Goal: Task Accomplishment & Management: Use online tool/utility

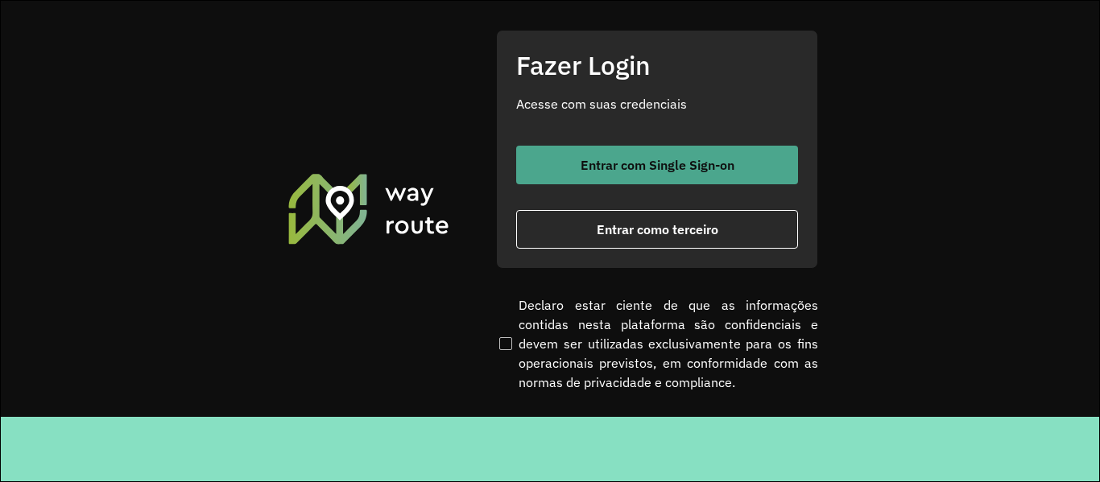
click at [627, 154] on button "Entrar com Single Sign-on" at bounding box center [657, 165] width 282 height 39
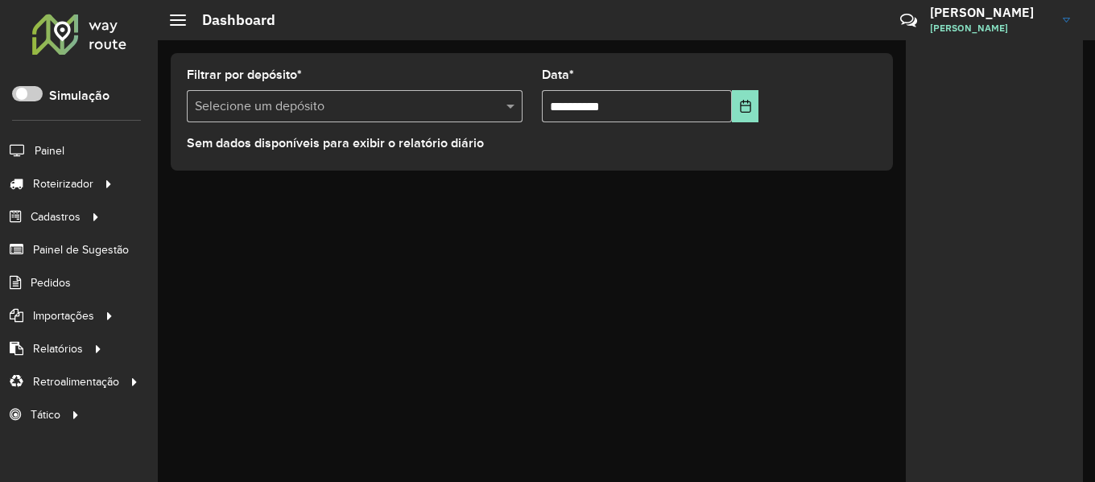
click at [105, 56] on link at bounding box center [79, 36] width 97 height 47
click at [105, 42] on div at bounding box center [79, 34] width 97 height 42
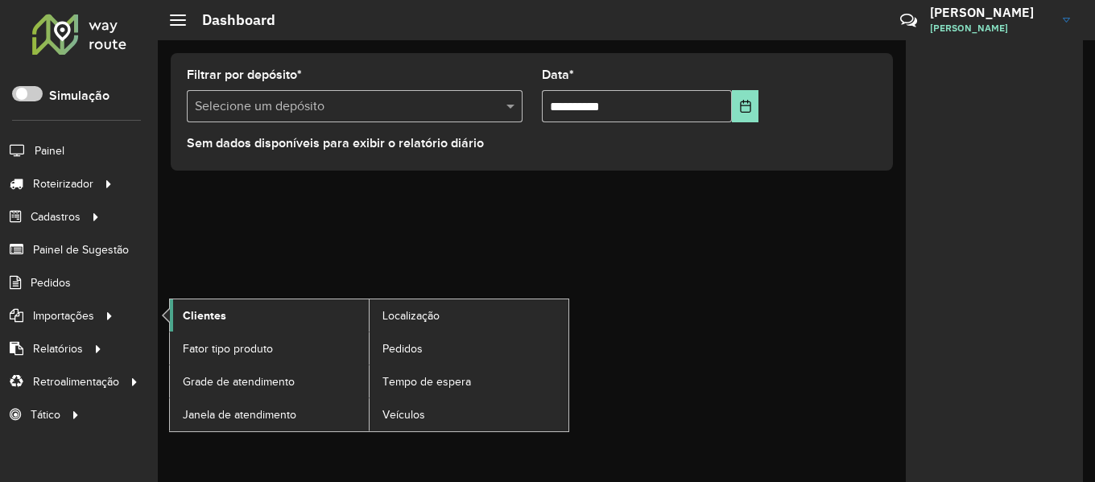
click at [275, 324] on link "Clientes" at bounding box center [269, 315] width 199 height 32
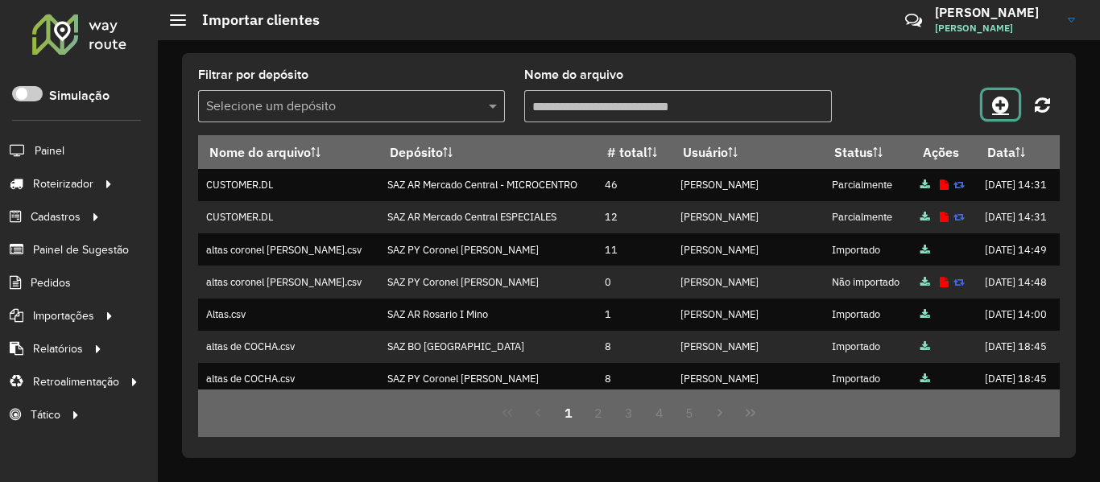
click at [998, 111] on icon at bounding box center [1000, 104] width 17 height 19
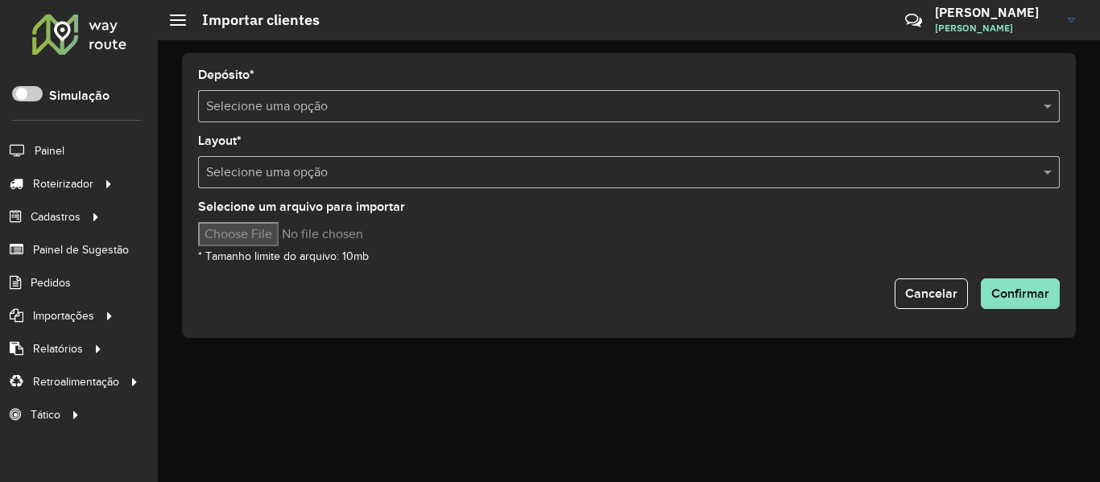
click at [697, 115] on div "Selecione uma opção" at bounding box center [628, 106] width 861 height 32
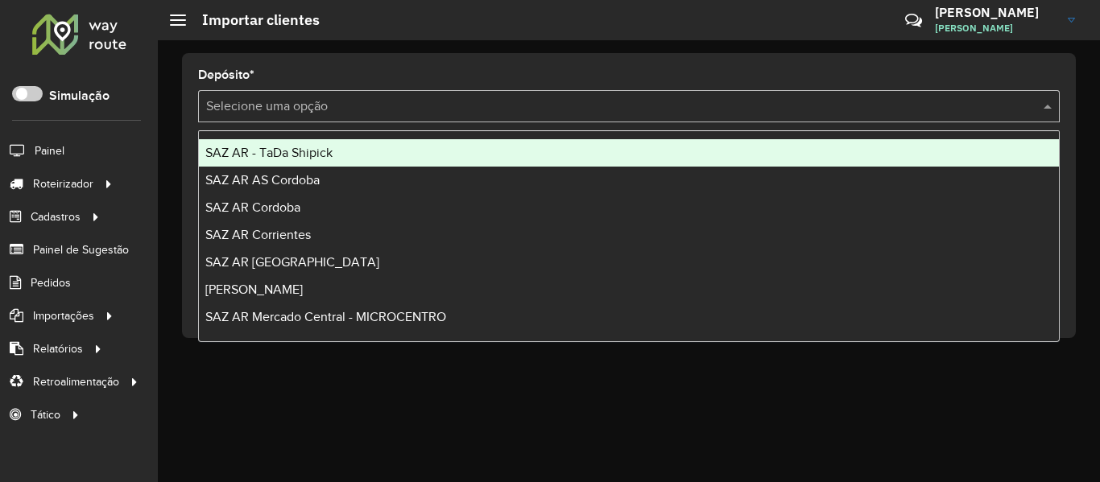
click at [697, 115] on input "text" at bounding box center [612, 106] width 813 height 19
click at [459, 140] on div "SAZ AR - TaDa Shipick" at bounding box center [629, 152] width 860 height 27
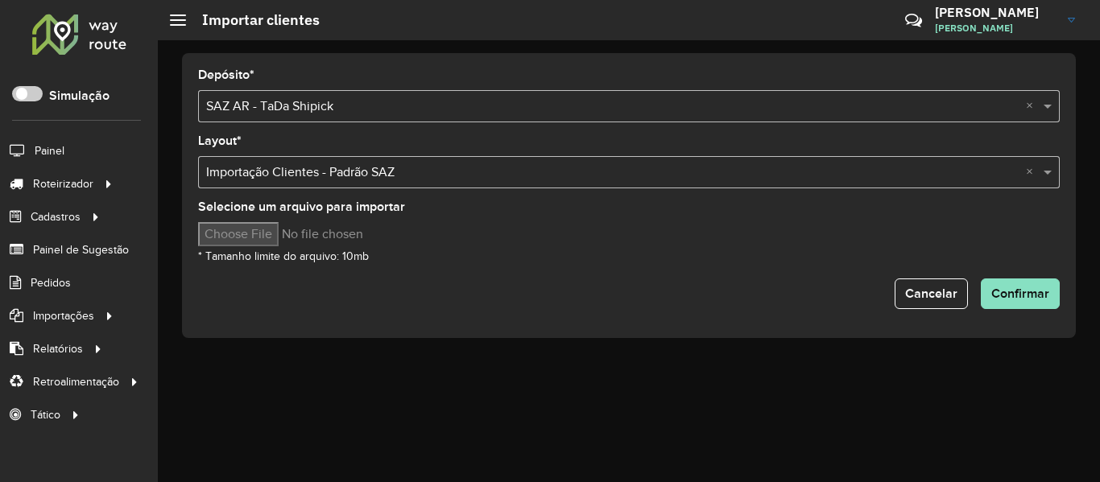
click at [277, 241] on input "Selecione um arquivo para importar" at bounding box center [335, 234] width 274 height 24
type input "**********"
click at [1034, 283] on button "Confirmar" at bounding box center [1019, 294] width 79 height 31
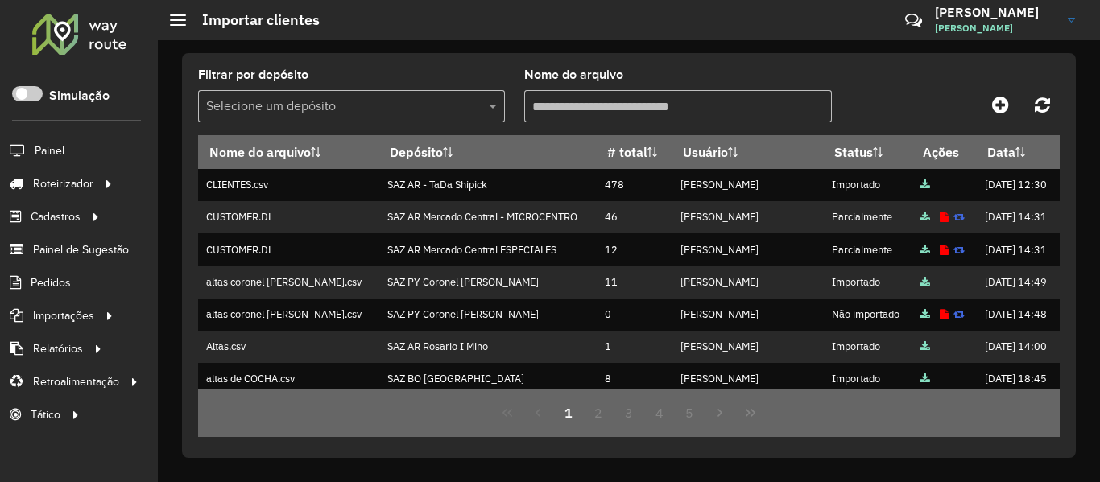
click at [744, 48] on div "Filtrar por depósito Selecione um depósito Nome do arquivo Nome do arquivo Depó…" at bounding box center [629, 261] width 942 height 442
click at [64, 40] on div at bounding box center [79, 34] width 97 height 42
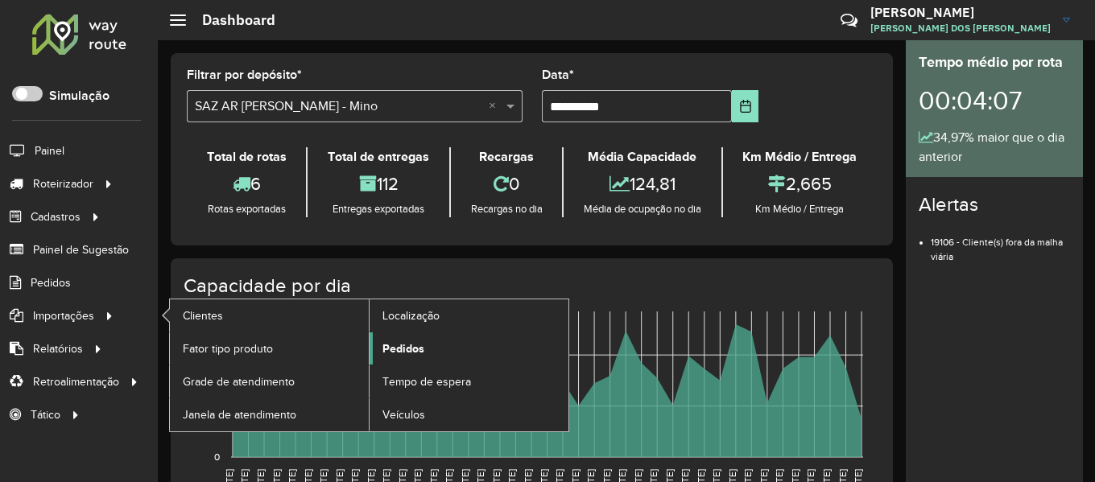
click at [402, 343] on span "Pedidos" at bounding box center [403, 349] width 42 height 17
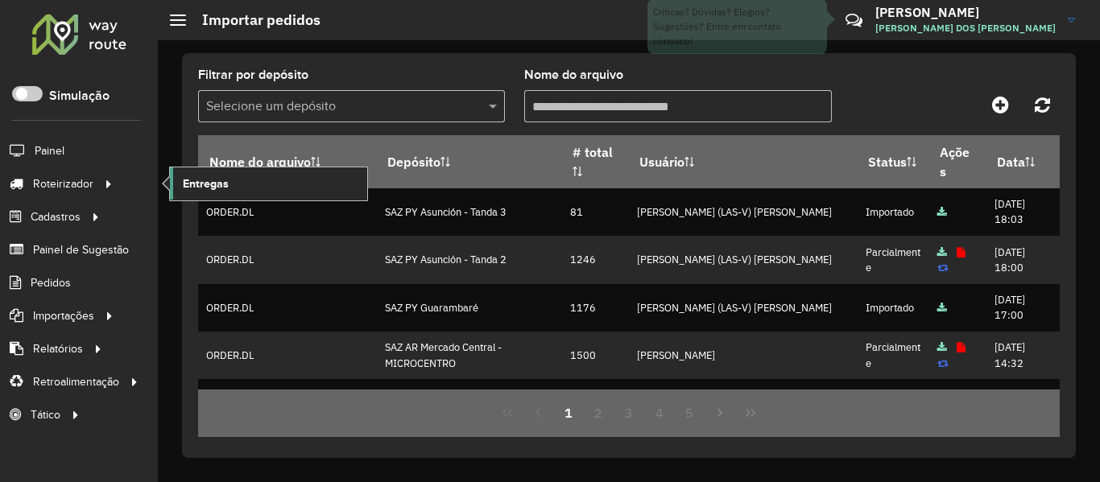
click at [213, 182] on span "Entregas" at bounding box center [206, 183] width 46 height 17
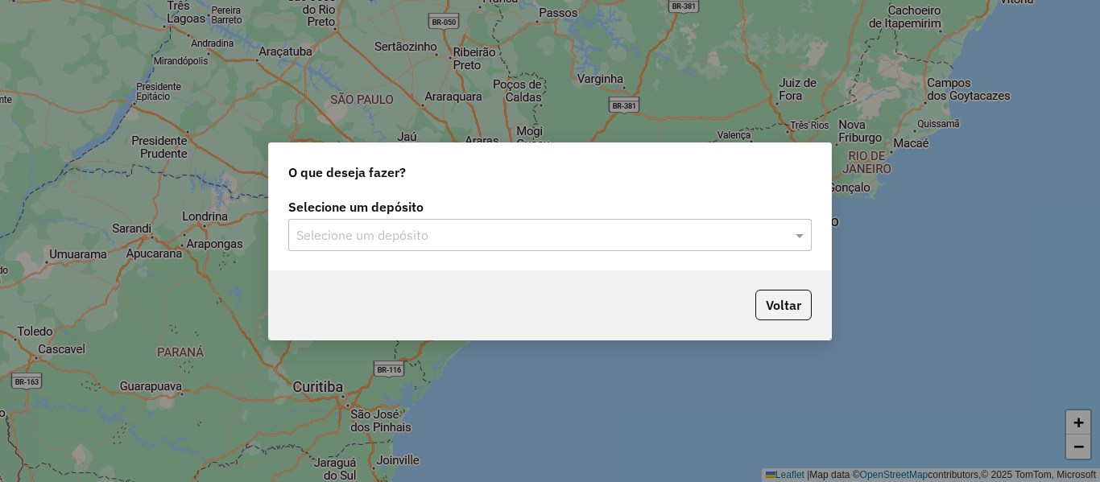
click at [325, 241] on input "text" at bounding box center [533, 235] width 475 height 19
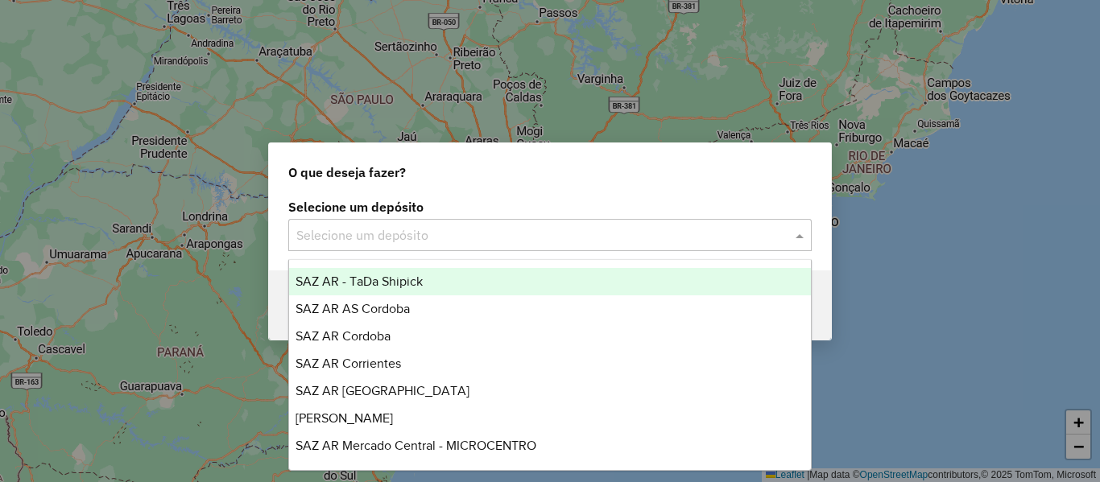
click at [405, 274] on span "SAZ AR - TaDa Shipick" at bounding box center [358, 281] width 127 height 14
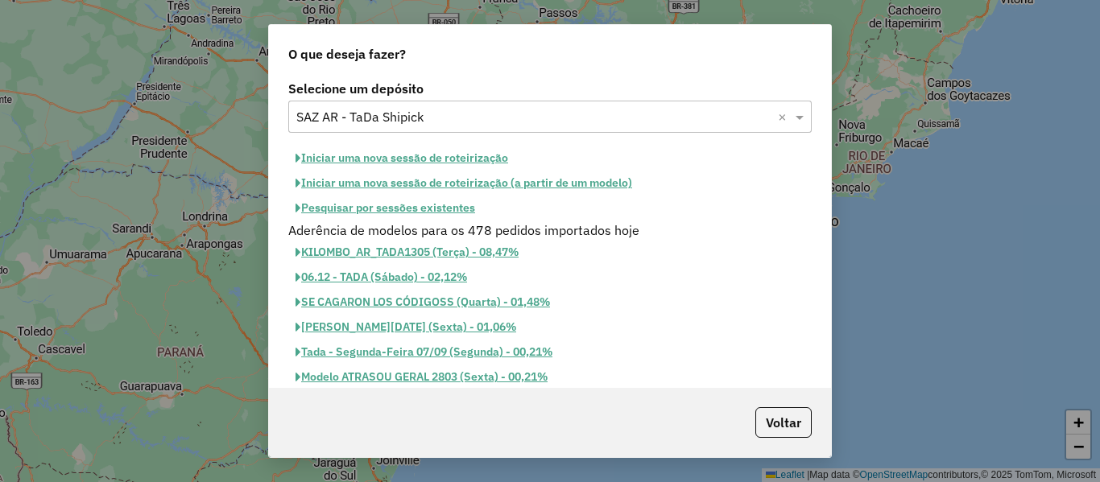
click at [440, 215] on button "Pesquisar por sessões existentes" at bounding box center [385, 208] width 194 height 25
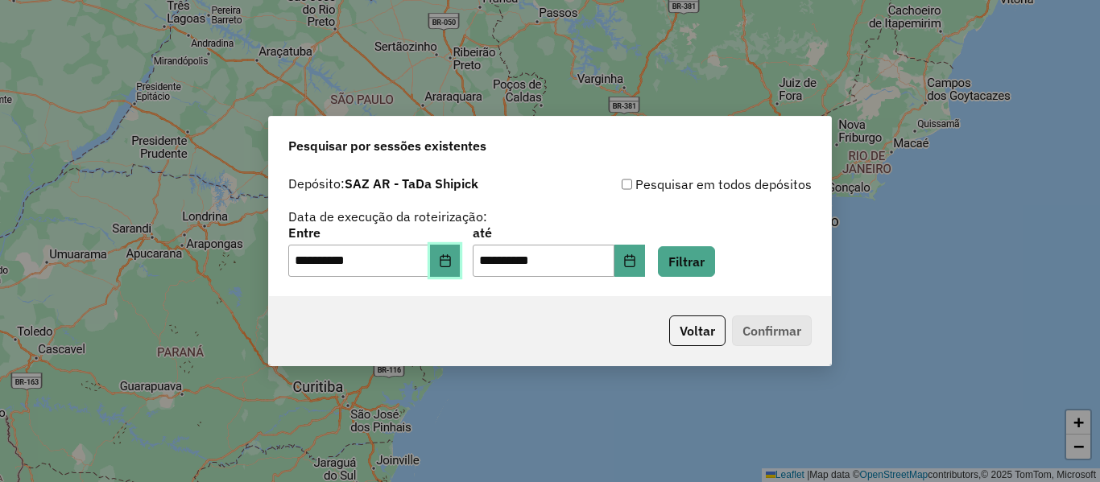
click at [460, 262] on button "Choose Date" at bounding box center [445, 261] width 31 height 32
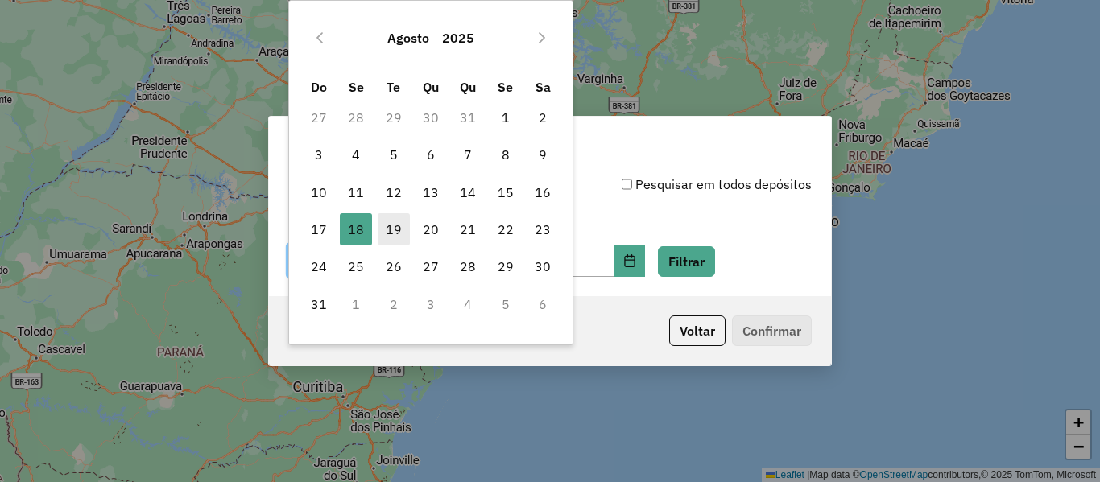
click at [385, 237] on span "19" at bounding box center [394, 229] width 32 height 32
type input "**********"
click at [679, 260] on div "**********" at bounding box center [549, 252] width 523 height 50
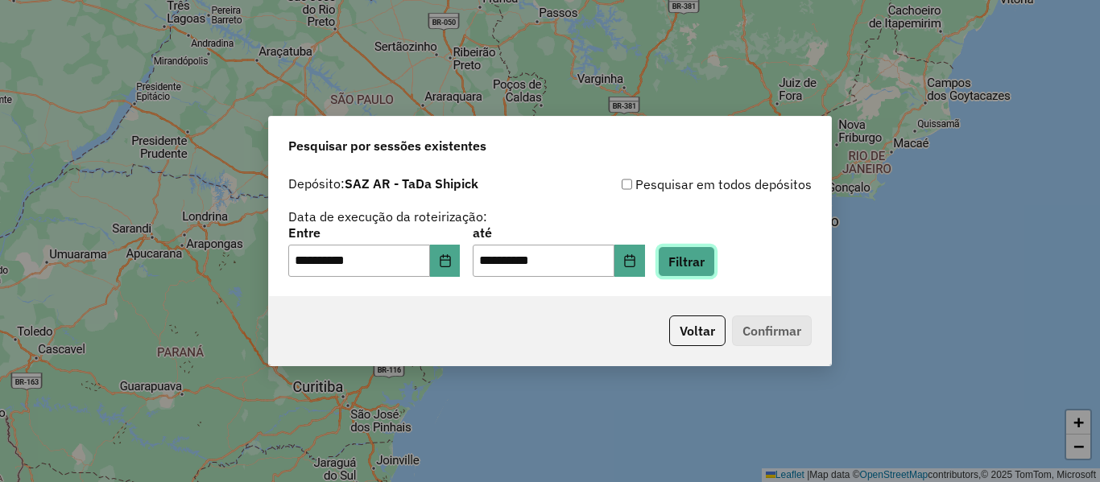
click at [687, 261] on button "Filtrar" at bounding box center [686, 261] width 57 height 31
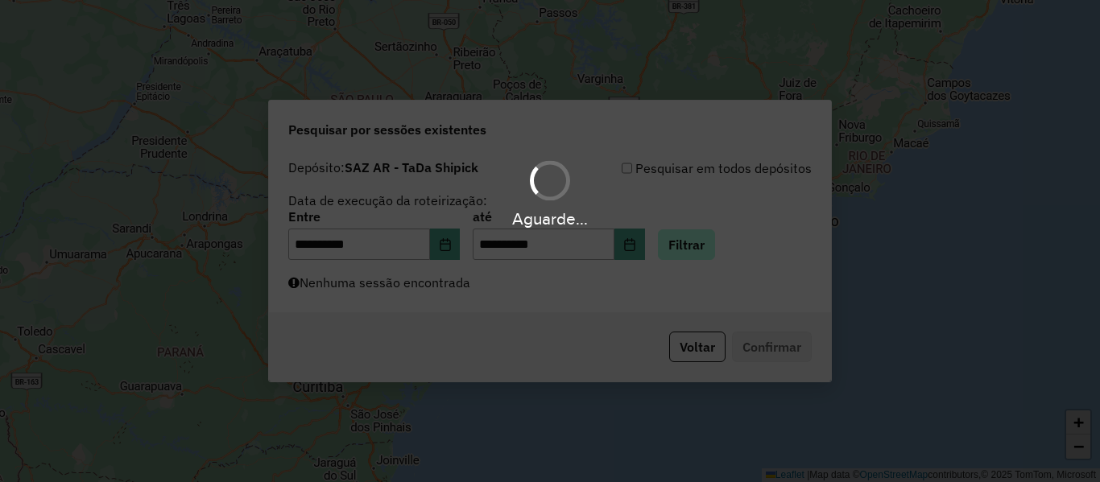
click at [687, 261] on div "Aguarde..." at bounding box center [550, 241] width 1100 height 482
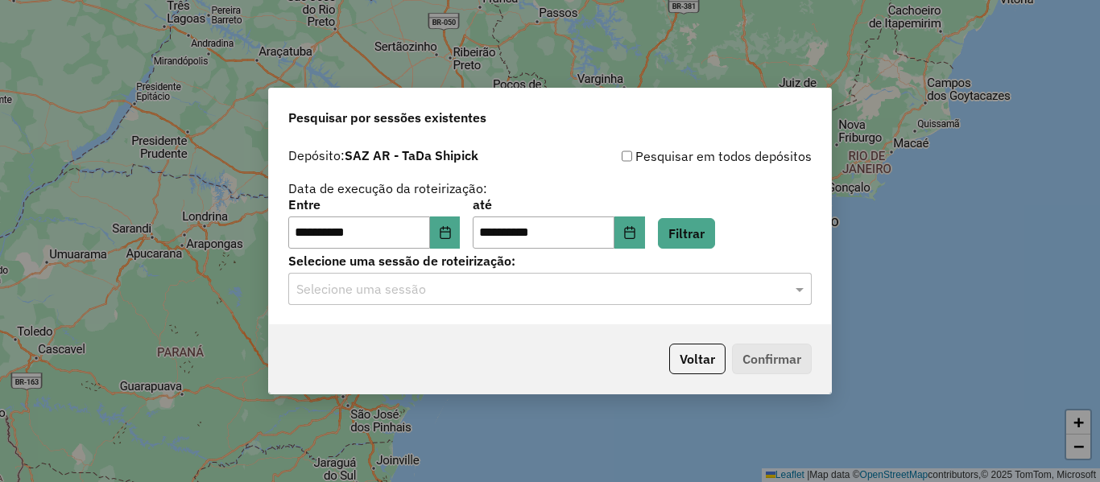
click at [662, 297] on input "text" at bounding box center [533, 289] width 475 height 19
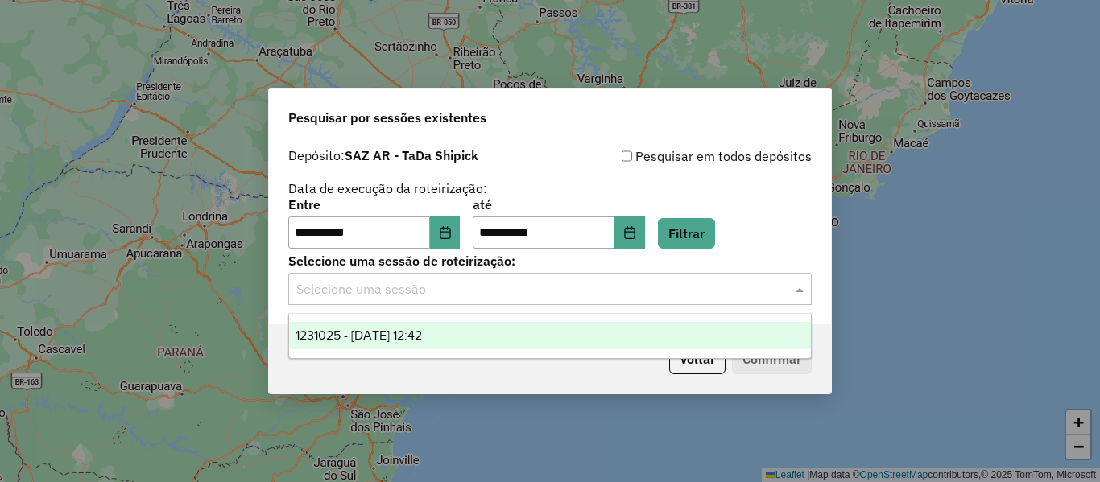
click at [409, 351] on ng-dropdown-panel "1231025 - 19/08/2025 12:42" at bounding box center [549, 336] width 523 height 46
click at [422, 332] on span "1231025 - 19/08/2025 12:42" at bounding box center [358, 335] width 126 height 14
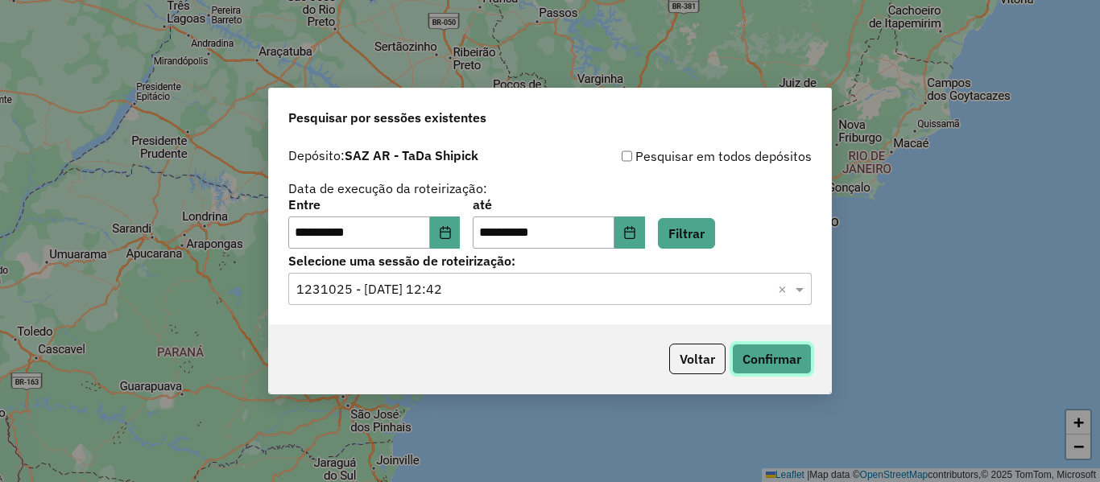
click at [757, 361] on button "Confirmar" at bounding box center [772, 359] width 80 height 31
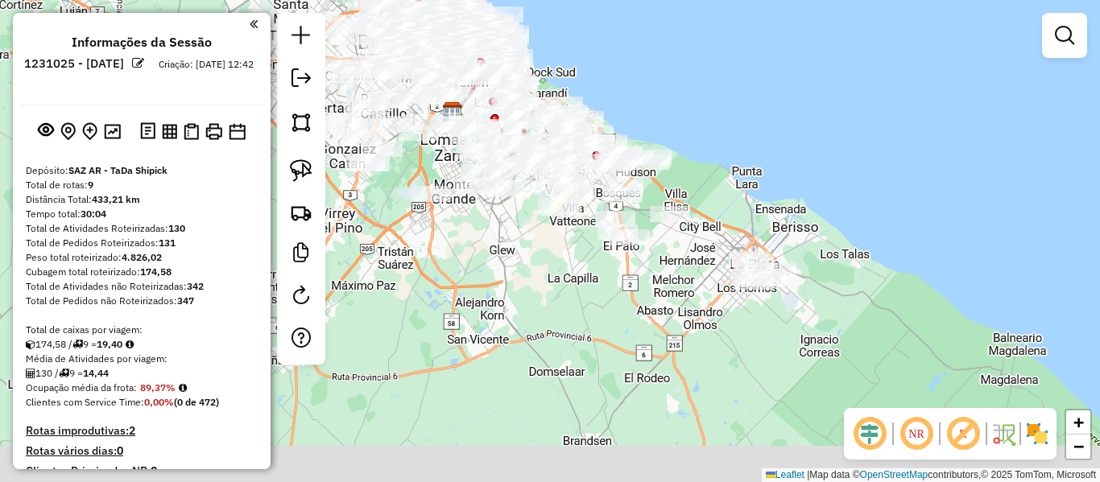
drag, startPoint x: 815, startPoint y: 224, endPoint x: 720, endPoint y: 101, distance: 154.9
click at [720, 101] on div "Janela de atendimento Grade de atendimento Capacidade Transportadoras Veículos …" at bounding box center [550, 241] width 1100 height 482
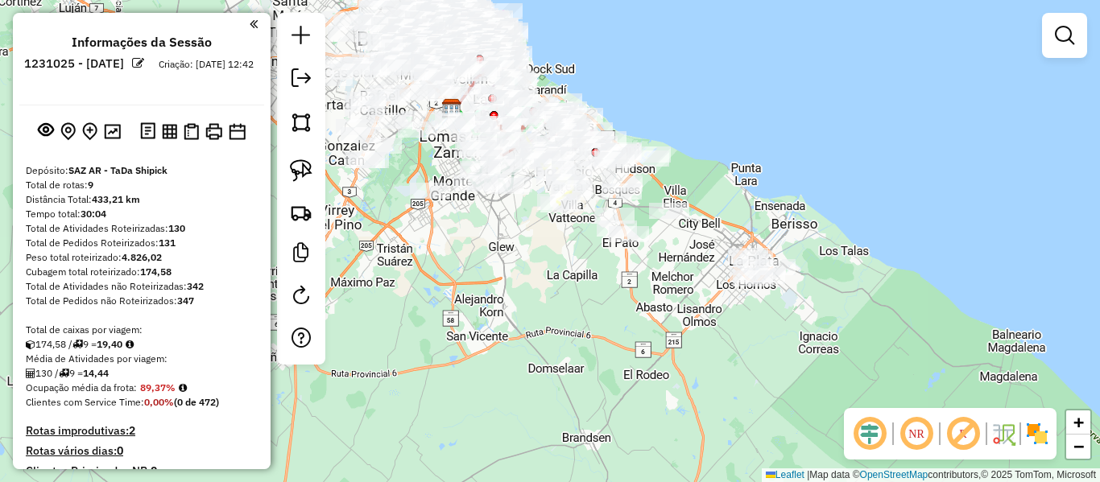
click at [1031, 433] on img at bounding box center [1037, 434] width 26 height 26
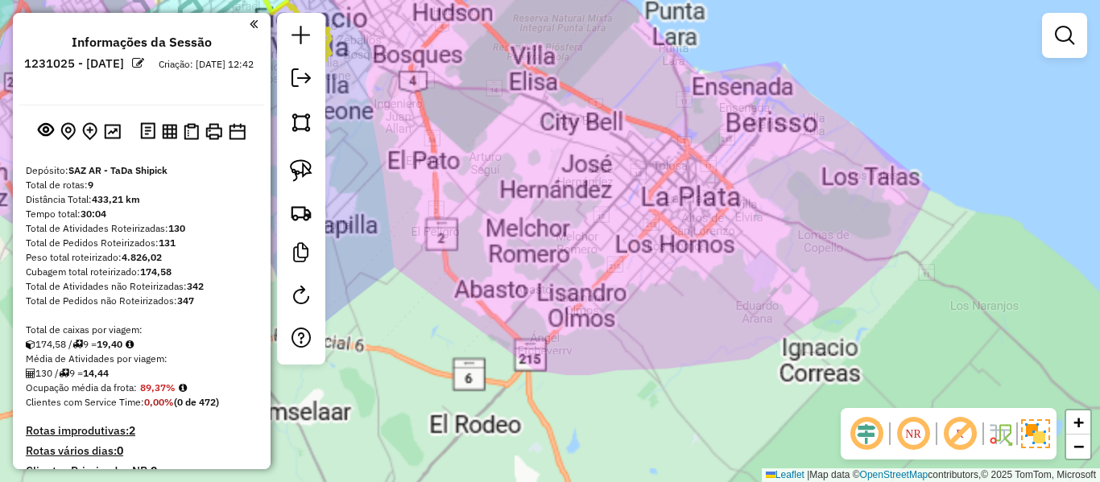
click at [808, 320] on div "Janela de atendimento Grade de atendimento Capacidade Transportadoras Veículos …" at bounding box center [550, 241] width 1100 height 482
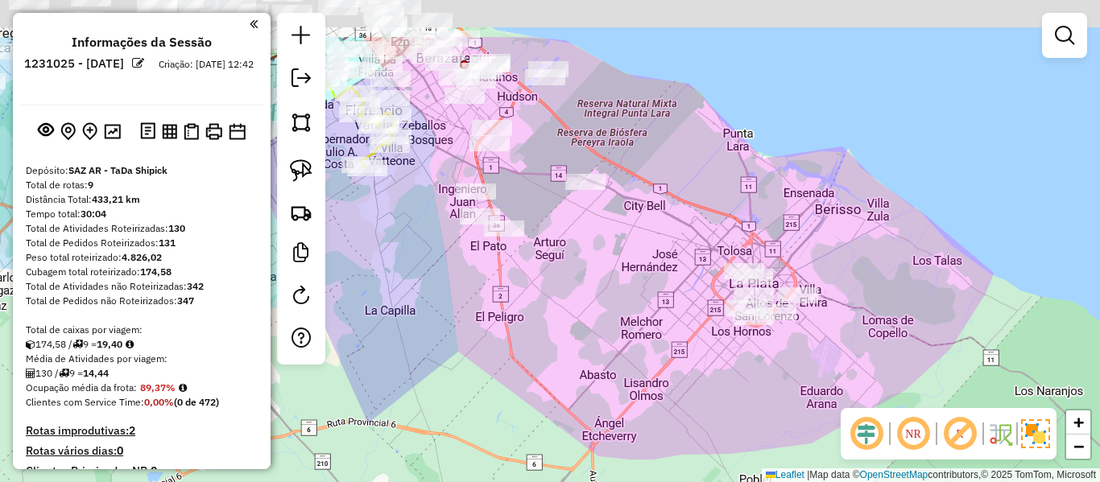
click at [739, 389] on div "Janela de atendimento Grade de atendimento Capacidade Transportadoras Veículos …" at bounding box center [550, 241] width 1100 height 482
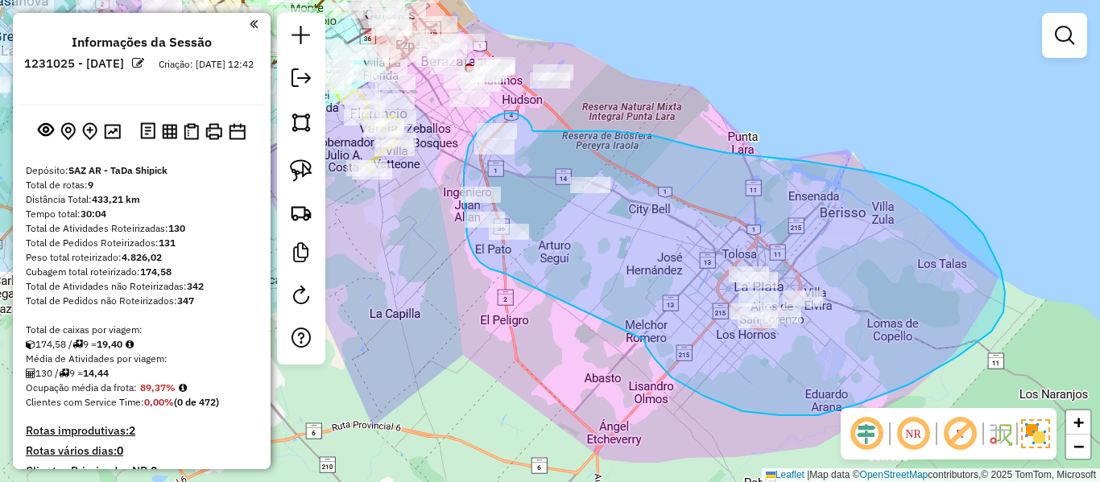
drag, startPoint x: 779, startPoint y: 415, endPoint x: 523, endPoint y: 266, distance: 296.6
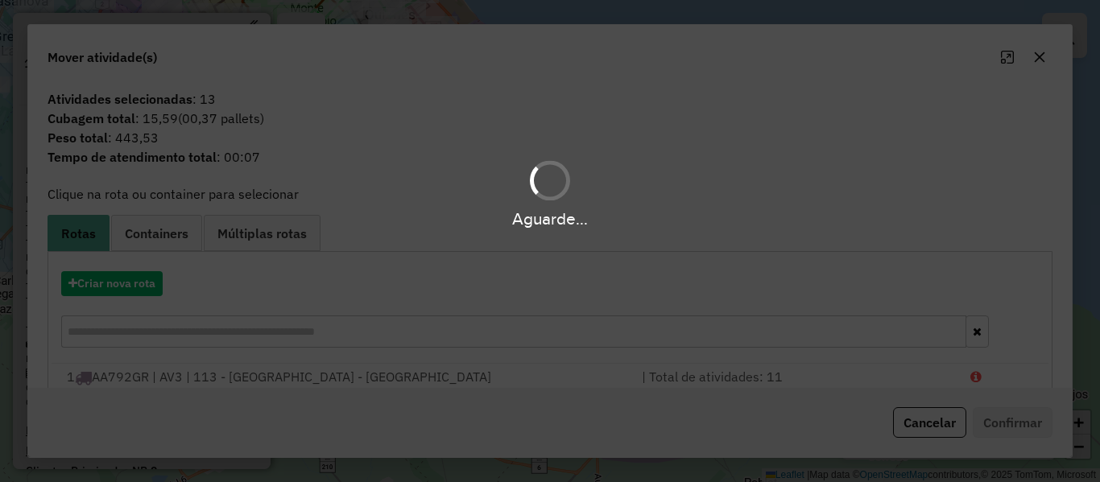
click at [131, 283] on div "Aguarde..." at bounding box center [550, 241] width 1100 height 482
click at [131, 283] on button "Criar nova rota" at bounding box center [111, 283] width 101 height 25
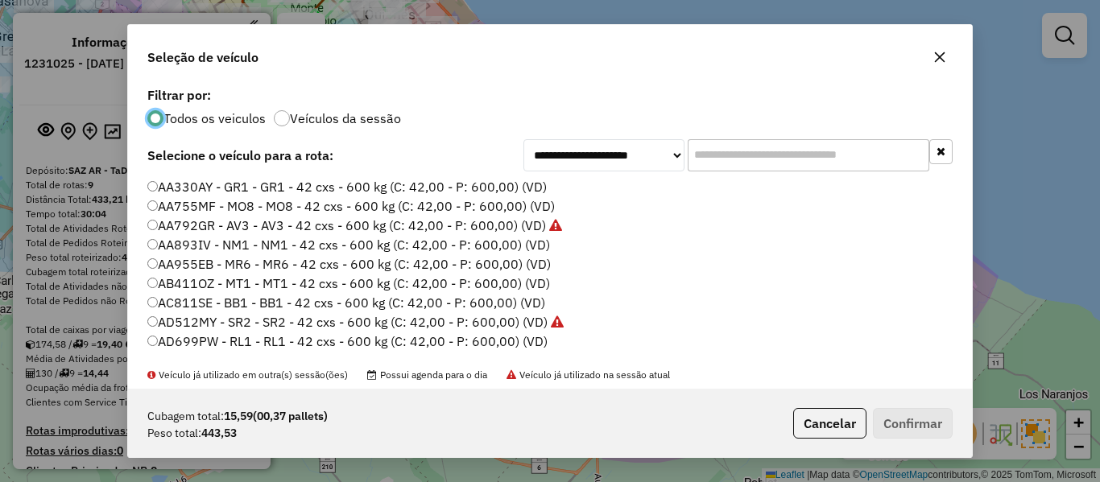
click at [131, 283] on div "**********" at bounding box center [550, 241] width 1100 height 482
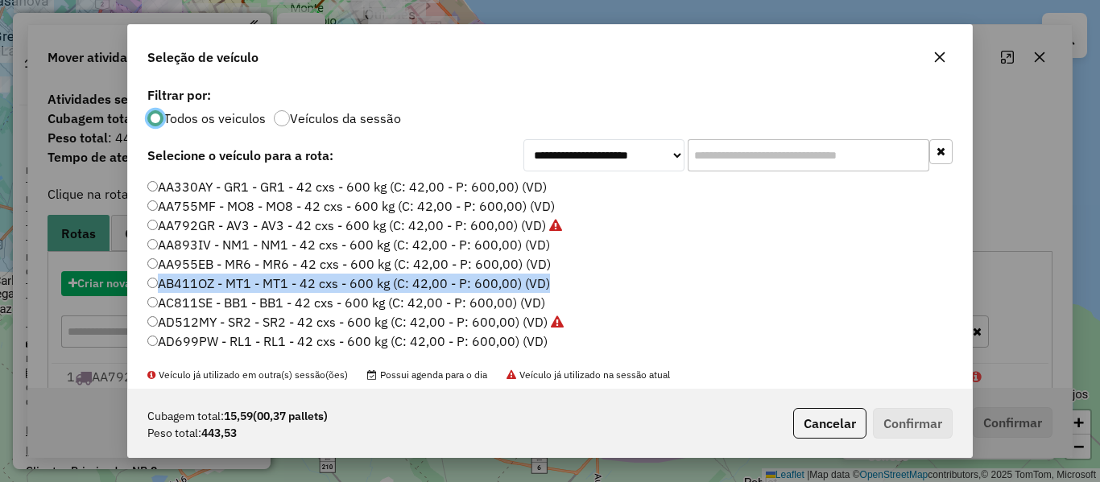
scroll to position [9, 5]
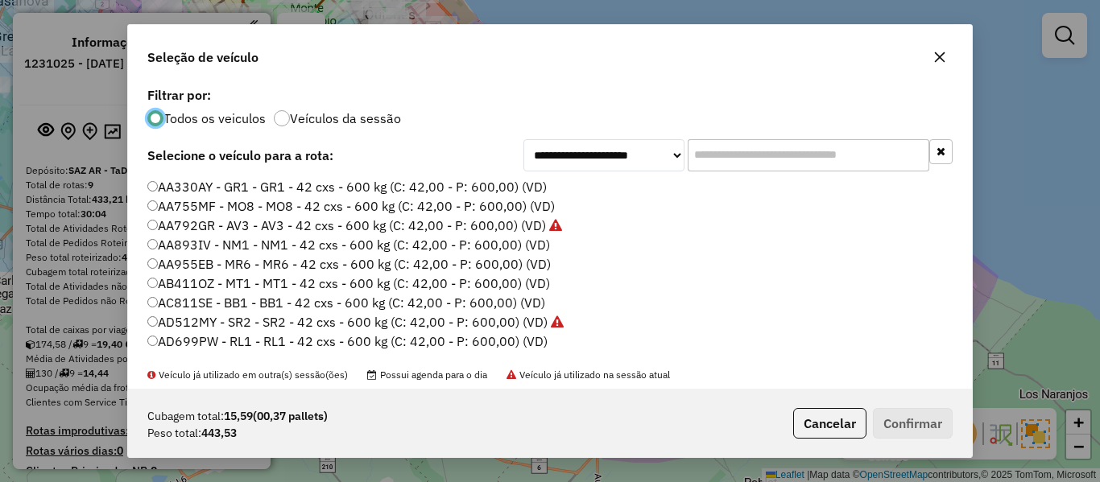
click at [348, 112] on label "Veículos da sessão" at bounding box center [345, 118] width 111 height 13
click at [486, 187] on label "AA330AY - GR1 - GR1 - 42 cxs - 600 kg (C: 42,00 - P: 600,00) (VD)" at bounding box center [346, 186] width 399 height 19
click at [933, 433] on button "Confirmar" at bounding box center [913, 423] width 80 height 31
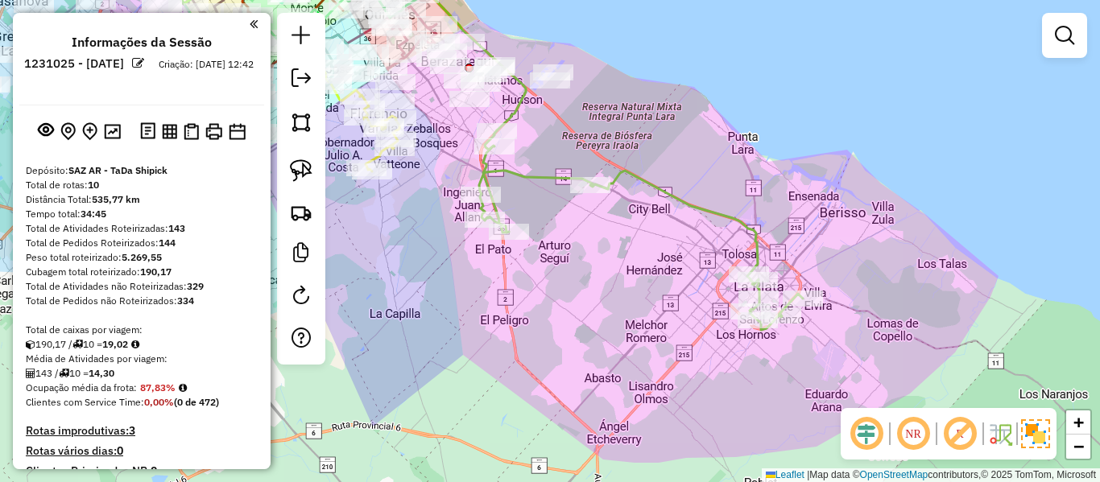
click at [629, 173] on icon at bounding box center [641, 230] width 324 height 200
select select "**********"
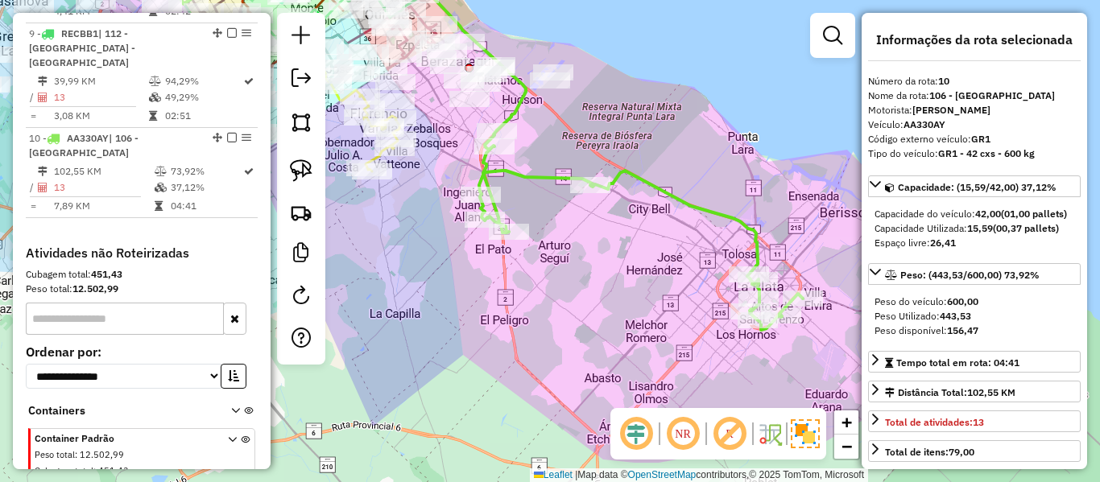
scroll to position [1382, 0]
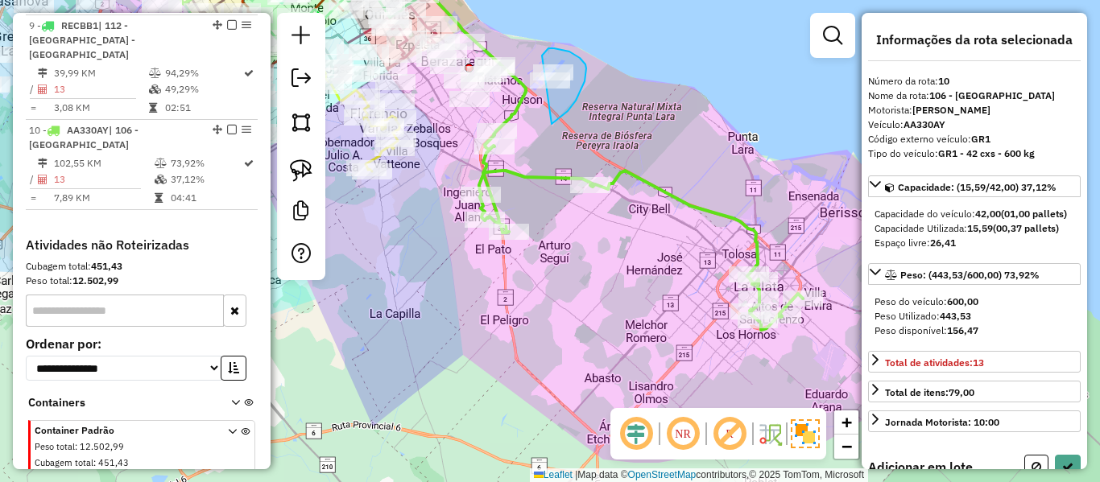
drag, startPoint x: 576, startPoint y: 101, endPoint x: 519, endPoint y: 91, distance: 57.2
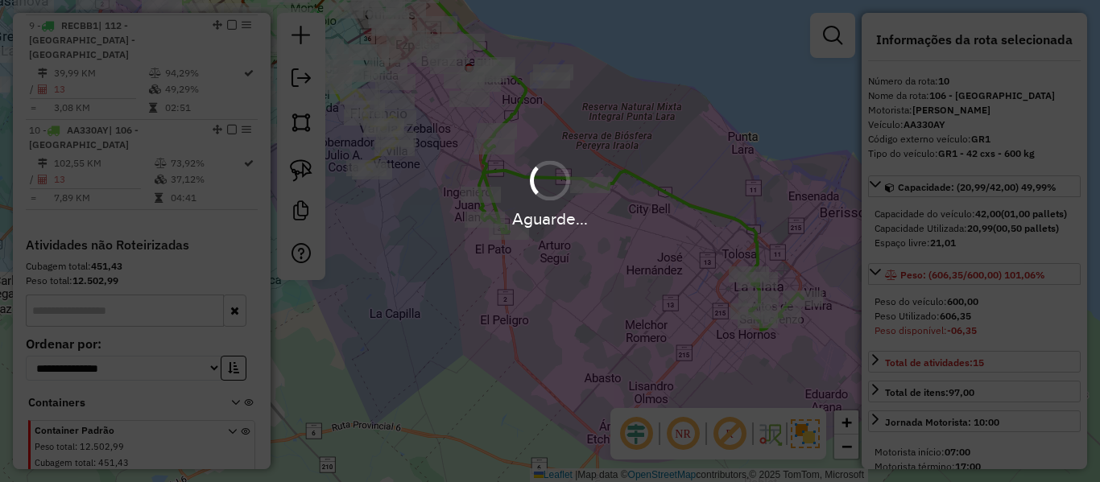
select select "**********"
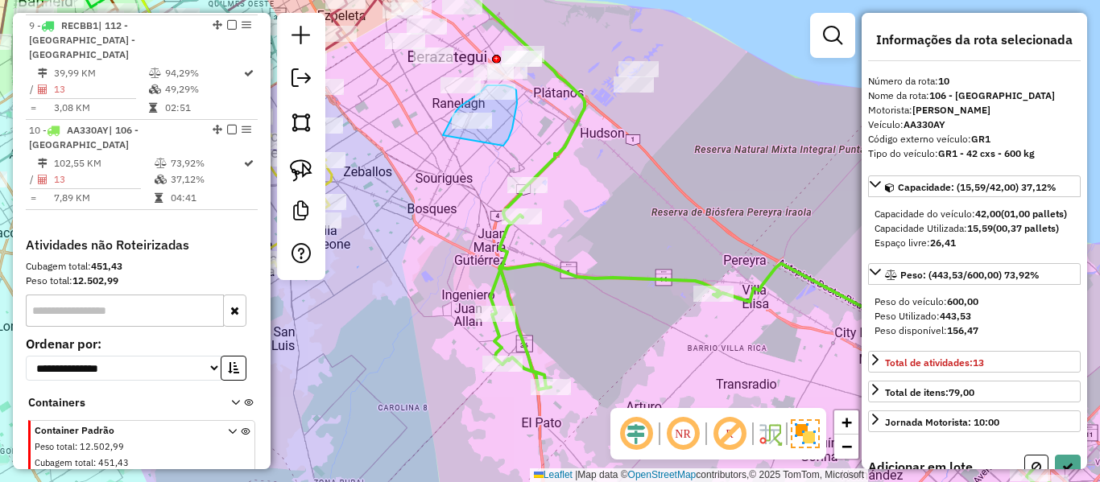
drag, startPoint x: 503, startPoint y: 146, endPoint x: 441, endPoint y: 151, distance: 62.2
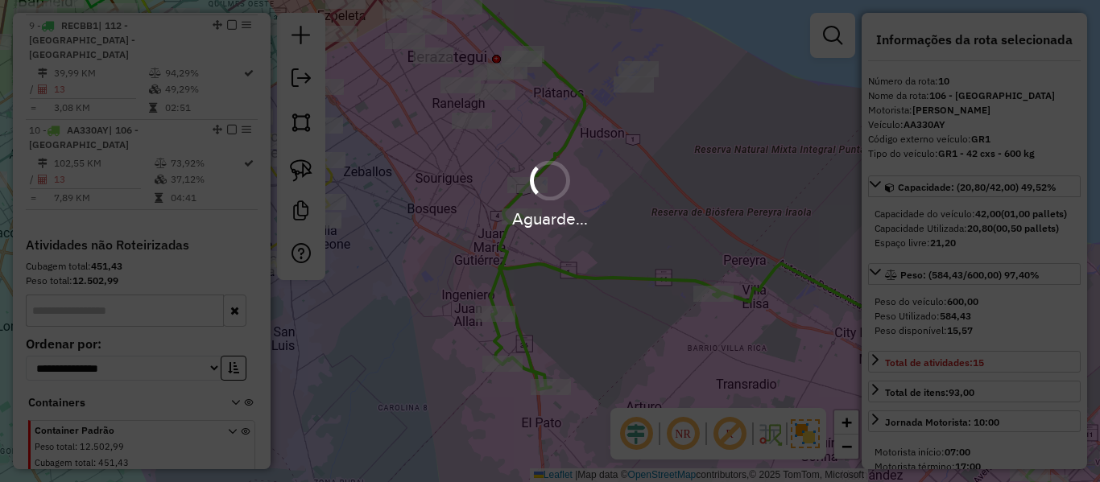
select select "**********"
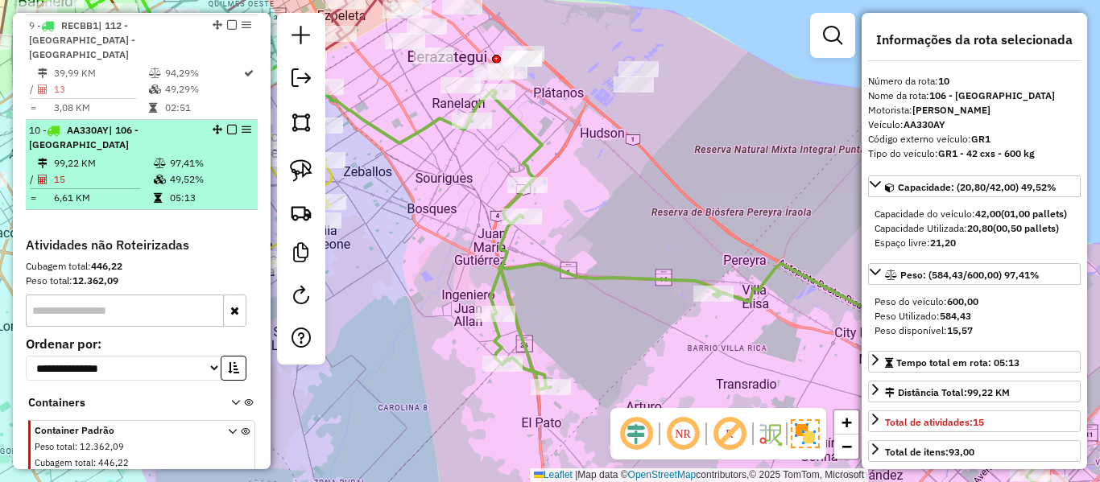
click at [220, 125] on div at bounding box center [227, 130] width 48 height 10
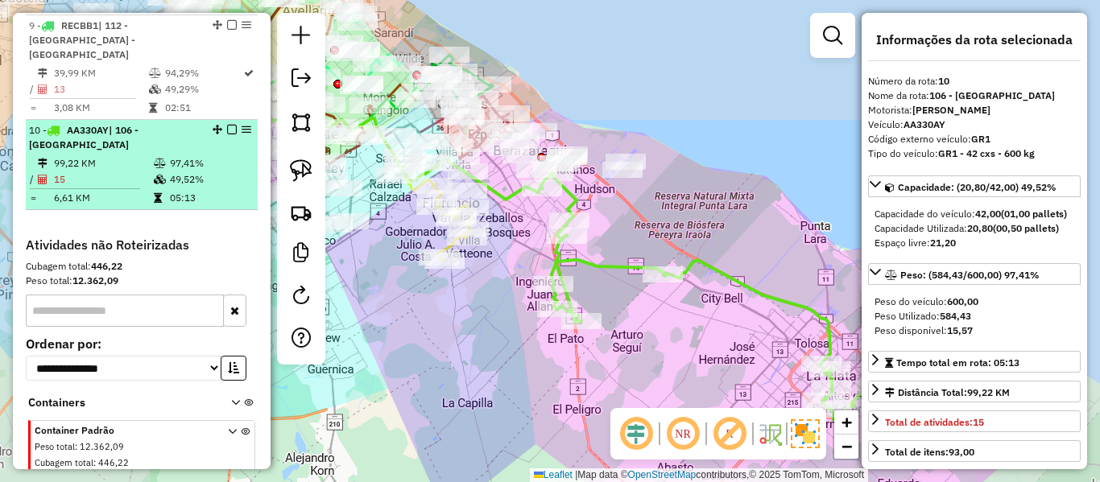
click at [227, 125] on em at bounding box center [232, 130] width 10 height 10
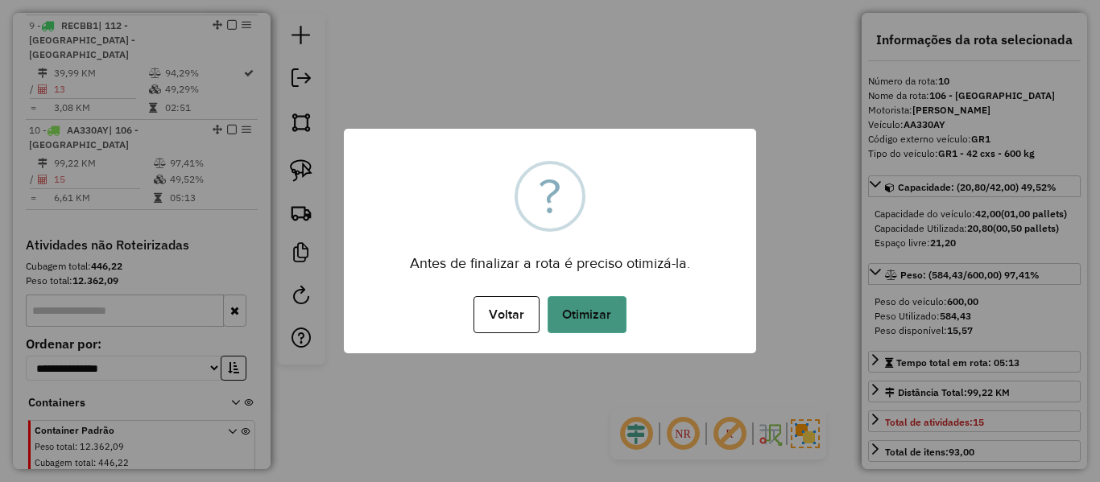
click at [609, 312] on button "Otimizar" at bounding box center [586, 314] width 79 height 37
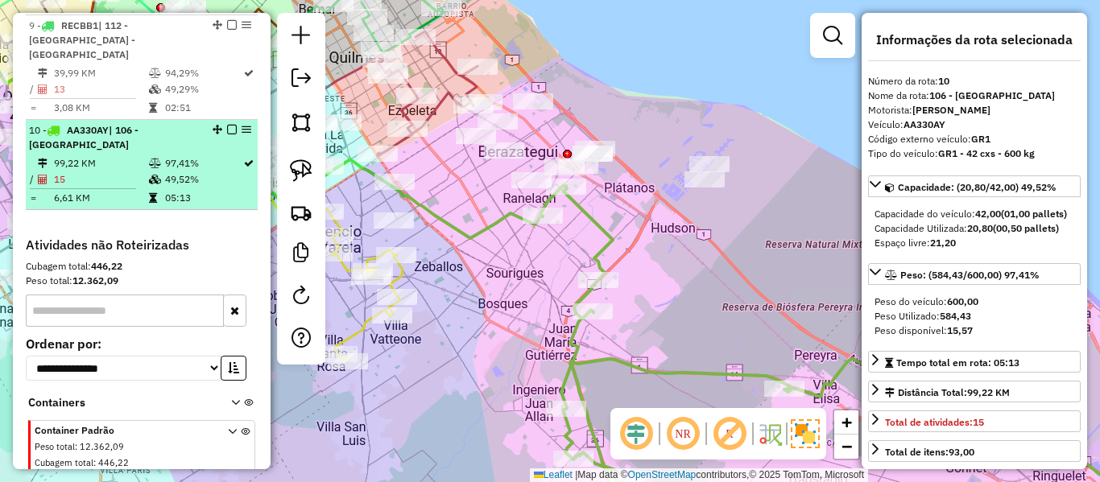
click at [227, 125] on em at bounding box center [232, 130] width 10 height 10
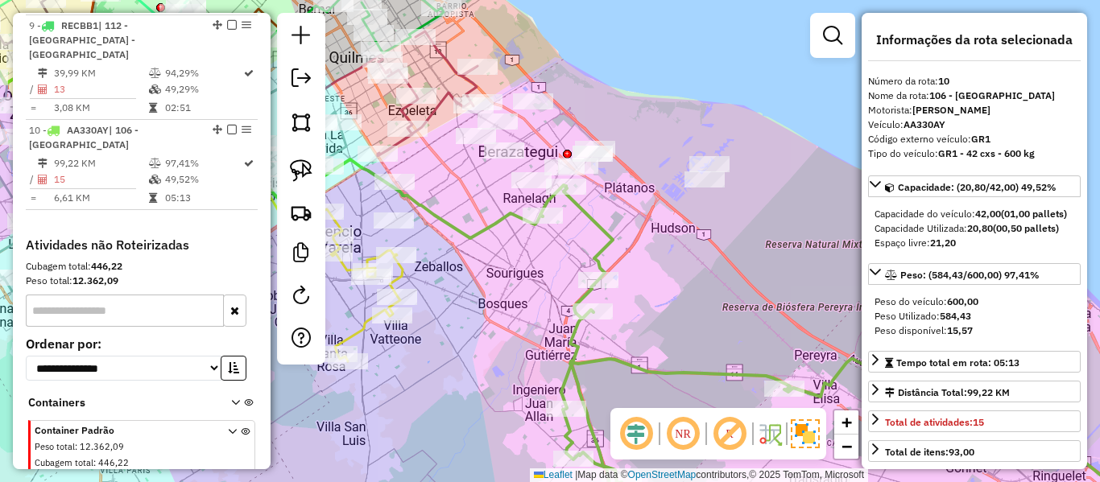
scroll to position [1328, 0]
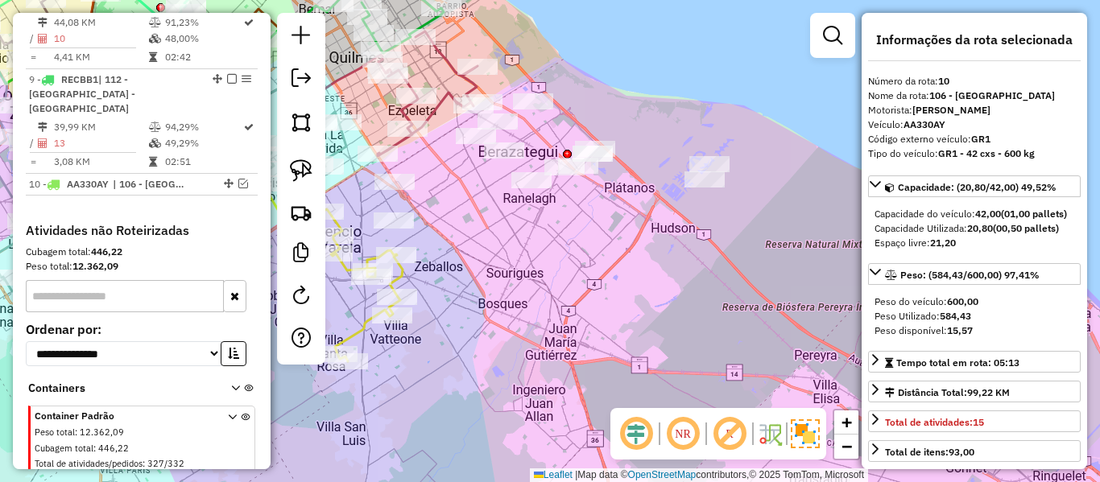
click at [653, 270] on div "Janela de atendimento Grade de atendimento Capacidade Transportadoras Veículos …" at bounding box center [550, 241] width 1100 height 482
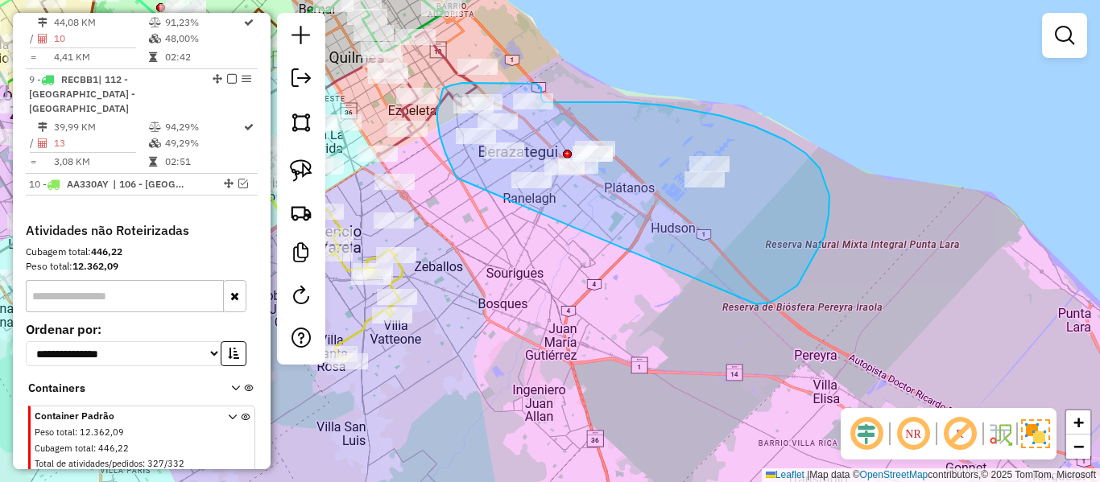
drag, startPoint x: 764, startPoint y: 303, endPoint x: 484, endPoint y: 205, distance: 296.8
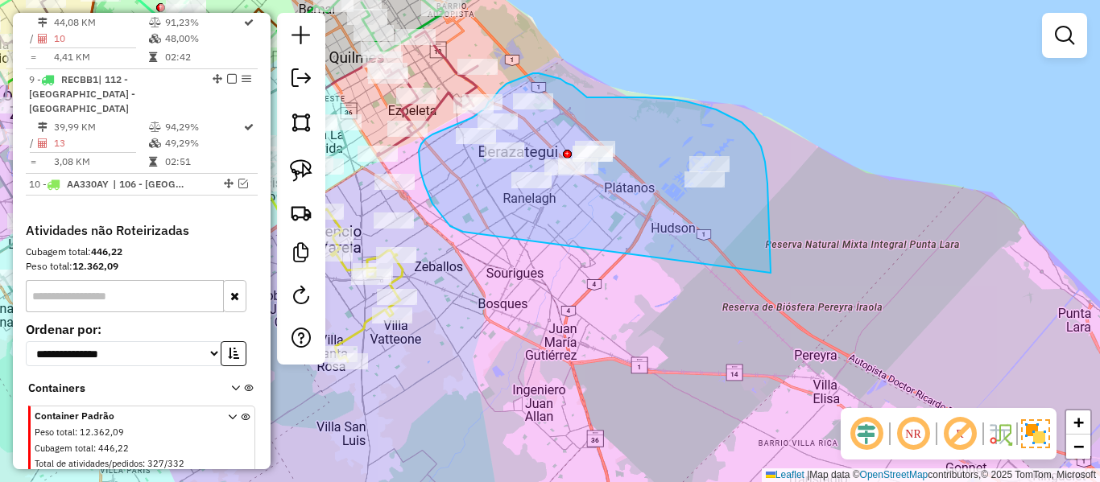
drag, startPoint x: 753, startPoint y: 134, endPoint x: 478, endPoint y: 233, distance: 292.3
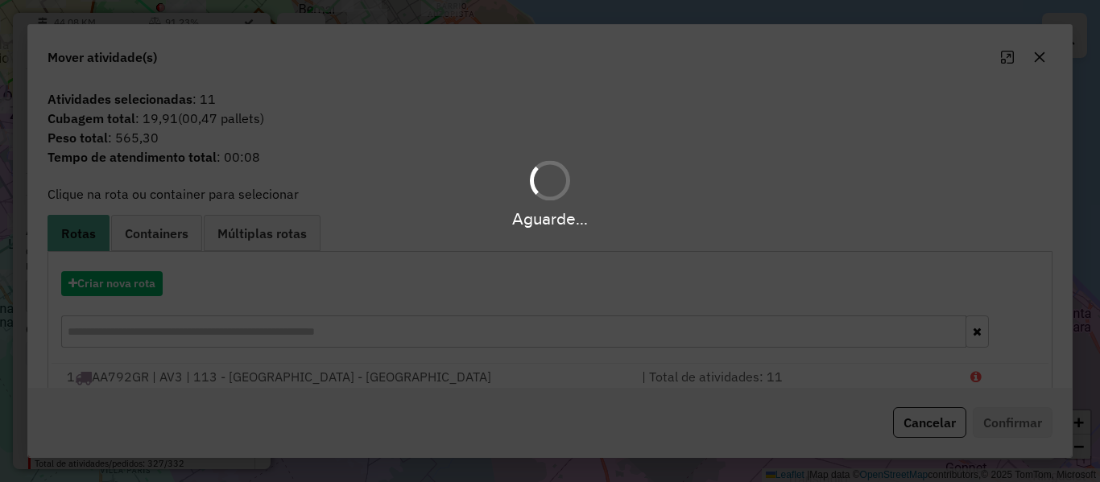
click at [130, 283] on hb-app "Aguarde... Pop-up bloqueado! Seu navegador bloqueou automáticamente a abertura …" at bounding box center [550, 241] width 1100 height 482
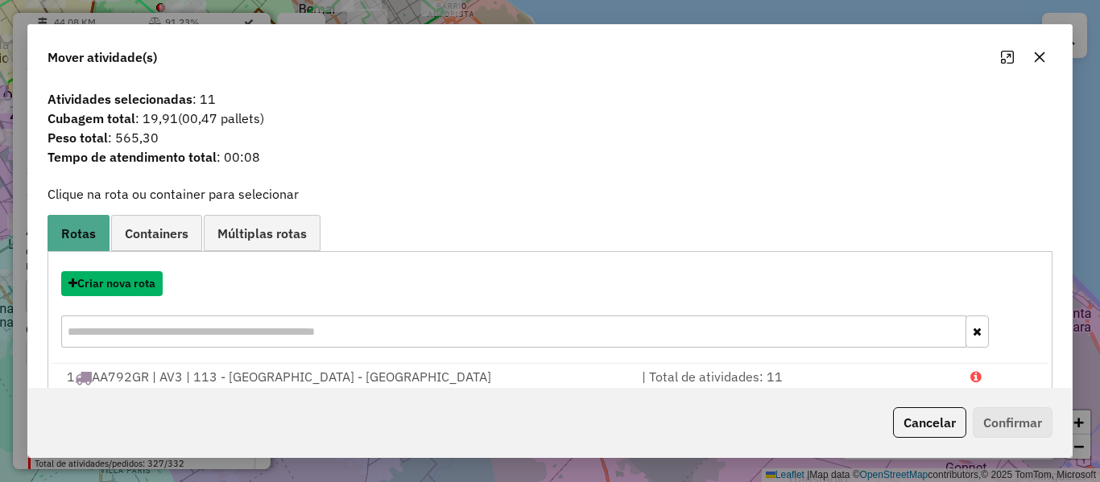
click at [130, 283] on button "Criar nova rota" at bounding box center [111, 283] width 101 height 25
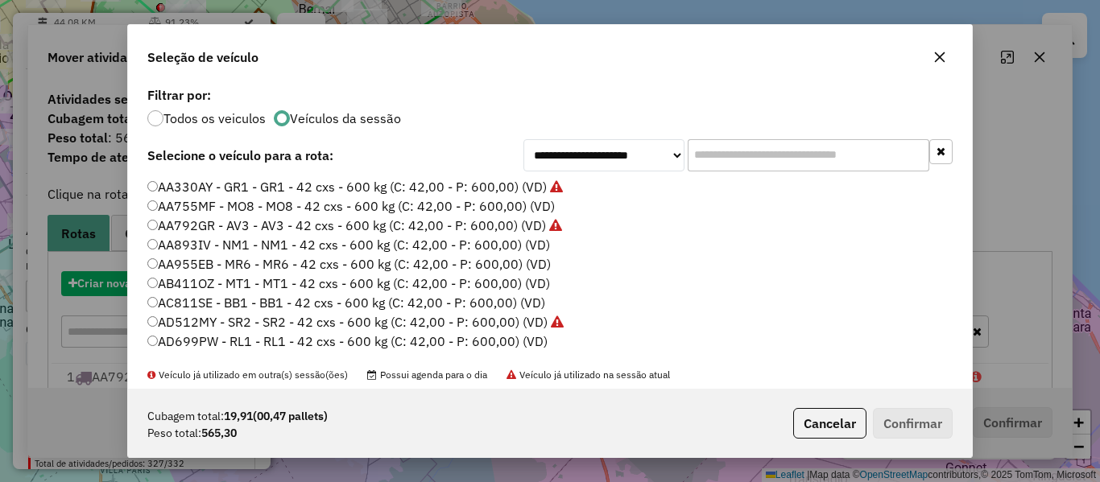
scroll to position [9, 5]
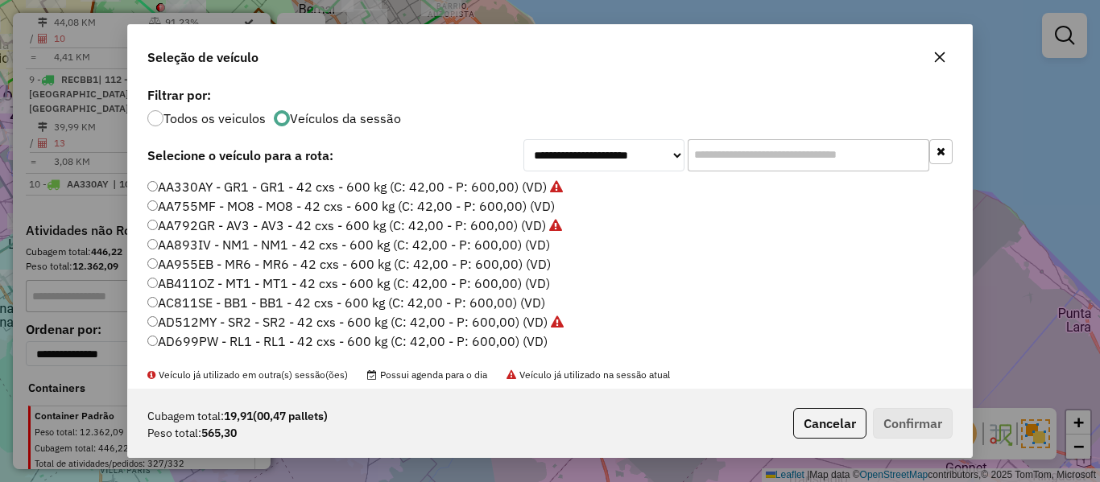
click at [518, 206] on label "AA755MF - MO8 - MO8 - 42 cxs - 600 kg (C: 42,00 - P: 600,00) (VD)" at bounding box center [350, 205] width 407 height 19
click at [907, 419] on button "Confirmar" at bounding box center [913, 423] width 80 height 31
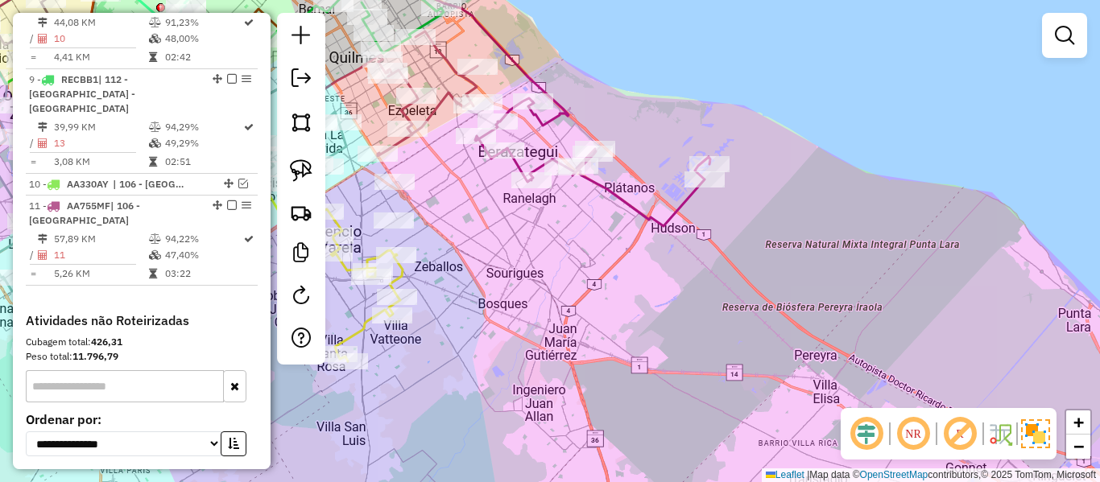
scroll to position [1382, 0]
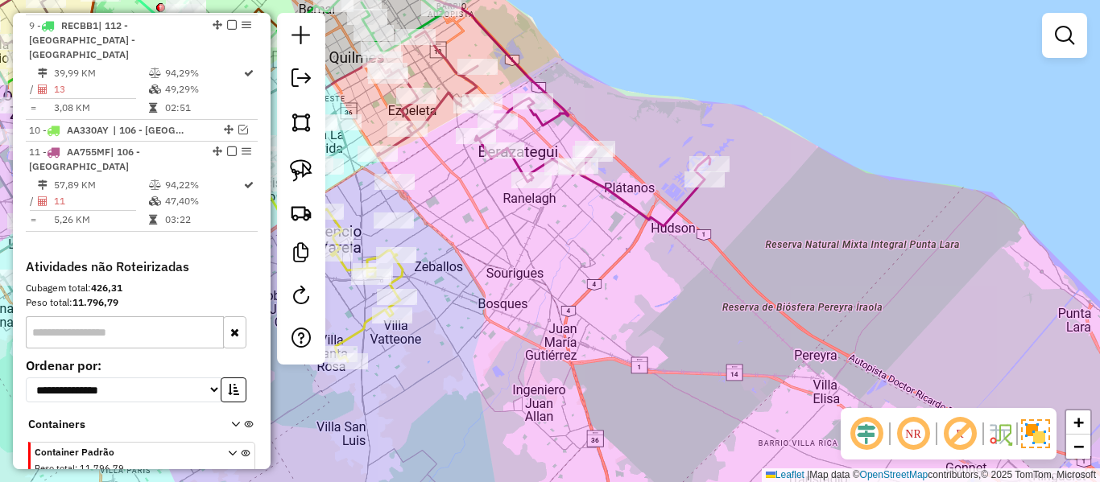
click at [608, 188] on icon at bounding box center [592, 162] width 235 height 128
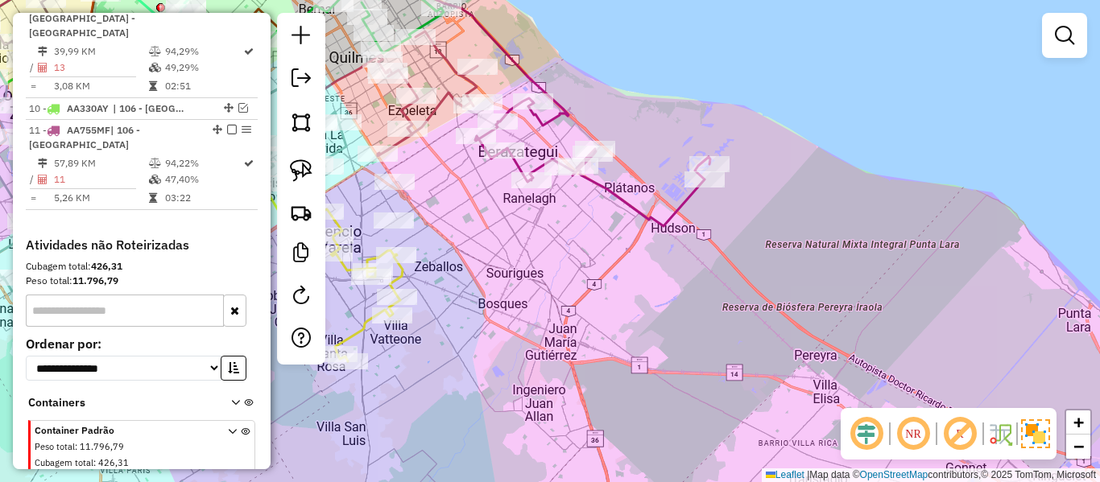
select select "**********"
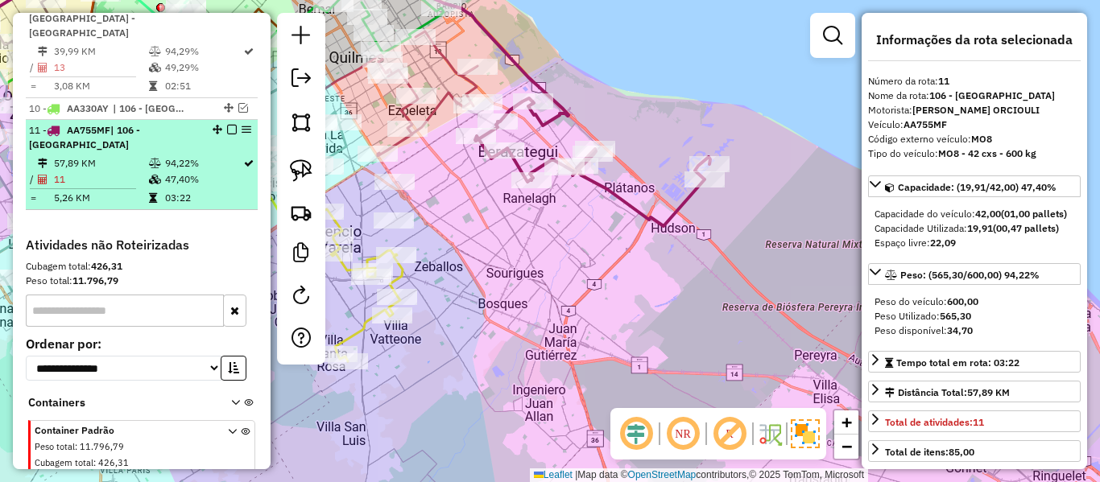
click at [228, 125] on em at bounding box center [232, 130] width 10 height 10
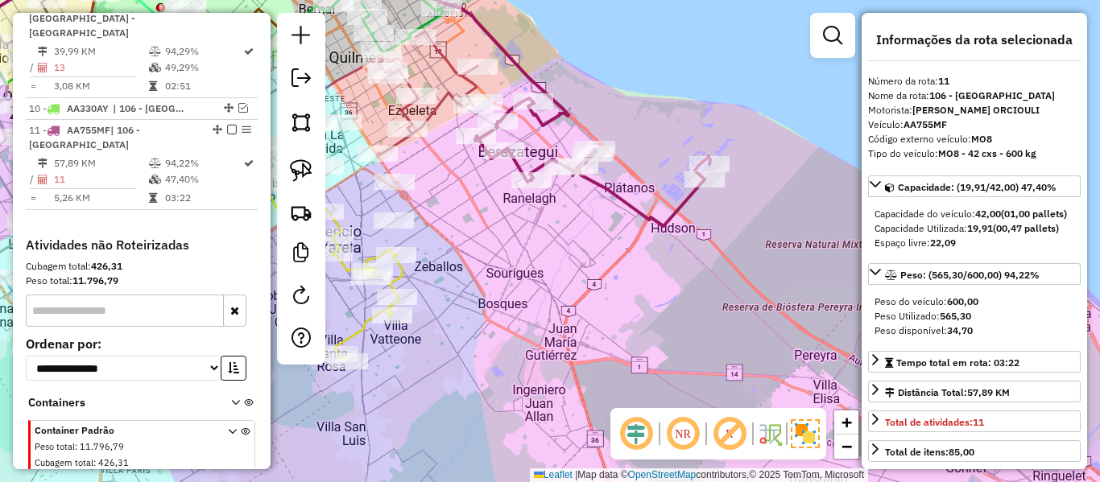
scroll to position [1350, 0]
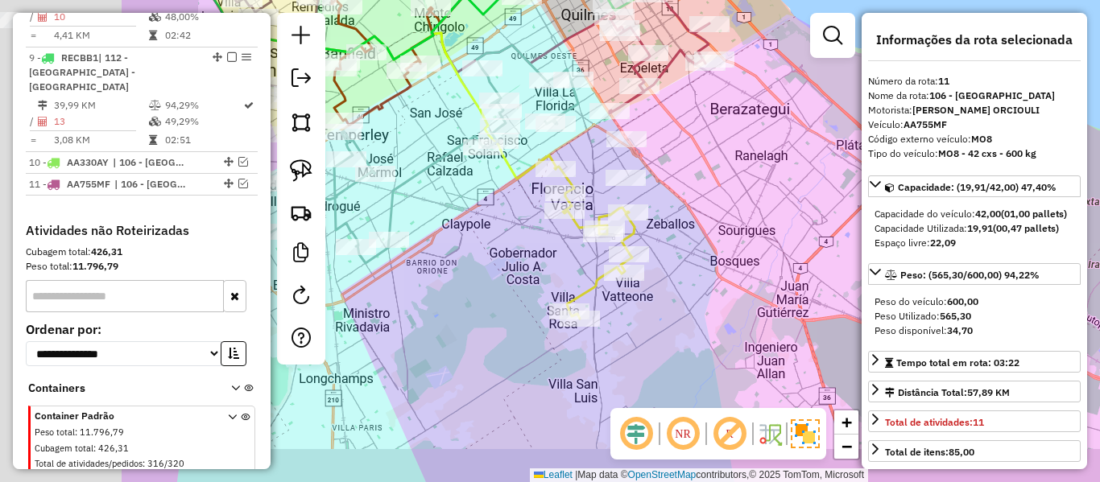
drag, startPoint x: 699, startPoint y: 267, endPoint x: 774, endPoint y: 259, distance: 76.1
click at [774, 259] on div "Janela de atendimento Grade de atendimento Capacidade Transportadoras Veículos …" at bounding box center [550, 241] width 1100 height 482
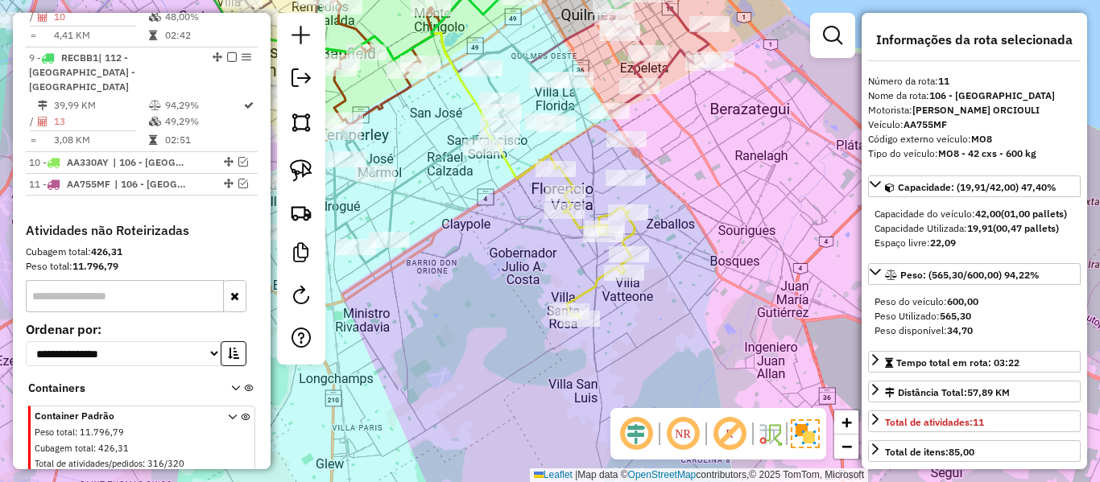
click at [587, 281] on icon at bounding box center [595, 243] width 80 height 152
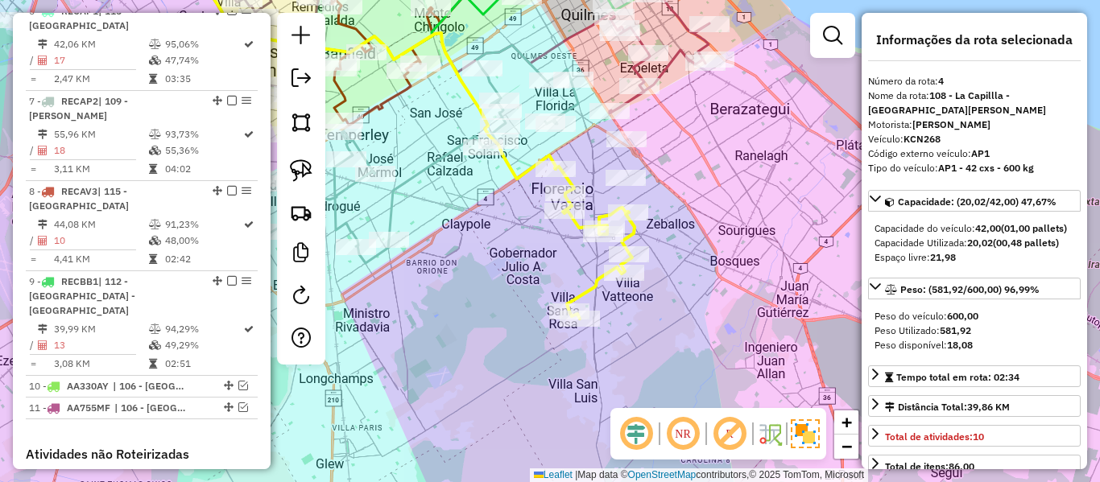
scroll to position [905, 0]
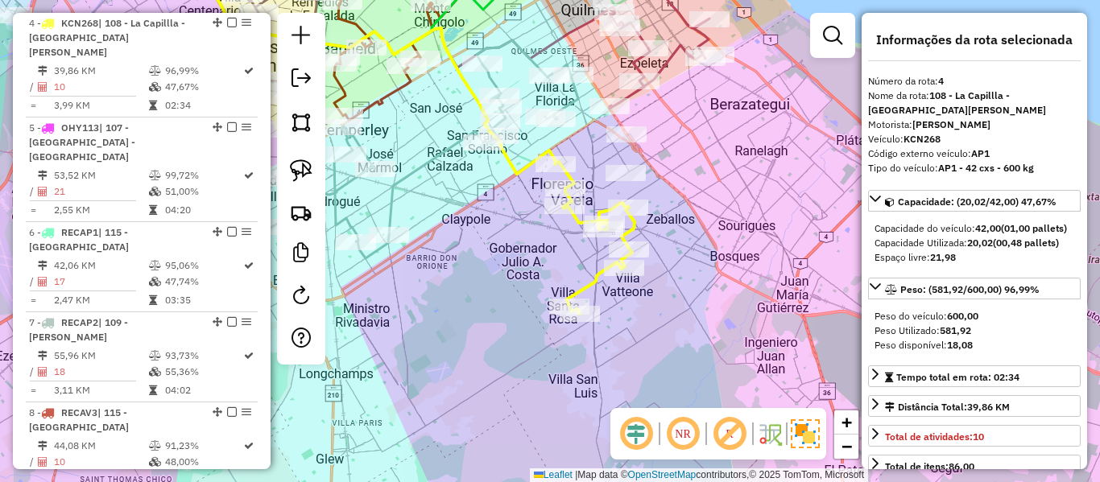
drag, startPoint x: 675, startPoint y: 295, endPoint x: 643, endPoint y: 260, distance: 47.3
click at [644, 266] on div "Janela de atendimento Grade de atendimento Capacidade Transportadoras Veículos …" at bounding box center [550, 241] width 1100 height 482
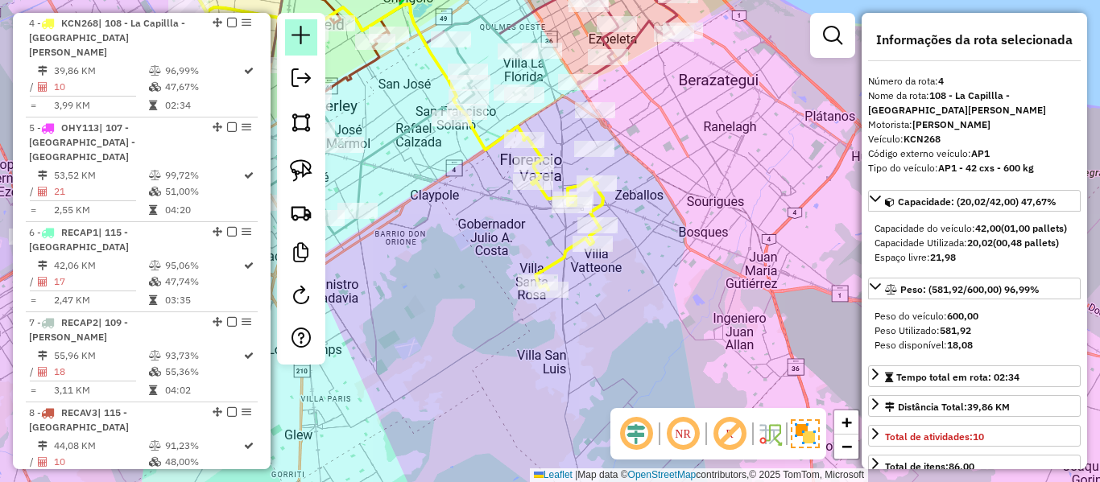
drag, startPoint x: 227, startPoint y: 23, endPoint x: 292, endPoint y: 50, distance: 70.4
click at [227, 23] on em at bounding box center [232, 23] width 10 height 10
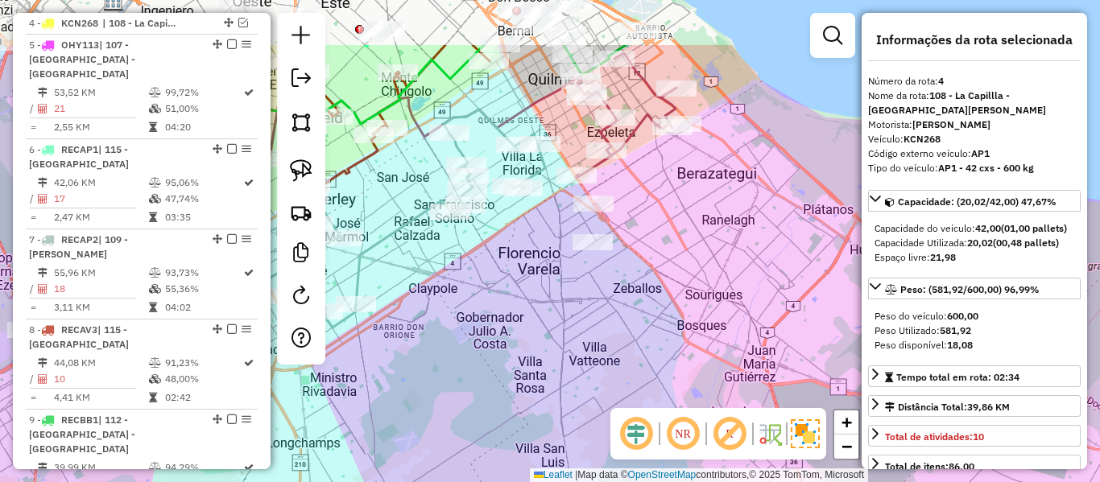
drag, startPoint x: 588, startPoint y: 186, endPoint x: 591, endPoint y: 302, distance: 116.0
click at [591, 302] on div "Janela de atendimento Grade de atendimento Capacidade Transportadoras Veículos …" at bounding box center [550, 241] width 1100 height 482
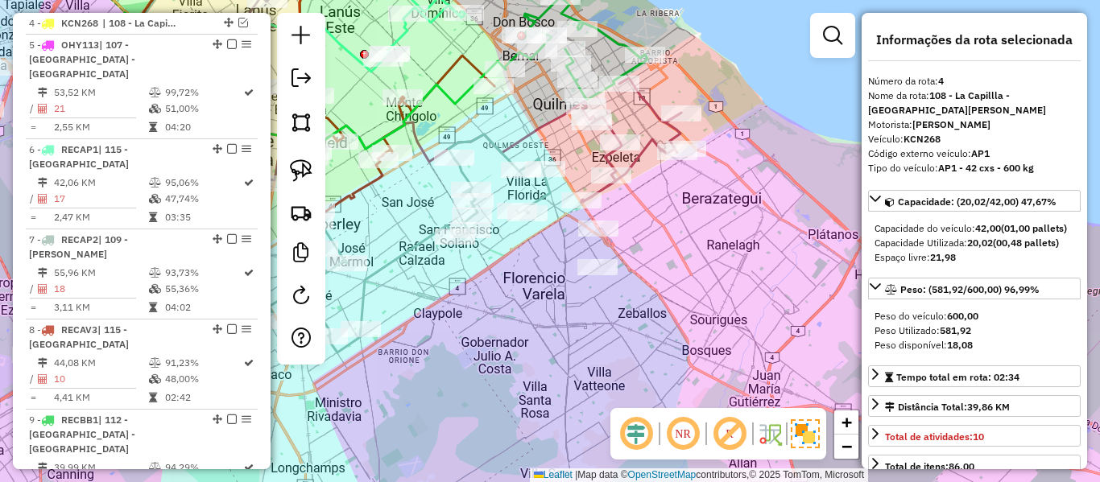
click at [649, 148] on icon at bounding box center [631, 140] width 100 height 125
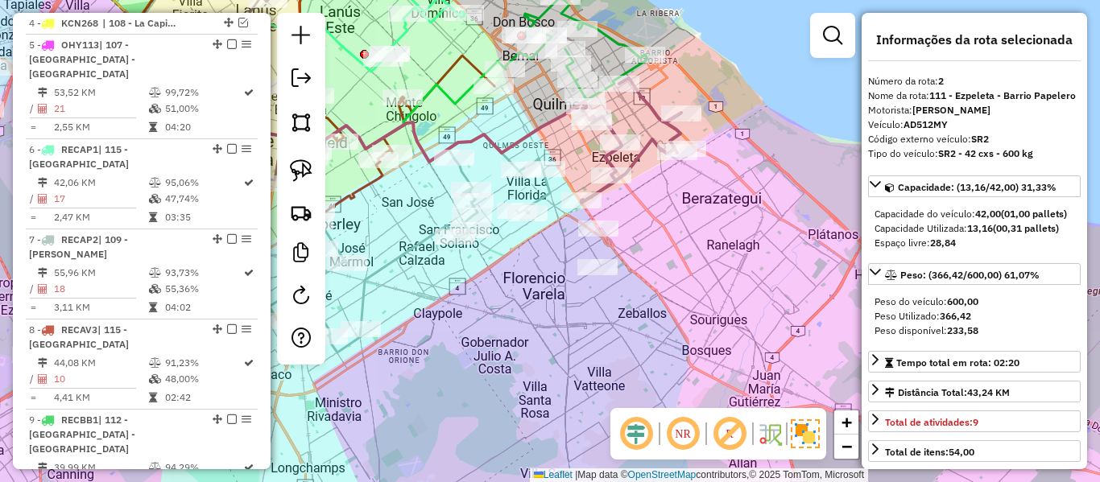
scroll to position [710, 0]
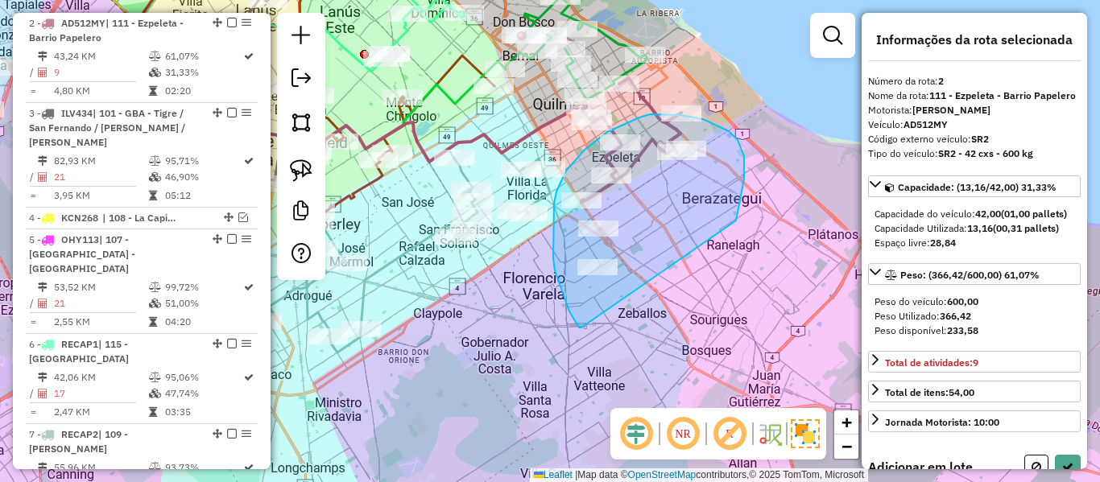
drag, startPoint x: 737, startPoint y: 217, endPoint x: 594, endPoint y: 332, distance: 183.7
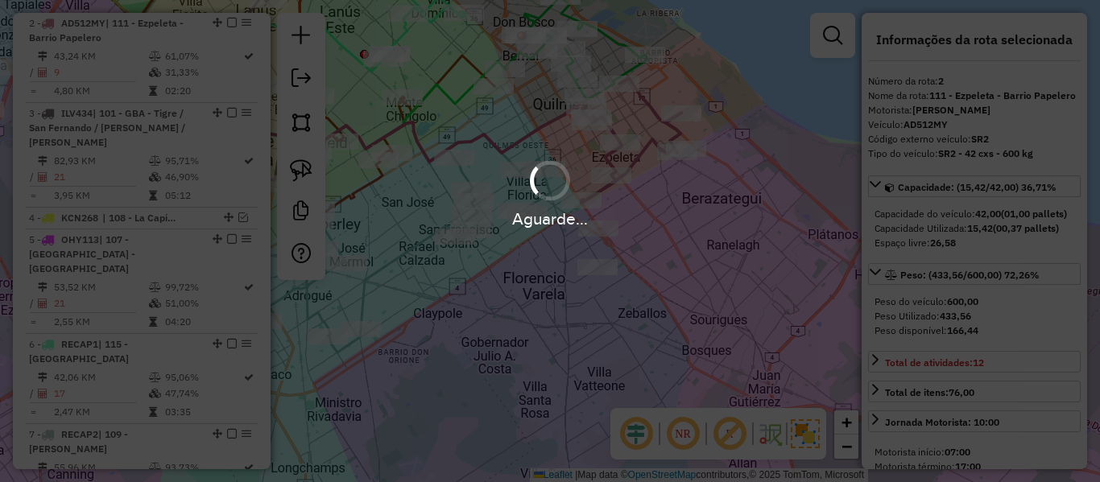
select select "**********"
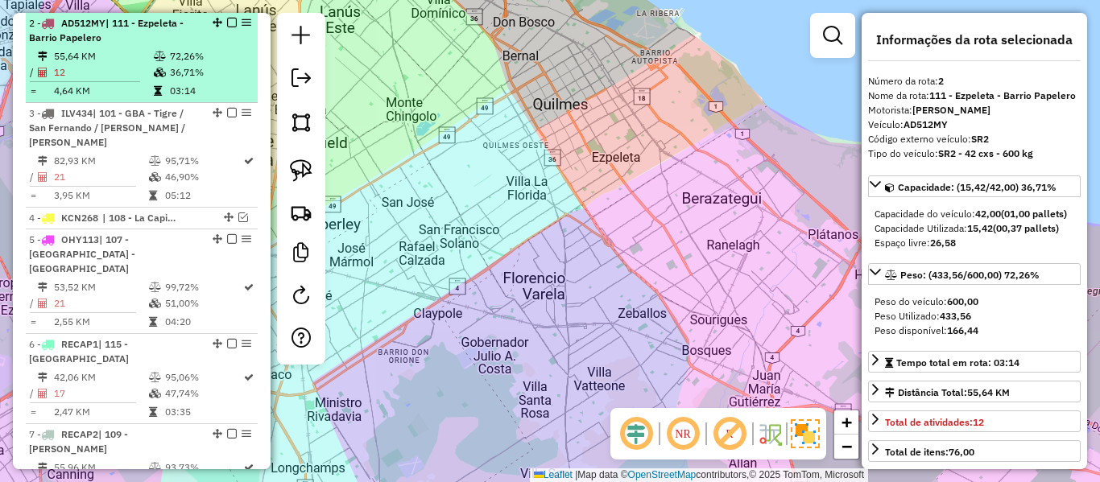
click at [172, 68] on td "36,71%" at bounding box center [209, 72] width 81 height 16
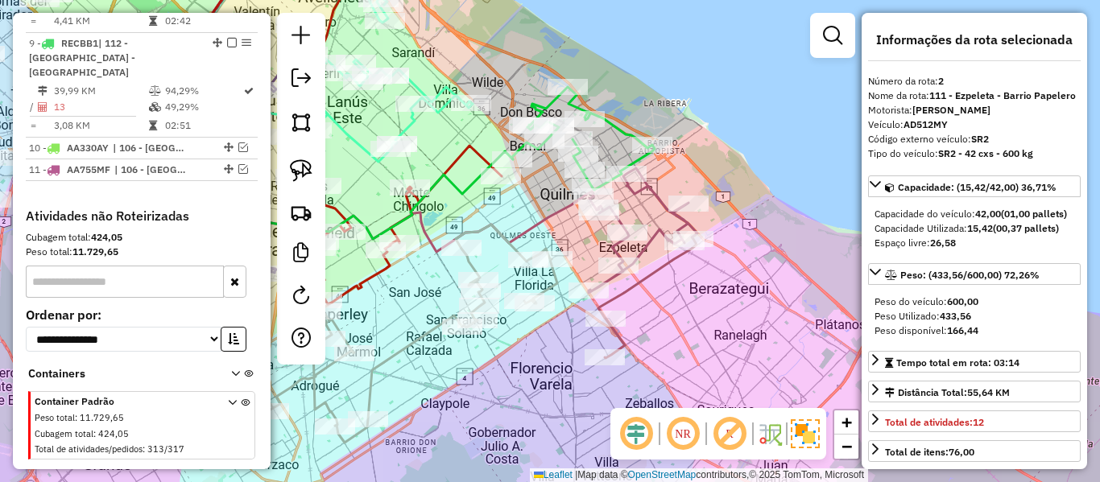
click at [658, 192] on icon at bounding box center [642, 263] width 109 height 190
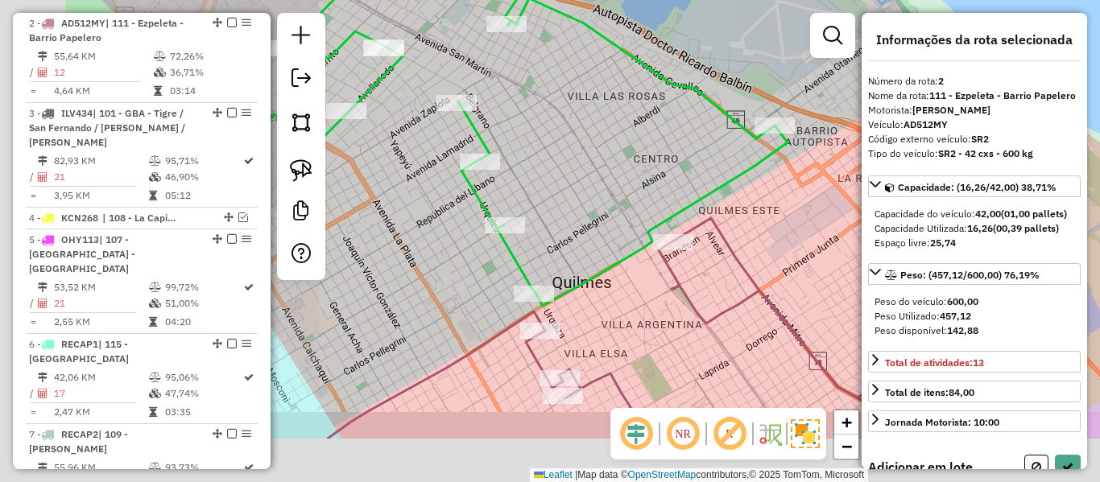
drag, startPoint x: 749, startPoint y: 181, endPoint x: 617, endPoint y: 311, distance: 185.6
click at [754, 178] on div "Janela de atendimento Grade de atendimento Capacidade Transportadoras Veículos …" at bounding box center [550, 241] width 1100 height 482
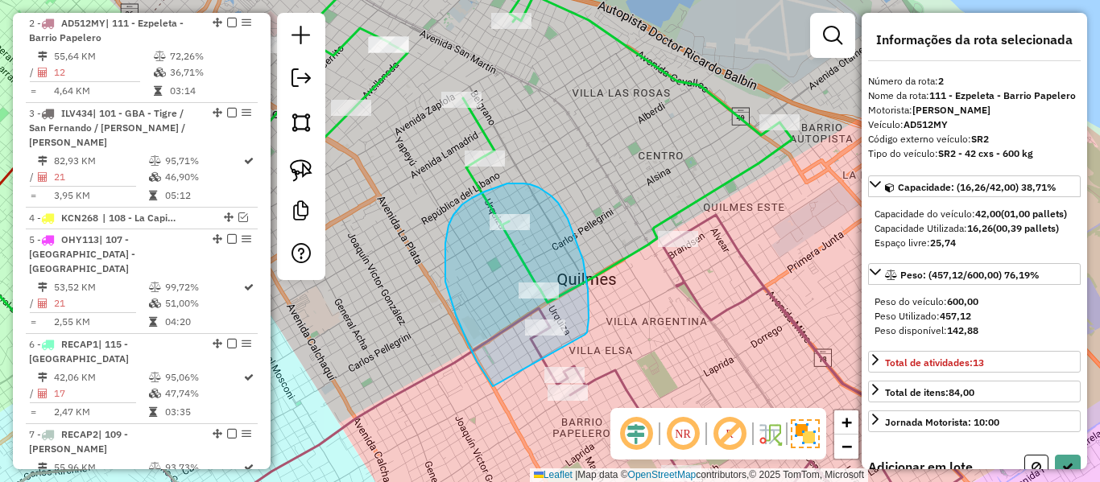
drag, startPoint x: 588, startPoint y: 290, endPoint x: 495, endPoint y: 387, distance: 134.4
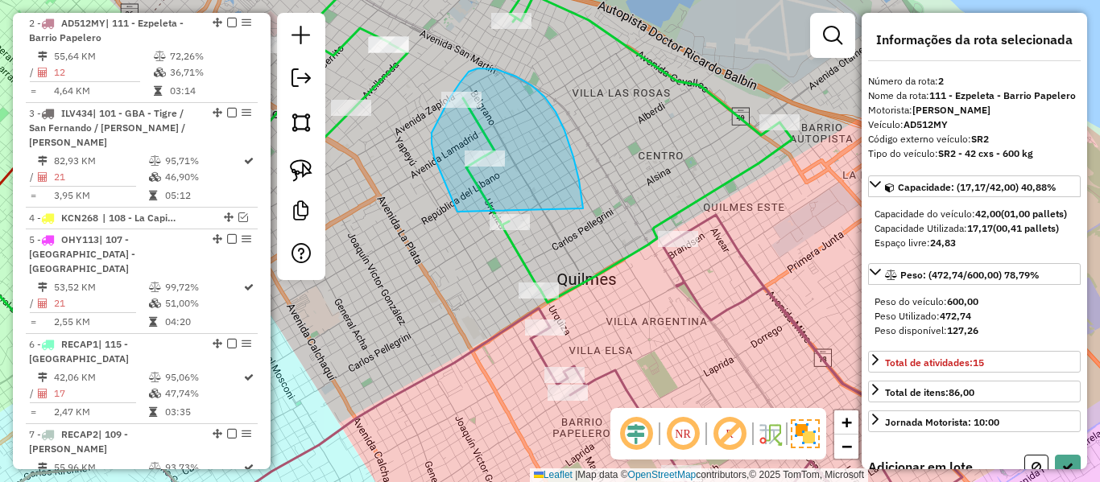
drag, startPoint x: 579, startPoint y: 180, endPoint x: 477, endPoint y: 250, distance: 122.8
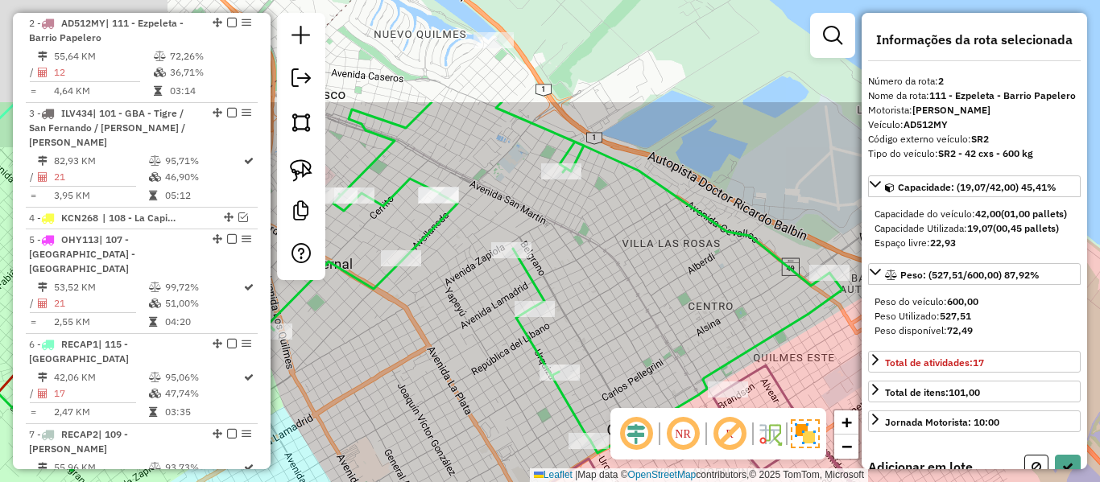
click at [605, 290] on div "Janela de atendimento Grade de atendimento Capacidade Transportadoras Veículos …" at bounding box center [550, 241] width 1100 height 482
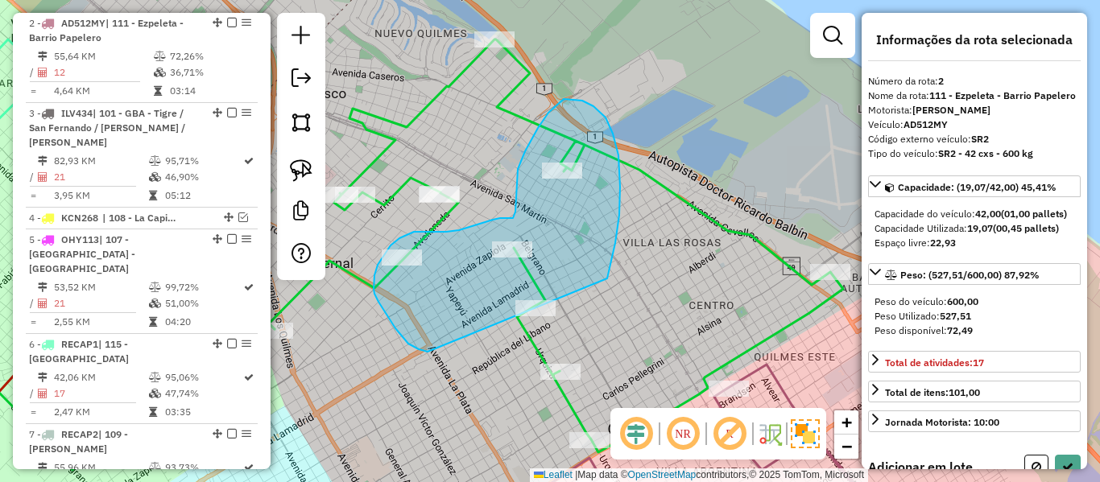
drag, startPoint x: 613, startPoint y: 134, endPoint x: 451, endPoint y: 360, distance: 278.1
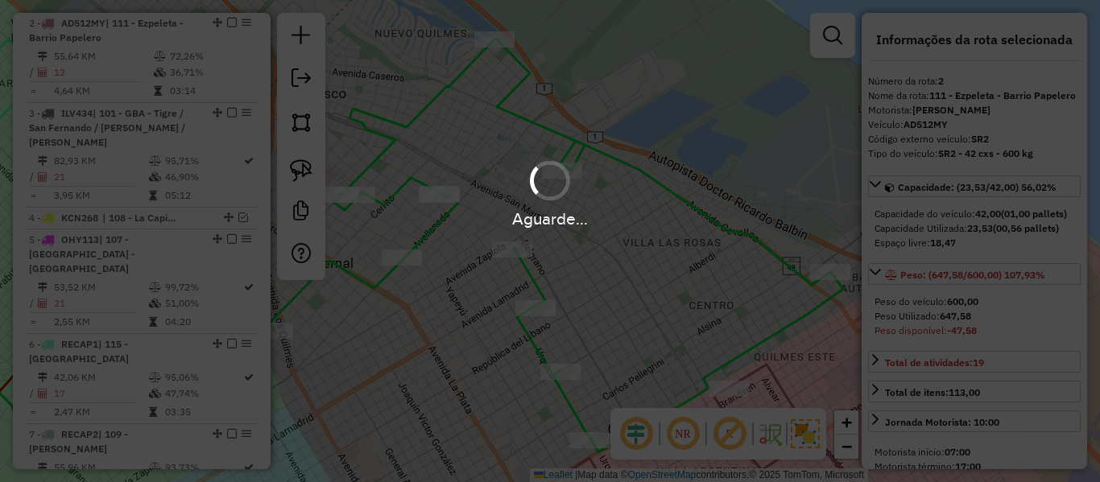
select select "**********"
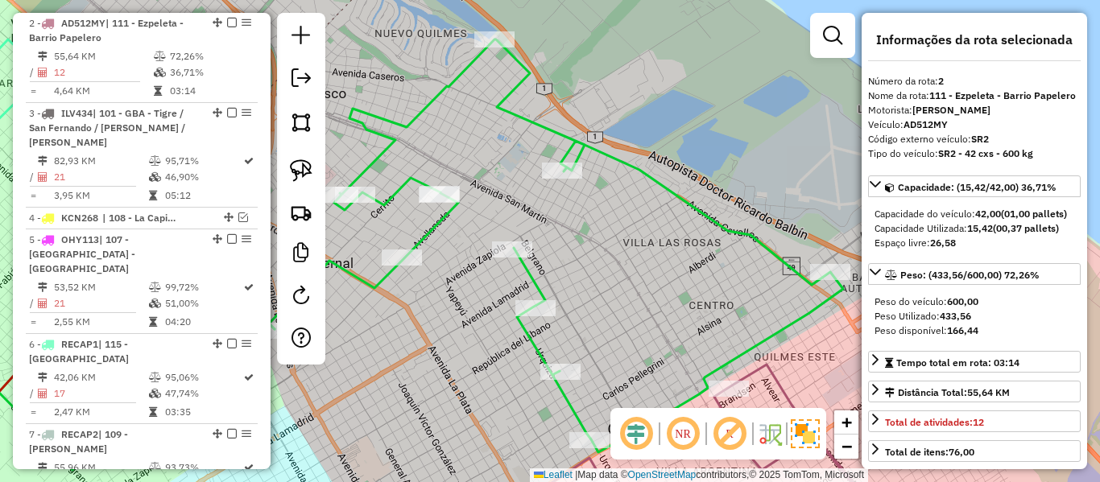
drag, startPoint x: 666, startPoint y: 320, endPoint x: 630, endPoint y: 248, distance: 80.6
click at [576, 213] on div "Janela de atendimento Grade de atendimento Capacidade Transportadoras Veículos …" at bounding box center [550, 241] width 1100 height 482
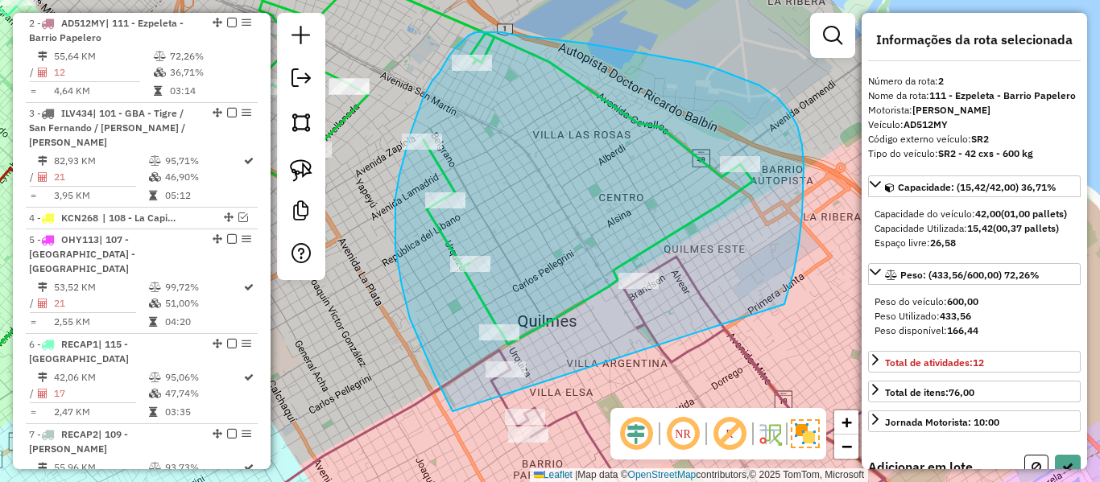
drag, startPoint x: 784, startPoint y: 304, endPoint x: 454, endPoint y: 412, distance: 347.2
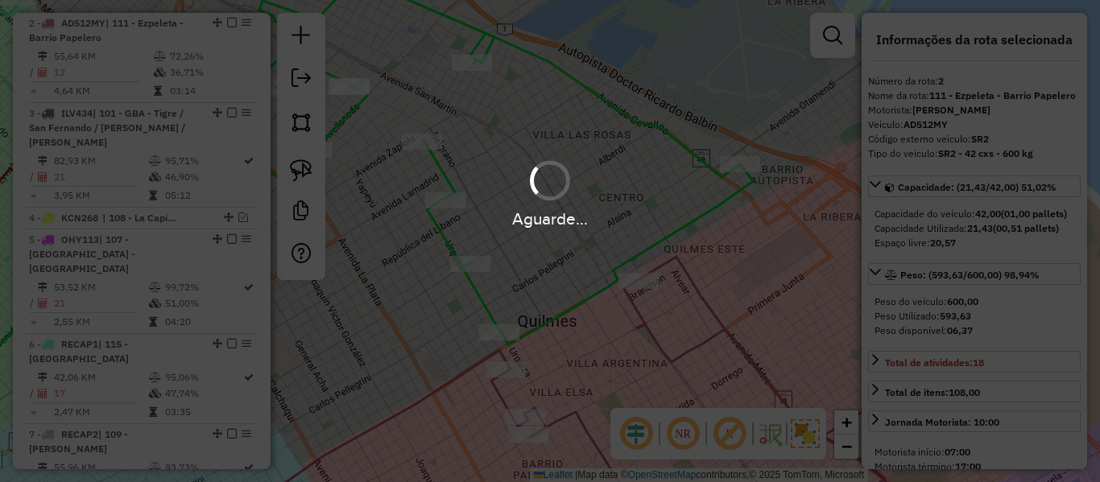
select select "**********"
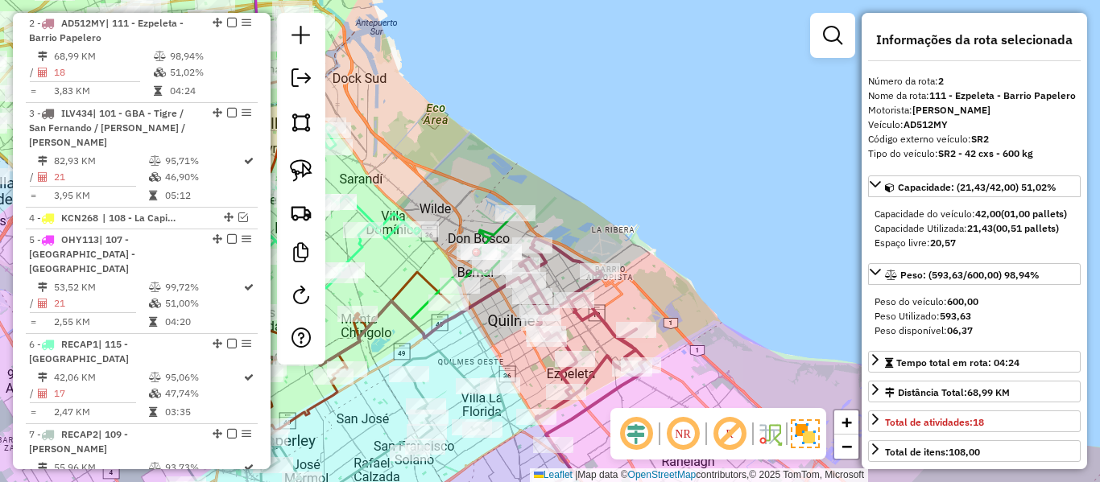
click at [582, 324] on icon at bounding box center [582, 361] width 126 height 246
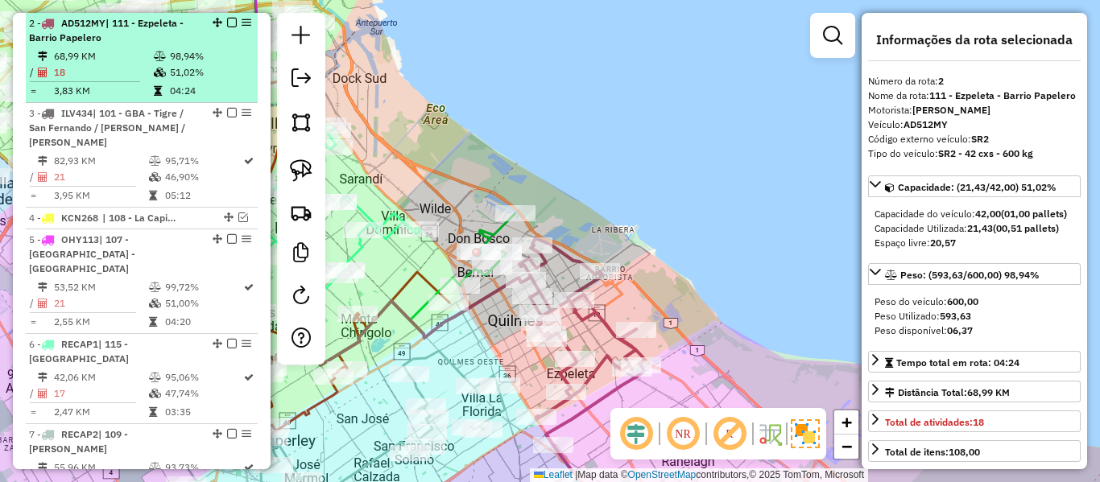
click at [227, 24] on em at bounding box center [232, 23] width 10 height 10
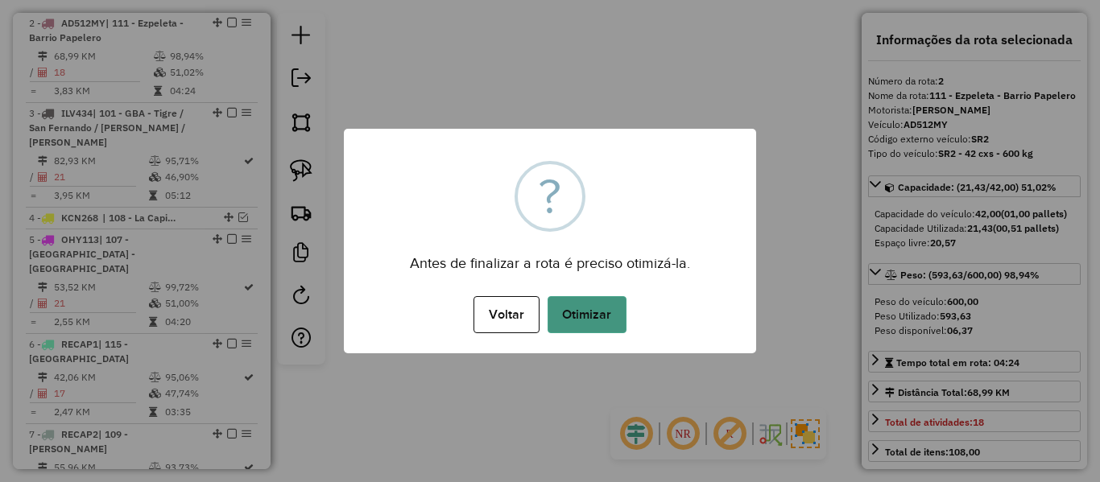
click at [576, 310] on button "Otimizar" at bounding box center [586, 314] width 79 height 37
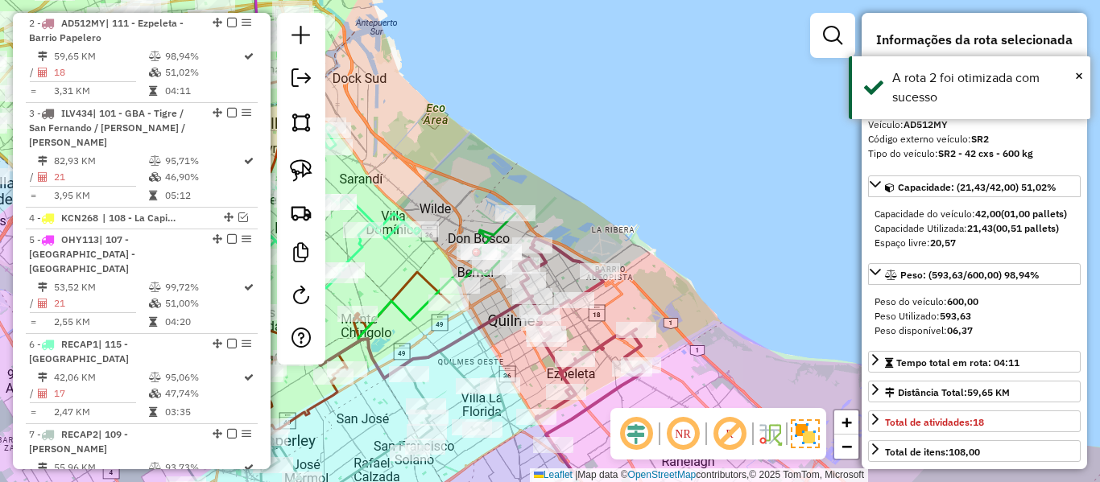
drag, startPoint x: 645, startPoint y: 190, endPoint x: 658, endPoint y: 139, distance: 52.5
click at [661, 142] on div "Rota 2 - Placa AD512MY 489897 - CARLOS CASCO Janela de atendimento Grade de ate…" at bounding box center [550, 241] width 1100 height 482
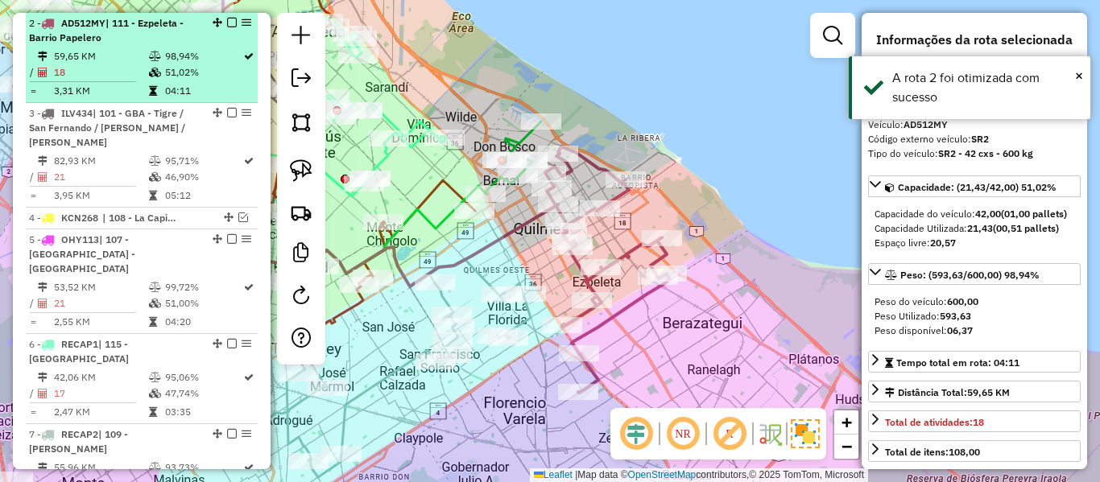
click at [227, 22] on em at bounding box center [232, 23] width 10 height 10
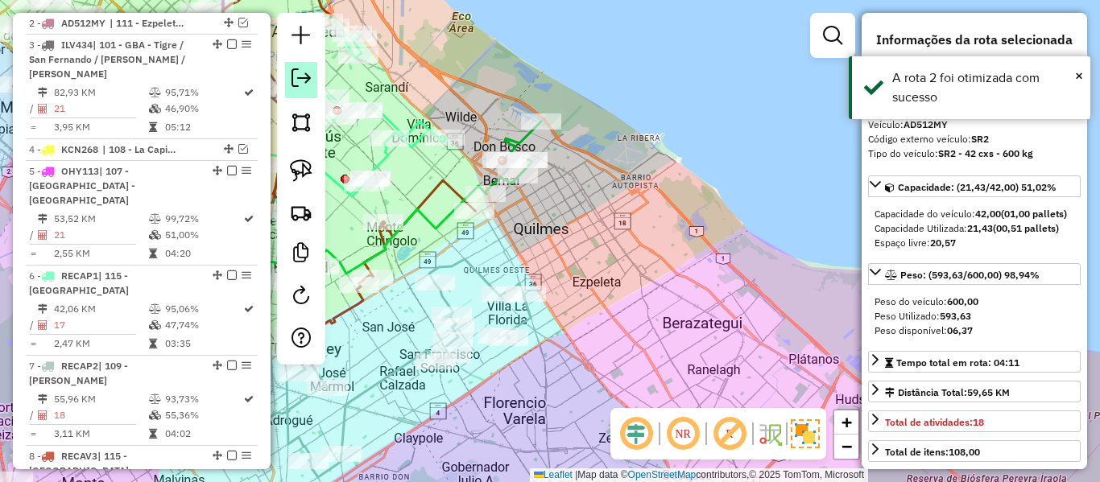
scroll to position [642, 0]
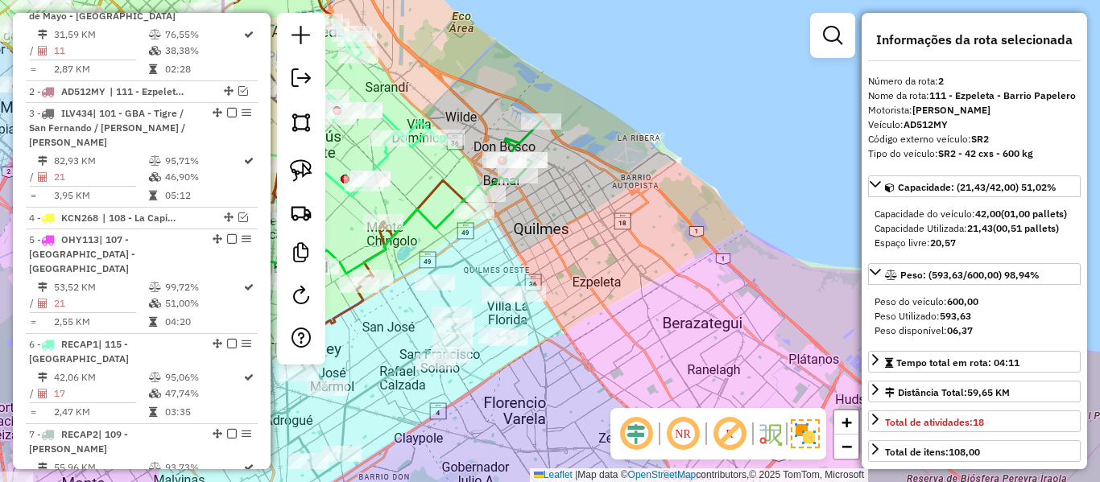
click at [674, 314] on div "Rota 6 - Placa RECAP1 550595 - Brian Avalos Janela de atendimento Grade de aten…" at bounding box center [550, 241] width 1100 height 482
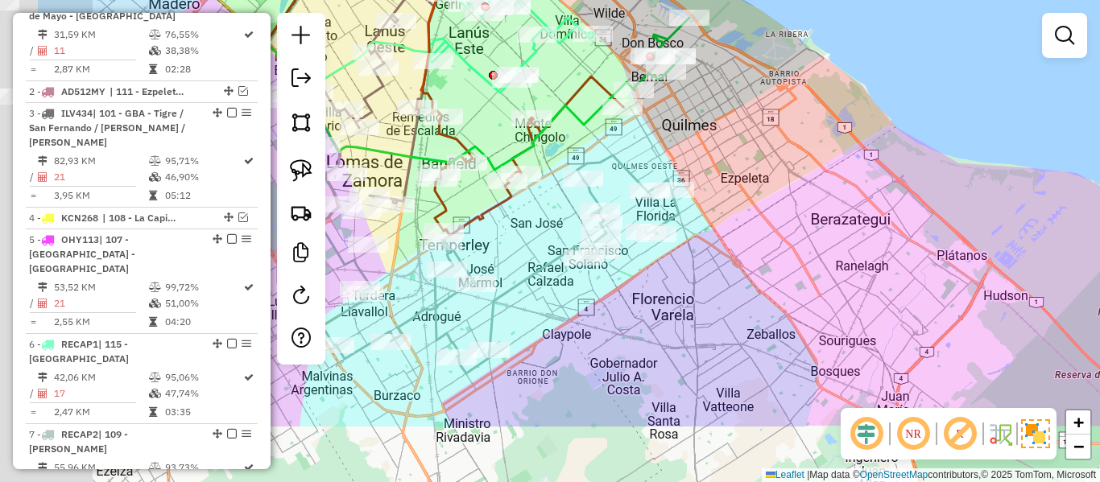
drag, startPoint x: 555, startPoint y: 346, endPoint x: 722, endPoint y: 233, distance: 201.6
click at [770, 207] on div "Janela de atendimento Grade de atendimento Capacidade Transportadoras Veículos …" at bounding box center [550, 241] width 1100 height 482
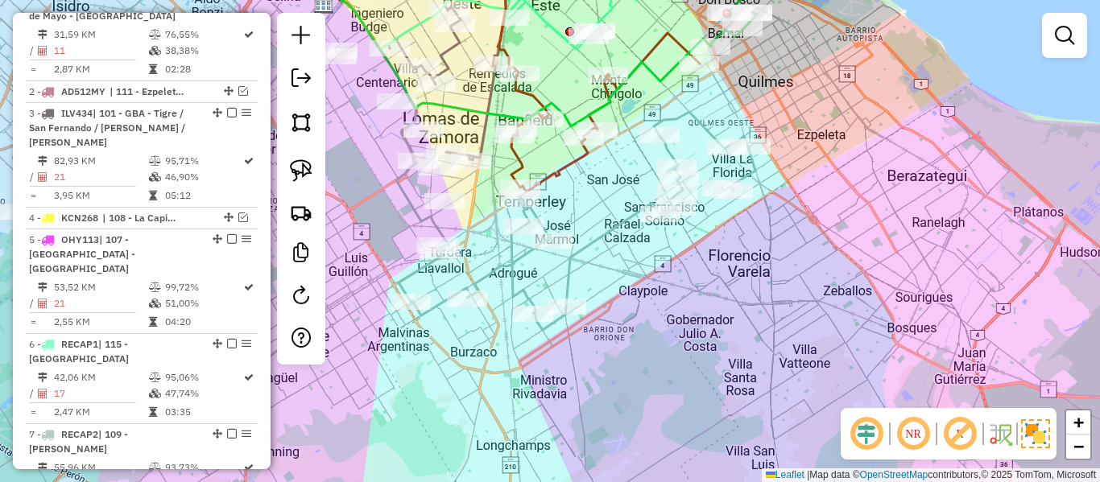
click at [609, 223] on icon at bounding box center [576, 221] width 357 height 218
select select "**********"
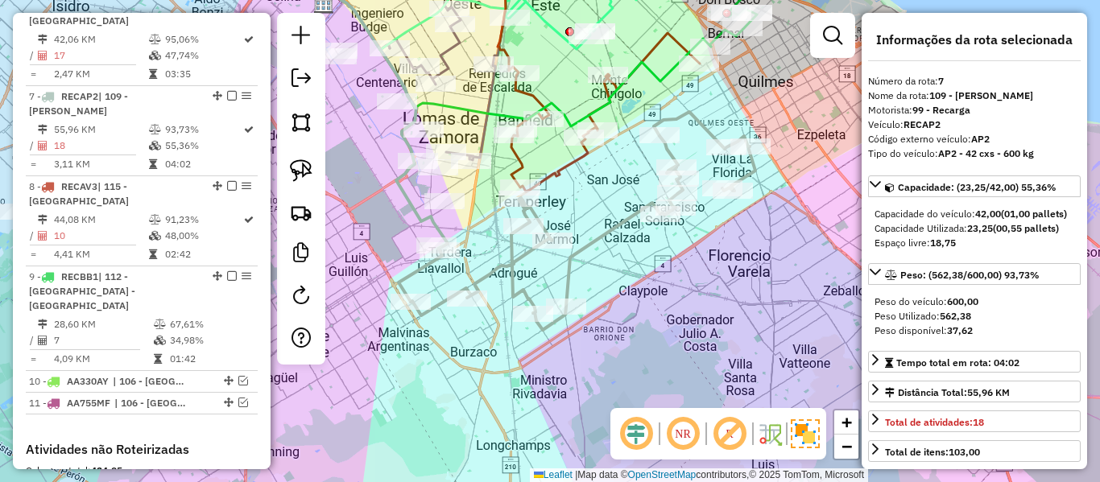
scroll to position [1038, 0]
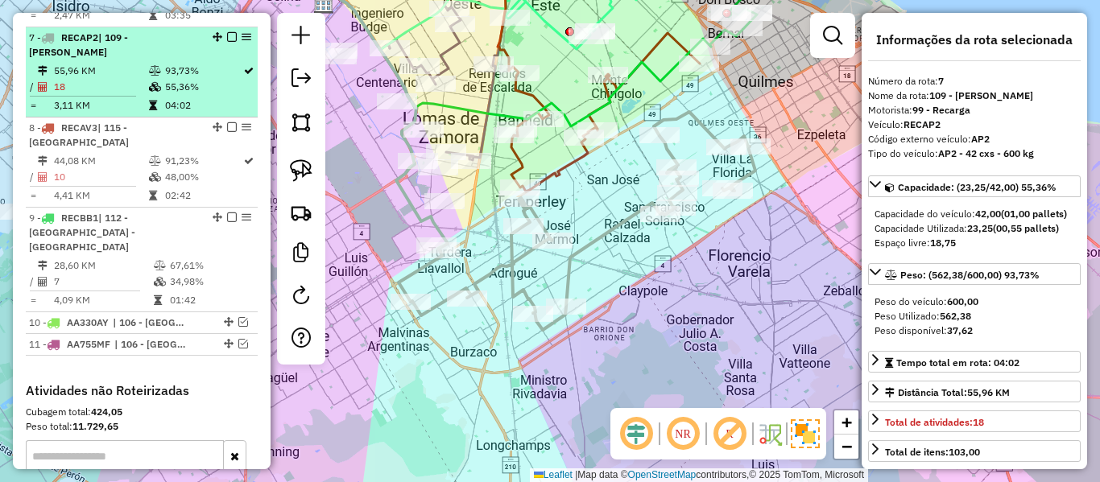
click at [227, 32] on em at bounding box center [232, 37] width 10 height 10
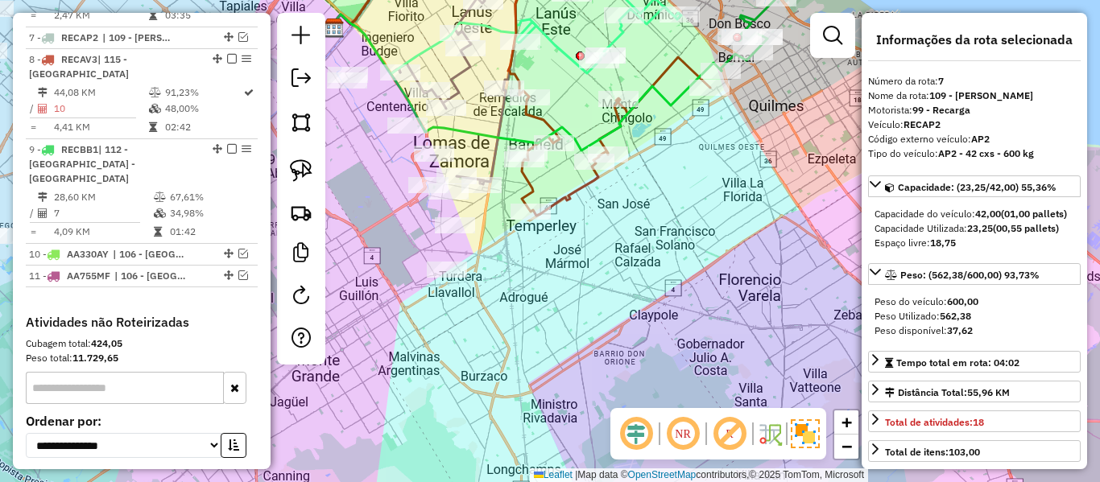
drag, startPoint x: 590, startPoint y: 268, endPoint x: 662, endPoint y: 266, distance: 71.7
click at [620, 323] on div "Janela de atendimento Grade de atendimento Capacidade Transportadoras Veículos …" at bounding box center [550, 241] width 1100 height 482
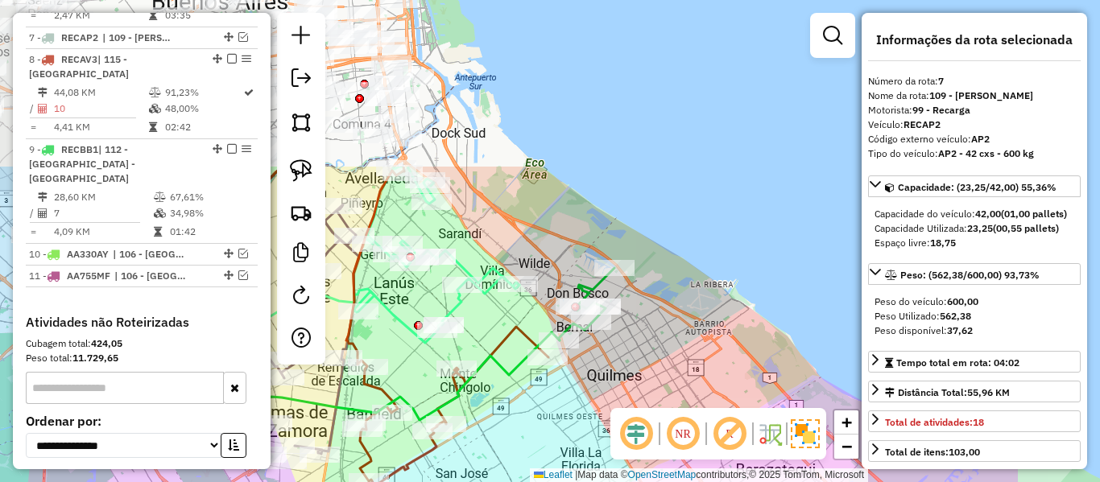
drag, startPoint x: 587, startPoint y: 354, endPoint x: 483, endPoint y: 473, distance: 158.0
click at [482, 473] on div "Janela de atendimento Grade de atendimento Capacidade Transportadoras Veículos …" at bounding box center [550, 241] width 1100 height 482
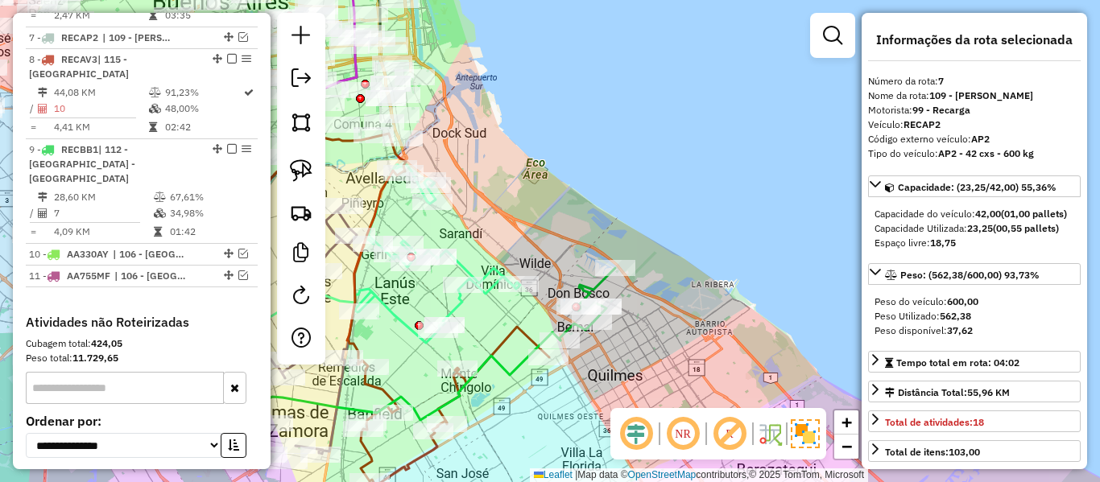
click at [590, 291] on icon at bounding box center [587, 304] width 56 height 72
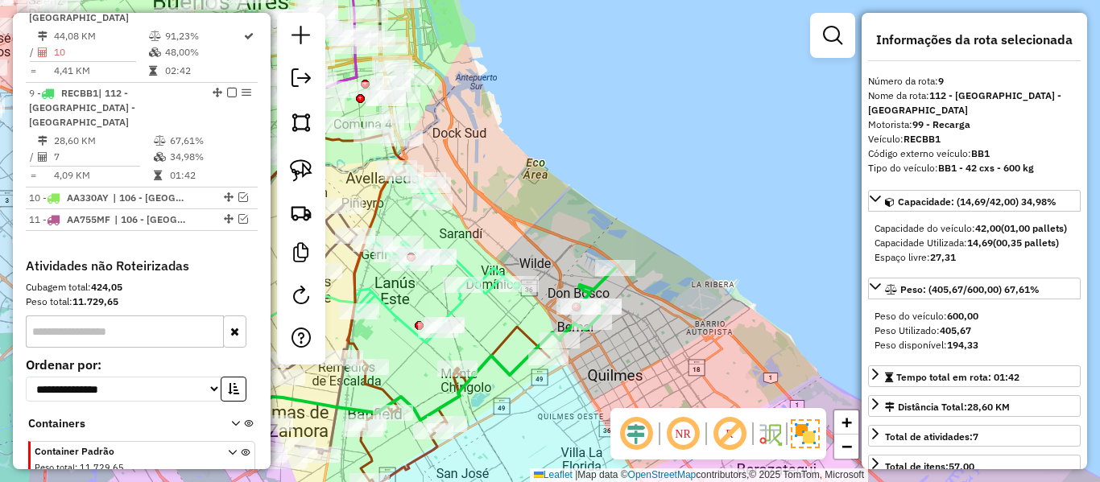
scroll to position [1145, 0]
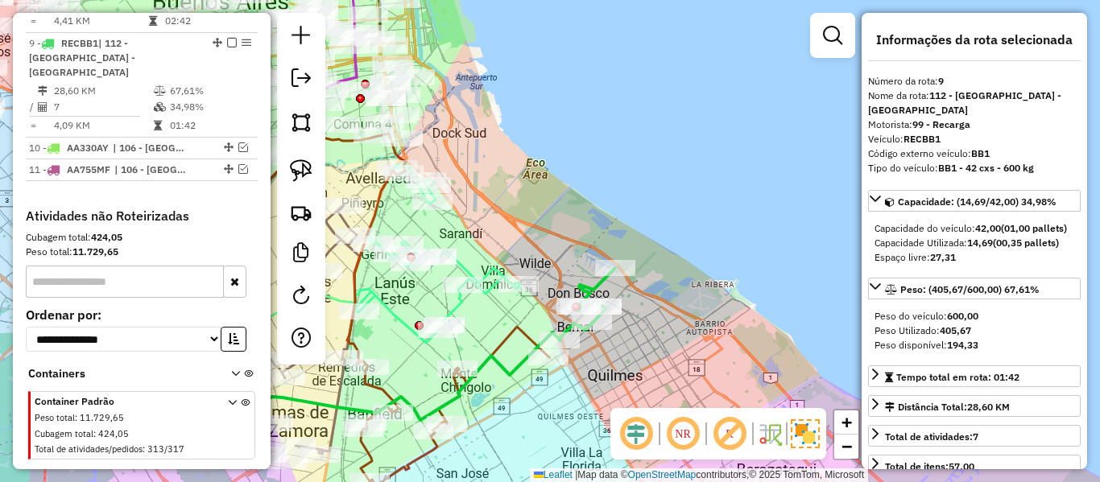
drag, startPoint x: 693, startPoint y: 330, endPoint x: 677, endPoint y: 254, distance: 77.4
click at [677, 250] on div "Rota 9 - Placa RECBB1 544682 - roman cimino Janela de atendimento Grade de aten…" at bounding box center [550, 241] width 1100 height 482
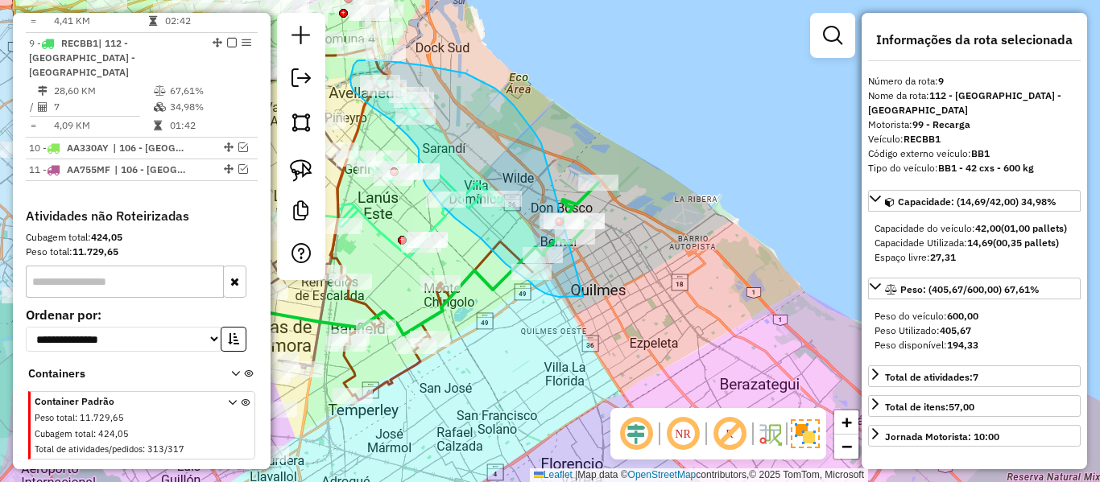
drag, startPoint x: 505, startPoint y: 97, endPoint x: 635, endPoint y: 282, distance: 226.5
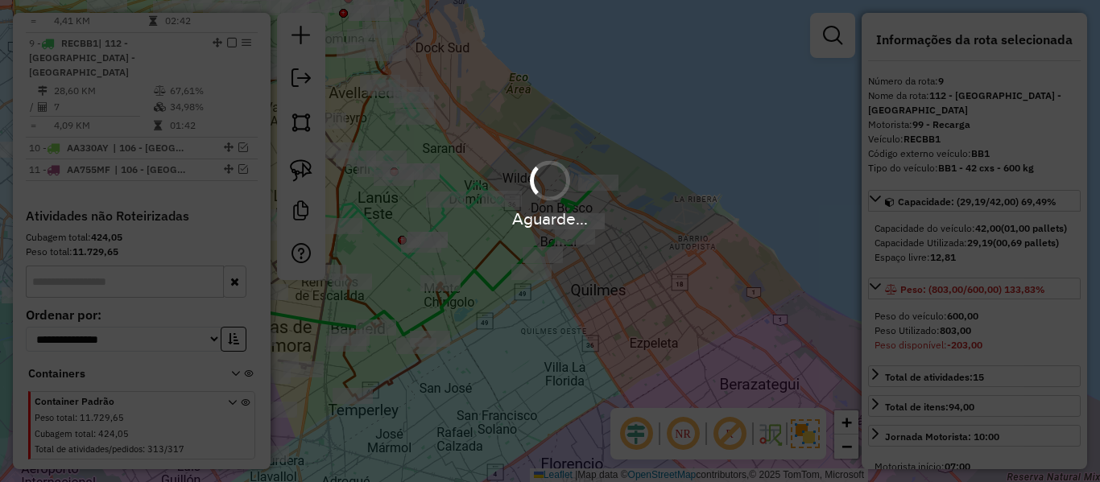
select select "**********"
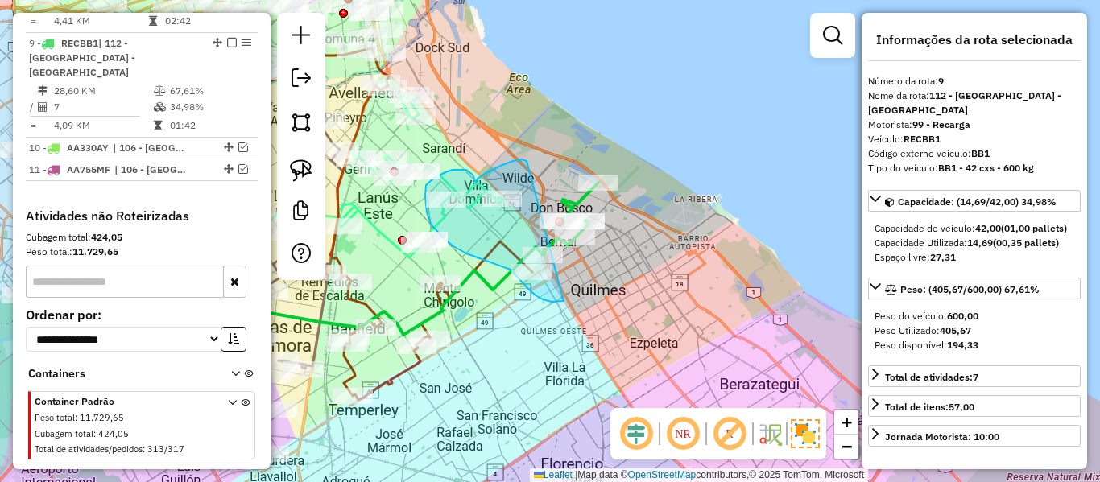
drag, startPoint x: 526, startPoint y: 161, endPoint x: 612, endPoint y: 279, distance: 145.9
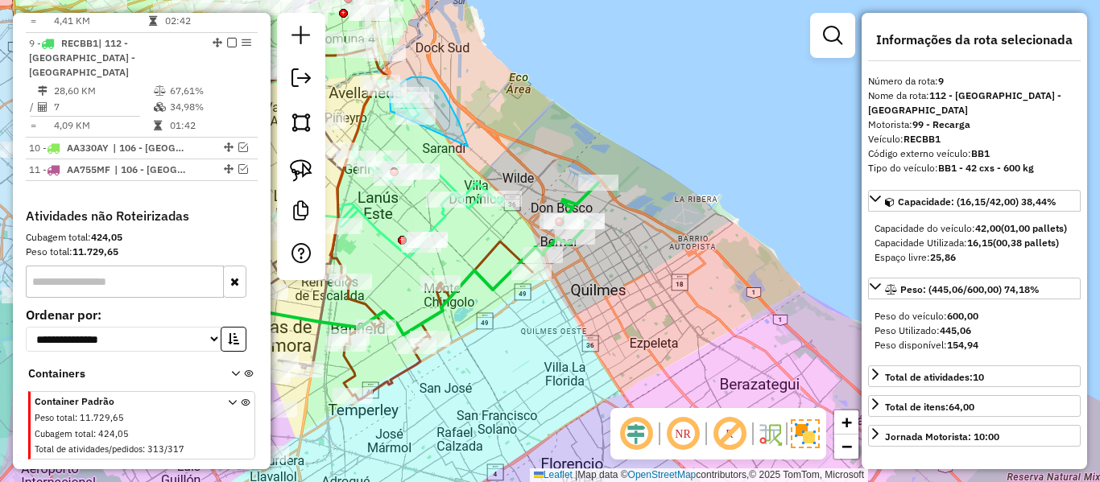
drag, startPoint x: 436, startPoint y: 83, endPoint x: 411, endPoint y: 134, distance: 56.9
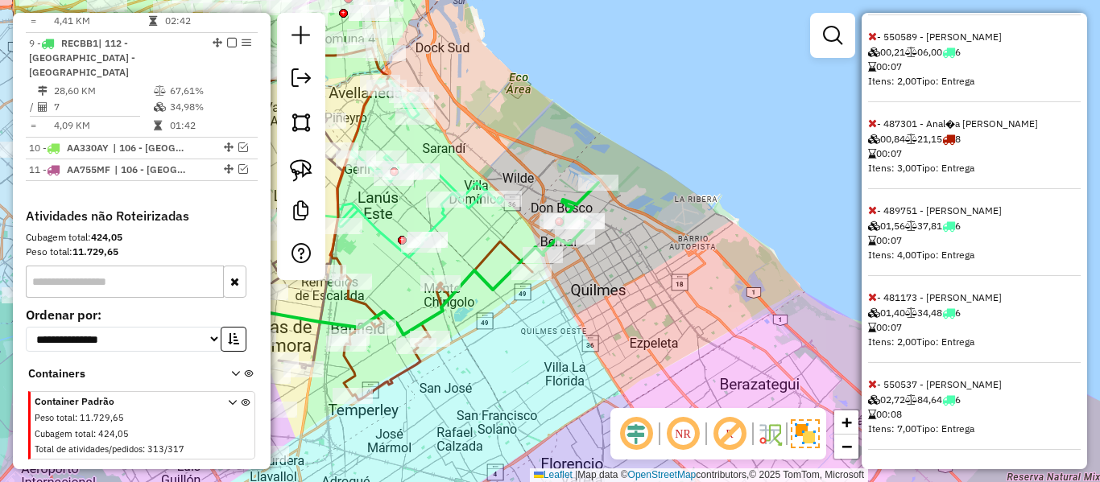
scroll to position [588, 0]
click at [869, 299] on icon at bounding box center [872, 296] width 9 height 11
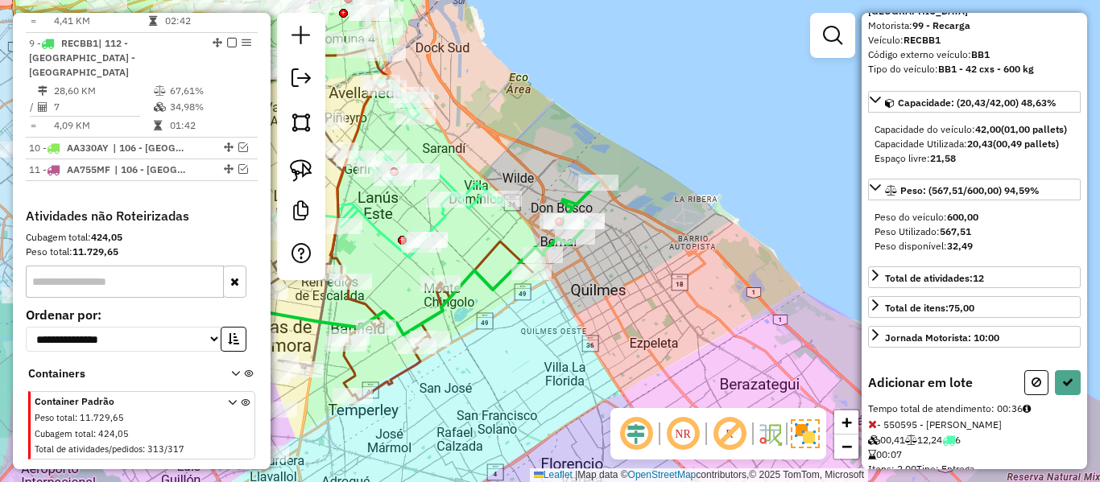
scroll to position [0, 0]
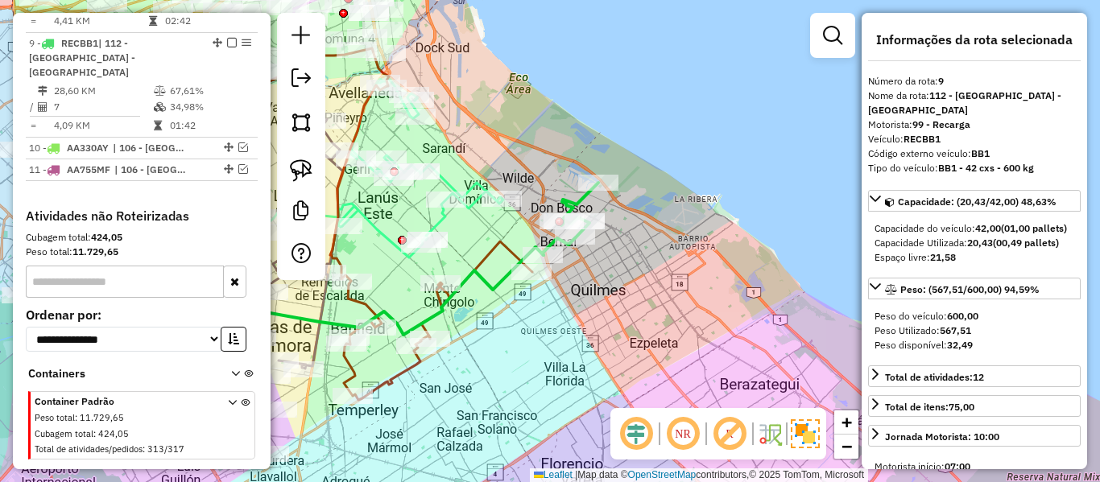
select select "**********"
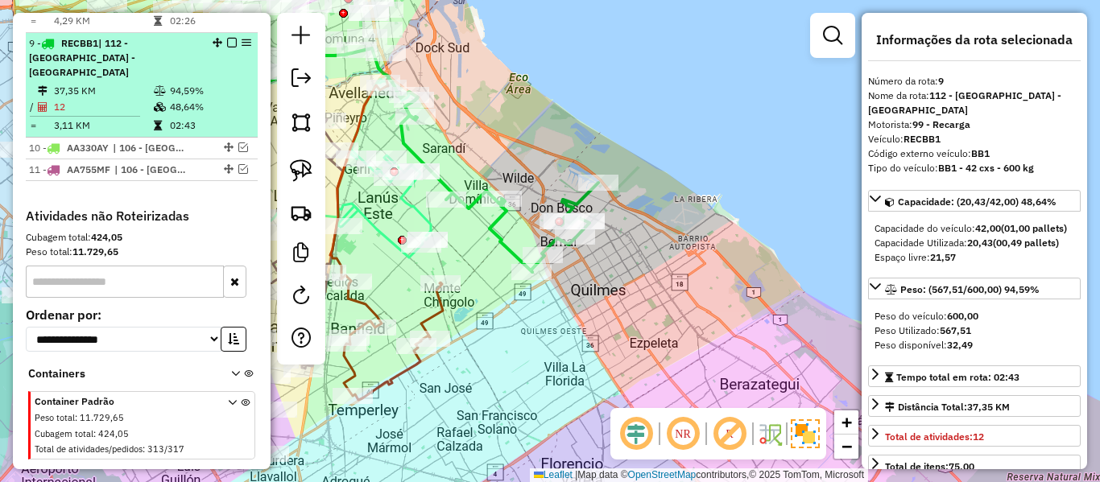
click at [227, 38] on em at bounding box center [232, 43] width 10 height 10
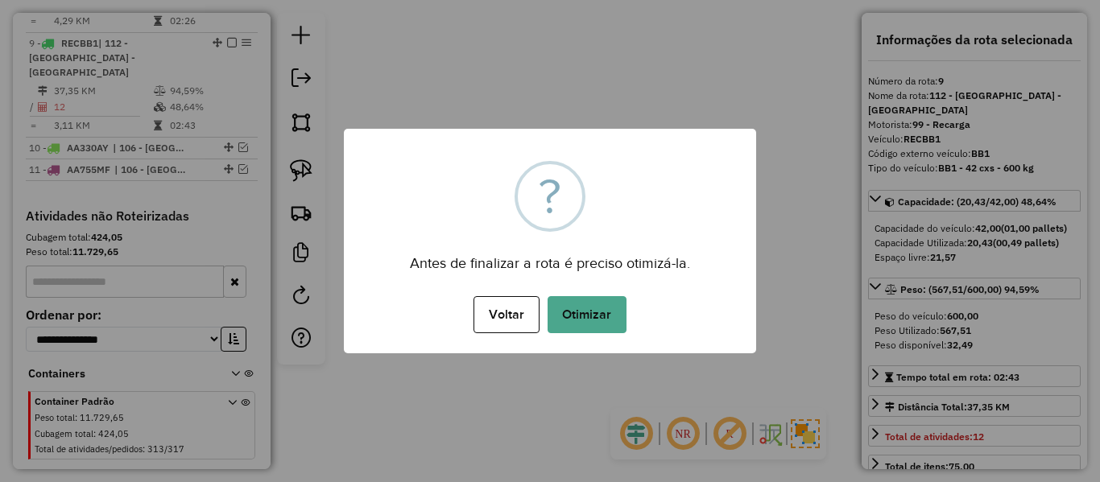
click at [639, 249] on div "Antes de finalizar a rota é preciso otimizá-la." at bounding box center [550, 258] width 412 height 36
click at [605, 297] on button "Otimizar" at bounding box center [586, 314] width 79 height 37
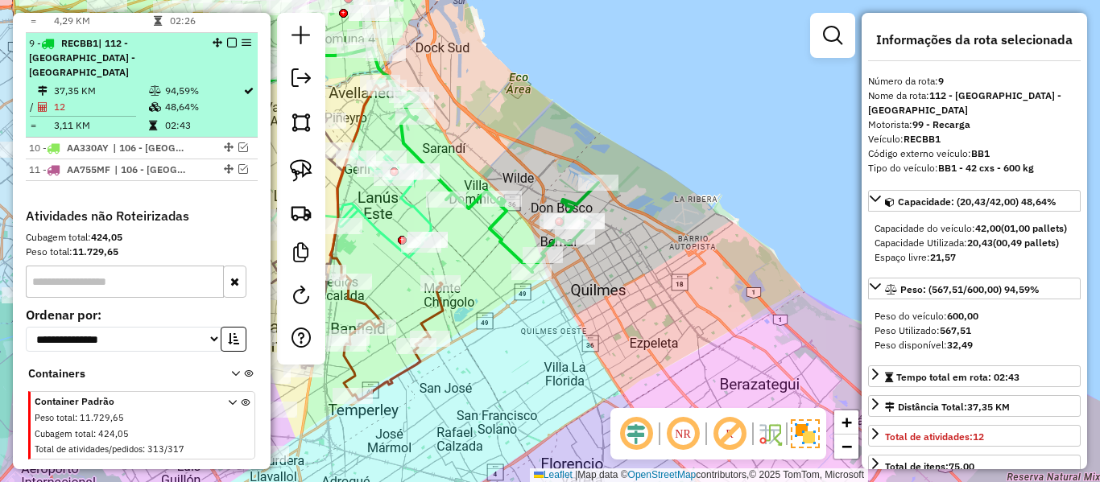
click at [228, 38] on em at bounding box center [232, 43] width 10 height 10
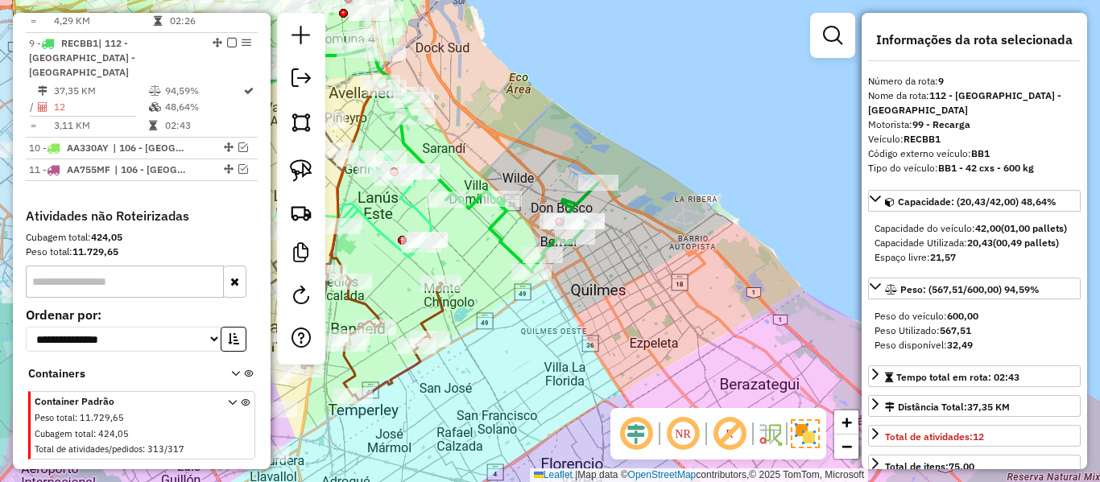
scroll to position [1076, 0]
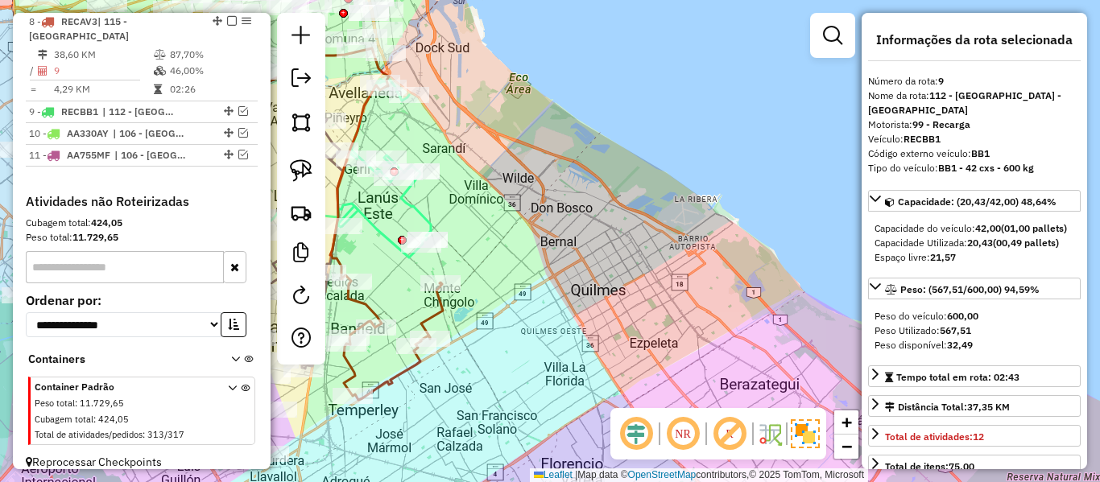
click at [575, 155] on div "Rota 6 - Placa RECAP1 481173 - Jorge Vazquez Janela de atendimento Grade de ate…" at bounding box center [550, 241] width 1100 height 482
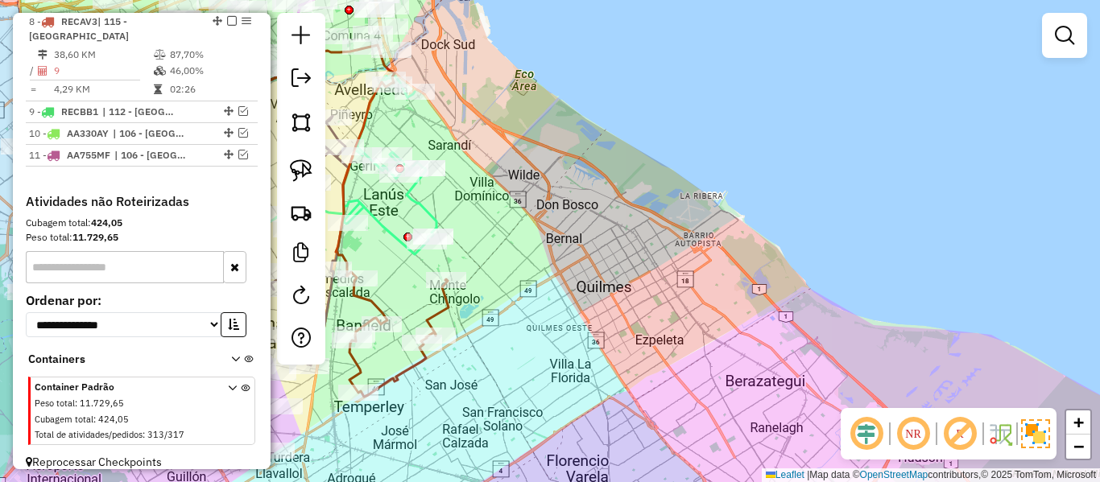
drag, startPoint x: 539, startPoint y: 213, endPoint x: 675, endPoint y: 97, distance: 179.3
click at [675, 97] on div "Janela de atendimento Grade de atendimento Capacidade Transportadoras Veículos …" at bounding box center [550, 241] width 1100 height 482
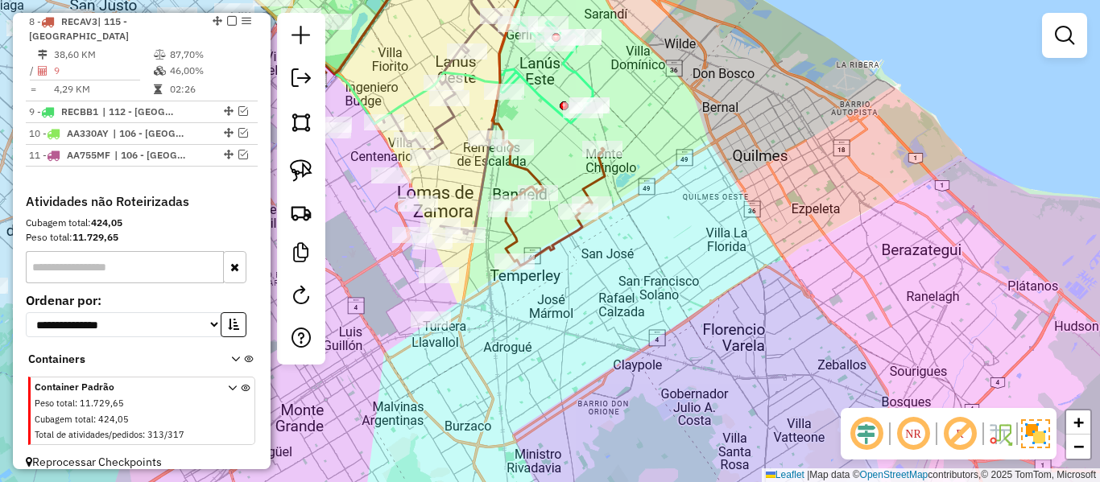
drag, startPoint x: 629, startPoint y: 238, endPoint x: 770, endPoint y: 176, distance: 153.9
click at [770, 176] on div "Janela de atendimento Grade de atendimento Capacidade Transportadoras Veículos …" at bounding box center [550, 241] width 1100 height 482
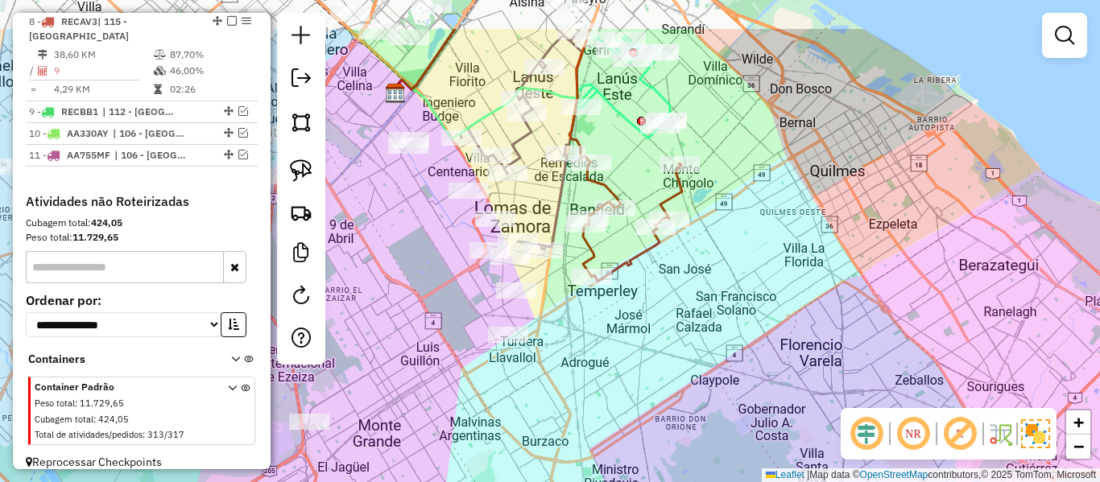
drag, startPoint x: 683, startPoint y: 312, endPoint x: 642, endPoint y: 274, distance: 54.7
click at [683, 313] on div "Janela de atendimento Grade de atendimento Capacidade Transportadoras Veículos …" at bounding box center [550, 241] width 1100 height 482
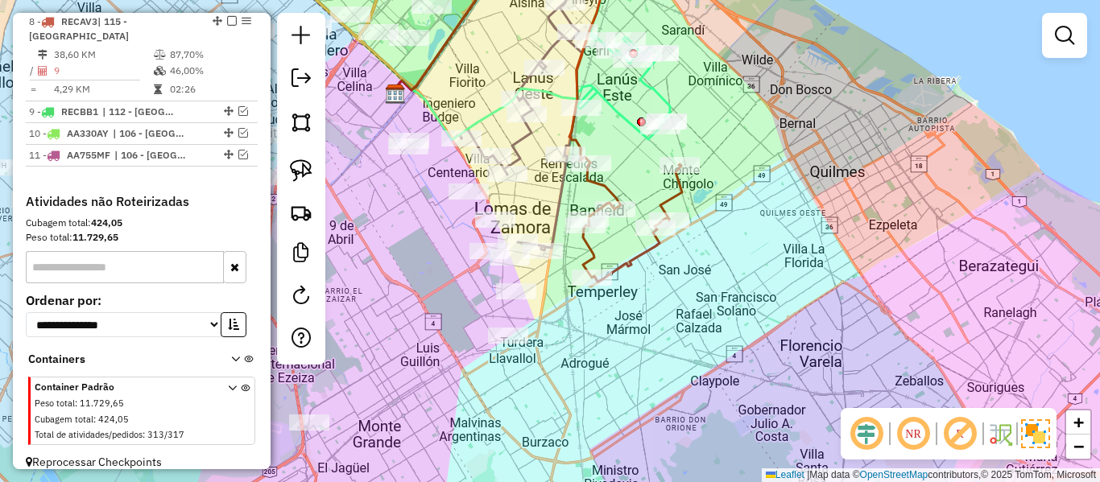
click at [639, 254] on icon at bounding box center [625, 124] width 113 height 315
select select "**********"
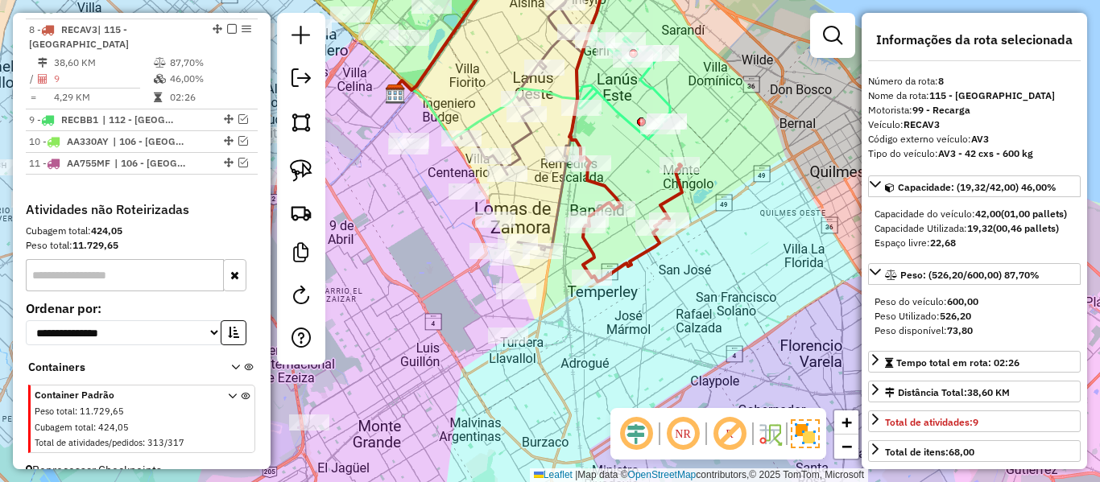
scroll to position [1060, 0]
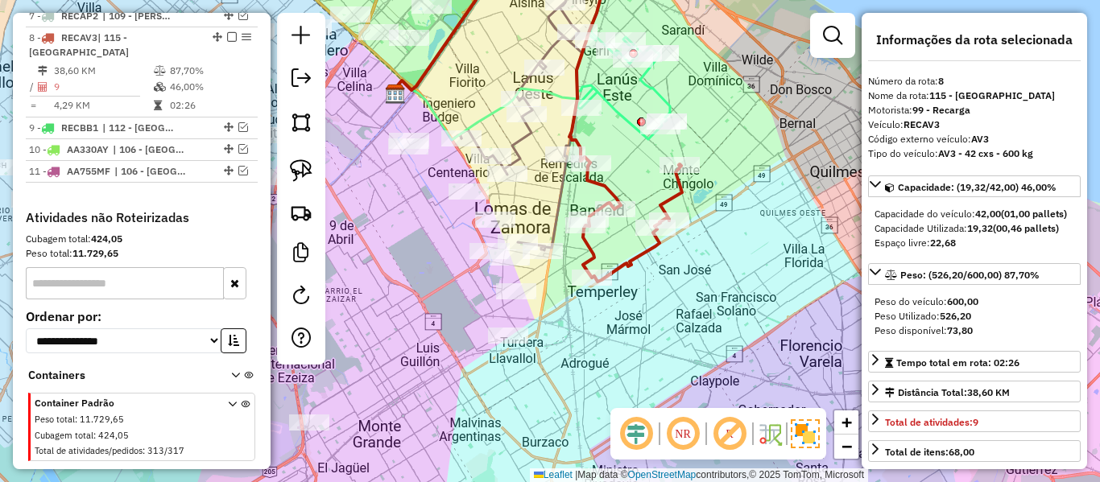
click at [632, 335] on div "Janela de atendimento Grade de atendimento Capacidade Transportadoras Veículos …" at bounding box center [550, 241] width 1100 height 482
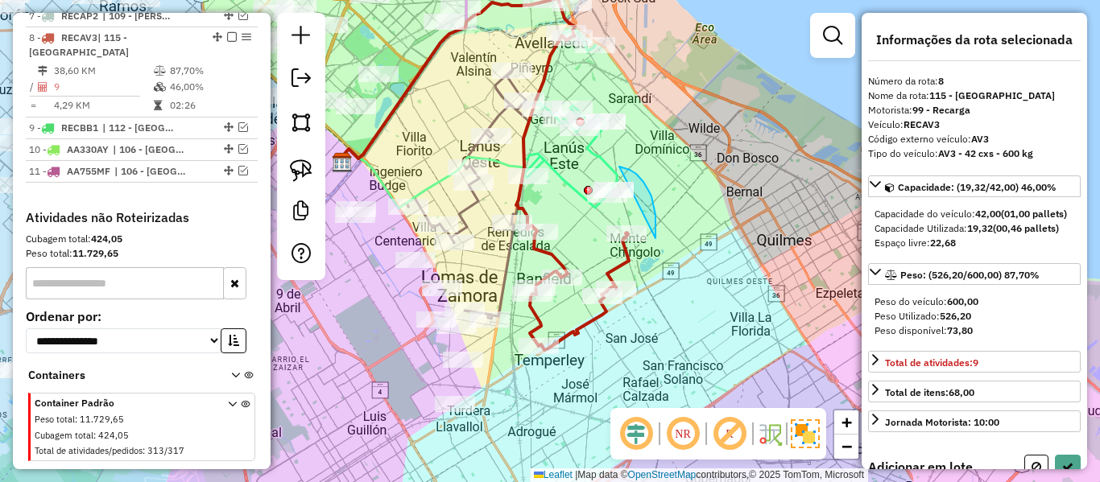
drag, startPoint x: 629, startPoint y: 170, endPoint x: 574, endPoint y: 221, distance: 75.2
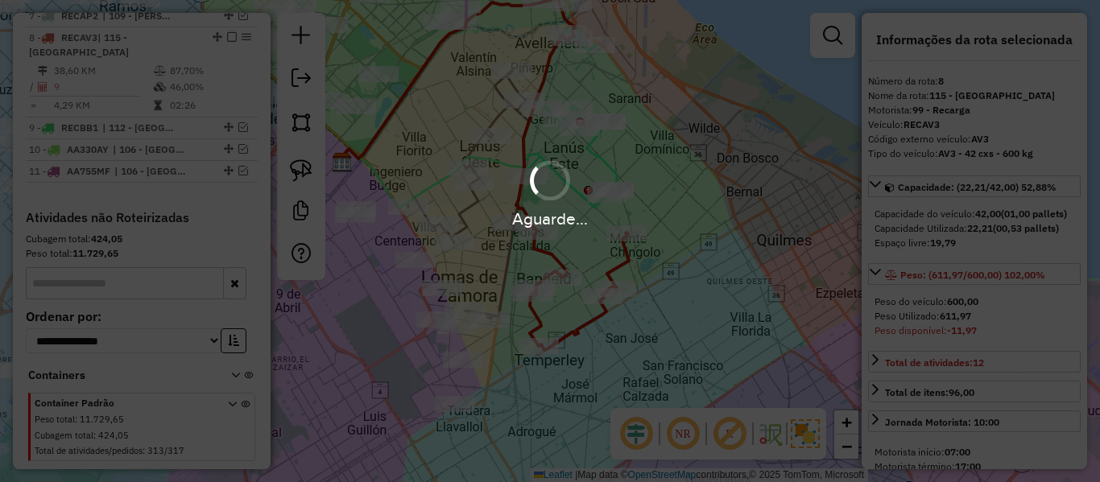
select select "**********"
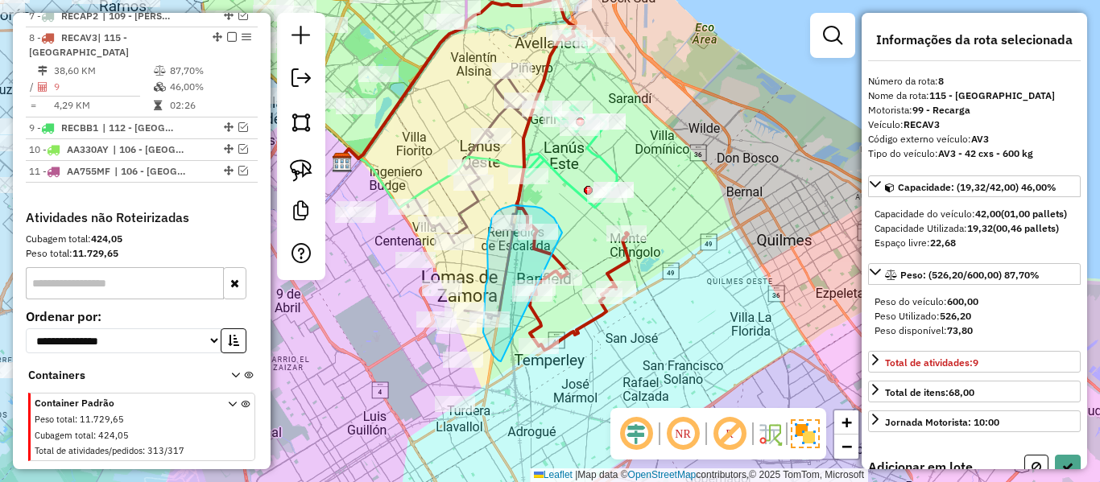
drag, startPoint x: 550, startPoint y: 215, endPoint x: 543, endPoint y: 373, distance: 157.9
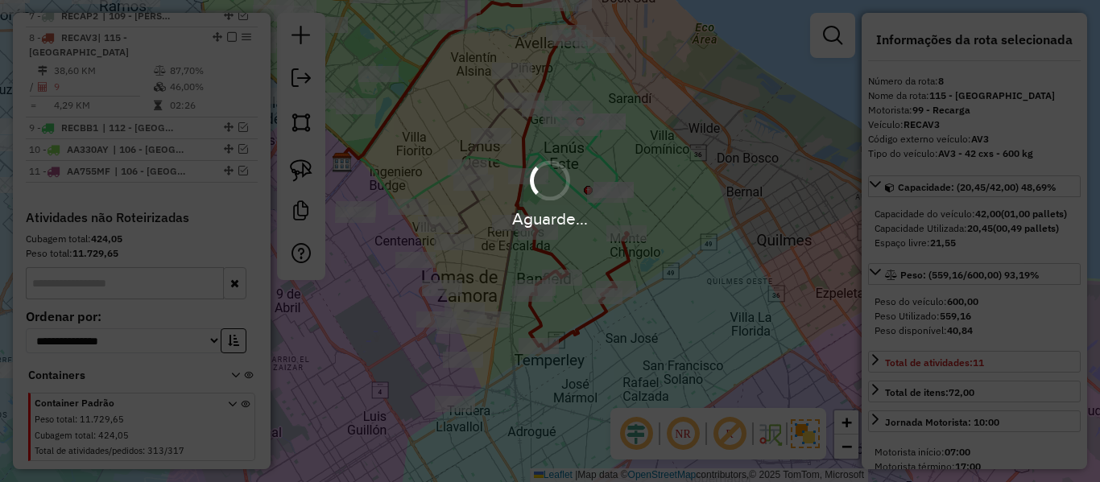
select select "**********"
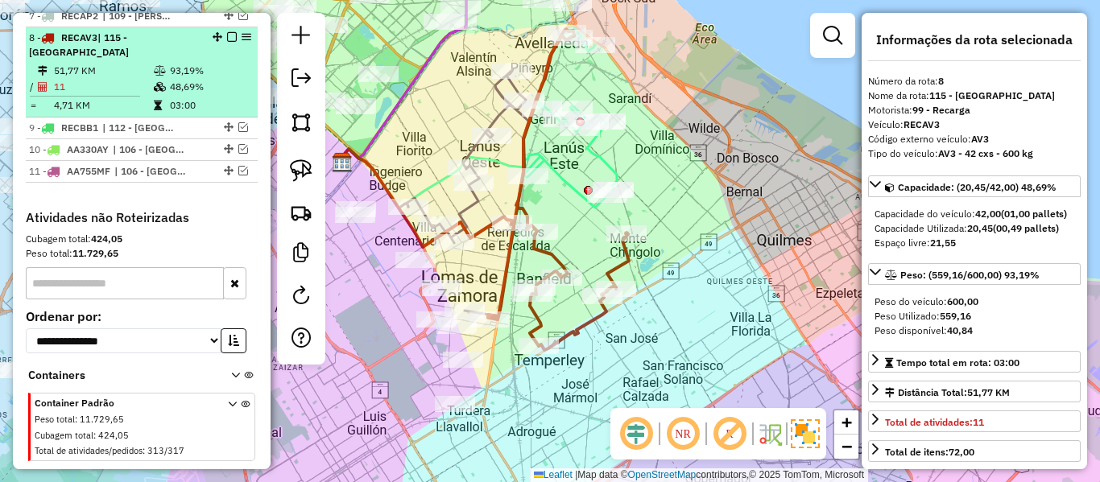
click at [227, 32] on em at bounding box center [232, 37] width 10 height 10
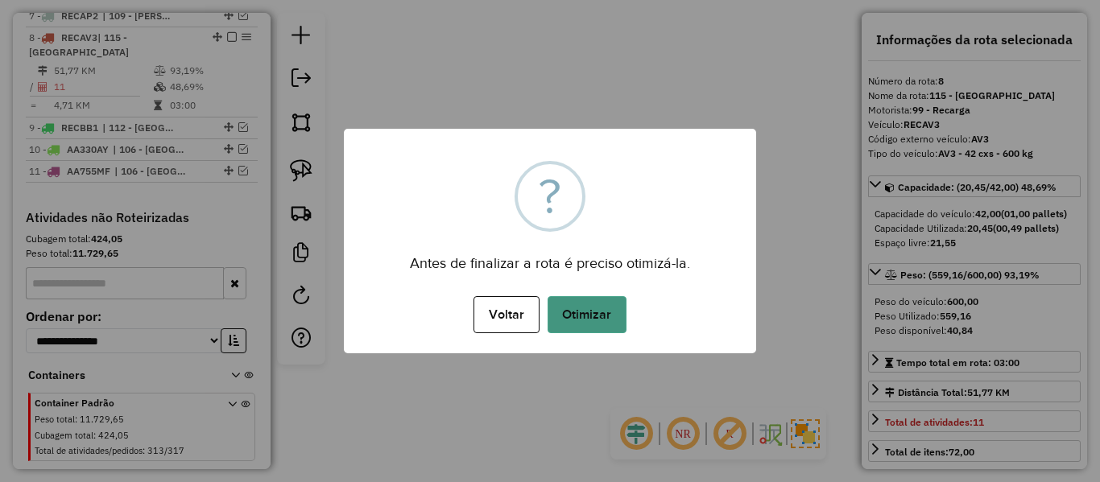
click at [582, 308] on button "Otimizar" at bounding box center [586, 314] width 79 height 37
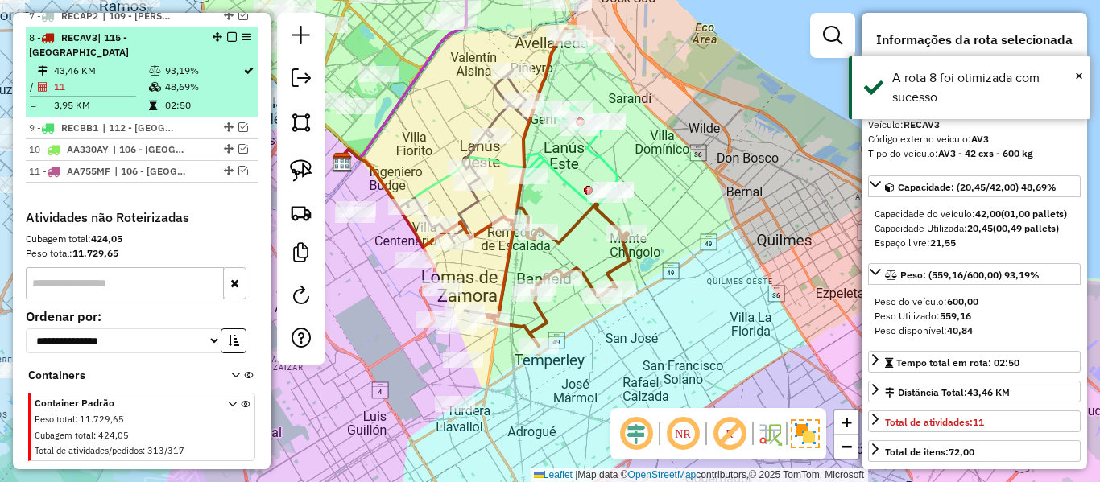
click at [227, 32] on em at bounding box center [232, 37] width 10 height 10
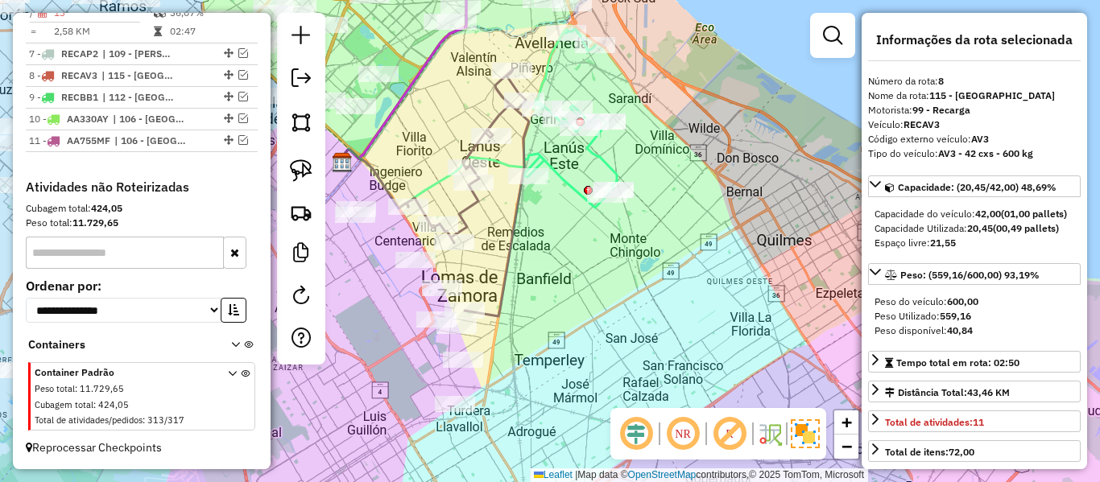
scroll to position [992, 0]
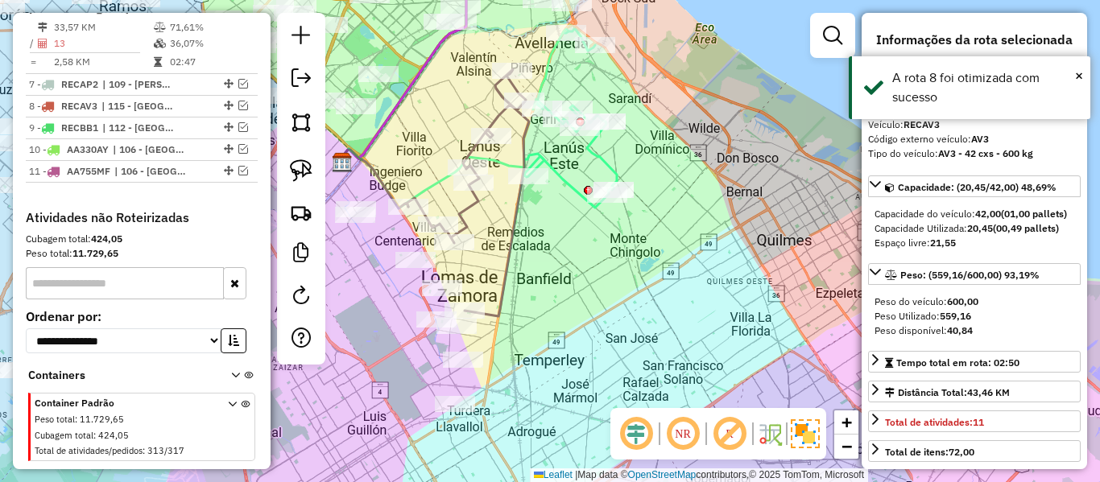
click at [563, 266] on div "Janela de atendimento Grade de atendimento Capacidade Transportadoras Veículos …" at bounding box center [550, 241] width 1100 height 482
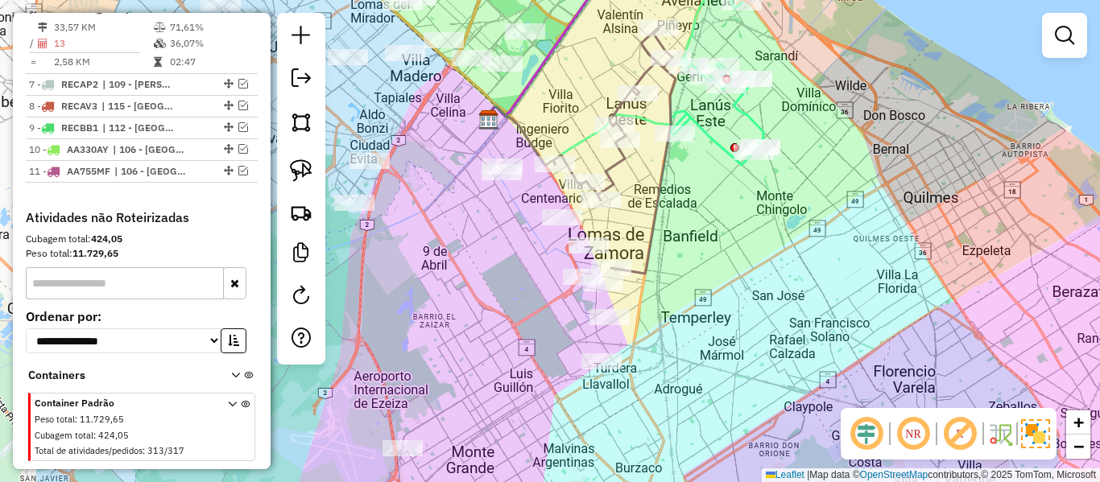
drag, startPoint x: 563, startPoint y: 289, endPoint x: 710, endPoint y: 246, distance: 152.6
click at [710, 246] on div "Janela de atendimento Grade de atendimento Capacidade Transportadoras Veículos …" at bounding box center [550, 241] width 1100 height 482
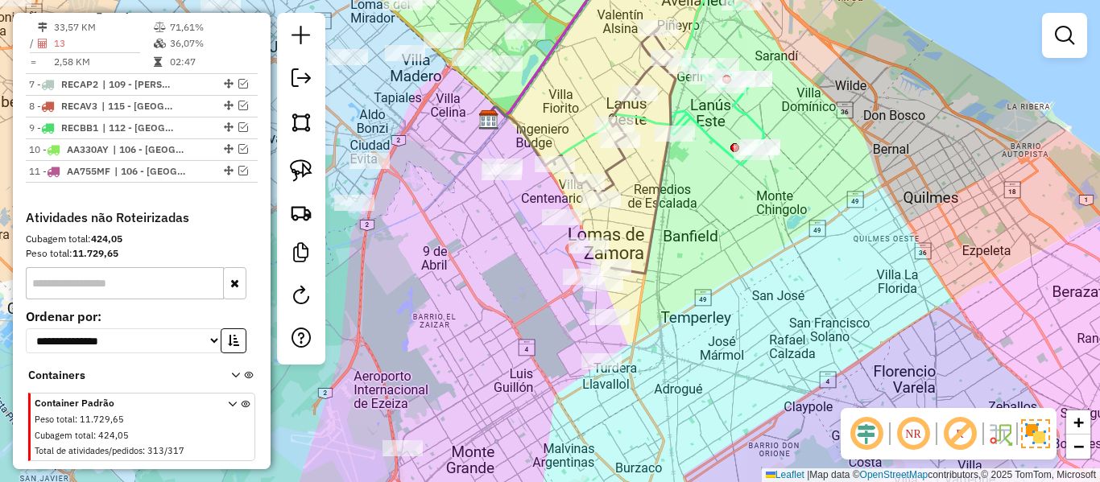
drag, startPoint x: 689, startPoint y: 363, endPoint x: 714, endPoint y: 234, distance: 131.2
click at [714, 234] on div "Janela de atendimento Grade de atendimento Capacidade Transportadoras Veículos …" at bounding box center [550, 241] width 1100 height 482
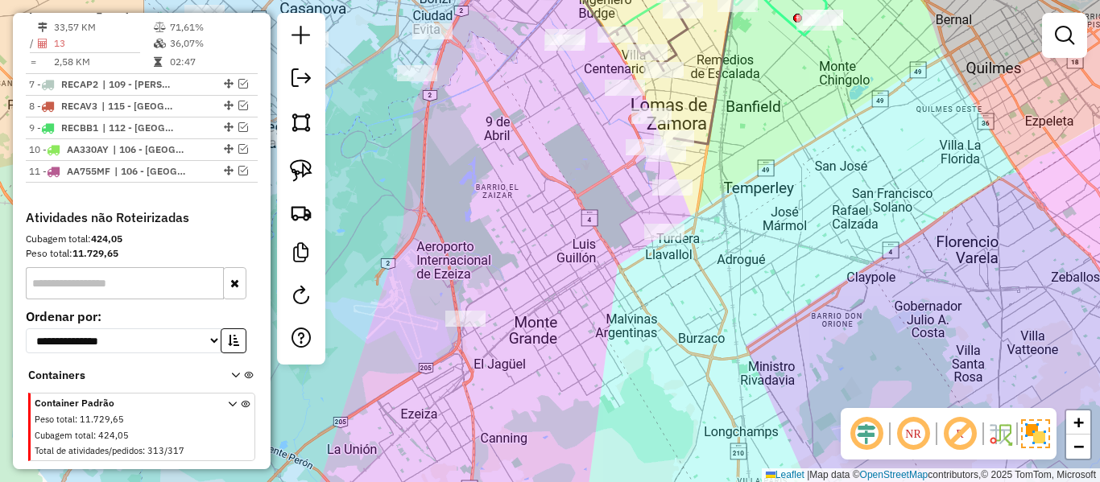
drag, startPoint x: 709, startPoint y: 261, endPoint x: 719, endPoint y: 250, distance: 14.2
click at [718, 250] on div "Janela de atendimento Grade de atendimento Capacidade Transportadoras Veículos …" at bounding box center [550, 241] width 1100 height 482
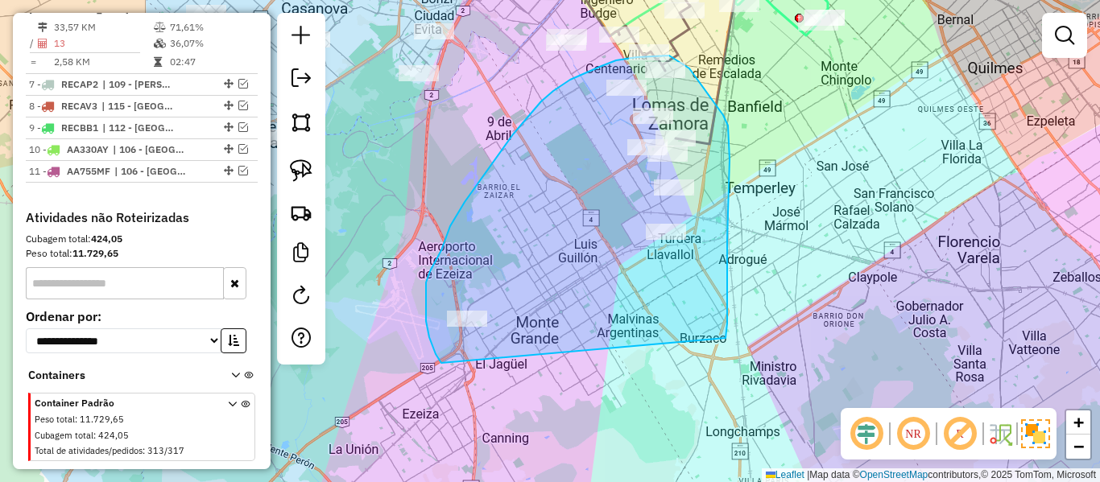
drag, startPoint x: 725, startPoint y: 338, endPoint x: 448, endPoint y: 367, distance: 278.4
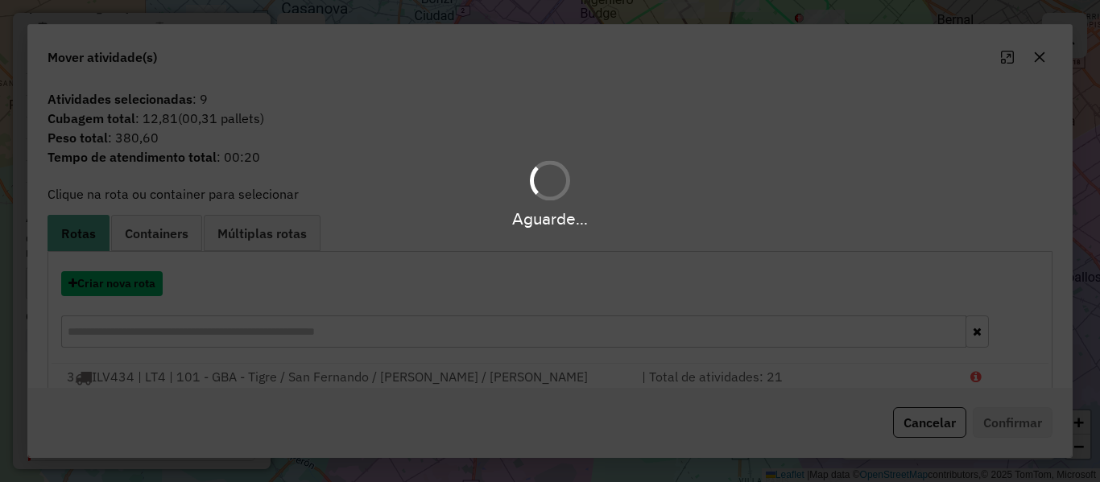
click at [138, 280] on button "Criar nova rota" at bounding box center [111, 283] width 101 height 25
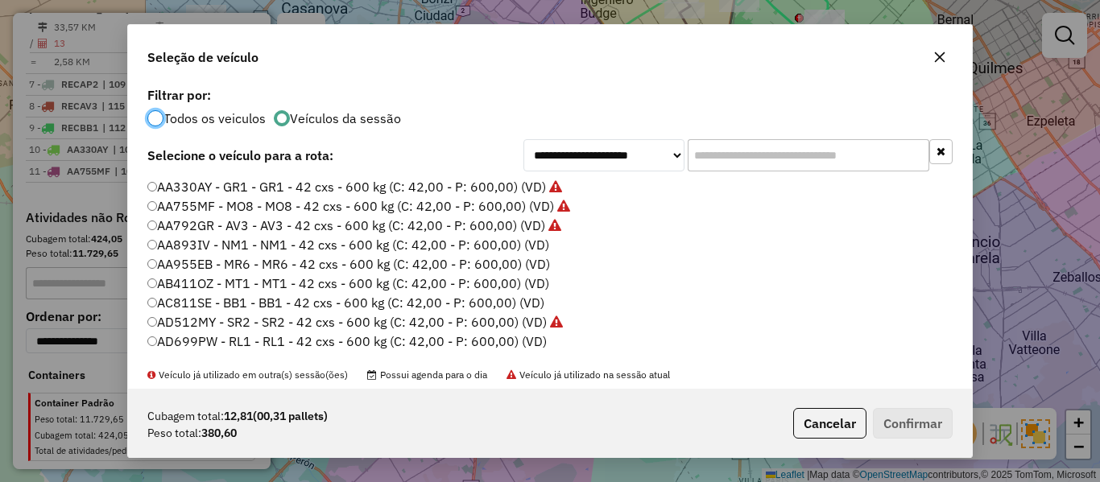
scroll to position [9, 5]
click at [515, 247] on label "AA893IV - NM1 - NM1 - 42 cxs - 600 kg (C: 42,00 - P: 600,00) (VD)" at bounding box center [348, 244] width 402 height 19
click at [908, 415] on button "Confirmar" at bounding box center [913, 423] width 80 height 31
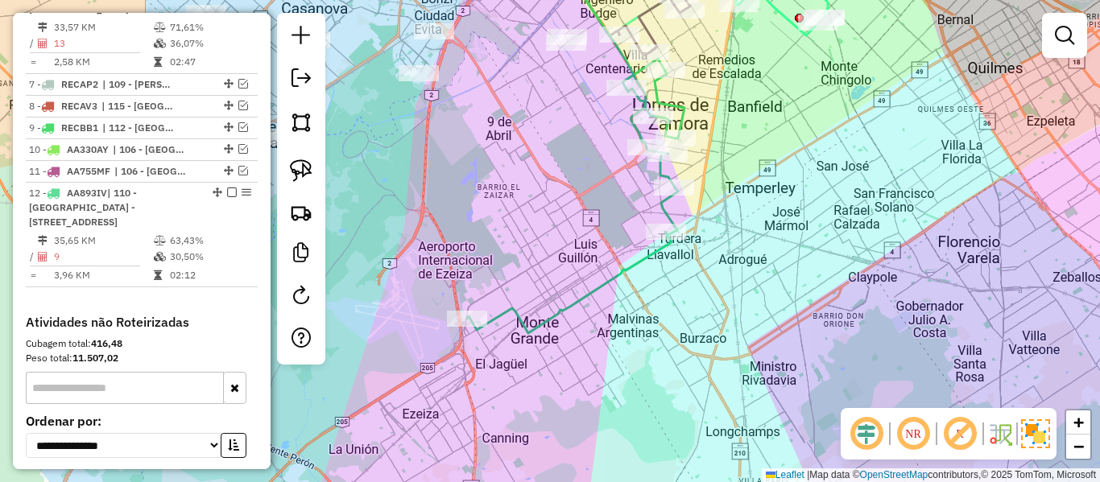
click at [636, 264] on icon at bounding box center [575, 202] width 217 height 262
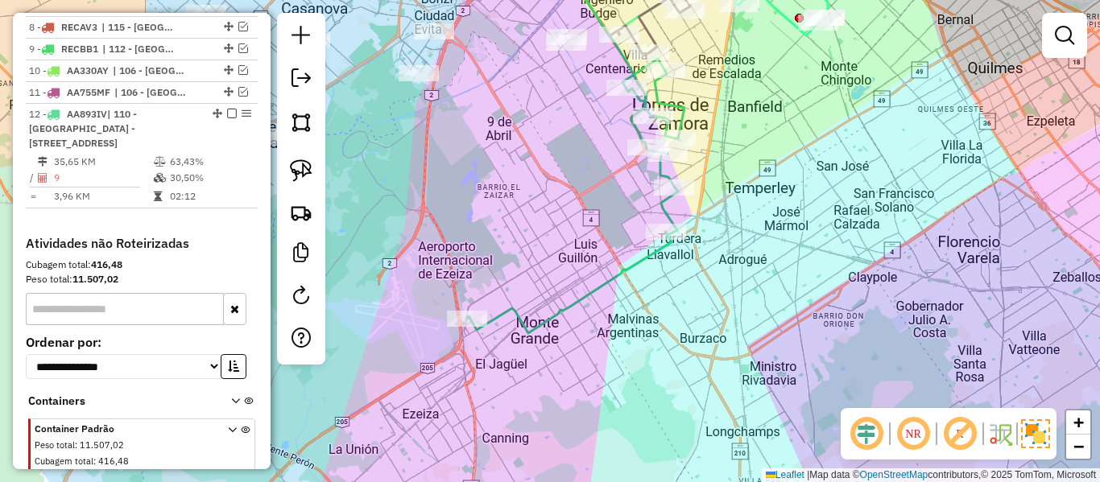
select select "**********"
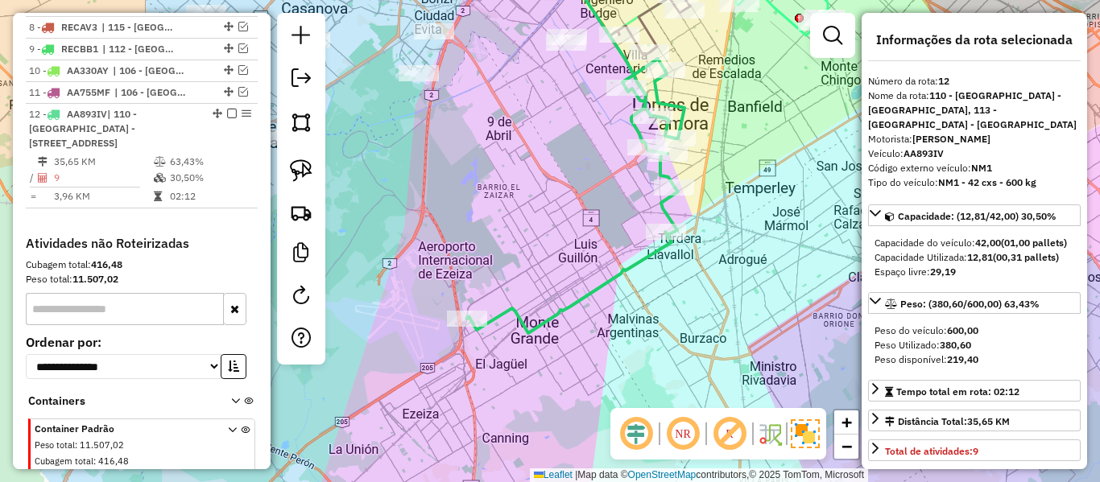
scroll to position [1112, 0]
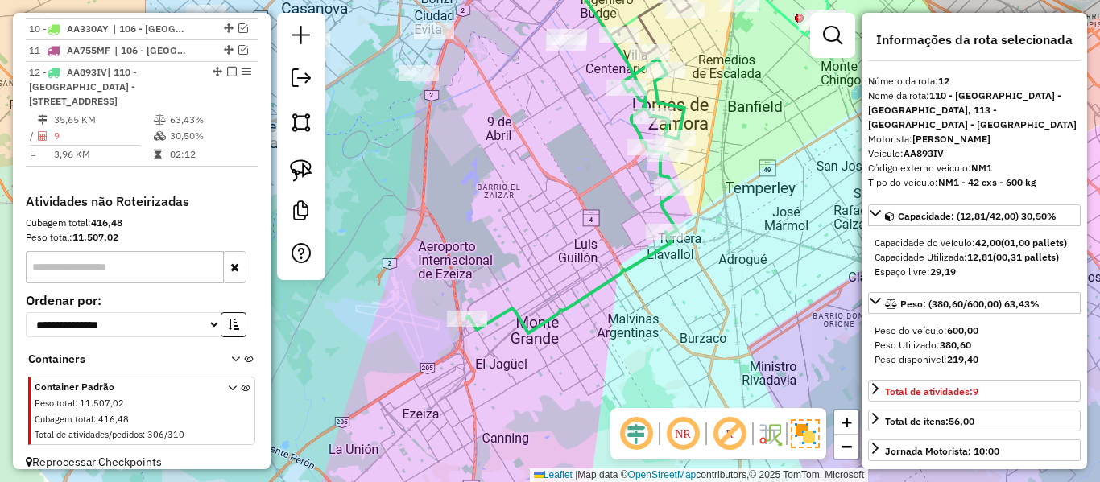
drag, startPoint x: 584, startPoint y: 187, endPoint x: 521, endPoint y: 333, distance: 159.4
click at [521, 333] on div "Janela de atendimento Grade de atendimento Capacidade Transportadoras Veículos …" at bounding box center [550, 241] width 1100 height 482
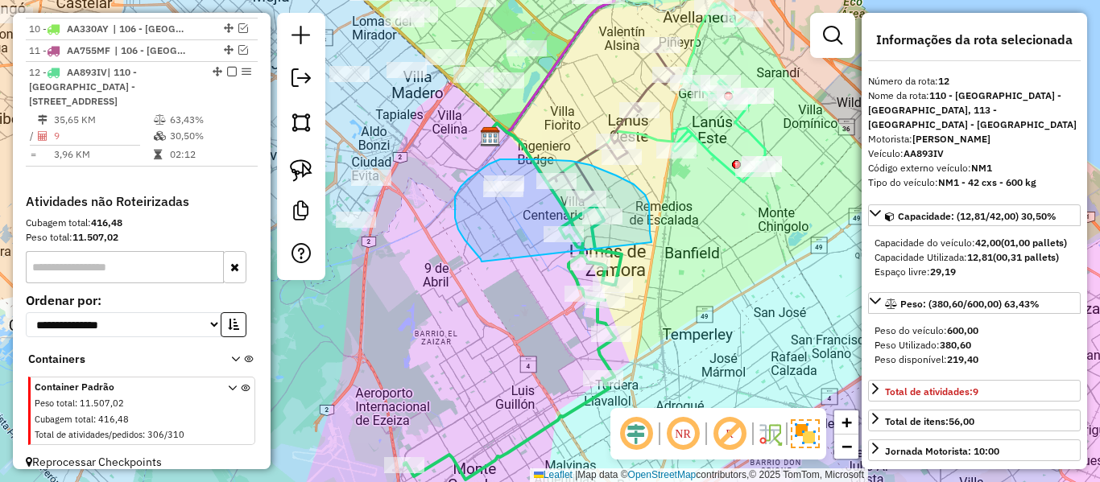
drag, startPoint x: 455, startPoint y: 196, endPoint x: 651, endPoint y: 242, distance: 201.7
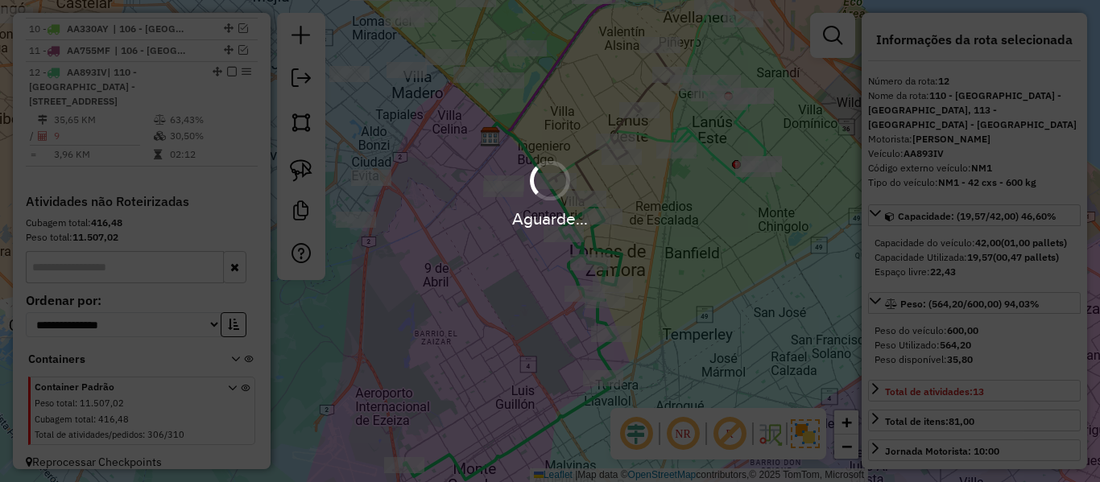
select select "**********"
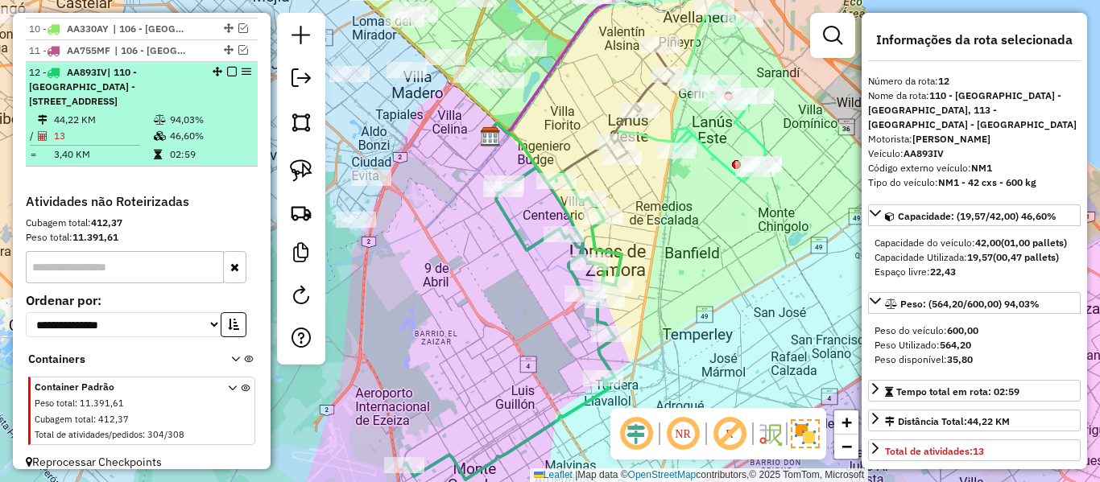
click at [229, 67] on em at bounding box center [232, 72] width 10 height 10
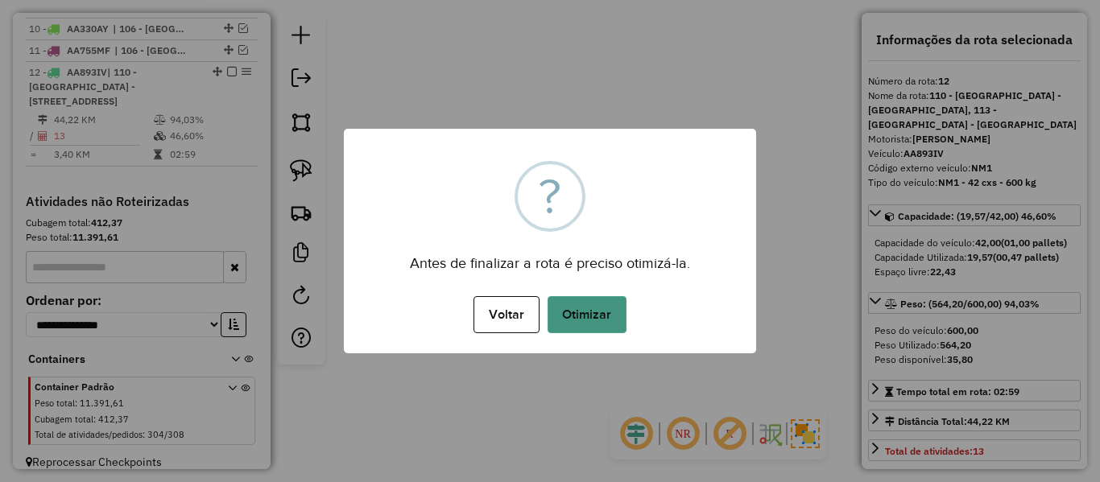
click at [588, 309] on button "Otimizar" at bounding box center [586, 314] width 79 height 37
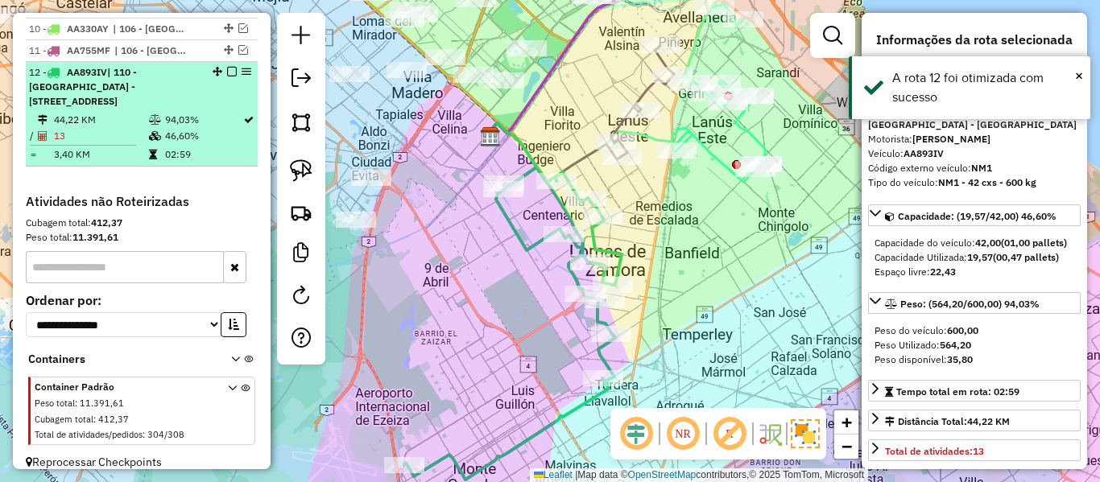
click at [227, 67] on em at bounding box center [232, 72] width 10 height 10
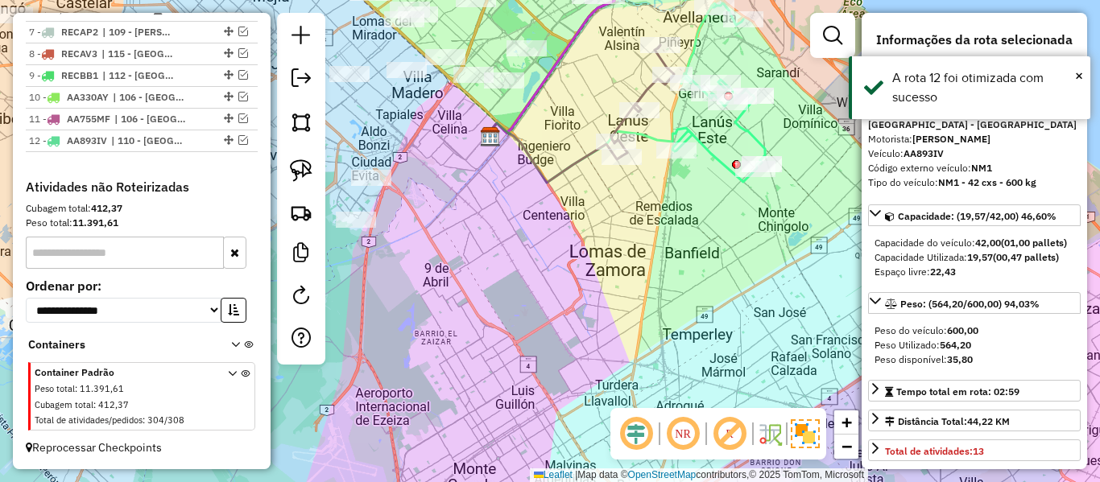
scroll to position [1030, 0]
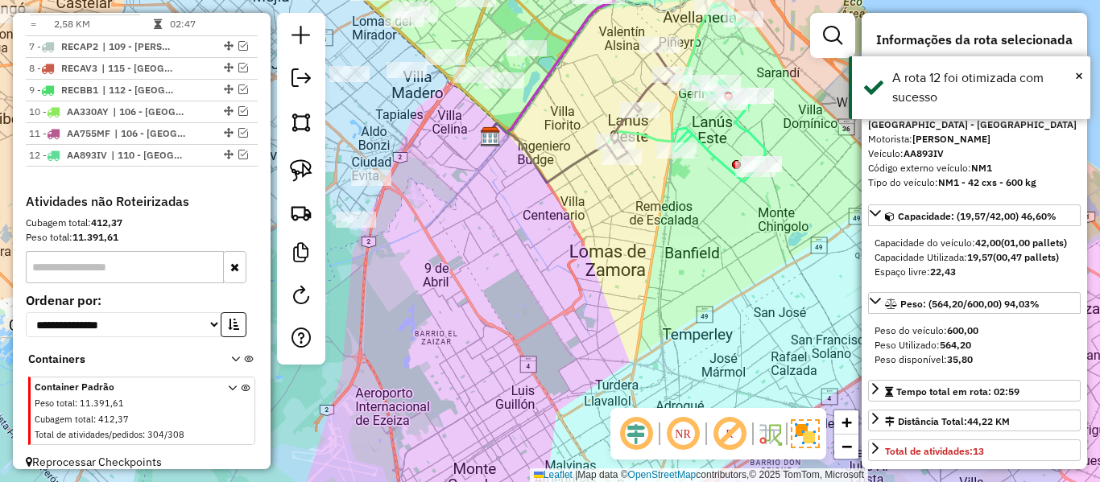
click at [767, 250] on div "Janela de atendimento Grade de atendimento Capacidade Transportadoras Veículos …" at bounding box center [550, 241] width 1100 height 482
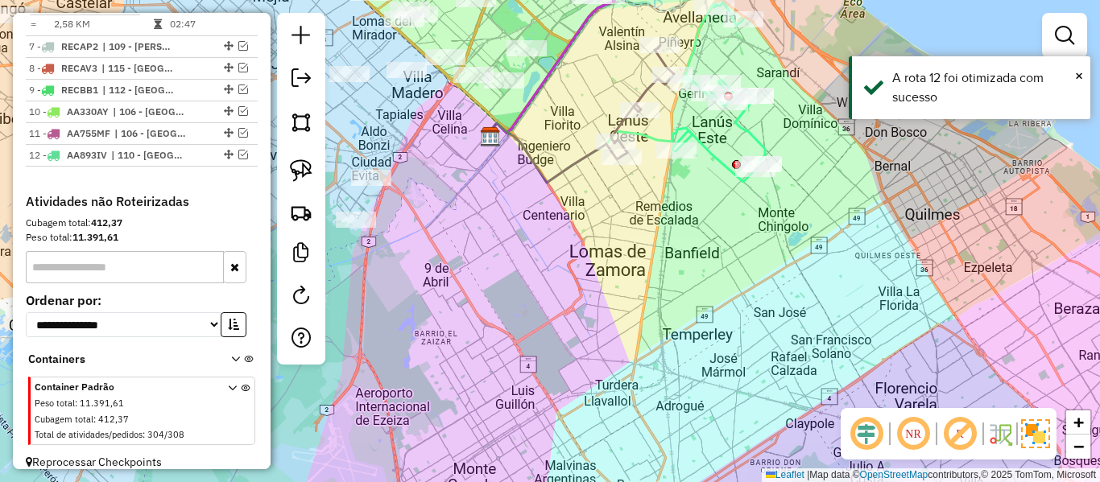
drag, startPoint x: 640, startPoint y: 387, endPoint x: 628, endPoint y: 411, distance: 27.0
click at [628, 411] on div "Janela de atendimento Grade de atendimento Capacidade Transportadoras Veículos …" at bounding box center [550, 241] width 1100 height 482
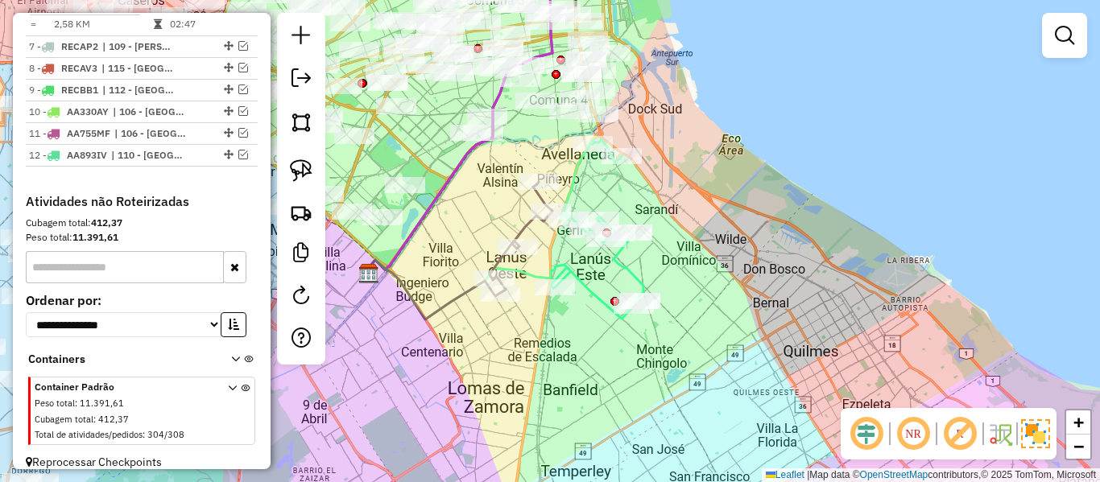
click at [625, 279] on icon at bounding box center [597, 229] width 93 height 179
select select "**********"
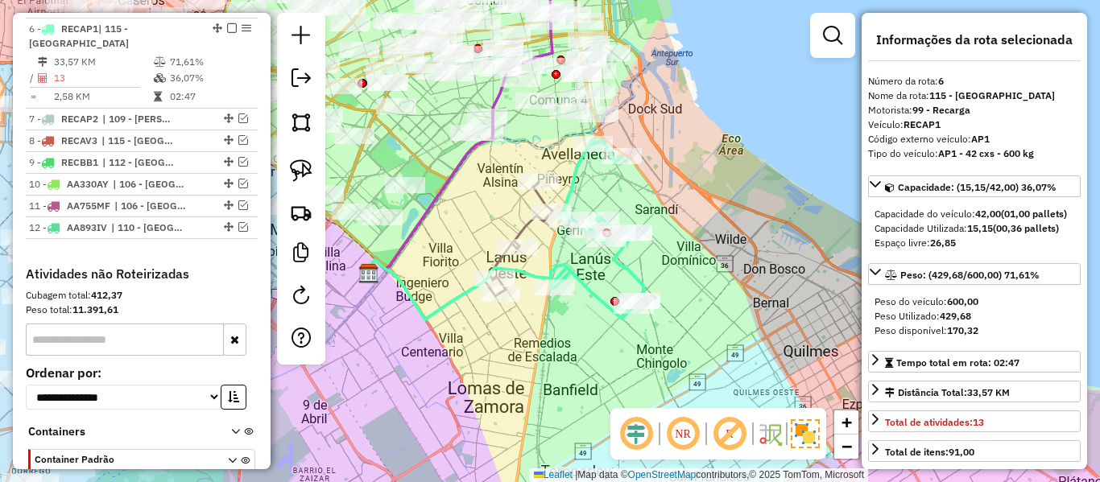
scroll to position [948, 0]
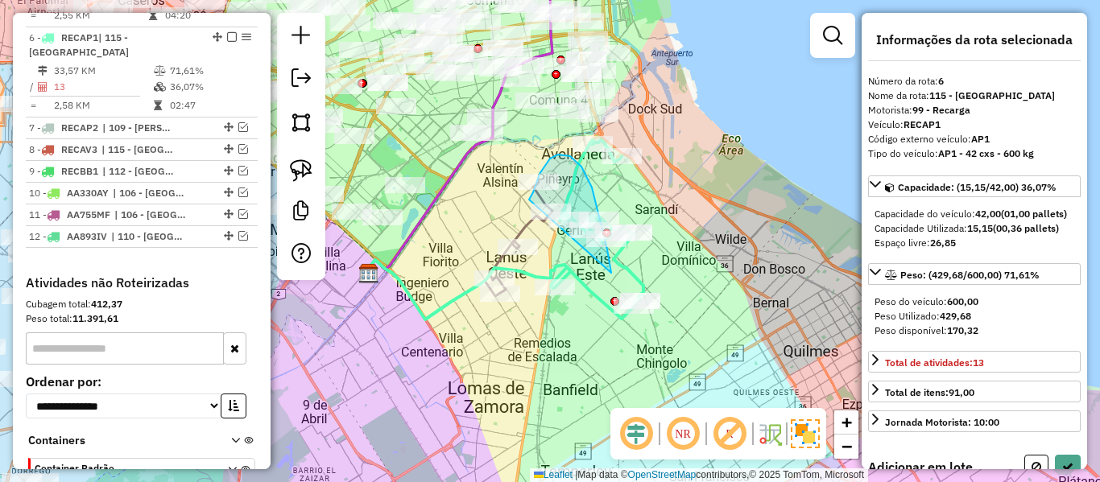
drag, startPoint x: 570, startPoint y: 156, endPoint x: 543, endPoint y: 251, distance: 98.9
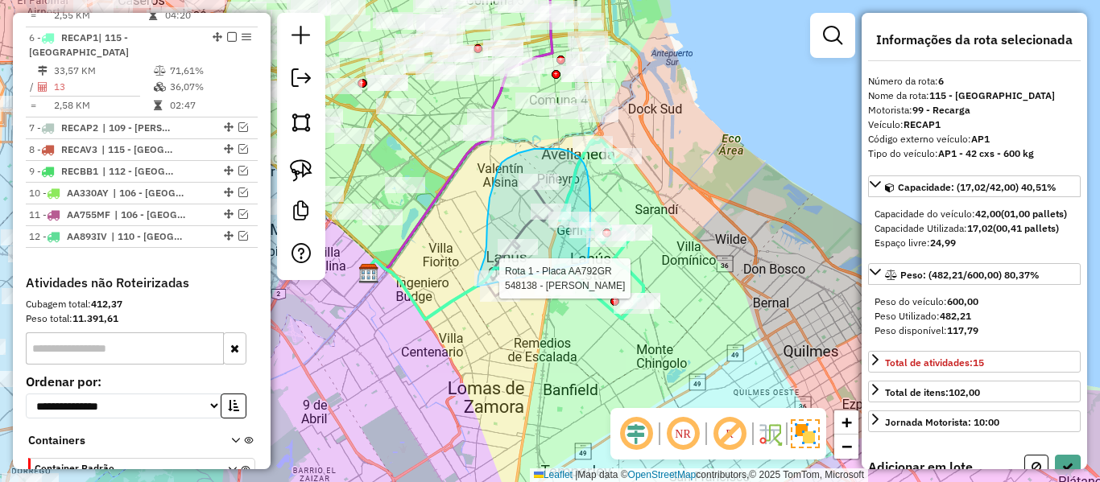
drag, startPoint x: 588, startPoint y: 262, endPoint x: 540, endPoint y: 365, distance: 113.5
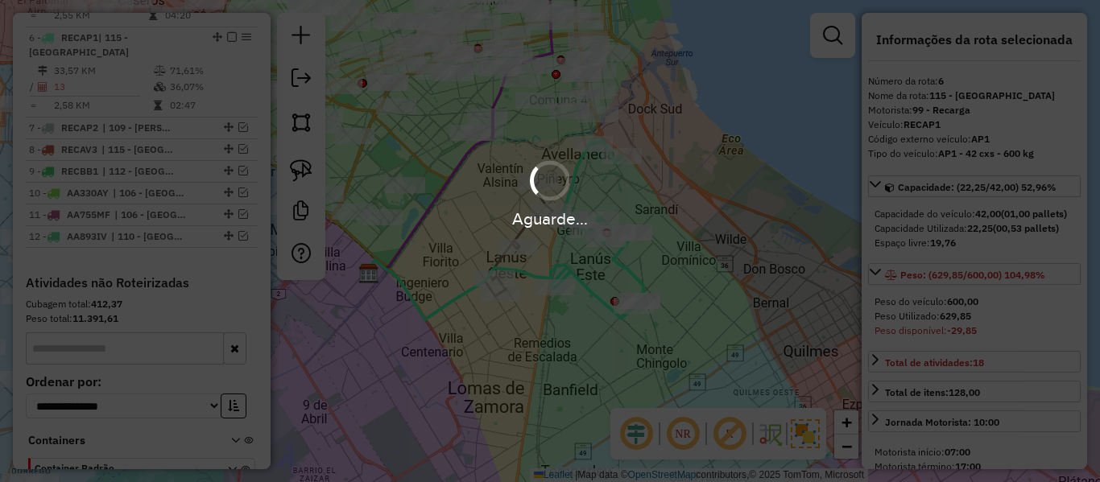
select select "**********"
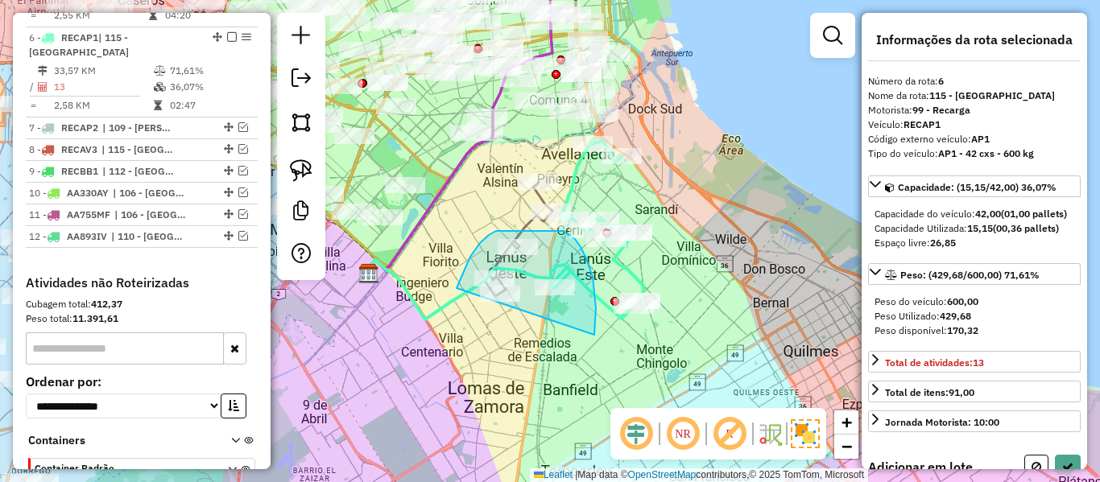
drag, startPoint x: 586, startPoint y: 258, endPoint x: 488, endPoint y: 365, distance: 145.3
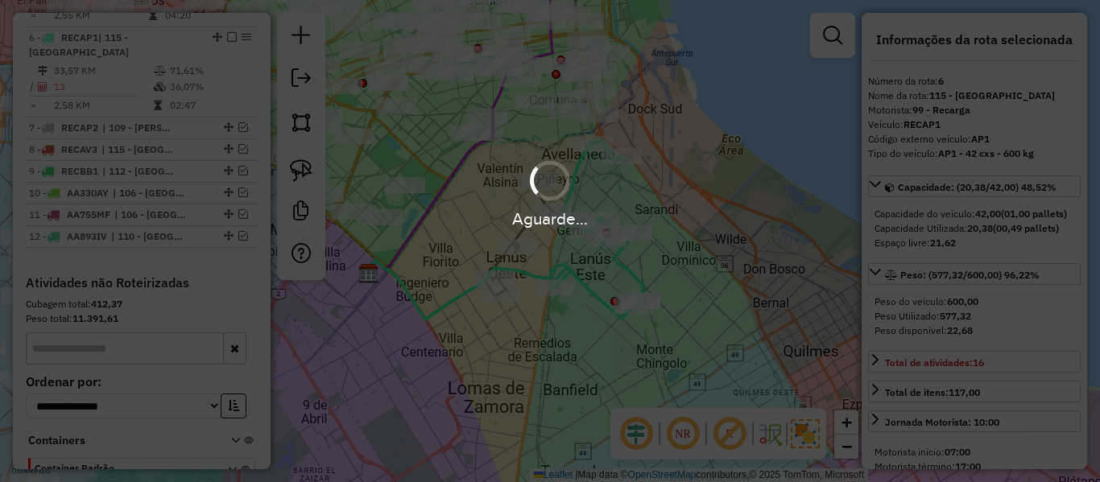
select select "**********"
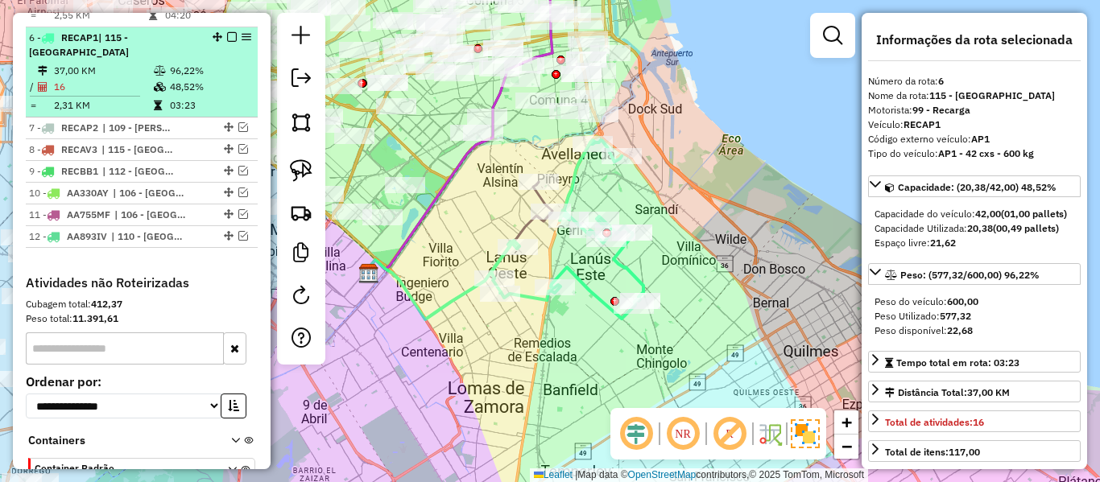
click at [228, 32] on em at bounding box center [232, 37] width 10 height 10
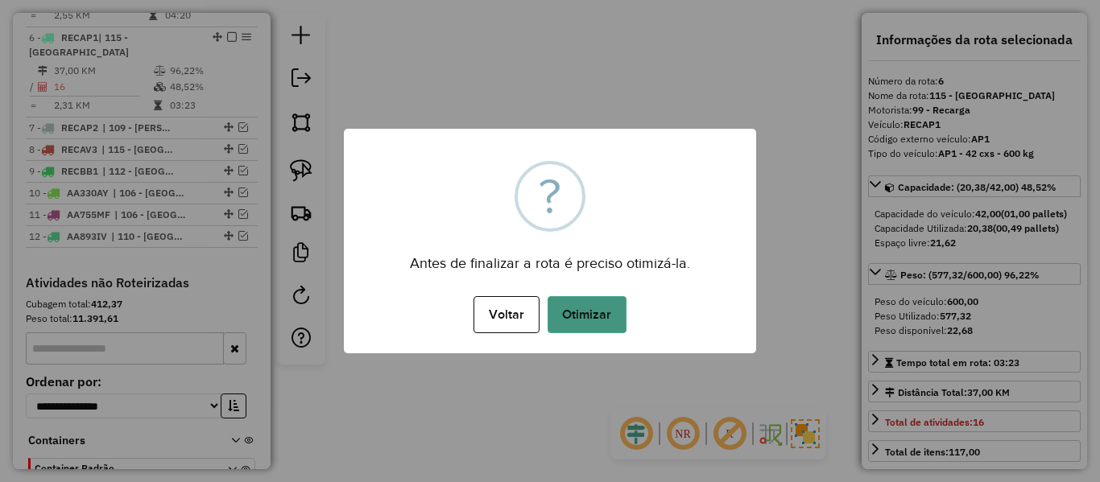
click at [580, 307] on button "Otimizar" at bounding box center [586, 314] width 79 height 37
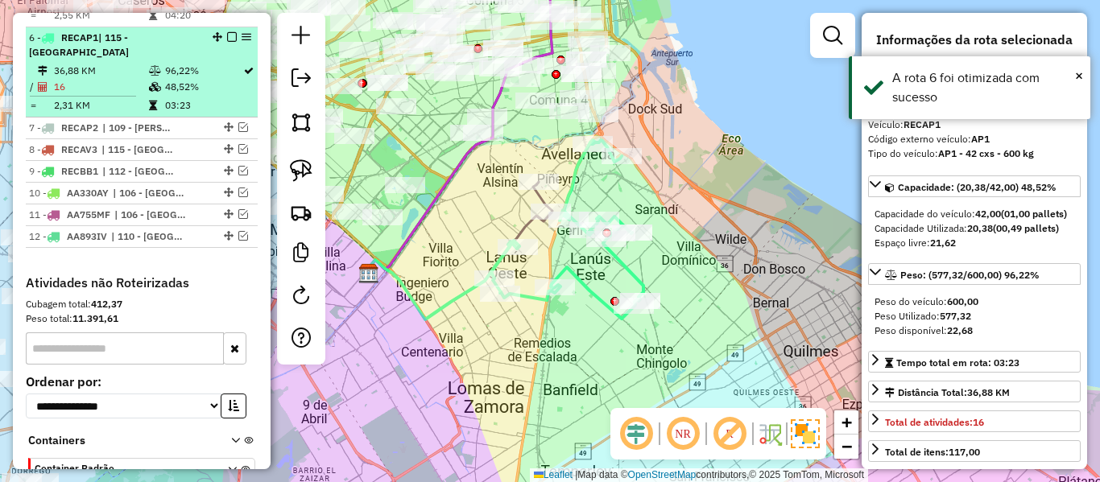
click at [227, 32] on em at bounding box center [232, 37] width 10 height 10
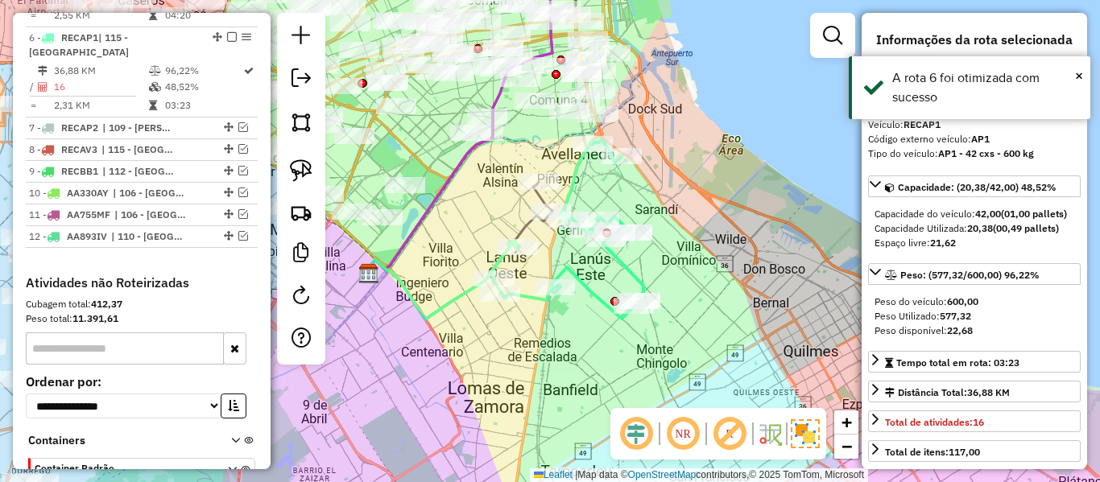
scroll to position [880, 0]
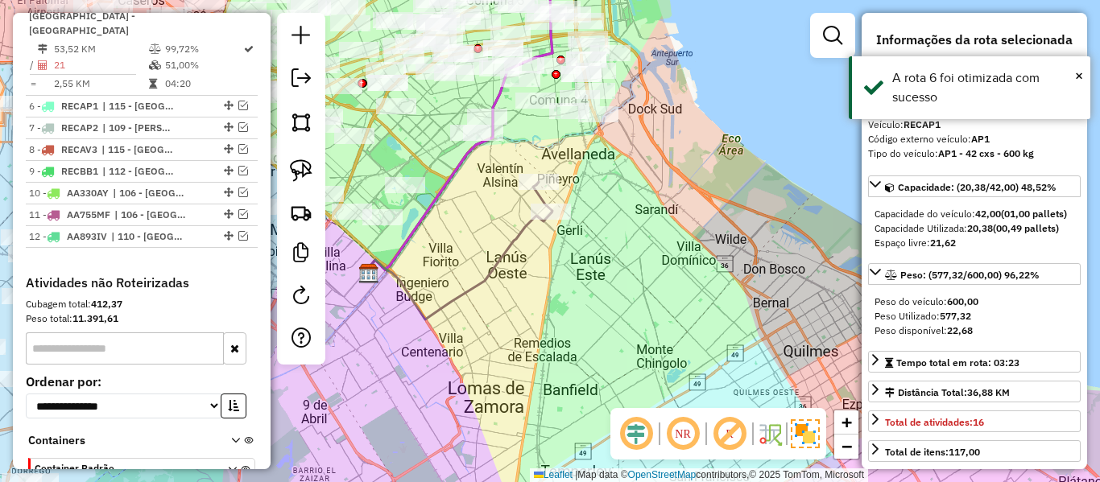
click at [512, 233] on icon at bounding box center [457, 266] width 188 height 107
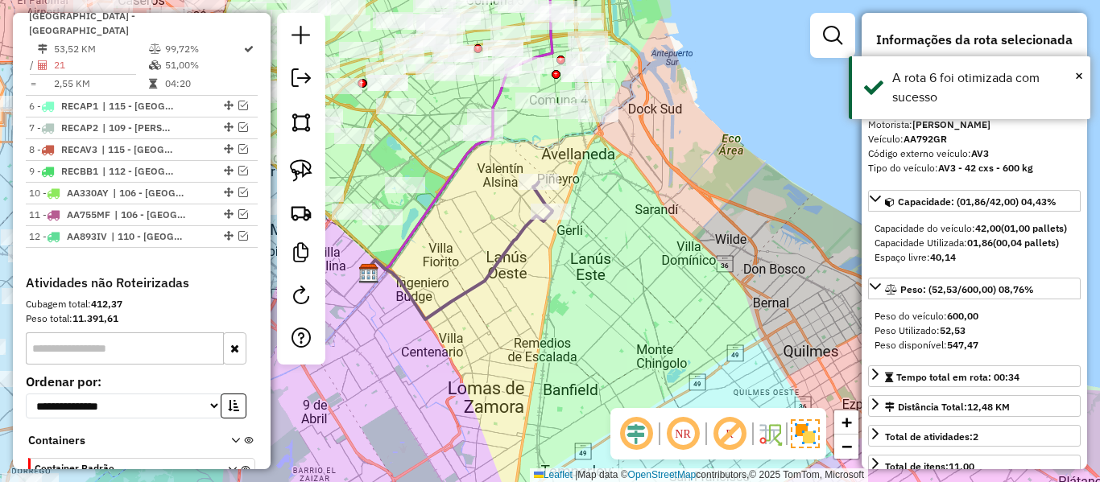
scroll to position [620, 0]
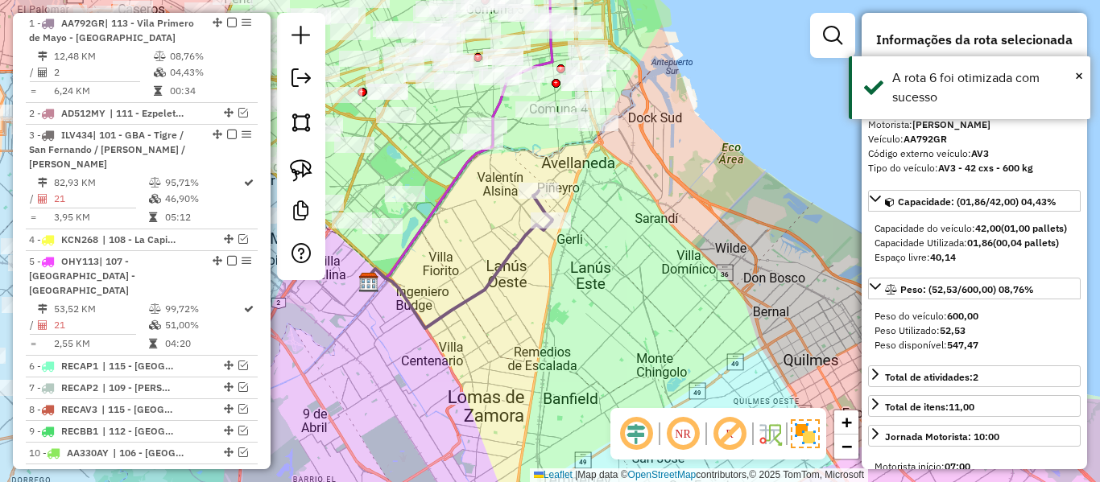
drag, startPoint x: 639, startPoint y: 176, endPoint x: 656, endPoint y: 275, distance: 100.4
click at [656, 275] on div "Janela de atendimento Grade de atendimento Capacidade Transportadoras Veículos …" at bounding box center [550, 241] width 1100 height 482
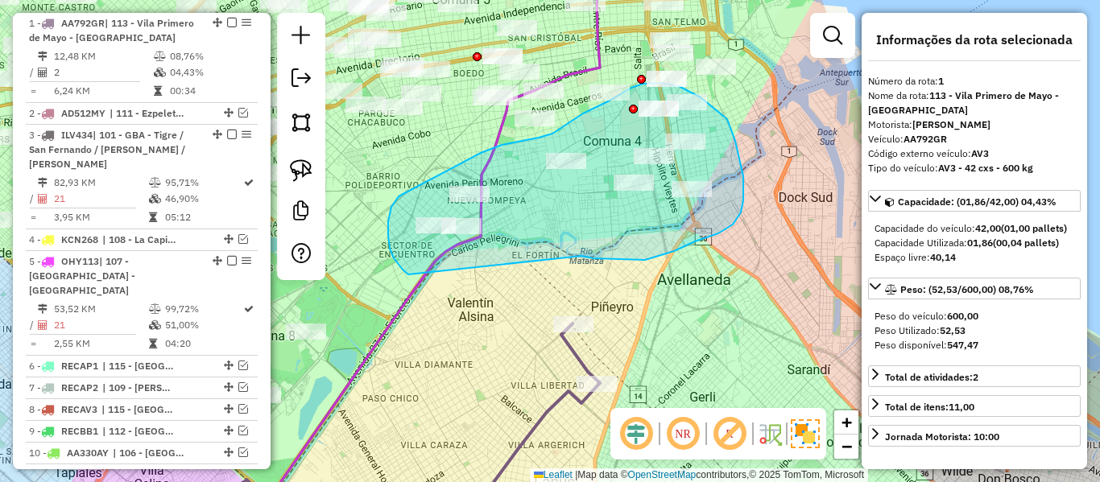
drag, startPoint x: 718, startPoint y: 233, endPoint x: 424, endPoint y: 283, distance: 298.0
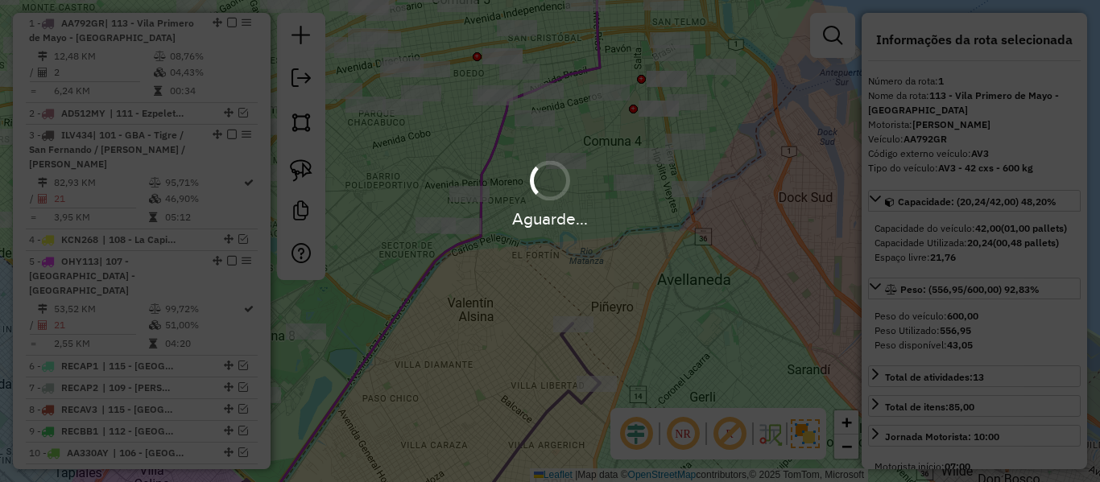
select select "**********"
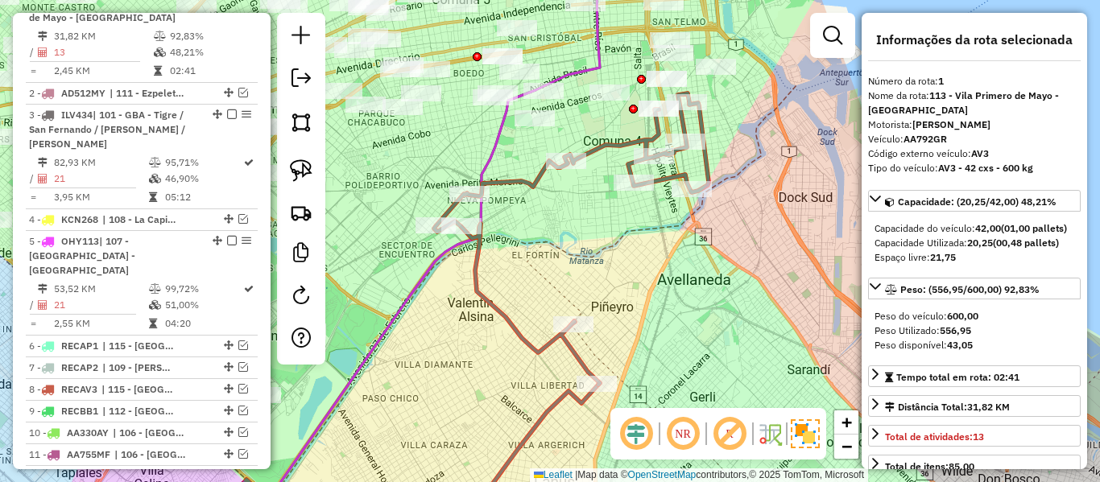
click at [523, 182] on icon at bounding box center [571, 238] width 274 height 291
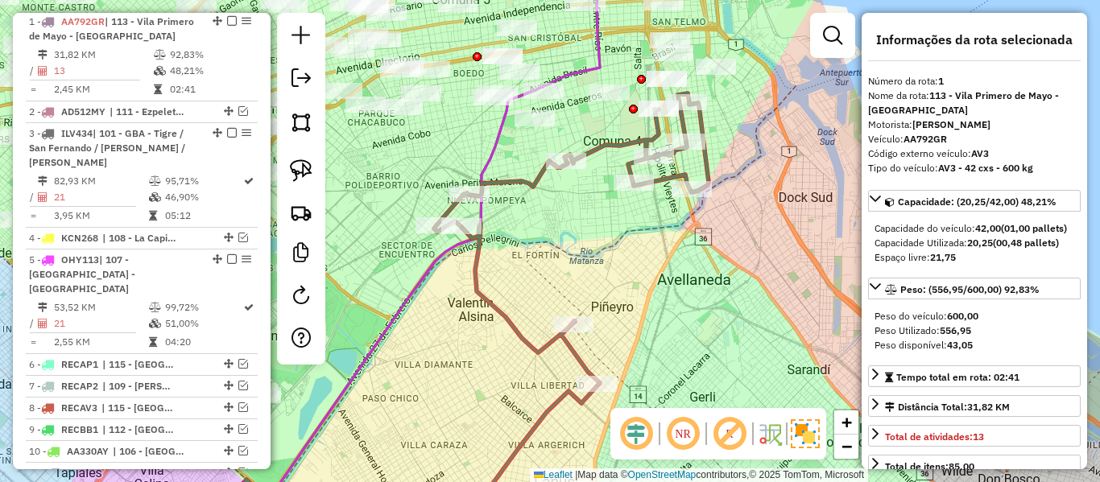
scroll to position [600, 0]
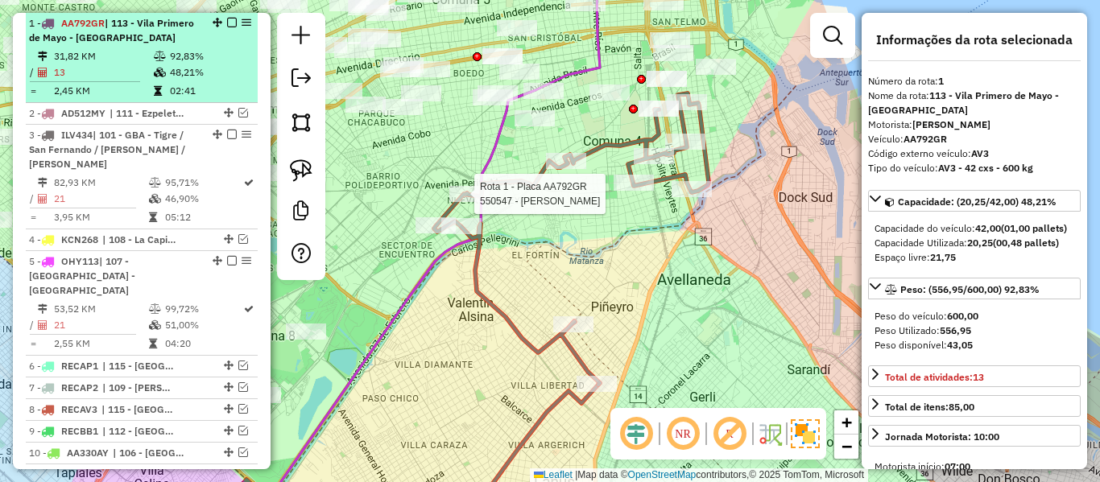
select select "**********"
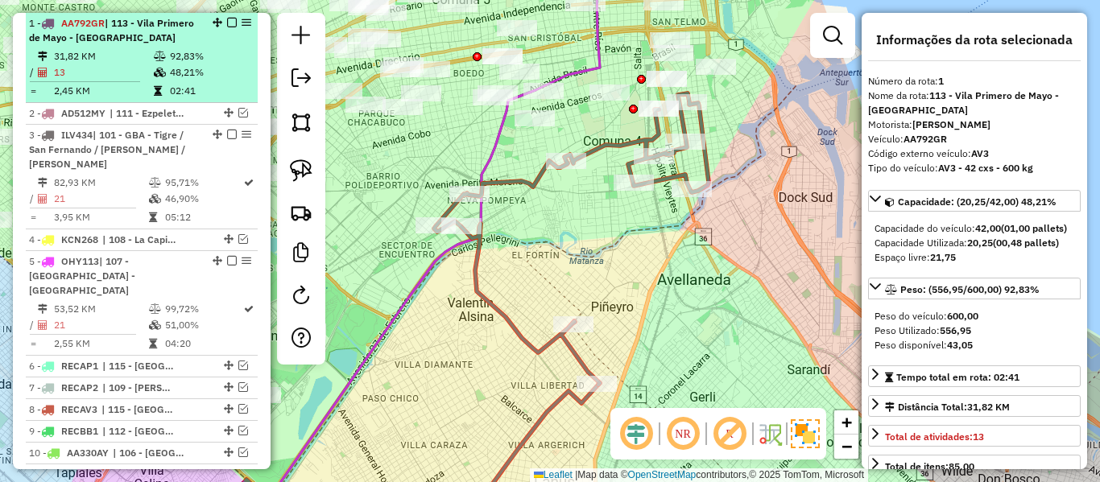
click at [229, 22] on em at bounding box center [232, 23] width 10 height 10
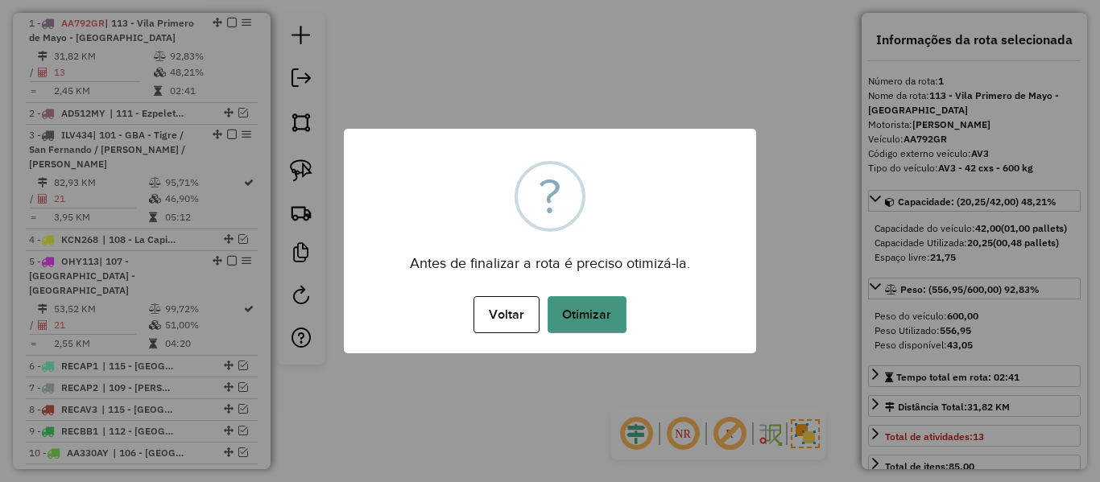
click at [606, 322] on button "Otimizar" at bounding box center [586, 314] width 79 height 37
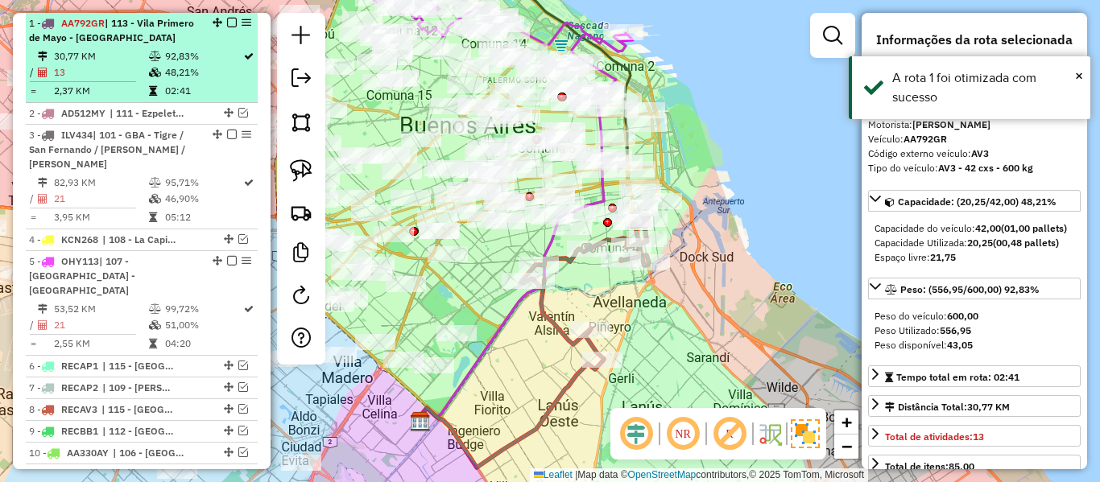
click at [227, 21] on em at bounding box center [232, 23] width 10 height 10
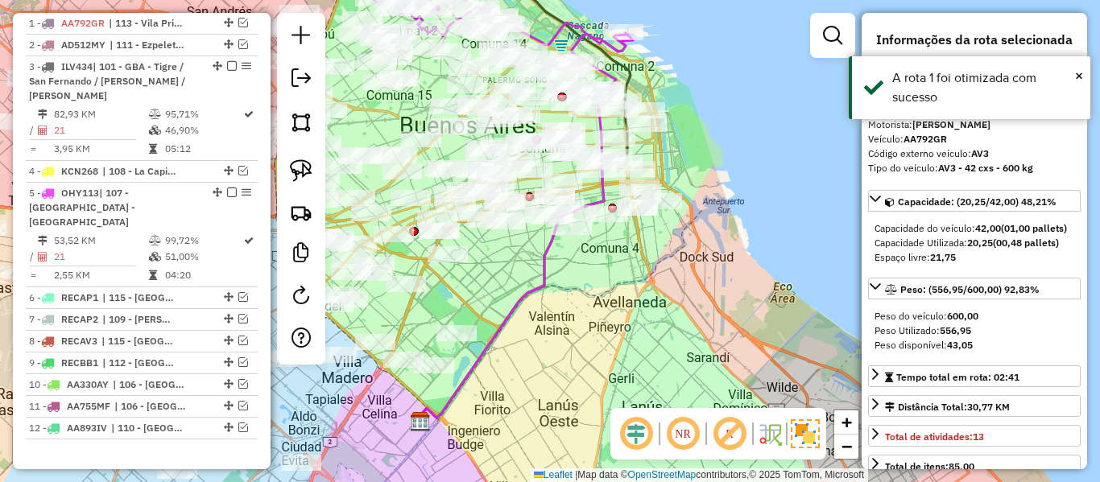
drag, startPoint x: 542, startPoint y: 369, endPoint x: 789, endPoint y: 162, distance: 322.3
click at [789, 162] on div "Janela de atendimento Grade de atendimento Capacidade Transportadoras Veículos …" at bounding box center [550, 241] width 1100 height 482
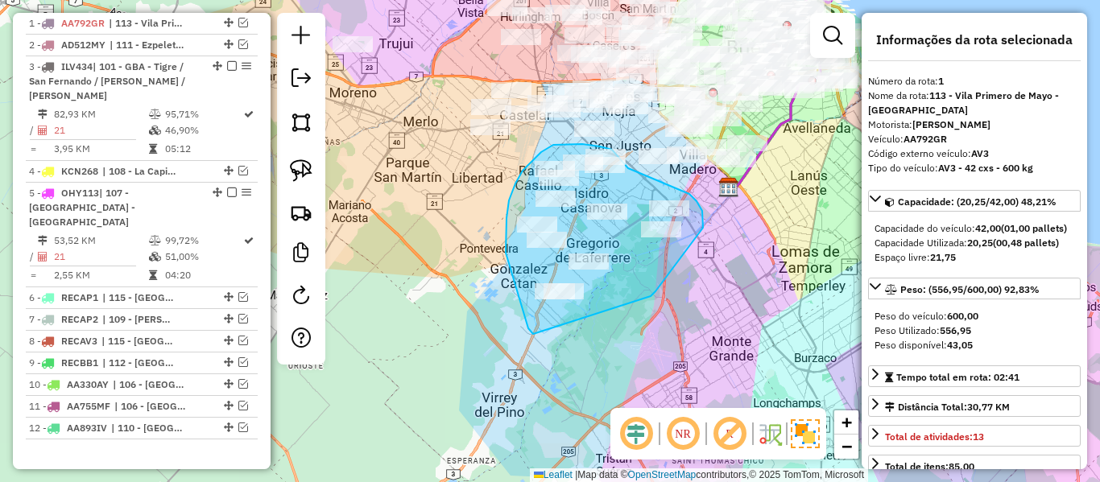
drag, startPoint x: 650, startPoint y: 296, endPoint x: 562, endPoint y: 340, distance: 98.6
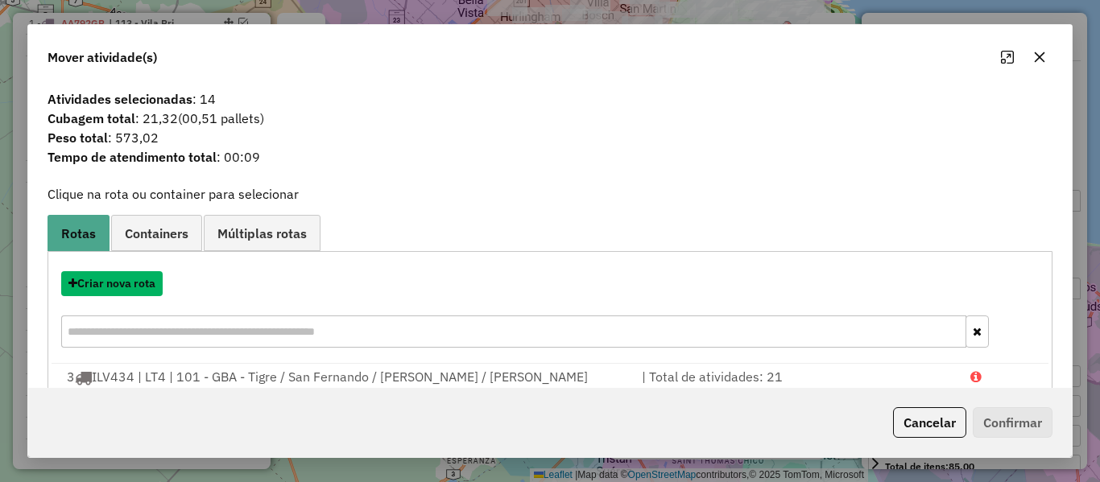
click at [156, 287] on button "Criar nova rota" at bounding box center [111, 283] width 101 height 25
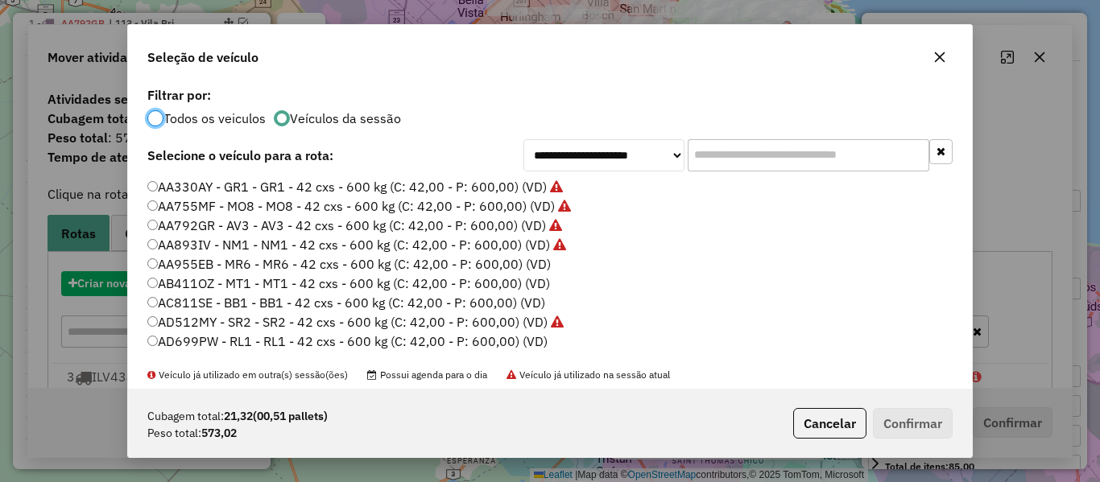
scroll to position [9, 5]
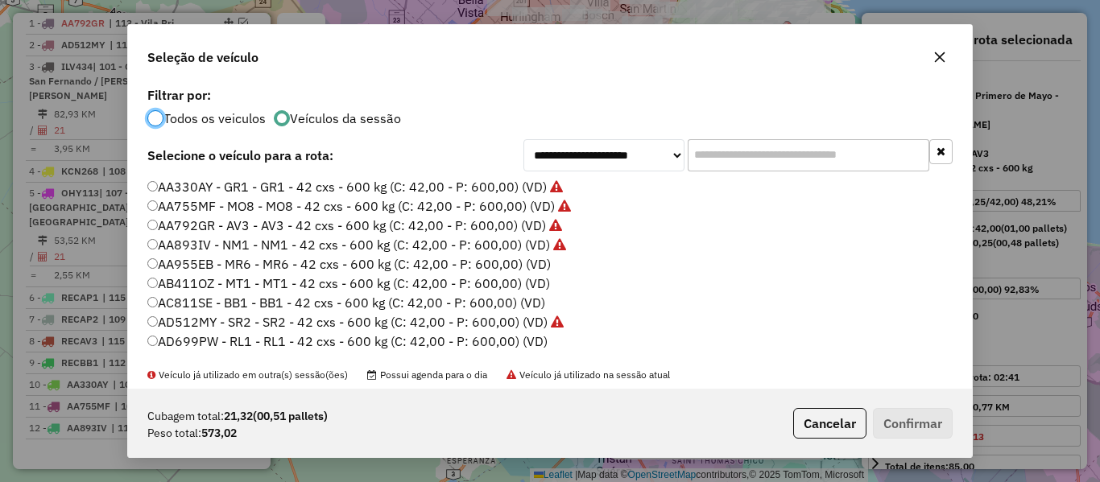
click at [535, 262] on label "AA955EB - MR6 - MR6 - 42 cxs - 600 kg (C: 42,00 - P: 600,00) (VD)" at bounding box center [348, 263] width 403 height 19
click at [923, 417] on button "Confirmar" at bounding box center [913, 423] width 80 height 31
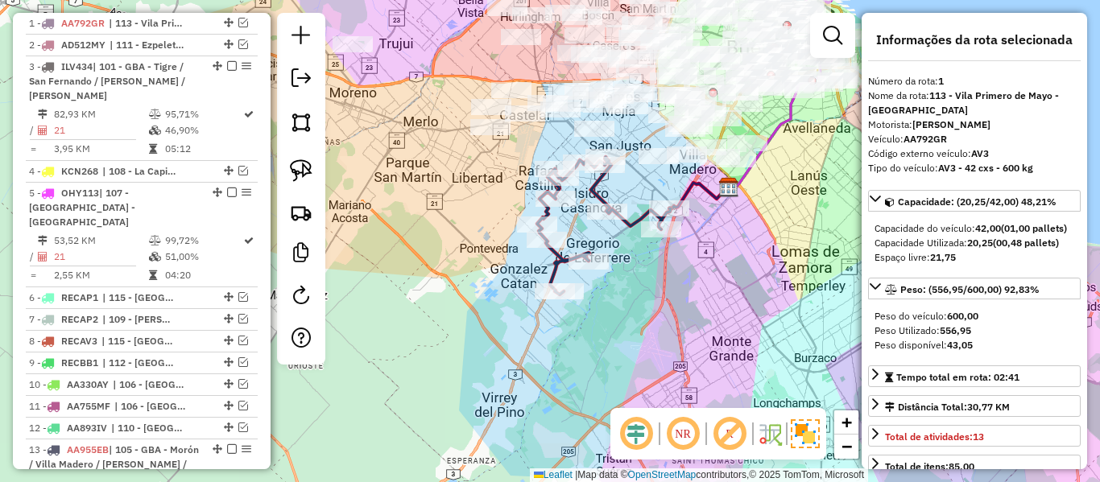
click at [592, 181] on icon at bounding box center [604, 226] width 134 height 138
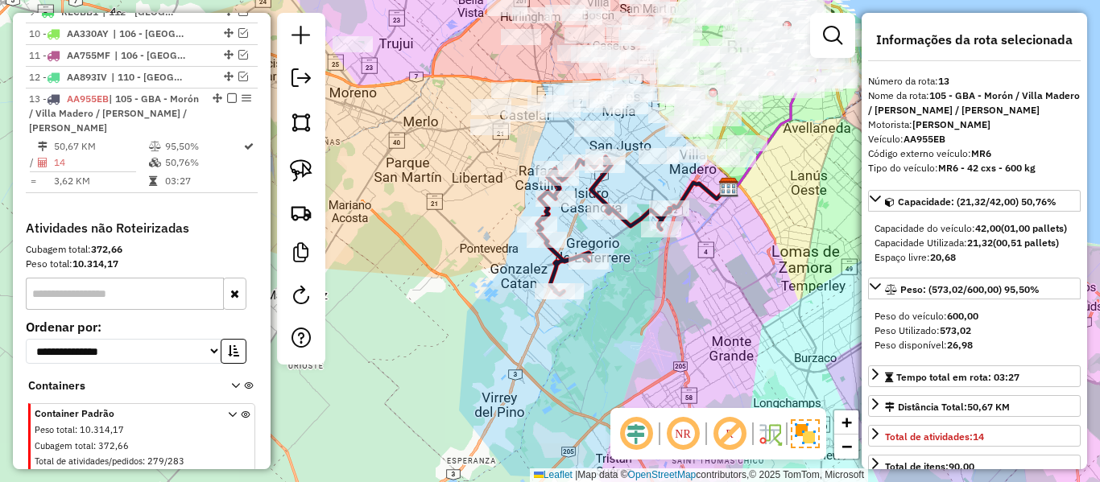
scroll to position [977, 0]
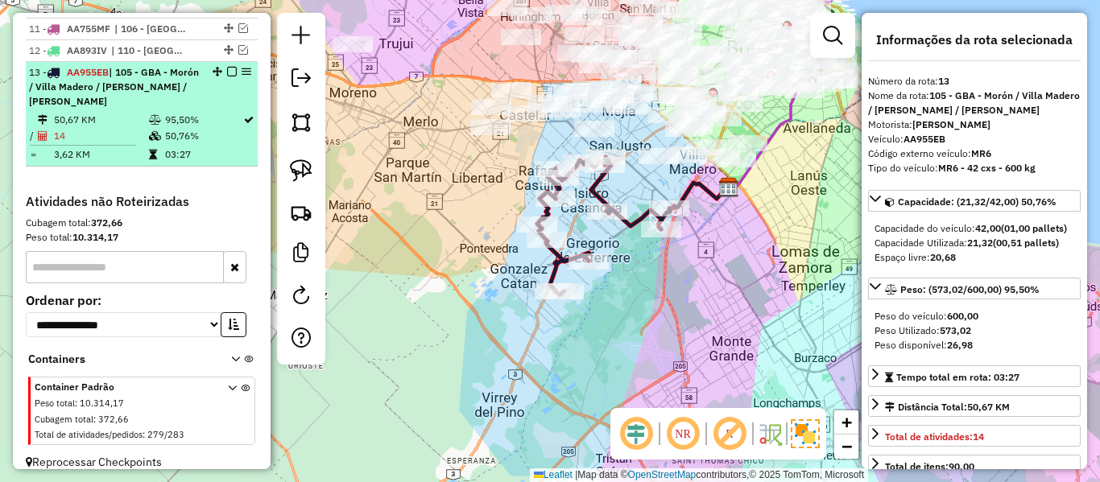
click at [227, 67] on em at bounding box center [232, 72] width 10 height 10
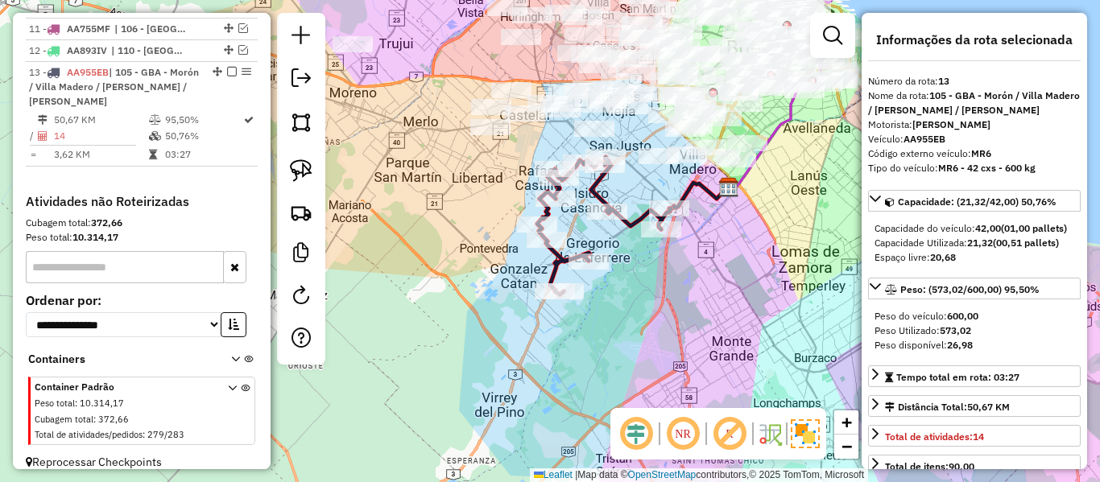
scroll to position [894, 0]
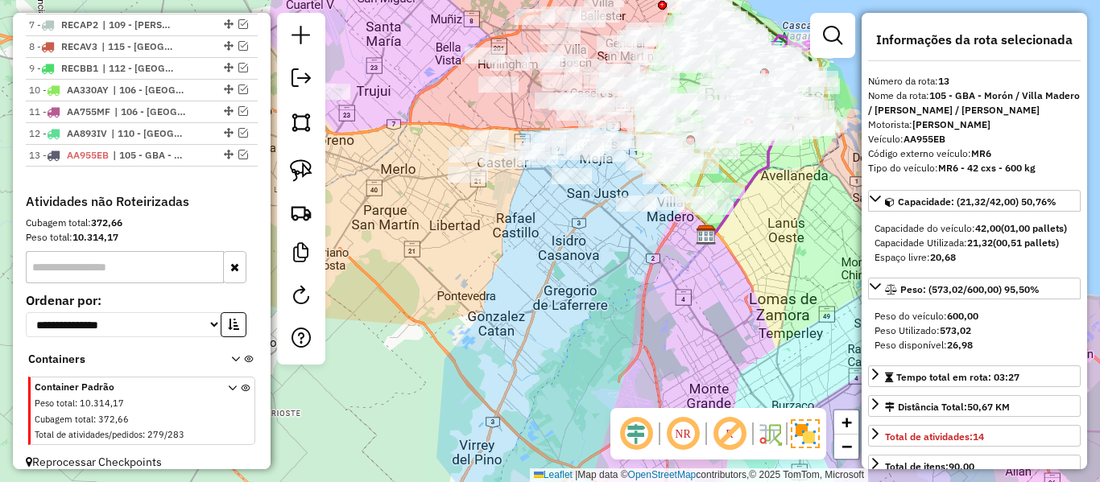
drag, startPoint x: 729, startPoint y: 192, endPoint x: 667, endPoint y: 267, distance: 97.2
click at [695, 246] on img at bounding box center [705, 235] width 21 height 21
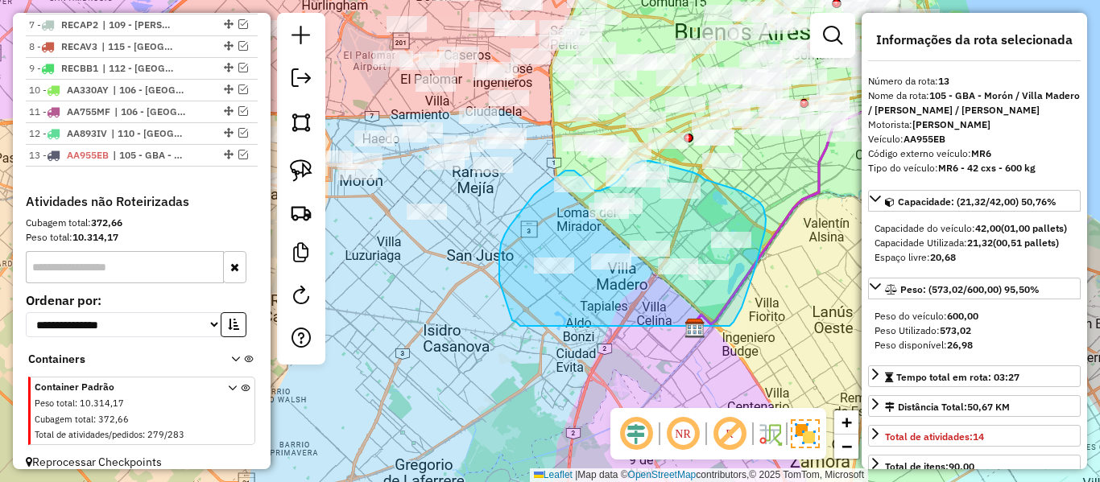
drag, startPoint x: 726, startPoint y: 326, endPoint x: 534, endPoint y: 328, distance: 192.4
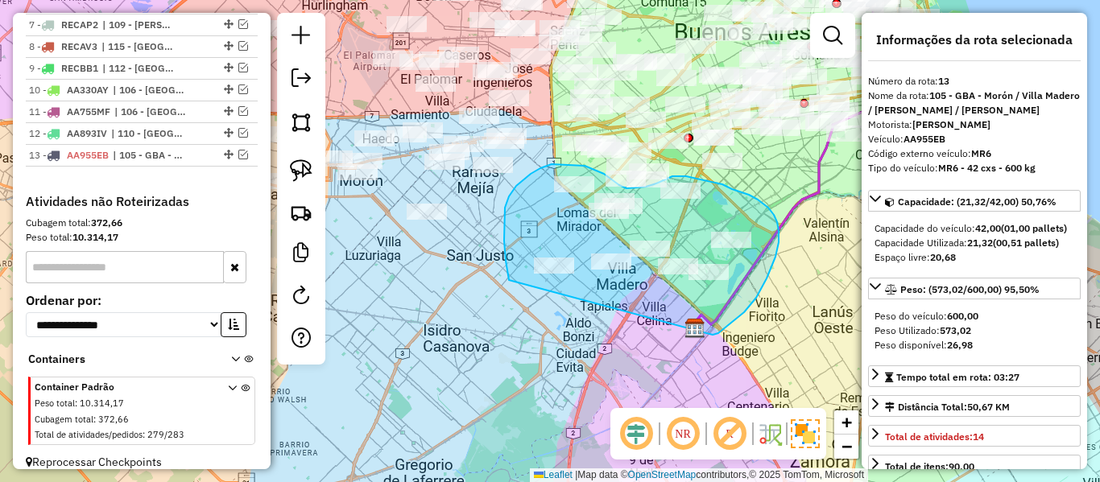
drag, startPoint x: 730, startPoint y: 324, endPoint x: 530, endPoint y: 312, distance: 200.8
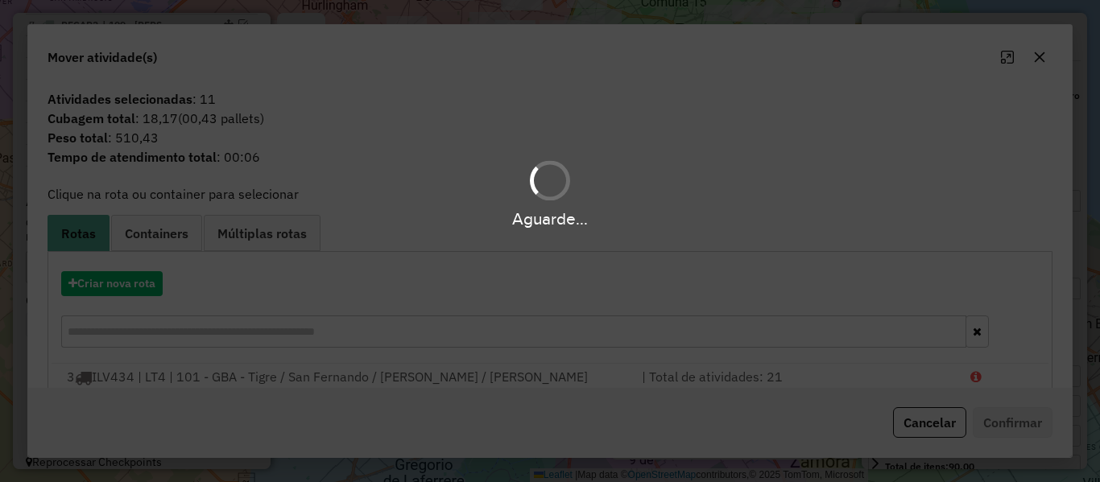
click at [143, 283] on div "Aguarde..." at bounding box center [550, 241] width 1100 height 482
click at [143, 283] on hb-app "Aguarde... Pop-up bloqueado! Seu navegador bloqueou automáticamente a abertura …" at bounding box center [550, 241] width 1100 height 482
click at [143, 283] on button "Criar nova rota" at bounding box center [111, 283] width 101 height 25
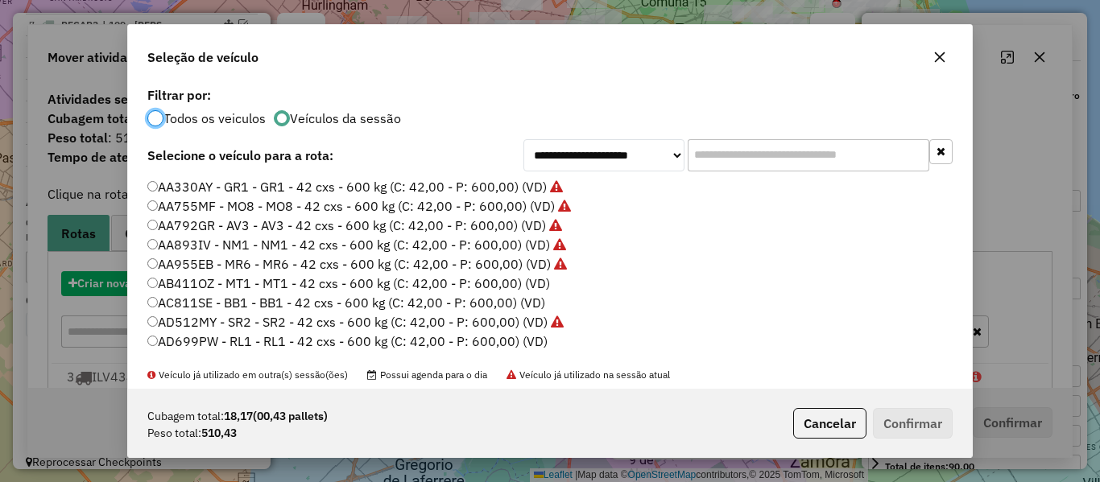
scroll to position [9, 5]
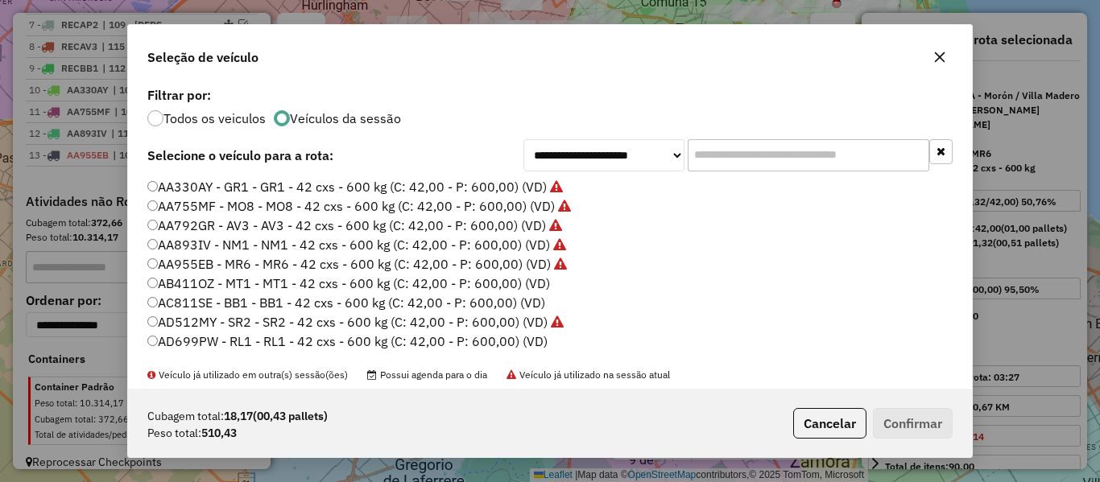
drag, startPoint x: 521, startPoint y: 280, endPoint x: 687, endPoint y: 328, distance: 172.5
click at [520, 280] on label "AB411OZ - MT1 - MT1 - 42 cxs - 600 kg (C: 42,00 - P: 600,00) (VD)" at bounding box center [348, 283] width 402 height 19
click at [923, 423] on button "Confirmar" at bounding box center [913, 423] width 80 height 31
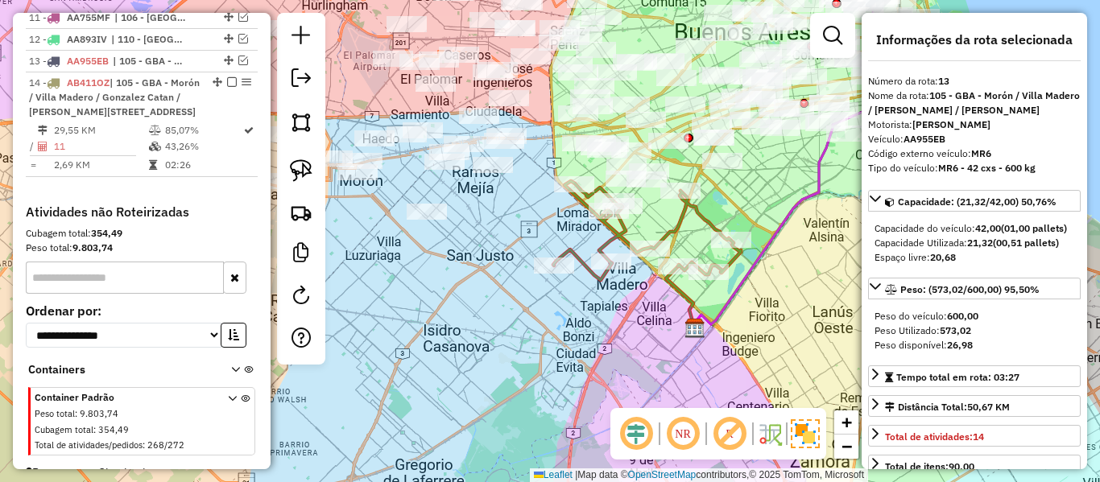
scroll to position [1012, 0]
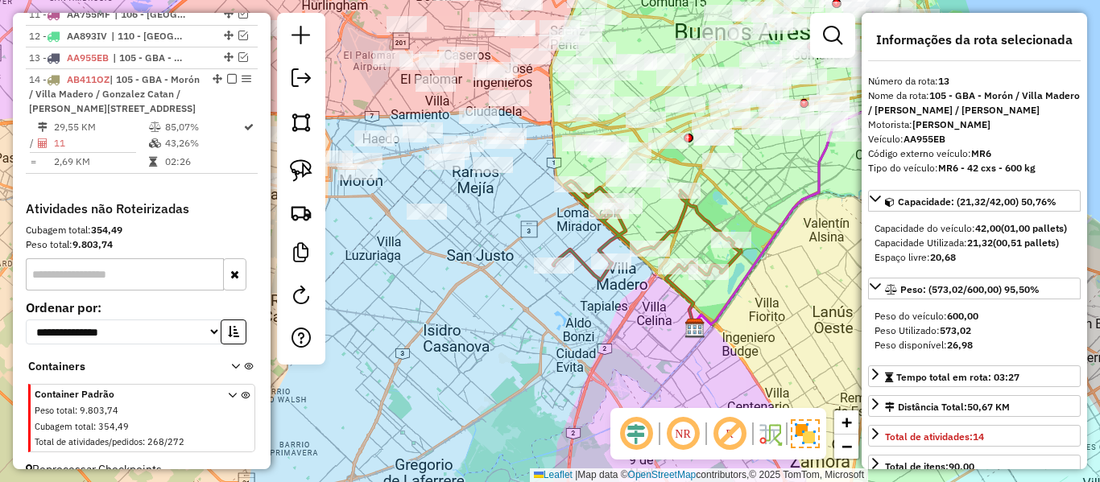
click at [697, 213] on icon at bounding box center [647, 230] width 188 height 99
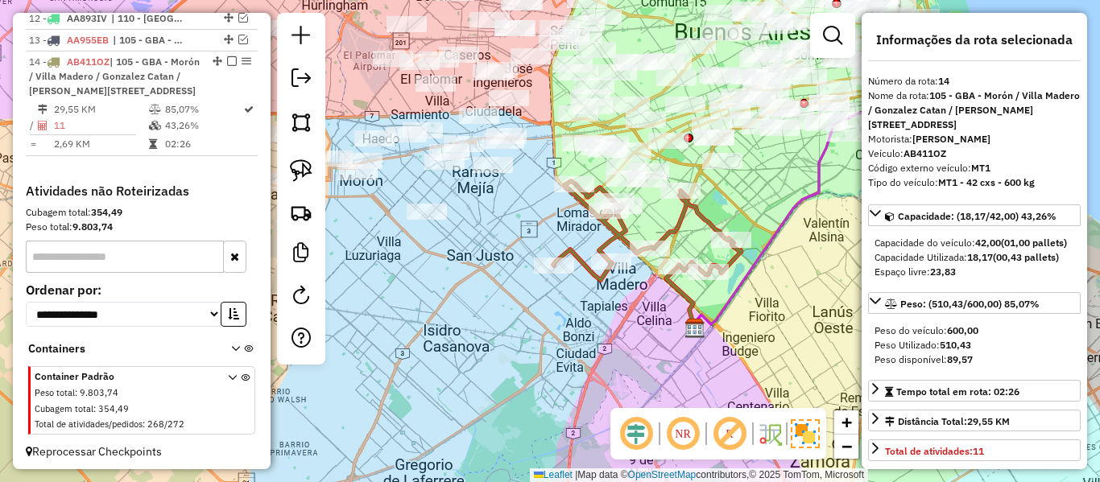
scroll to position [1034, 0]
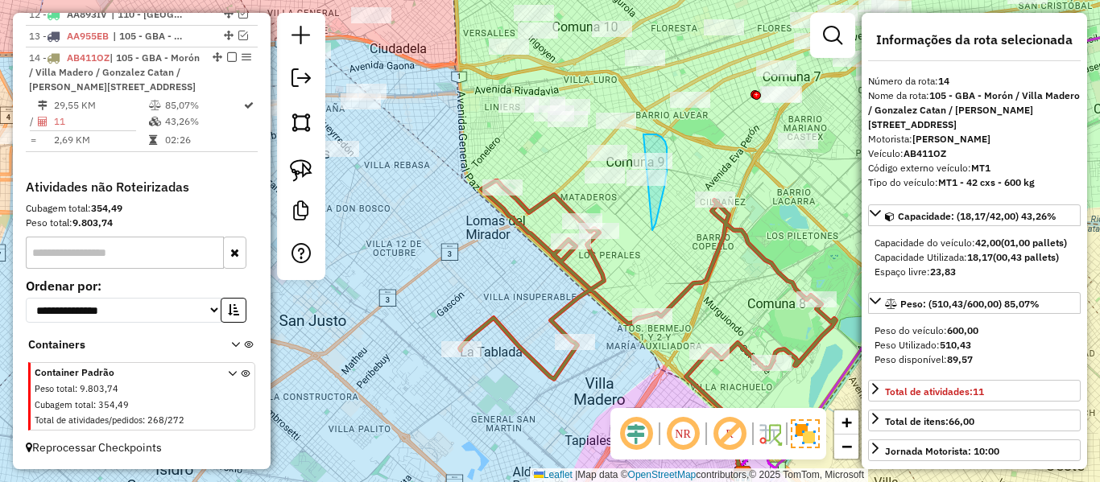
drag, startPoint x: 654, startPoint y: 227, endPoint x: 639, endPoint y: 152, distance: 76.3
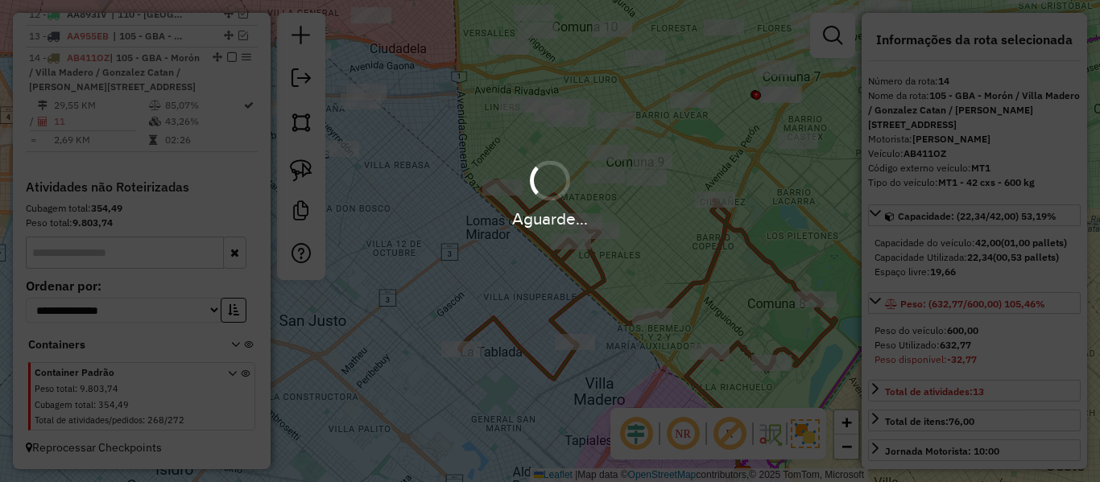
select select "**********"
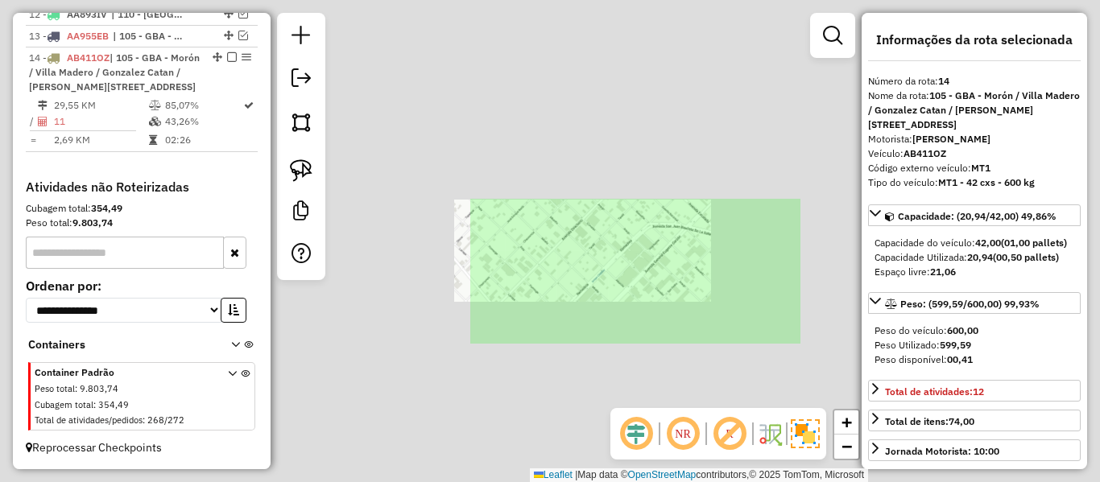
select select "**********"
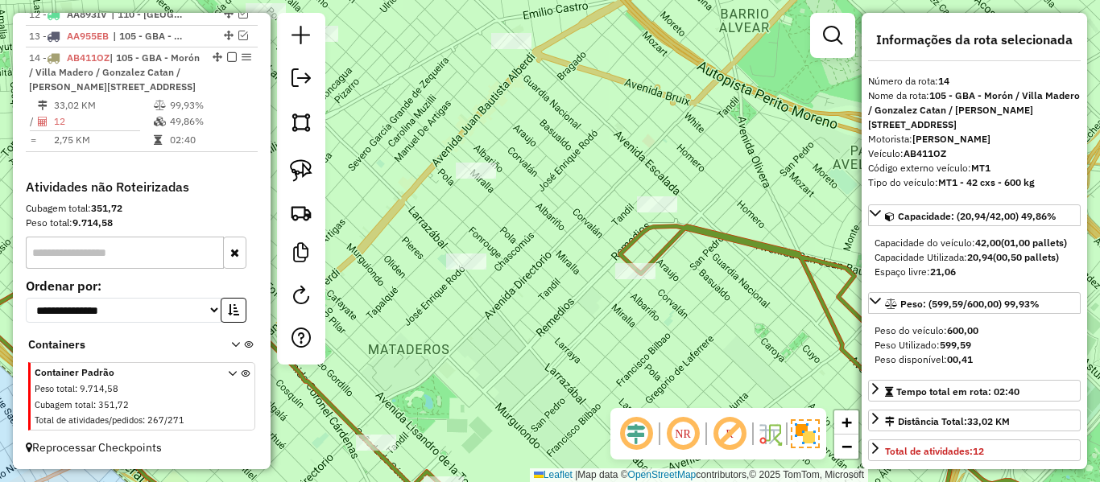
scroll to position [1013, 0]
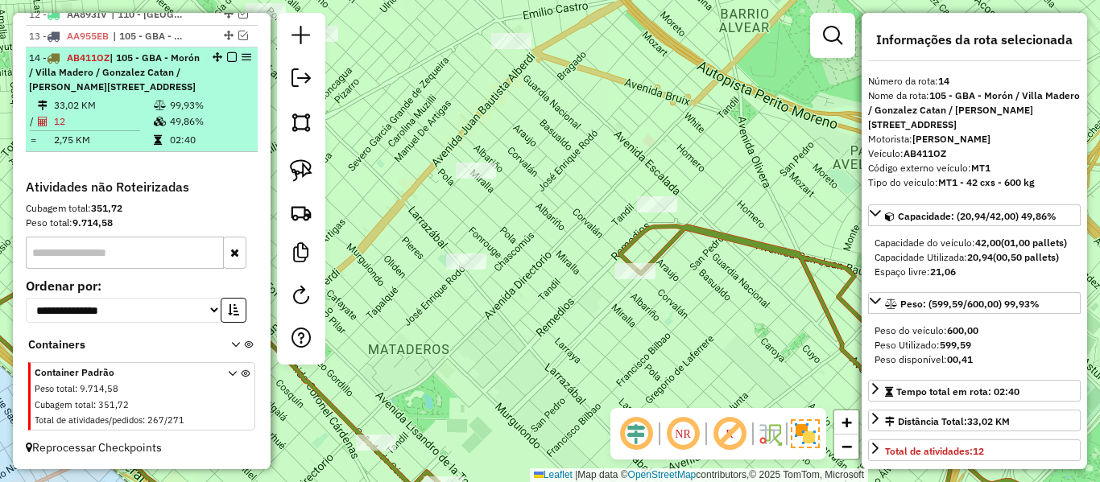
click at [227, 52] on em at bounding box center [232, 57] width 10 height 10
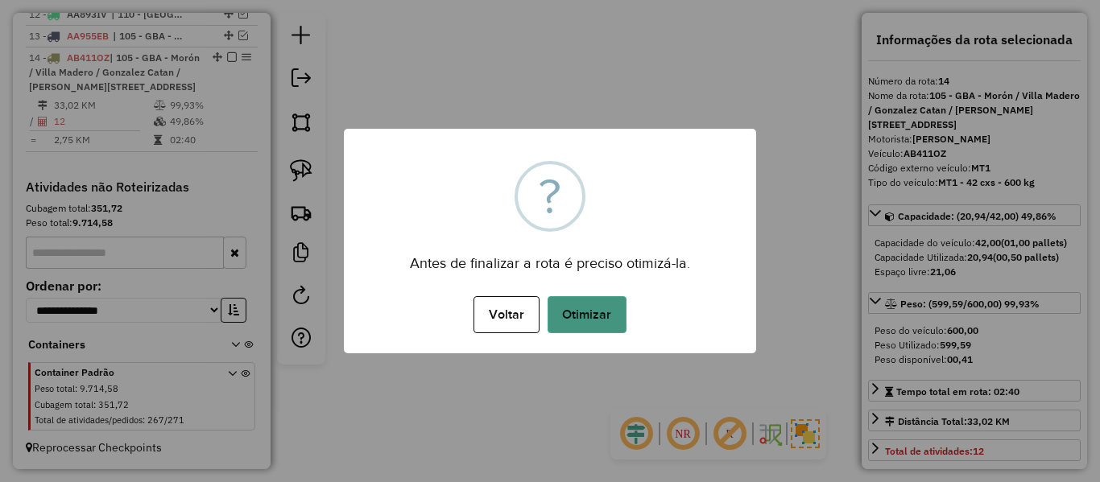
click at [594, 319] on button "Otimizar" at bounding box center [586, 314] width 79 height 37
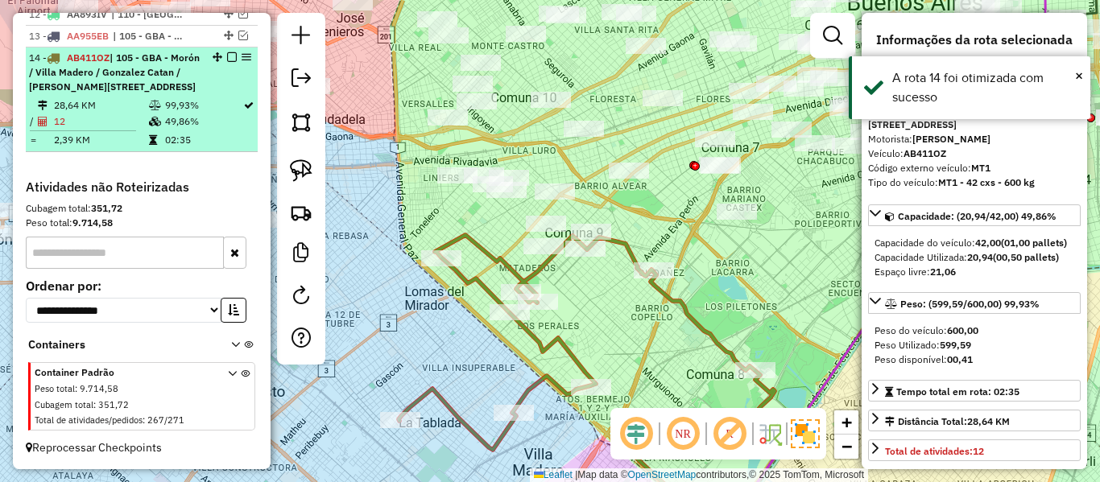
click at [227, 52] on em at bounding box center [232, 57] width 10 height 10
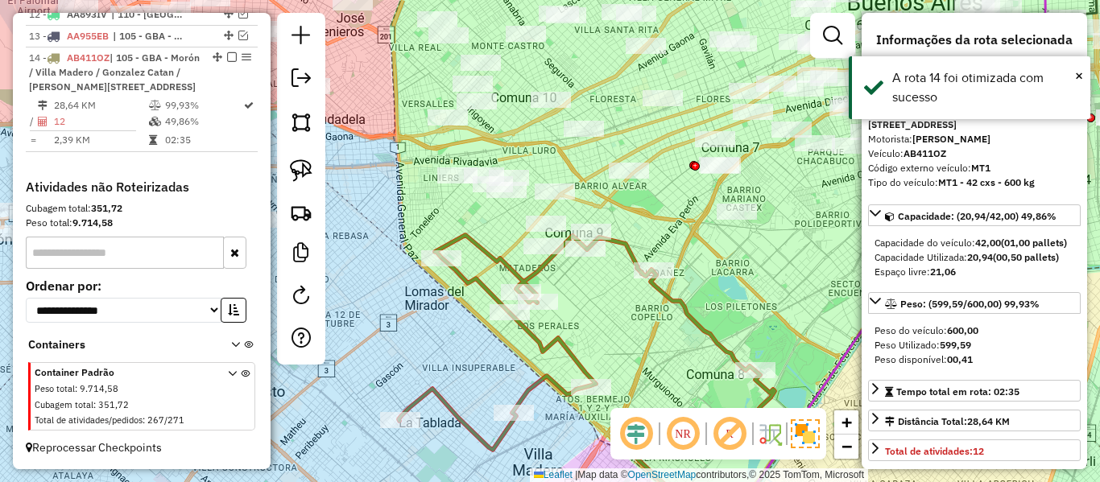
scroll to position [916, 0]
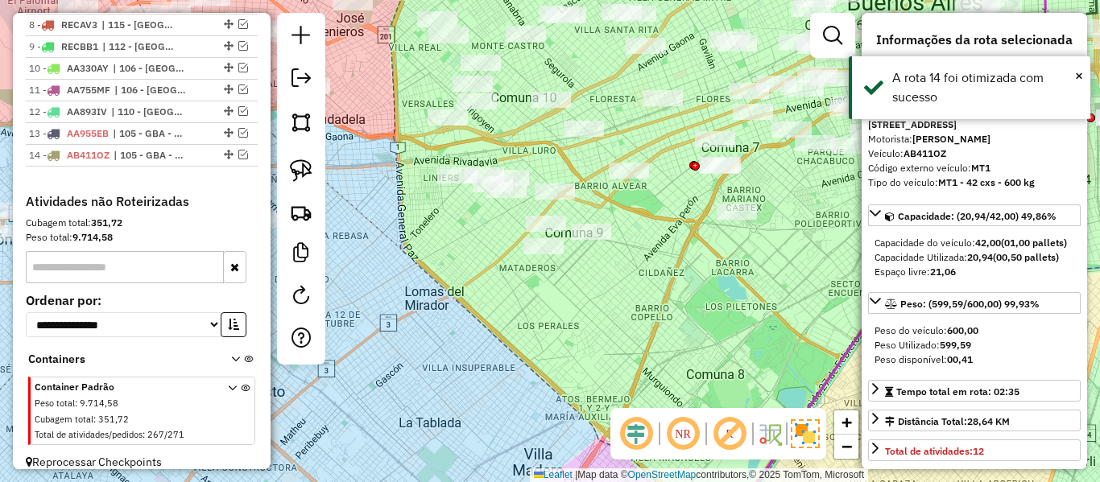
click at [720, 246] on div "Janela de atendimento Grade de atendimento Capacidade Transportadoras Veículos …" at bounding box center [550, 241] width 1100 height 482
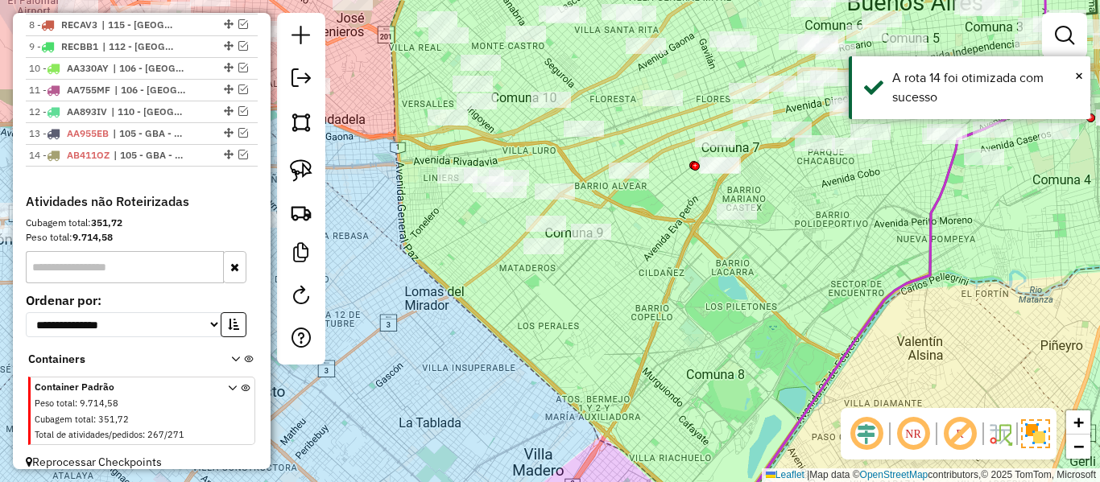
drag, startPoint x: 780, startPoint y: 280, endPoint x: 513, endPoint y: 290, distance: 267.4
click at [521, 293] on div "Janela de atendimento Grade de atendimento Capacidade Transportadoras Veículos …" at bounding box center [550, 241] width 1100 height 482
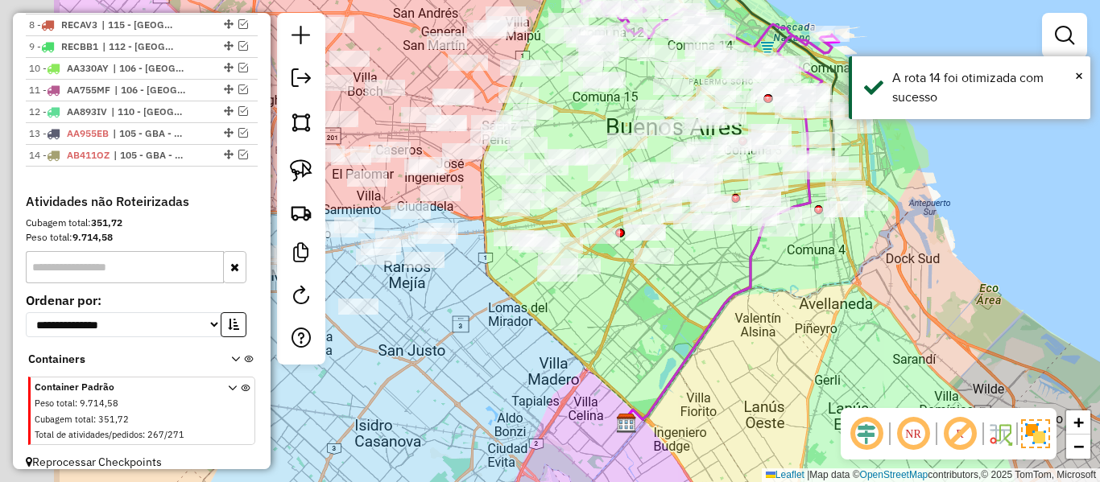
drag, startPoint x: 619, startPoint y: 300, endPoint x: 683, endPoint y: 313, distance: 64.9
click at [995, 324] on div "Janela de atendimento Grade de atendimento Capacidade Transportadoras Veículos …" at bounding box center [550, 241] width 1100 height 482
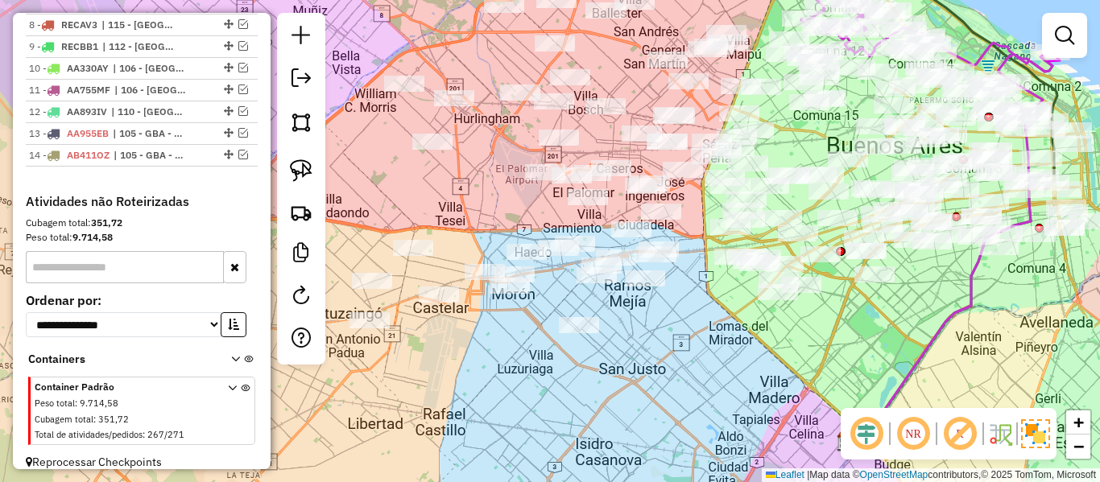
drag, startPoint x: 649, startPoint y: 340, endPoint x: 887, endPoint y: 303, distance: 241.0
click at [887, 304] on div "Janela de atendimento Grade de atendimento Capacidade Transportadoras Veículos …" at bounding box center [550, 241] width 1100 height 482
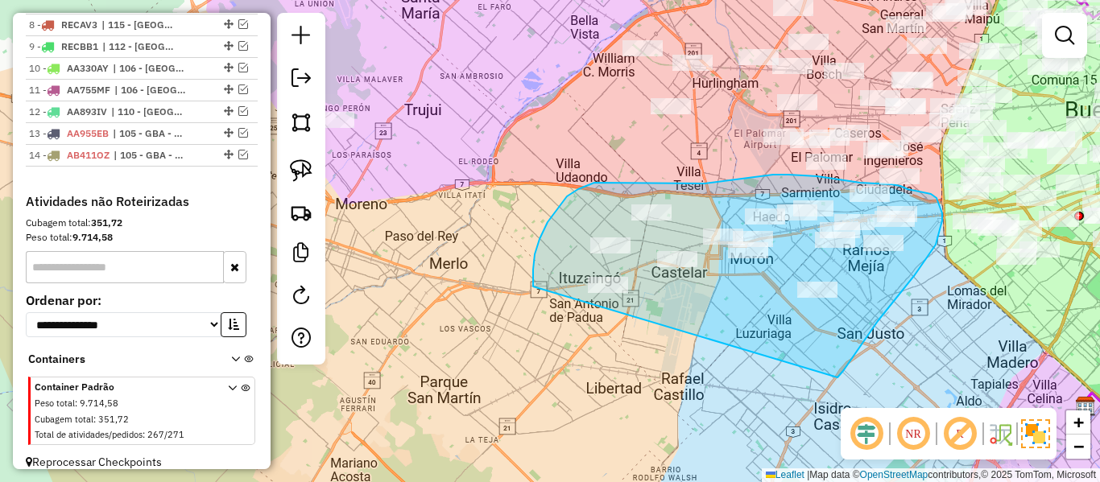
drag, startPoint x: 851, startPoint y: 358, endPoint x: 559, endPoint y: 348, distance: 291.6
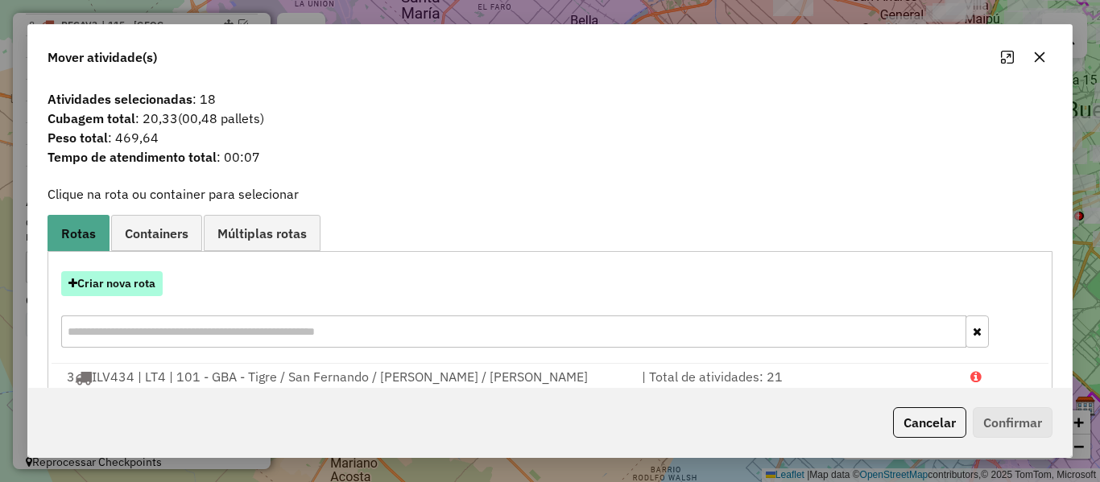
click at [144, 278] on button "Criar nova rota" at bounding box center [111, 283] width 101 height 25
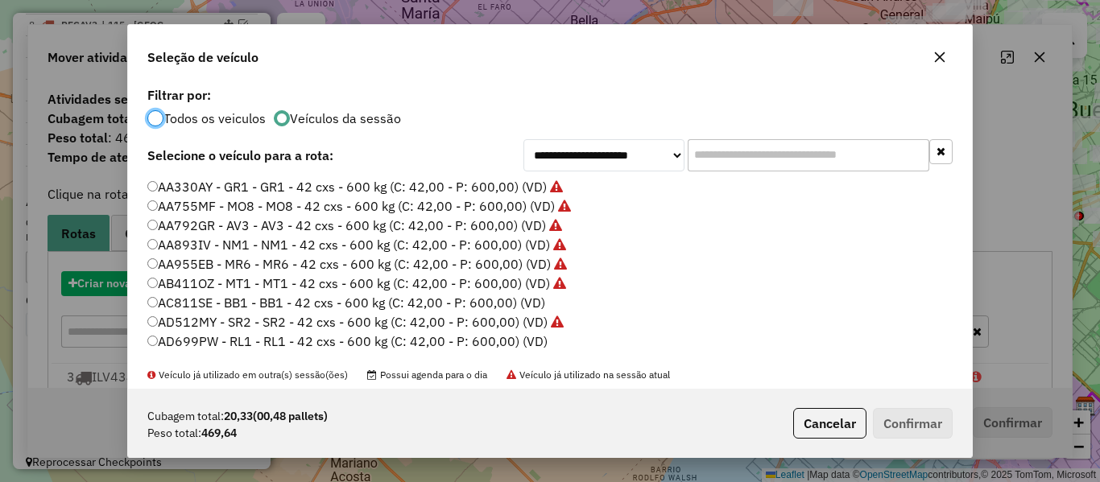
scroll to position [9, 5]
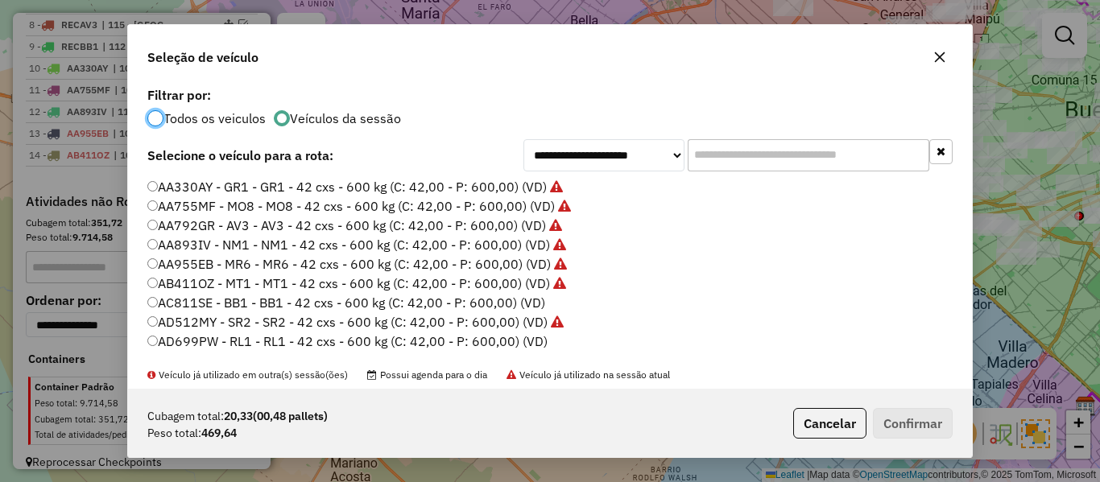
click at [524, 302] on label "AC811SE - BB1 - BB1 - 42 cxs - 600 kg (C: 42,00 - P: 600,00) (VD)" at bounding box center [346, 302] width 398 height 19
drag, startPoint x: 868, startPoint y: 404, endPoint x: 877, endPoint y: 412, distance: 12.6
click at [868, 405] on div "Cubagem total: 20,33 (00,48 pallets) Peso total: 469,64 Cancelar Confirmar" at bounding box center [550, 423] width 844 height 69
click at [878, 413] on button "Confirmar" at bounding box center [913, 423] width 80 height 31
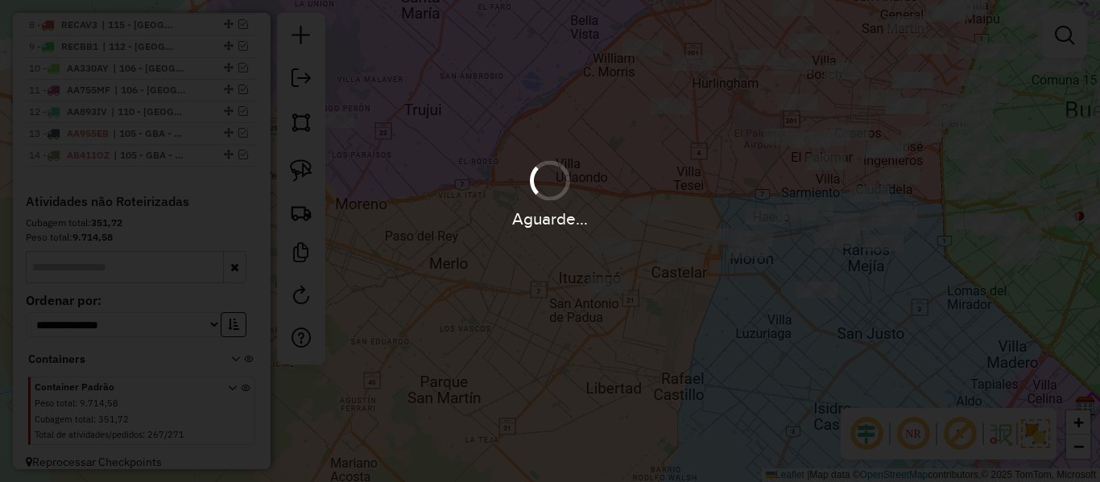
scroll to position [1034, 0]
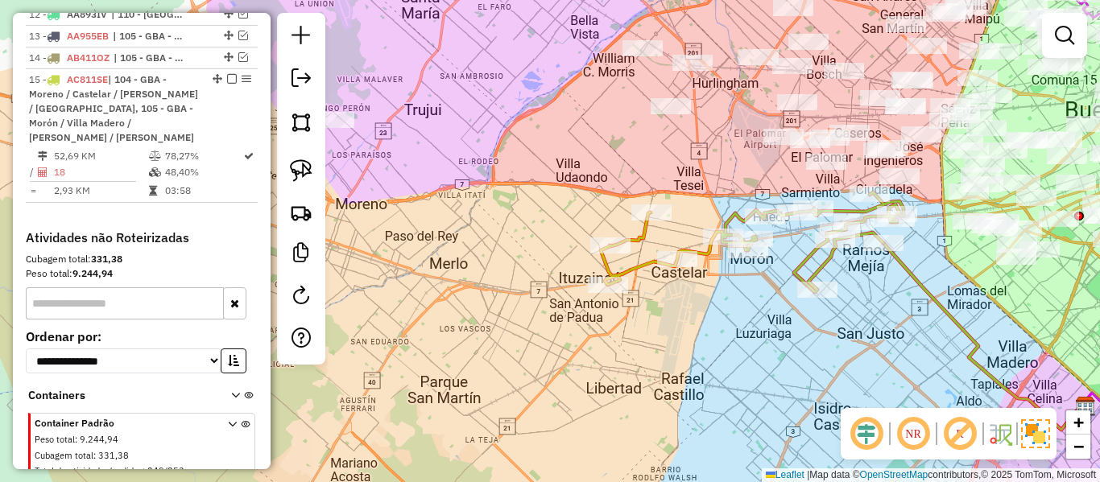
click at [650, 239] on icon at bounding box center [752, 242] width 303 height 100
select select "**********"
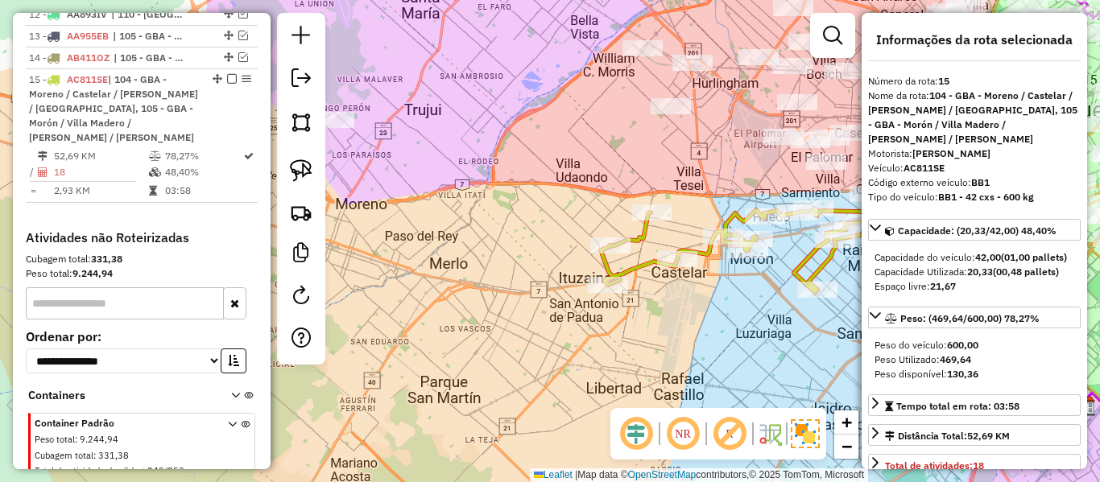
scroll to position [1070, 0]
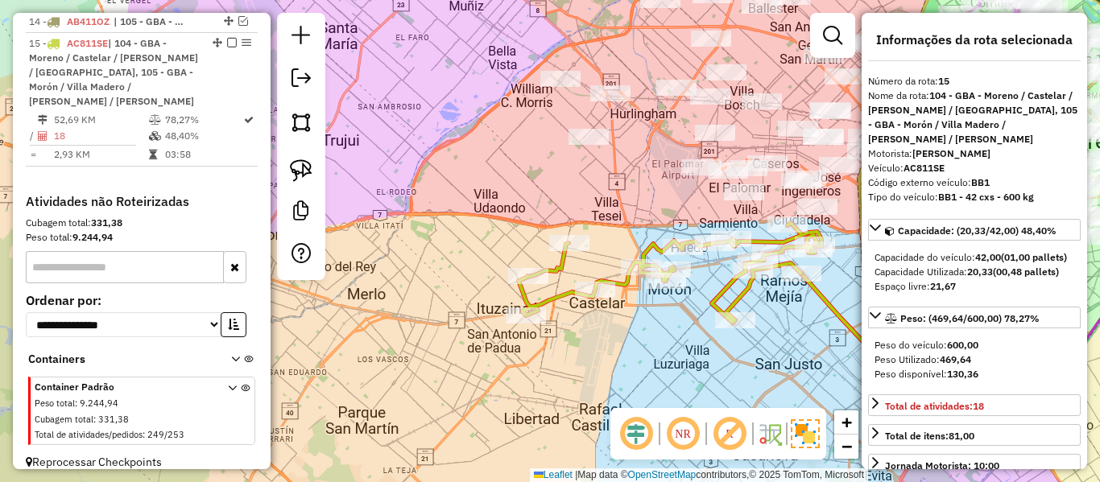
drag, startPoint x: 793, startPoint y: 324, endPoint x: 708, endPoint y: 349, distance: 88.9
click at [708, 349] on div "Janela de atendimento Grade de atendimento Capacidade Transportadoras Veículos …" at bounding box center [550, 241] width 1100 height 482
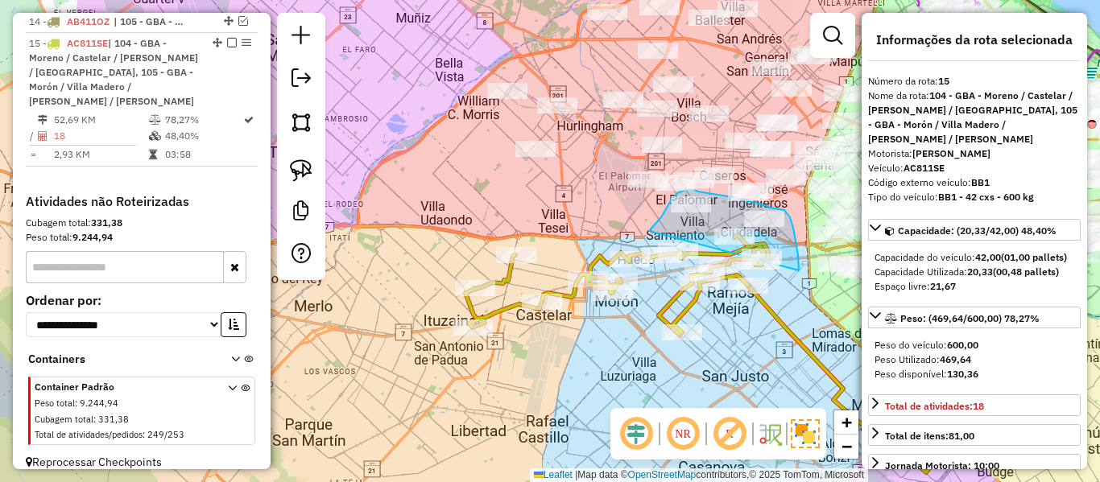
drag, startPoint x: 790, startPoint y: 217, endPoint x: 649, endPoint y: 231, distance: 141.5
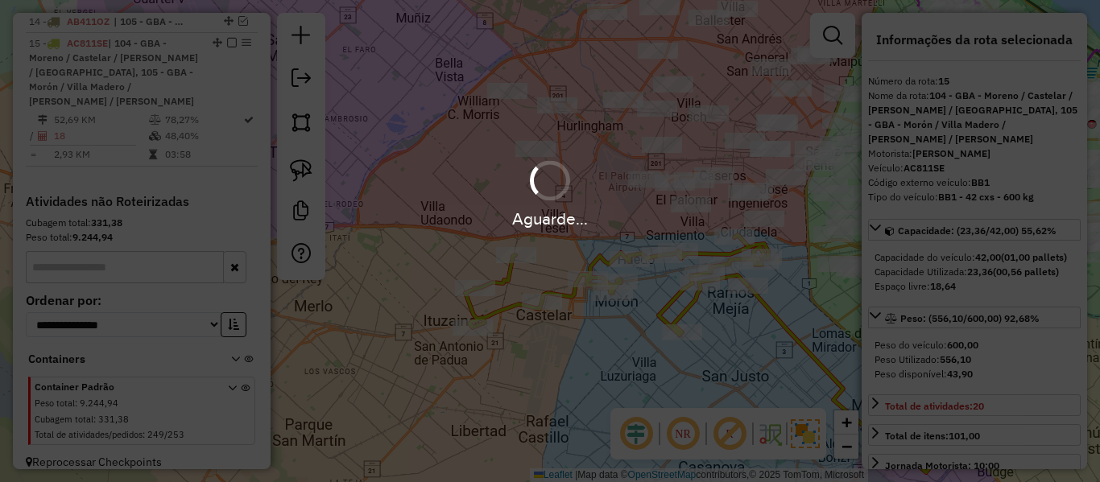
select select "**********"
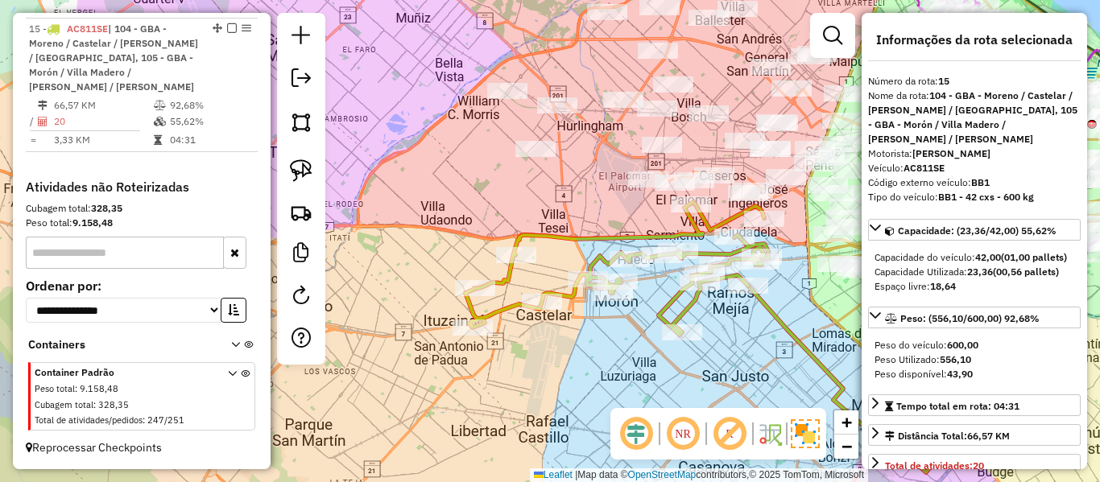
scroll to position [1050, 0]
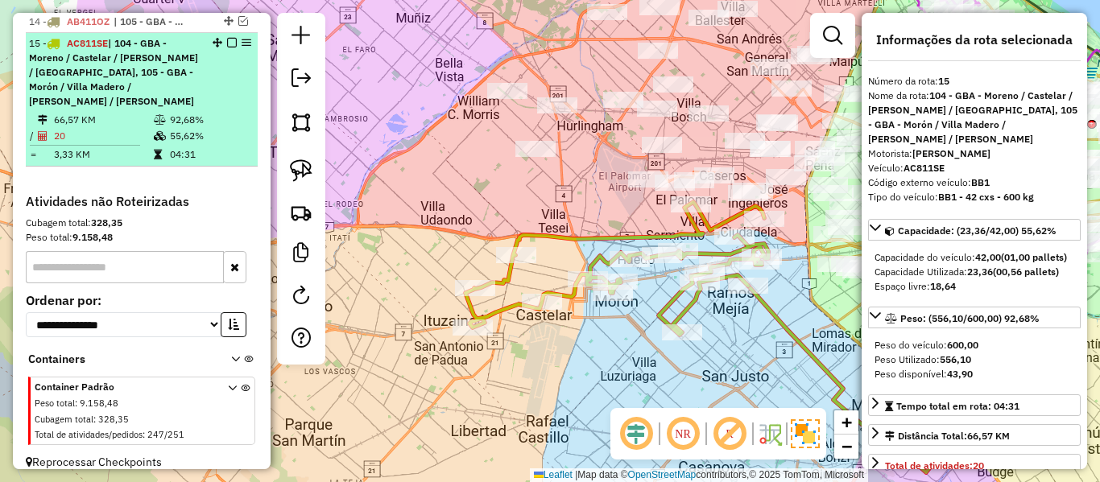
click at [228, 38] on em at bounding box center [232, 43] width 10 height 10
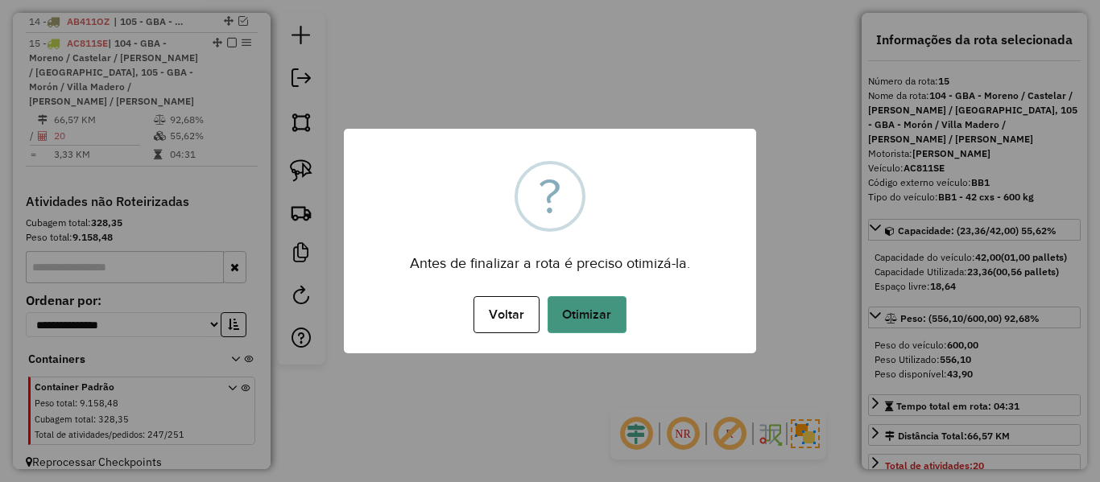
click at [590, 319] on button "Otimizar" at bounding box center [586, 314] width 79 height 37
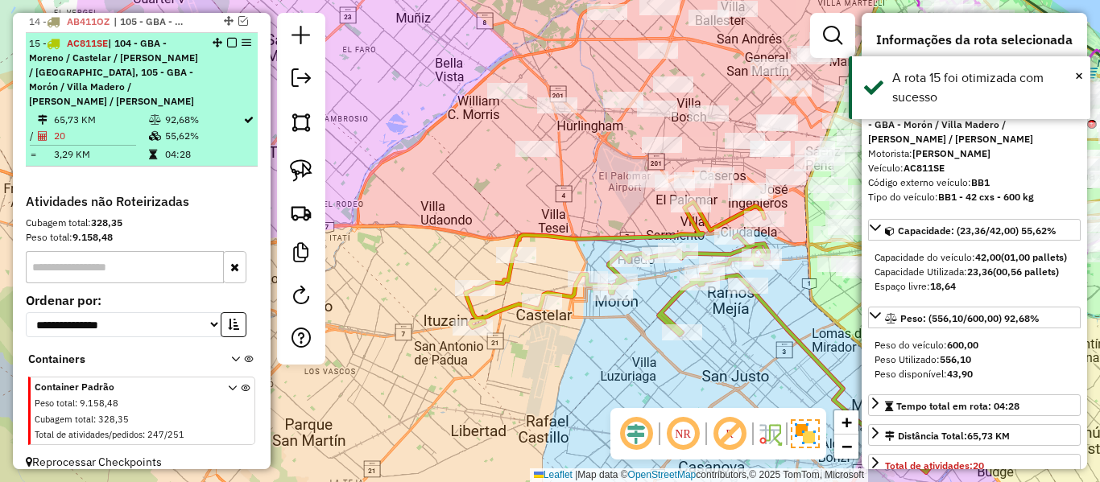
click at [227, 38] on em at bounding box center [232, 43] width 10 height 10
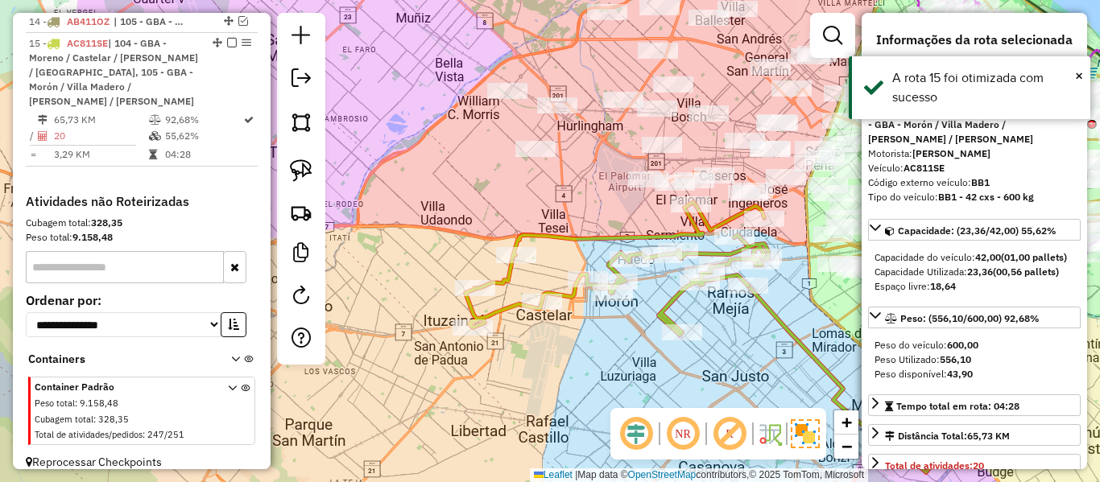
scroll to position [938, 0]
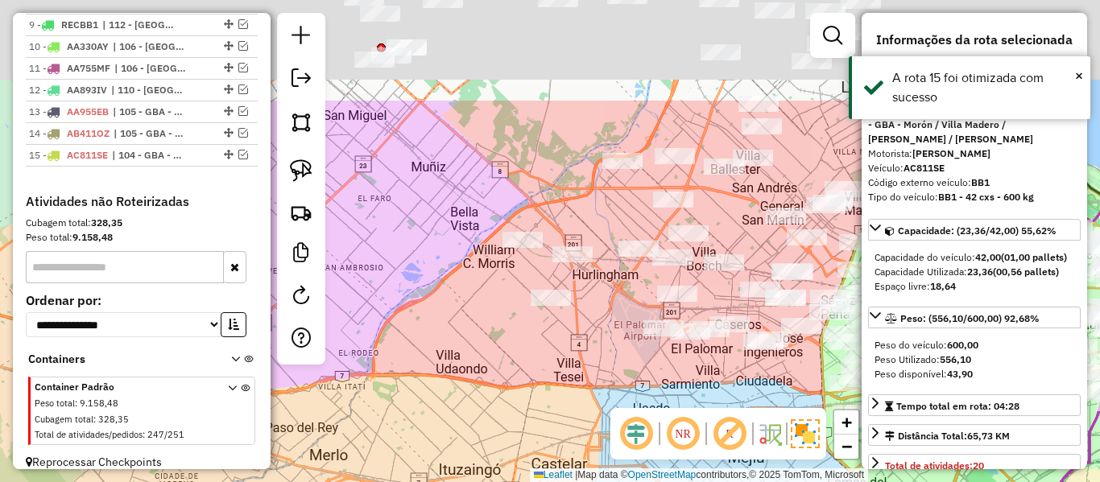
drag, startPoint x: 642, startPoint y: 287, endPoint x: 662, endPoint y: 405, distance: 120.2
click at [658, 435] on hb-router-mapa "Informações da Sessão 1231025 - 19/08/2025 Criação: 18/08/2025 12:42 Depósito: …" at bounding box center [550, 241] width 1100 height 482
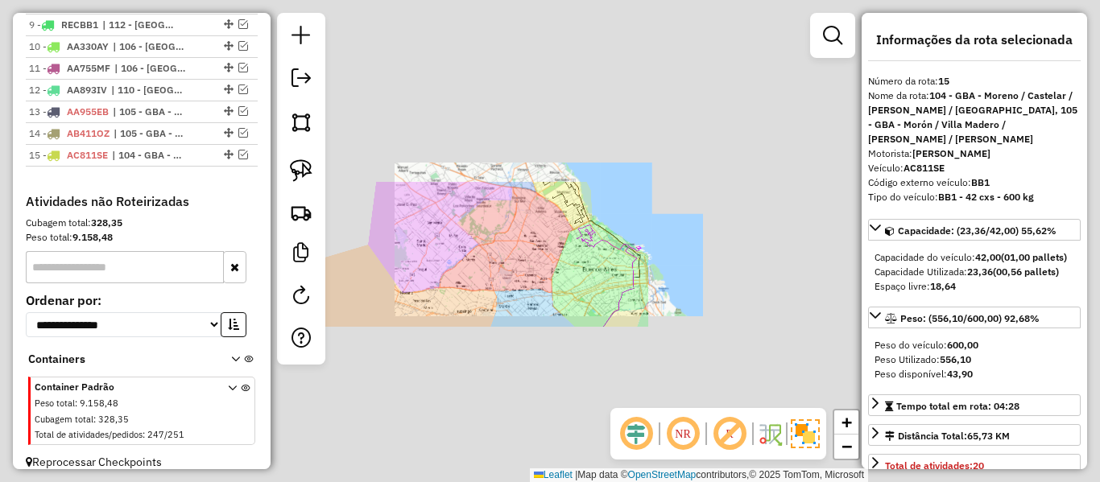
click at [442, 237] on div "Janela de atendimento Grade de atendimento Capacidade Transportadoras Veículos …" at bounding box center [550, 241] width 1100 height 482
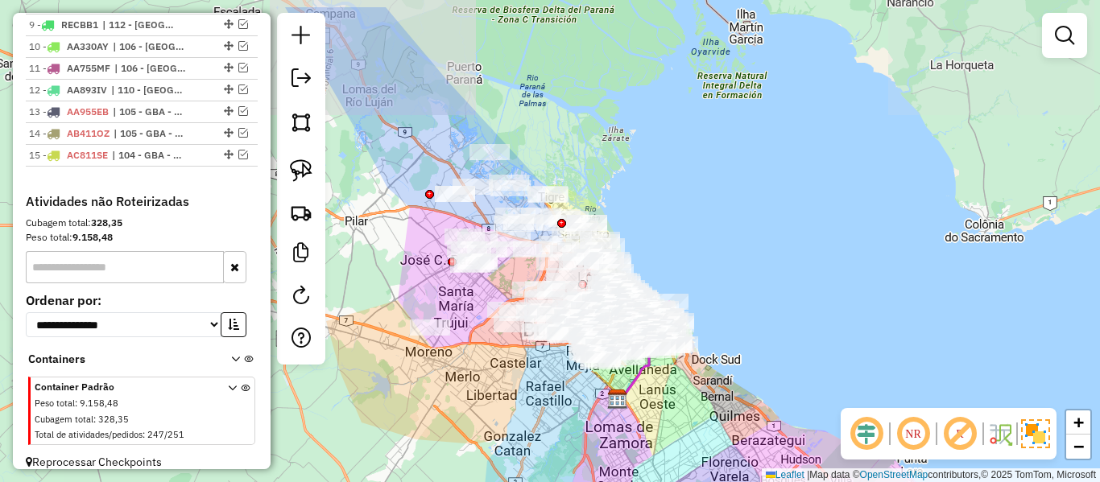
drag, startPoint x: 413, startPoint y: 235, endPoint x: 450, endPoint y: 295, distance: 70.1
click at [447, 293] on div "Janela de atendimento Grade de atendimento Capacidade Transportadoras Veículos …" at bounding box center [550, 241] width 1100 height 482
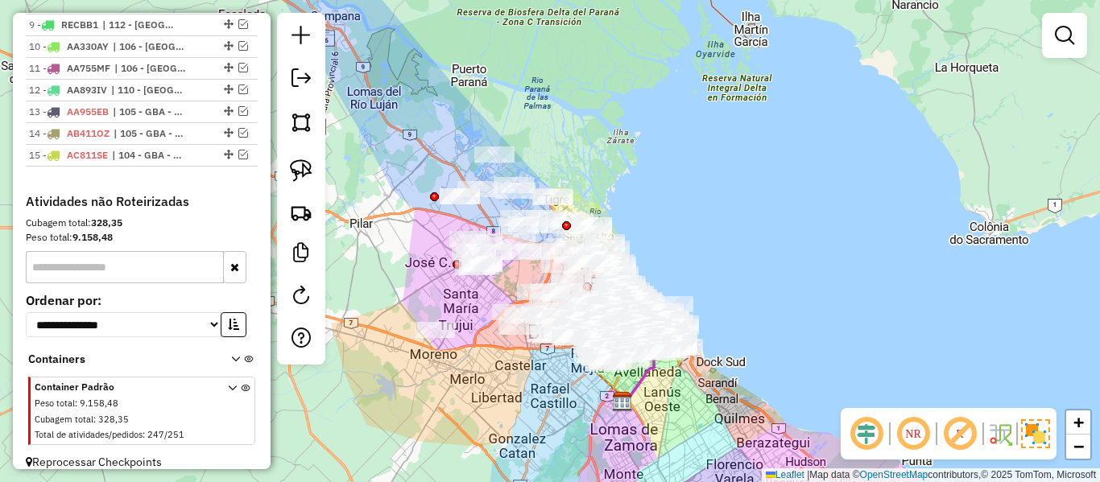
drag, startPoint x: 464, startPoint y: 291, endPoint x: 501, endPoint y: 287, distance: 37.2
click at [501, 289] on div "Janela de atendimento Grade de atendimento Capacidade Transportadoras Veículos …" at bounding box center [550, 241] width 1100 height 482
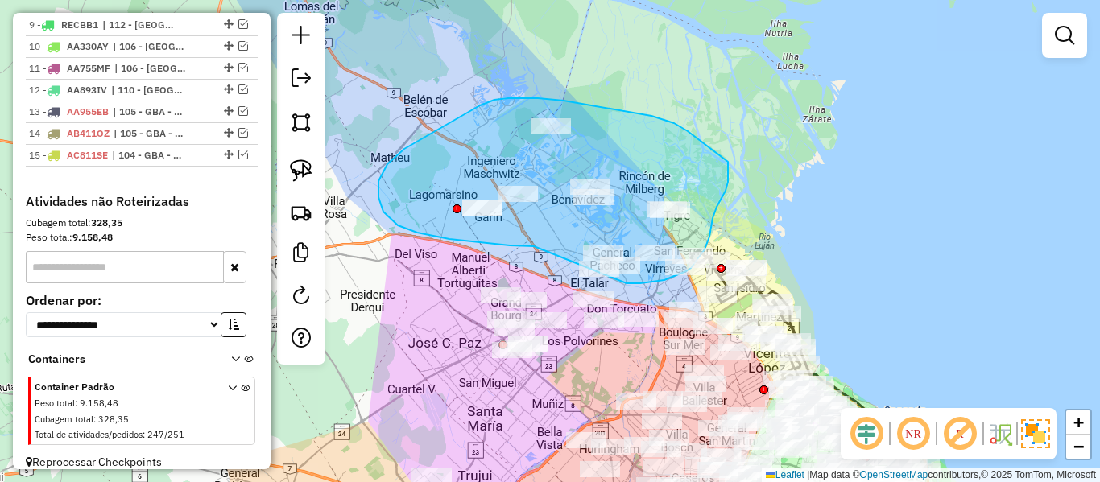
drag, startPoint x: 486, startPoint y: 242, endPoint x: 560, endPoint y: 282, distance: 83.9
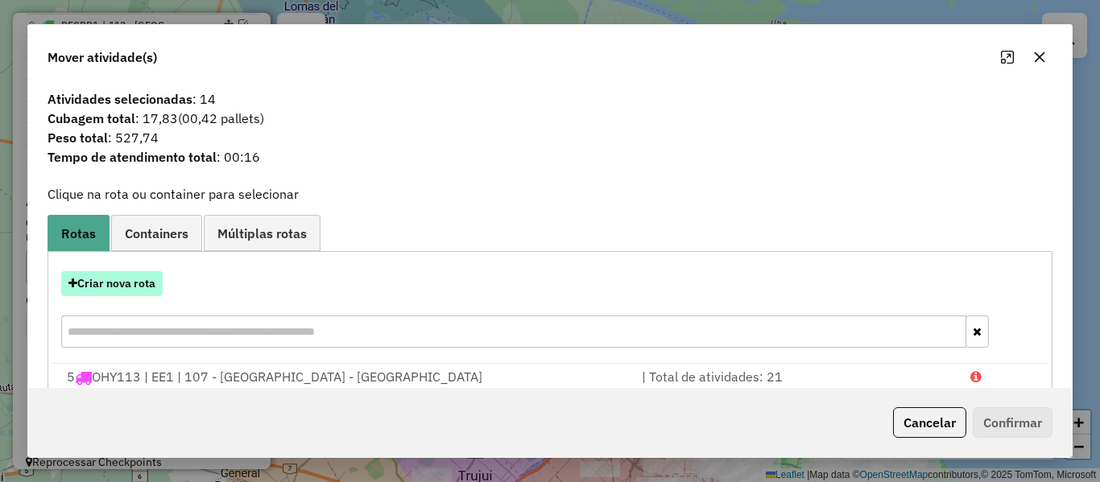
click at [141, 281] on button "Criar nova rota" at bounding box center [111, 283] width 101 height 25
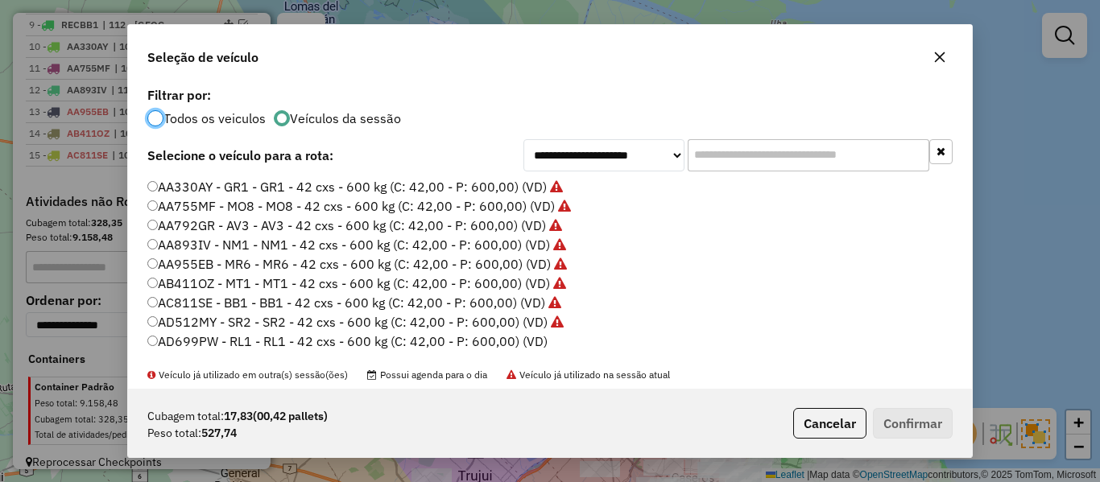
scroll to position [9, 5]
click at [526, 343] on label "AD699PW - RL1 - RL1 - 42 cxs - 600 kg (C: 42,00 - P: 600,00) (VD)" at bounding box center [347, 341] width 400 height 19
click at [943, 416] on button "Confirmar" at bounding box center [913, 423] width 80 height 31
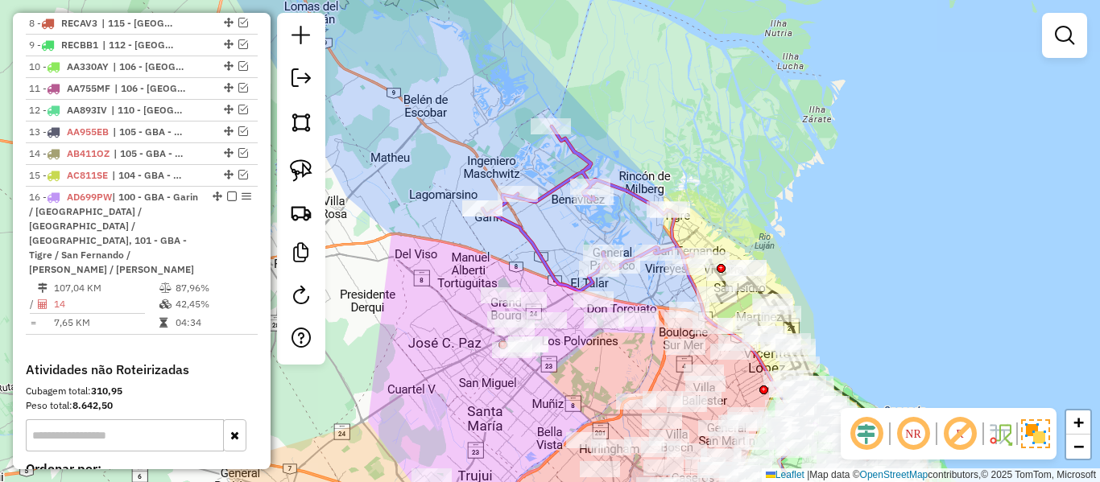
scroll to position [1070, 0]
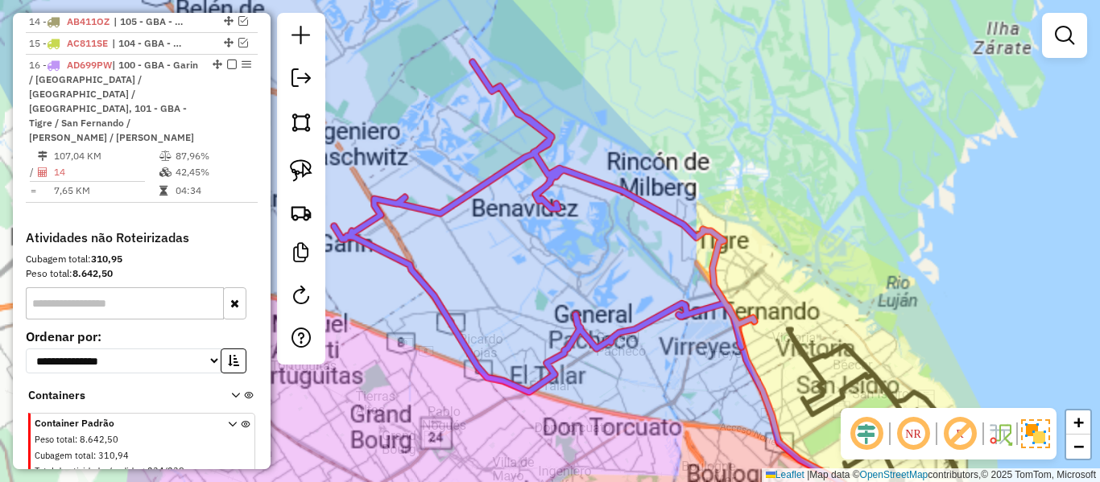
click at [631, 191] on icon at bounding box center [544, 227] width 420 height 330
select select "**********"
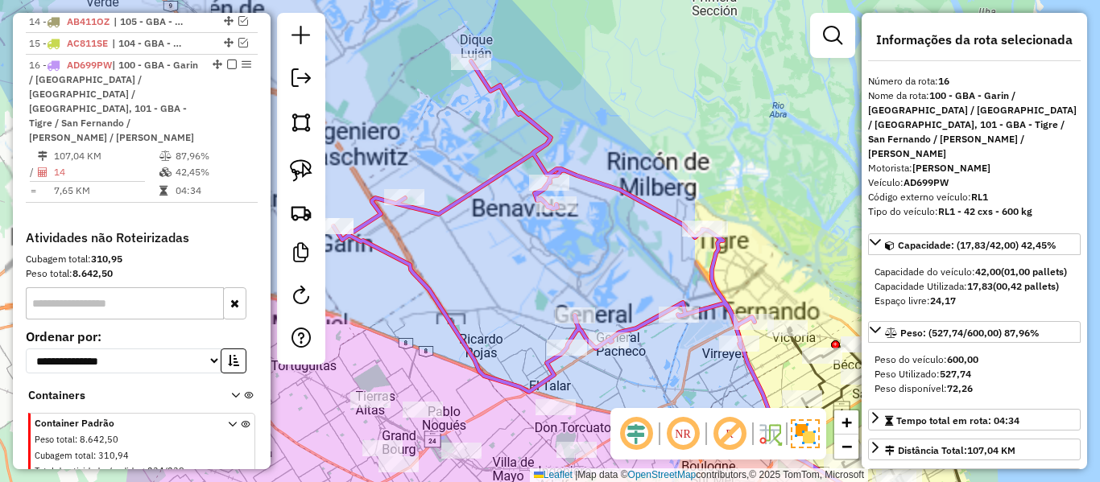
scroll to position [1077, 0]
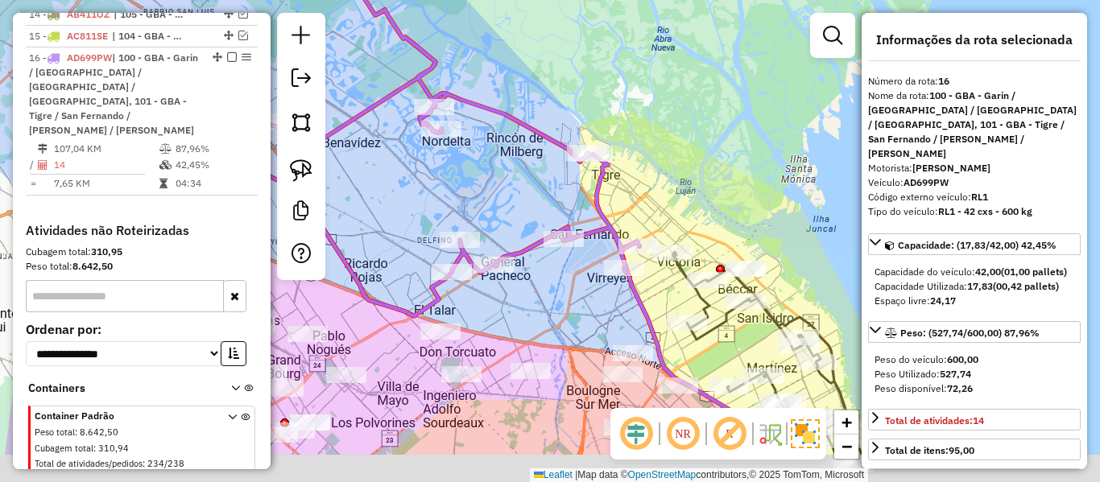
drag, startPoint x: 580, startPoint y: 221, endPoint x: 505, endPoint y: 175, distance: 88.5
click at [505, 175] on div "Janela de atendimento Grade de atendimento Capacidade Transportadoras Veículos …" at bounding box center [550, 241] width 1100 height 482
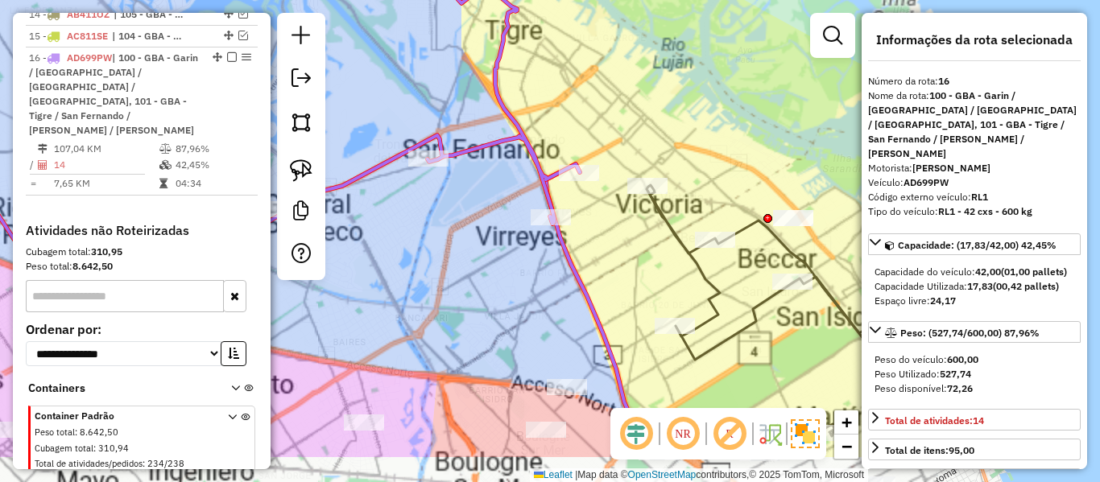
drag, startPoint x: 603, startPoint y: 228, endPoint x: 588, endPoint y: 231, distance: 14.8
click at [599, 220] on div "Janela de atendimento Grade de atendimento Capacidade Transportadoras Veículos …" at bounding box center [550, 241] width 1100 height 482
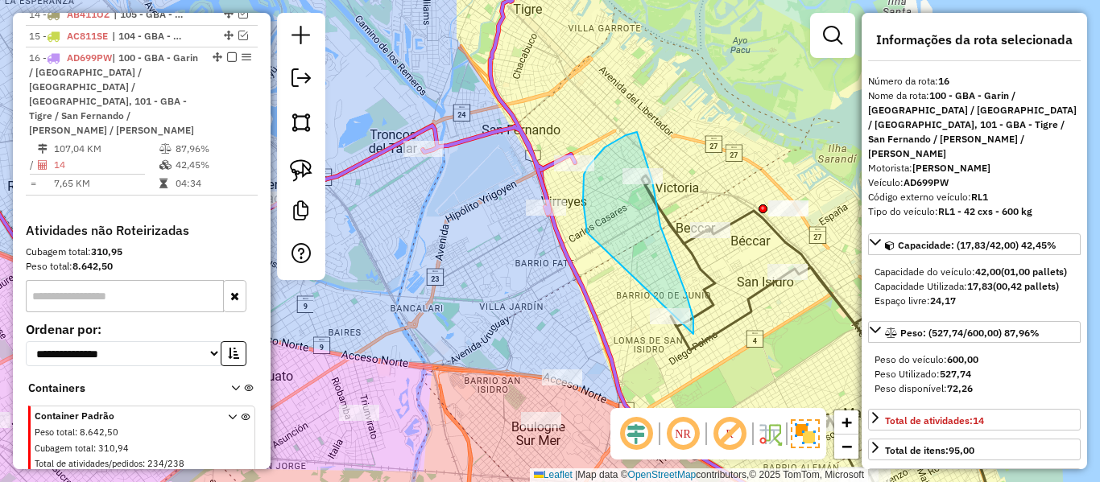
drag, startPoint x: 586, startPoint y: 229, endPoint x: 620, endPoint y: 341, distance: 116.9
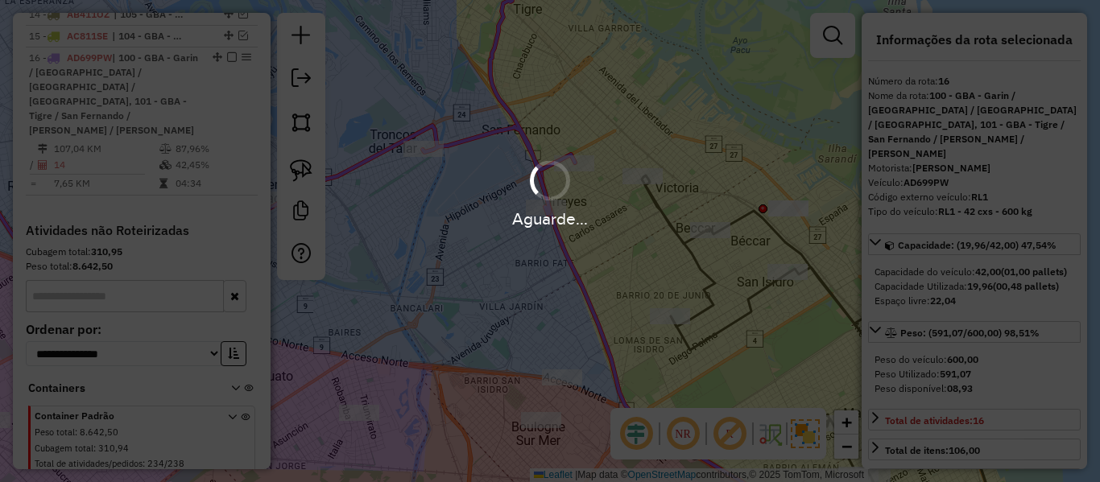
select select "**********"
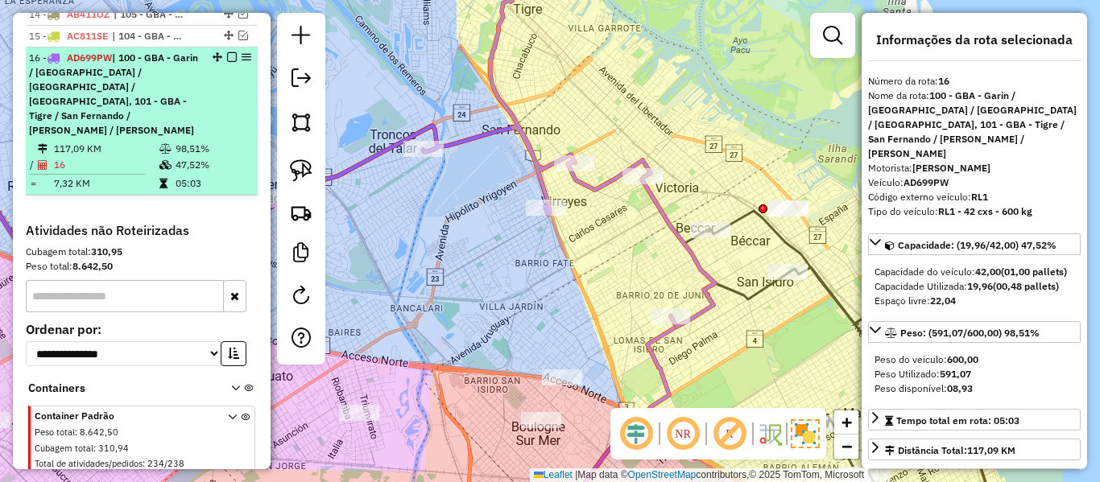
click at [228, 52] on em at bounding box center [232, 57] width 10 height 10
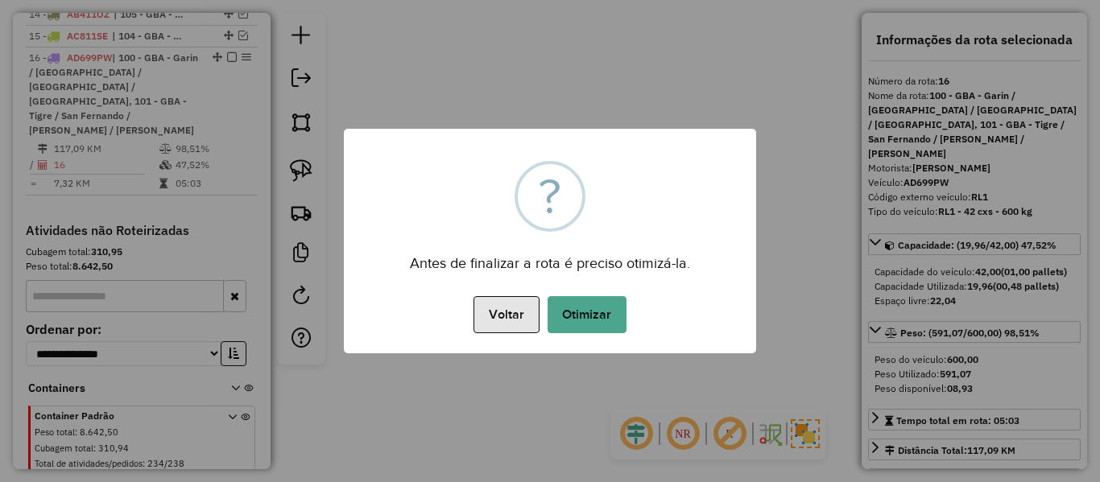
drag, startPoint x: 228, startPoint y: 43, endPoint x: 536, endPoint y: 323, distance: 416.6
click at [448, 250] on div "Antes de finalizar a rota é preciso otimizá-la." at bounding box center [550, 258] width 412 height 36
click at [536, 323] on button "Voltar" at bounding box center [505, 314] width 65 height 37
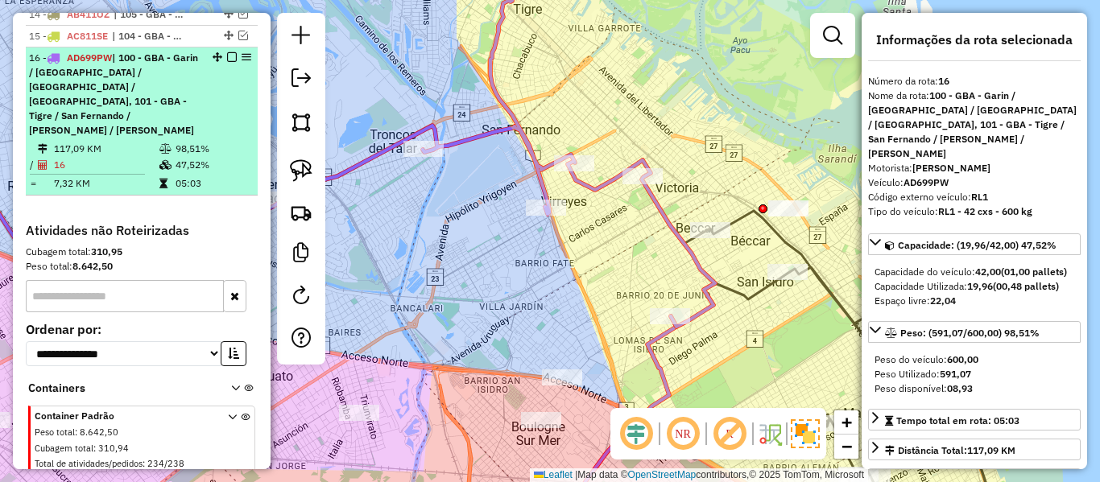
click at [227, 52] on em at bounding box center [232, 57] width 10 height 10
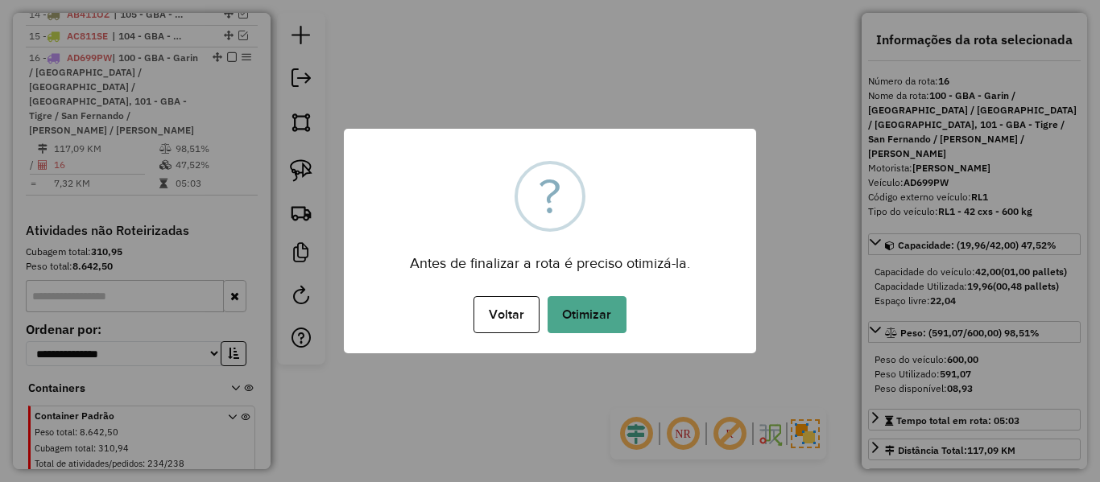
click at [604, 293] on div "Voltar No Otimizar" at bounding box center [550, 314] width 412 height 45
click at [601, 320] on button "Otimizar" at bounding box center [586, 314] width 79 height 37
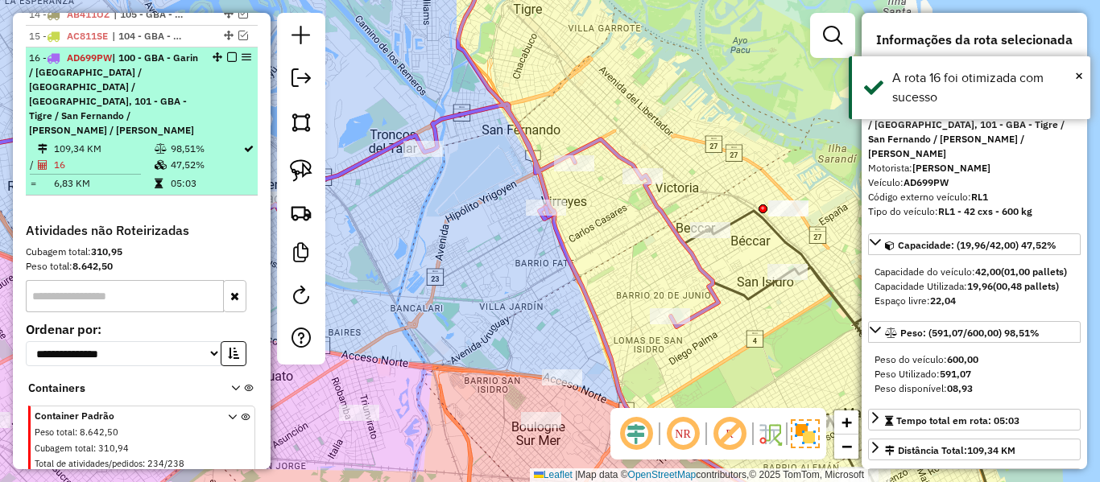
click at [228, 52] on em at bounding box center [232, 57] width 10 height 10
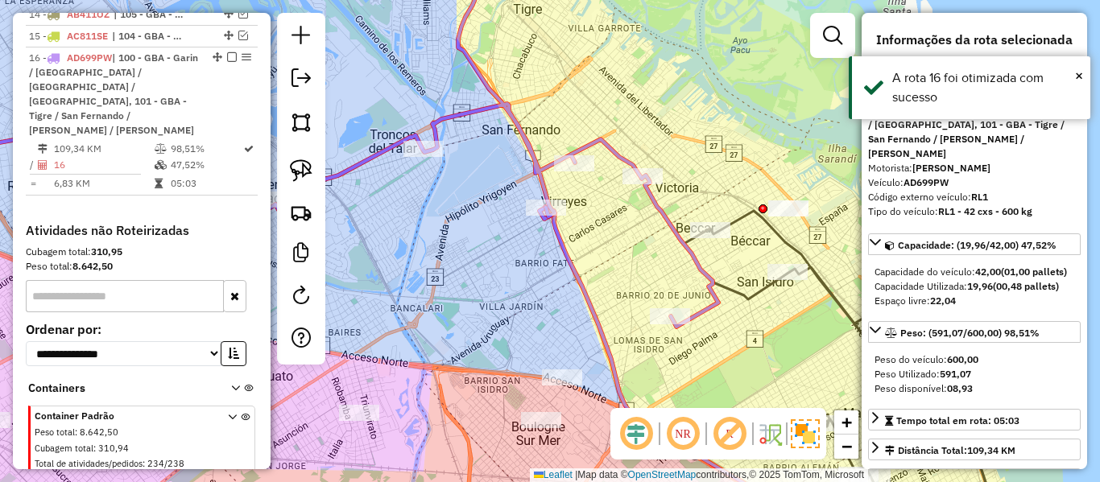
scroll to position [980, 0]
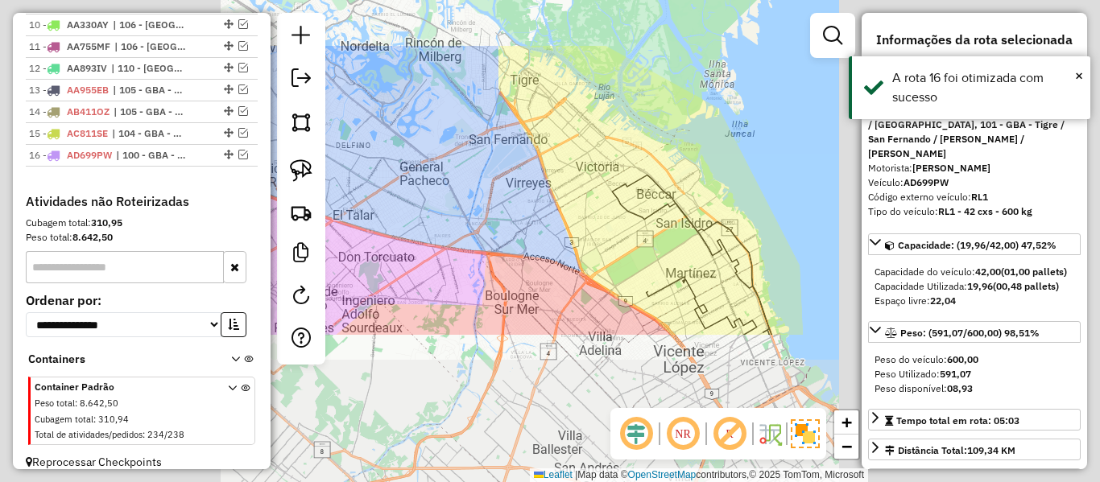
drag, startPoint x: 547, startPoint y: 175, endPoint x: 473, endPoint y: 201, distance: 79.2
click at [547, 175] on div "Janela de atendimento Grade de atendimento Capacidade Transportadoras Veículos …" at bounding box center [550, 241] width 1100 height 482
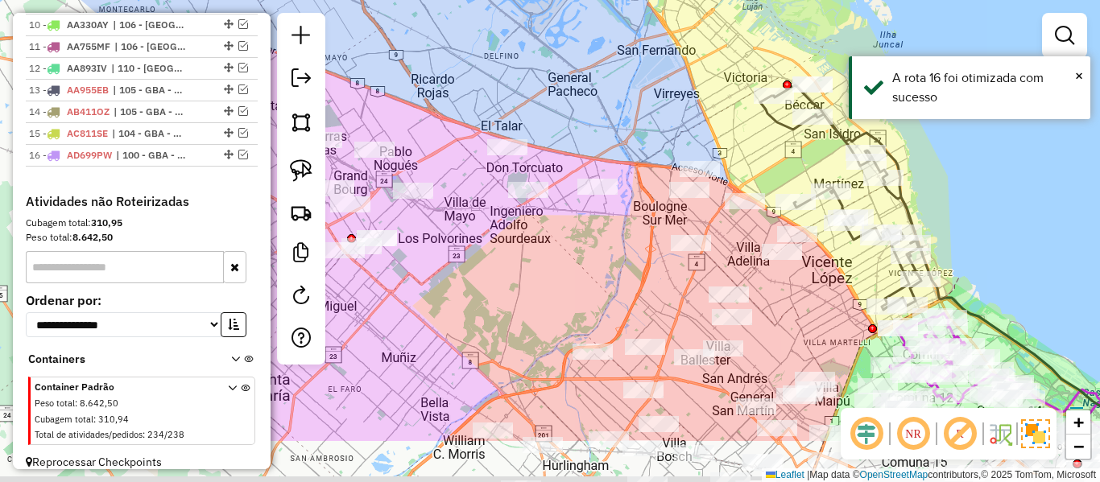
drag, startPoint x: 495, startPoint y: 180, endPoint x: 638, endPoint y: 194, distance: 143.1
click at [624, 109] on div "Janela de atendimento Grade de atendimento Capacidade Transportadoras Veículos …" at bounding box center [550, 241] width 1100 height 482
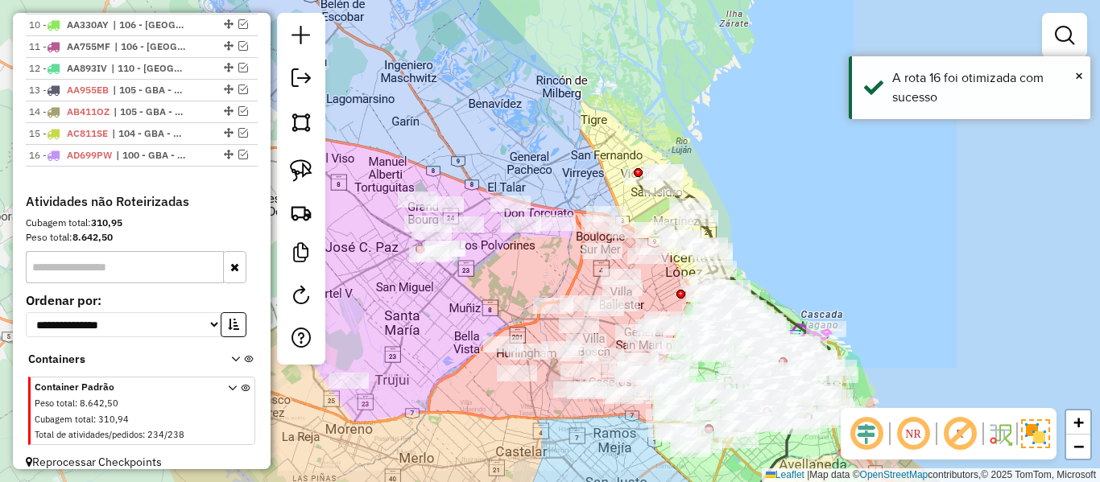
drag, startPoint x: 493, startPoint y: 269, endPoint x: 596, endPoint y: 259, distance: 102.7
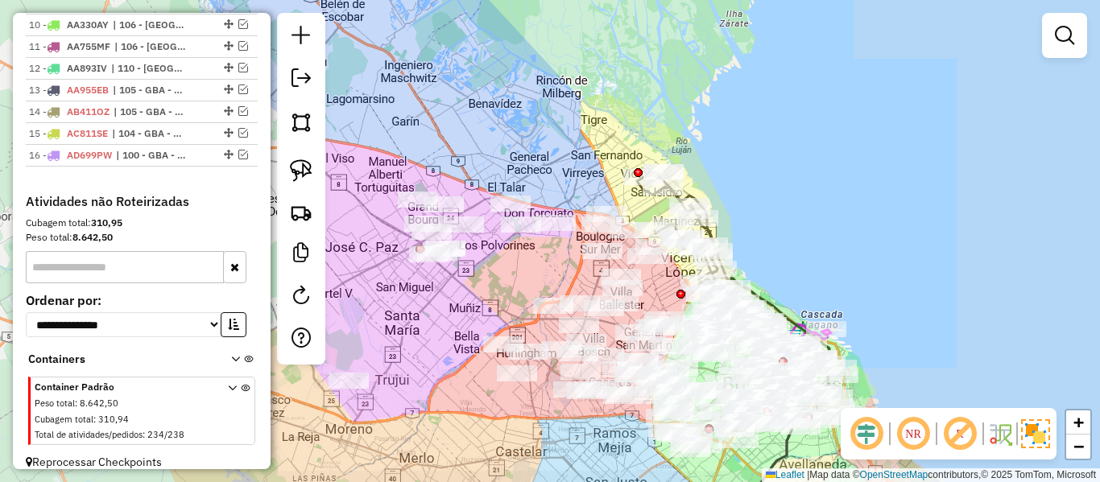
click at [601, 251] on div "Janela de atendimento Grade de atendimento Capacidade Transportadoras Veículos …" at bounding box center [550, 241] width 1100 height 482
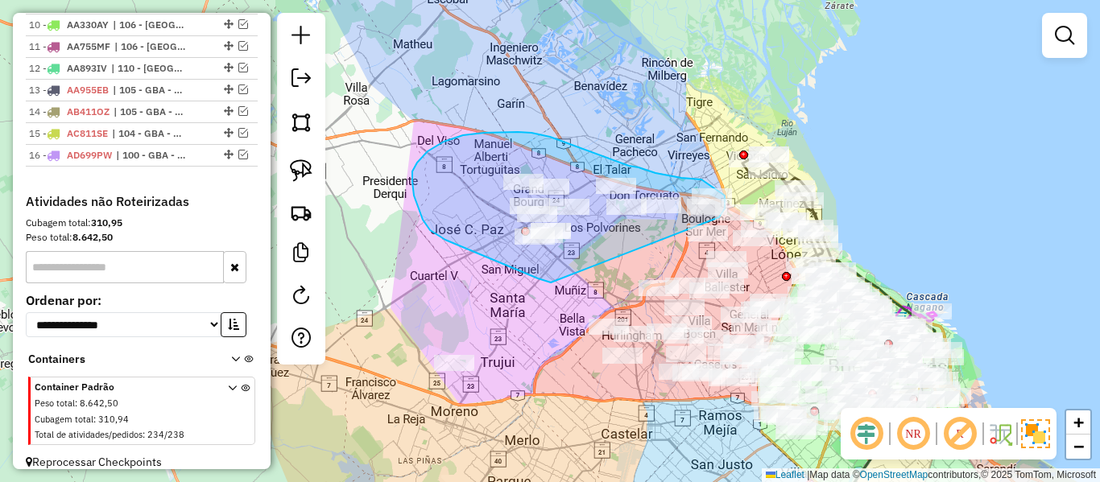
click at [700, 241] on div "Janela de atendimento Grade de atendimento Capacidade Transportadoras Veículos …" at bounding box center [550, 241] width 1100 height 482
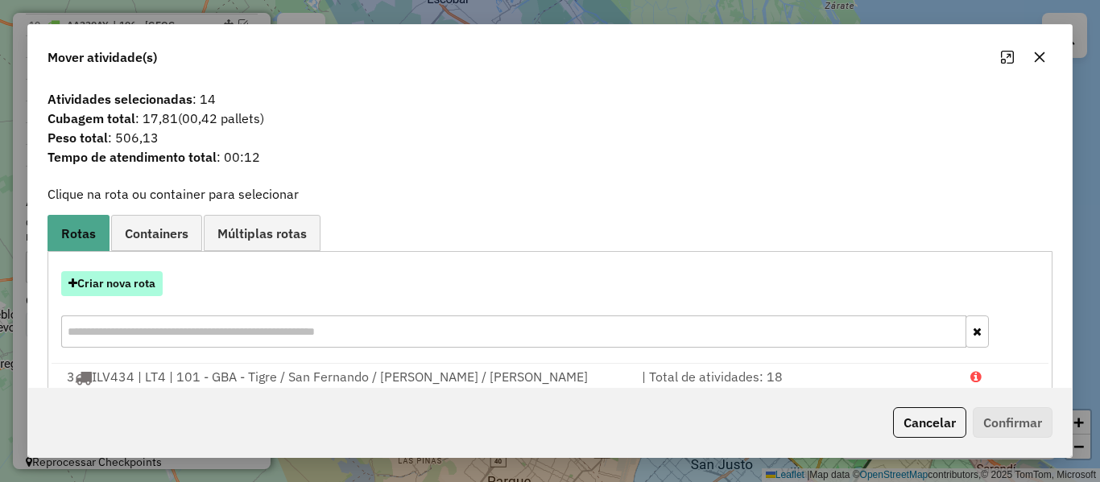
click at [128, 285] on button "Criar nova rota" at bounding box center [111, 283] width 101 height 25
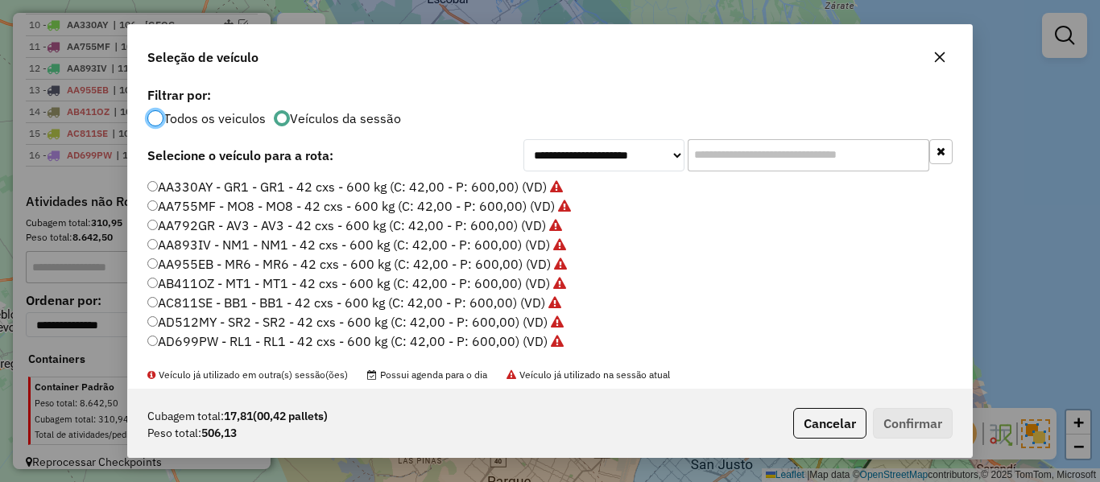
scroll to position [80, 0]
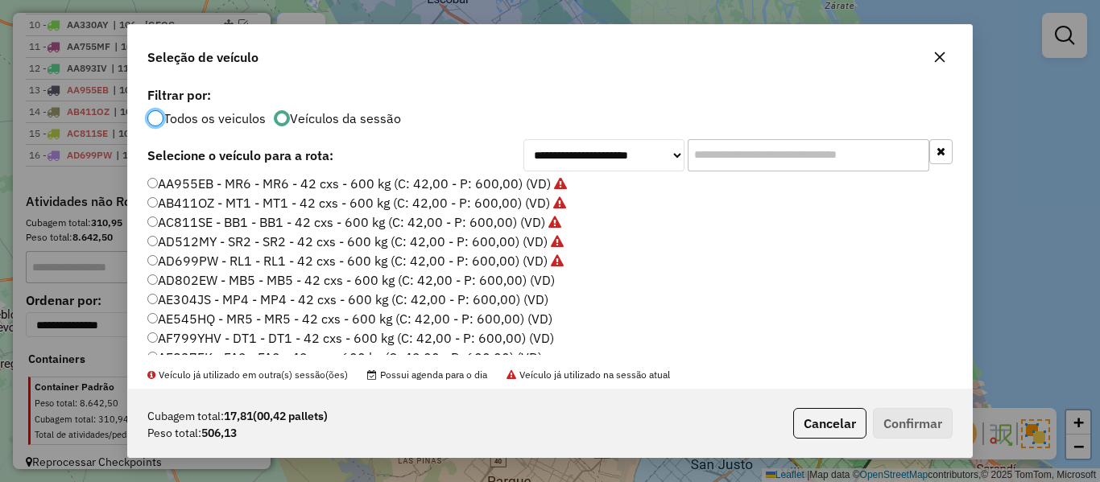
click at [532, 276] on label "AD802EW - MB5 - MB5 - 42 cxs - 600 kg (C: 42,00 - P: 600,00) (VD)" at bounding box center [350, 279] width 407 height 19
click at [896, 416] on button "Confirmar" at bounding box center [913, 423] width 80 height 31
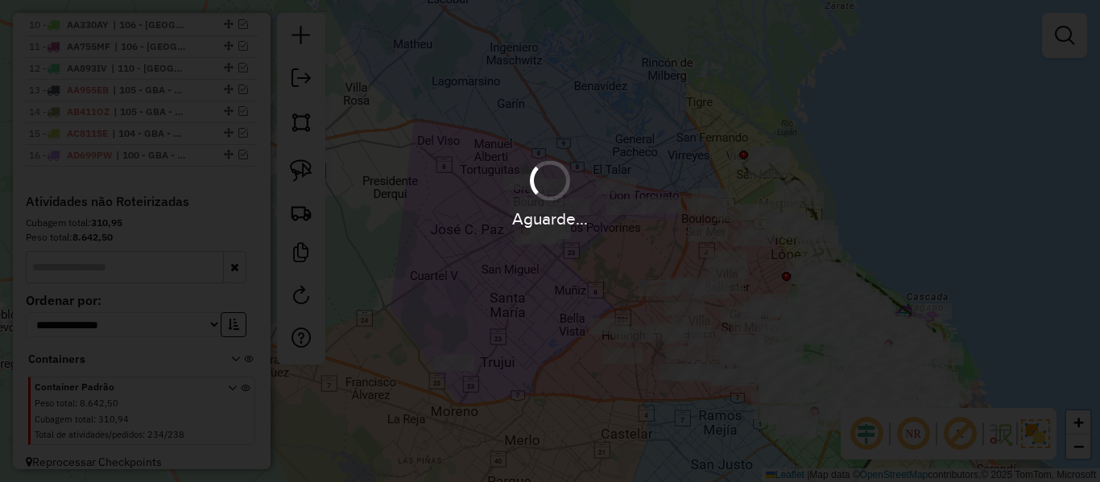
scroll to position [1077, 0]
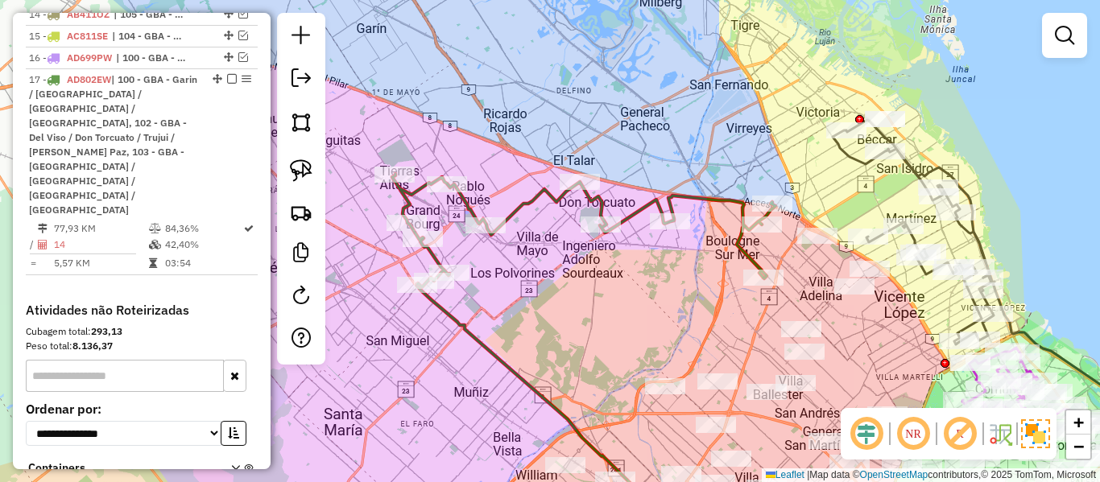
click at [684, 192] on icon at bounding box center [583, 231] width 383 height 114
select select "**********"
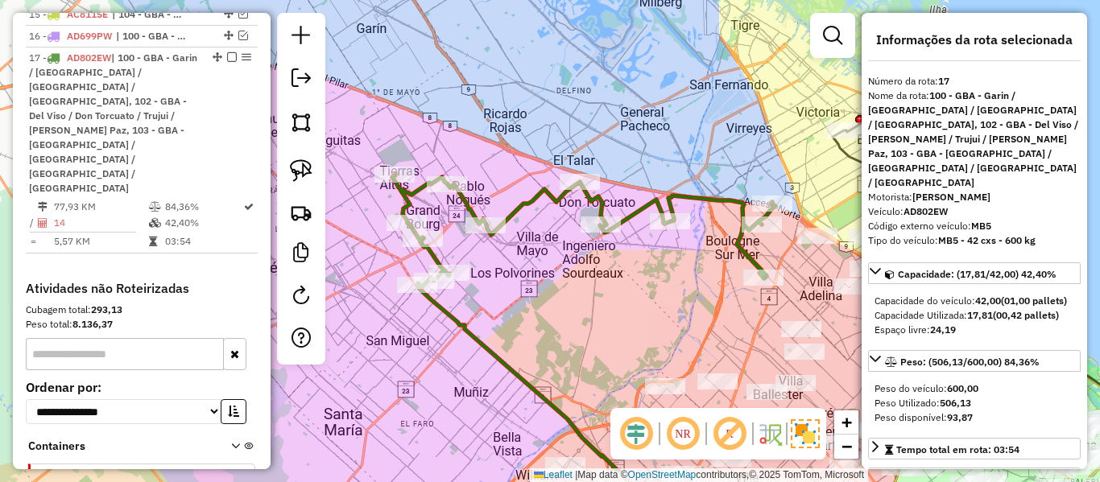
scroll to position [1119, 0]
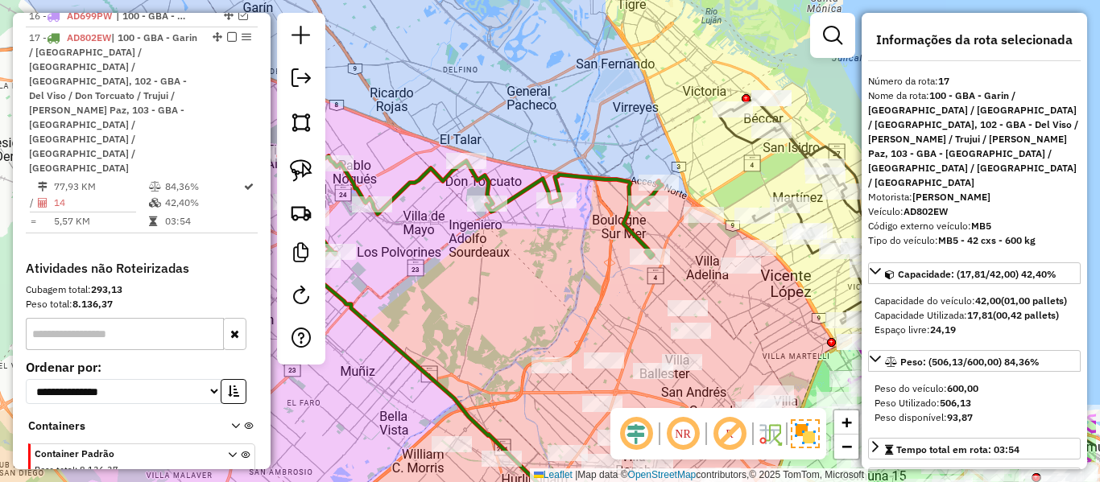
drag, startPoint x: 799, startPoint y: 275, endPoint x: 686, endPoint y: 254, distance: 115.4
click at [686, 254] on div "Janela de atendimento Grade de atendimento Capacidade Transportadoras Veículos …" at bounding box center [550, 241] width 1100 height 482
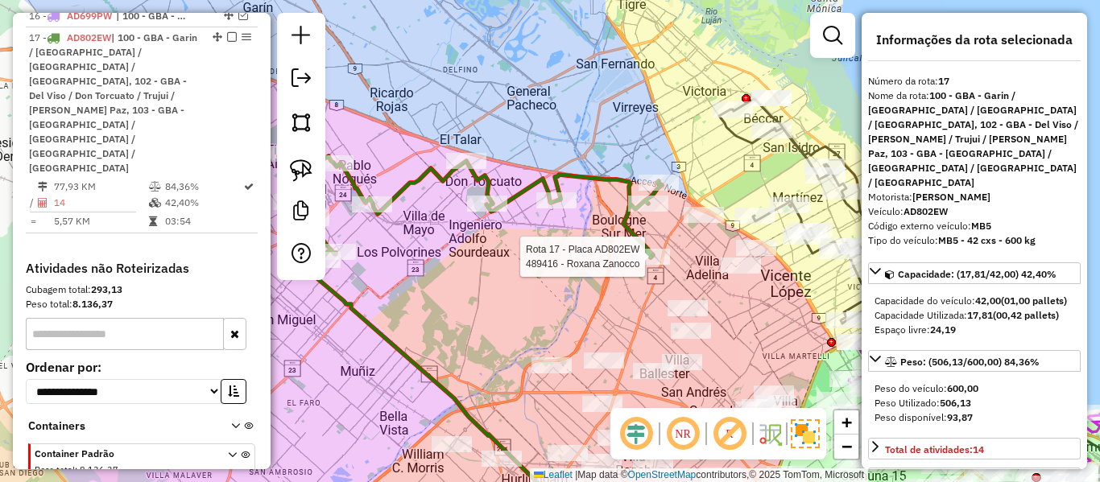
drag, startPoint x: 720, startPoint y: 226, endPoint x: 672, endPoint y: 251, distance: 53.7
click at [664, 246] on div "Rota 17 - Placa AD802EW 489416 - Roxana Zanocco Janela de atendimento Grade de …" at bounding box center [550, 241] width 1100 height 482
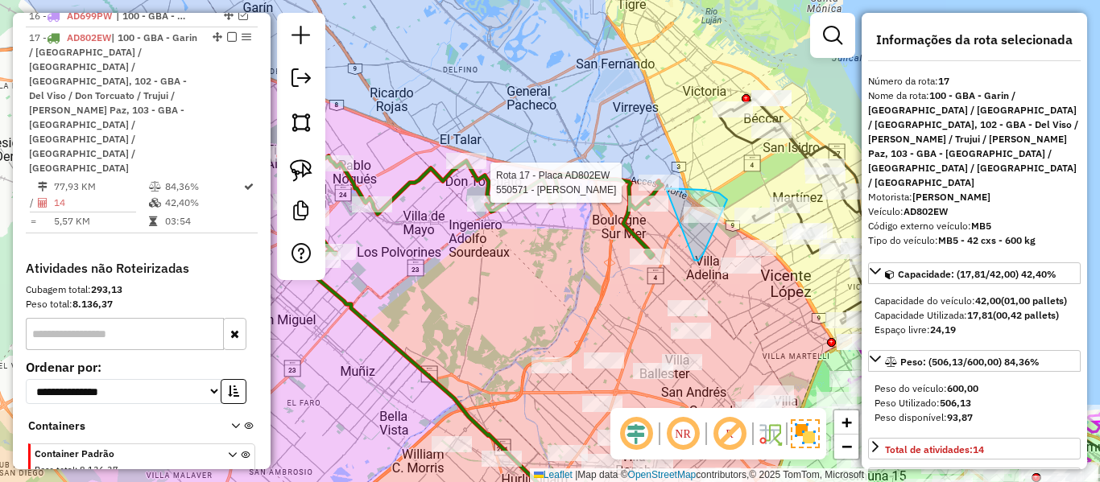
click at [650, 207] on div "Rota 17 - Placa AD802EW 550571 - Raul Tomas Moyano Ojea Janela de atendimento G…" at bounding box center [550, 241] width 1100 height 482
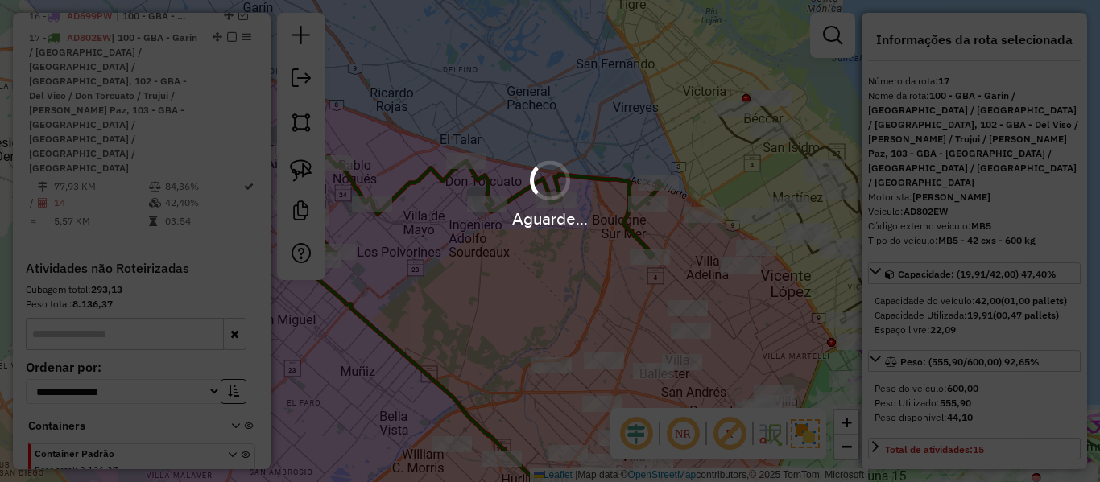
select select "**********"
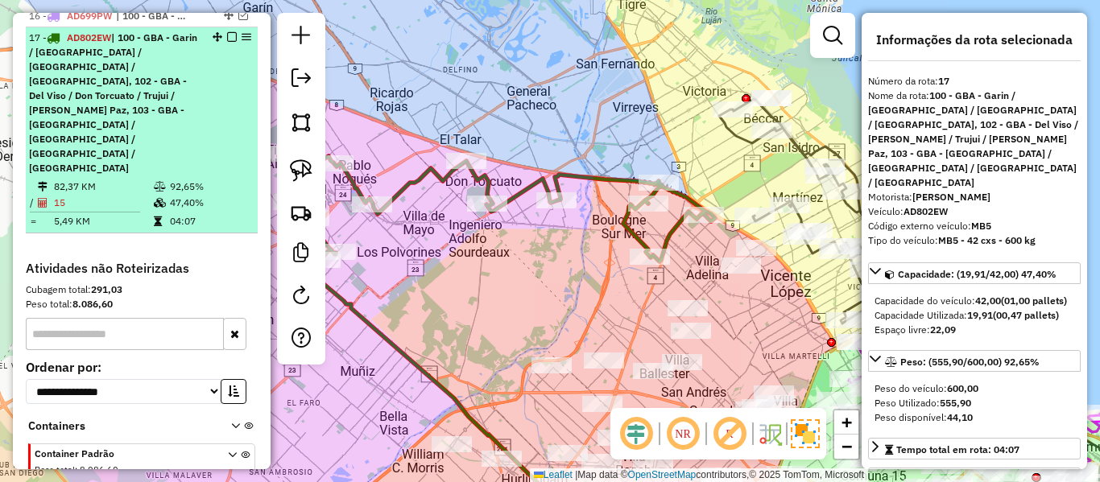
click at [229, 32] on em at bounding box center [232, 37] width 10 height 10
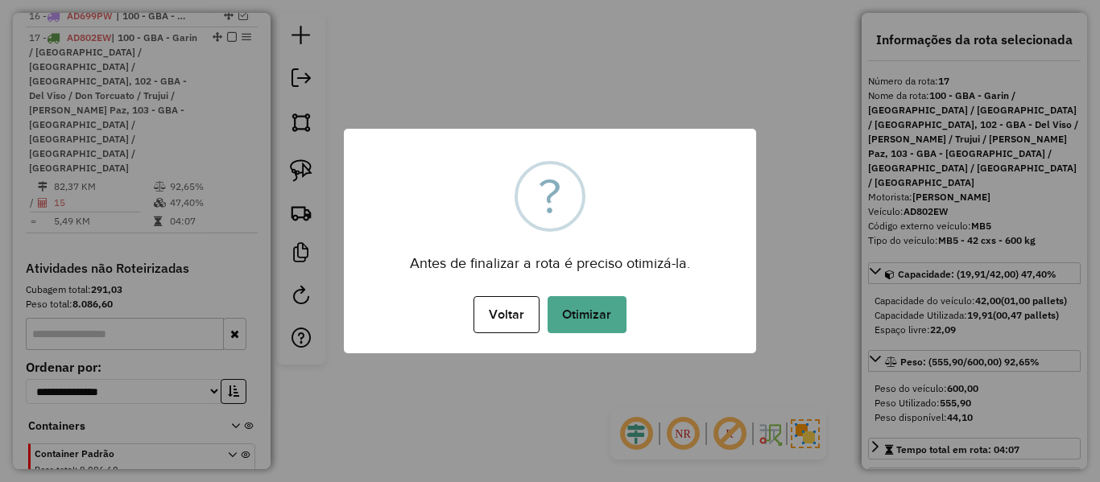
click at [616, 228] on div "× ? Antes de finalizar a rota é preciso otimizá-la. Voltar No Otimizar" at bounding box center [550, 241] width 412 height 225
click at [589, 303] on button "Otimizar" at bounding box center [586, 314] width 79 height 37
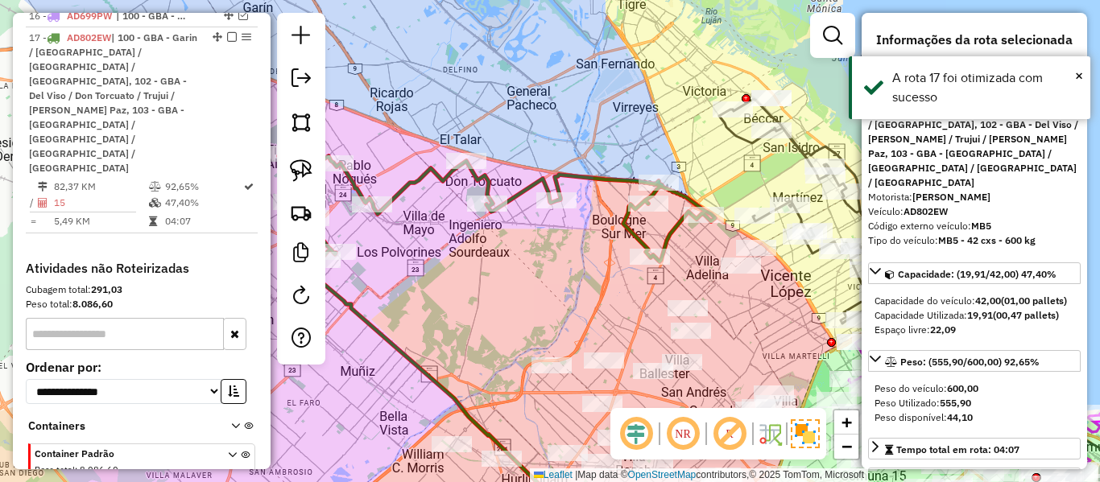
click at [567, 299] on div "Janela de atendimento Grade de atendimento Capacidade Transportadoras Veículos …" at bounding box center [550, 241] width 1100 height 482
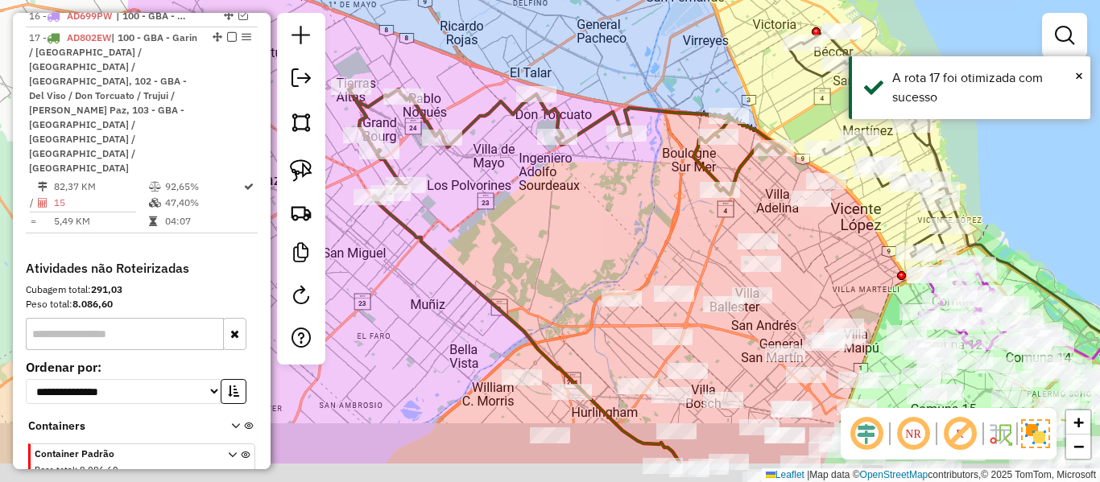
drag, startPoint x: 473, startPoint y: 308, endPoint x: 312, endPoint y: 144, distance: 230.0
click at [562, 228] on div "Janela de atendimento Grade de atendimento Capacidade Transportadoras Veículos …" at bounding box center [550, 241] width 1100 height 482
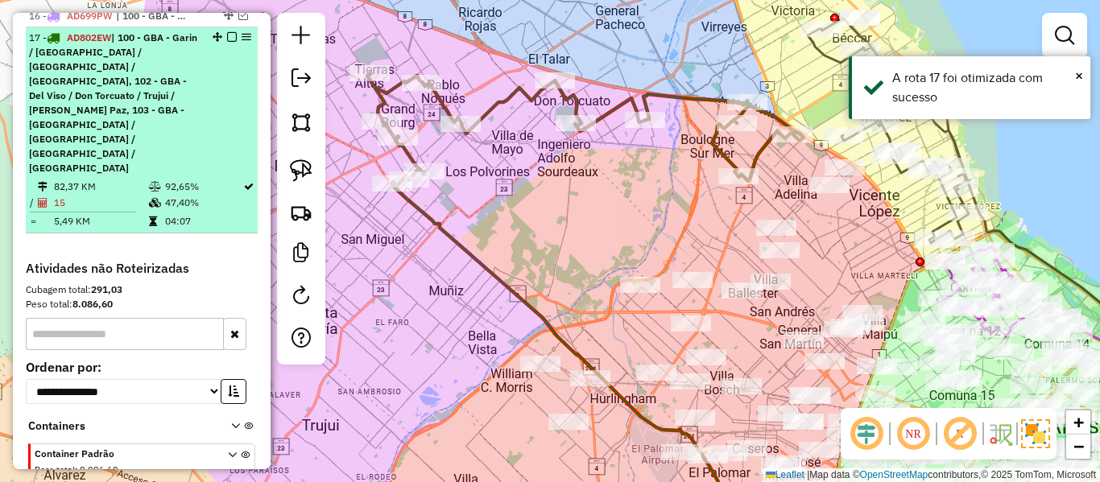
click at [227, 32] on em at bounding box center [232, 37] width 10 height 10
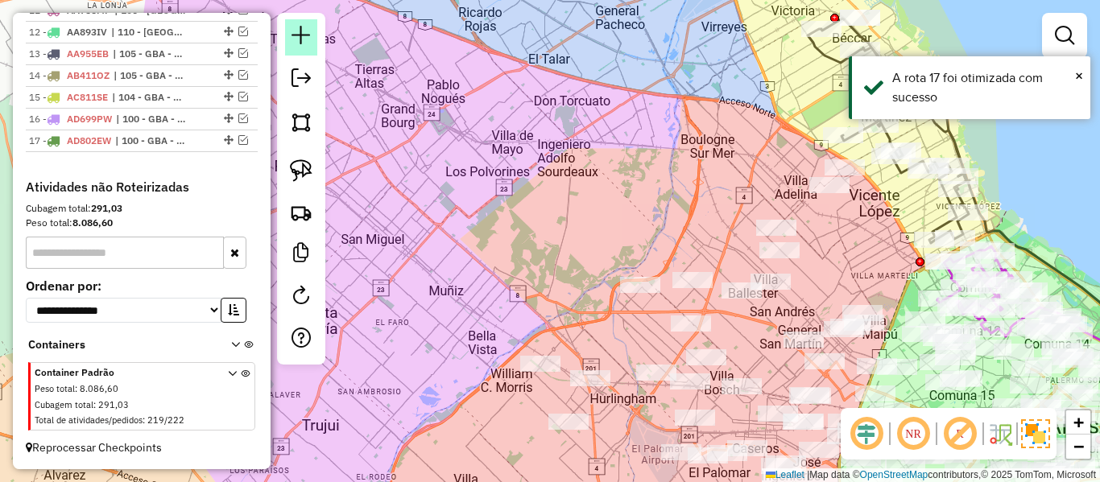
scroll to position [1001, 0]
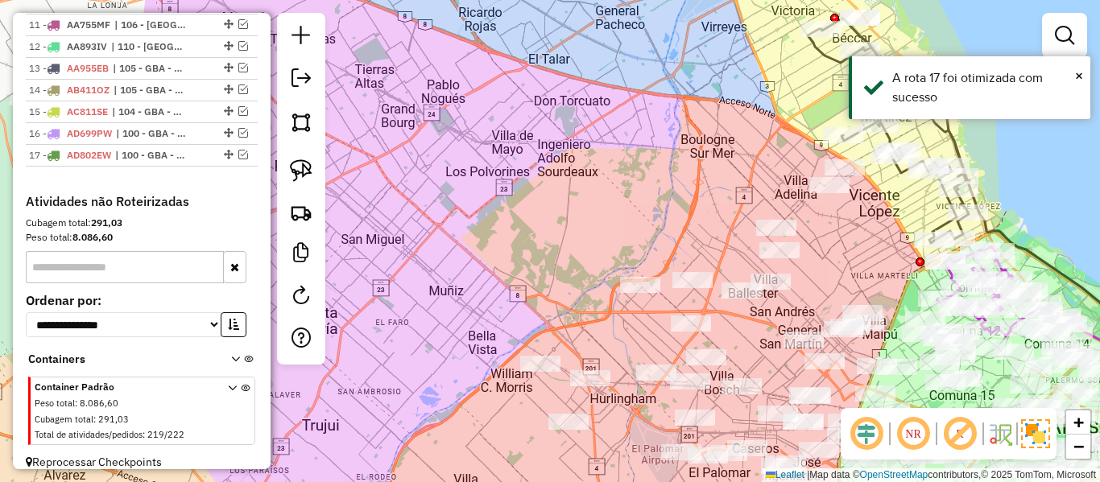
drag, startPoint x: 481, startPoint y: 172, endPoint x: 477, endPoint y: 183, distance: 11.2
click at [481, 172] on div "Janela de atendimento Grade de atendimento Capacidade Transportadoras Veículos …" at bounding box center [550, 241] width 1100 height 482
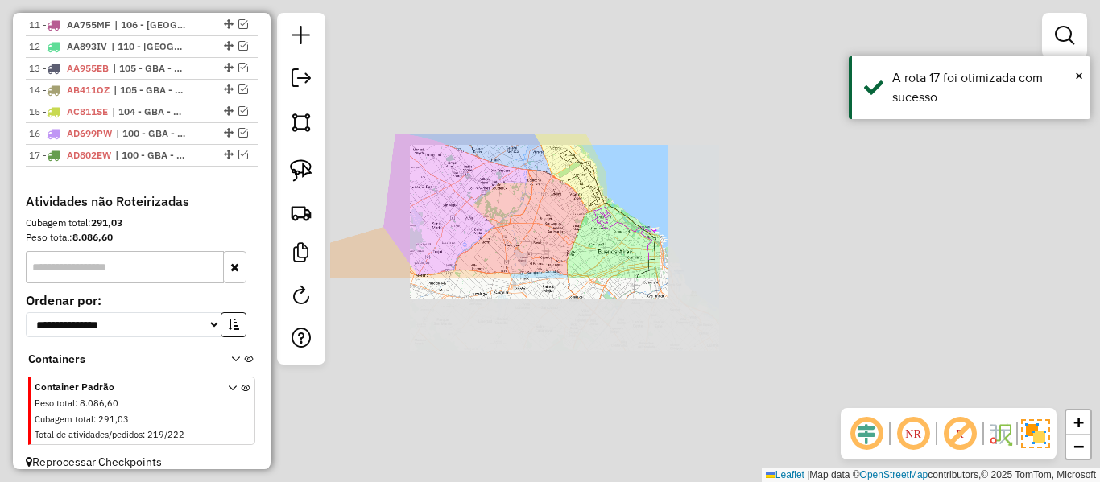
click at [477, 199] on div "Janela de atendimento Grade de atendimento Capacidade Transportadoras Veículos …" at bounding box center [550, 241] width 1100 height 482
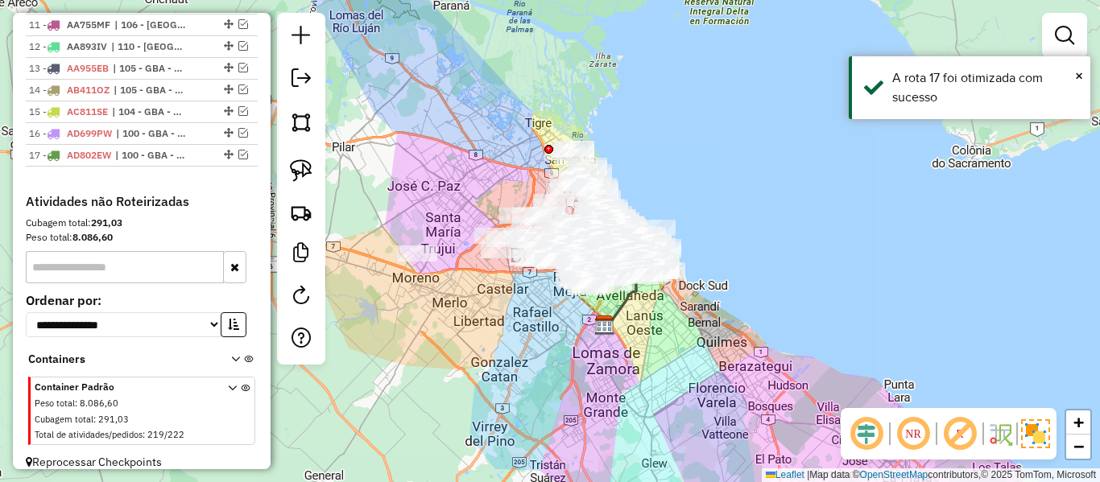
drag, startPoint x: 470, startPoint y: 215, endPoint x: 498, endPoint y: 188, distance: 39.3
click at [496, 188] on div "Janela de atendimento Grade de atendimento Capacidade Transportadoras Veículos …" at bounding box center [550, 241] width 1100 height 482
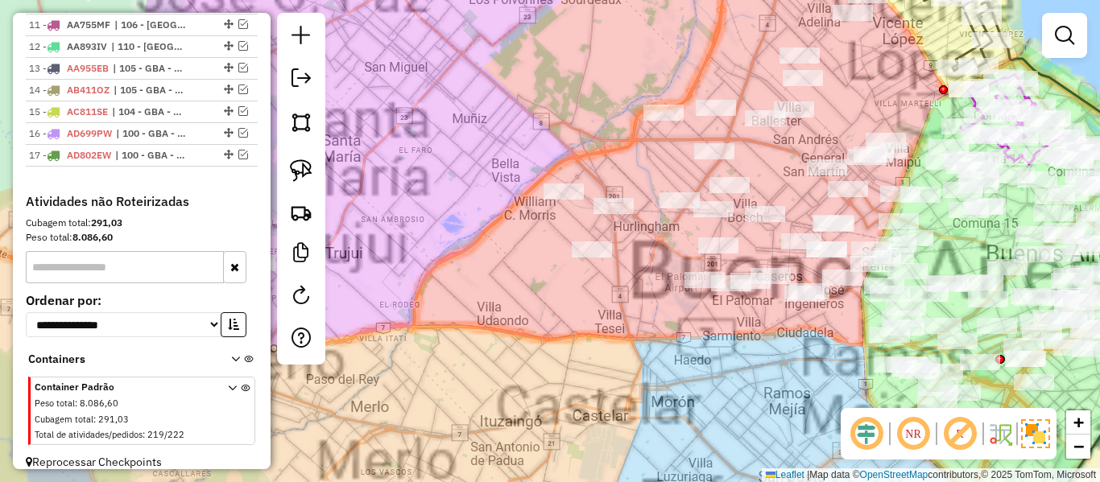
drag, startPoint x: 494, startPoint y: 254, endPoint x: 647, endPoint y: 272, distance: 154.1
click at [649, 258] on div "Janela de atendimento Grade de atendimento Capacidade Transportadoras Veículos …" at bounding box center [550, 241] width 1100 height 482
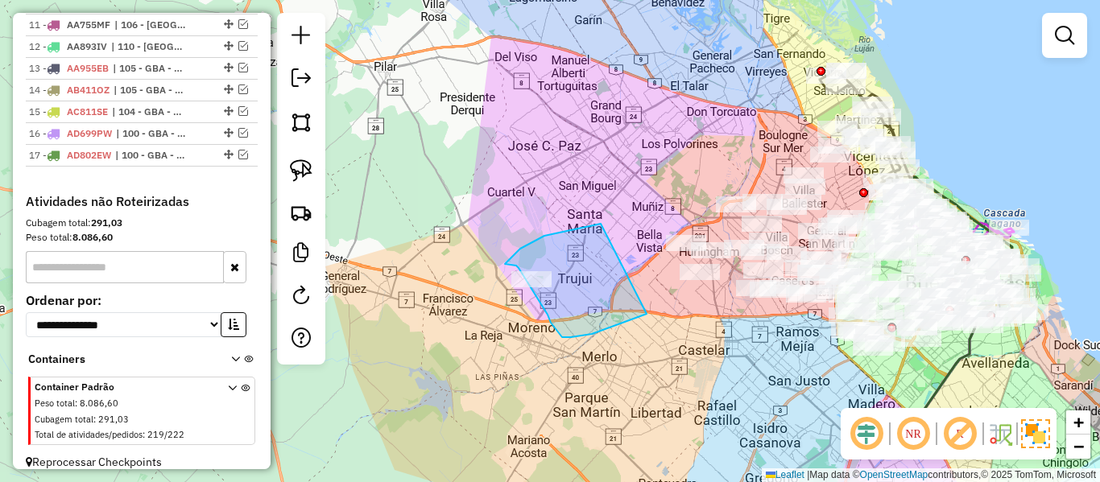
drag, startPoint x: 571, startPoint y: 337, endPoint x: 596, endPoint y: 225, distance: 115.4
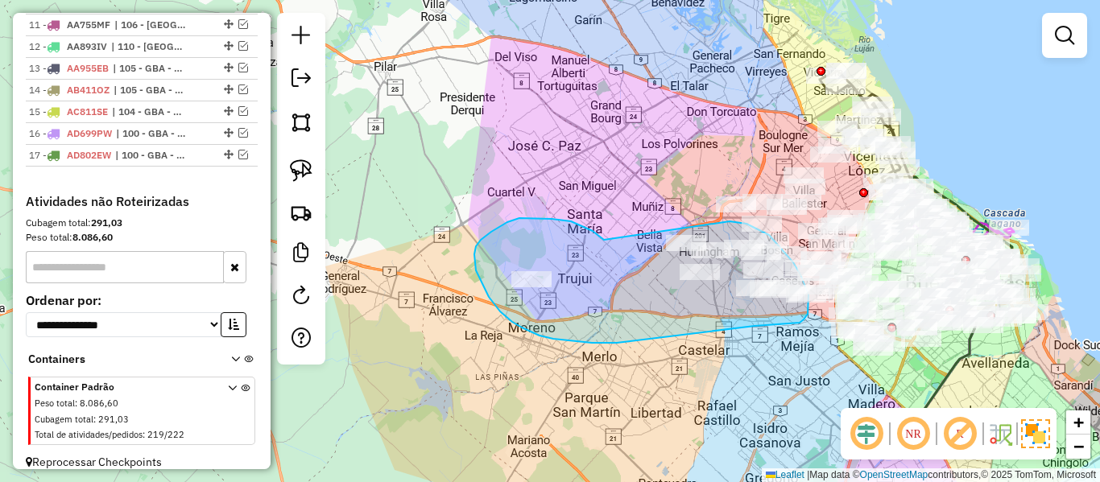
drag, startPoint x: 519, startPoint y: 218, endPoint x: 666, endPoint y: 225, distance: 146.7
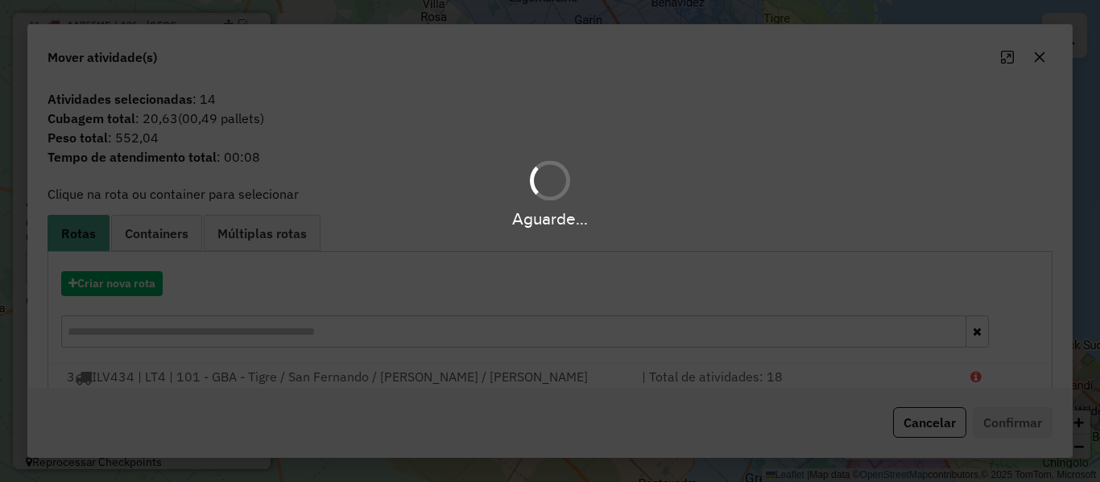
click at [146, 283] on div "Aguarde..." at bounding box center [550, 241] width 1100 height 482
click at [146, 283] on hb-app "Aguarde... Pop-up bloqueado! Seu navegador bloqueou automáticamente a abertura …" at bounding box center [550, 241] width 1100 height 482
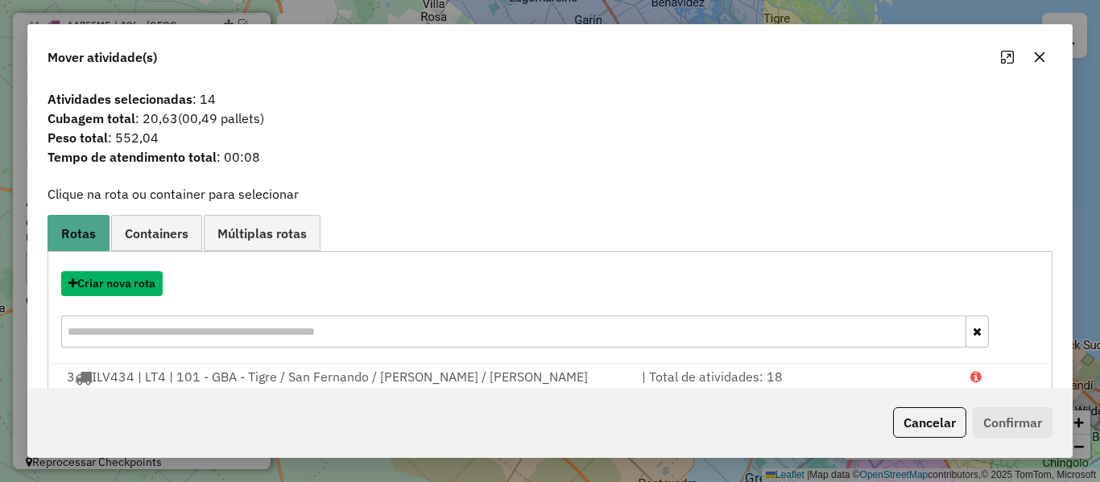
click at [146, 283] on button "Criar nova rota" at bounding box center [111, 283] width 101 height 25
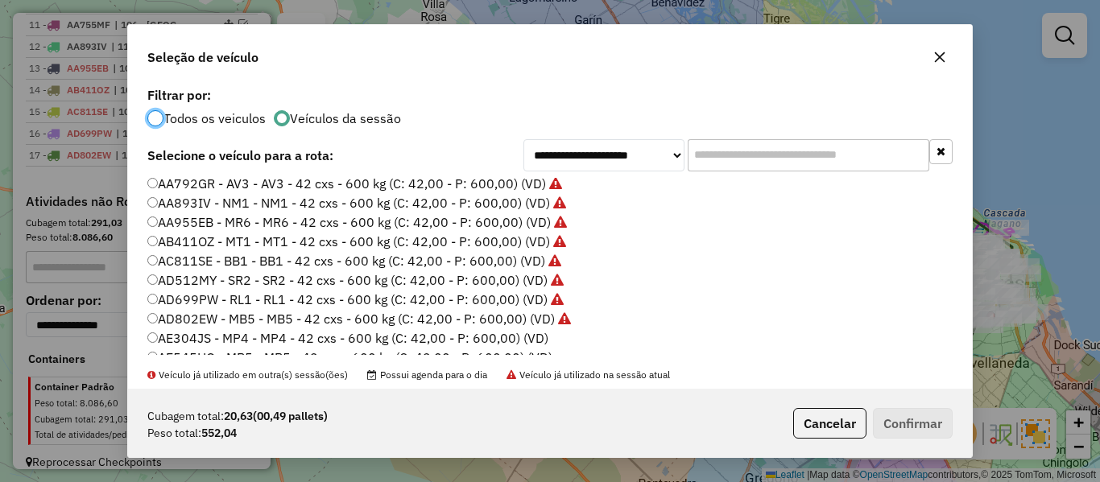
scroll to position [80, 0]
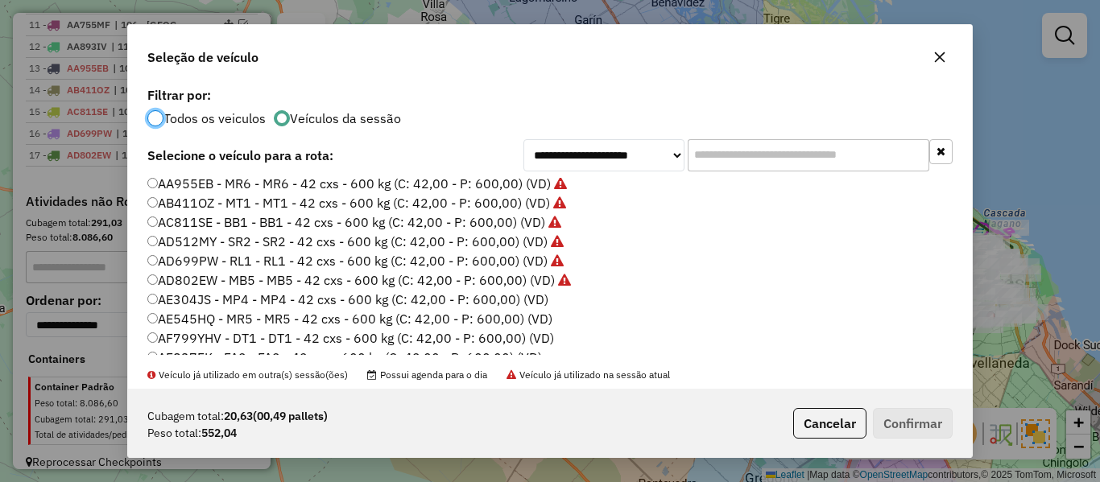
click at [520, 294] on label "AE304JS - MP4 - MP4 - 42 cxs - 600 kg (C: 42,00 - P: 600,00) (VD)" at bounding box center [347, 299] width 401 height 19
click at [903, 408] on button "Confirmar" at bounding box center [913, 423] width 80 height 31
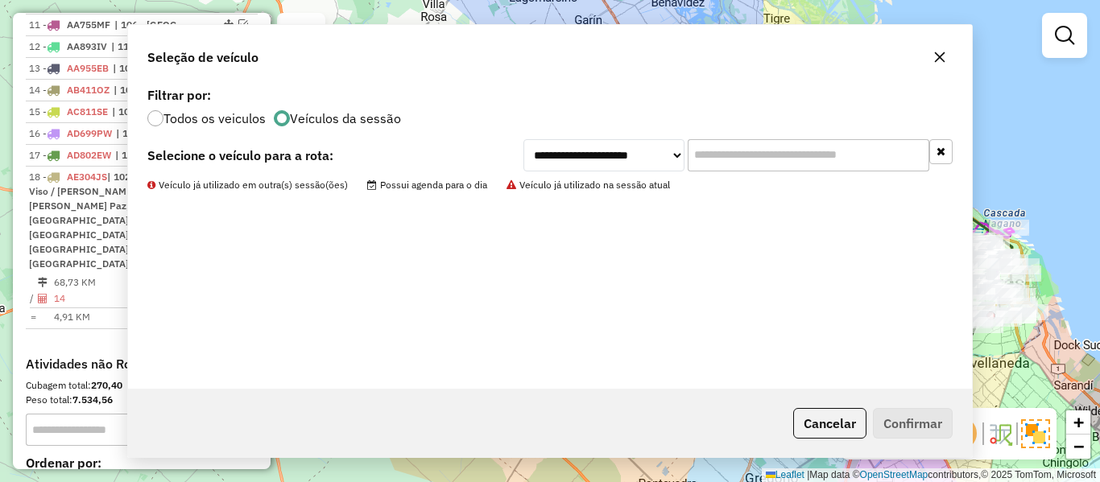
scroll to position [1119, 0]
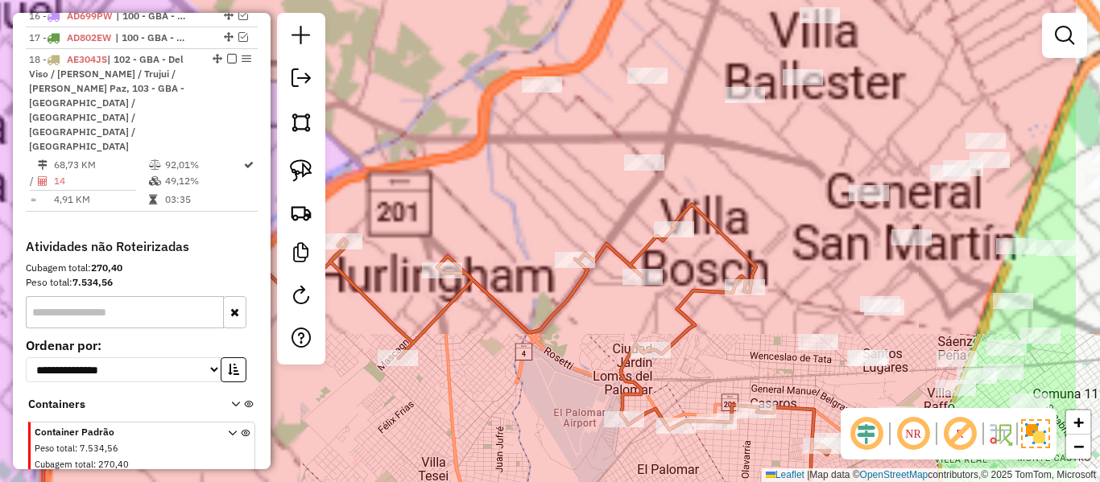
drag, startPoint x: 708, startPoint y: 247, endPoint x: 607, endPoint y: 251, distance: 100.7
click at [575, 228] on div "Janela de atendimento Grade de atendimento Capacidade Transportadoras Veículos …" at bounding box center [550, 241] width 1100 height 482
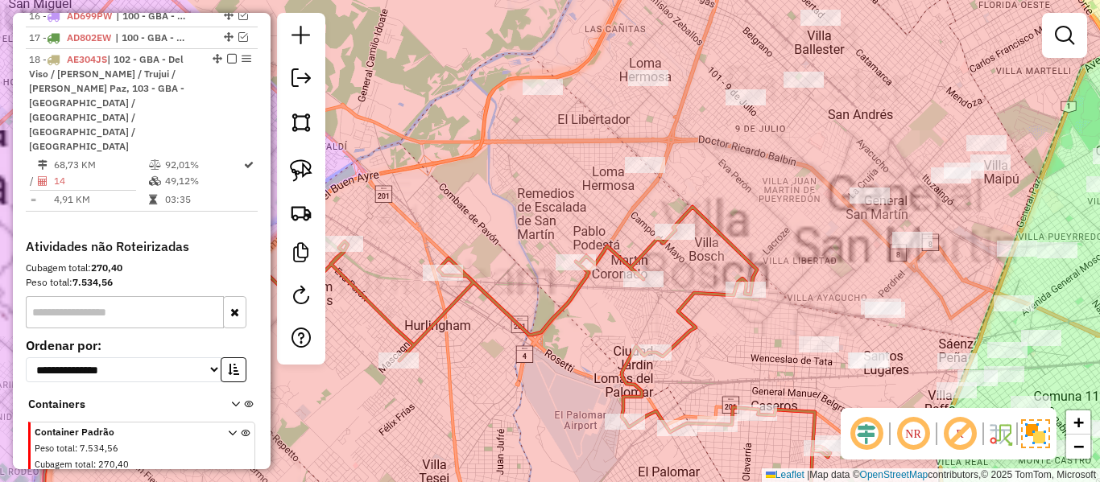
click at [608, 252] on icon at bounding box center [381, 369] width 898 height 324
select select "**********"
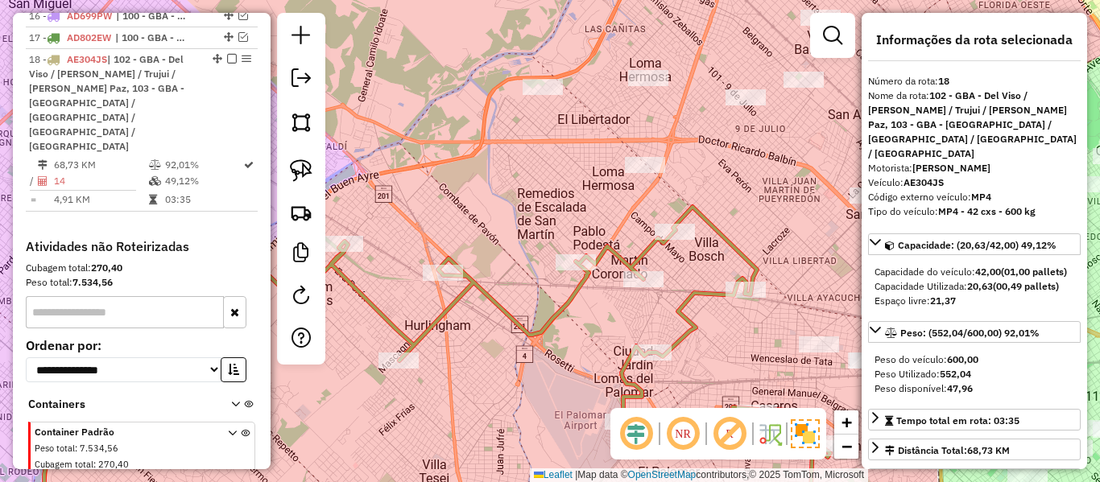
scroll to position [1121, 0]
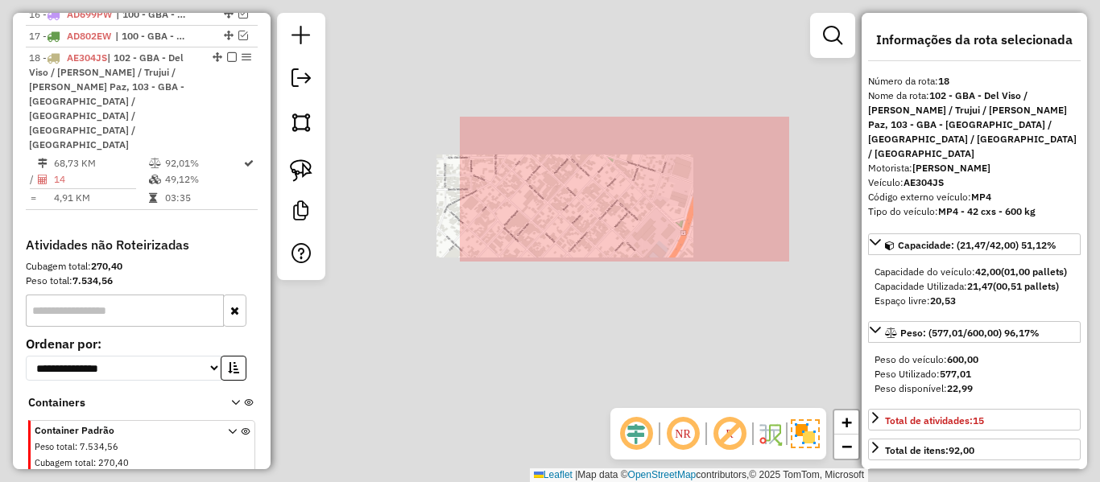
select select "**********"
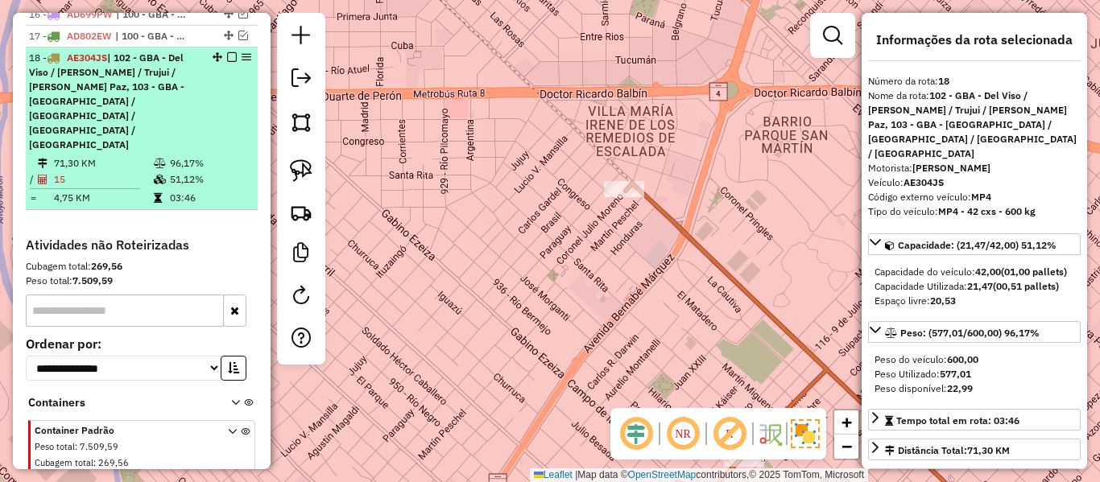
click at [221, 52] on div at bounding box center [227, 57] width 48 height 10
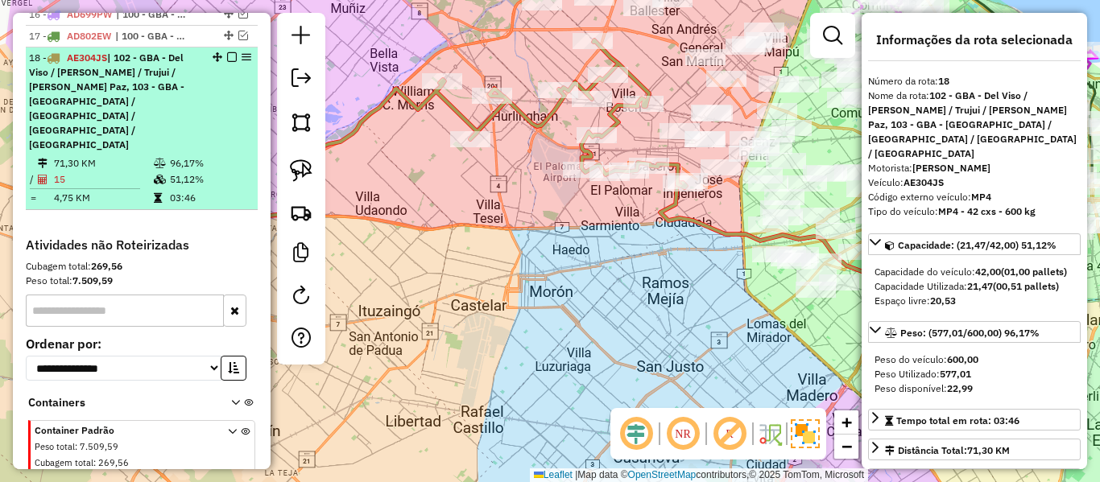
click at [227, 52] on em at bounding box center [232, 57] width 10 height 10
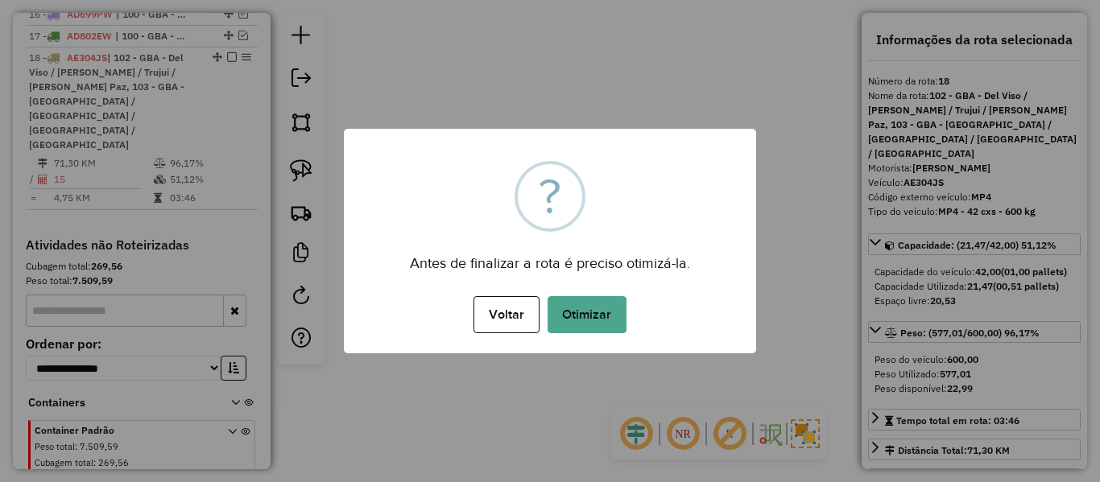
click at [638, 322] on div "Voltar No Otimizar" at bounding box center [550, 314] width 412 height 45
click at [597, 322] on button "Otimizar" at bounding box center [586, 314] width 79 height 37
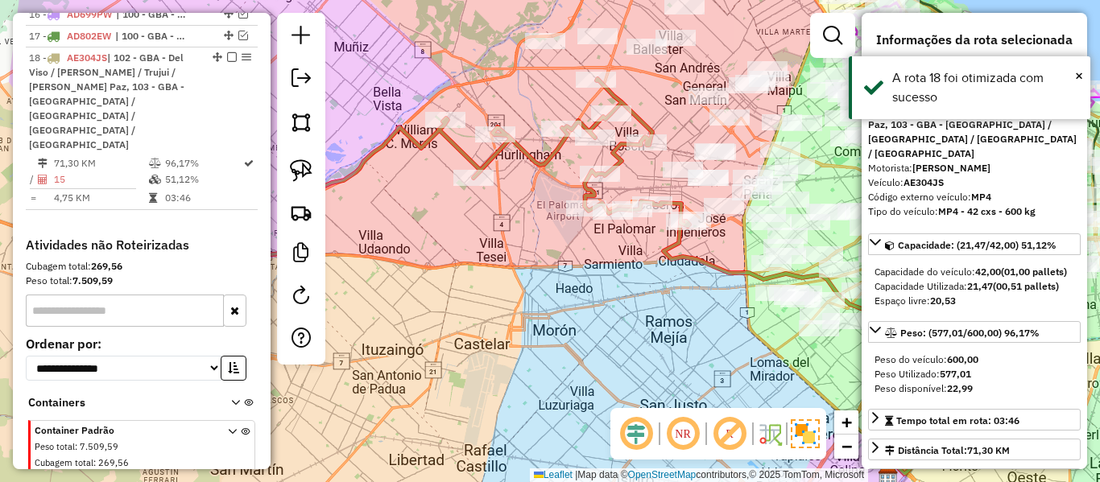
drag, startPoint x: 565, startPoint y: 250, endPoint x: 577, endPoint y: 336, distance: 87.0
click at [577, 336] on div "Janela de atendimento Grade de atendimento Capacidade Transportadoras Veículos …" at bounding box center [550, 241] width 1100 height 482
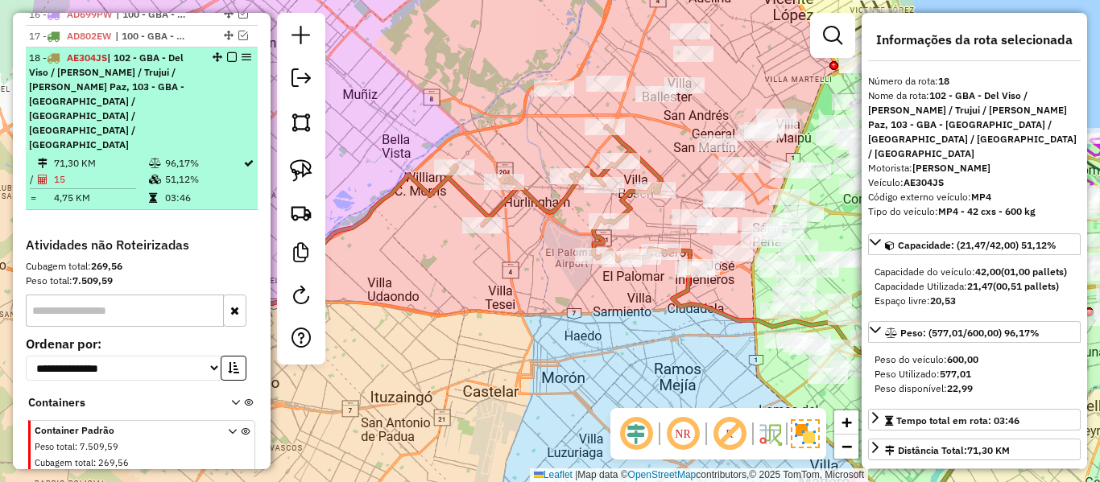
click at [227, 52] on em at bounding box center [232, 57] width 10 height 10
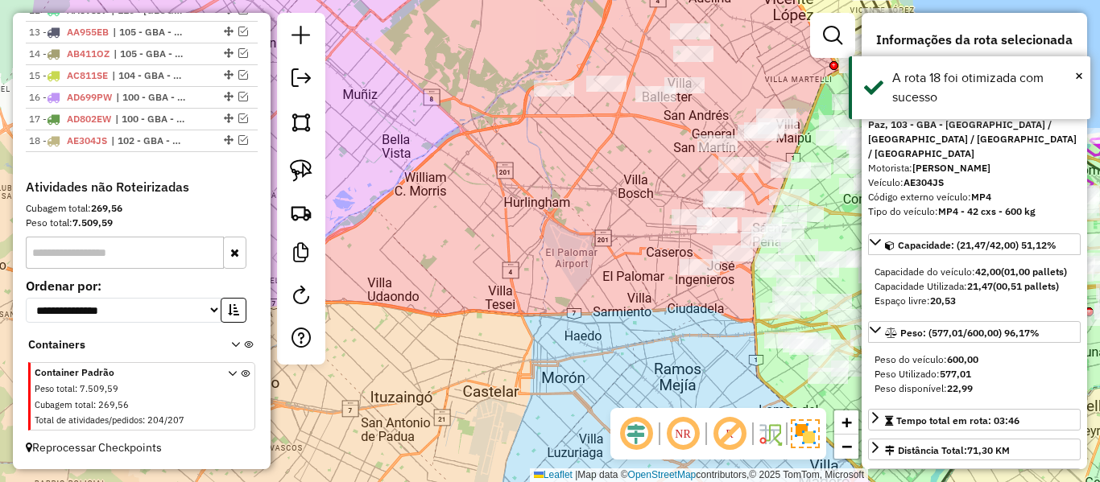
scroll to position [1023, 0]
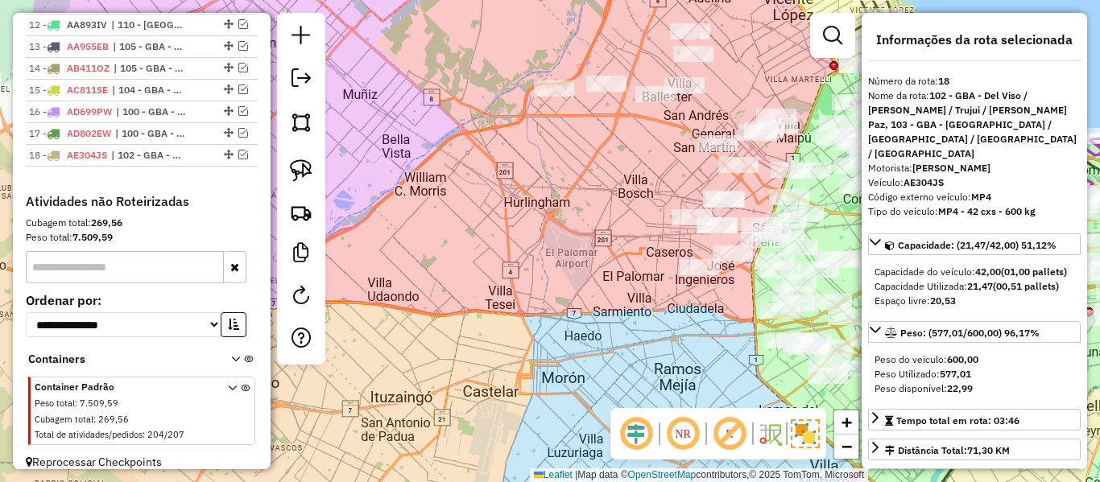
click at [634, 142] on div "Janela de atendimento Grade de atendimento Capacidade Transportadoras Veículos …" at bounding box center [550, 241] width 1100 height 482
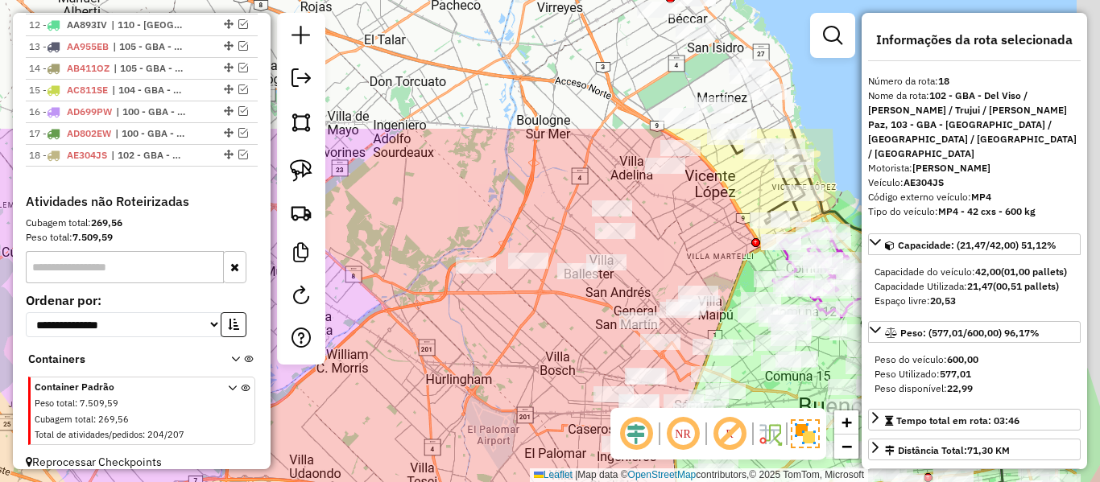
drag, startPoint x: 575, startPoint y: 236, endPoint x: 471, endPoint y: 204, distance: 108.7
click at [547, 338] on div "Janela de atendimento Grade de atendimento Capacidade Transportadoras Veículos …" at bounding box center [550, 241] width 1100 height 482
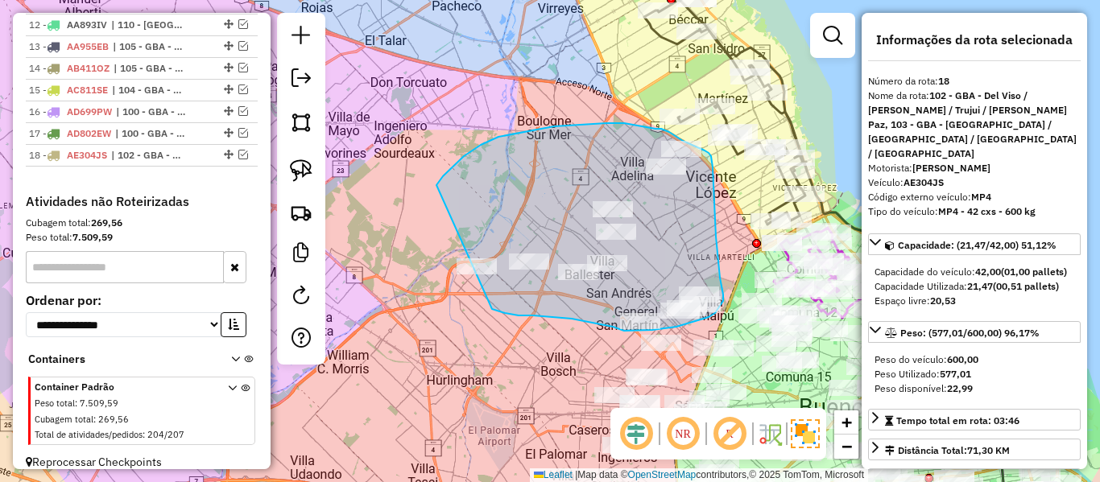
drag, startPoint x: 443, startPoint y: 176, endPoint x: 428, endPoint y: 290, distance: 114.4
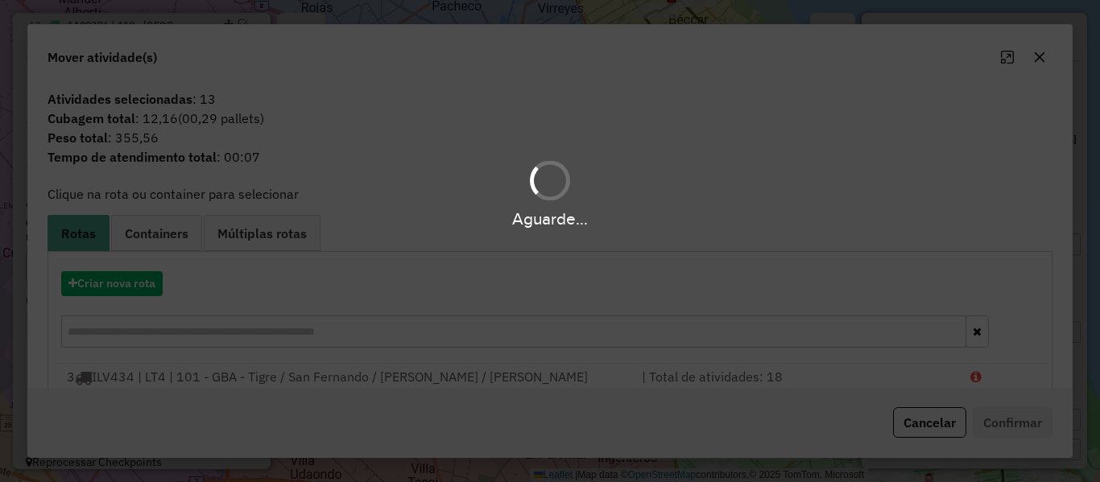
click at [120, 285] on div "Aguarde..." at bounding box center [550, 241] width 1100 height 482
click at [120, 285] on button "Criar nova rota" at bounding box center [111, 283] width 101 height 25
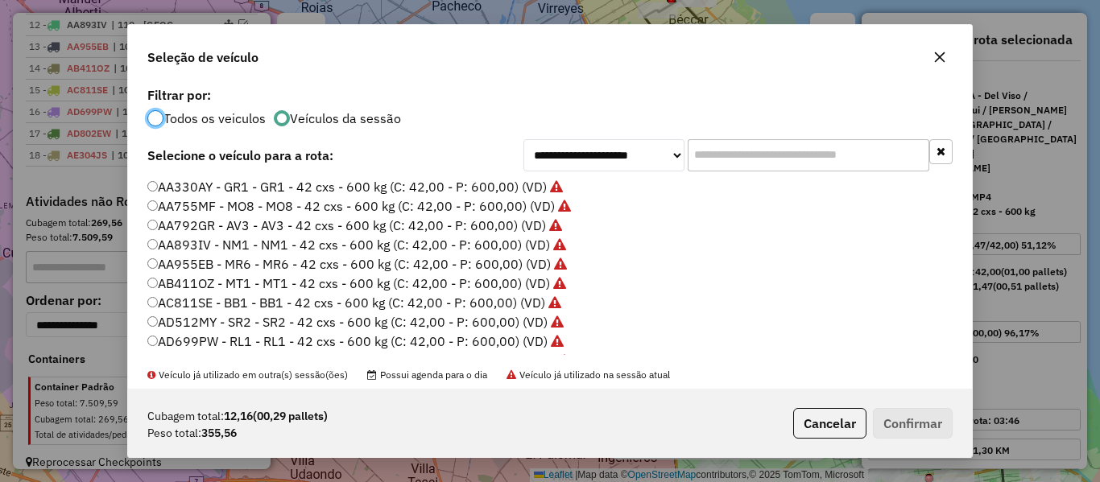
scroll to position [80, 0]
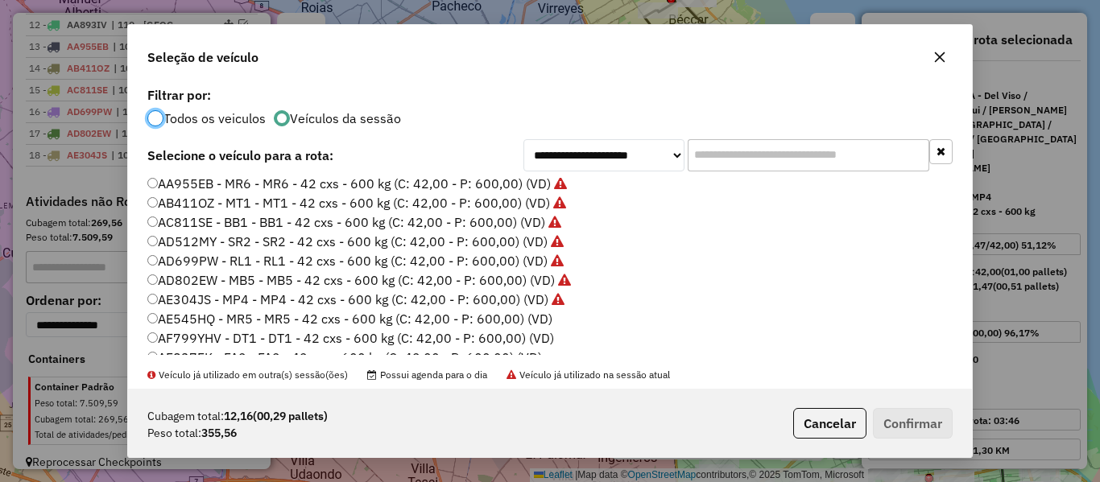
click at [534, 317] on label "AE545HQ - MR5 - MR5 - 42 cxs - 600 kg (C: 42,00 - P: 600,00) (VD)" at bounding box center [349, 318] width 405 height 19
click at [937, 417] on button "Confirmar" at bounding box center [913, 423] width 80 height 31
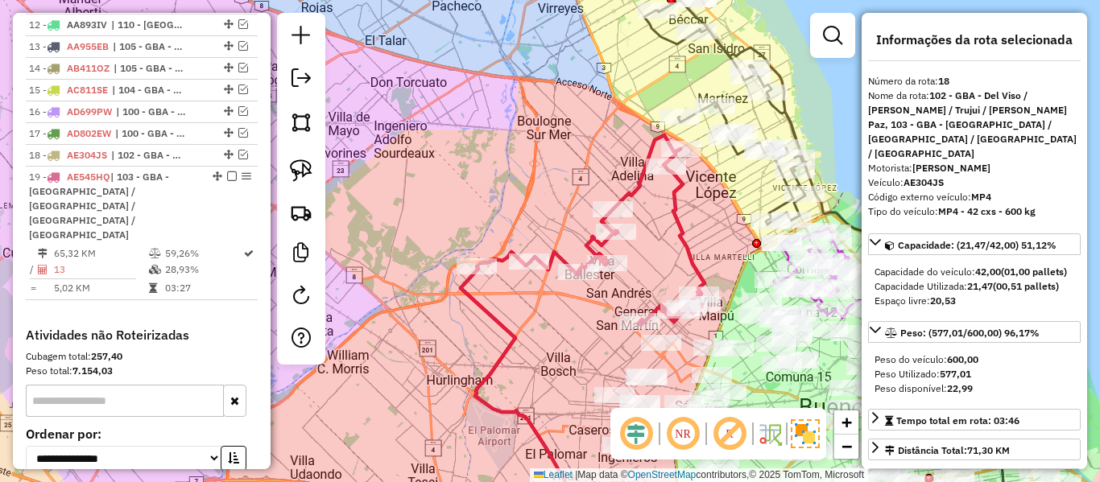
scroll to position [1128, 0]
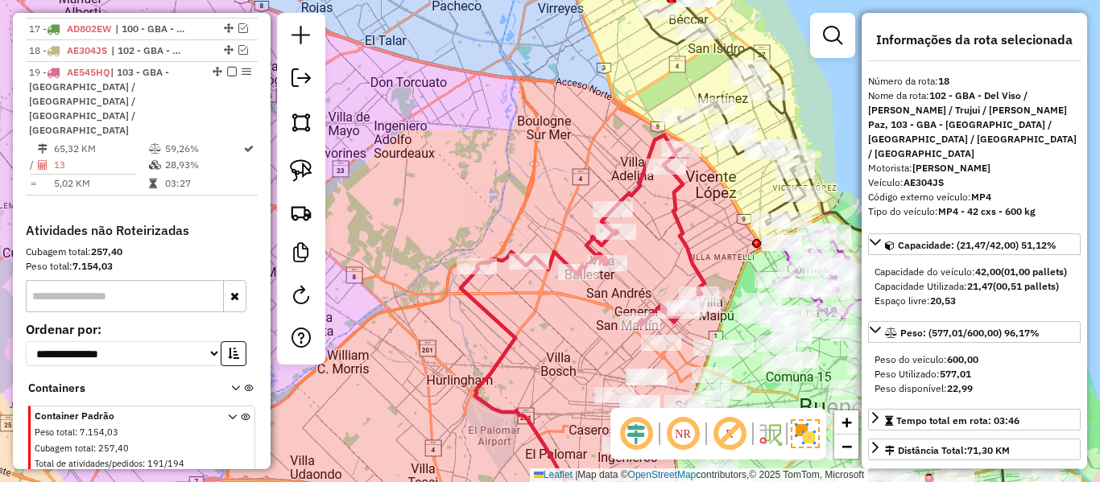
click at [676, 212] on icon at bounding box center [591, 230] width 228 height 190
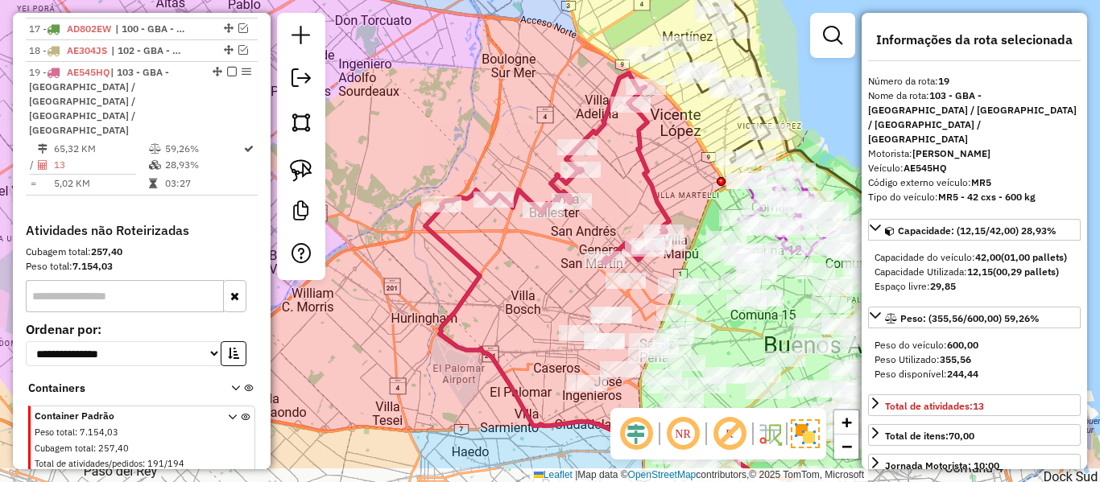
drag, startPoint x: 652, startPoint y: 250, endPoint x: 565, endPoint y: 138, distance: 141.7
click at [565, 138] on div "Janela de atendimento Grade de atendimento Capacidade Transportadoras Veículos …" at bounding box center [550, 241] width 1100 height 482
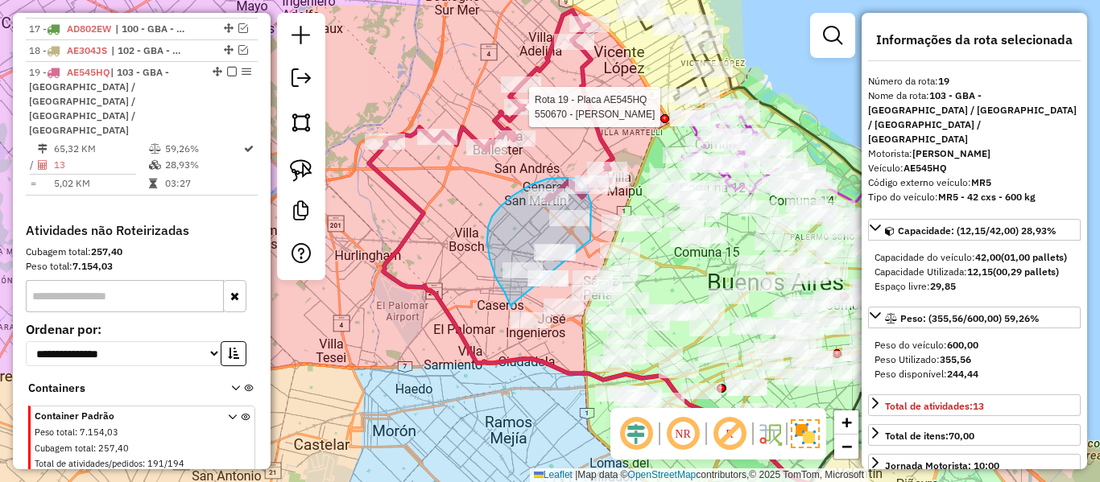
drag, startPoint x: 591, startPoint y: 217, endPoint x: 513, endPoint y: 297, distance: 111.6
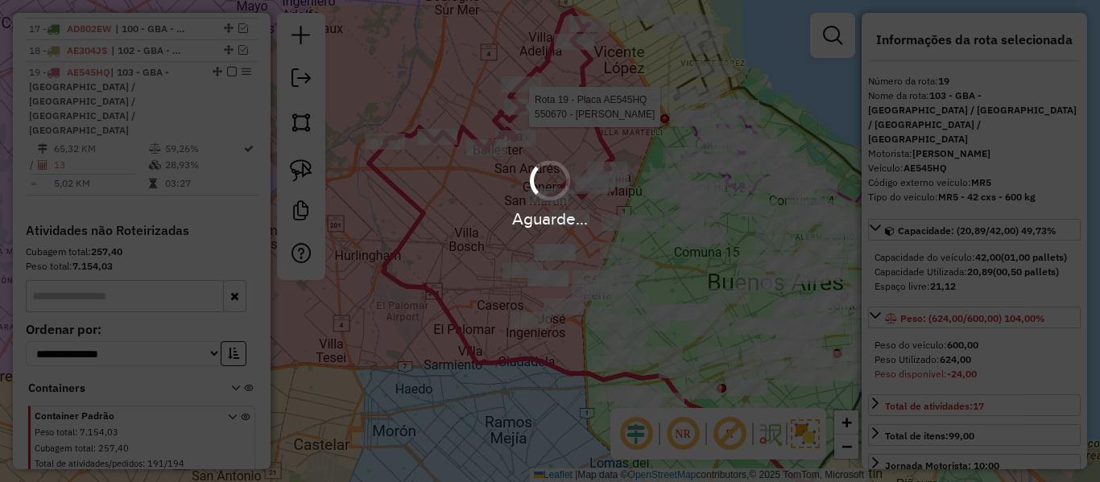
select select "**********"
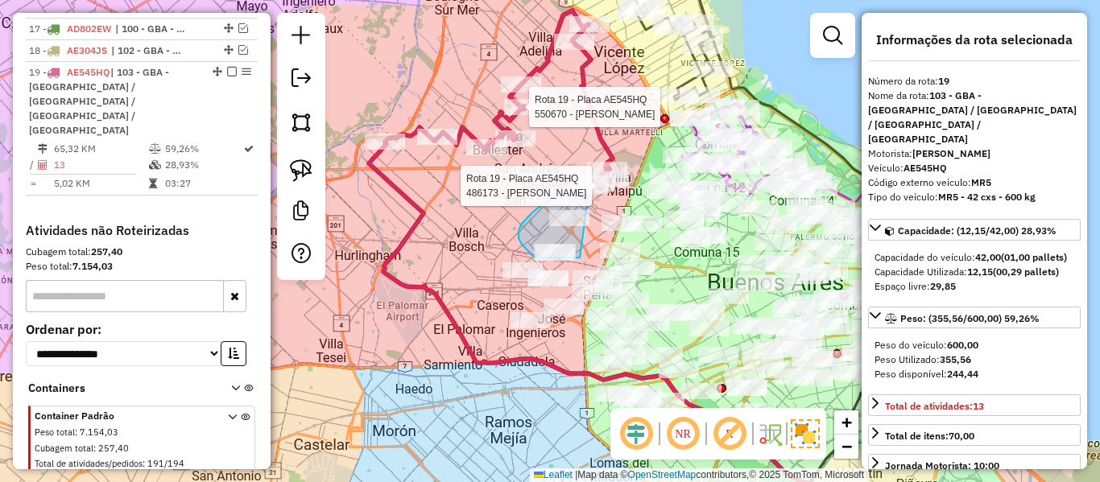
click at [595, 180] on div "Rota 19 - Placa AE545HQ 550670 - Alejandro Molinari Rota 19 - Placa AE545HQ 486…" at bounding box center [550, 241] width 1100 height 482
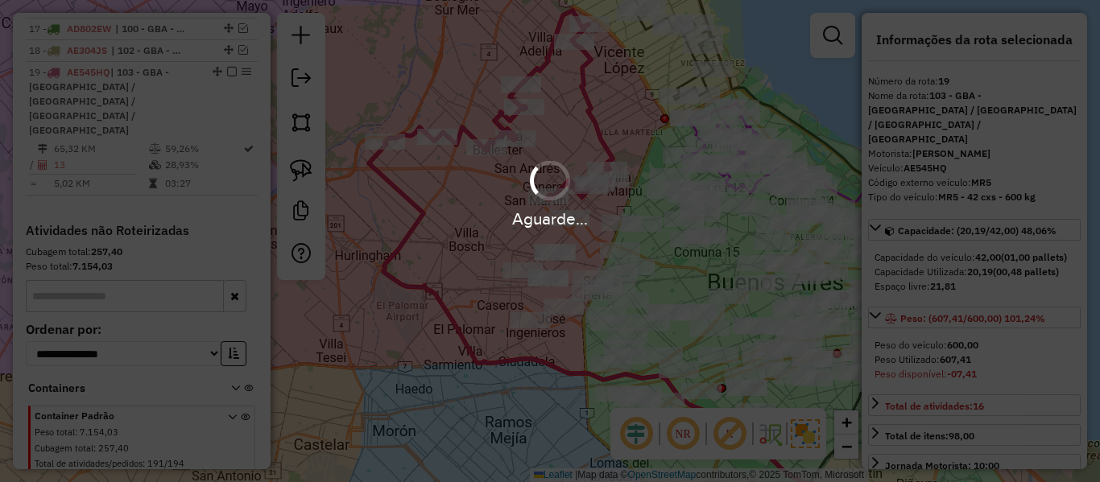
select select "**********"
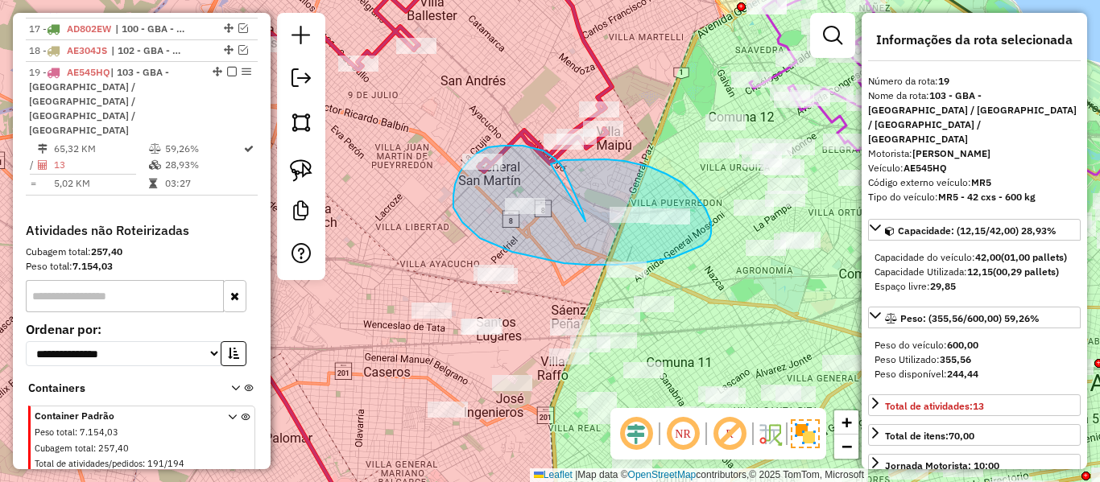
drag, startPoint x: 543, startPoint y: 151, endPoint x: 542, endPoint y: 171, distance: 20.1
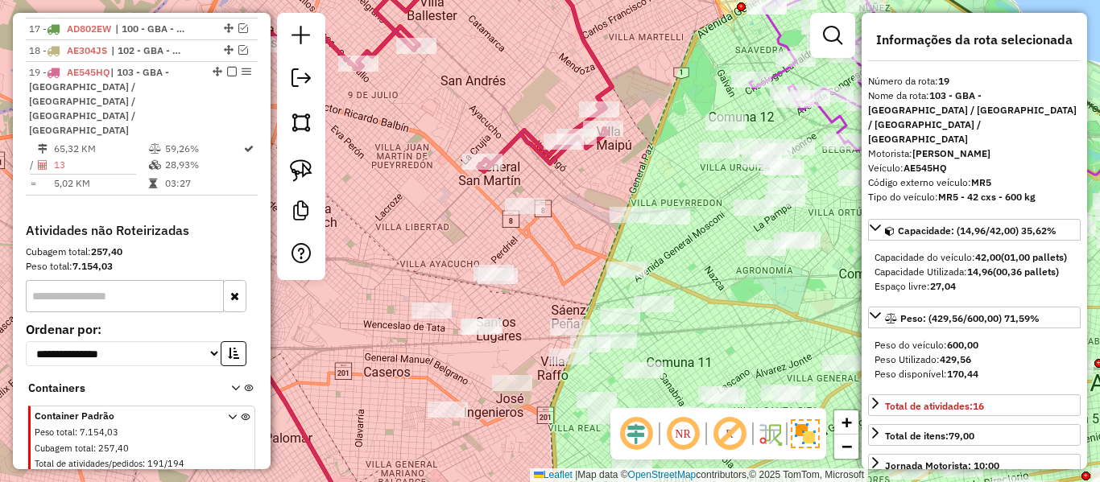
select select "**********"
drag, startPoint x: 528, startPoint y: 257, endPoint x: 538, endPoint y: 290, distance: 34.4
drag, startPoint x: 545, startPoint y: 244, endPoint x: 453, endPoint y: 211, distance: 97.5
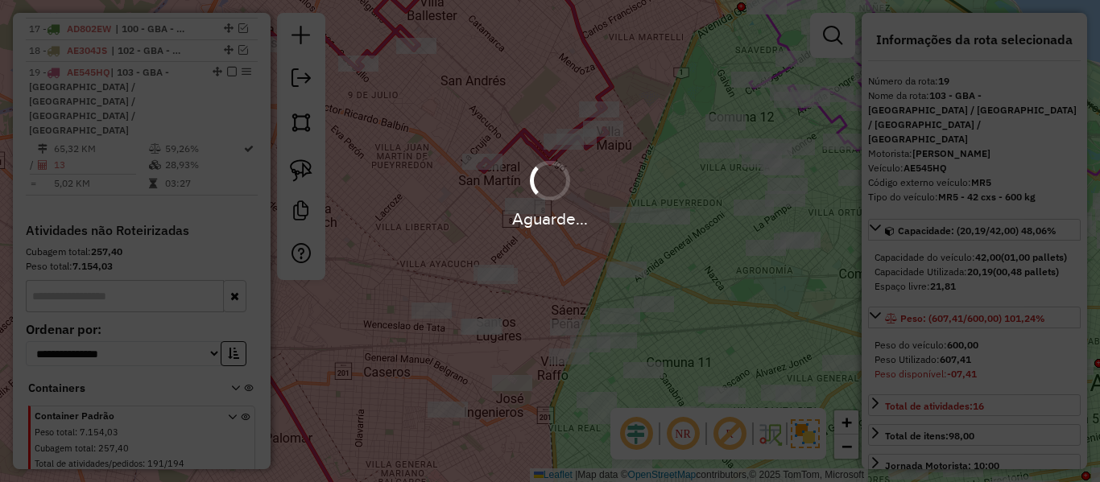
select select "**********"
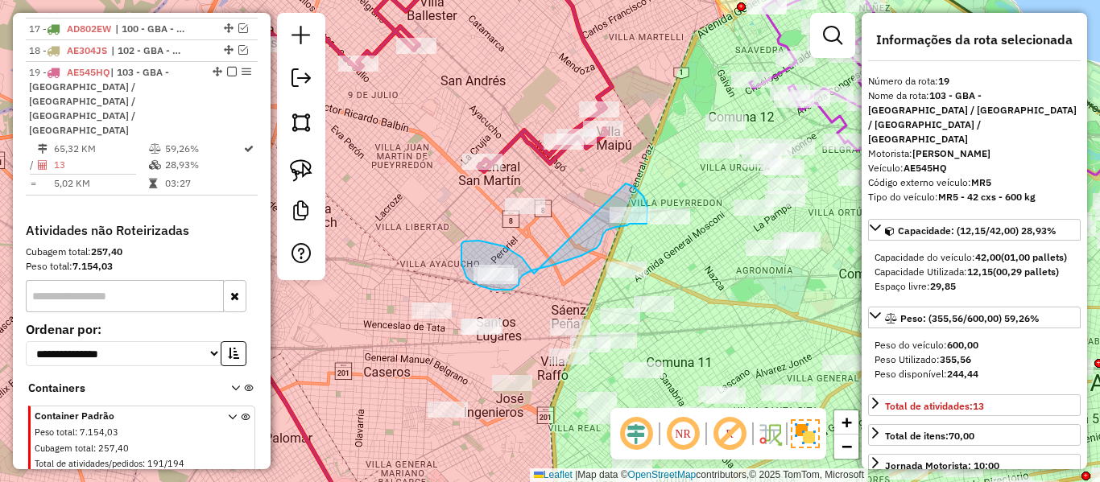
drag, startPoint x: 534, startPoint y: 274, endPoint x: 624, endPoint y: 183, distance: 128.1
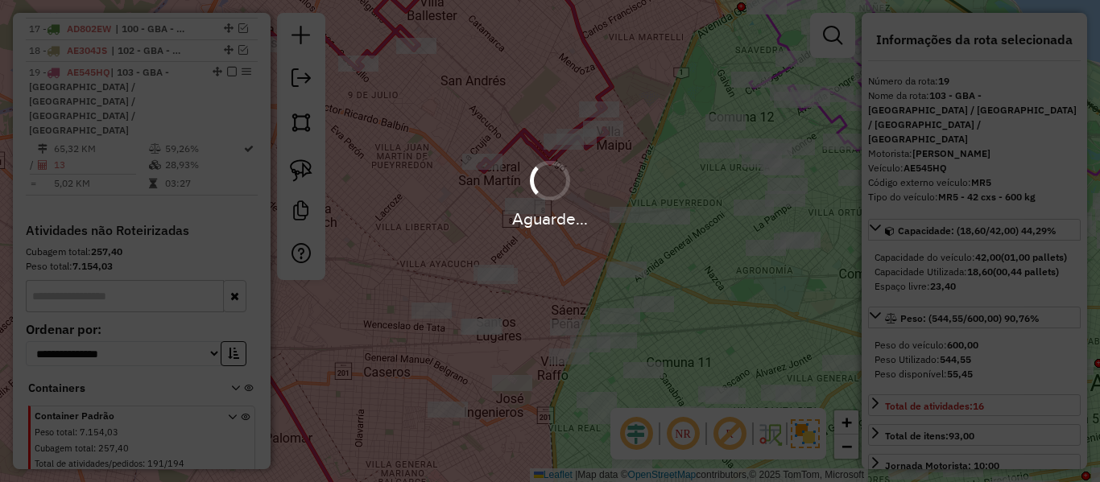
select select "**********"
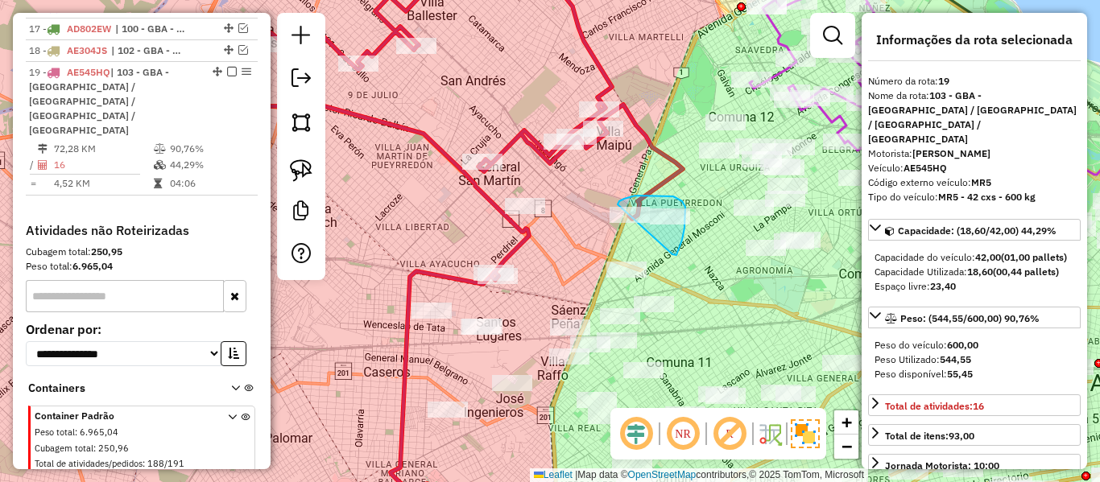
drag, startPoint x: 672, startPoint y: 254, endPoint x: 617, endPoint y: 205, distance: 73.5
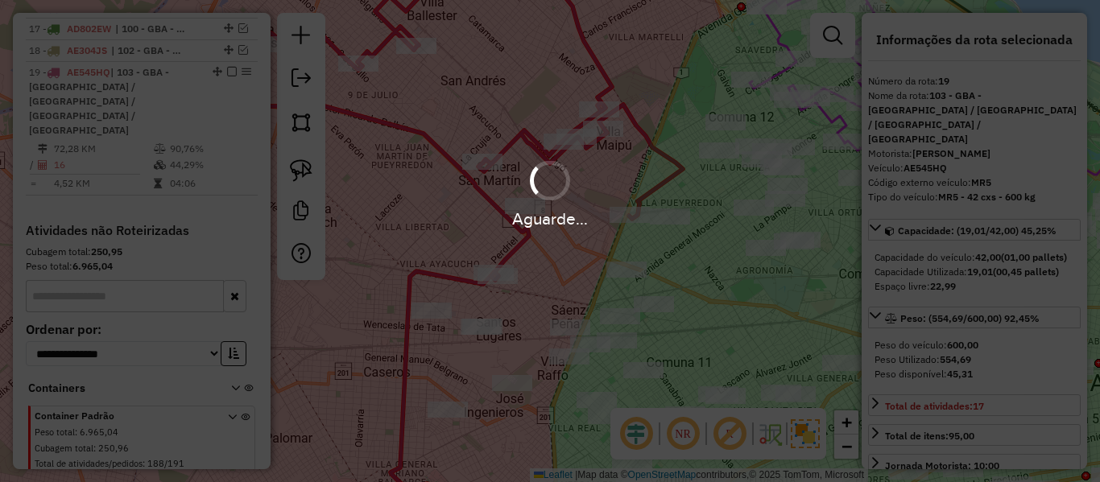
select select "**********"
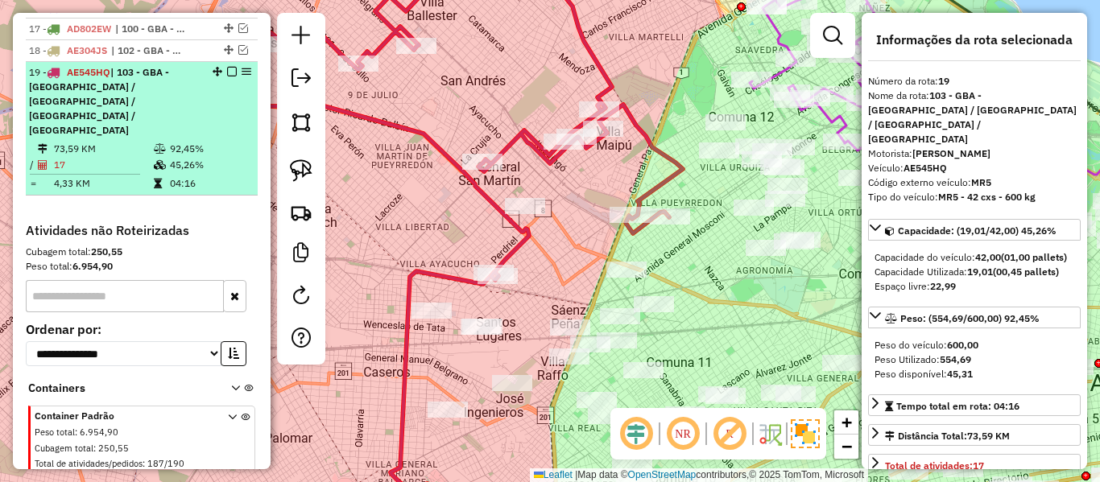
click at [227, 67] on em at bounding box center [232, 72] width 10 height 10
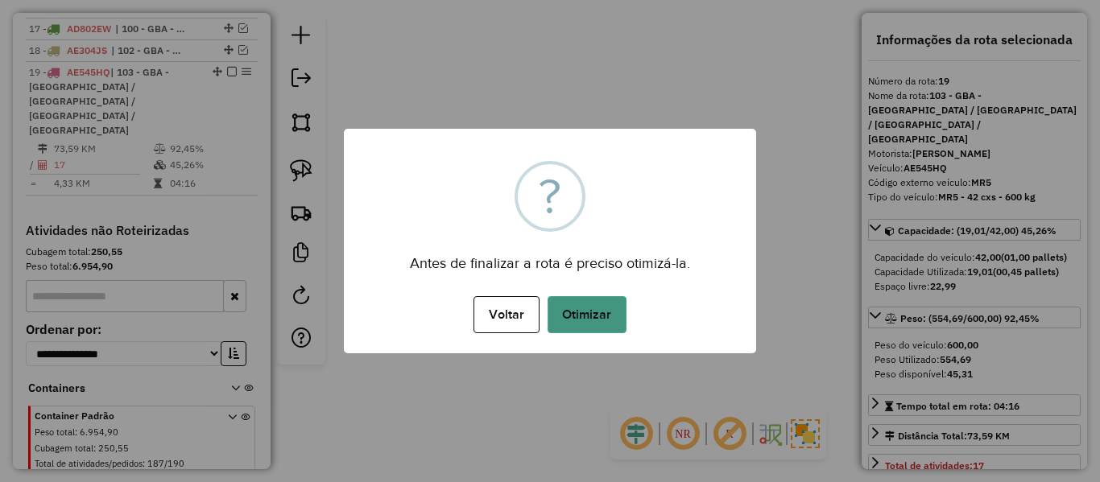
click at [595, 304] on button "Otimizar" at bounding box center [586, 314] width 79 height 37
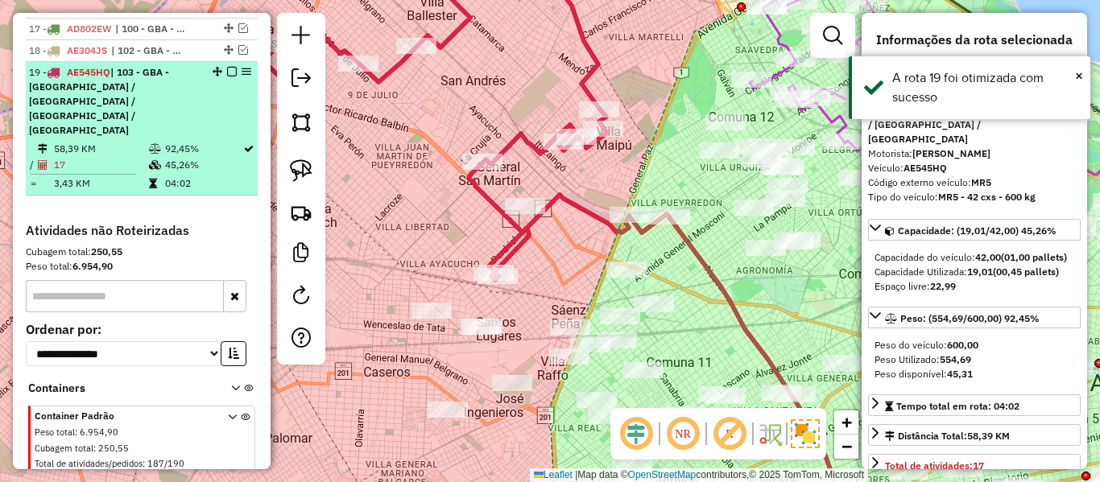
click at [229, 67] on em at bounding box center [232, 72] width 10 height 10
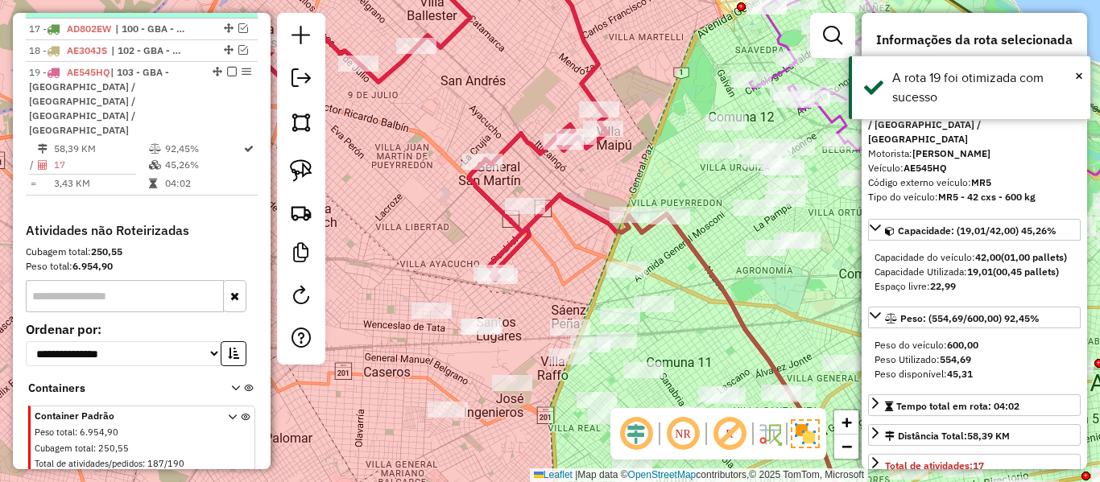
scroll to position [1045, 0]
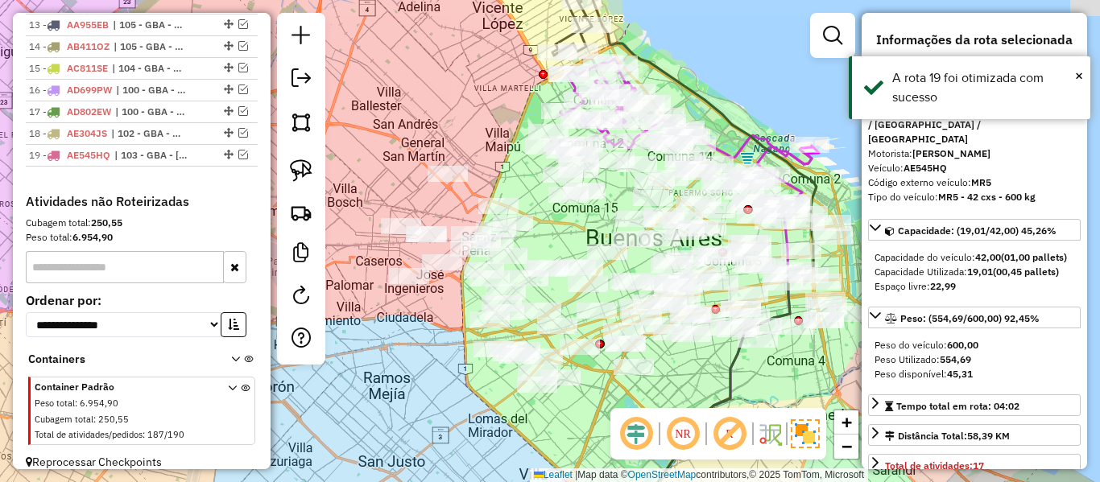
drag, startPoint x: 460, startPoint y: 340, endPoint x: 496, endPoint y: 326, distance: 38.0
click at [493, 326] on div "Janela de atendimento Grade de atendimento Capacidade Transportadoras Veículos …" at bounding box center [550, 241] width 1100 height 482
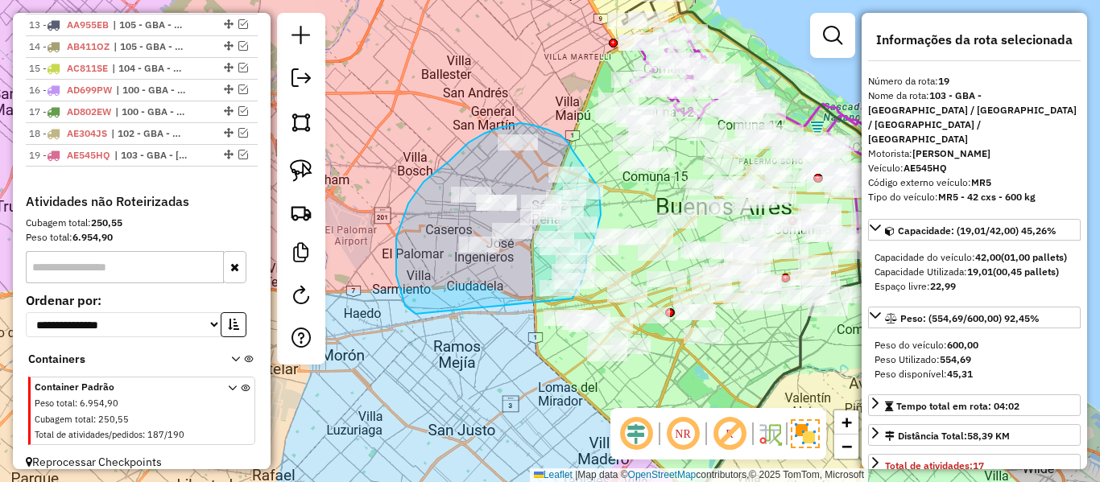
drag, startPoint x: 396, startPoint y: 275, endPoint x: 569, endPoint y: 300, distance: 174.9
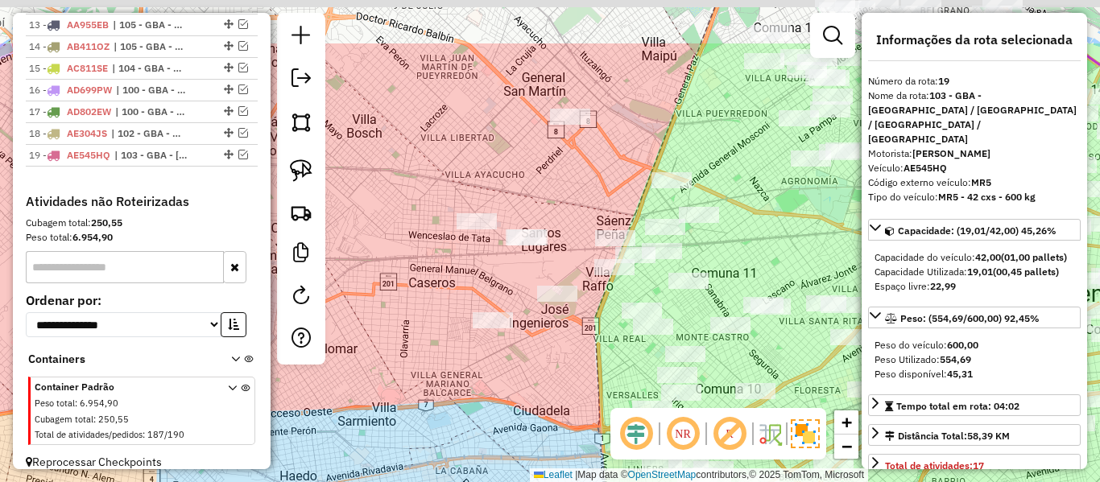
drag, startPoint x: 508, startPoint y: 266, endPoint x: 542, endPoint y: 358, distance: 97.8
click at [542, 358] on div "Janela de atendimento Grade de atendimento Capacidade Transportadoras Veículos …" at bounding box center [550, 241] width 1100 height 482
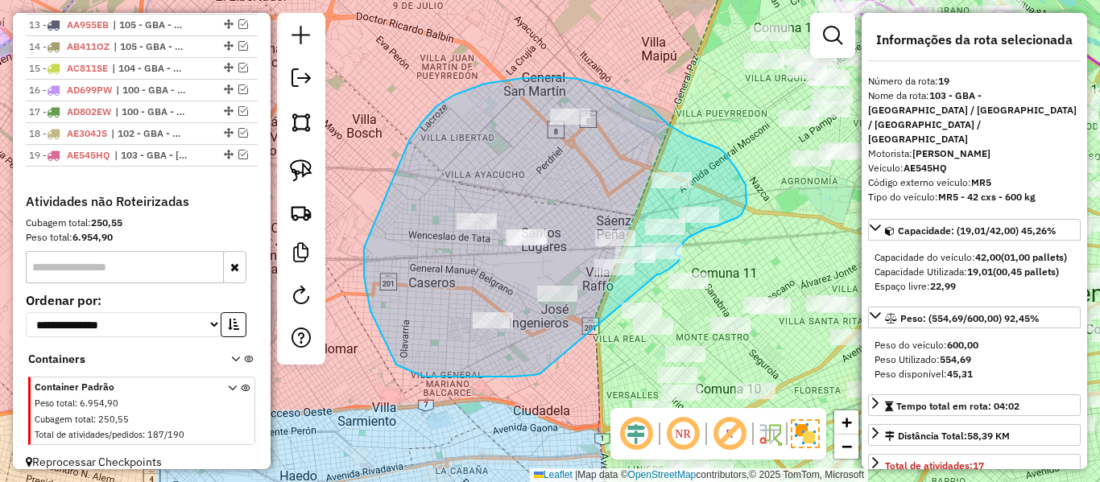
drag, startPoint x: 512, startPoint y: 377, endPoint x: 651, endPoint y: 278, distance: 170.9
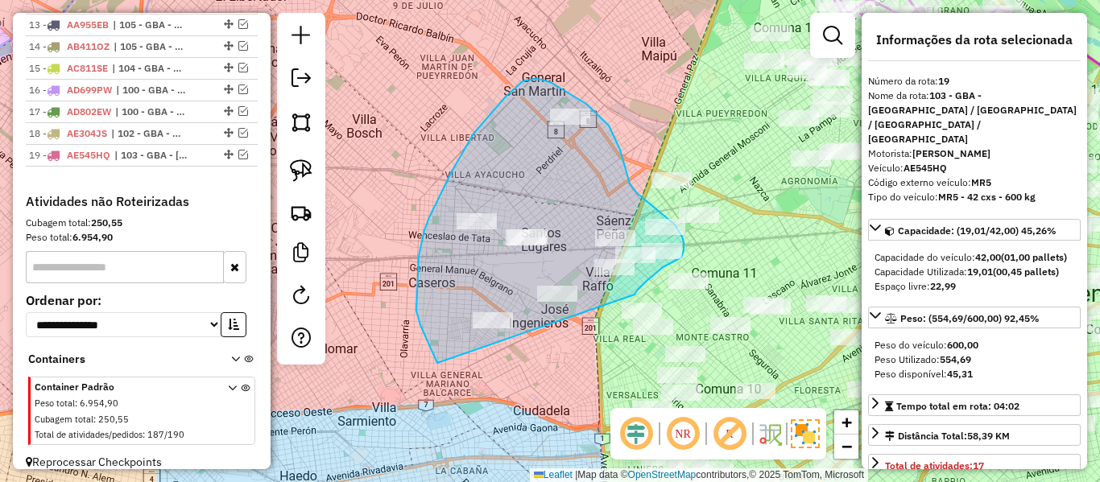
drag, startPoint x: 634, startPoint y: 295, endPoint x: 427, endPoint y: 357, distance: 216.0
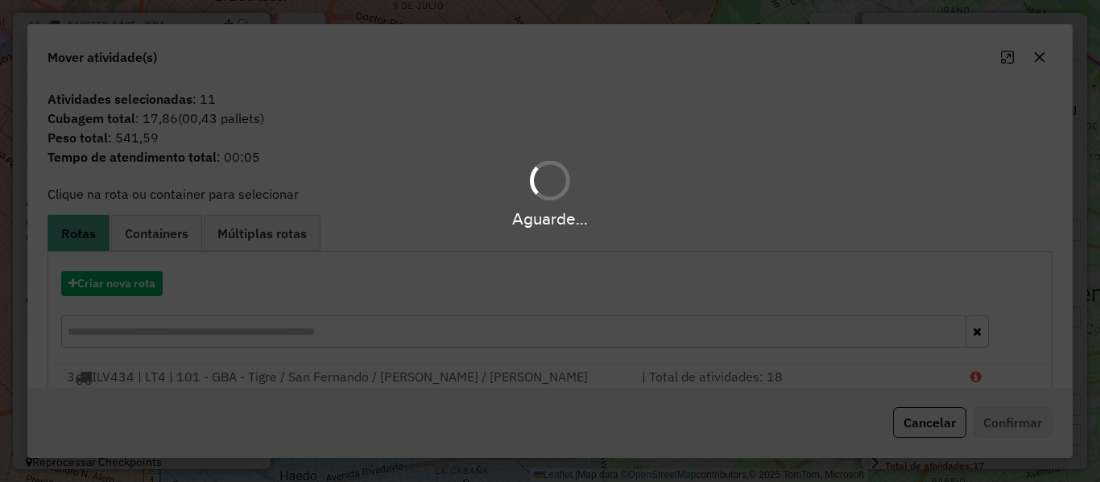
click at [134, 275] on div "Aguarde..." at bounding box center [550, 241] width 1100 height 482
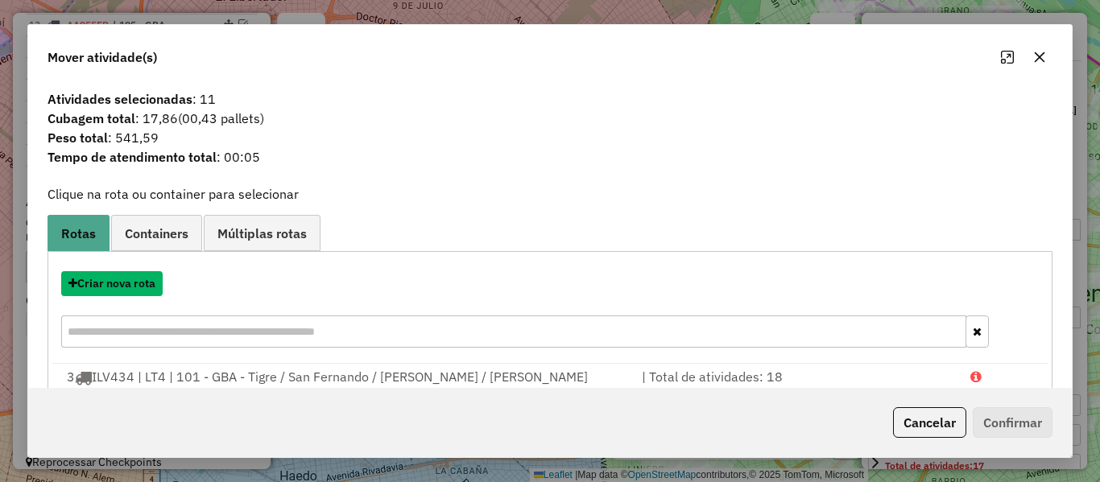
click at [134, 275] on button "Criar nova rota" at bounding box center [111, 283] width 101 height 25
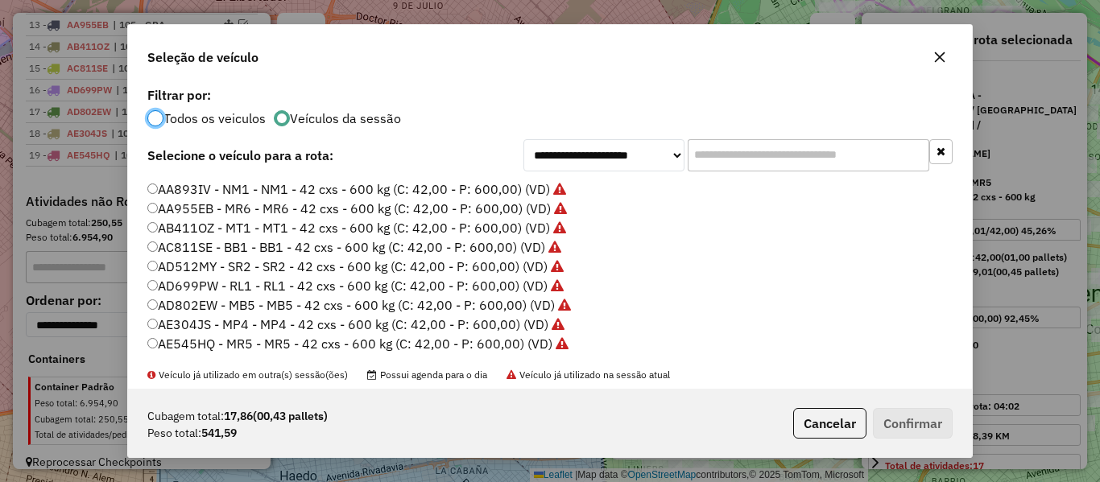
scroll to position [80, 0]
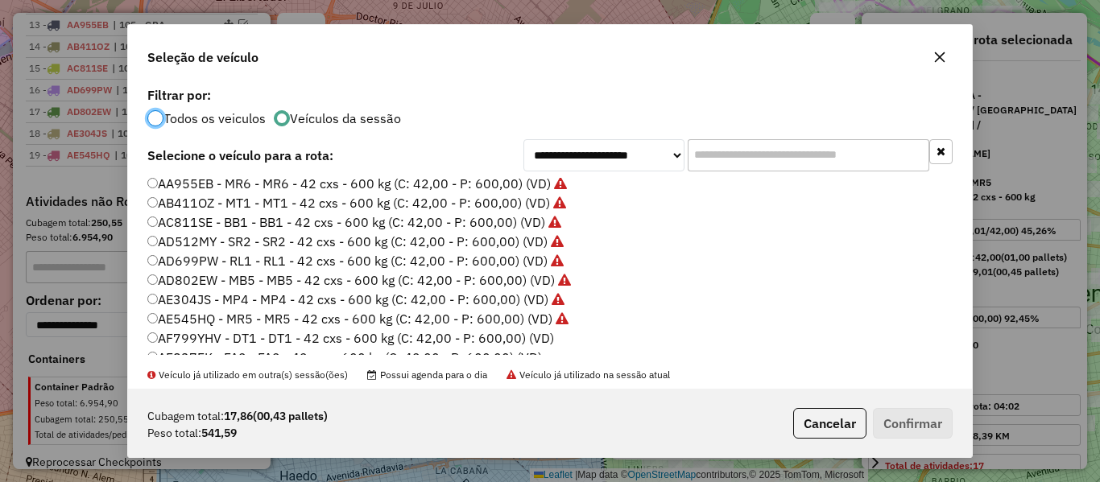
drag, startPoint x: 531, startPoint y: 341, endPoint x: 762, endPoint y: 380, distance: 233.6
click at [530, 341] on label "AF799YHV - DT1 - DT1 - 42 cxs - 600 kg (C: 42,00 - P: 600,00) (VD)" at bounding box center [350, 337] width 407 height 19
drag, startPoint x: 955, startPoint y: 430, endPoint x: 867, endPoint y: 390, distance: 96.5
click at [948, 427] on div "Cubagem total: 17,86 (00,43 pallets) Peso total: 541,59 Cancelar Confirmar" at bounding box center [550, 423] width 844 height 69
drag, startPoint x: 931, startPoint y: 424, endPoint x: 923, endPoint y: 422, distance: 8.4
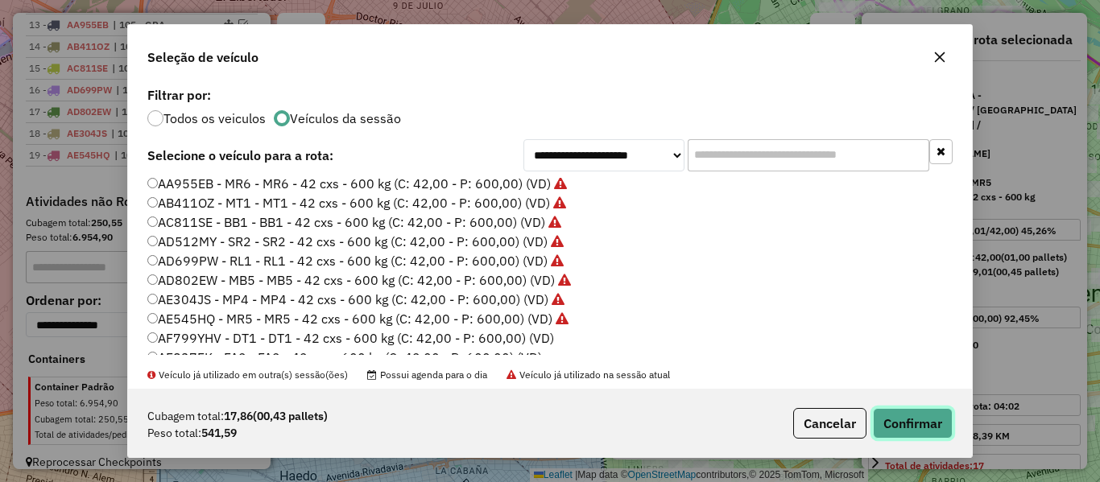
click at [931, 425] on button "Confirmar" at bounding box center [913, 423] width 80 height 31
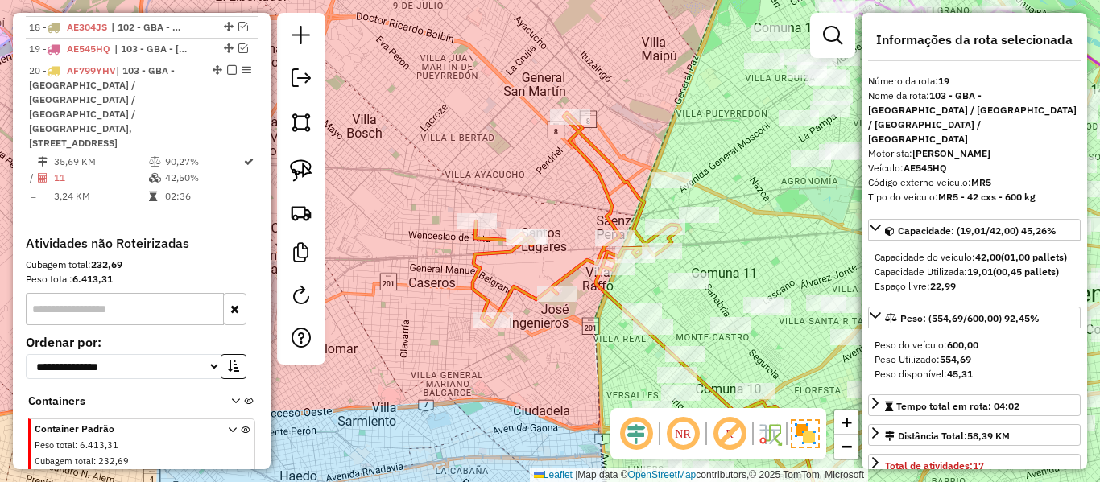
scroll to position [1162, 0]
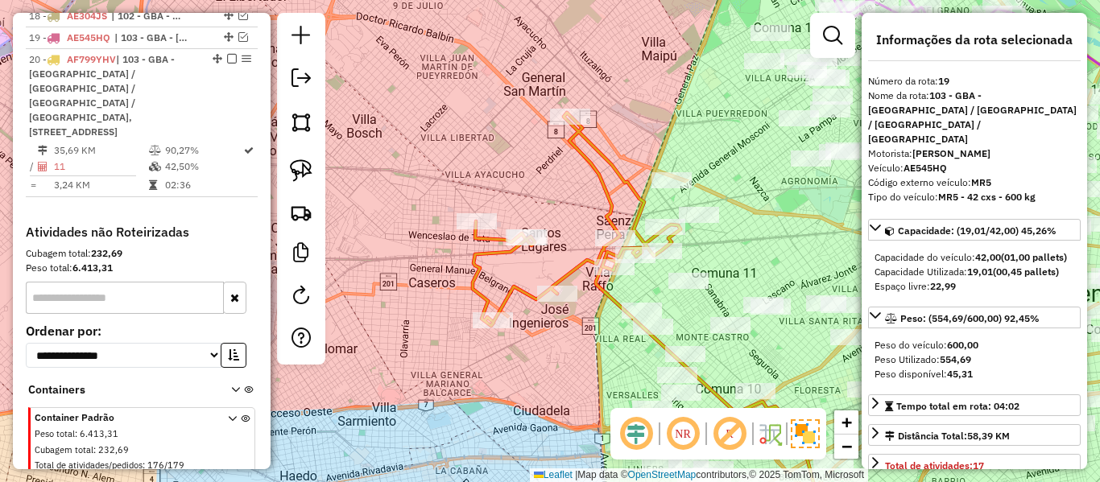
click at [520, 294] on icon at bounding box center [577, 219] width 208 height 213
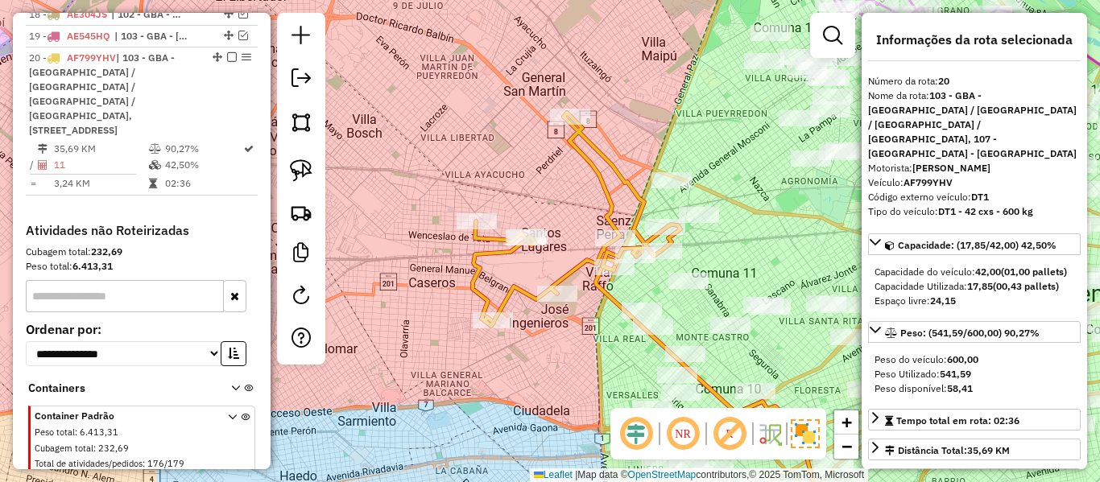
click at [526, 289] on icon at bounding box center [577, 219] width 208 height 213
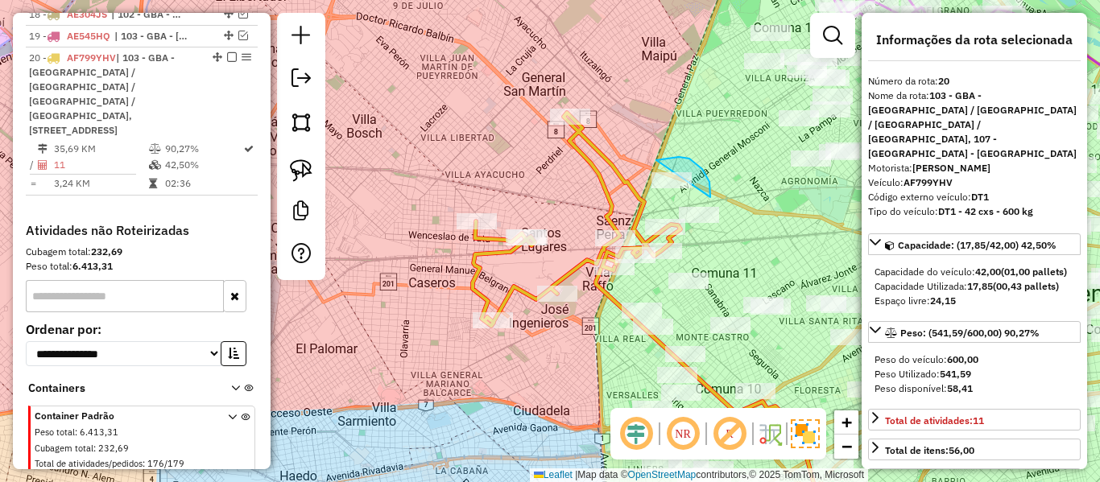
drag, startPoint x: 709, startPoint y: 182, endPoint x: 621, endPoint y: 204, distance: 90.4
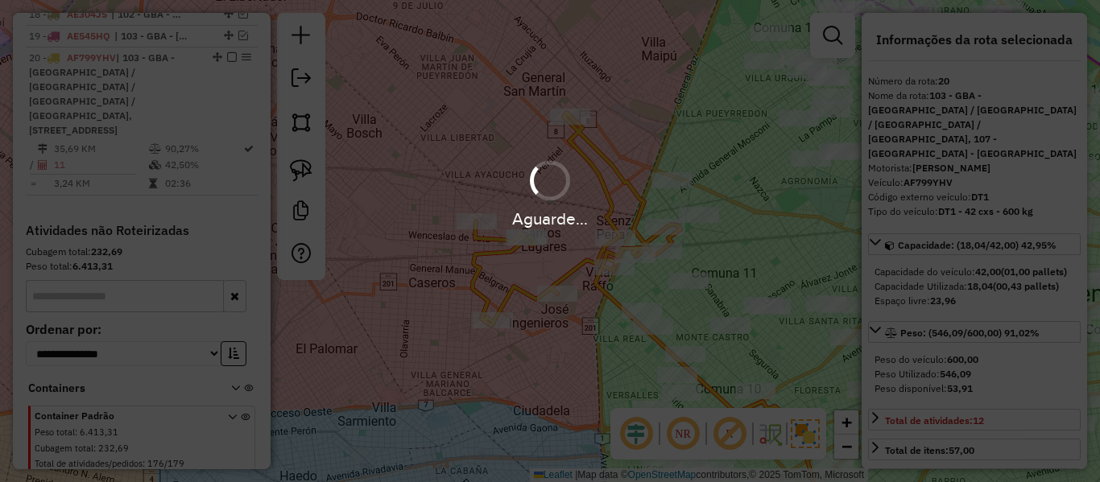
select select "**********"
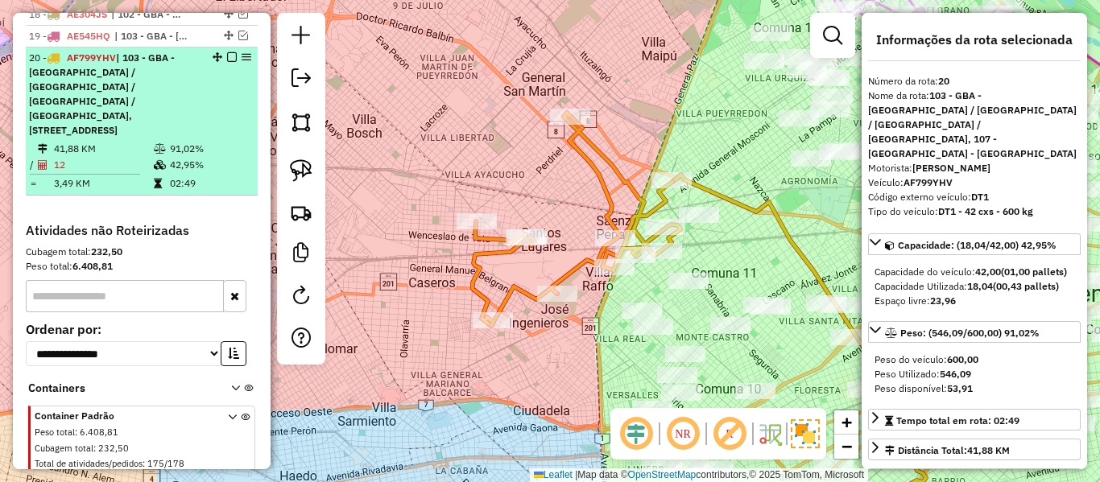
click at [227, 52] on em at bounding box center [232, 57] width 10 height 10
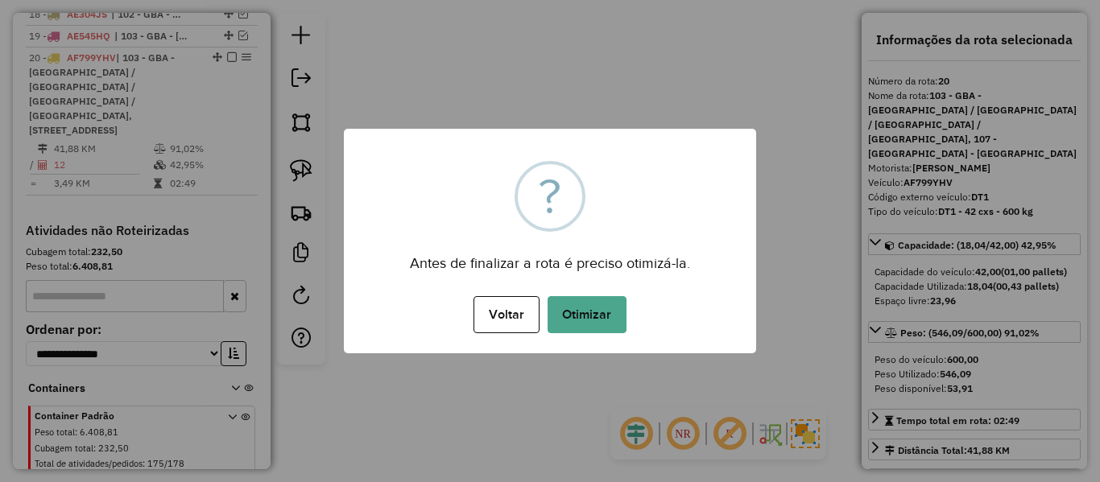
drag, startPoint x: 586, startPoint y: 323, endPoint x: 592, endPoint y: 316, distance: 9.2
click at [586, 322] on button "Otimizar" at bounding box center [586, 314] width 79 height 37
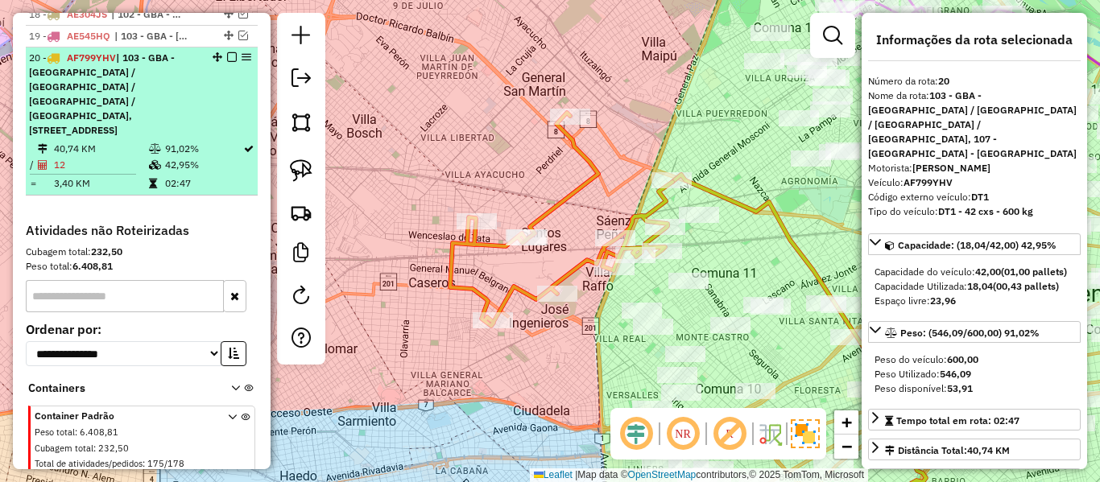
click at [227, 52] on em at bounding box center [232, 57] width 10 height 10
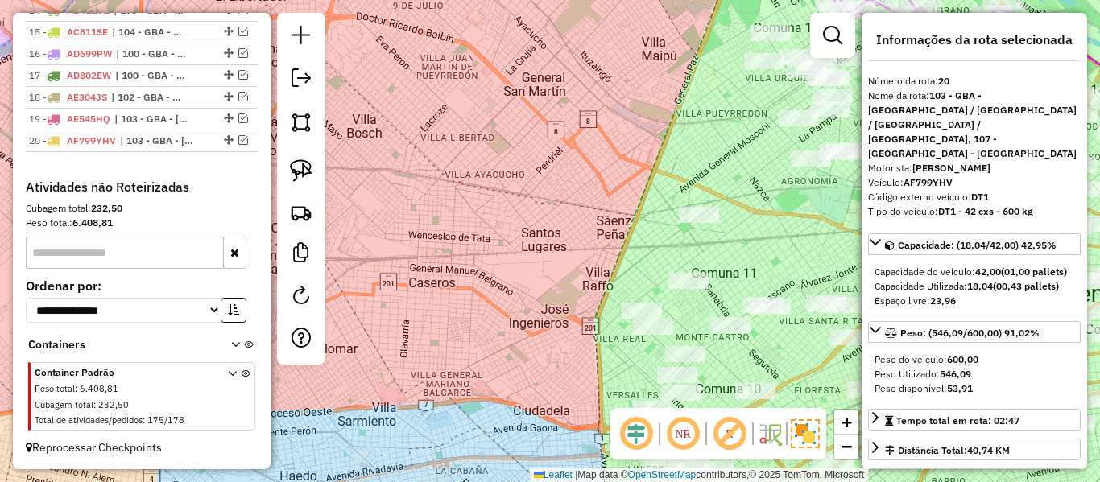
scroll to position [1067, 0]
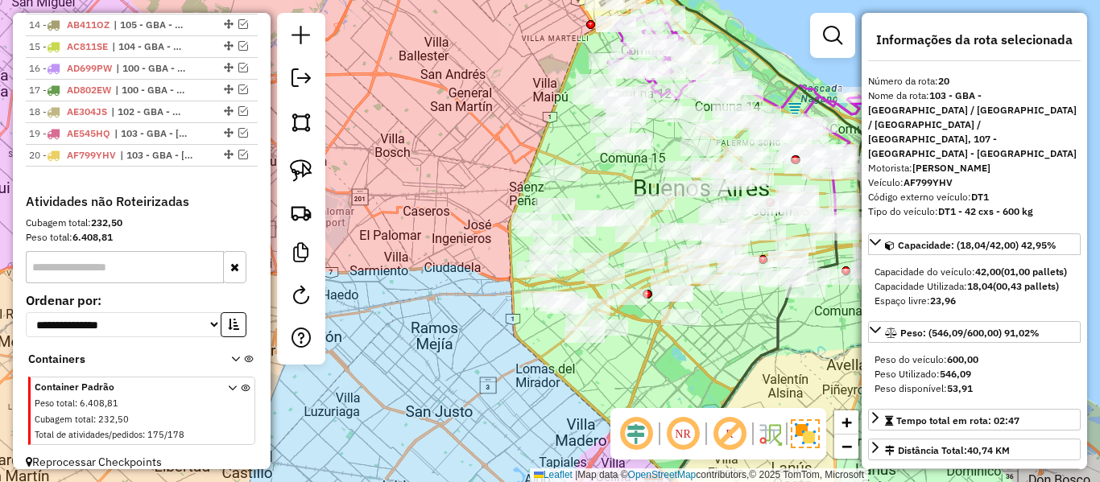
drag, startPoint x: 435, startPoint y: 294, endPoint x: 447, endPoint y: 286, distance: 14.5
click at [447, 286] on div "Janela de atendimento Grade de atendimento Capacidade Transportadoras Veículos …" at bounding box center [550, 241] width 1100 height 482
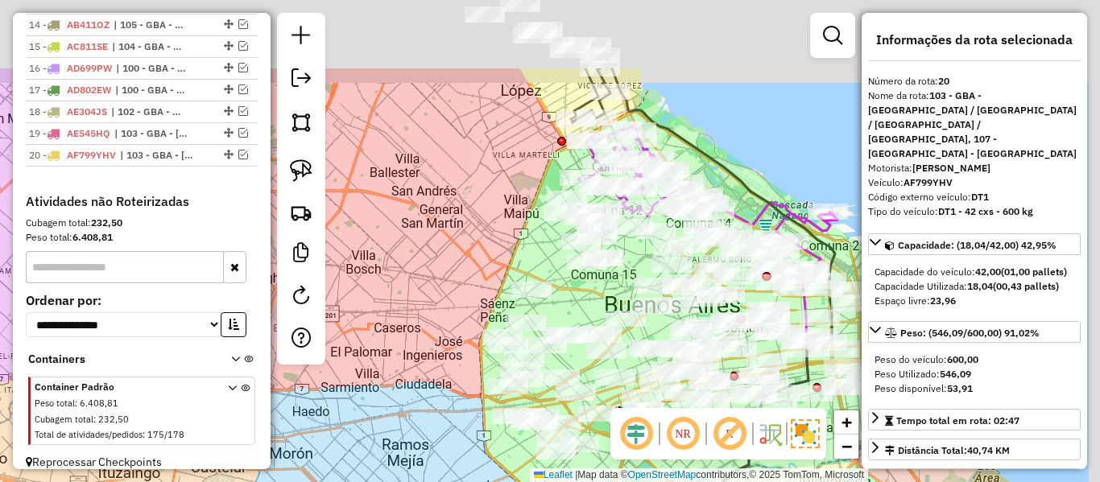
drag, startPoint x: 442, startPoint y: 443, endPoint x: 433, endPoint y: 229, distance: 213.5
click at [442, 451] on div "Janela de atendimento Grade de atendimento Capacidade Transportadoras Veículos …" at bounding box center [550, 241] width 1100 height 482
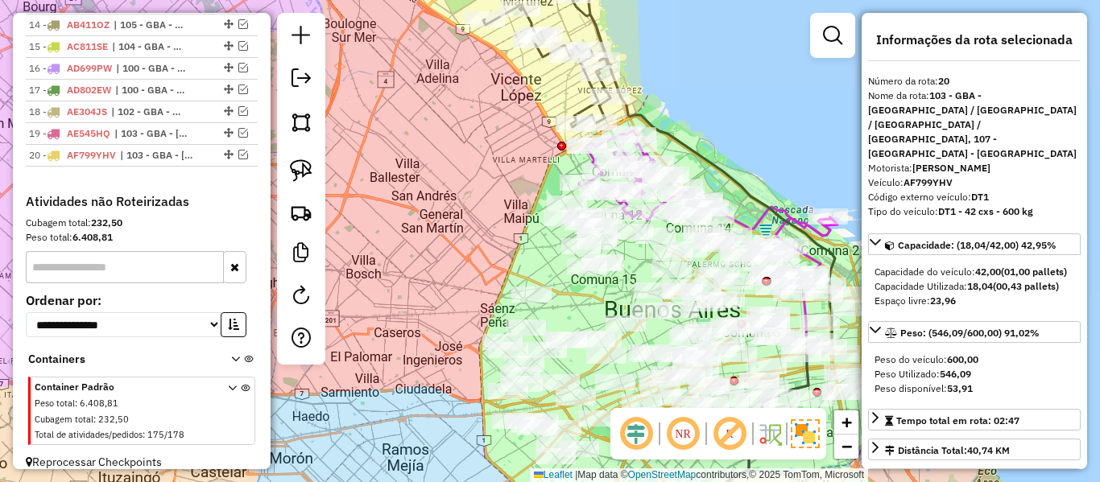
drag, startPoint x: 420, startPoint y: 211, endPoint x: 433, endPoint y: 345, distance: 134.2
click at [433, 345] on div "Janela de atendimento Grade de atendimento Capacidade Transportadoras Veículos …" at bounding box center [550, 241] width 1100 height 482
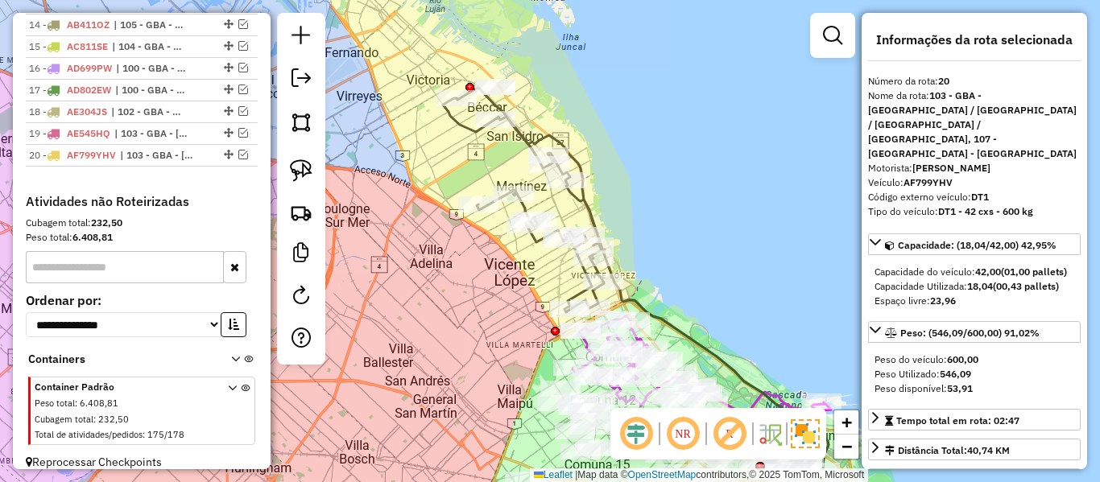
click at [587, 198] on icon at bounding box center [523, 200] width 161 height 225
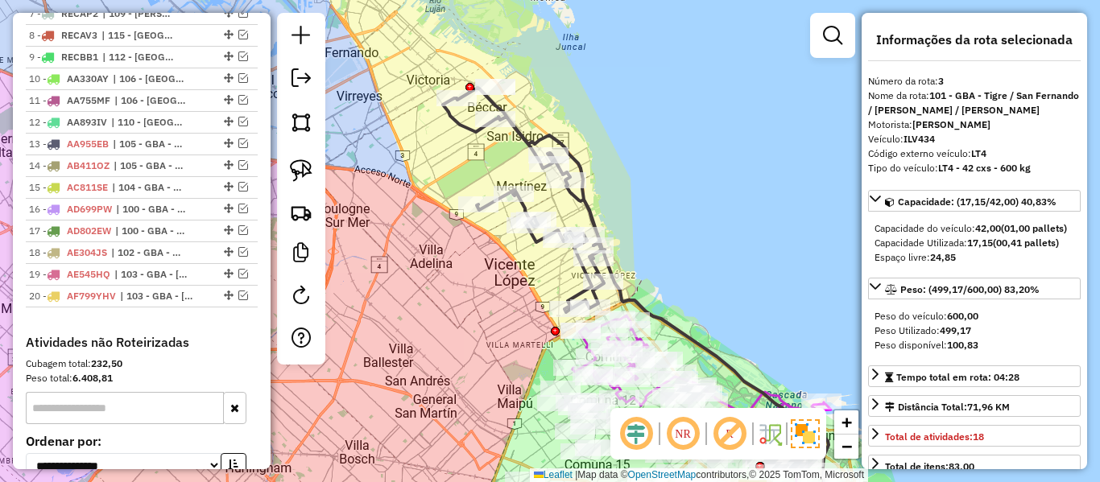
scroll to position [663, 0]
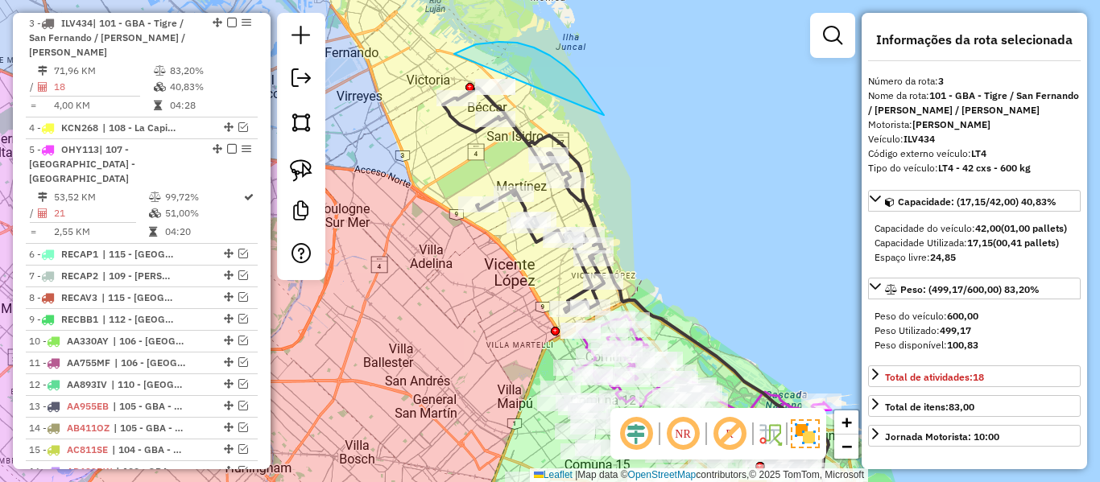
drag, startPoint x: 550, startPoint y: 56, endPoint x: 423, endPoint y: 119, distance: 141.5
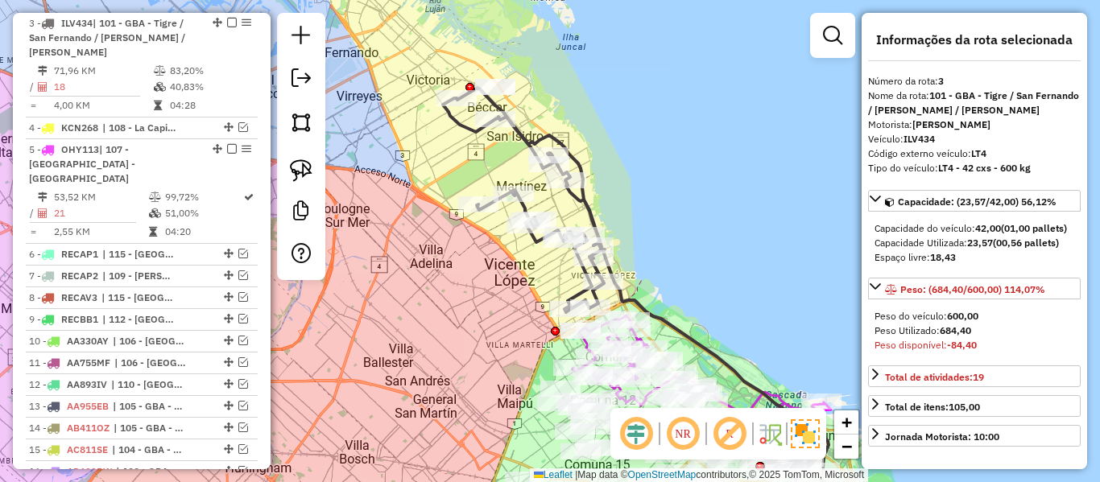
select select "**********"
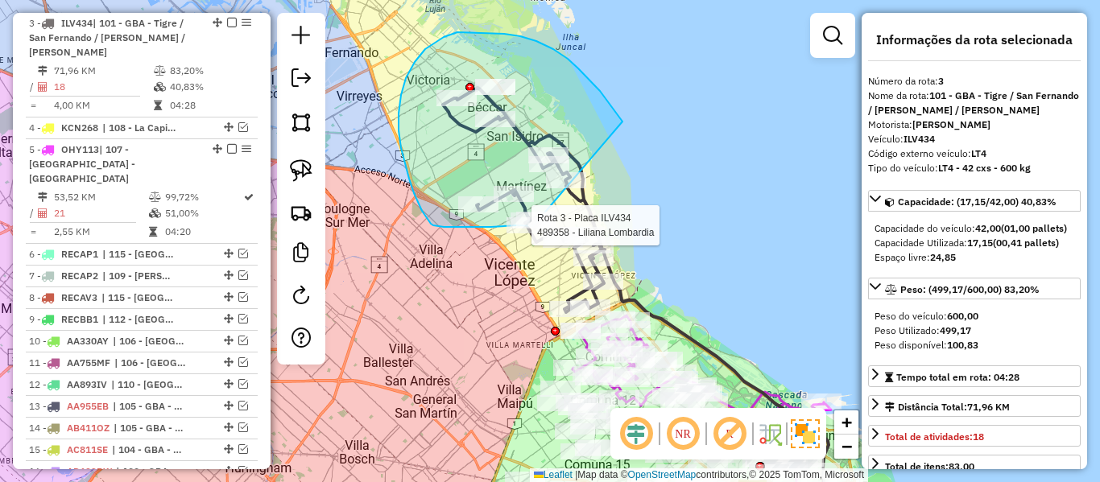
drag, startPoint x: 600, startPoint y: 91, endPoint x: 601, endPoint y: 192, distance: 101.4
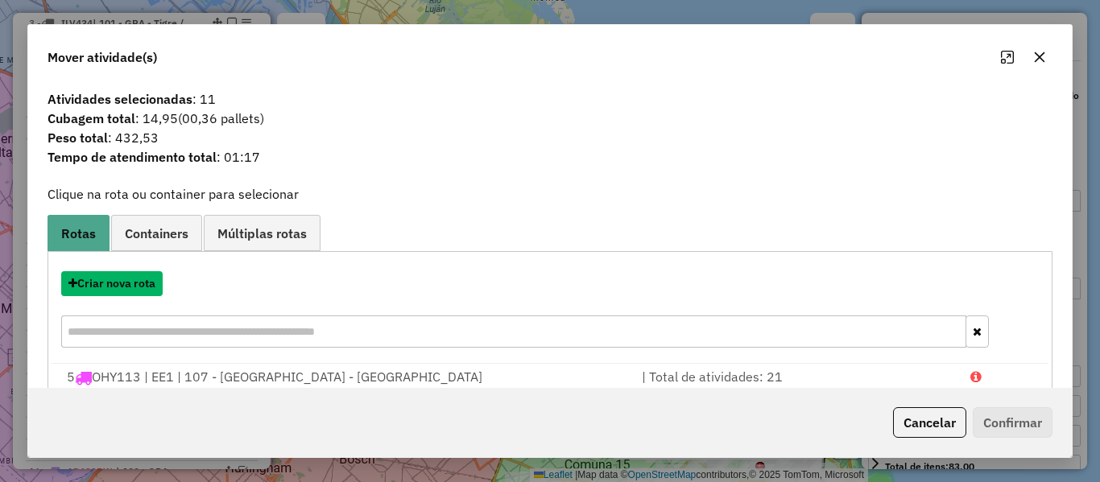
click at [140, 281] on button "Criar nova rota" at bounding box center [111, 283] width 101 height 25
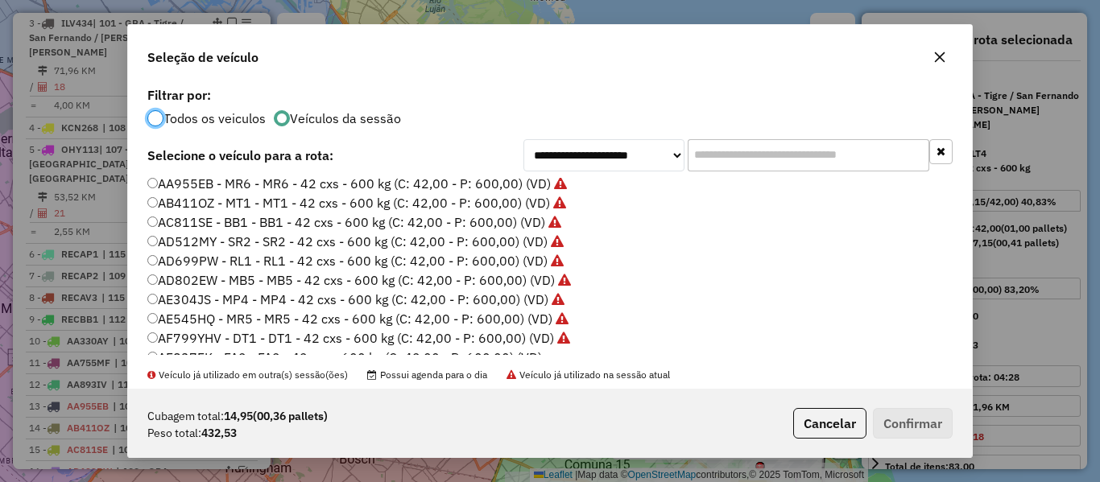
scroll to position [161, 0]
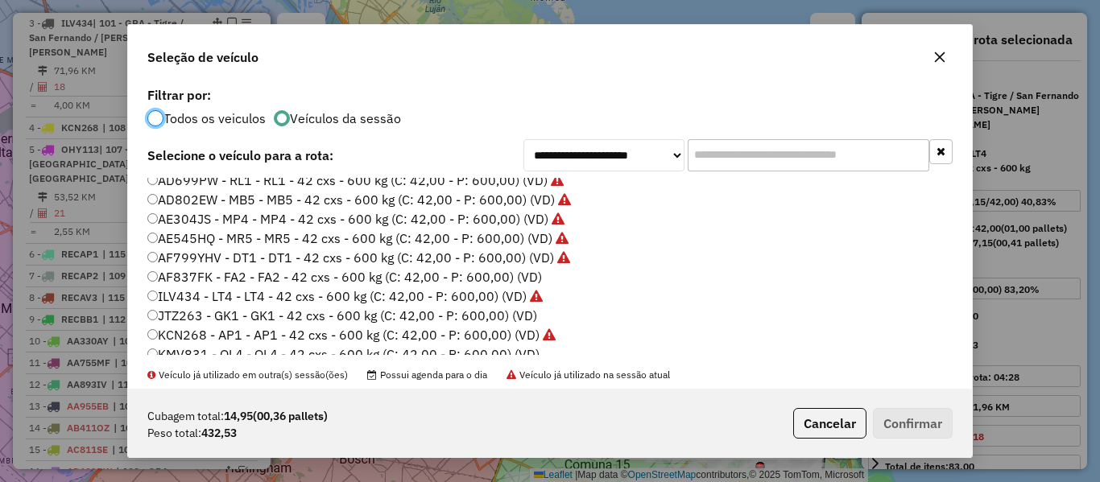
click at [515, 272] on label "AF837FK - FA2 - FA2 - 42 cxs - 600 kg (C: 42,00 - P: 600,00) (VD)" at bounding box center [344, 276] width 394 height 19
click at [938, 419] on button "Confirmar" at bounding box center [913, 423] width 80 height 31
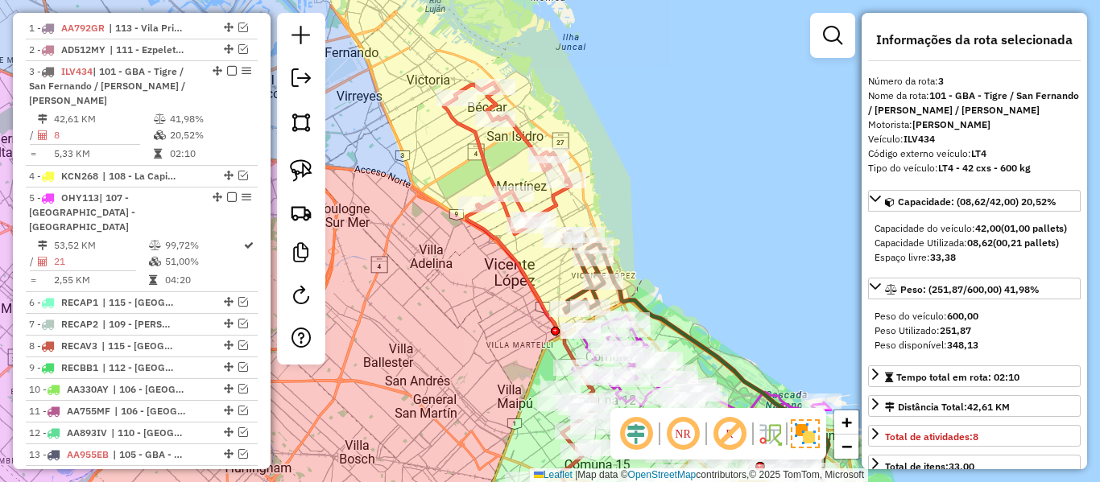
scroll to position [663, 0]
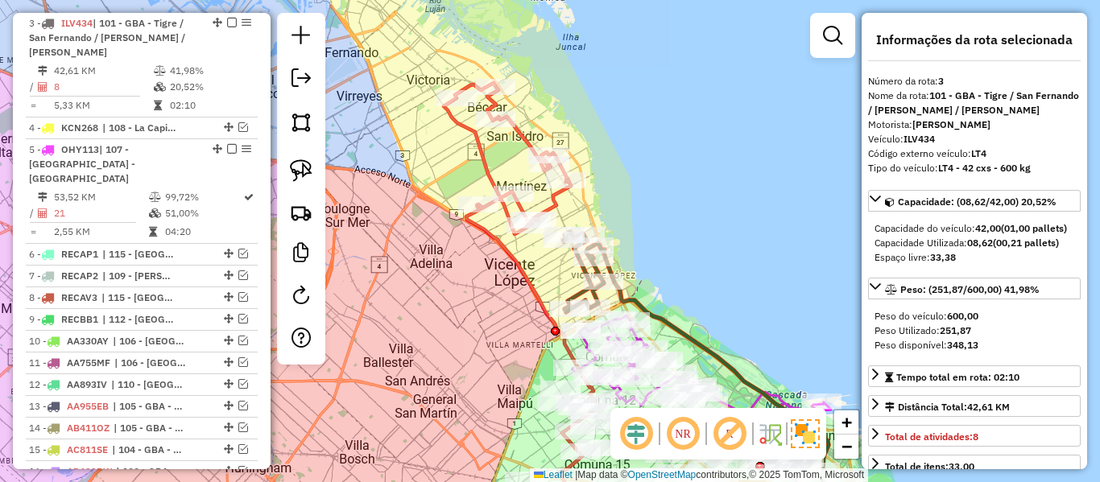
click at [473, 147] on icon at bounding box center [507, 158] width 127 height 151
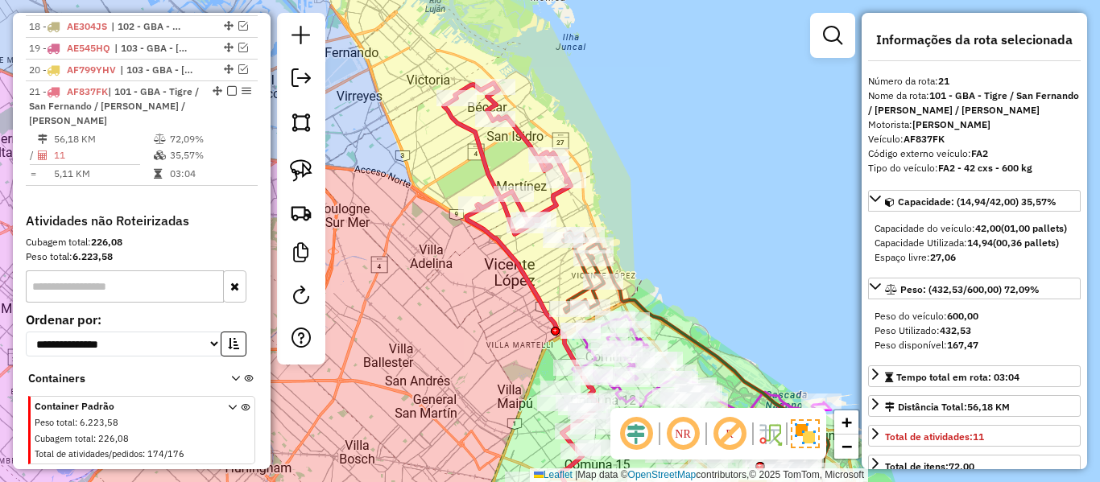
scroll to position [1171, 0]
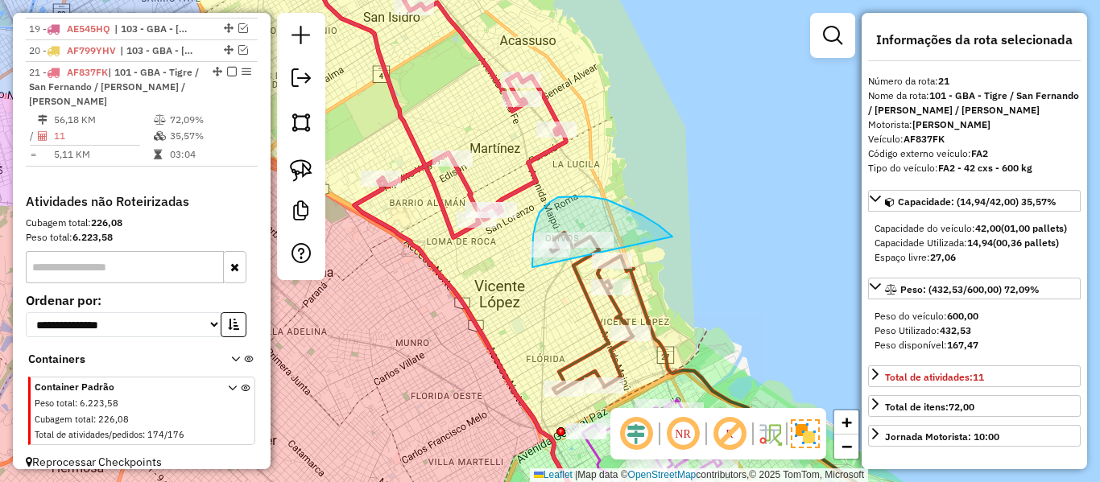
drag, startPoint x: 672, startPoint y: 237, endPoint x: 535, endPoint y: 274, distance: 142.5
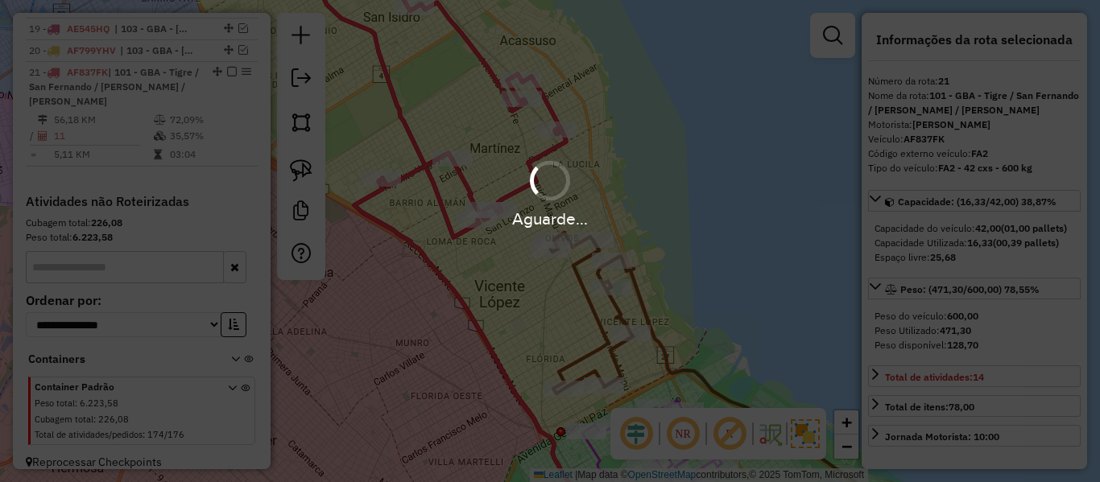
select select "**********"
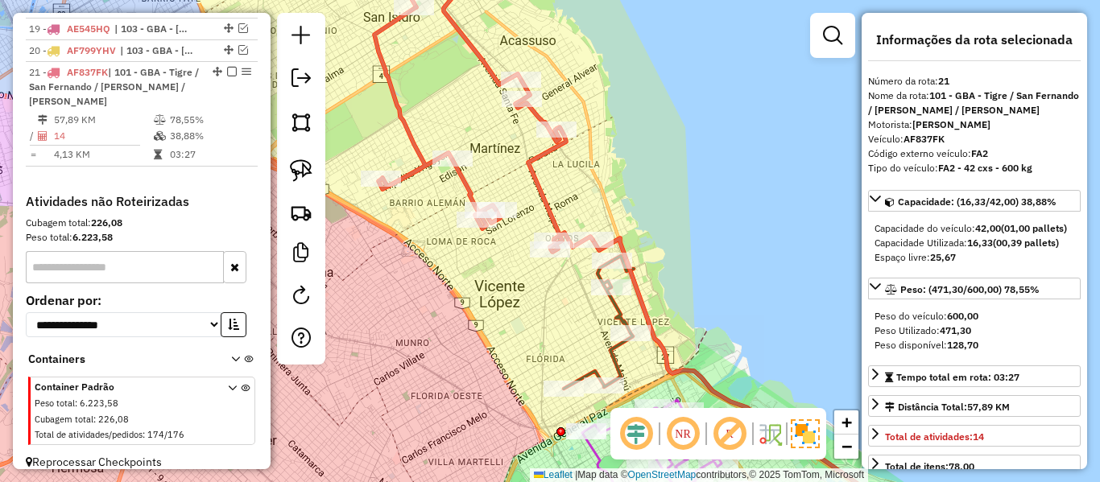
click at [530, 165] on icon at bounding box center [463, 102] width 258 height 300
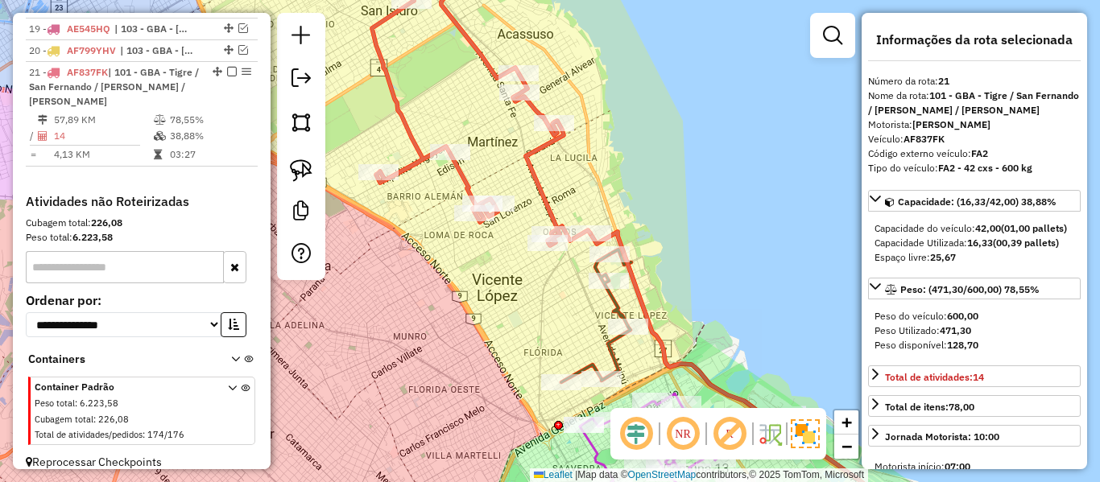
drag, startPoint x: 665, startPoint y: 228, endPoint x: 644, endPoint y: 180, distance: 52.6
click at [635, 136] on div "Janela de atendimento Grade de atendimento Capacidade Transportadoras Veículos …" at bounding box center [550, 241] width 1100 height 482
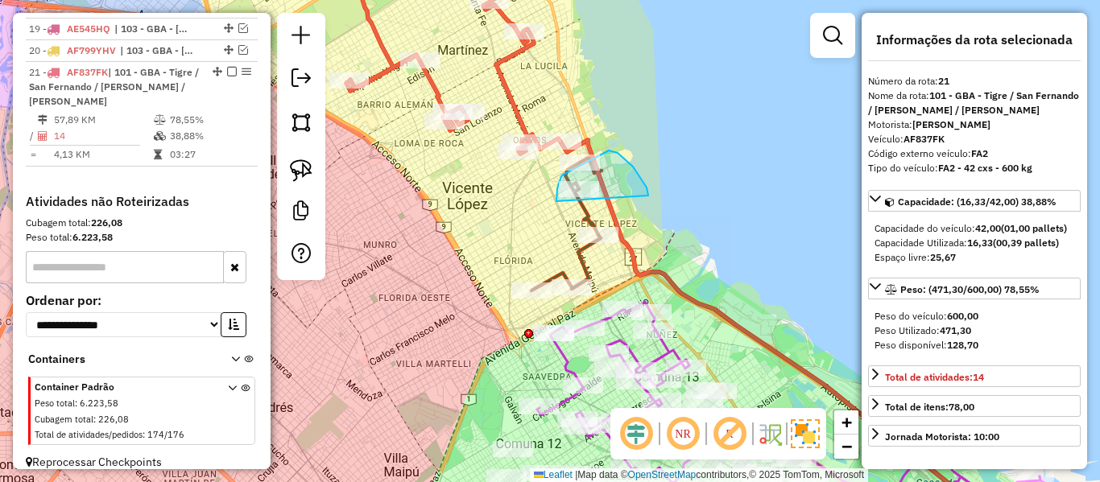
drag, startPoint x: 633, startPoint y: 167, endPoint x: 554, endPoint y: 210, distance: 90.1
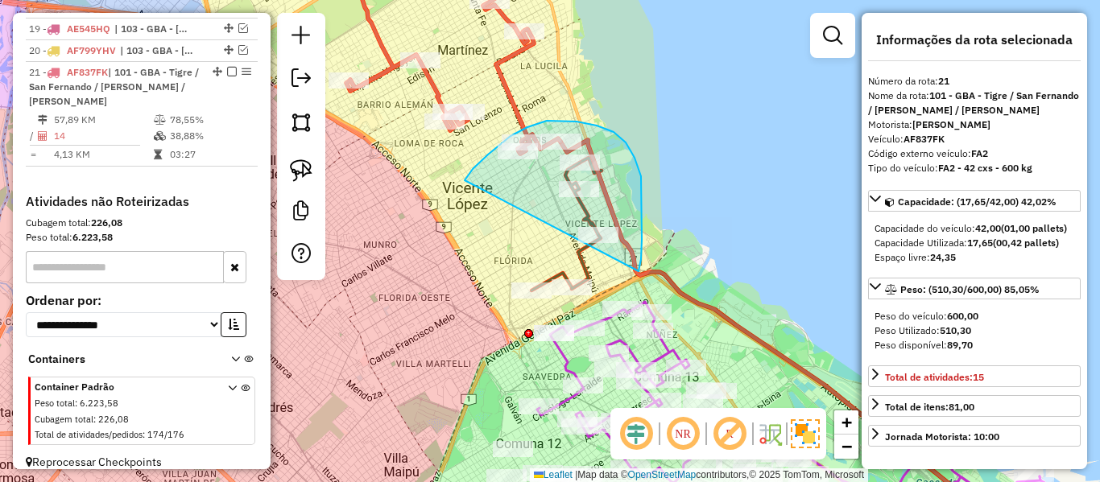
drag, startPoint x: 641, startPoint y: 176, endPoint x: 464, endPoint y: 180, distance: 176.3
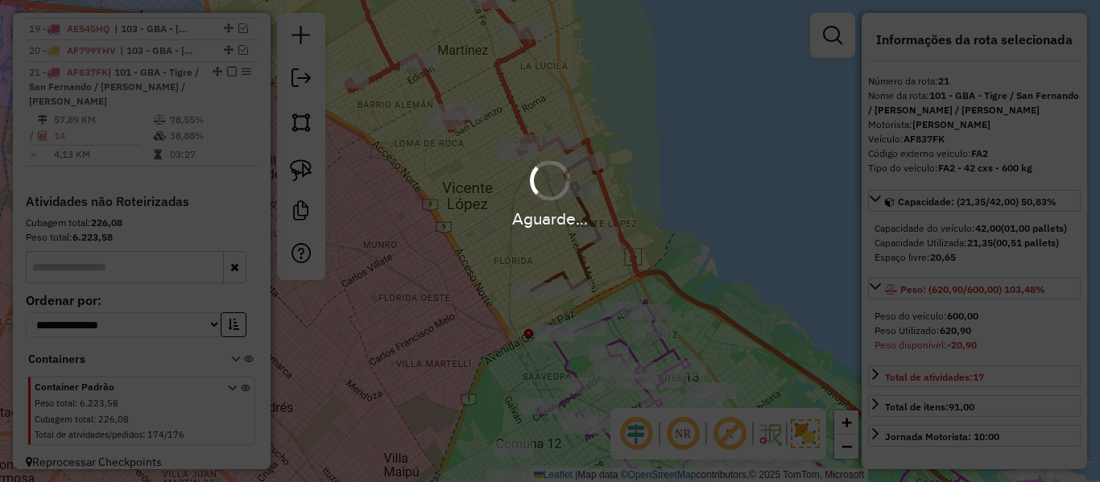
select select "**********"
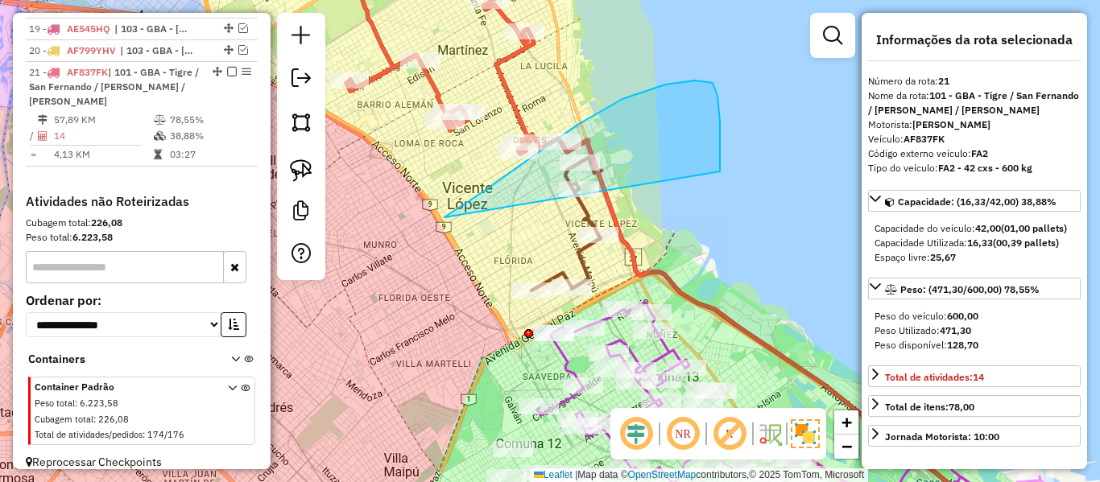
drag, startPoint x: 444, startPoint y: 217, endPoint x: 720, endPoint y: 171, distance: 279.1
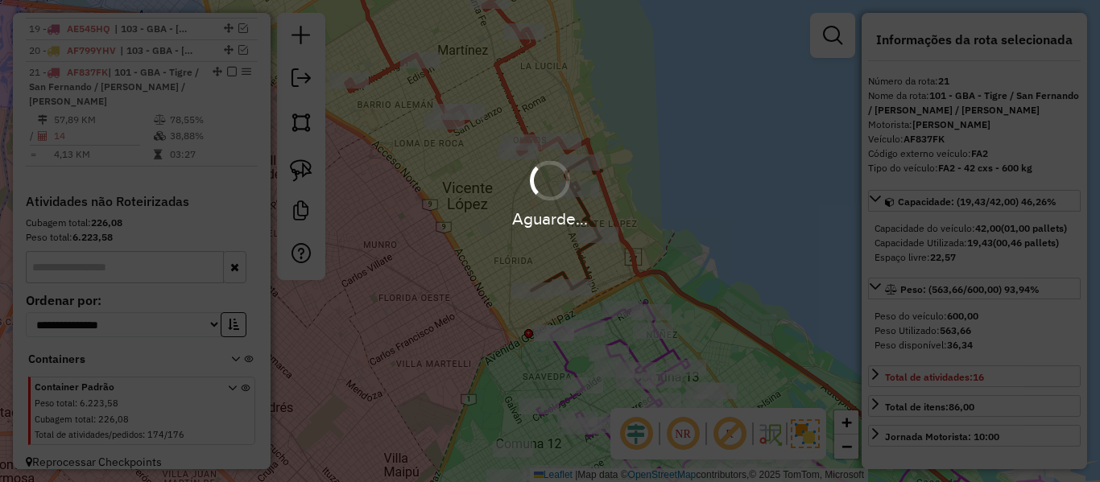
select select "**********"
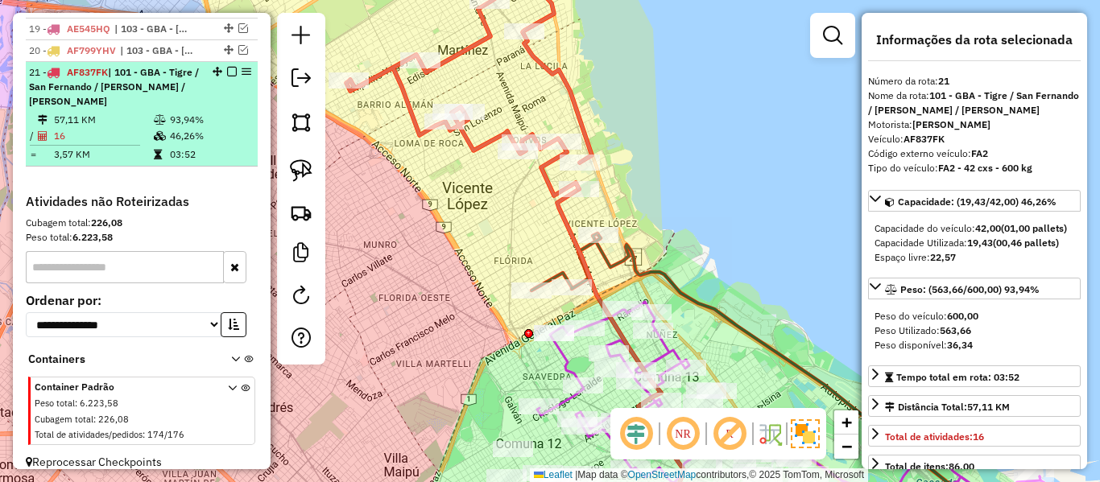
click at [227, 67] on em at bounding box center [232, 72] width 10 height 10
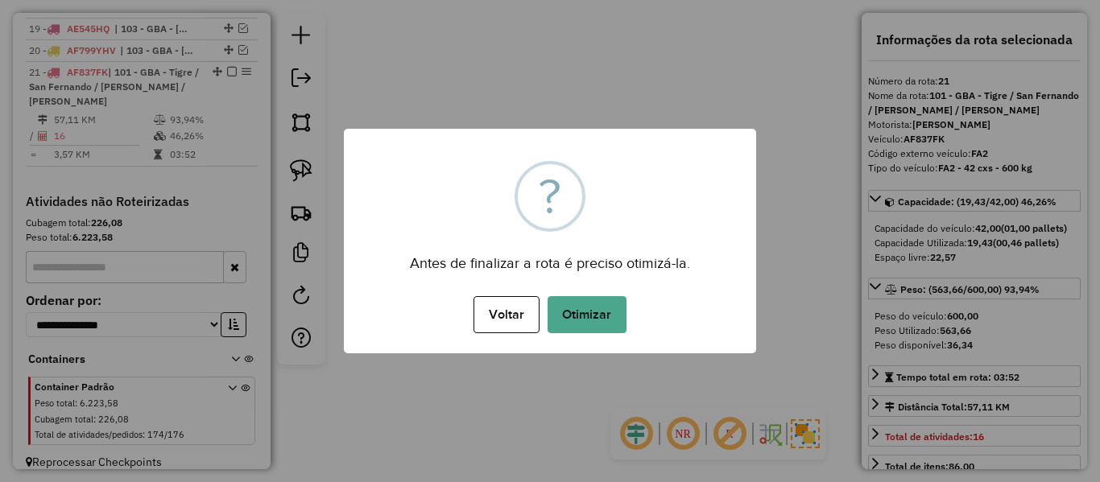
drag, startPoint x: 721, startPoint y: 262, endPoint x: 714, endPoint y: 177, distance: 85.6
click at [724, 167] on div "× ? Antes de finalizar a rota é preciso otimizá-la. Voltar No Otimizar" at bounding box center [550, 241] width 412 height 225
click at [596, 328] on button "Otimizar" at bounding box center [586, 314] width 79 height 37
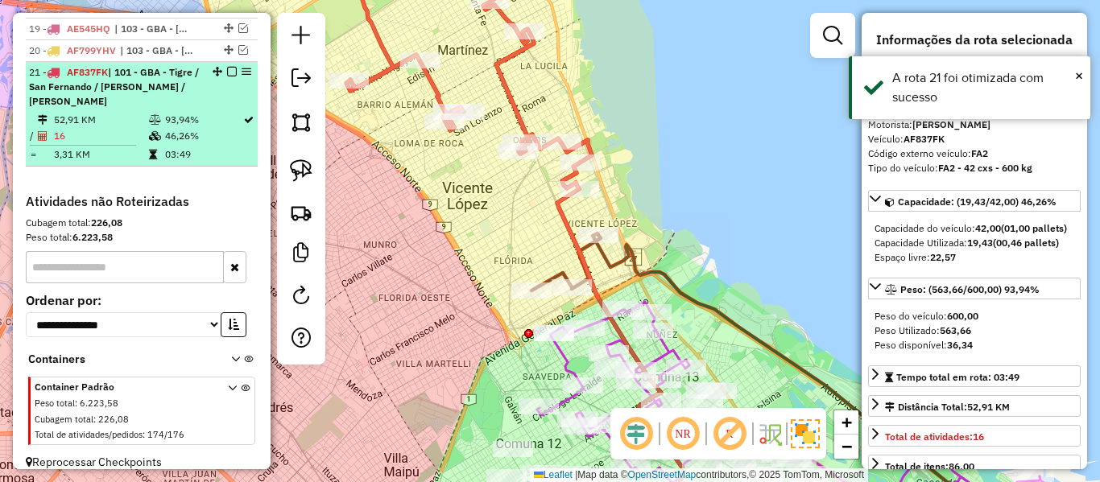
click at [227, 67] on em at bounding box center [232, 72] width 10 height 10
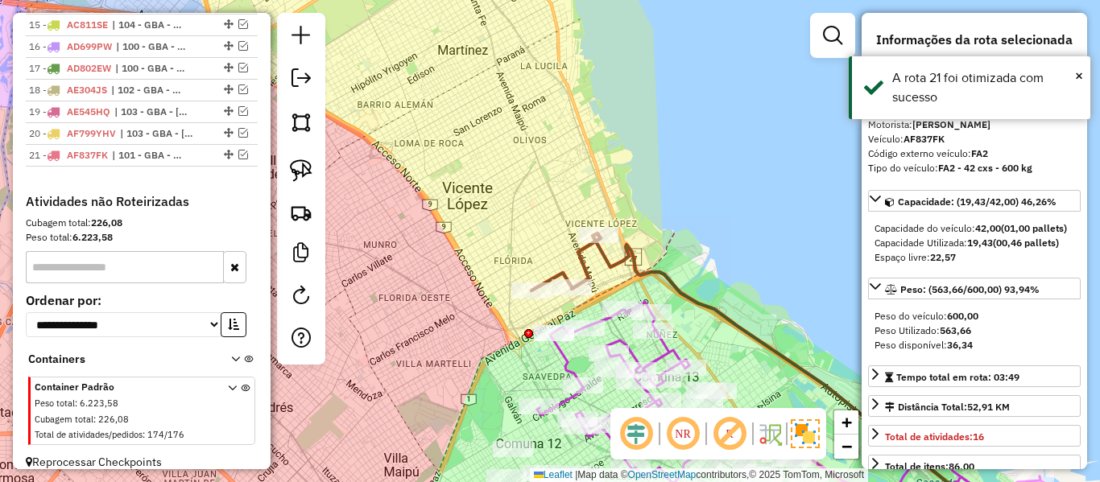
drag, startPoint x: 614, startPoint y: 80, endPoint x: 588, endPoint y: 105, distance: 35.9
click at [613, 79] on div "Janela de atendimento Grade de atendimento Capacidade Transportadoras Veículos …" at bounding box center [550, 241] width 1100 height 482
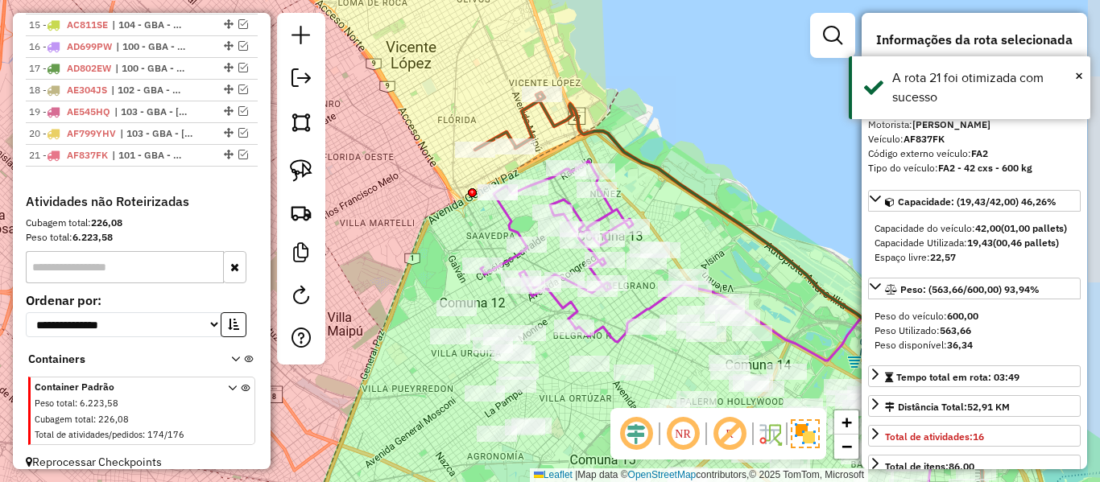
click at [566, 124] on icon at bounding box center [764, 312] width 456 height 438
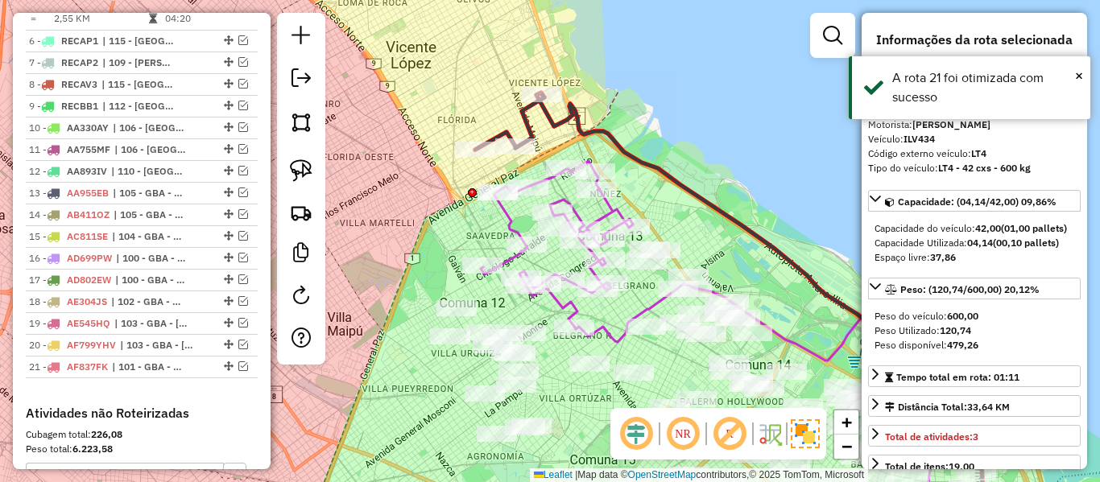
scroll to position [663, 0]
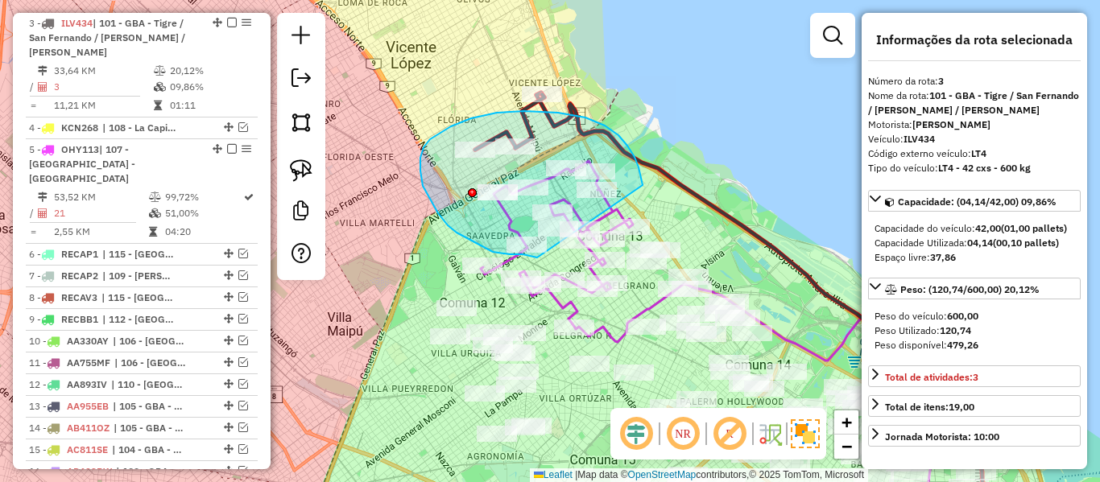
drag, startPoint x: 618, startPoint y: 135, endPoint x: 625, endPoint y: 243, distance: 108.1
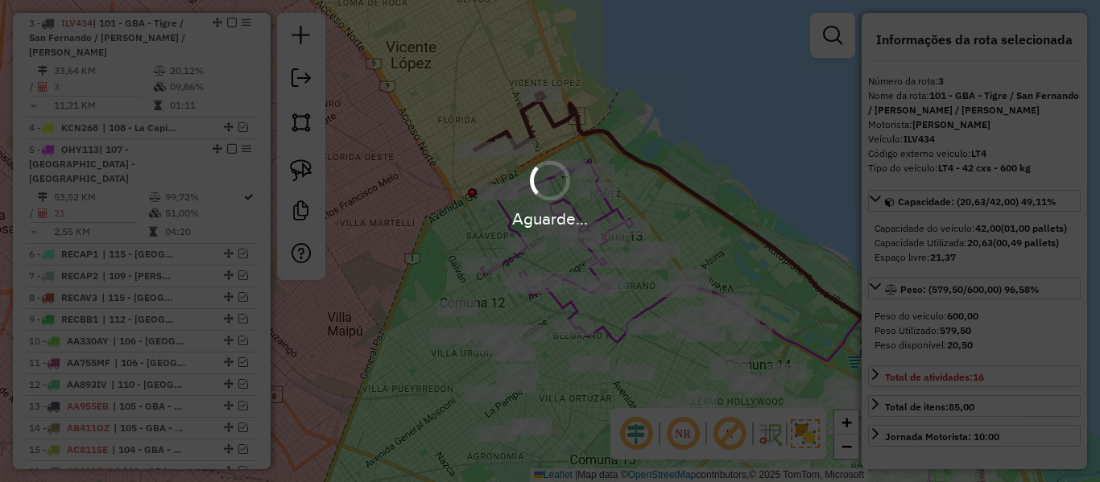
select select "**********"
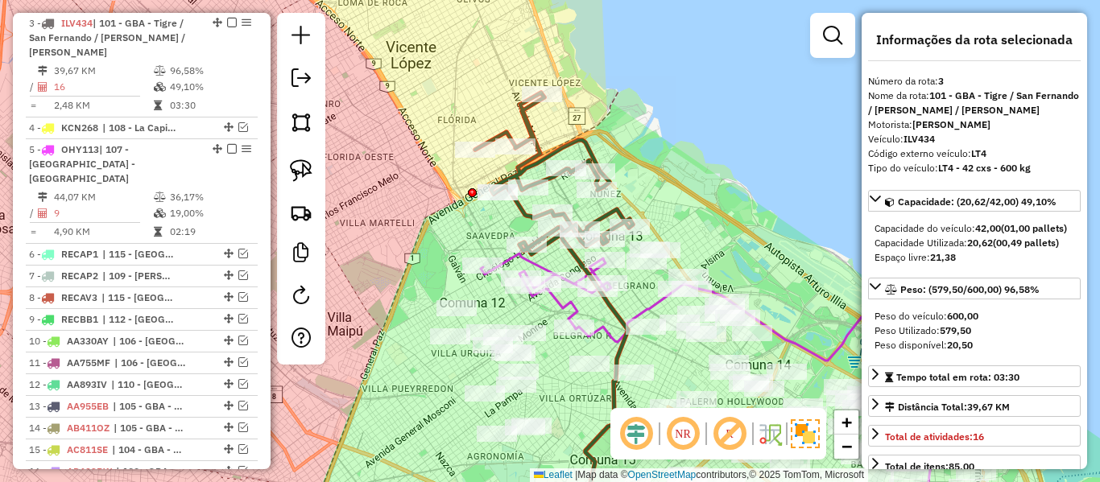
drag, startPoint x: 577, startPoint y: 142, endPoint x: 579, endPoint y: 155, distance: 13.0
click at [577, 142] on icon at bounding box center [554, 174] width 158 height 162
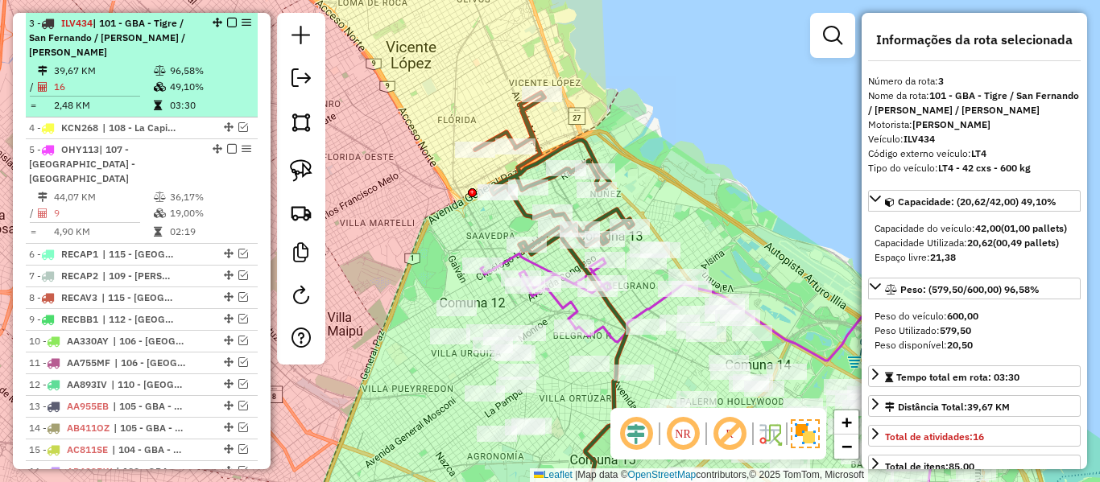
click at [227, 21] on em at bounding box center [232, 23] width 10 height 10
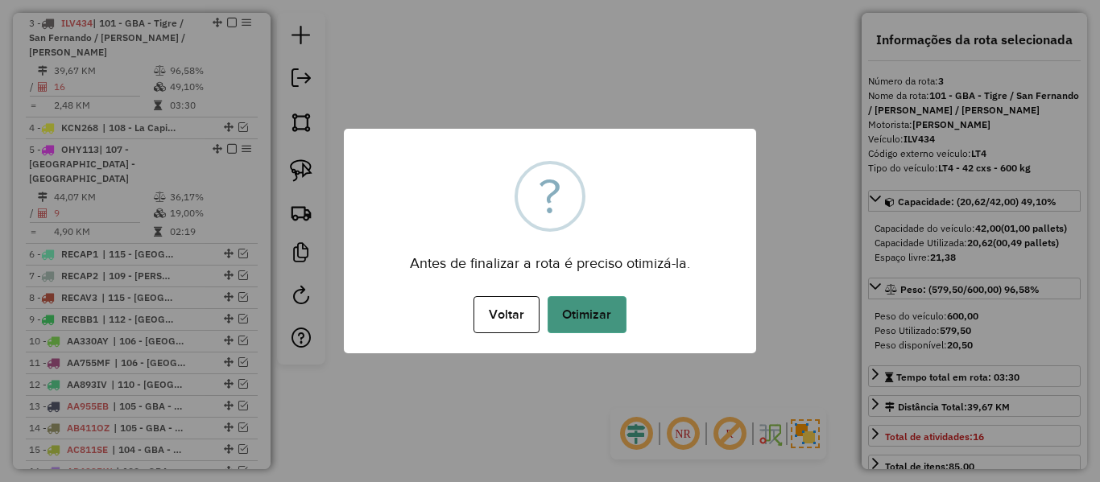
click at [559, 326] on button "Otimizar" at bounding box center [586, 314] width 79 height 37
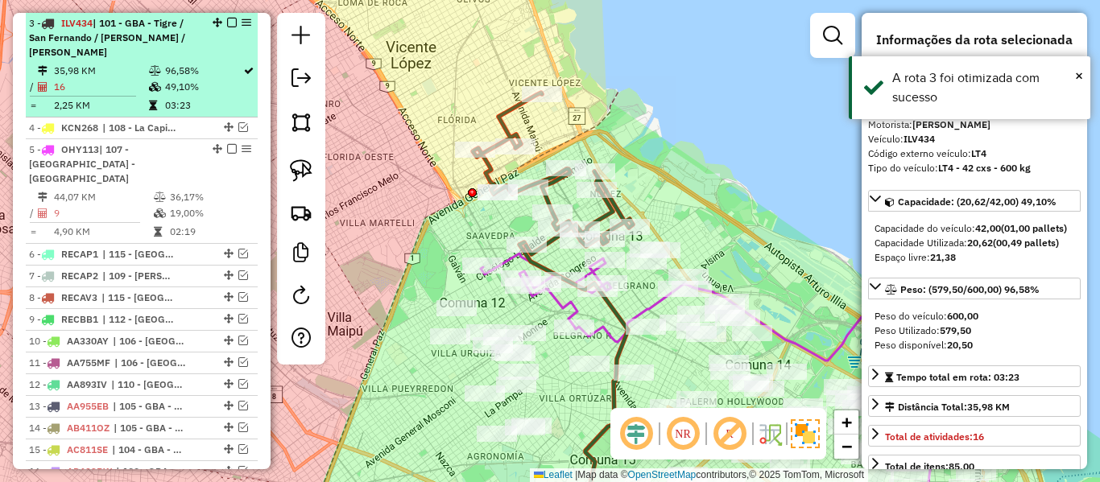
click at [227, 22] on em at bounding box center [232, 23] width 10 height 10
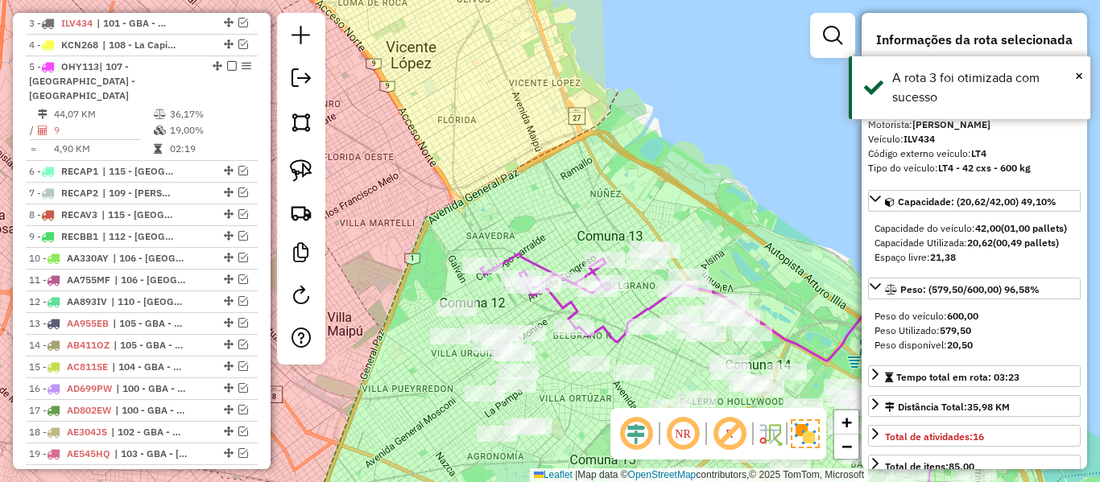
scroll to position [580, 0]
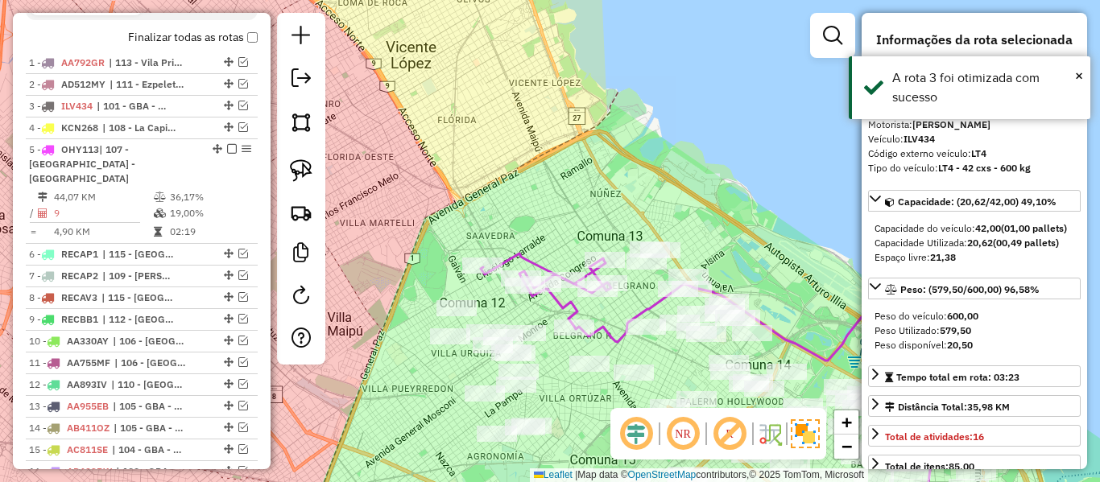
click at [586, 120] on div "Janela de atendimento Grade de atendimento Capacidade Transportadoras Veículos …" at bounding box center [550, 241] width 1100 height 482
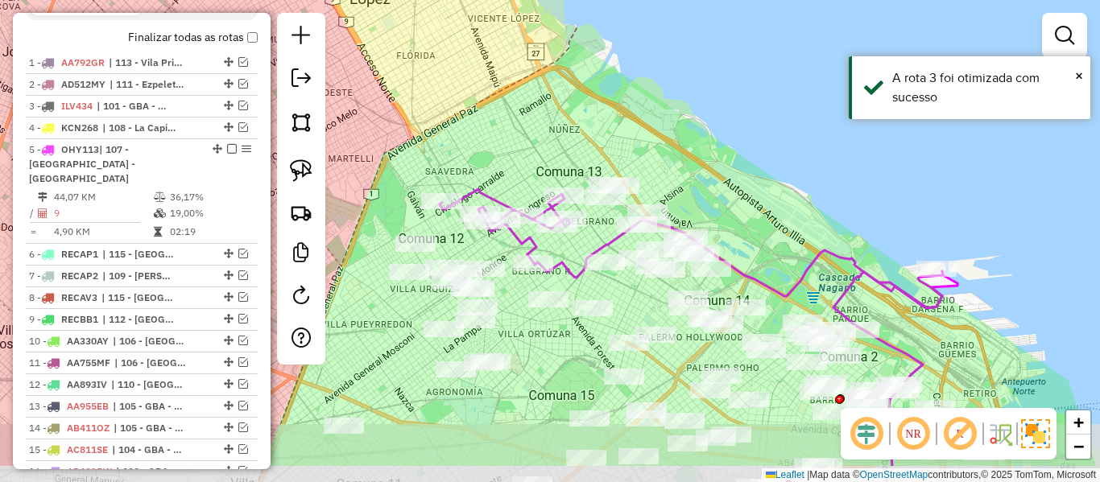
drag, startPoint x: 607, startPoint y: 180, endPoint x: 572, endPoint y: 97, distance: 90.2
click at [572, 97] on div "Janela de atendimento Grade de atendimento Capacidade Transportadoras Veículos …" at bounding box center [550, 241] width 1100 height 482
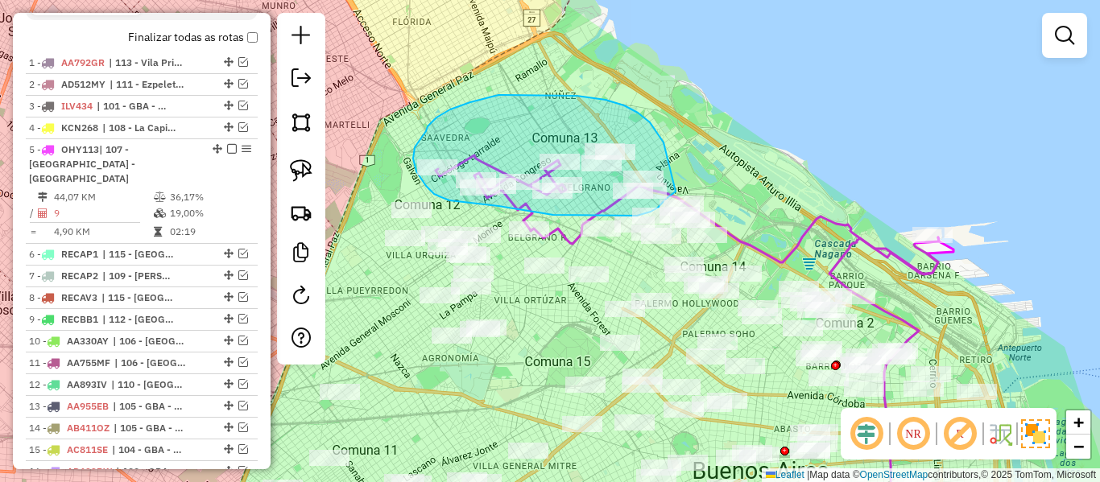
drag, startPoint x: 660, startPoint y: 138, endPoint x: 689, endPoint y: 183, distance: 53.6
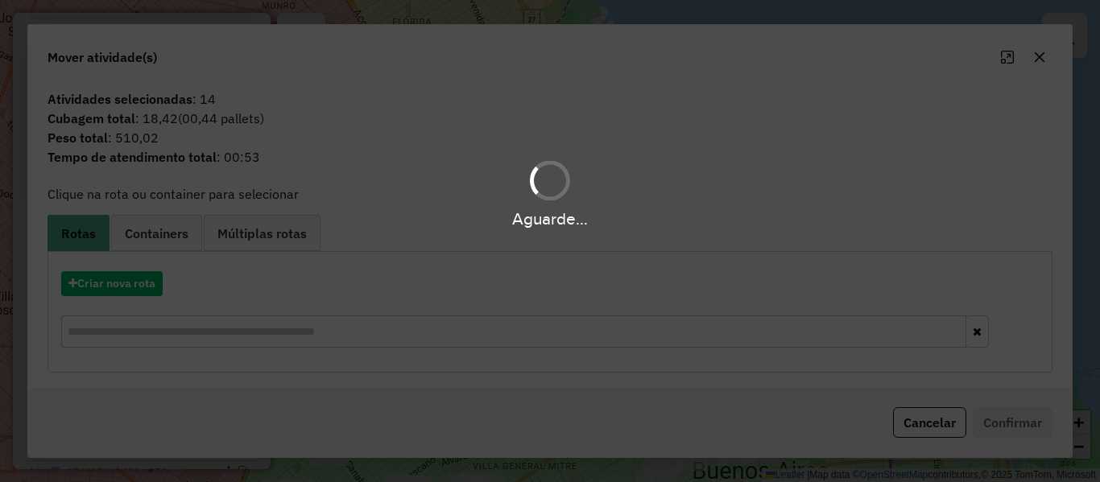
click at [157, 285] on div "Aguarde..." at bounding box center [550, 241] width 1100 height 482
click at [158, 285] on hb-app "Aguarde... Pop-up bloqueado! Seu navegador bloqueou automáticamente a abertura …" at bounding box center [550, 241] width 1100 height 482
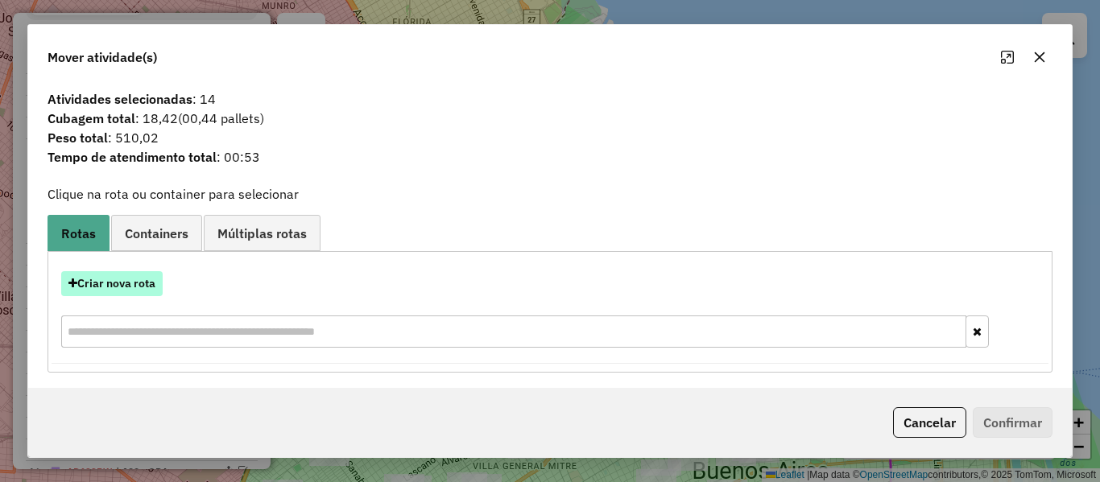
click at [150, 279] on button "Criar nova rota" at bounding box center [111, 283] width 101 height 25
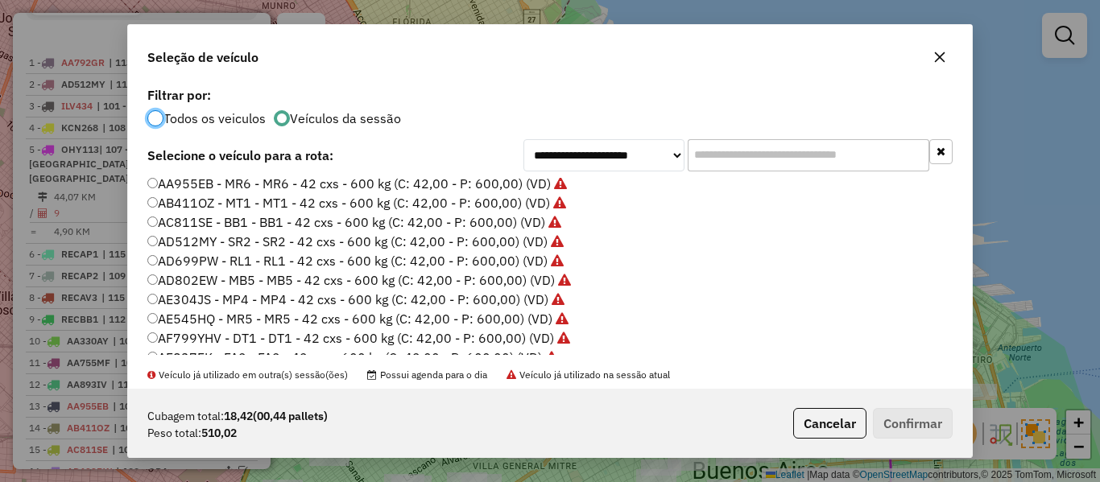
scroll to position [241, 0]
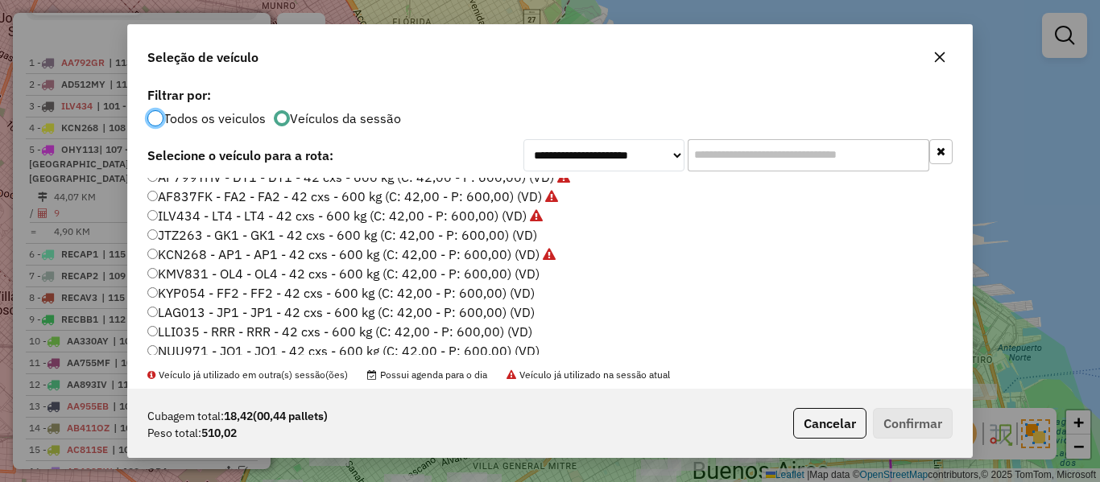
click at [532, 241] on label "JTZ263 - GK1 - GK1 - 42 cxs - 600 kg (C: 42,00 - P: 600,00) (VD)" at bounding box center [342, 234] width 390 height 19
click at [894, 413] on button "Confirmar" at bounding box center [913, 423] width 80 height 31
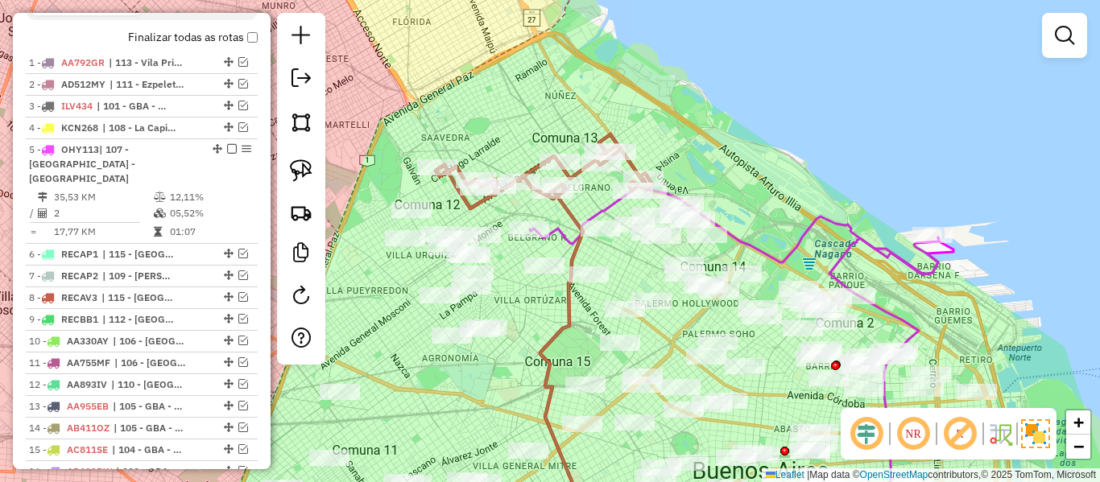
click at [565, 210] on icon at bounding box center [564, 357] width 49 height 346
select select "**********"
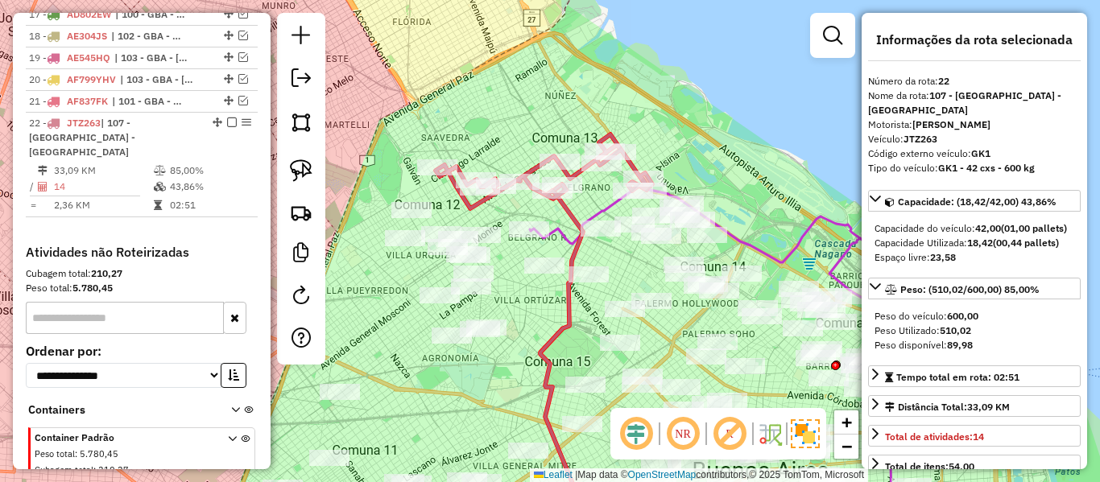
scroll to position [1096, 0]
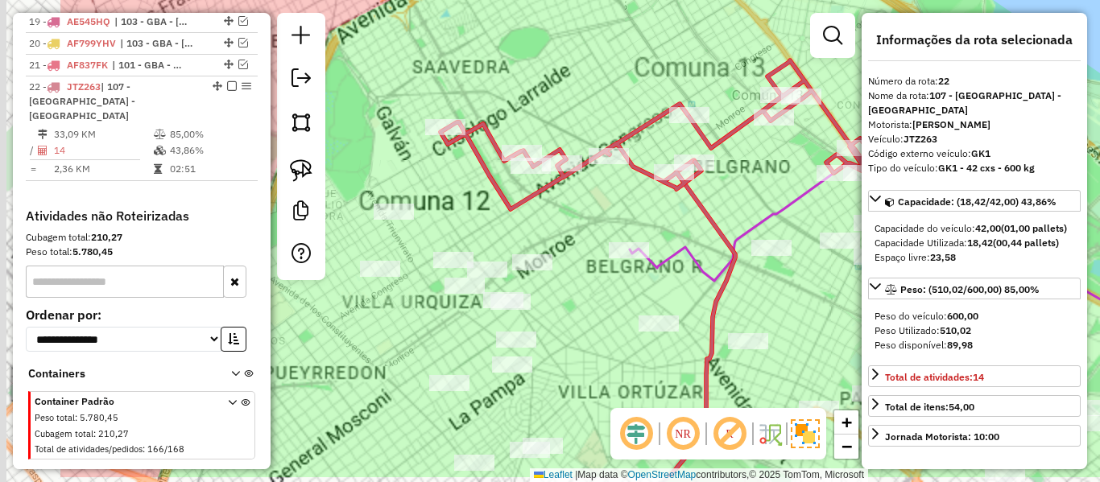
drag, startPoint x: 601, startPoint y: 213, endPoint x: 777, endPoint y: 155, distance: 185.3
click at [777, 155] on div "Janela de atendimento Grade de atendimento Capacidade Transportadoras Veículos …" at bounding box center [550, 241] width 1100 height 482
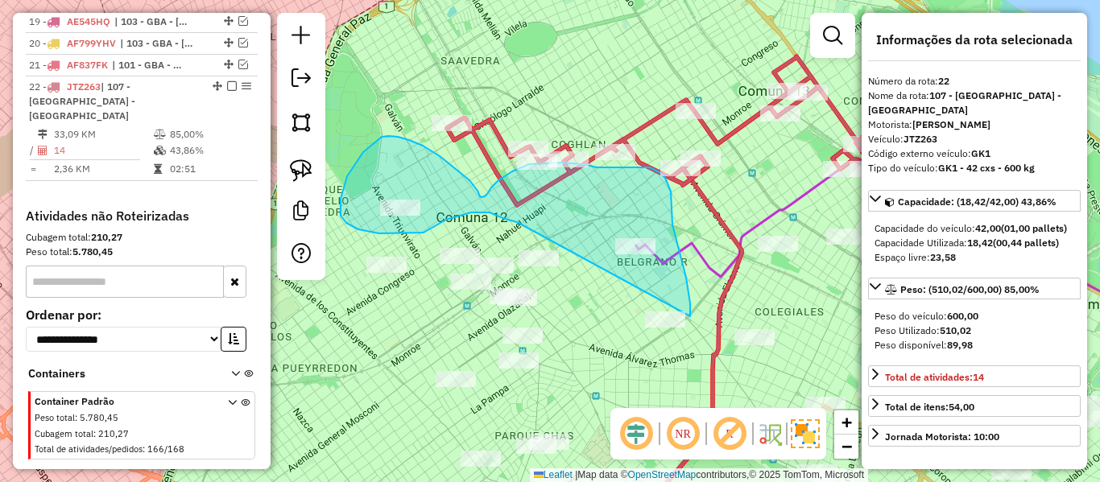
drag, startPoint x: 690, startPoint y: 303, endPoint x: 545, endPoint y: 228, distance: 163.5
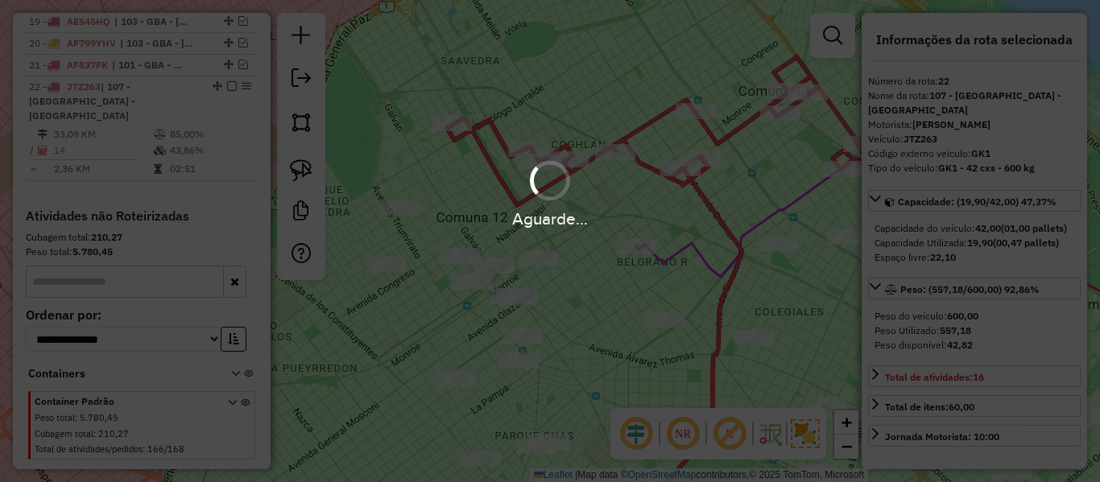
select select "**********"
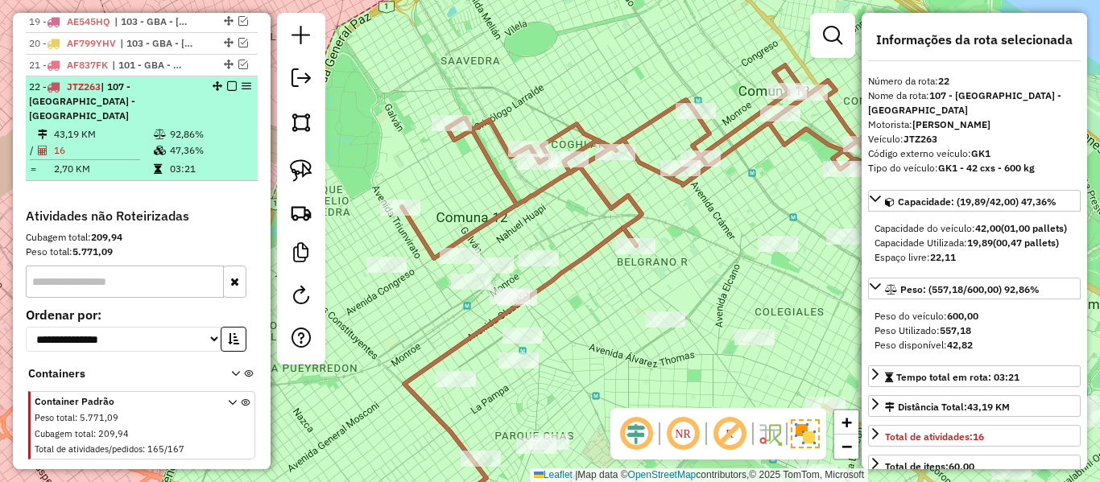
click at [227, 81] on em at bounding box center [232, 86] width 10 height 10
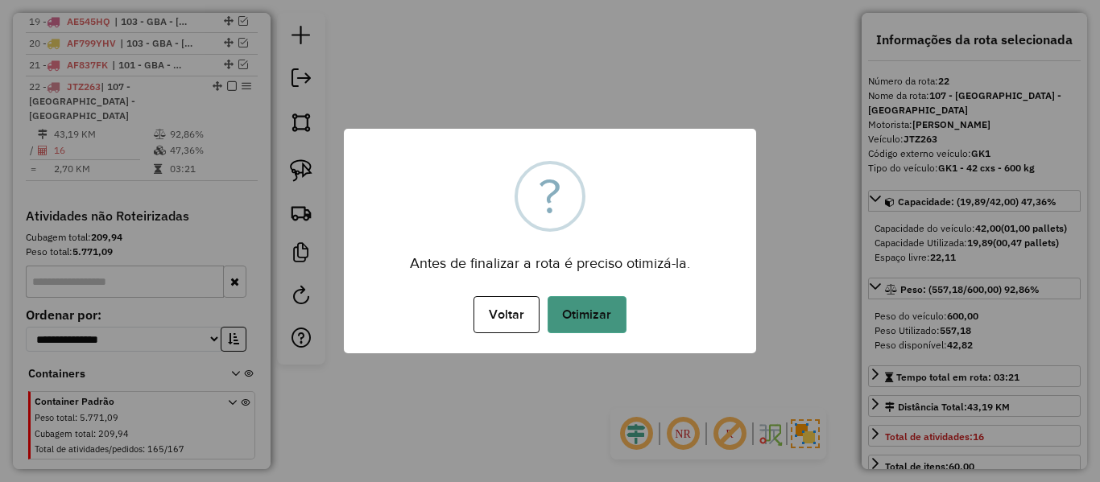
click at [605, 329] on button "Otimizar" at bounding box center [586, 314] width 79 height 37
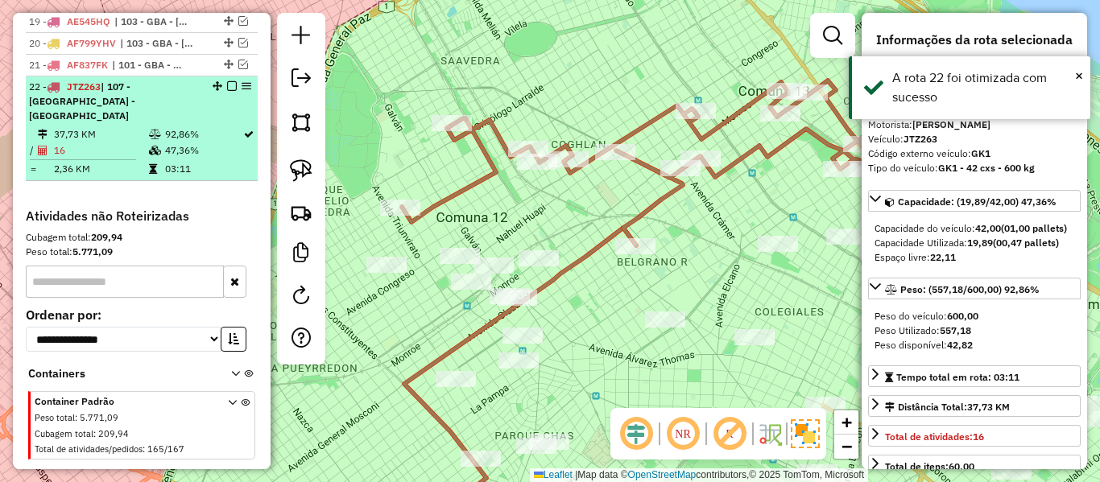
click at [229, 81] on em at bounding box center [232, 86] width 10 height 10
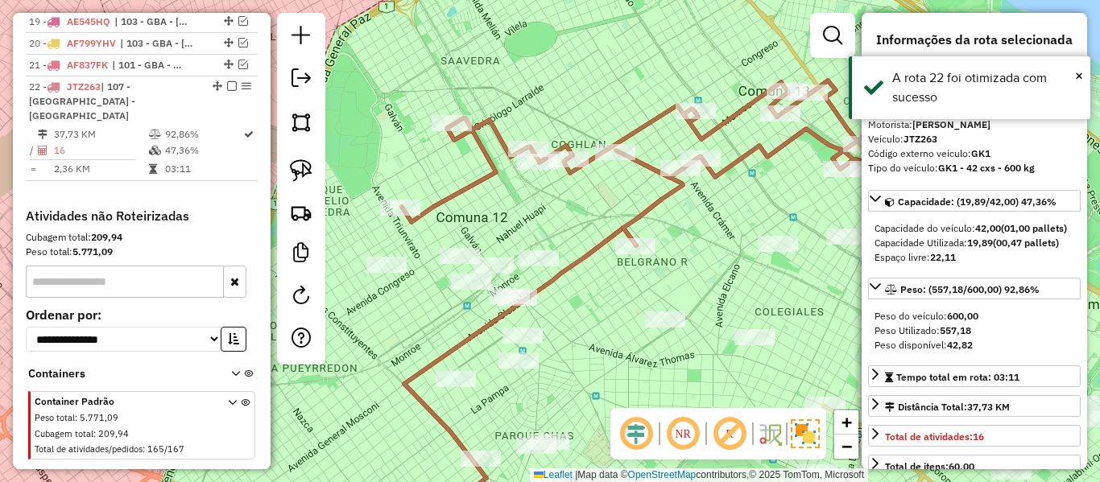
scroll to position [1027, 0]
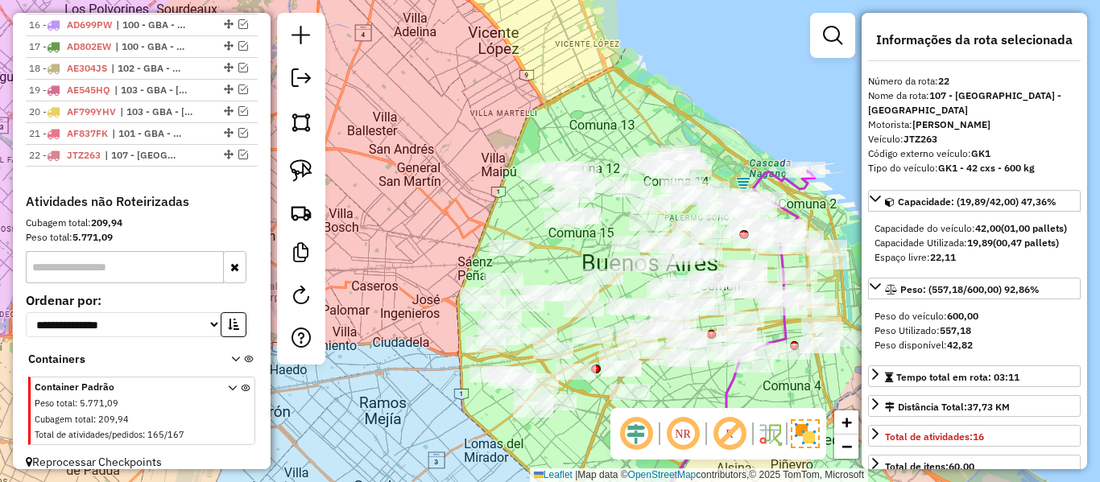
drag, startPoint x: 692, startPoint y: 125, endPoint x: 642, endPoint y: 119, distance: 50.2
click at [642, 119] on div "Janela de atendimento Grade de atendimento Capacidade Transportadoras Veículos …" at bounding box center [550, 241] width 1100 height 482
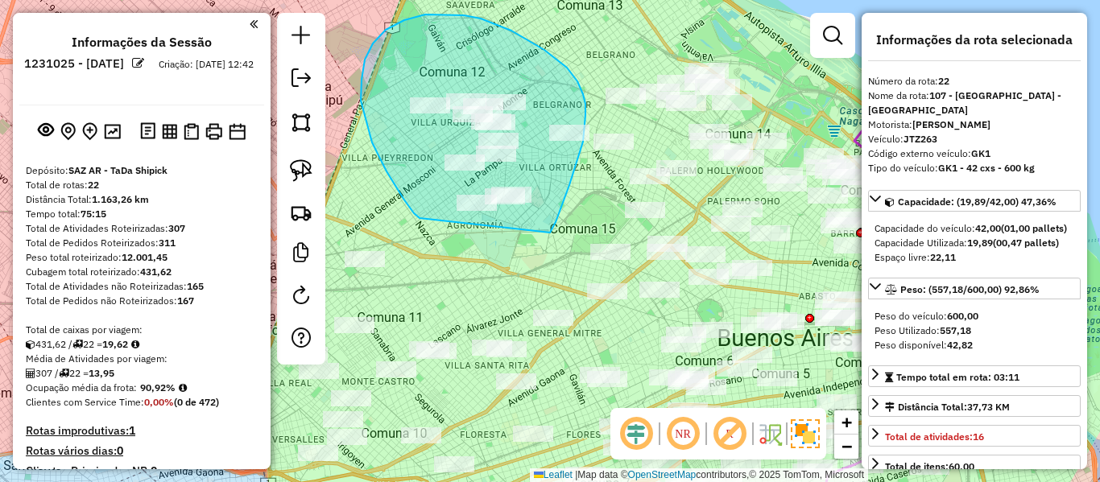
select select "**********"
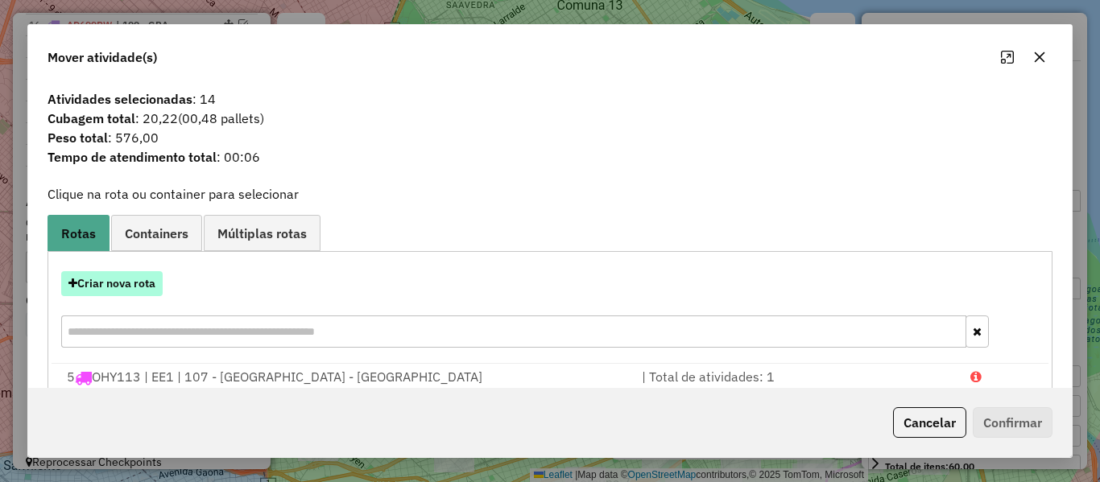
click at [131, 286] on button "Criar nova rota" at bounding box center [111, 283] width 101 height 25
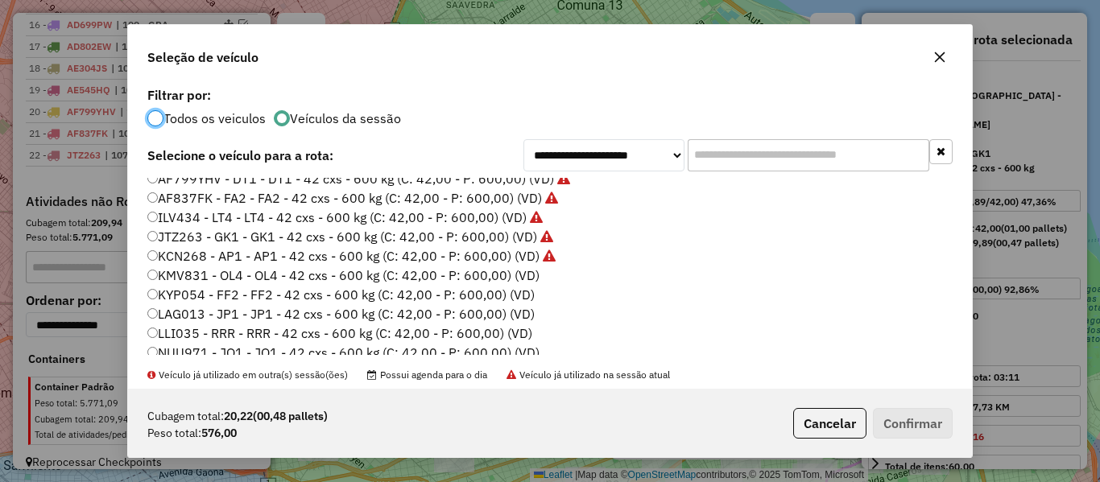
scroll to position [241, 0]
click at [522, 278] on label "KMV831 - OL4 - OL4 - 42 cxs - 600 kg (C: 42,00 - P: 600,00) (VD)" at bounding box center [343, 273] width 392 height 19
drag, startPoint x: 861, startPoint y: 411, endPoint x: 869, endPoint y: 414, distance: 8.7
click at [861, 411] on button "Cancelar" at bounding box center [829, 423] width 73 height 31
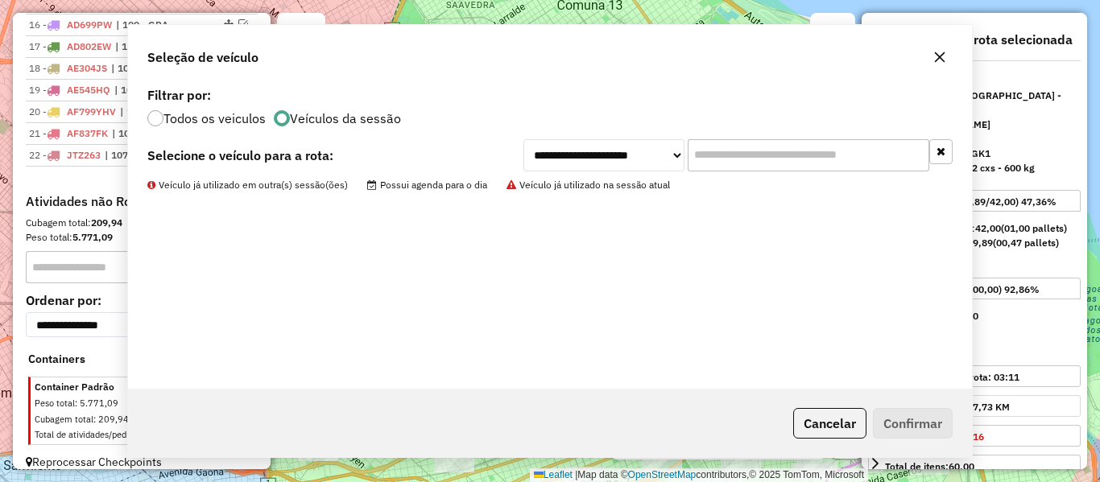
drag, startPoint x: 871, startPoint y: 414, endPoint x: 885, endPoint y: 415, distance: 14.5
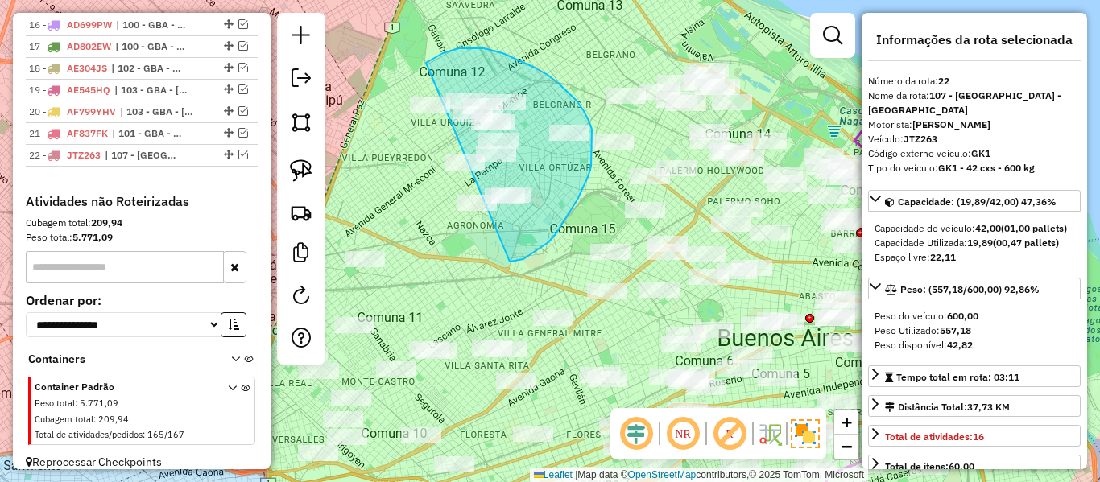
drag, startPoint x: 513, startPoint y: 262, endPoint x: 403, endPoint y: 173, distance: 140.8
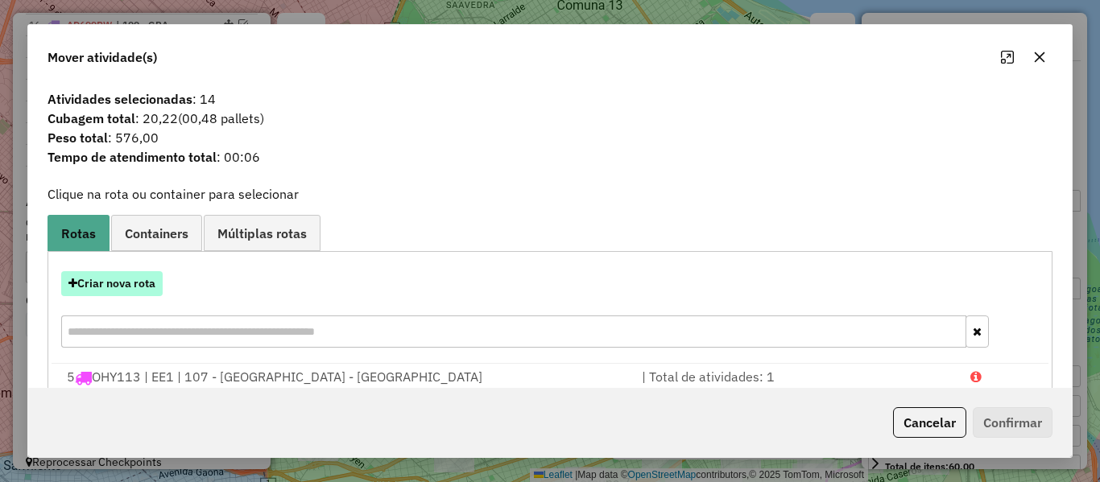
click at [136, 289] on button "Criar nova rota" at bounding box center [111, 283] width 101 height 25
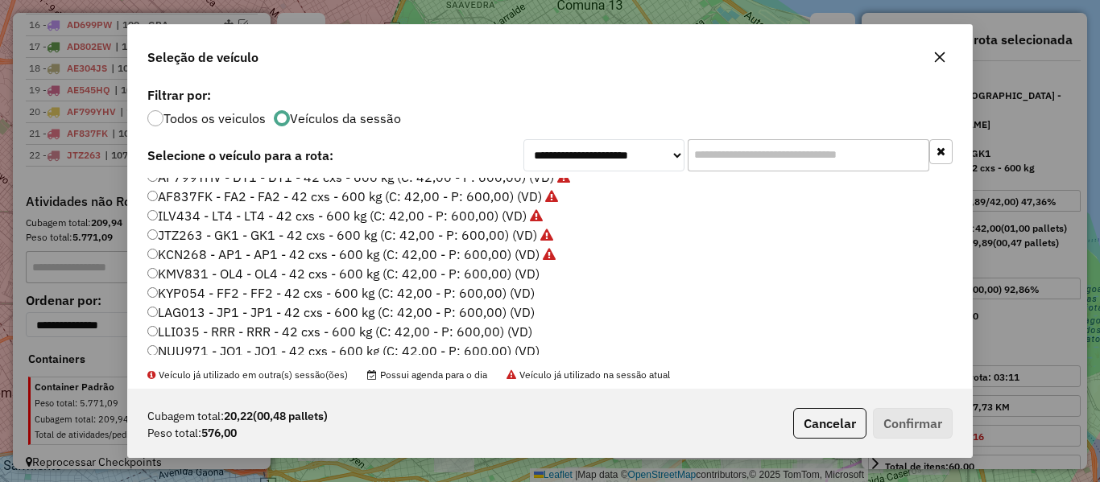
drag, startPoint x: 522, startPoint y: 277, endPoint x: 610, endPoint y: 339, distance: 107.4
click at [522, 278] on label "KMV831 - OL4 - OL4 - 42 cxs - 600 kg (C: 42,00 - P: 600,00) (VD)" at bounding box center [343, 273] width 392 height 19
click at [873, 417] on button "Confirmar" at bounding box center [913, 423] width 80 height 31
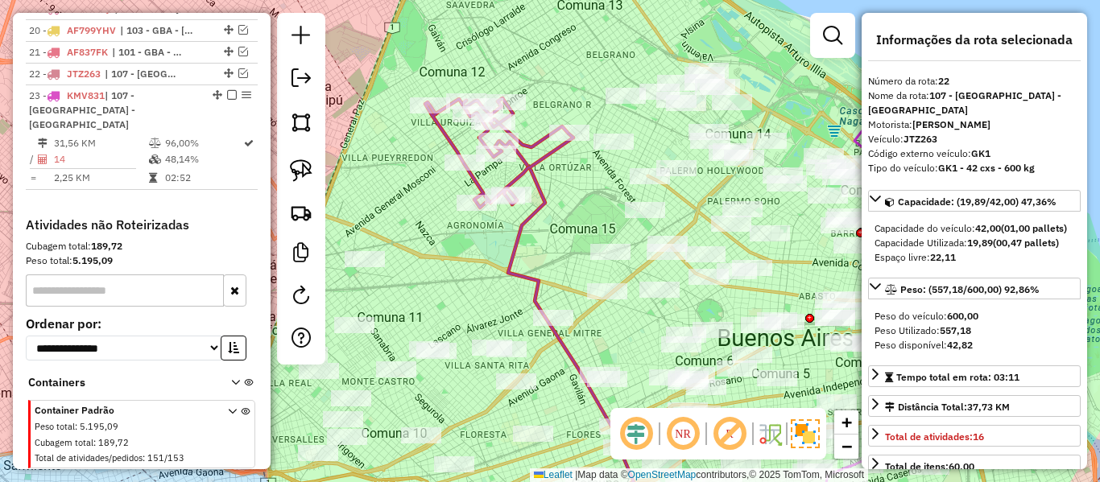
scroll to position [1117, 0]
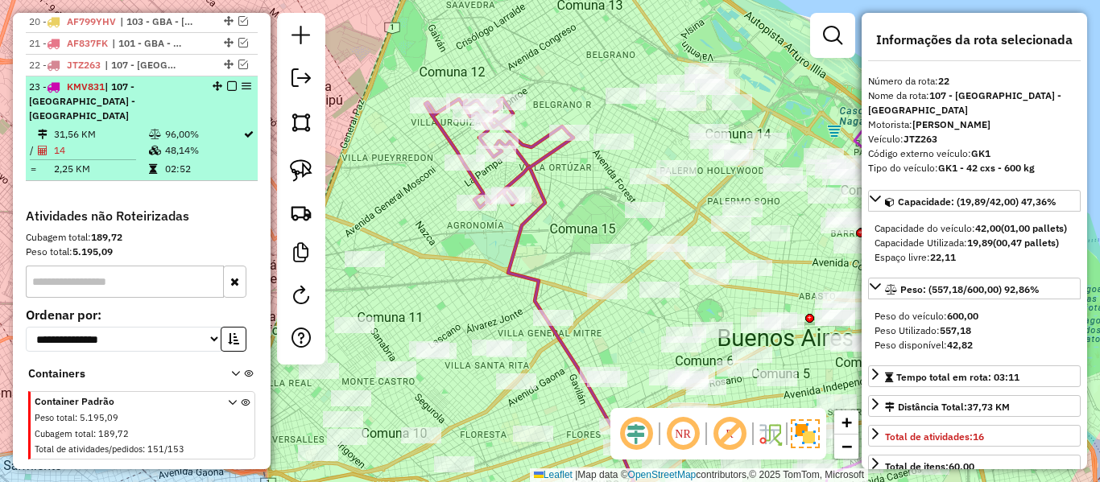
click at [231, 81] on em at bounding box center [232, 86] width 10 height 10
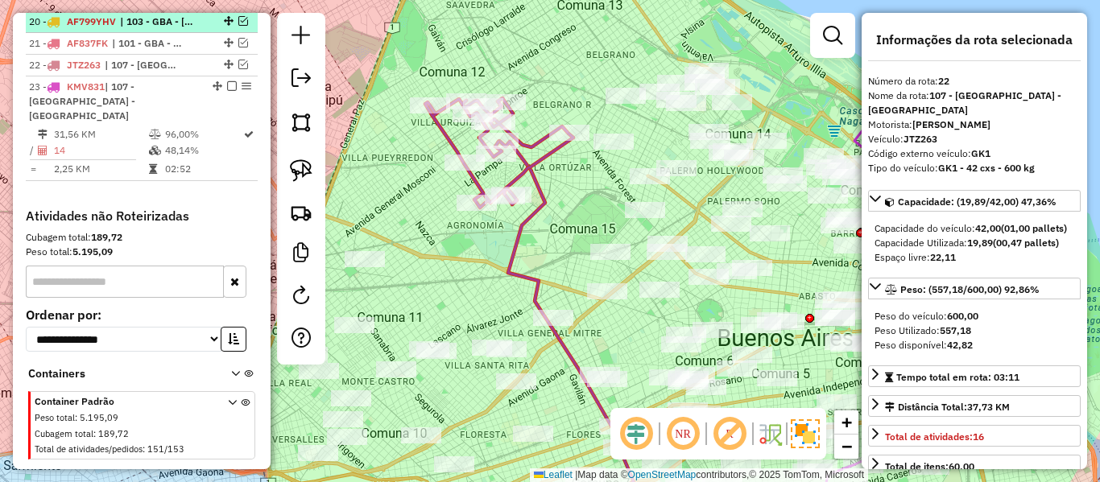
scroll to position [1049, 0]
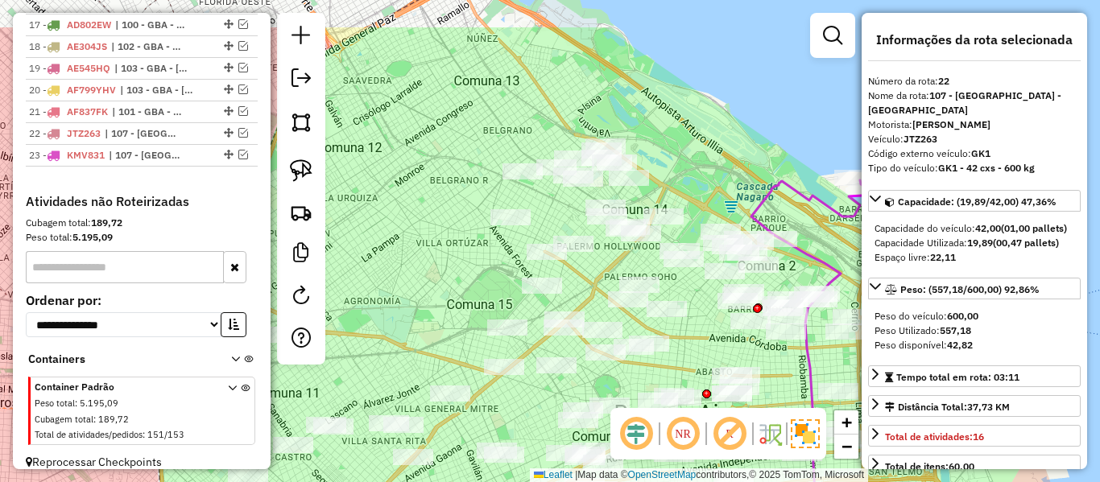
drag, startPoint x: 525, startPoint y: 204, endPoint x: 465, endPoint y: 248, distance: 74.2
click at [397, 295] on div "Janela de atendimento Grade de atendimento Capacidade Transportadoras Veículos …" at bounding box center [550, 241] width 1100 height 482
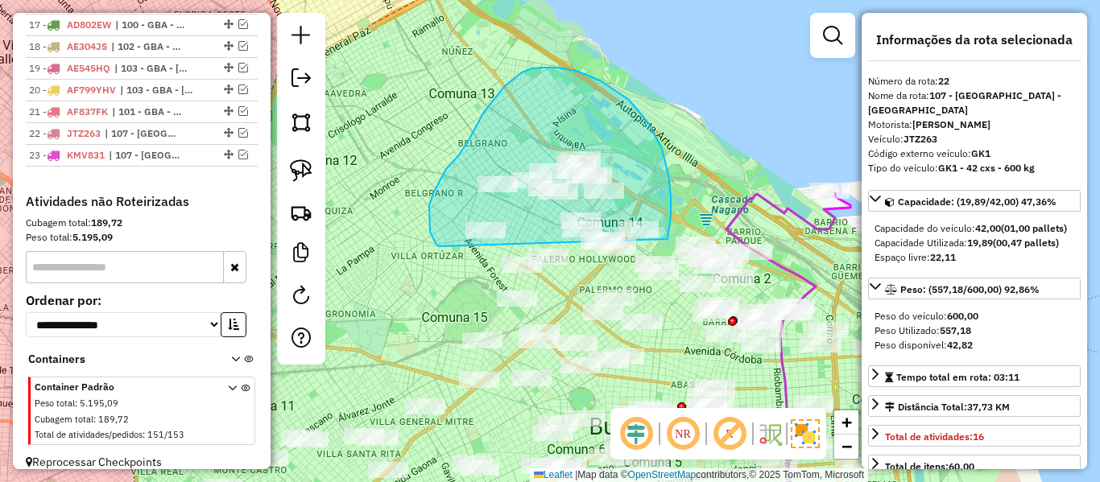
drag, startPoint x: 671, startPoint y: 196, endPoint x: 440, endPoint y: 246, distance: 236.4
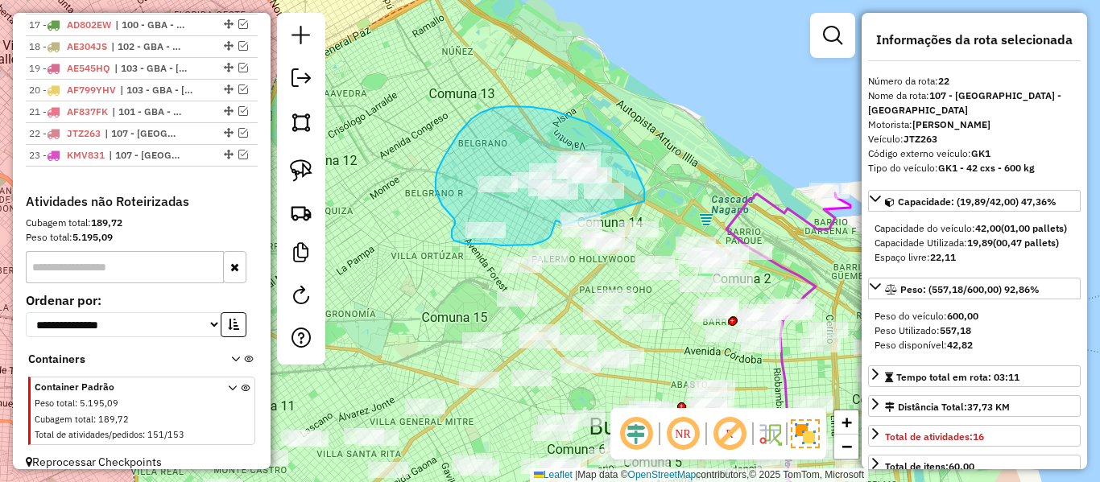
click at [571, 228] on div "Janela de atendimento Grade de atendimento Capacidade Transportadoras Veículos …" at bounding box center [550, 241] width 1100 height 482
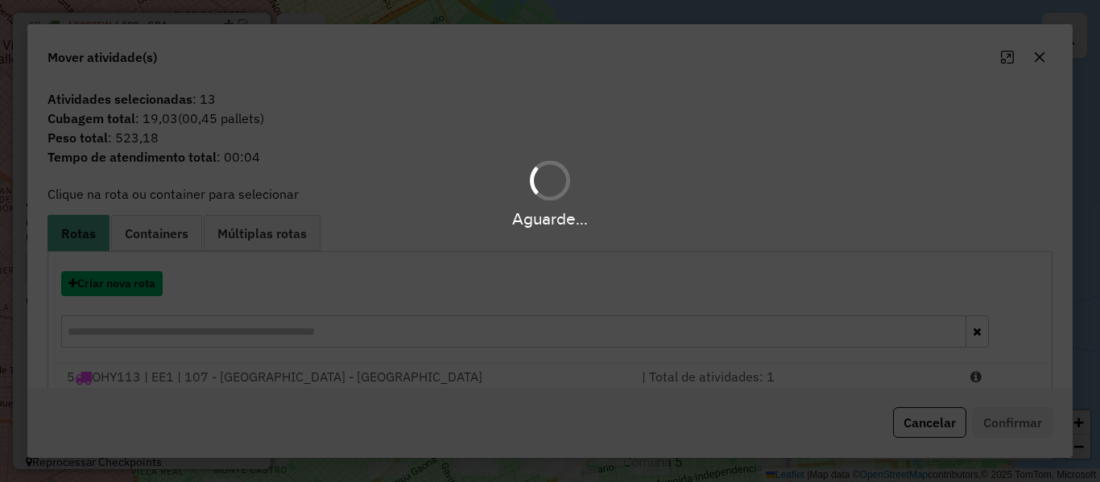
click at [131, 284] on button "Criar nova rota" at bounding box center [111, 283] width 101 height 25
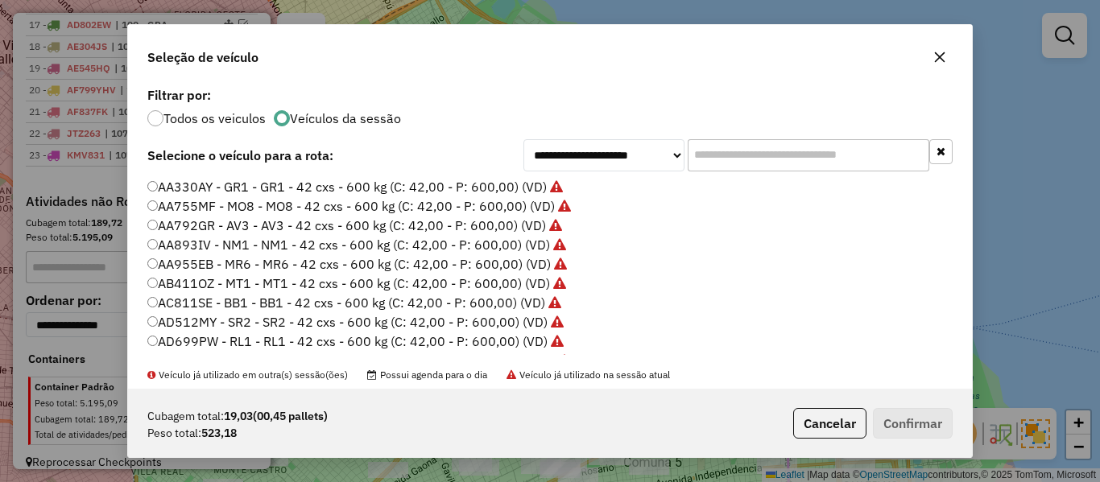
click at [131, 284] on div "**********" at bounding box center [550, 241] width 1100 height 482
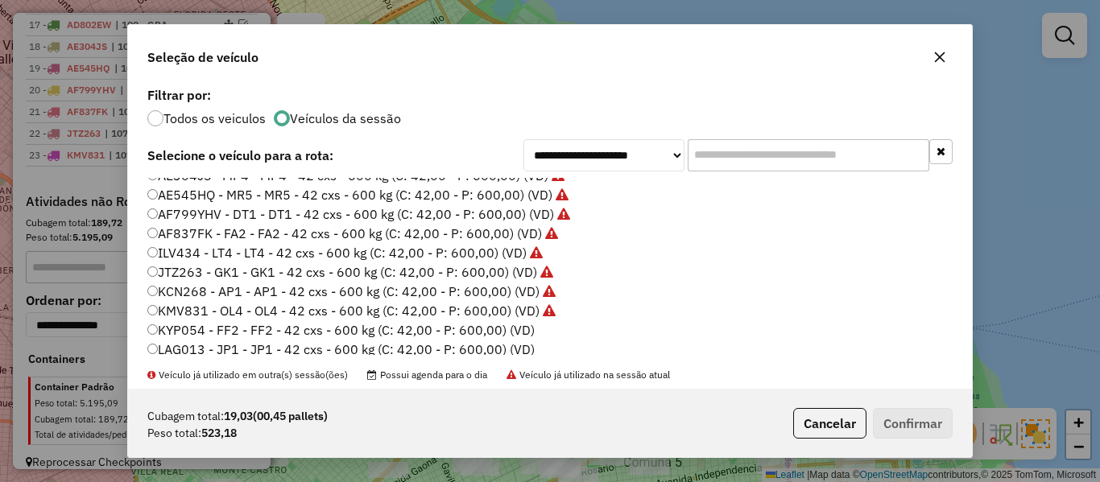
scroll to position [241, 0]
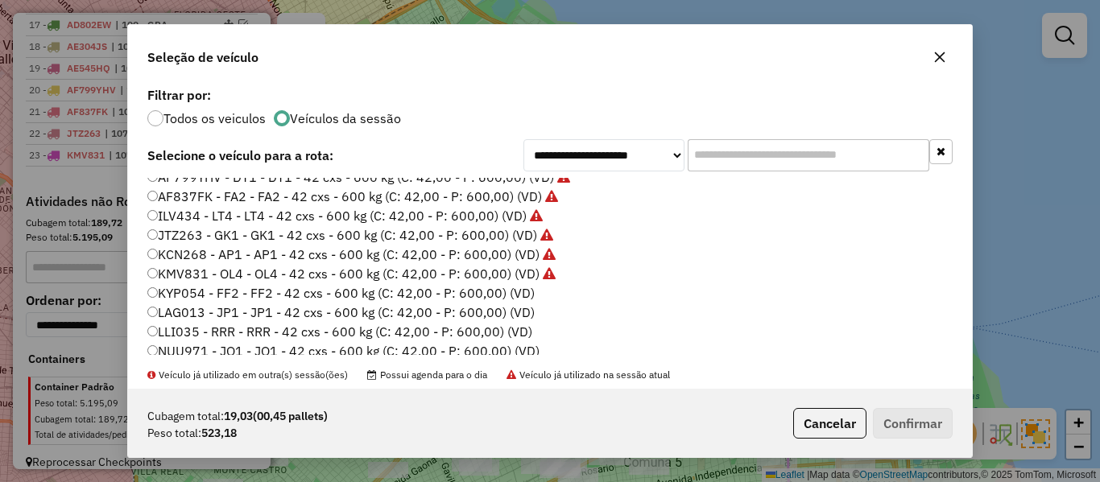
click at [513, 288] on label "KYP054 - FF2 - FF2 - 42 cxs - 600 kg (C: 42,00 - P: 600,00) (VD)" at bounding box center [340, 292] width 387 height 19
click at [928, 423] on button "Confirmar" at bounding box center [913, 423] width 80 height 31
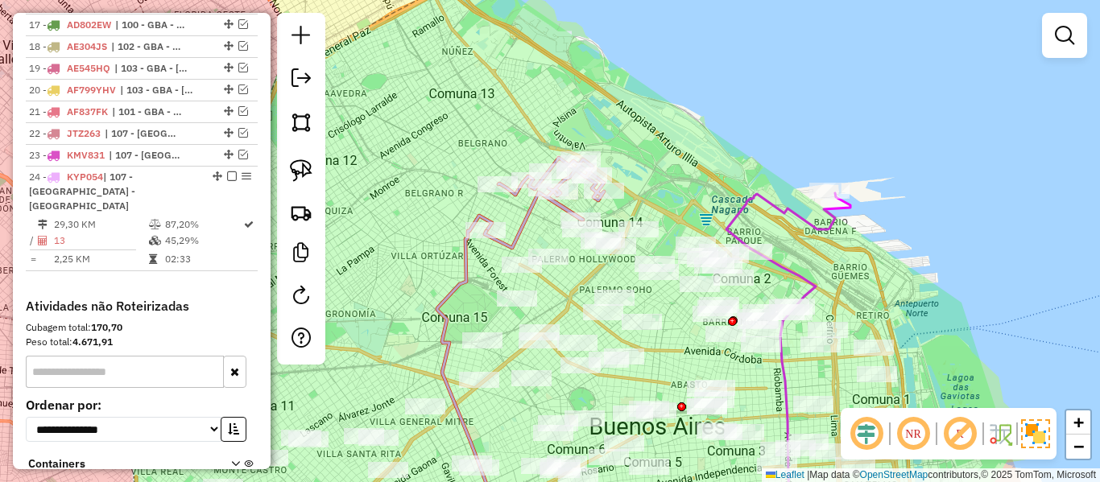
scroll to position [1117, 0]
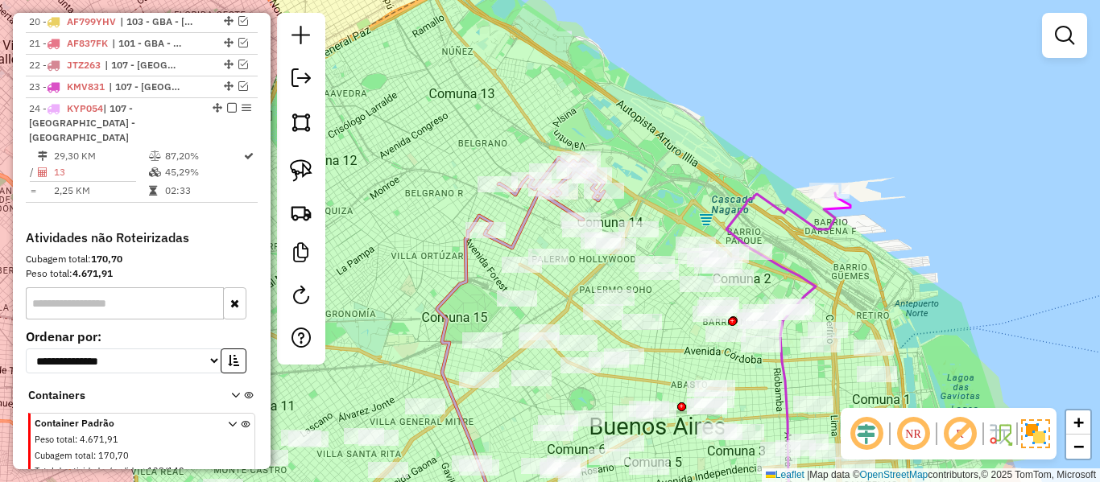
click at [533, 214] on icon at bounding box center [544, 203] width 119 height 90
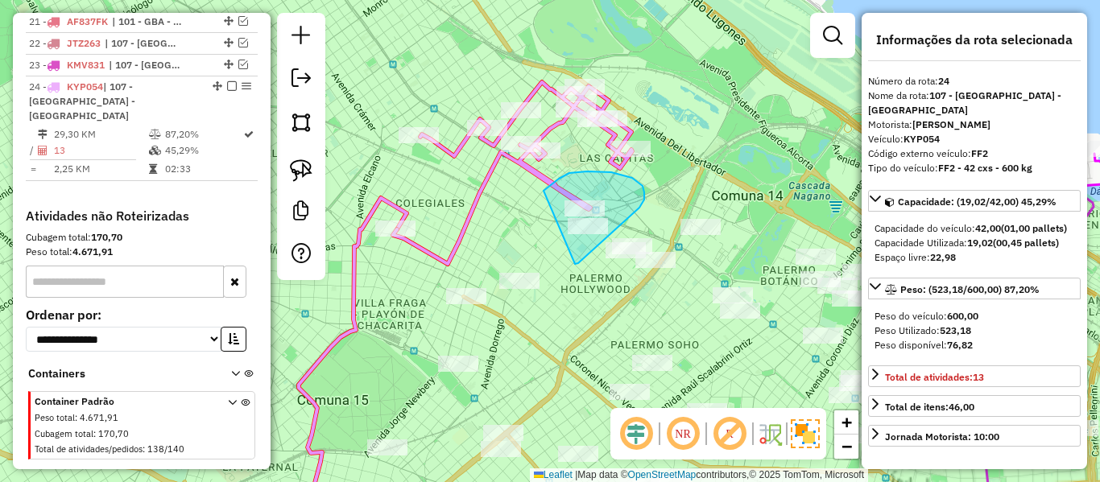
drag, startPoint x: 575, startPoint y: 264, endPoint x: 539, endPoint y: 193, distance: 79.2
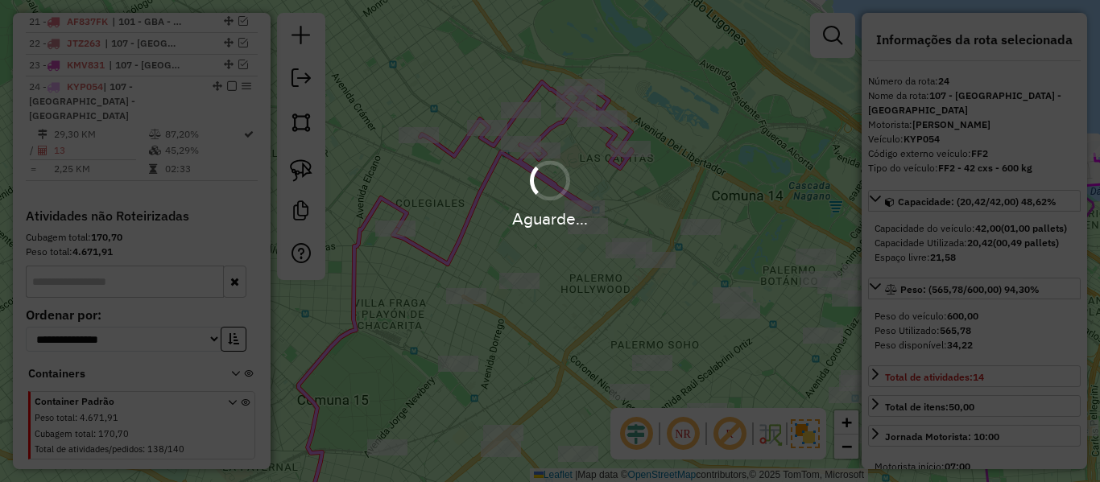
select select "**********"
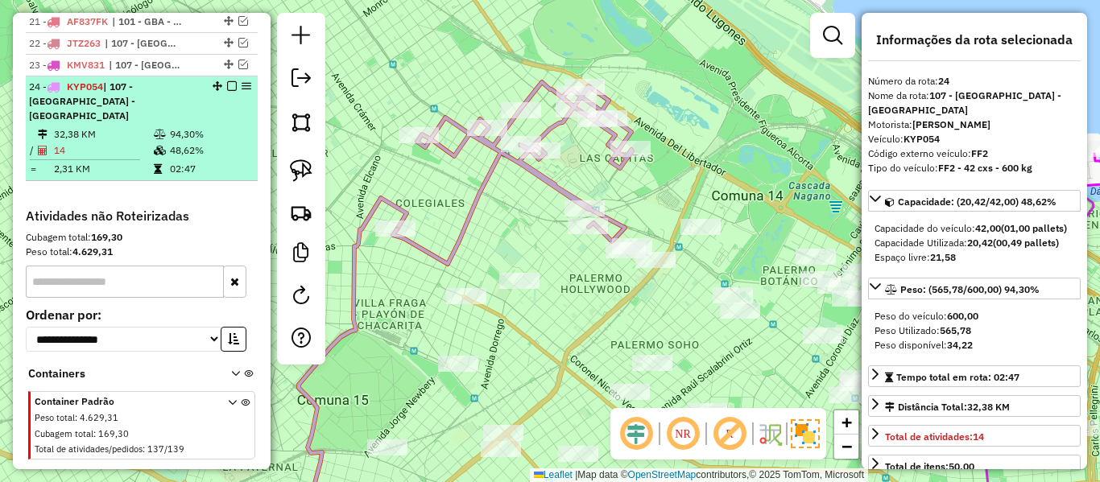
click at [228, 81] on em at bounding box center [232, 86] width 10 height 10
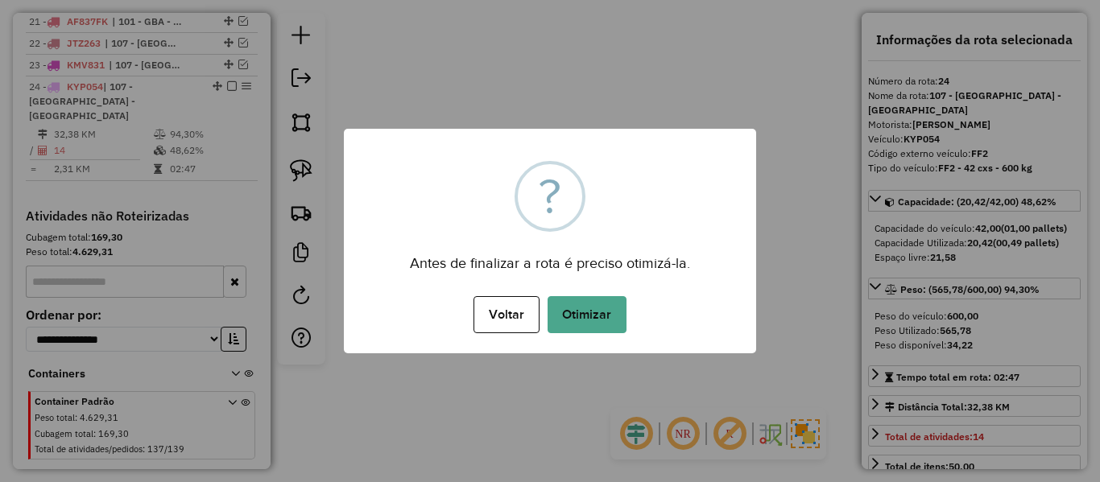
click at [626, 323] on div "Voltar No Otimizar" at bounding box center [550, 314] width 412 height 45
click at [607, 316] on button "Otimizar" at bounding box center [586, 314] width 79 height 37
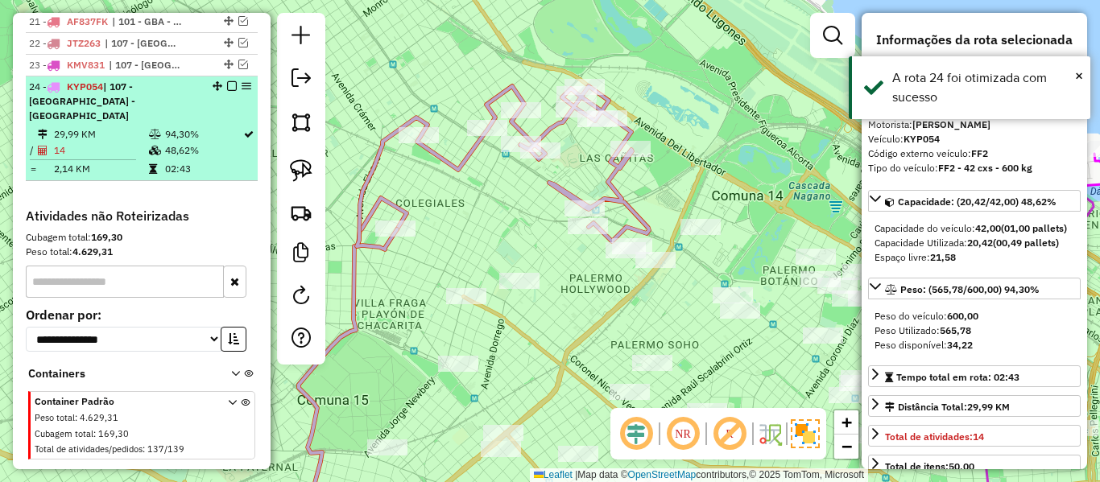
click at [227, 81] on em at bounding box center [232, 86] width 10 height 10
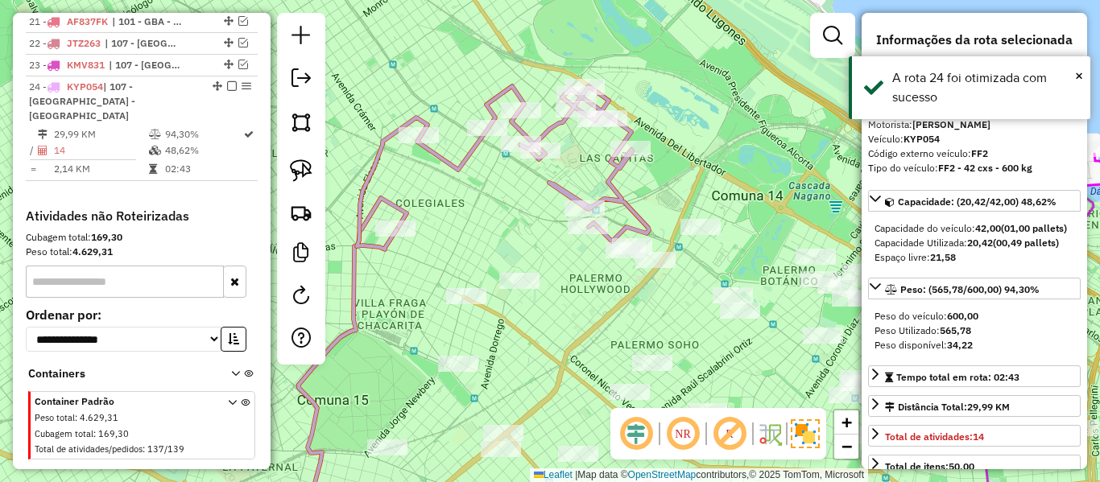
scroll to position [1071, 0]
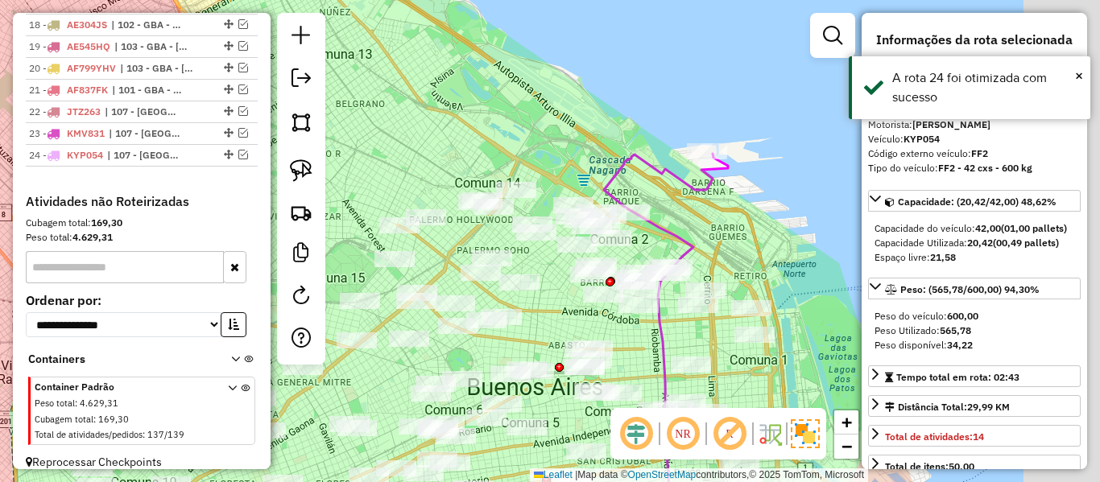
drag, startPoint x: 514, startPoint y: 154, endPoint x: 421, endPoint y: 138, distance: 93.8
click at [397, 138] on div "Janela de atendimento Grade de atendimento Capacidade Transportadoras Veículos …" at bounding box center [550, 241] width 1100 height 482
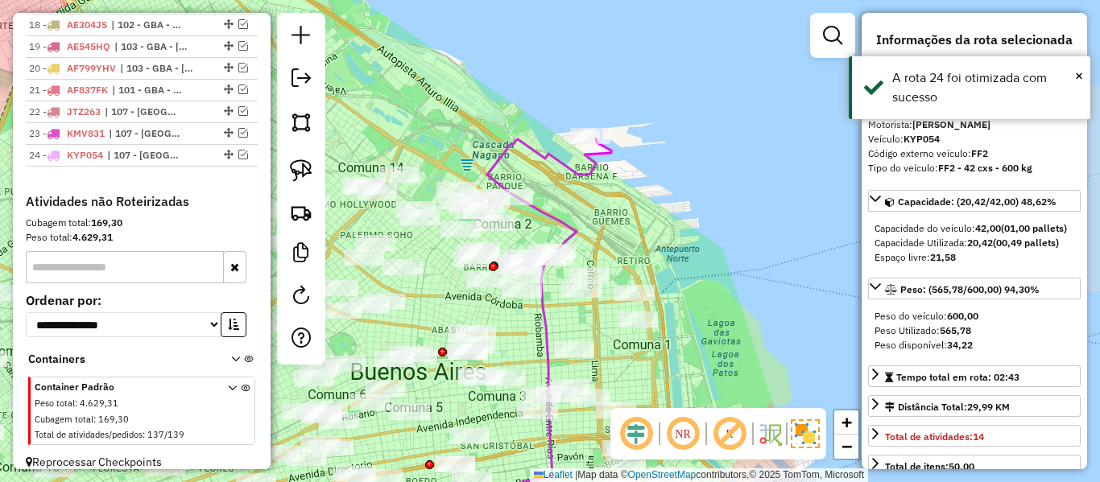
click at [582, 188] on div "Janela de atendimento Grade de atendimento Capacidade Transportadoras Veículos …" at bounding box center [550, 241] width 1100 height 482
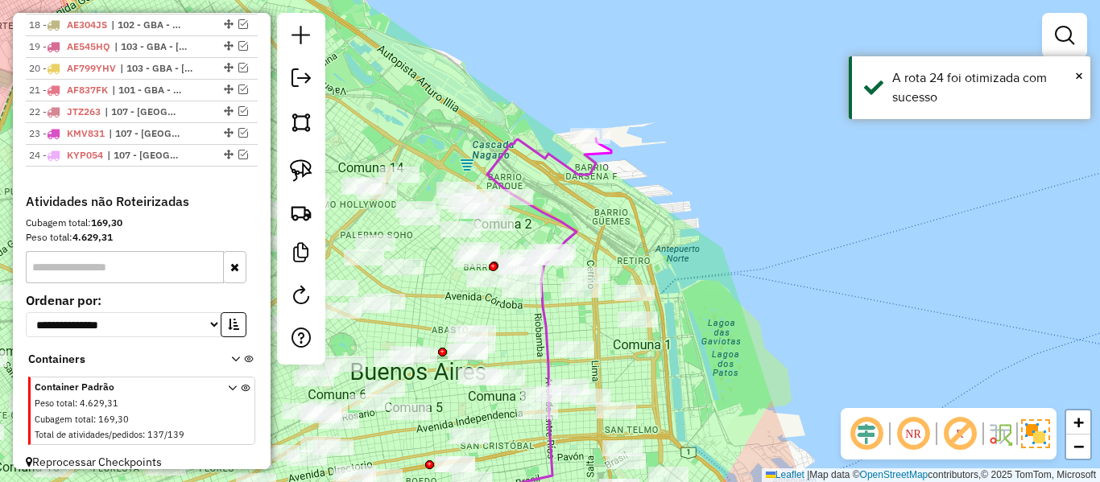
click at [588, 171] on icon at bounding box center [533, 334] width 155 height 392
select select "**********"
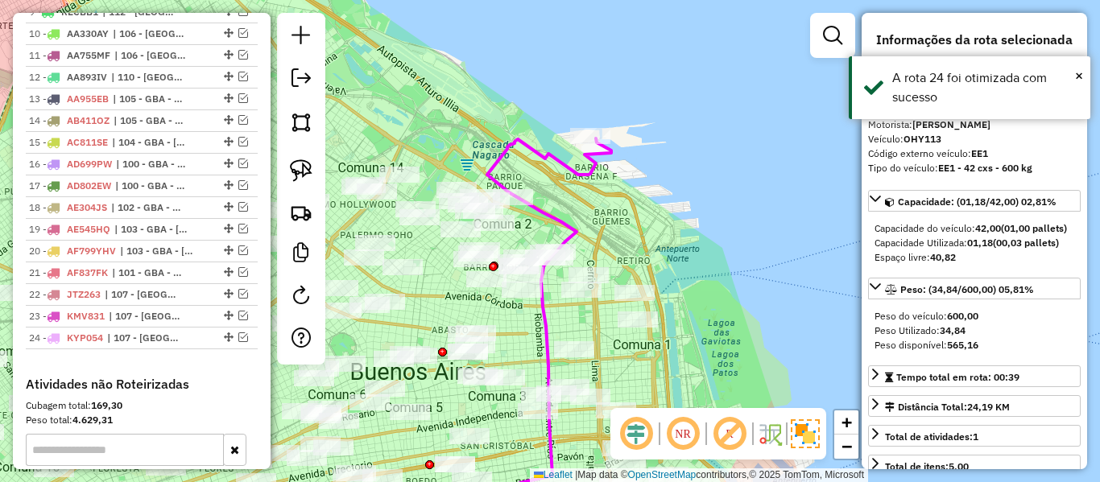
scroll to position [707, 0]
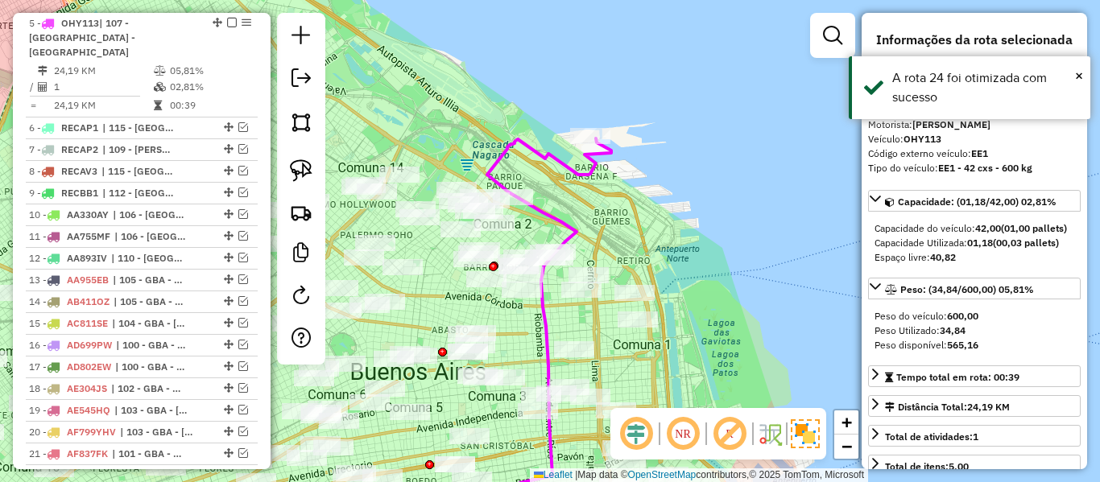
drag, startPoint x: 611, startPoint y: 200, endPoint x: 675, endPoint y: 207, distance: 64.7
click at [671, 208] on div "Janela de atendimento Grade de atendimento Capacidade Transportadoras Veículos …" at bounding box center [550, 241] width 1100 height 482
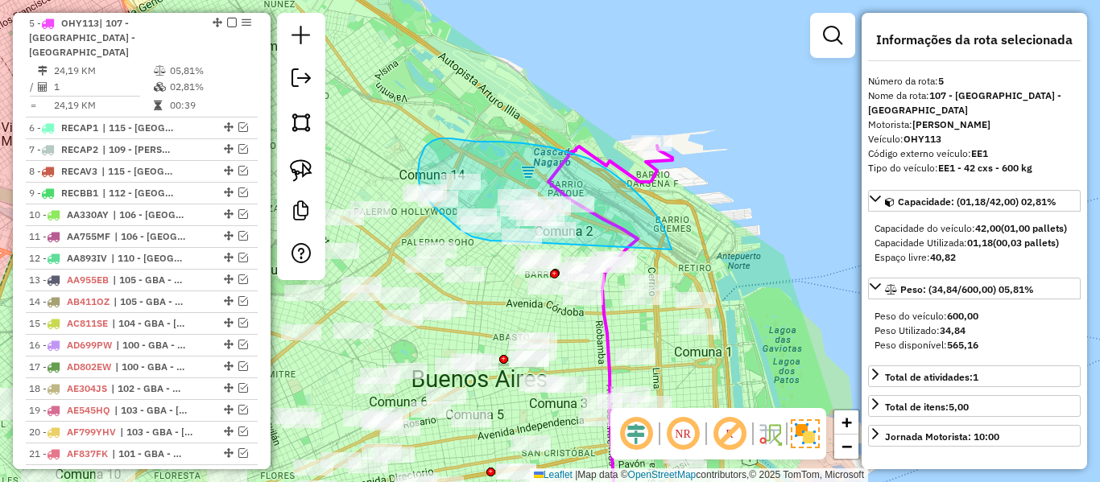
click at [563, 231] on div "Janela de atendimento Grade de atendimento Capacidade Transportadoras Veículos …" at bounding box center [550, 241] width 1100 height 482
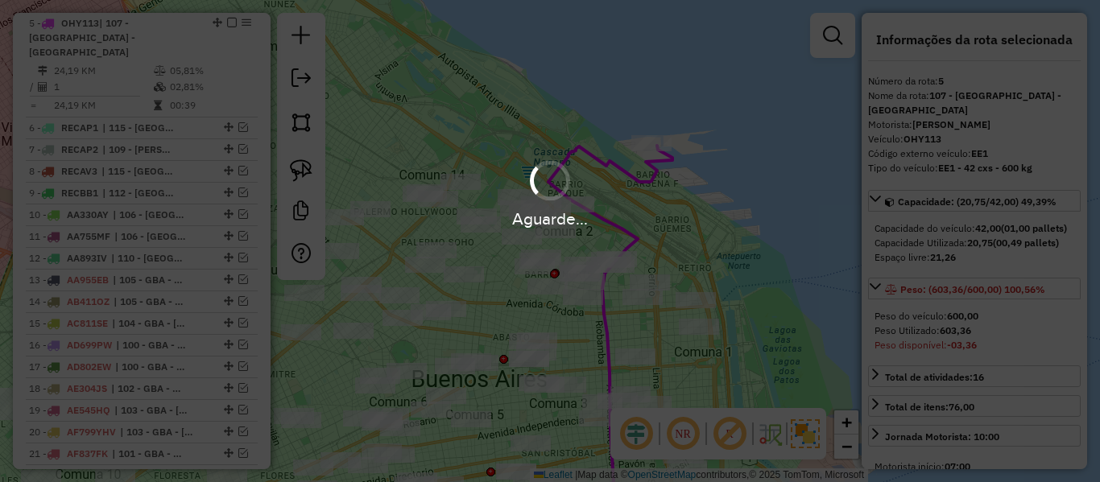
select select "**********"
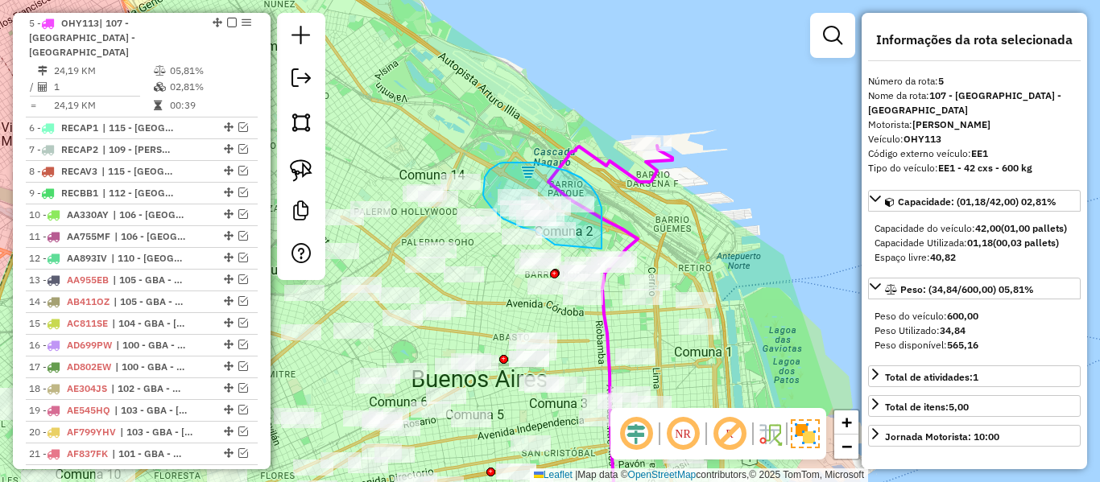
click at [577, 259] on div "Janela de atendimento Grade de atendimento Capacidade Transportadoras Veículos …" at bounding box center [550, 241] width 1100 height 482
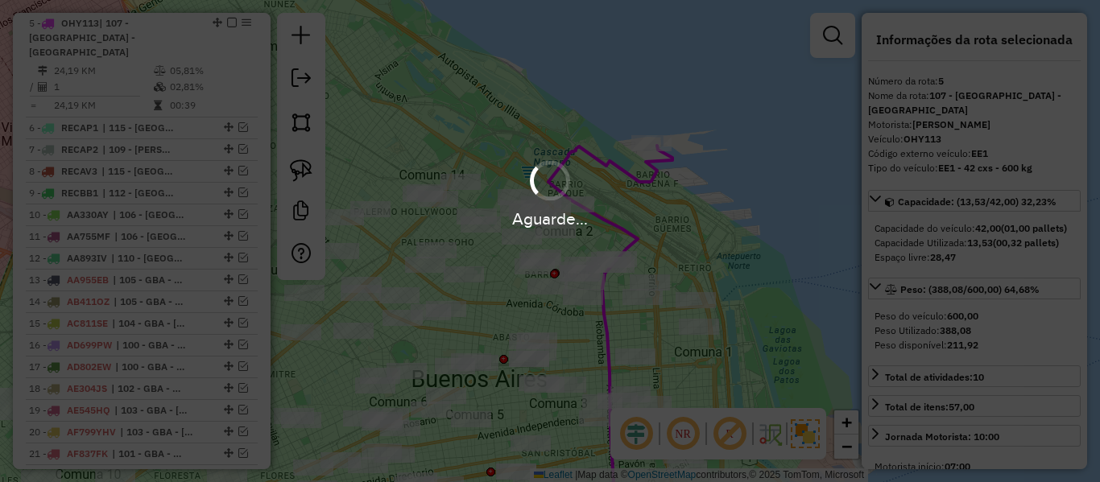
select select "**********"
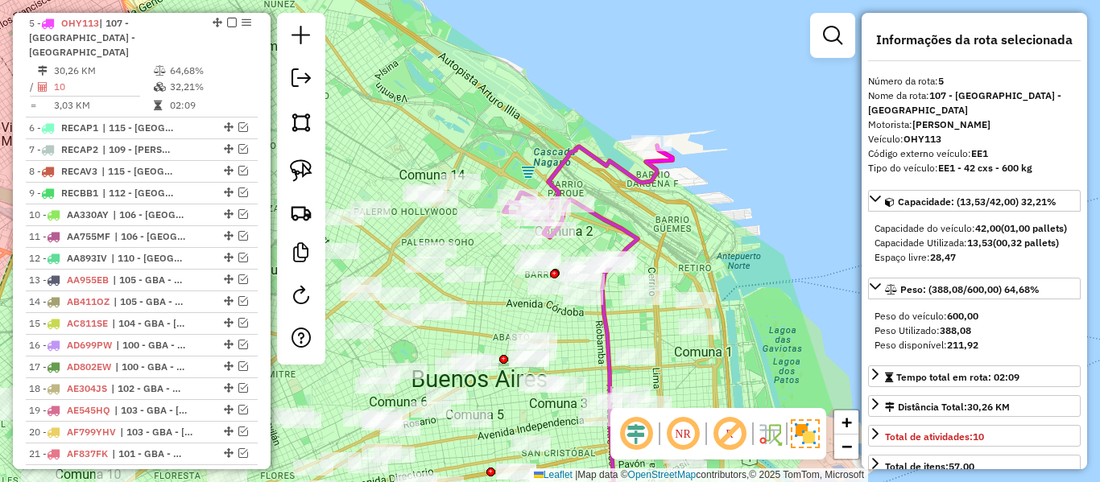
click at [638, 175] on icon at bounding box center [588, 192] width 168 height 92
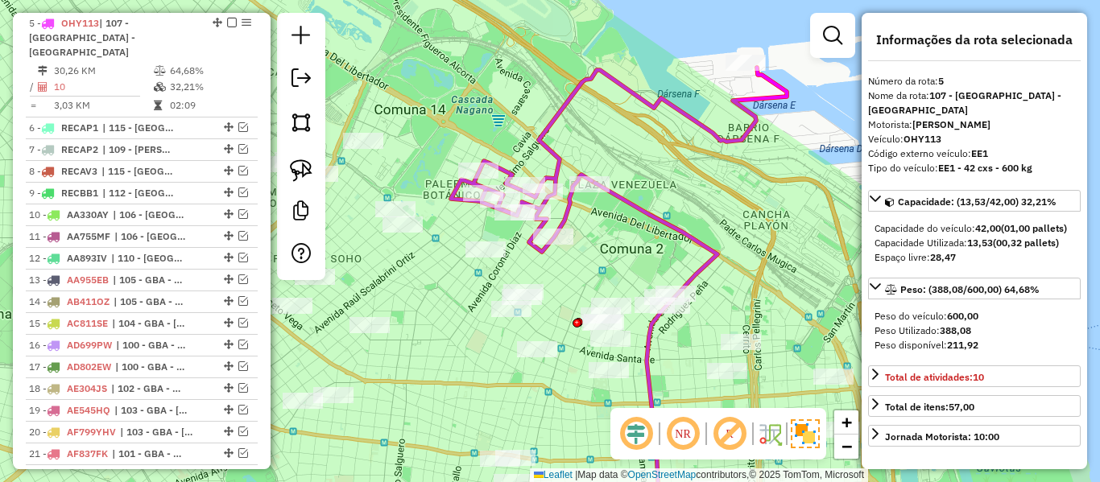
drag, startPoint x: 444, startPoint y: 177, endPoint x: 539, endPoint y: 176, distance: 95.0
click at [539, 176] on div "Rota 5 - Placa OHY113 482164 - Federico Lef Janela de atendimento Grade de aten…" at bounding box center [550, 241] width 1100 height 482
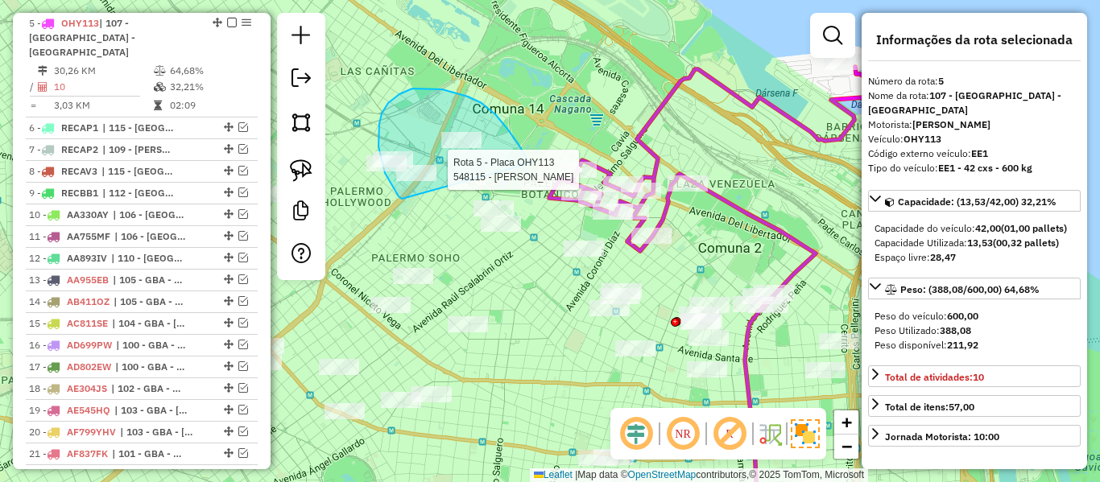
drag, startPoint x: 526, startPoint y: 158, endPoint x: 406, endPoint y: 199, distance: 127.5
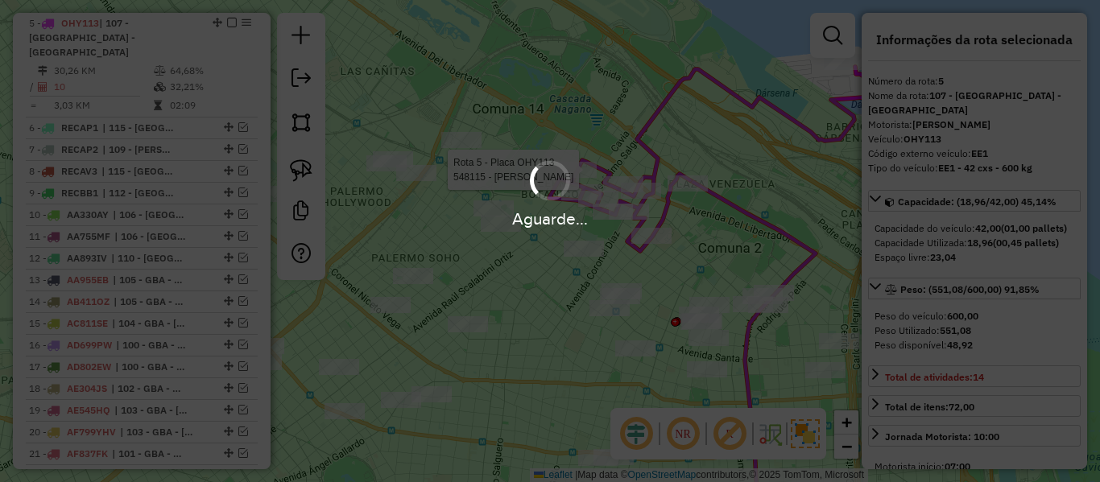
select select "**********"
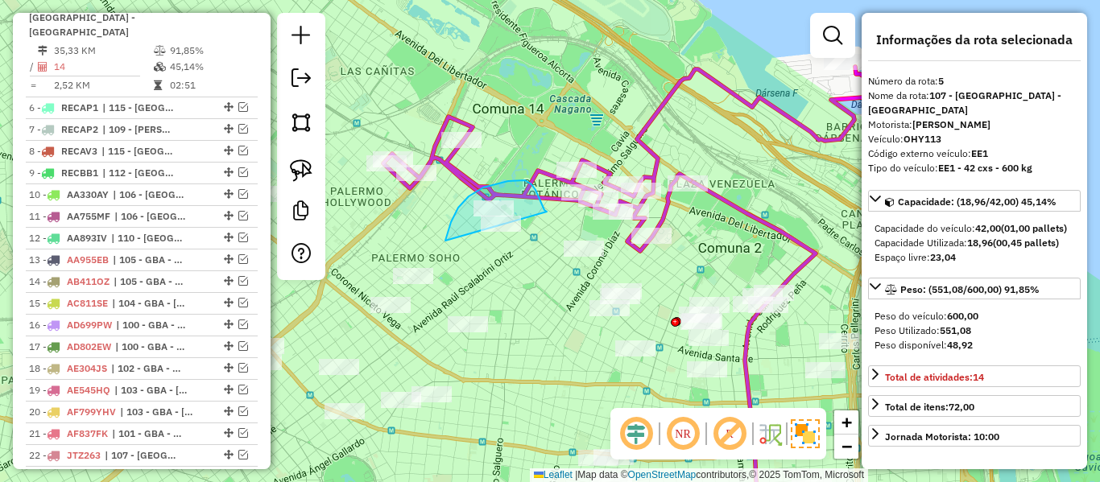
drag, startPoint x: 445, startPoint y: 241, endPoint x: 547, endPoint y: 212, distance: 105.5
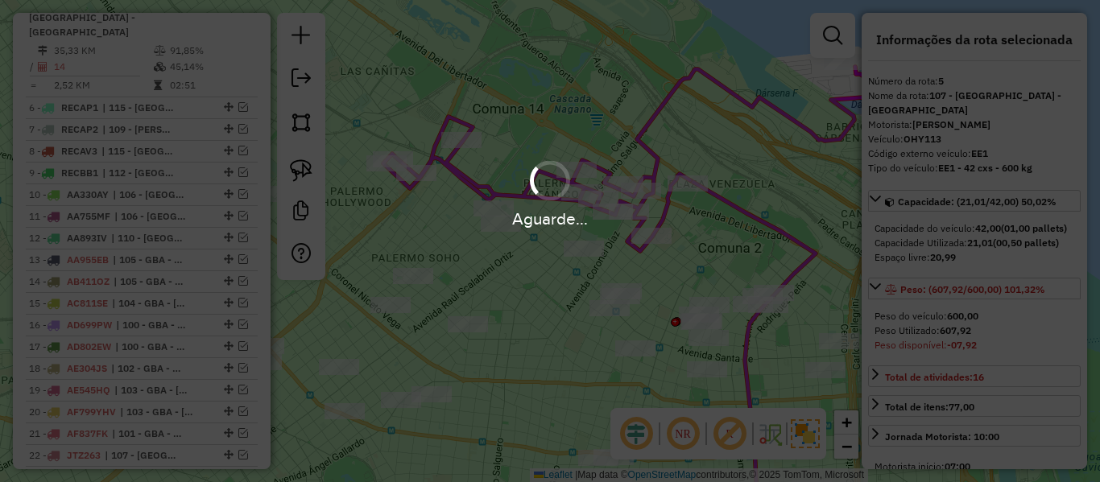
select select "**********"
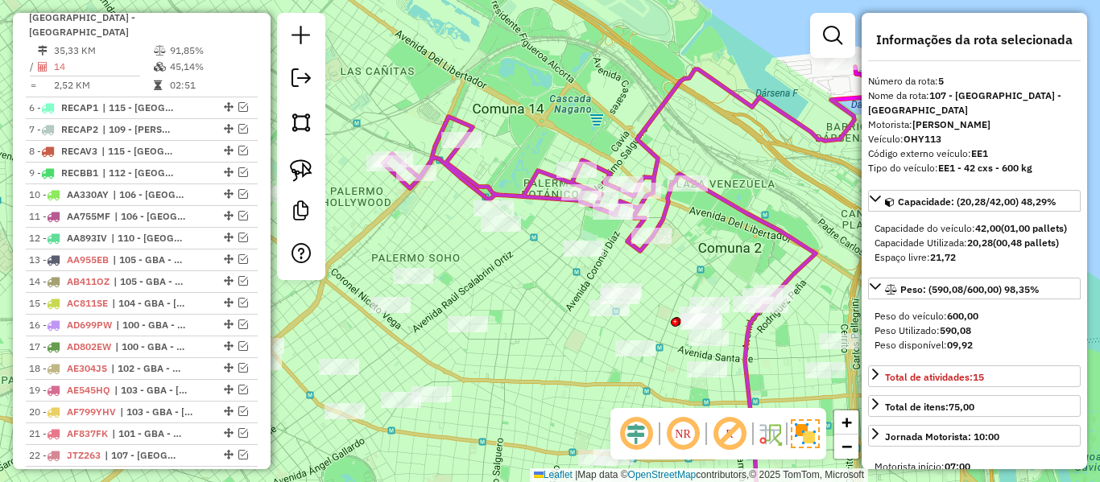
select select "**********"
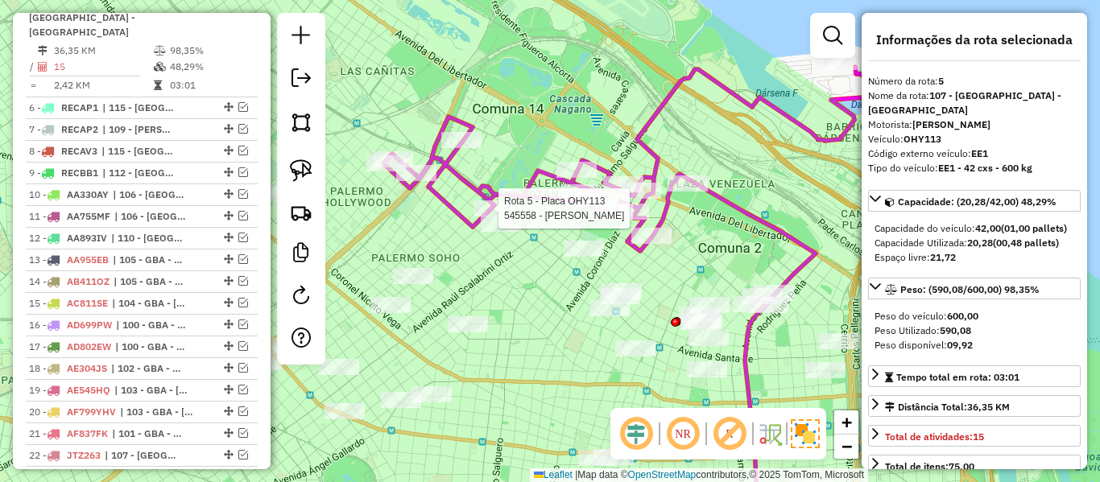
scroll to position [687, 0]
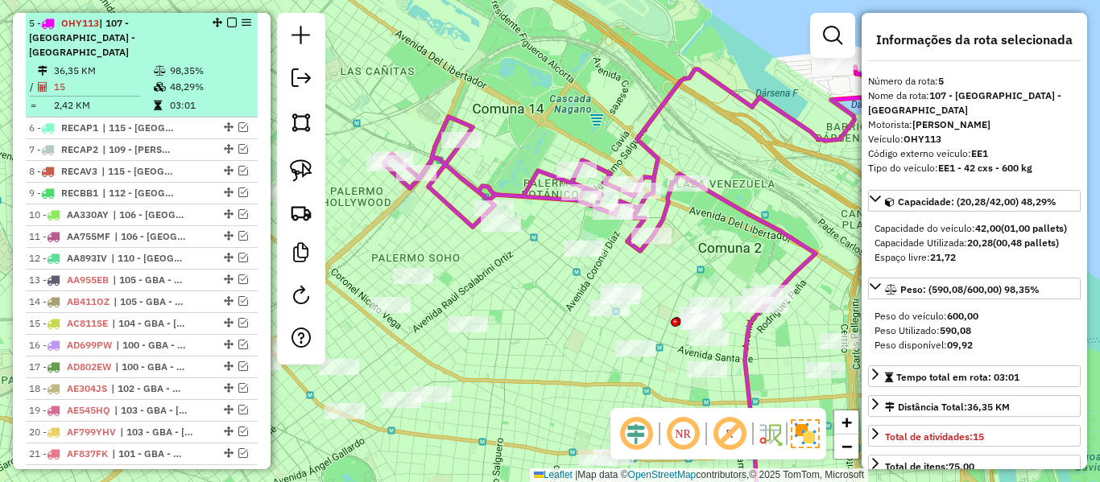
click at [228, 23] on em at bounding box center [232, 23] width 10 height 10
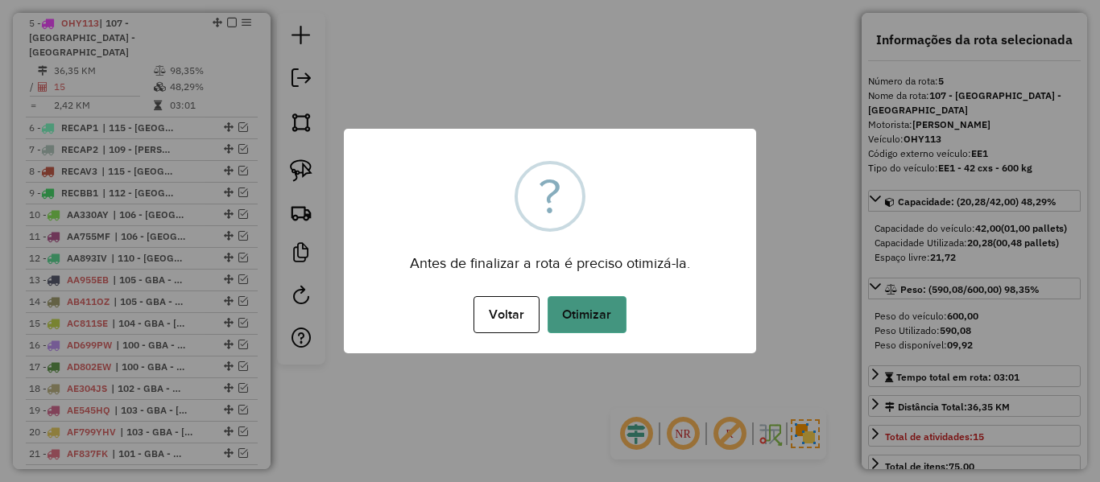
click at [607, 321] on button "Otimizar" at bounding box center [586, 314] width 79 height 37
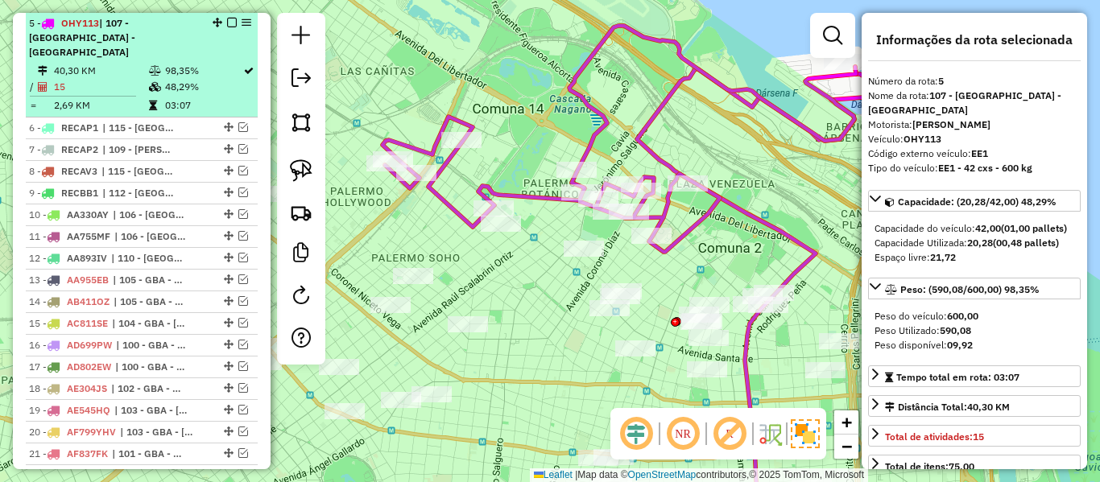
click at [231, 25] on em at bounding box center [232, 23] width 10 height 10
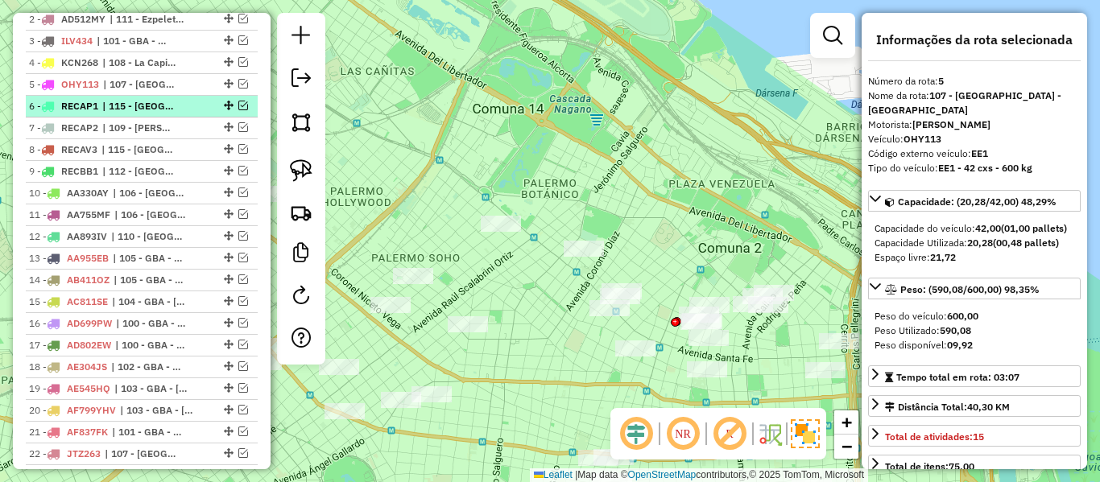
scroll to position [982, 0]
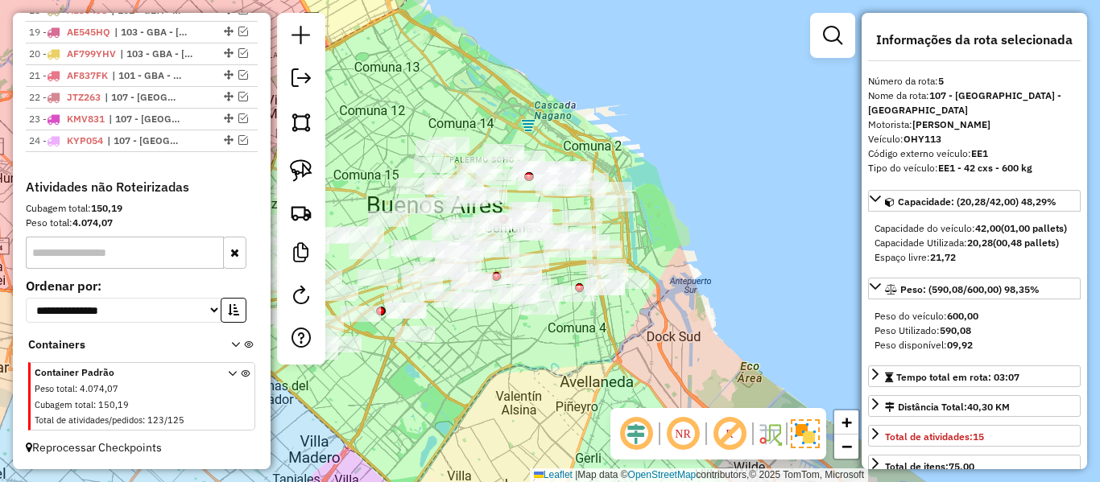
click at [835, 351] on div "Janela de atendimento Grade de atendimento Capacidade Transportadoras Veículos …" at bounding box center [550, 241] width 1100 height 482
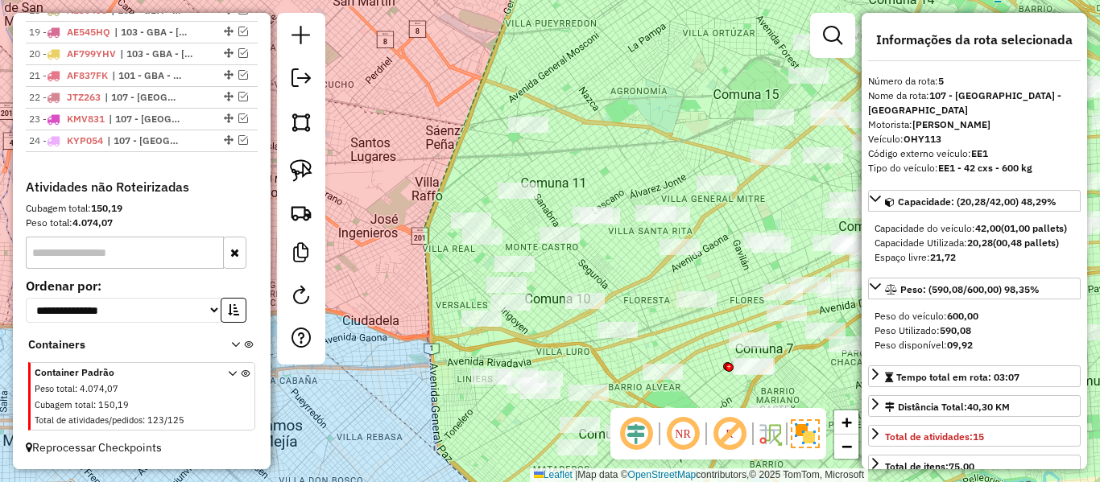
click at [600, 259] on div "Janela de atendimento Grade de atendimento Capacidade Transportadoras Veículos …" at bounding box center [550, 241] width 1100 height 482
drag, startPoint x: 568, startPoint y: 104, endPoint x: 561, endPoint y: 126, distance: 23.7
click at [567, 104] on div "Janela de atendimento Grade de atendimento Capacidade Transportadoras Veículos …" at bounding box center [550, 241] width 1100 height 482
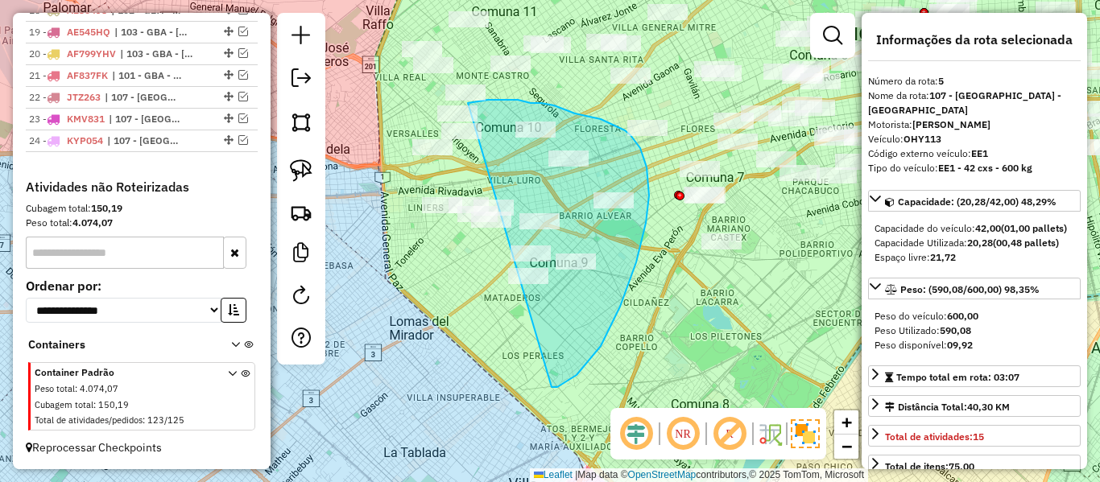
drag, startPoint x: 551, startPoint y: 387, endPoint x: 407, endPoint y: 241, distance: 204.9
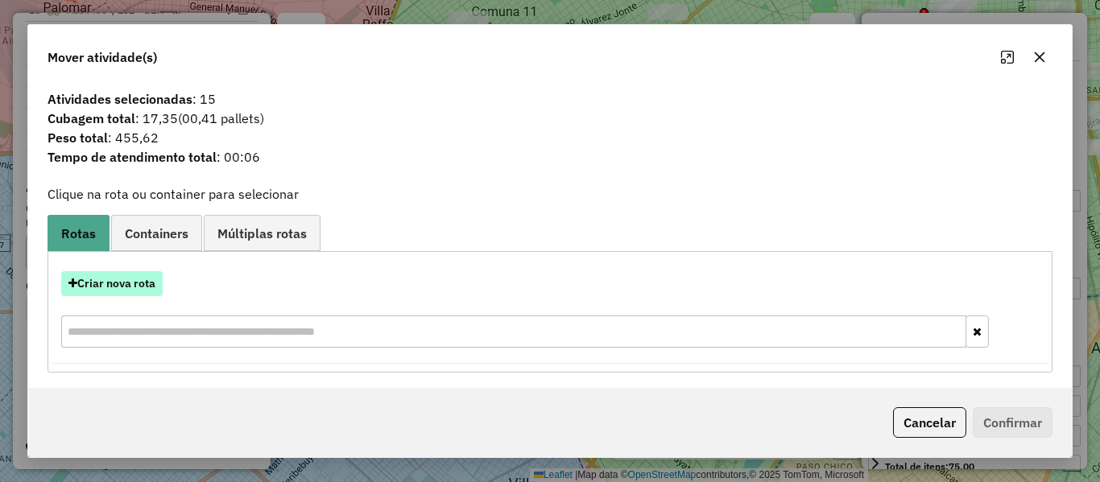
click at [134, 290] on button "Criar nova rota" at bounding box center [111, 283] width 101 height 25
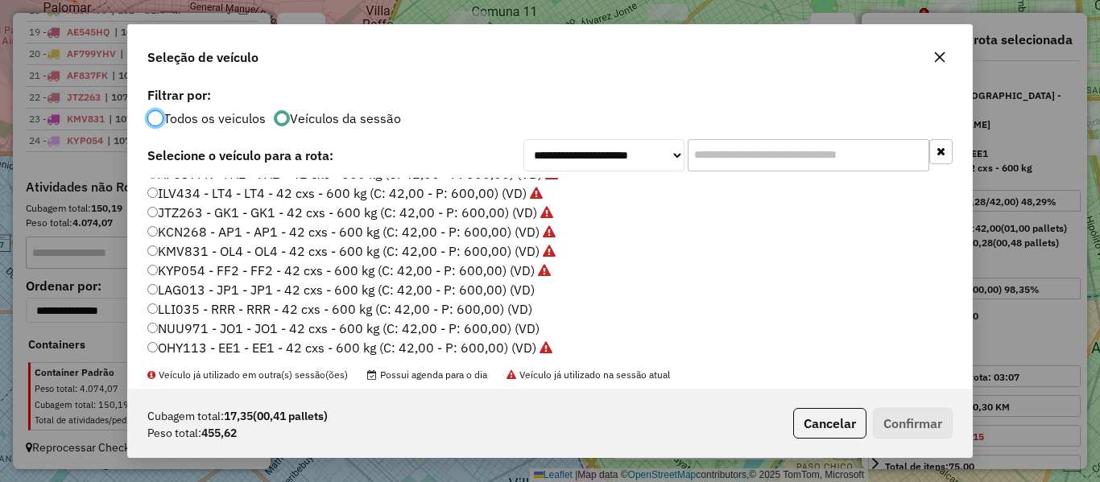
scroll to position [322, 0]
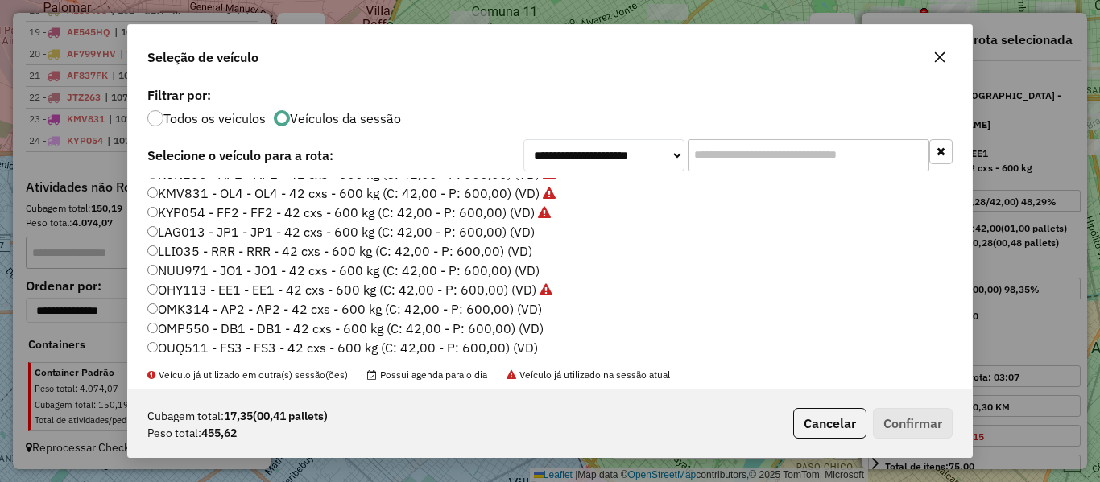
click at [516, 234] on label "LAG013 - JP1 - JP1 - 42 cxs - 600 kg (C: 42,00 - P: 600,00) (VD)" at bounding box center [340, 231] width 387 height 19
click at [884, 427] on button "Confirmar" at bounding box center [913, 423] width 80 height 31
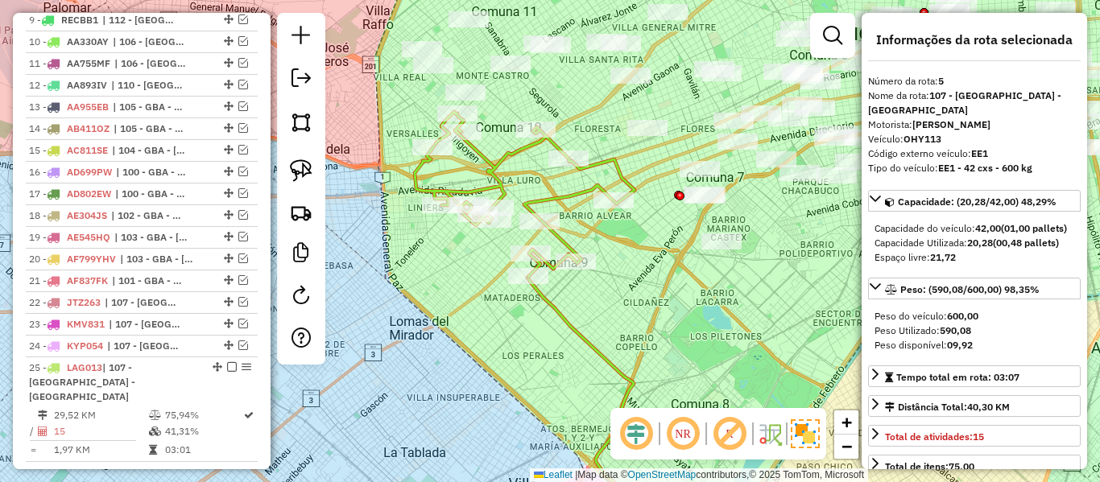
scroll to position [687, 0]
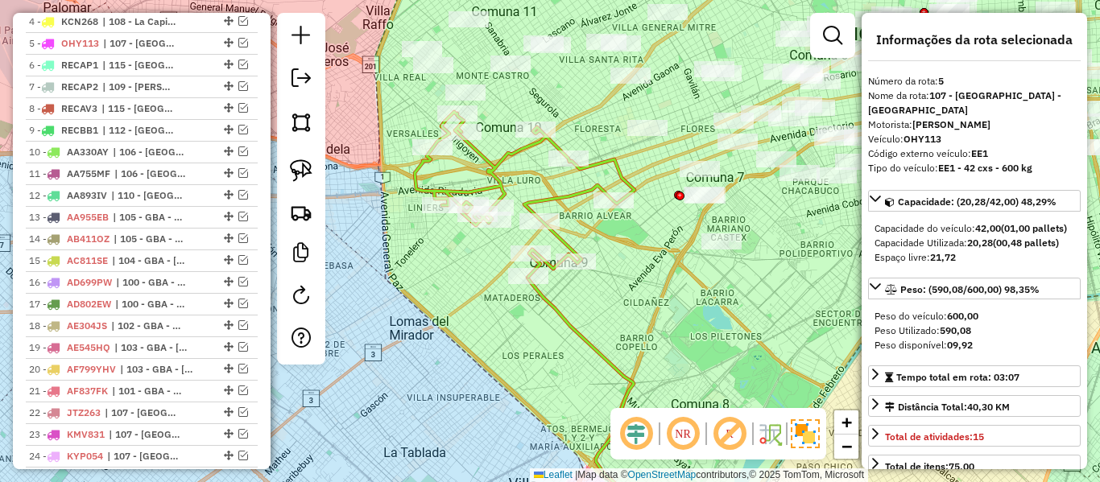
click at [581, 201] on icon at bounding box center [525, 194] width 220 height 165
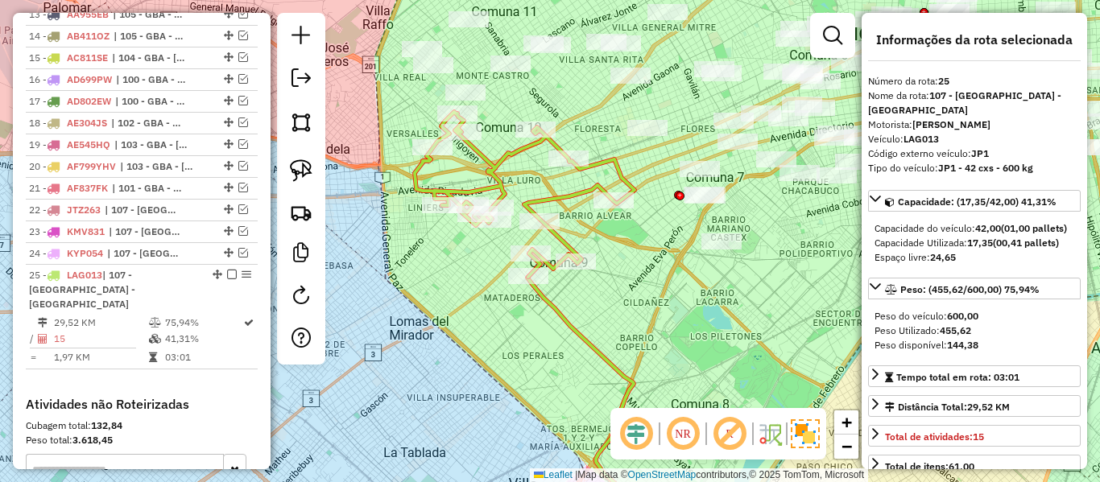
scroll to position [1092, 0]
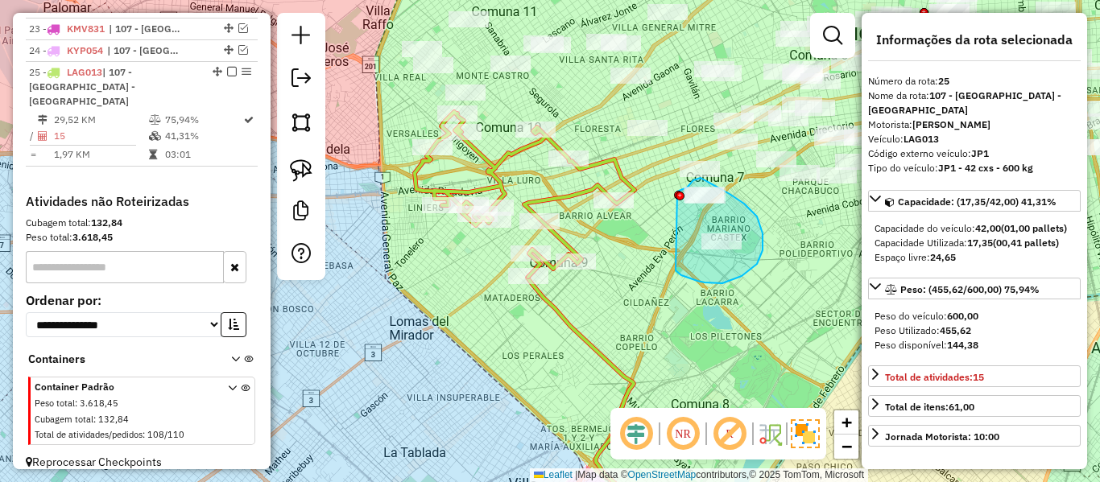
drag, startPoint x: 722, startPoint y: 283, endPoint x: 659, endPoint y: 200, distance: 104.6
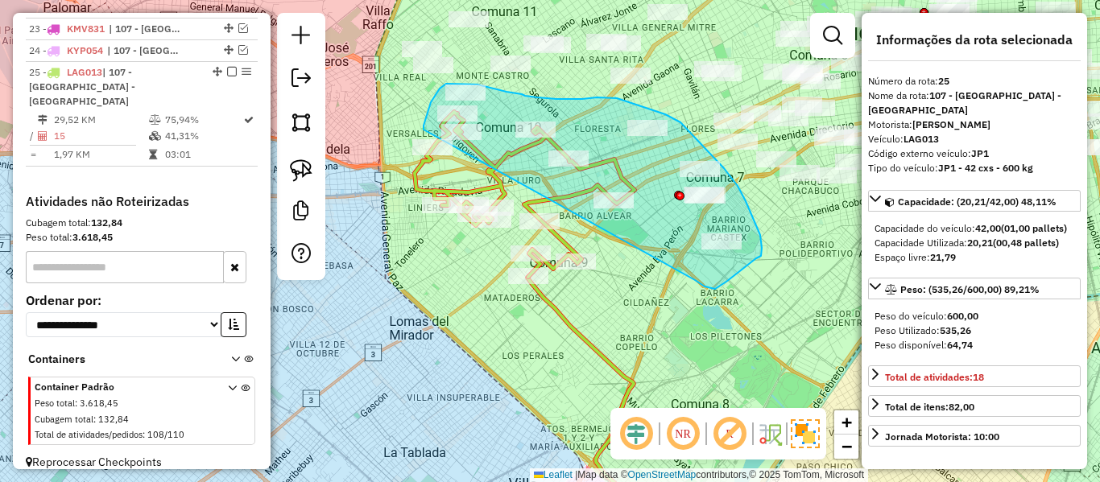
drag, startPoint x: 749, startPoint y: 264, endPoint x: 423, endPoint y: 130, distance: 351.9
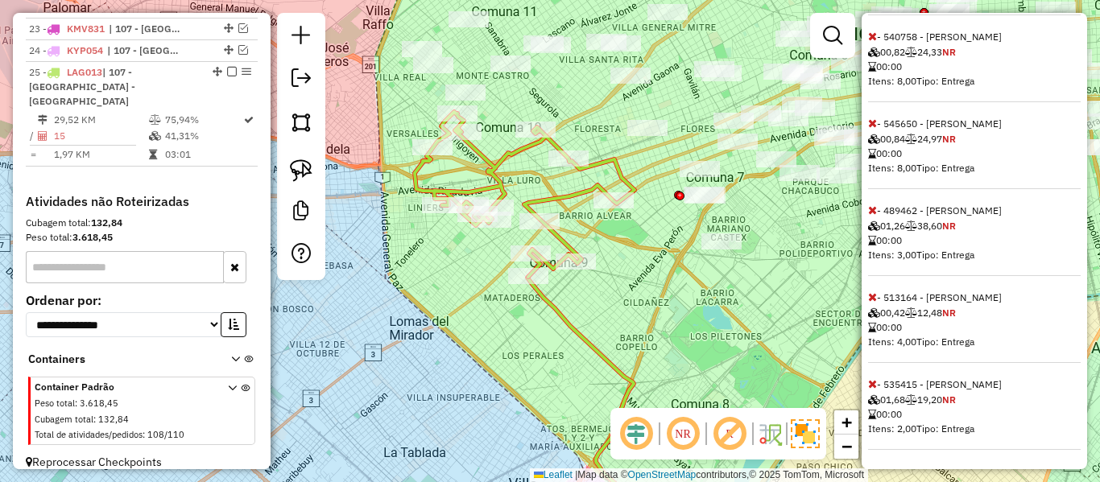
click at [868, 385] on icon at bounding box center [872, 383] width 9 height 11
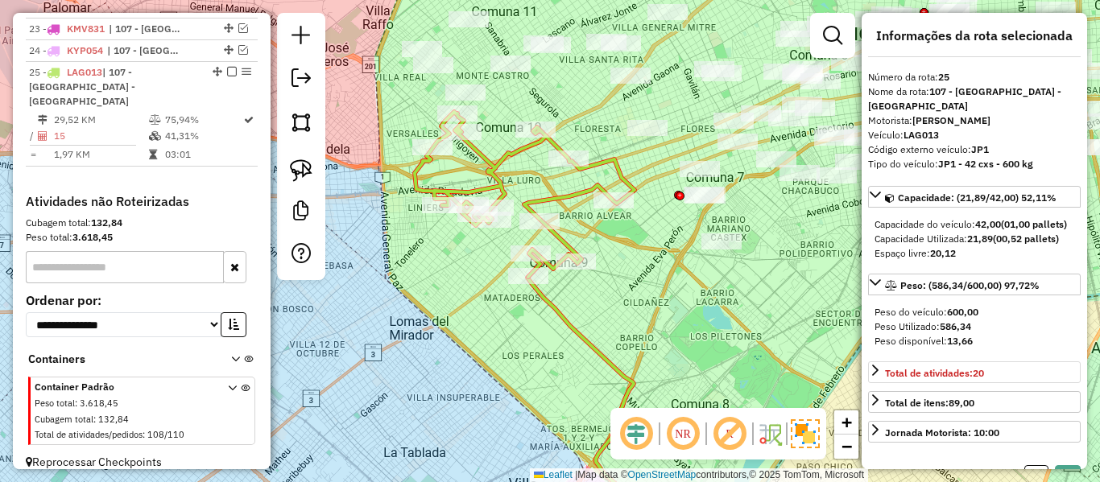
scroll to position [0, 0]
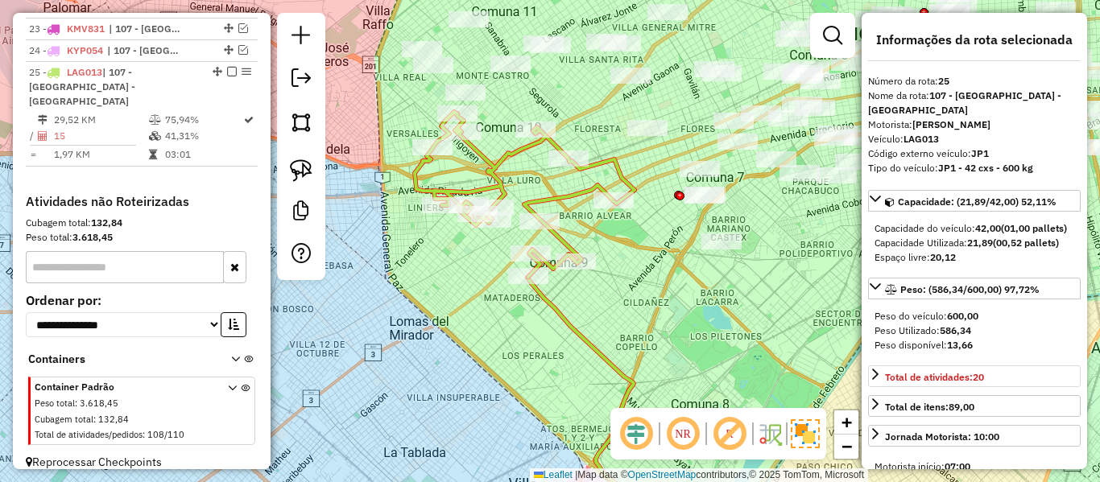
select select "**********"
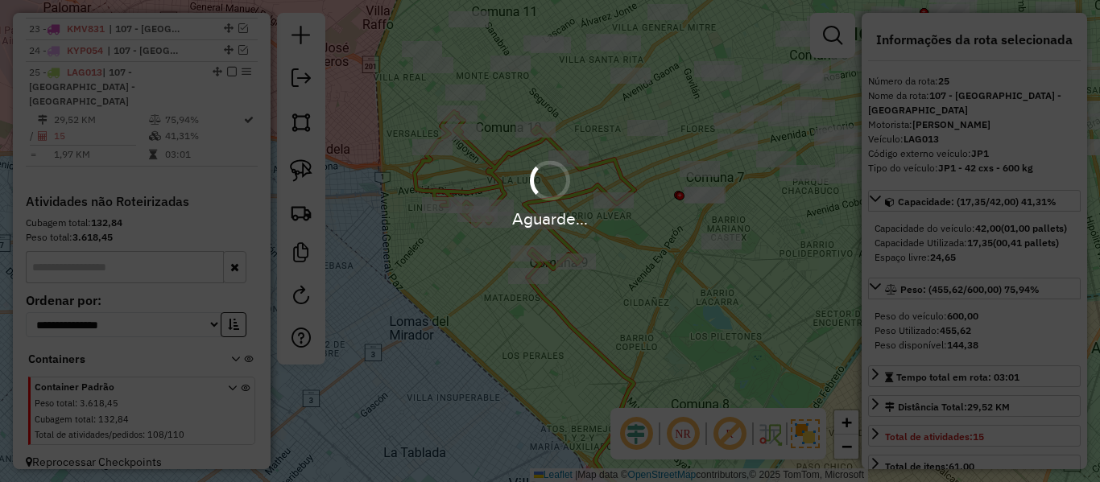
scroll to position [1072, 0]
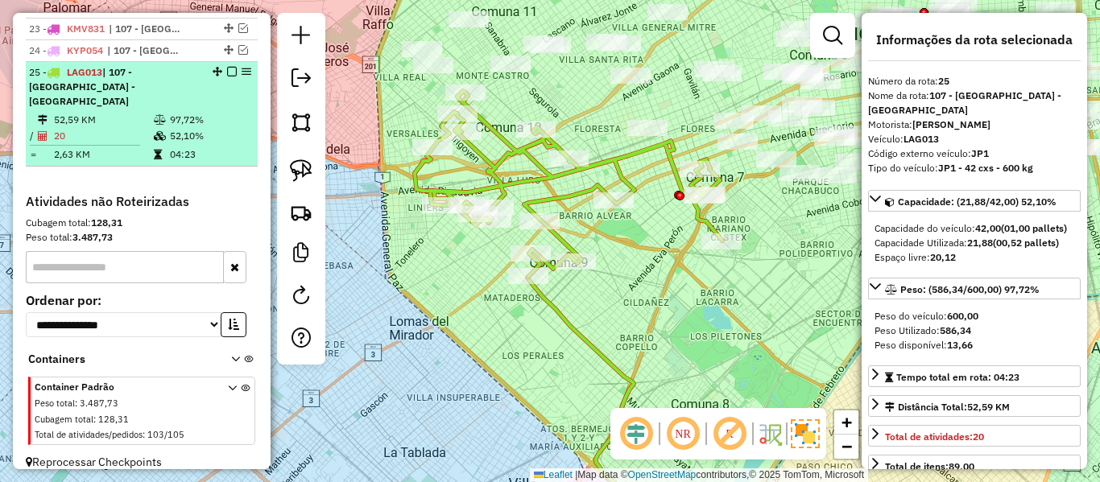
click at [230, 73] on em at bounding box center [232, 72] width 10 height 10
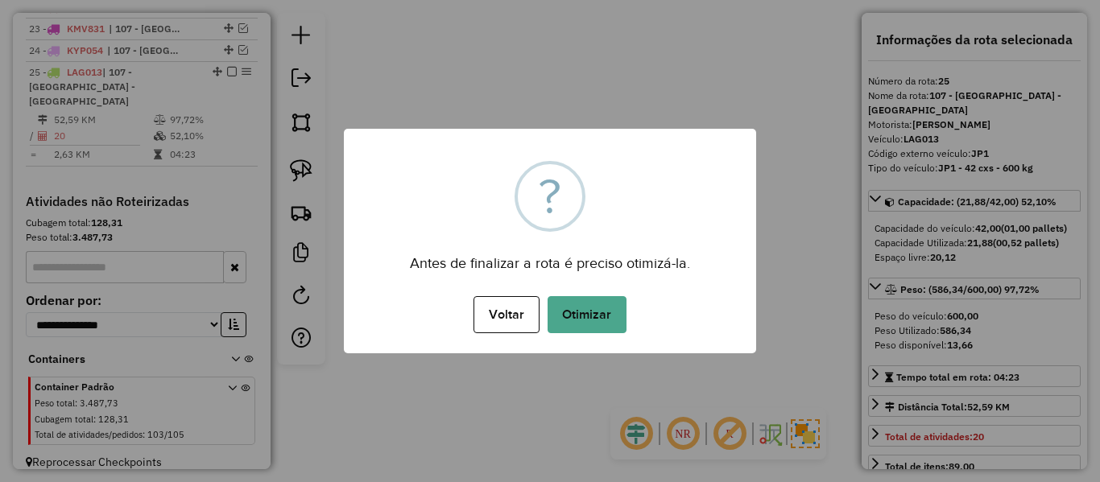
click at [659, 236] on div "× ? Antes de finalizar a rota é preciso otimizá-la. Voltar No Otimizar" at bounding box center [550, 241] width 412 height 225
click at [611, 337] on div "× ? Antes de finalizar a rota é preciso otimizá-la. Voltar No Otimizar" at bounding box center [550, 241] width 412 height 225
click at [612, 318] on button "Otimizar" at bounding box center [586, 314] width 79 height 37
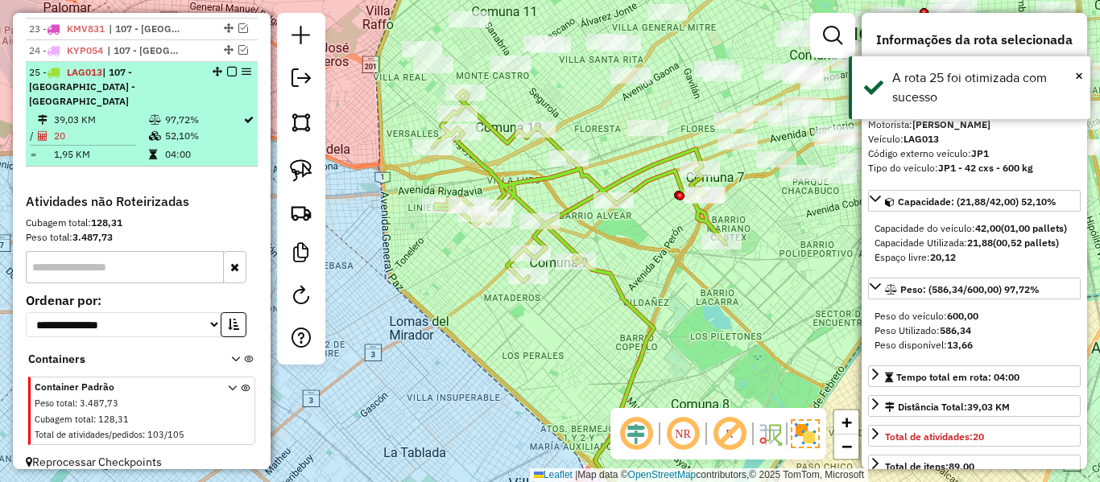
click at [227, 67] on em at bounding box center [232, 72] width 10 height 10
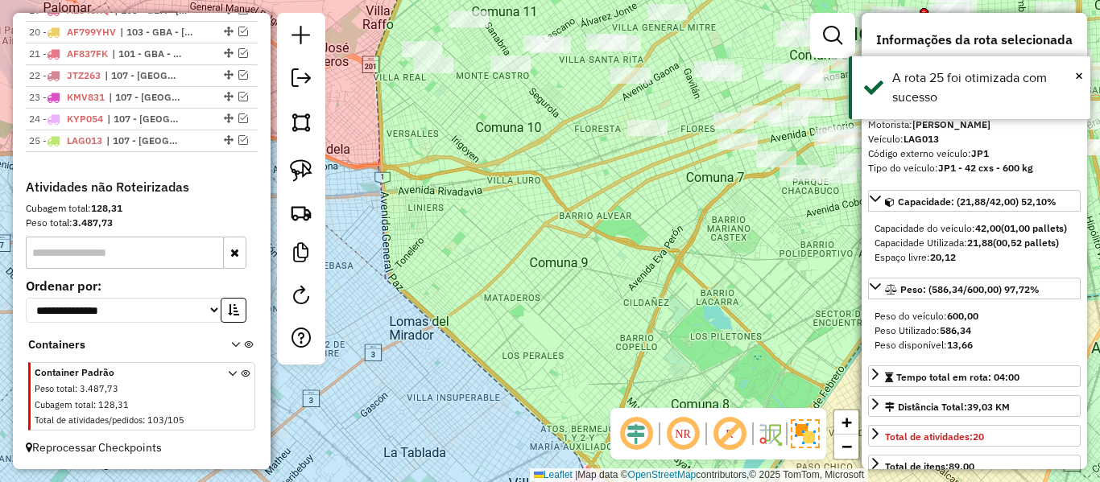
scroll to position [1004, 0]
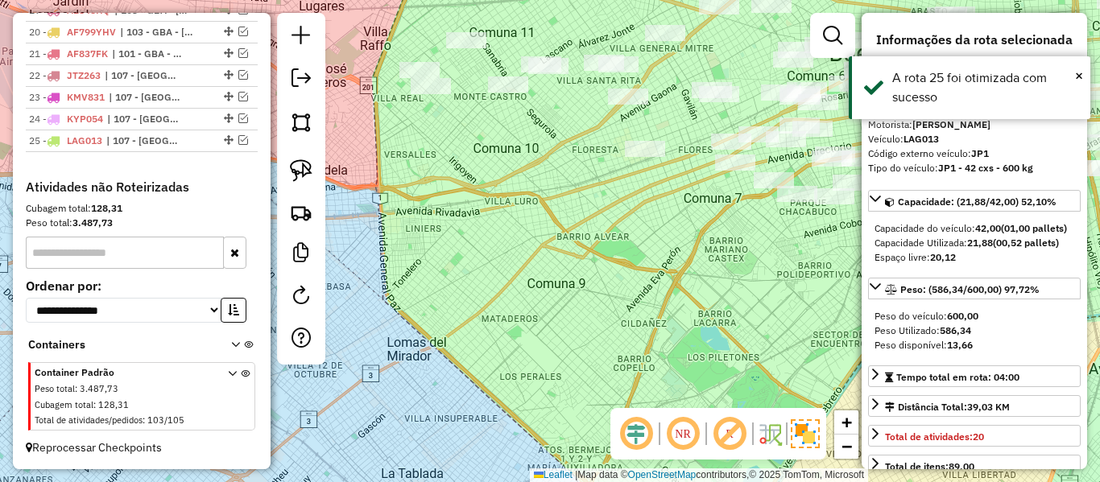
drag, startPoint x: 515, startPoint y: 144, endPoint x: 508, endPoint y: 311, distance: 166.8
click at [508, 312] on div "Janela de atendimento Grade de atendimento Capacidade Transportadoras Veículos …" at bounding box center [550, 241] width 1100 height 482
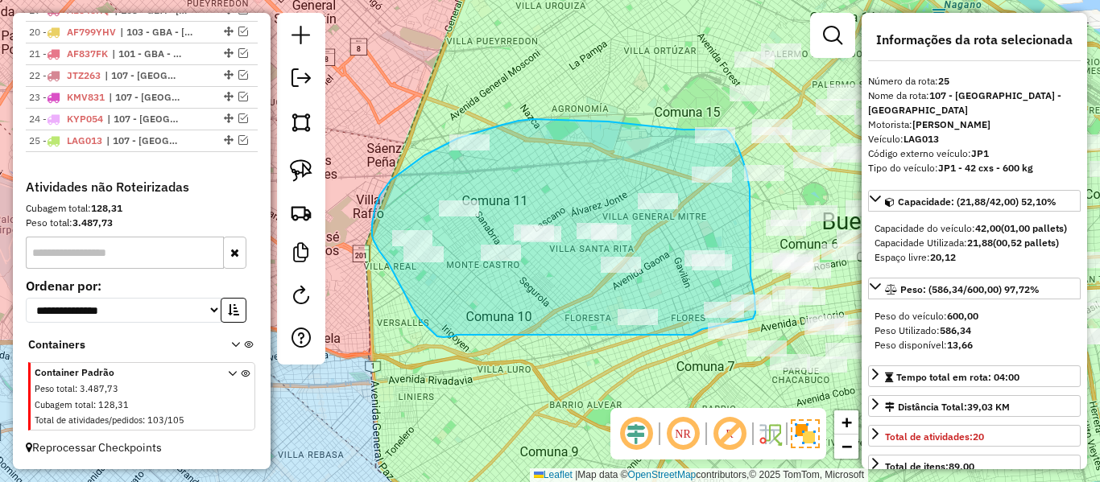
drag, startPoint x: 437, startPoint y: 336, endPoint x: 686, endPoint y: 341, distance: 248.8
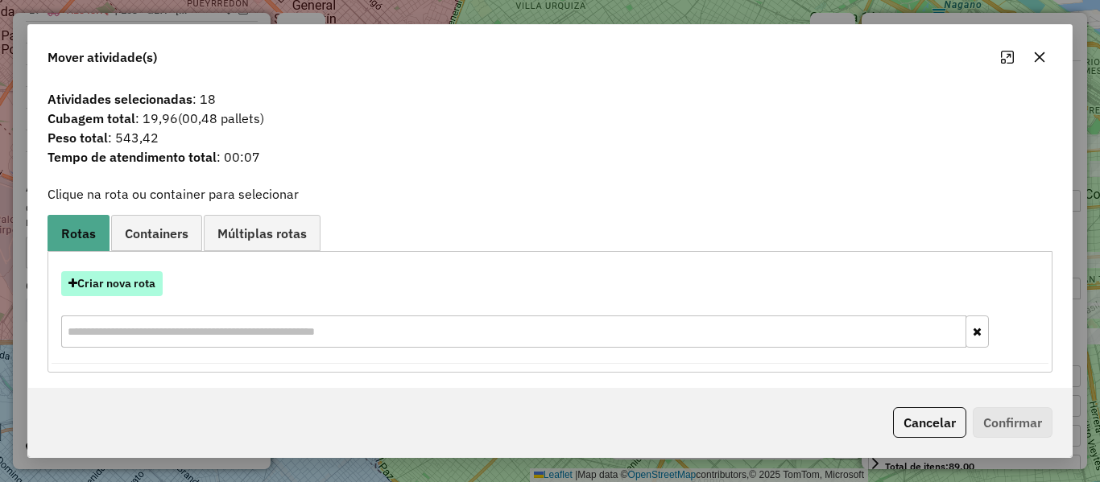
click at [134, 278] on button "Criar nova rota" at bounding box center [111, 283] width 101 height 25
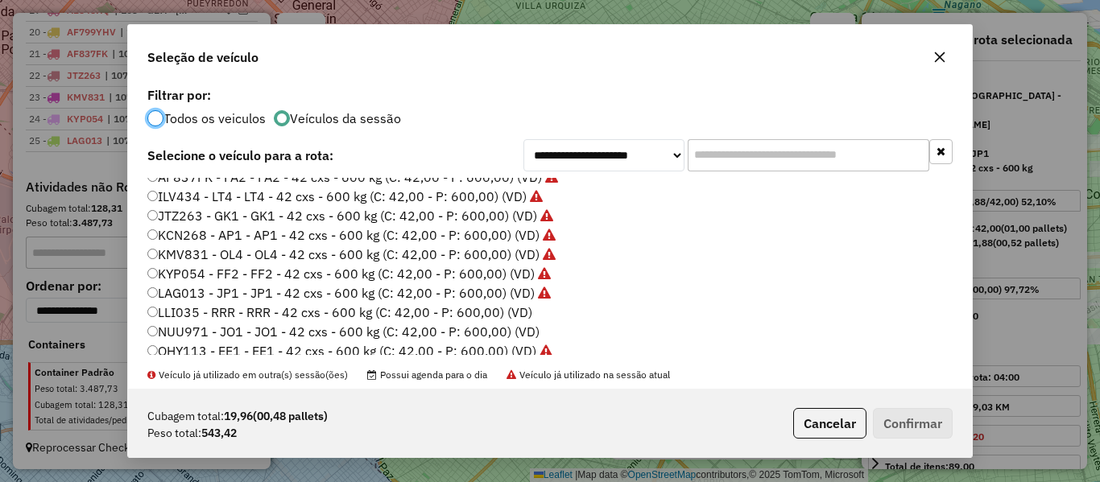
scroll to position [322, 0]
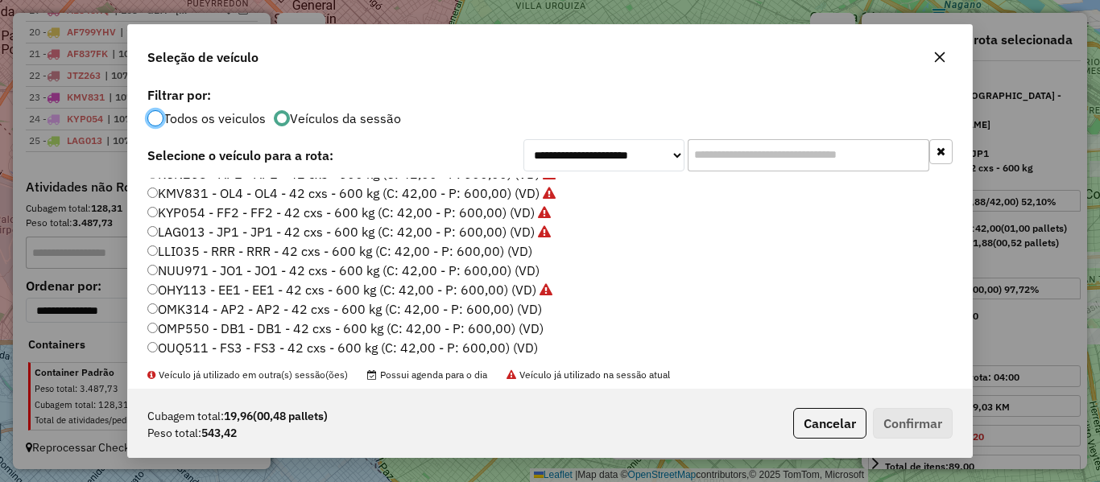
drag, startPoint x: 515, startPoint y: 253, endPoint x: 530, endPoint y: 253, distance: 15.3
click at [517, 253] on label "LLI035 - RRR - RRR - 42 cxs - 600 kg (C: 42,00 - P: 600,00) (VD)" at bounding box center [339, 250] width 385 height 19
click at [902, 415] on button "Confirmar" at bounding box center [913, 423] width 80 height 31
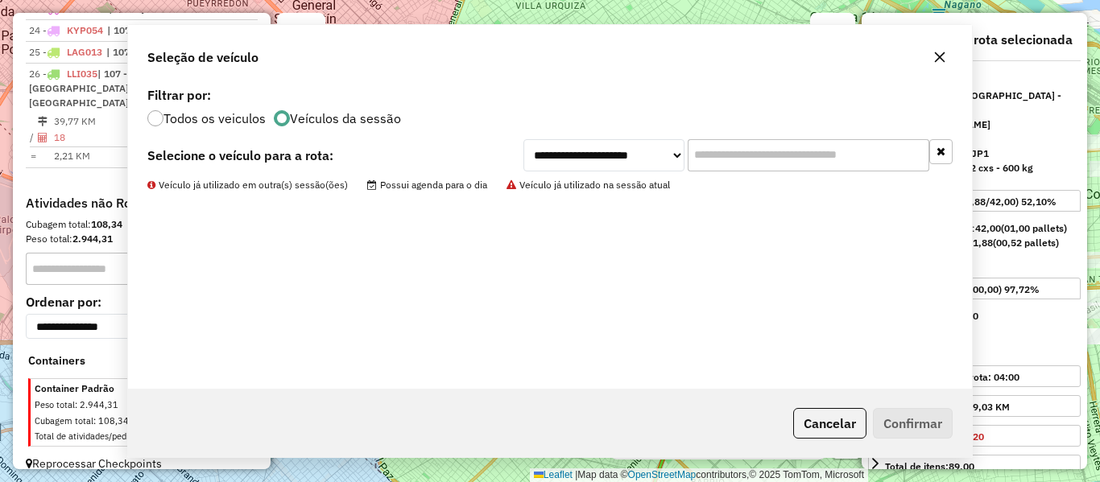
scroll to position [1094, 0]
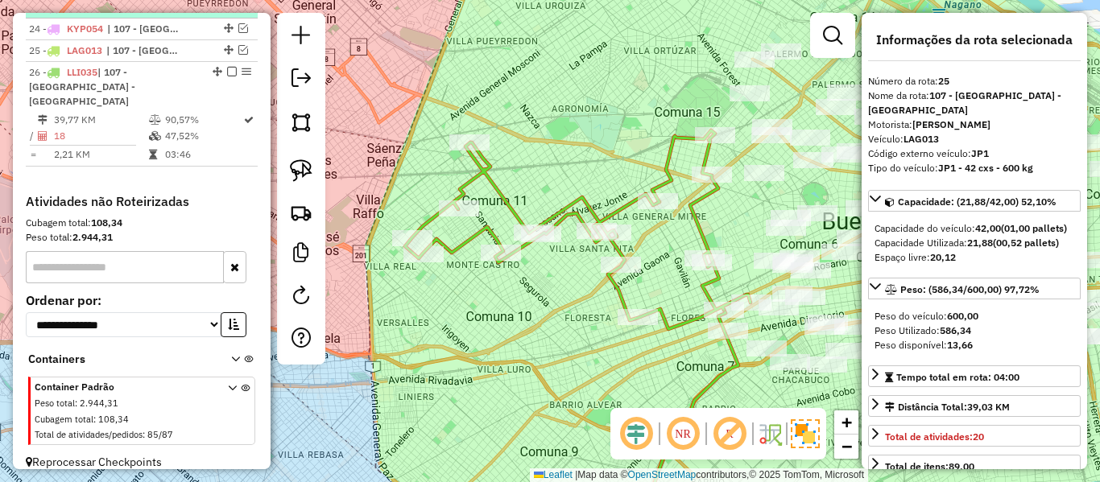
click at [229, 68] on em at bounding box center [232, 72] width 10 height 10
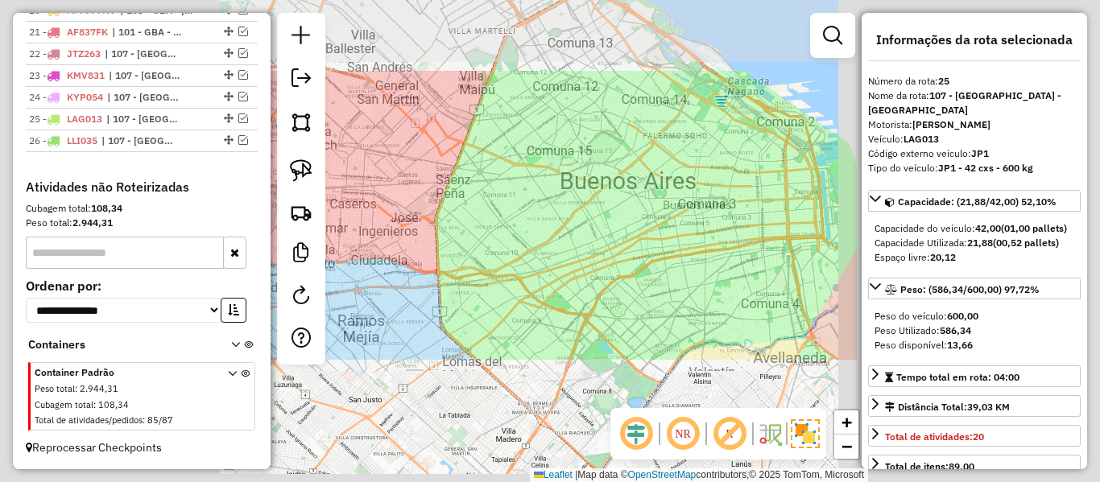
click at [566, 226] on div "Janela de atendimento Grade de atendimento Capacidade Transportadoras Veículos …" at bounding box center [550, 241] width 1100 height 482
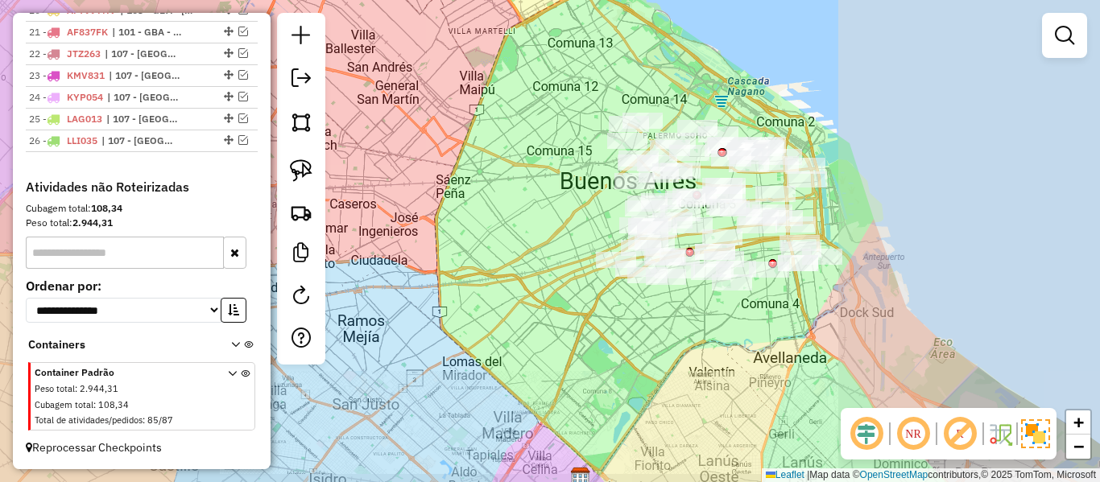
drag, startPoint x: 496, startPoint y: 288, endPoint x: 506, endPoint y: 292, distance: 10.5
click at [494, 290] on div "Janela de atendimento Grade de atendimento Capacidade Transportadoras Veículos …" at bounding box center [550, 241] width 1100 height 482
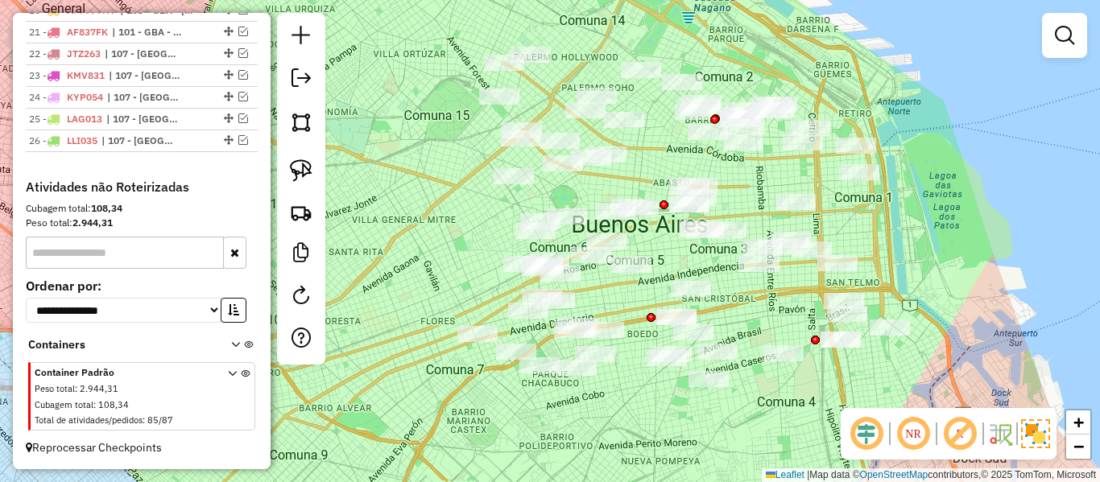
click at [615, 392] on div "Janela de atendimento Grade de atendimento Capacidade Transportadoras Veículos …" at bounding box center [550, 241] width 1100 height 482
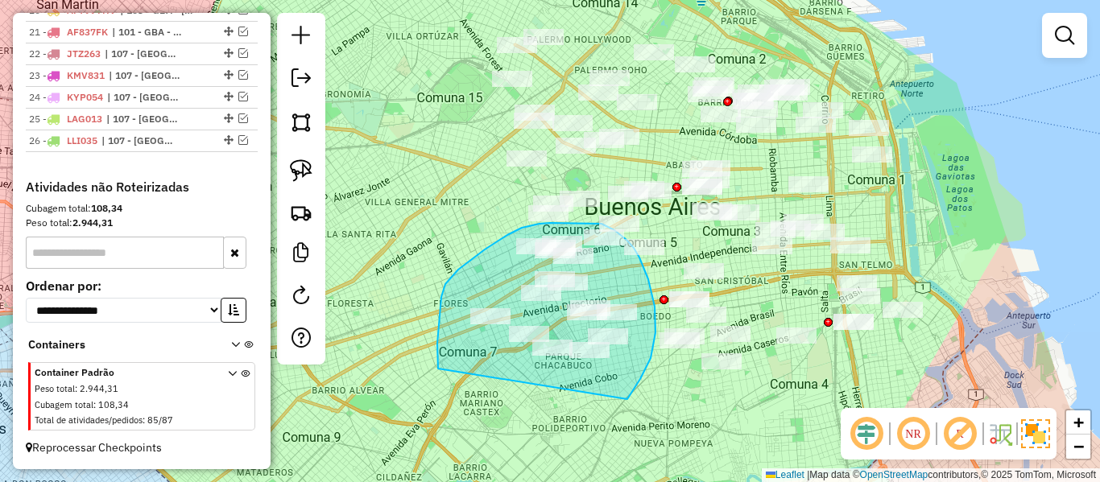
drag, startPoint x: 627, startPoint y: 399, endPoint x: 454, endPoint y: 402, distance: 173.1
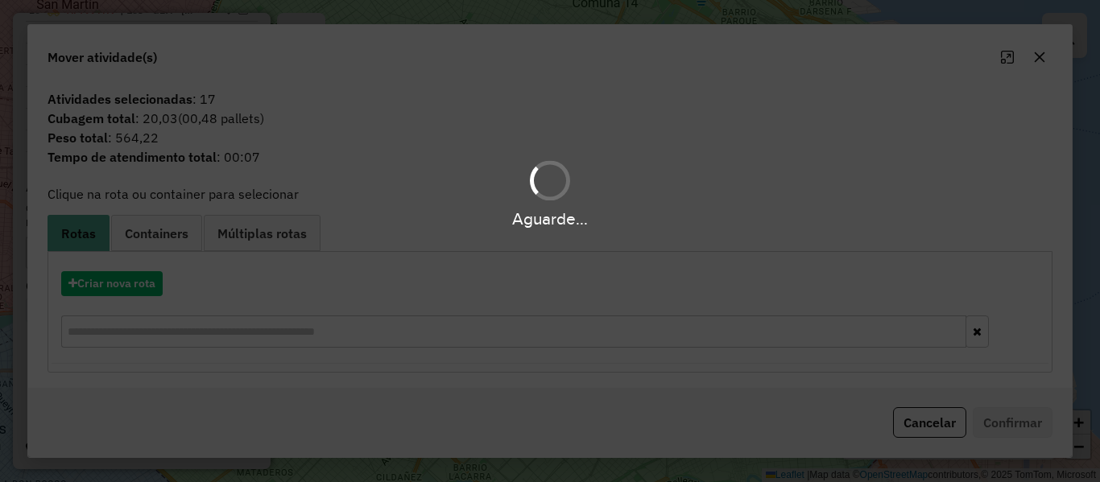
click at [135, 278] on div "Aguarde..." at bounding box center [550, 241] width 1100 height 482
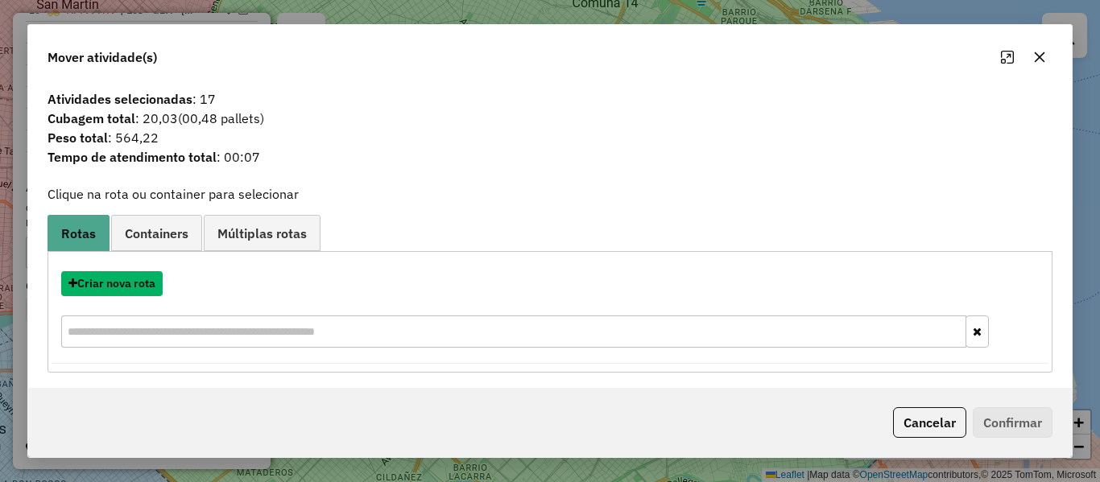
click at [135, 278] on button "Criar nova rota" at bounding box center [111, 283] width 101 height 25
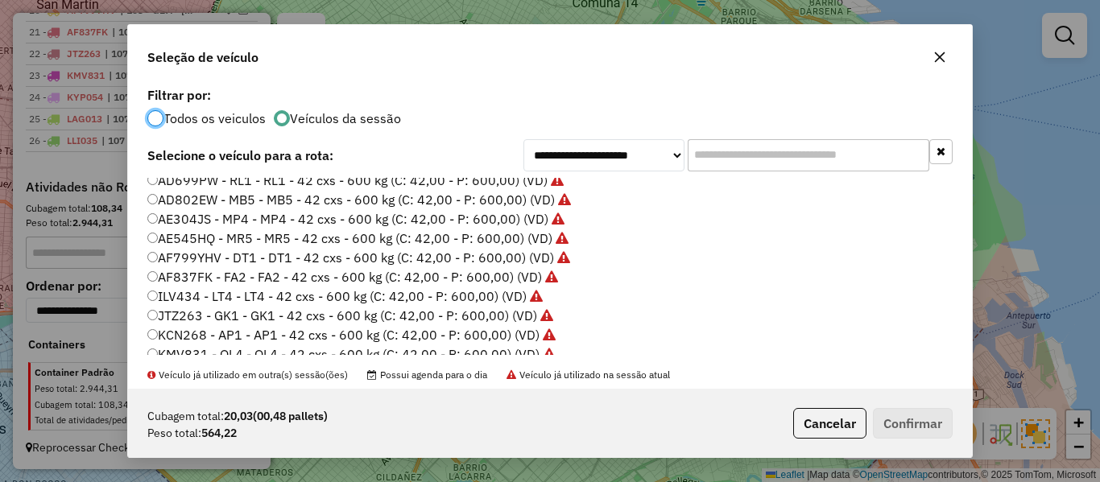
scroll to position [322, 0]
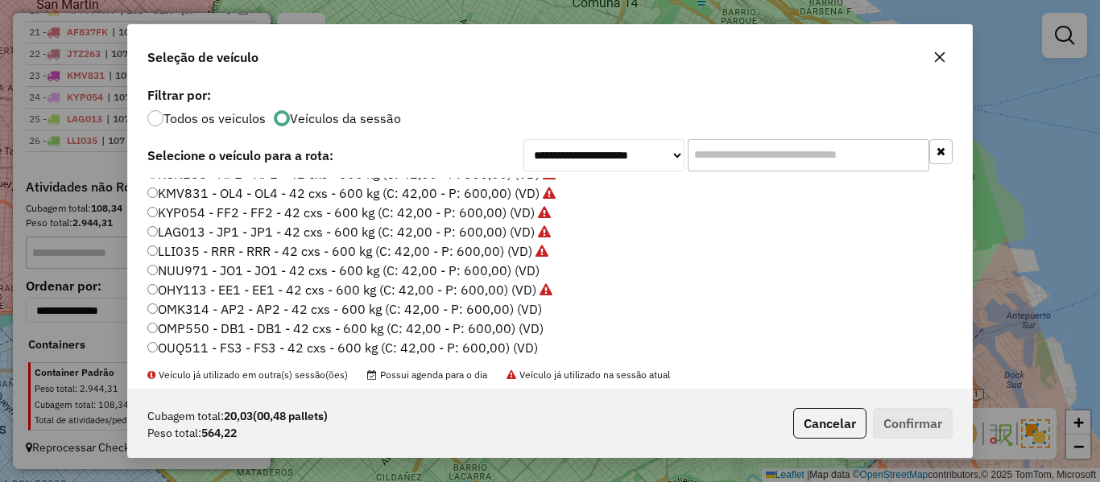
click at [527, 266] on label "NUU971 - JO1 - JO1 - 42 cxs - 600 kg (C: 42,00 - P: 600,00) (VD)" at bounding box center [343, 270] width 392 height 19
click at [900, 419] on button "Confirmar" at bounding box center [913, 423] width 80 height 31
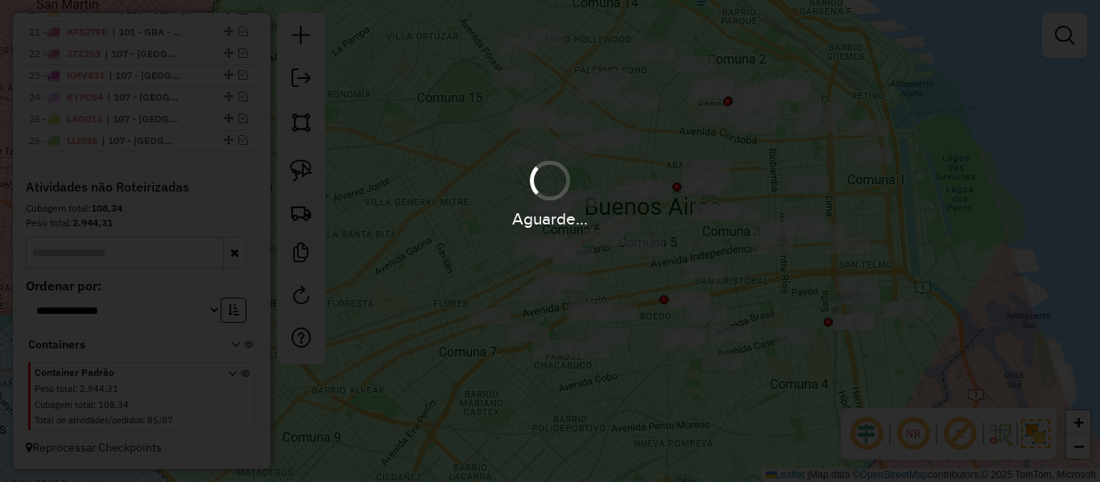
scroll to position [1094, 0]
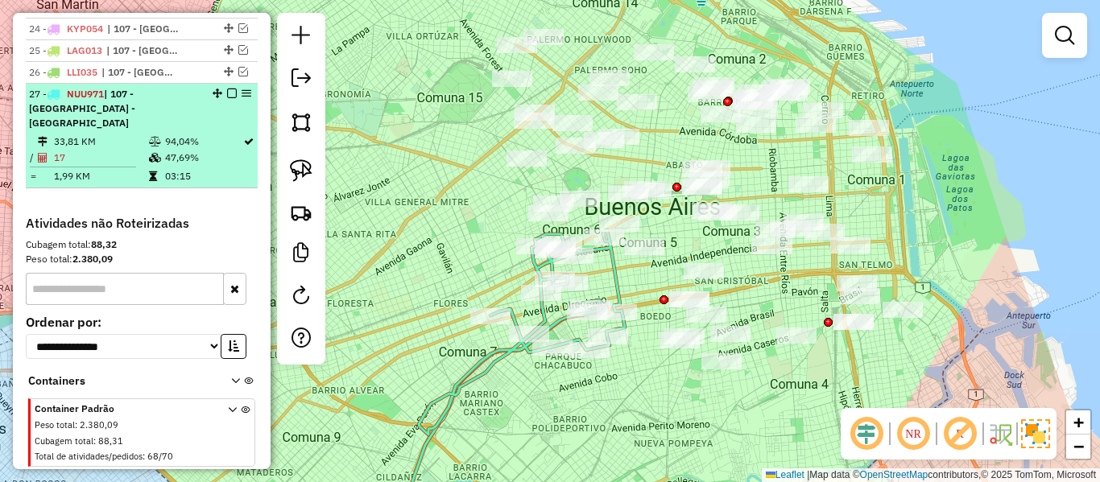
click at [228, 94] on em at bounding box center [232, 94] width 10 height 10
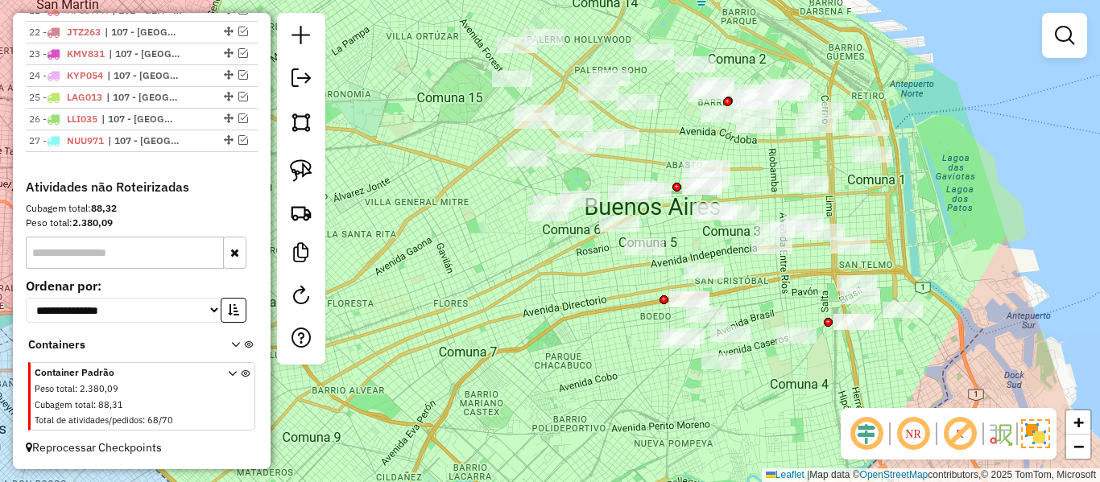
drag, startPoint x: 566, startPoint y: 312, endPoint x: 458, endPoint y: 292, distance: 109.6
click at [452, 277] on div "Janela de atendimento Grade de atendimento Capacidade Transportadoras Veículos …" at bounding box center [550, 241] width 1100 height 482
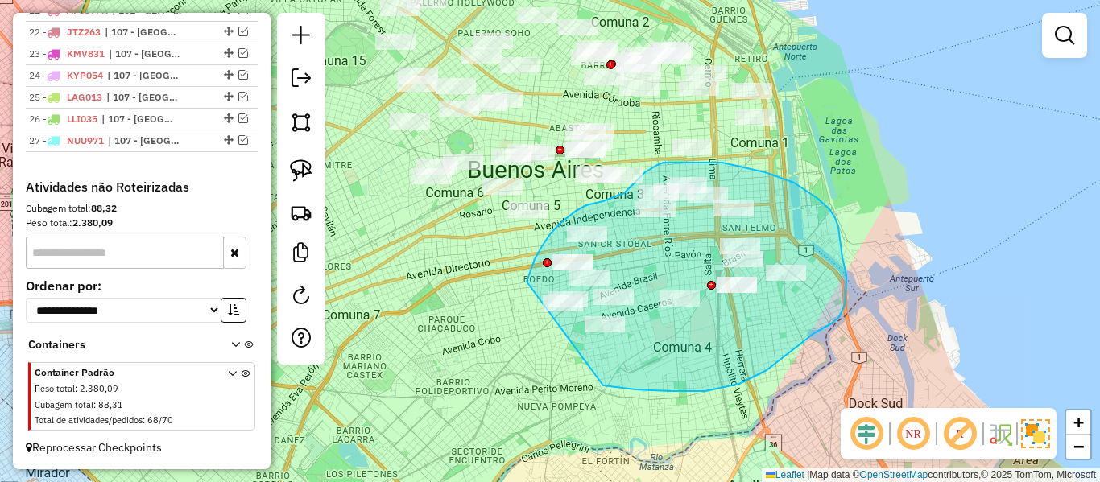
drag, startPoint x: 635, startPoint y: 390, endPoint x: 522, endPoint y: 337, distance: 125.0
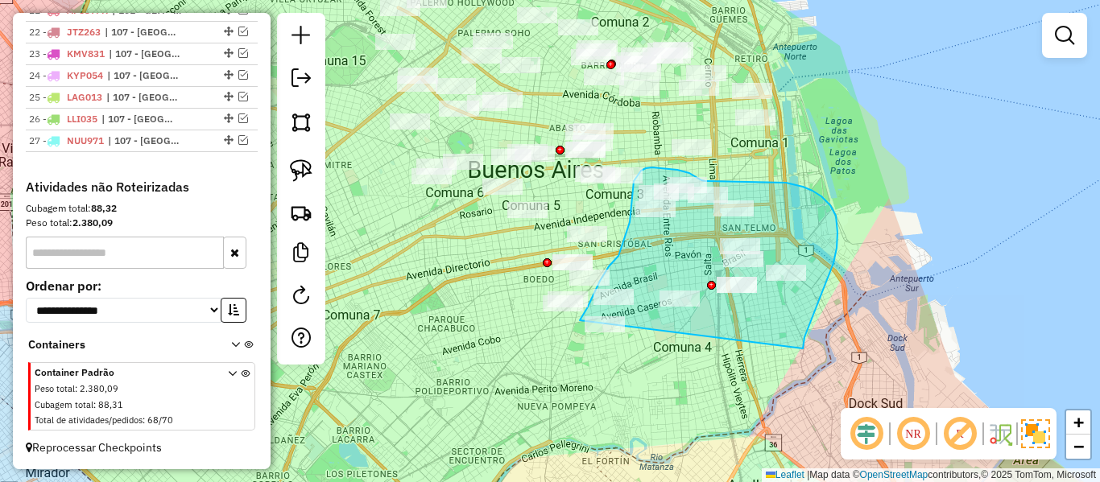
drag, startPoint x: 803, startPoint y: 349, endPoint x: 573, endPoint y: 377, distance: 231.1
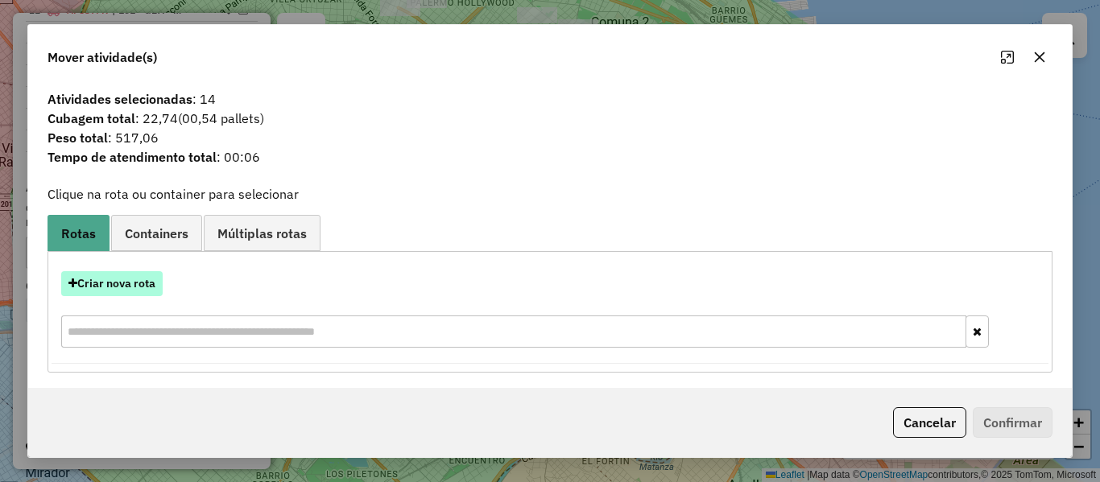
click at [149, 279] on button "Criar nova rota" at bounding box center [111, 283] width 101 height 25
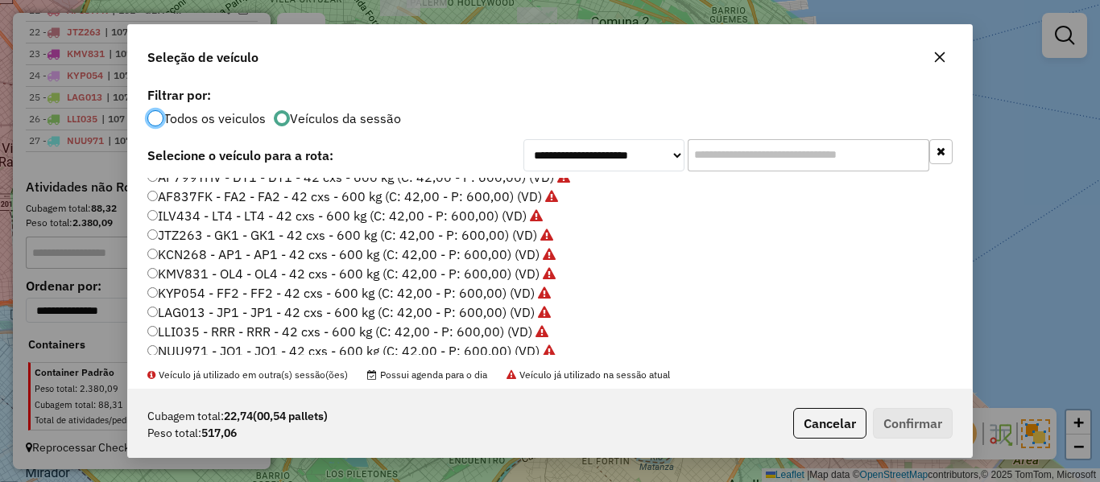
scroll to position [402, 0]
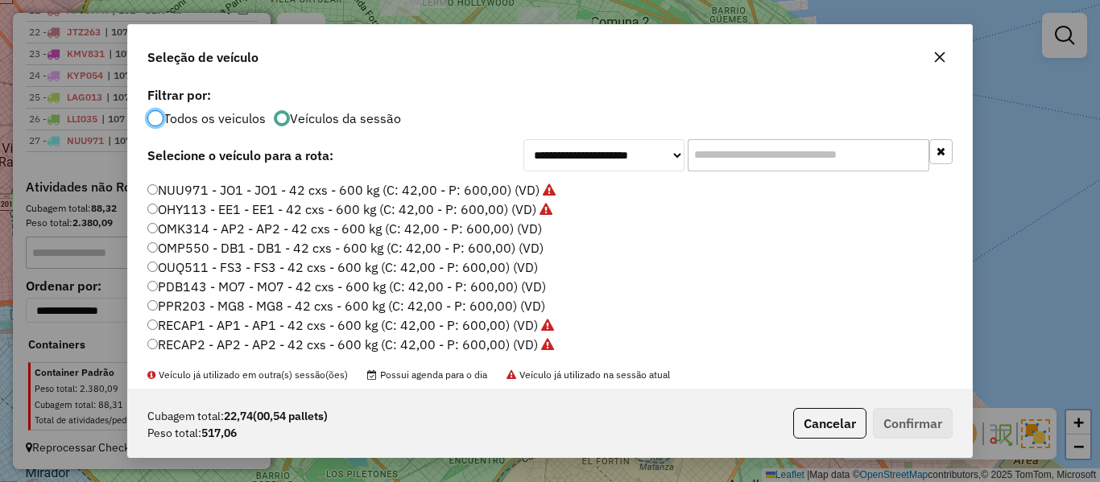
click at [522, 230] on label "OMK314 - AP2 - AP2 - 42 cxs - 600 kg (C: 42,00 - P: 600,00) (VD)" at bounding box center [344, 228] width 394 height 19
click at [930, 427] on button "Confirmar" at bounding box center [913, 423] width 80 height 31
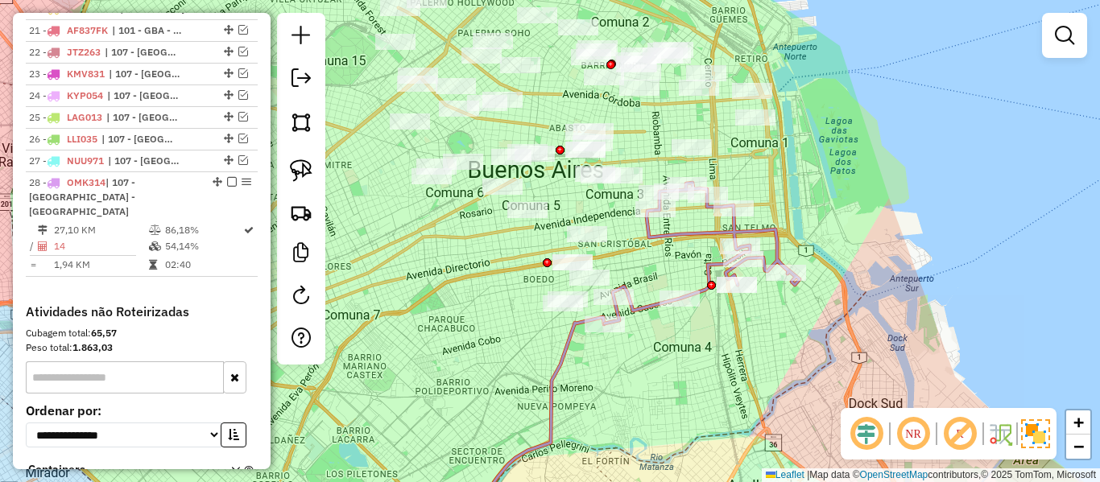
scroll to position [1114, 0]
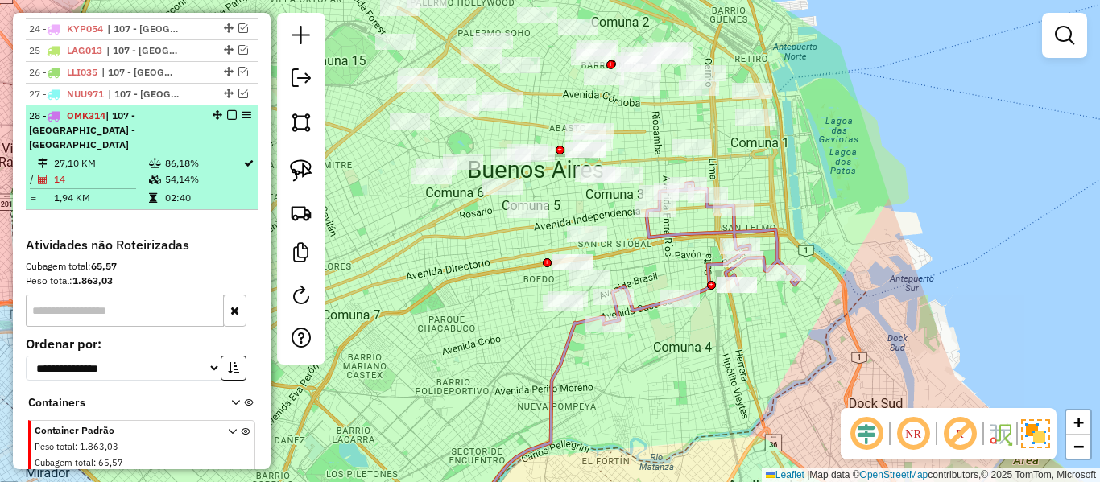
click at [227, 114] on em at bounding box center [232, 115] width 10 height 10
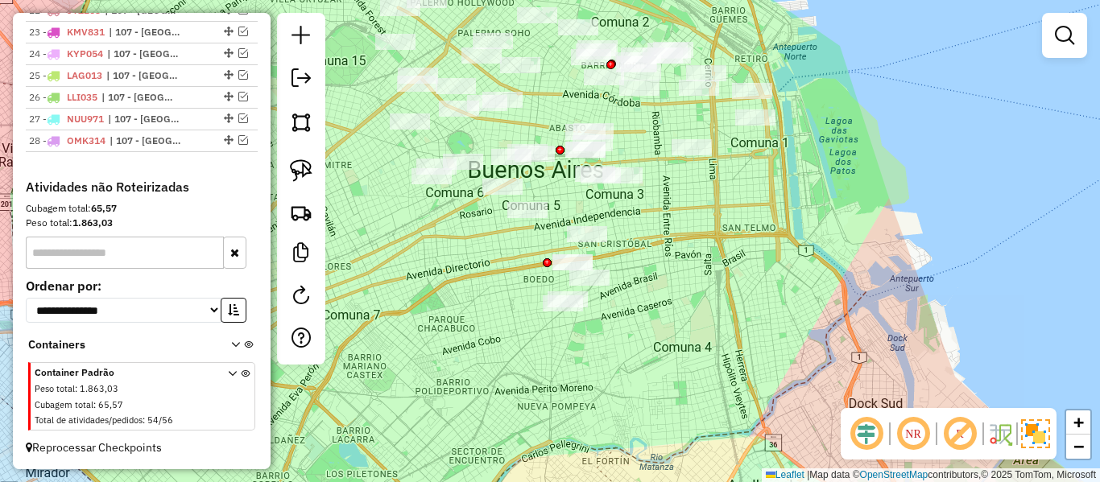
scroll to position [1089, 0]
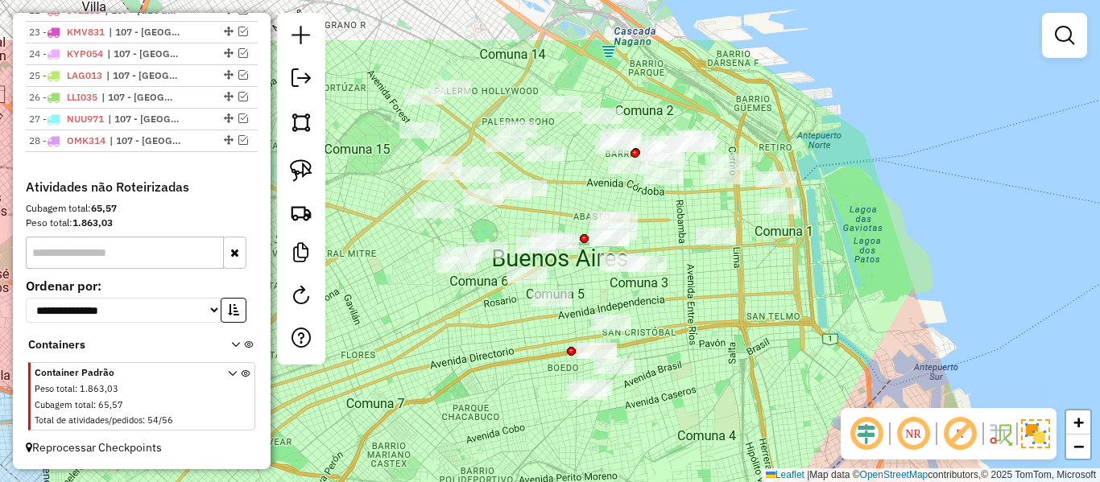
drag, startPoint x: 752, startPoint y: 322, endPoint x: 764, endPoint y: 352, distance: 32.1
click at [764, 352] on div "Janela de atendimento Grade de atendimento Capacidade Transportadoras Veículos …" at bounding box center [550, 241] width 1100 height 482
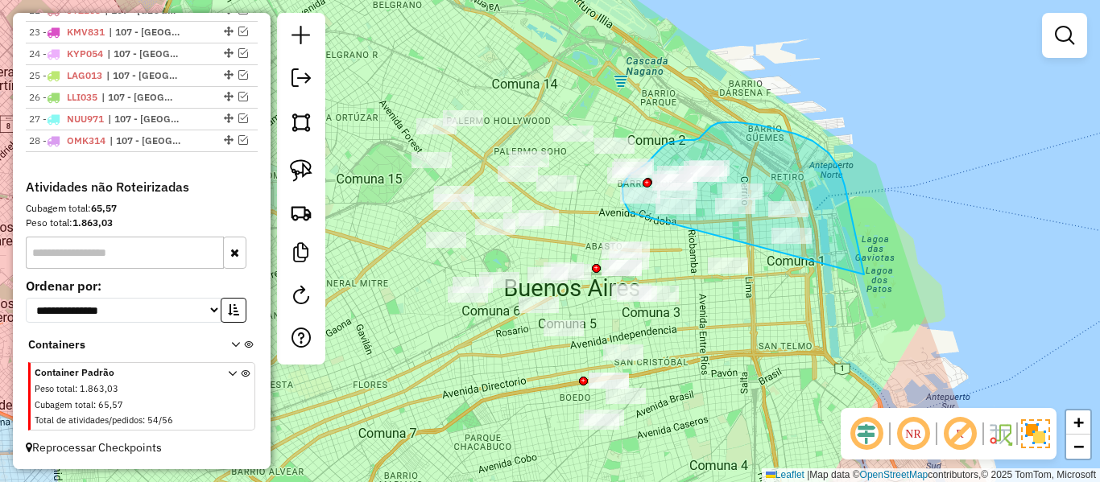
drag, startPoint x: 844, startPoint y: 186, endPoint x: 759, endPoint y: 313, distance: 153.2
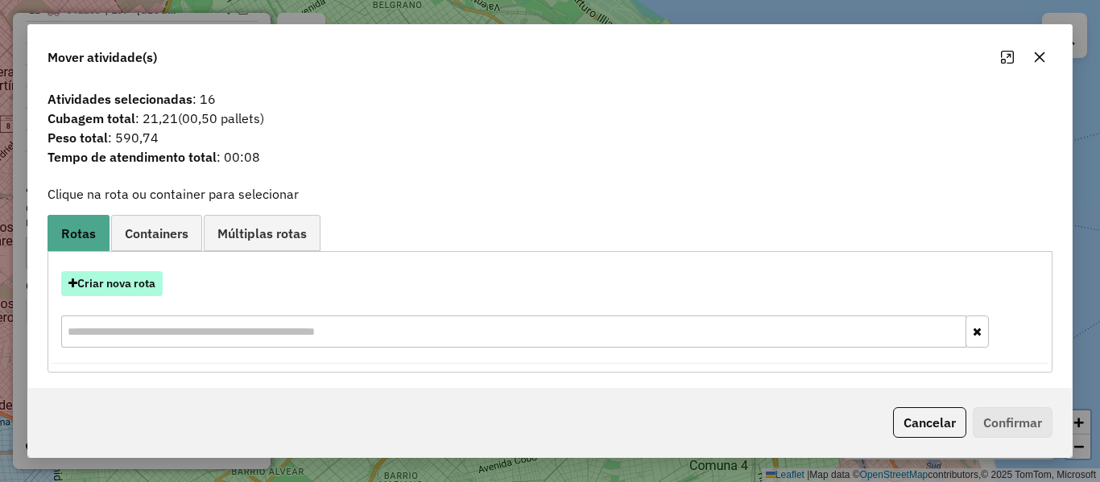
click at [137, 279] on button "Criar nova rota" at bounding box center [111, 283] width 101 height 25
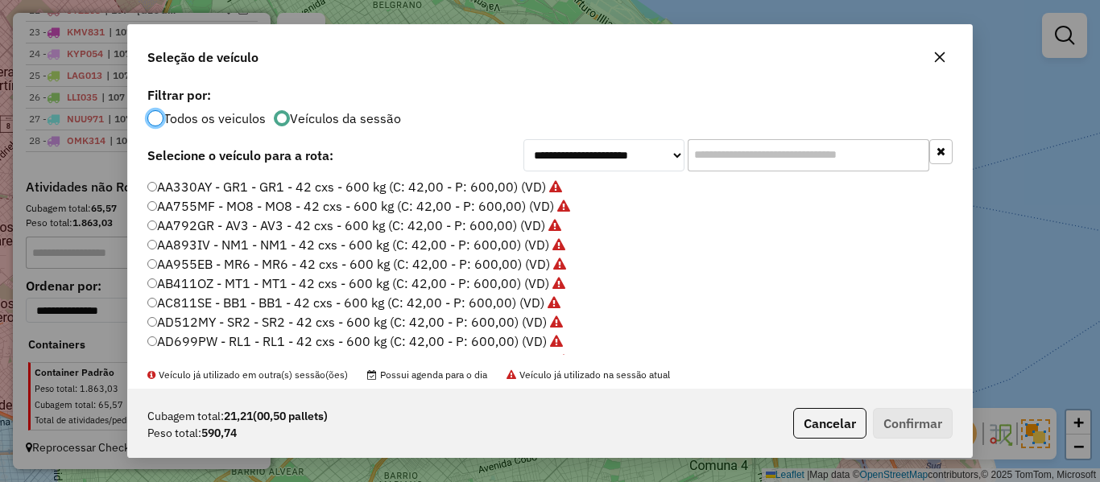
scroll to position [322, 0]
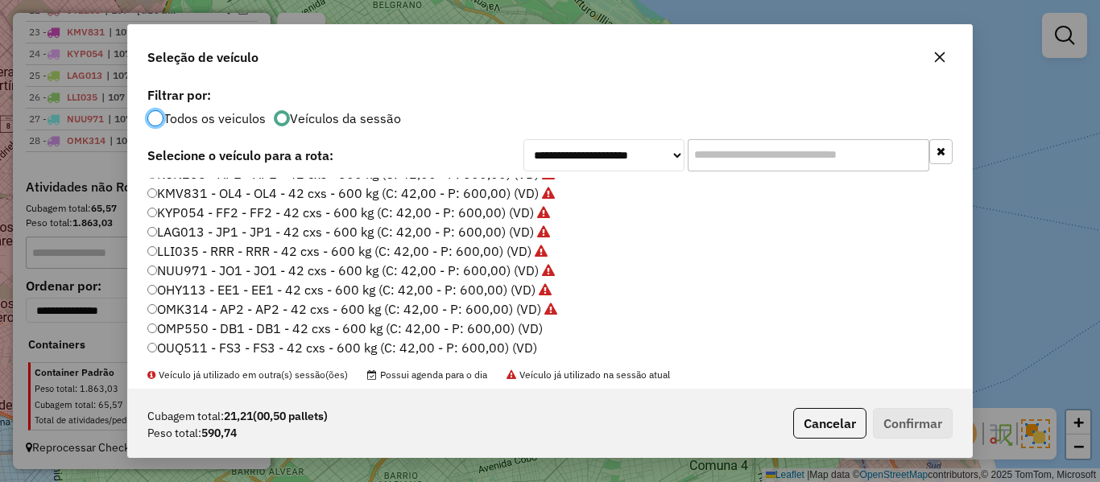
click at [532, 327] on label "OMP550 - DB1 - DB1 - 42 cxs - 600 kg (C: 42,00 - P: 600,00) (VD)" at bounding box center [344, 328] width 395 height 19
click at [951, 427] on button "Confirmar" at bounding box center [913, 423] width 80 height 31
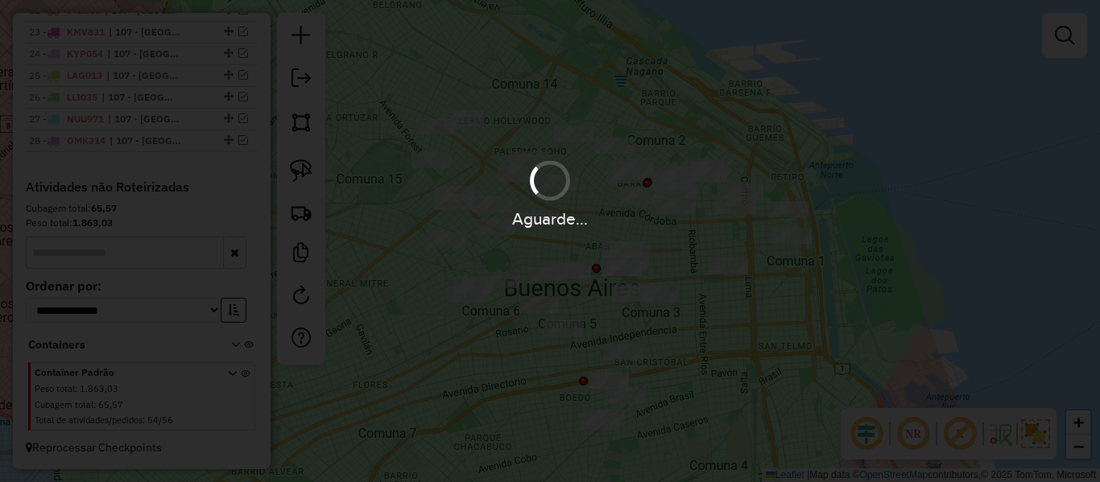
scroll to position [1114, 0]
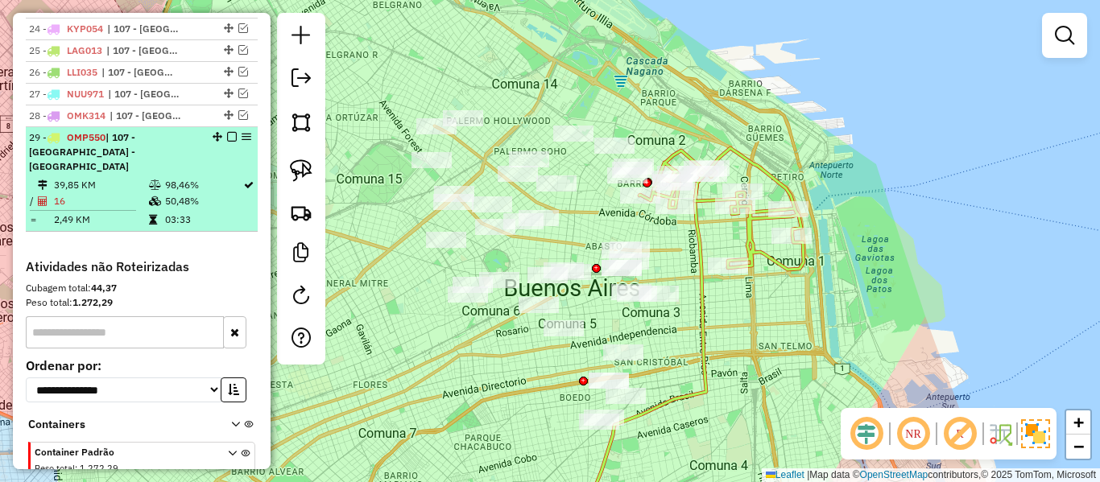
click at [227, 136] on em at bounding box center [232, 137] width 10 height 10
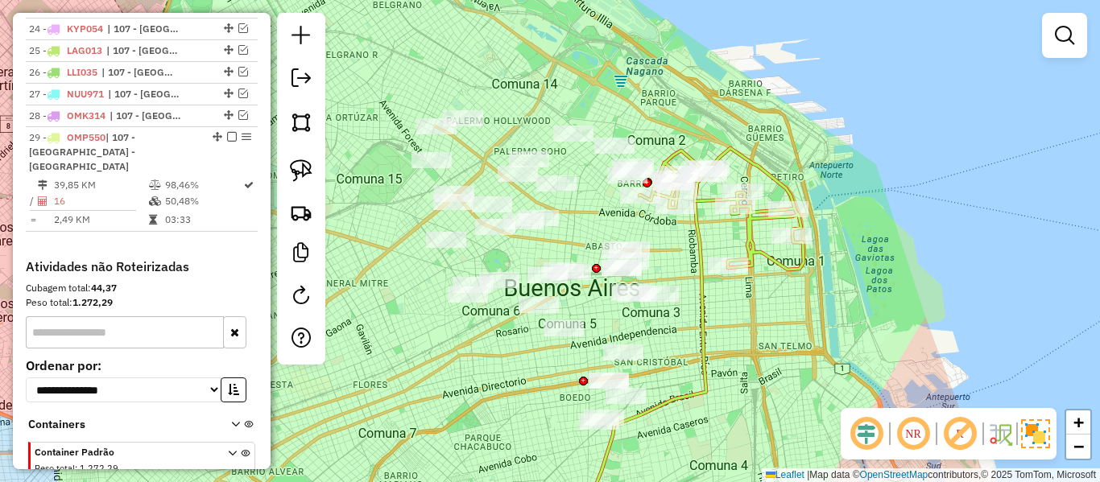
scroll to position [1111, 0]
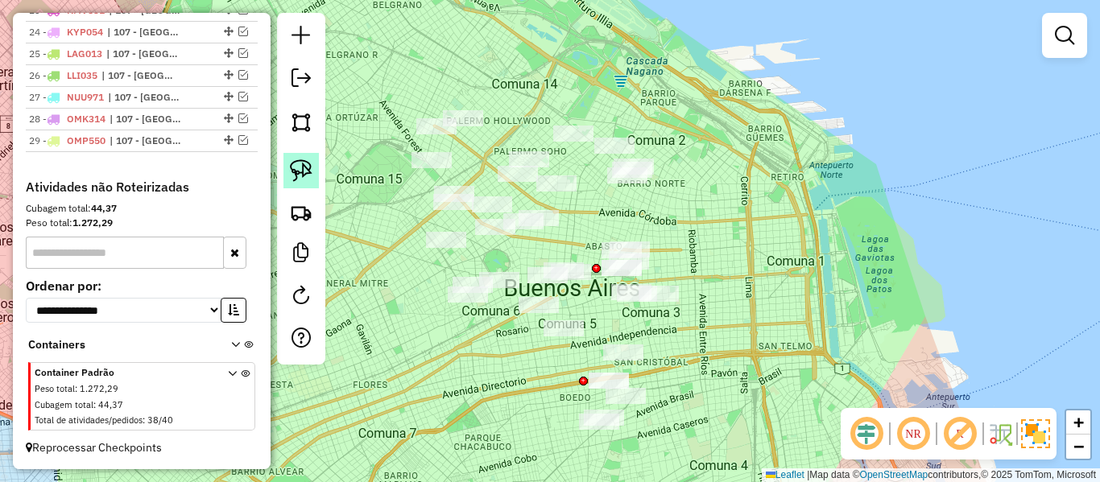
click at [311, 179] on img at bounding box center [301, 170] width 23 height 23
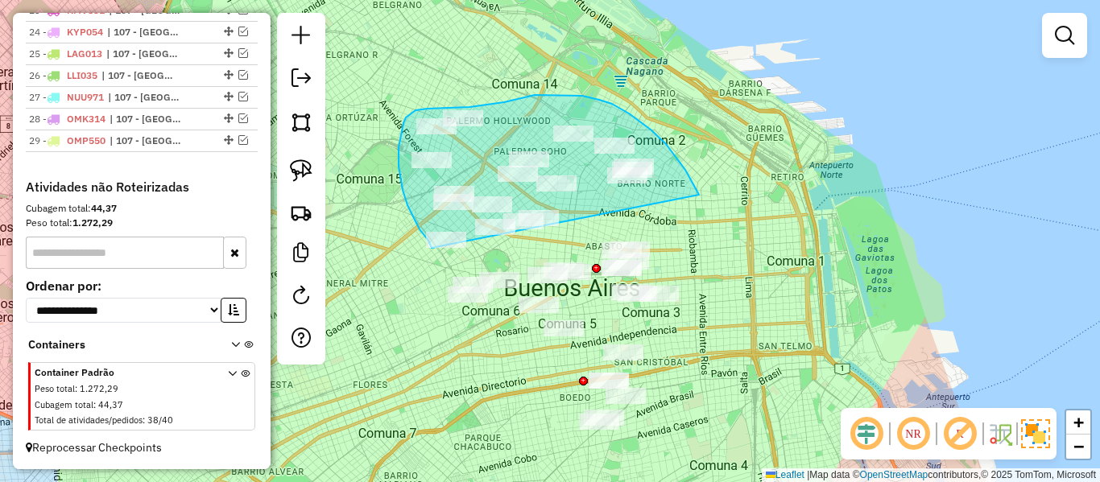
drag, startPoint x: 582, startPoint y: 96, endPoint x: 469, endPoint y: 262, distance: 201.2
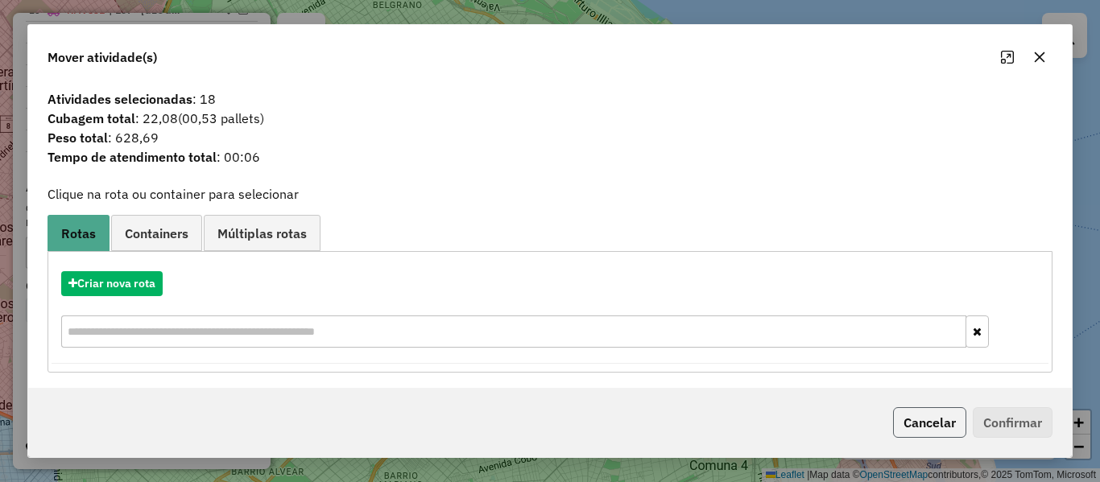
drag, startPoint x: 913, startPoint y: 421, endPoint x: 799, endPoint y: 325, distance: 149.1
click at [911, 418] on button "Cancelar" at bounding box center [929, 422] width 73 height 31
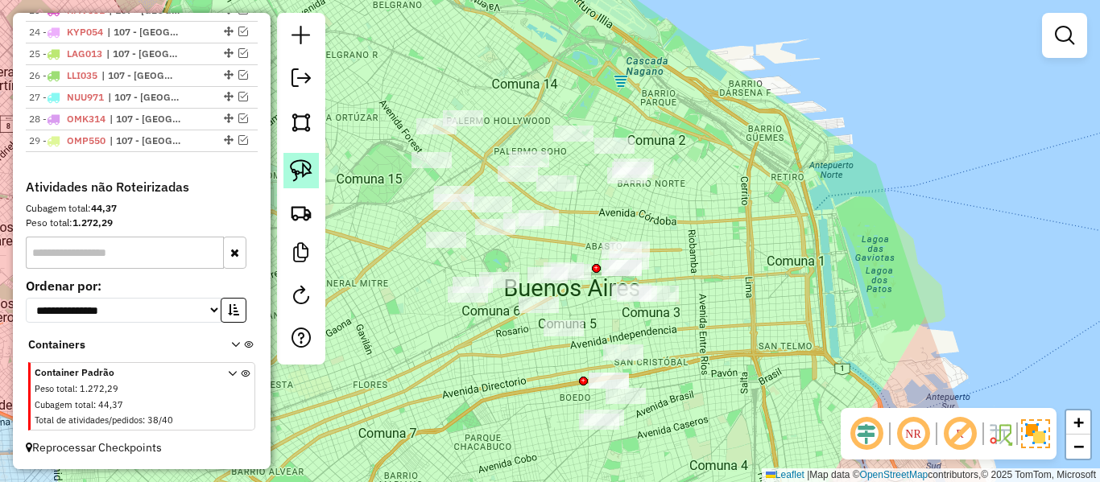
click at [303, 174] on img at bounding box center [301, 170] width 23 height 23
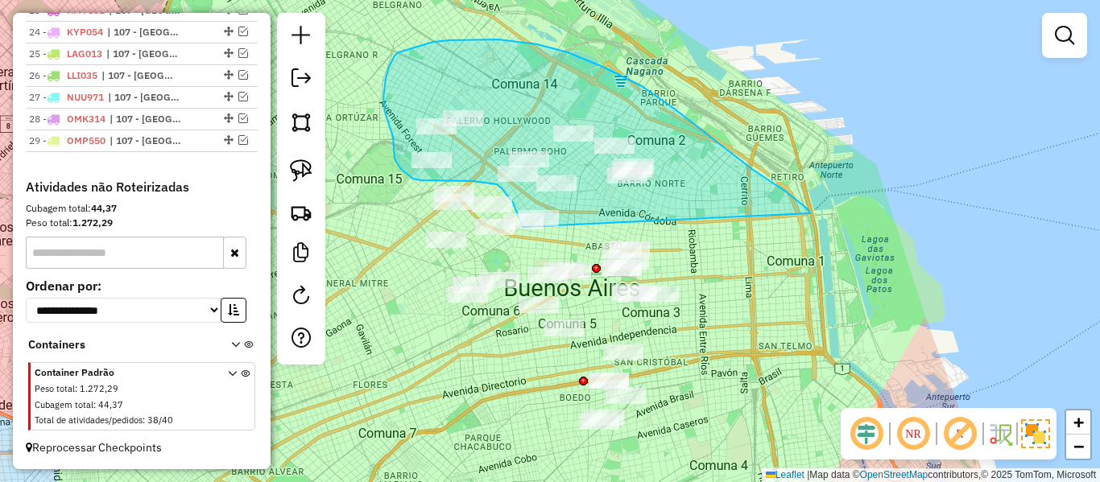
drag, startPoint x: 810, startPoint y: 213, endPoint x: 547, endPoint y: 241, distance: 263.8
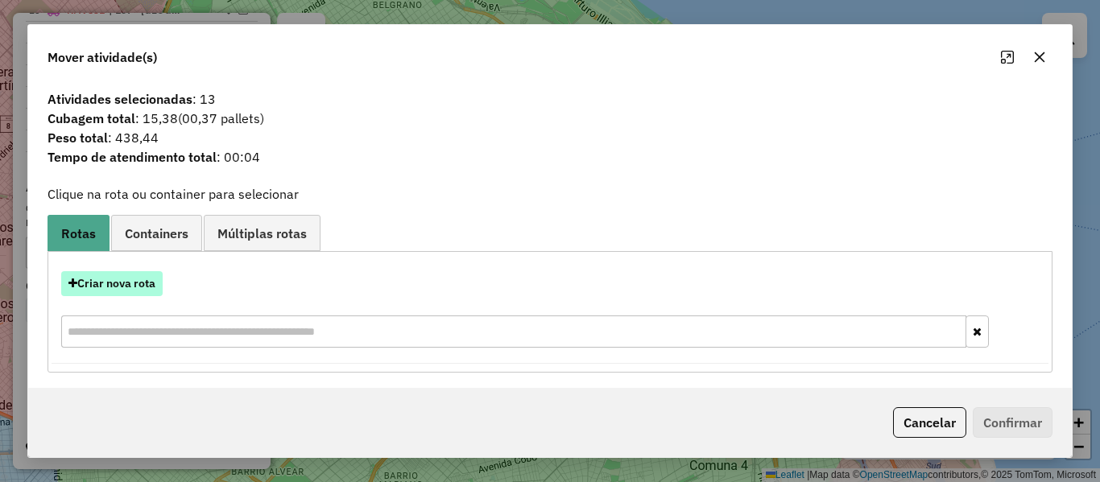
click at [138, 289] on button "Criar nova rota" at bounding box center [111, 283] width 101 height 25
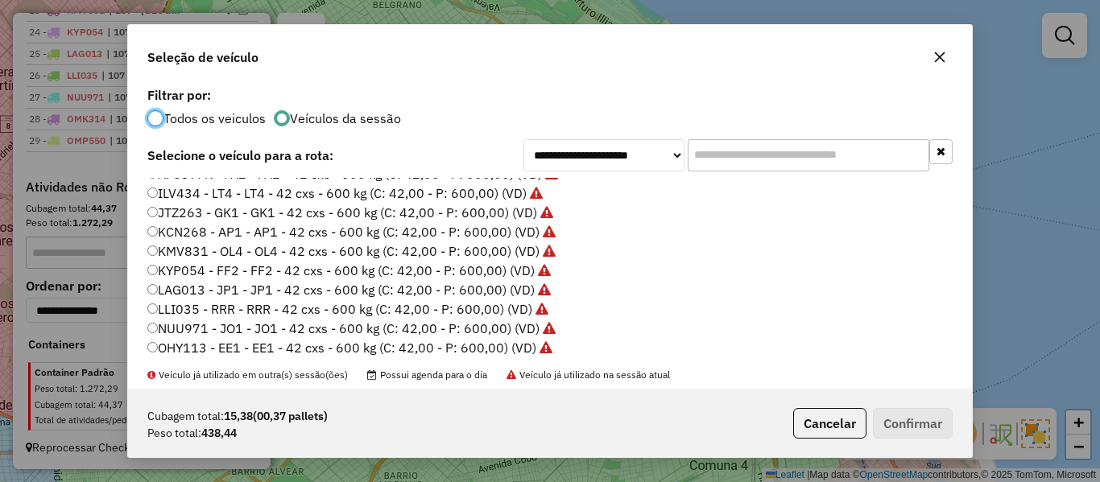
scroll to position [441, 0]
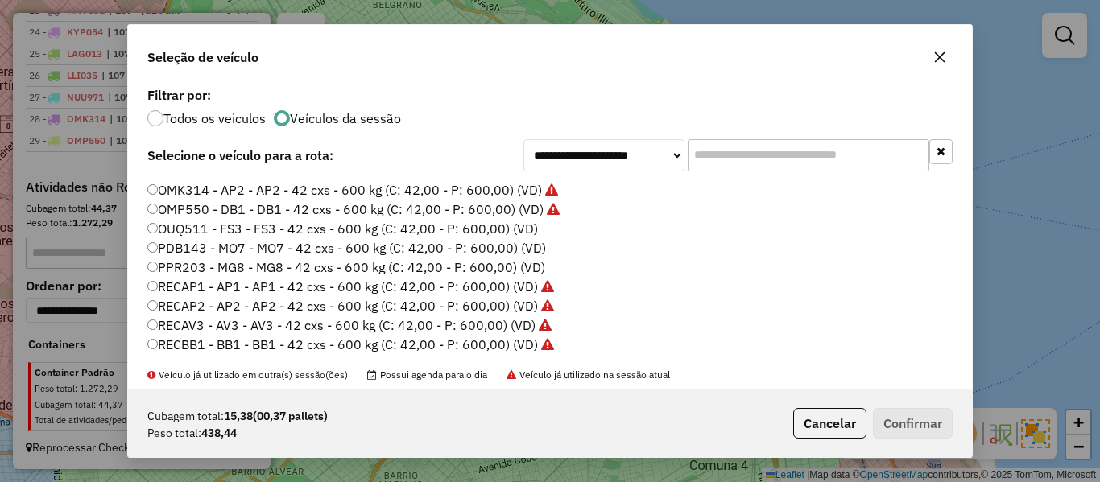
drag, startPoint x: 513, startPoint y: 225, endPoint x: 813, endPoint y: 362, distance: 330.0
click at [513, 226] on label "OUQ511 - FS3 - FS3 - 42 cxs - 600 kg (C: 42,00 - P: 600,00) (VD)" at bounding box center [342, 228] width 390 height 19
click at [906, 427] on button "Confirmar" at bounding box center [913, 423] width 80 height 31
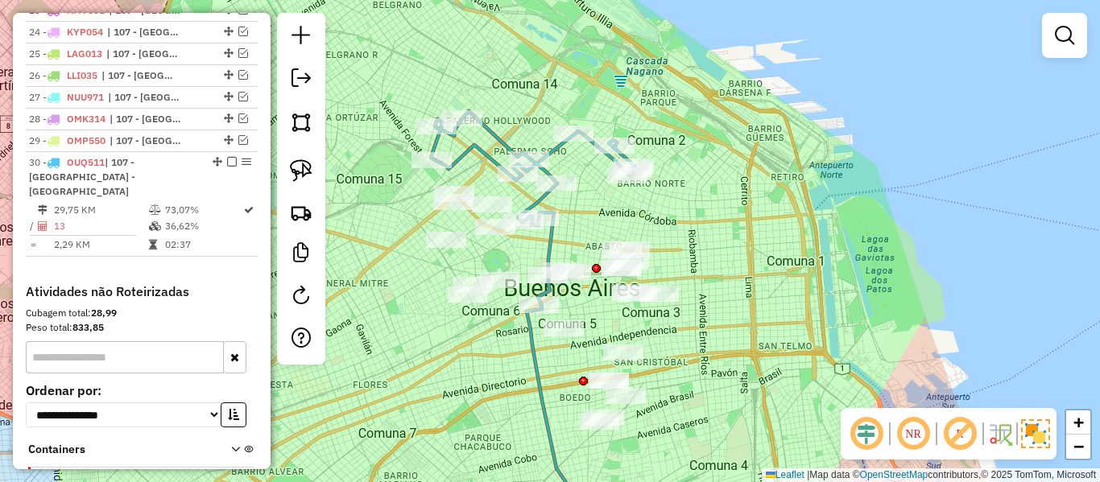
scroll to position [1114, 0]
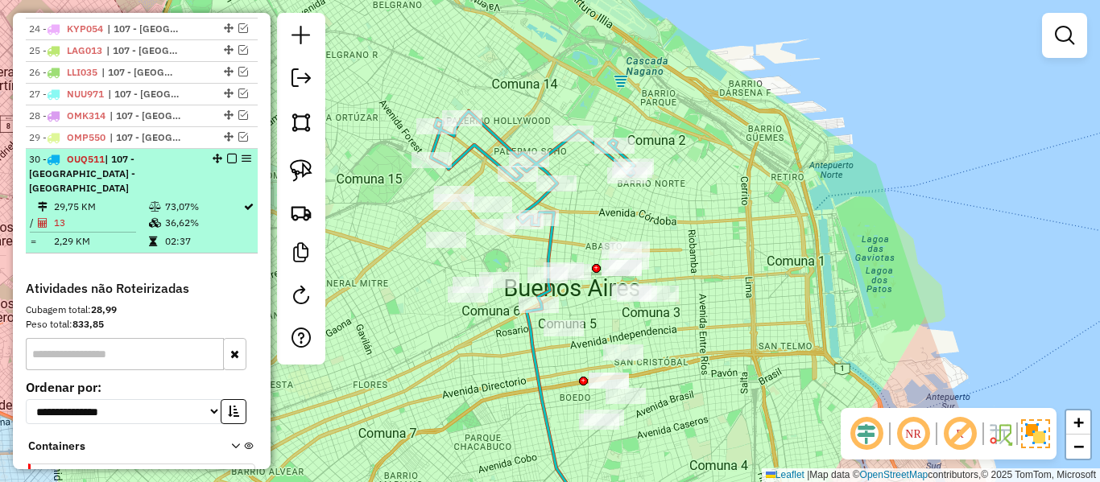
click at [229, 158] on em at bounding box center [232, 159] width 10 height 10
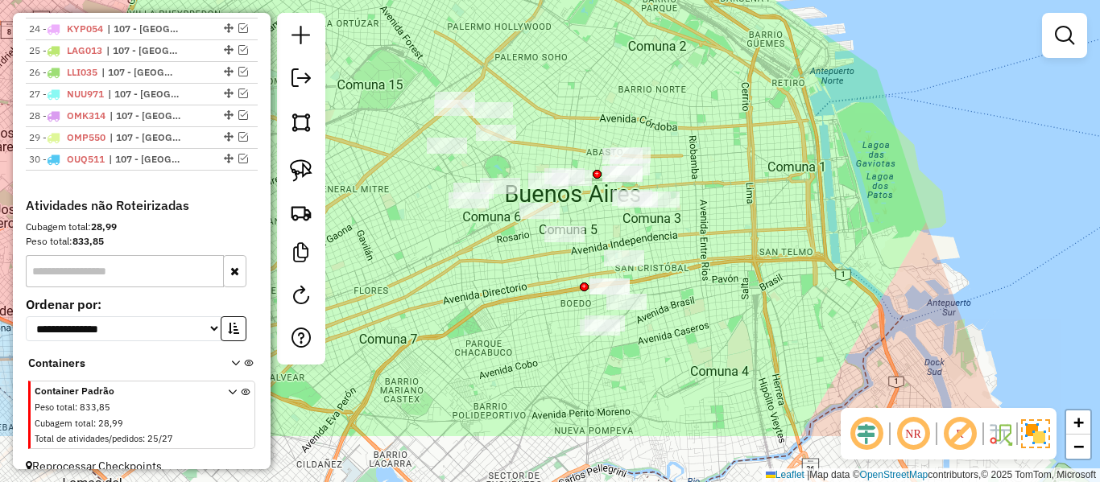
drag, startPoint x: 745, startPoint y: 172, endPoint x: 723, endPoint y: 271, distance: 101.4
click at [746, 162] on div "Janela de atendimento Grade de atendimento Capacidade Transportadoras Veículos …" at bounding box center [550, 241] width 1100 height 482
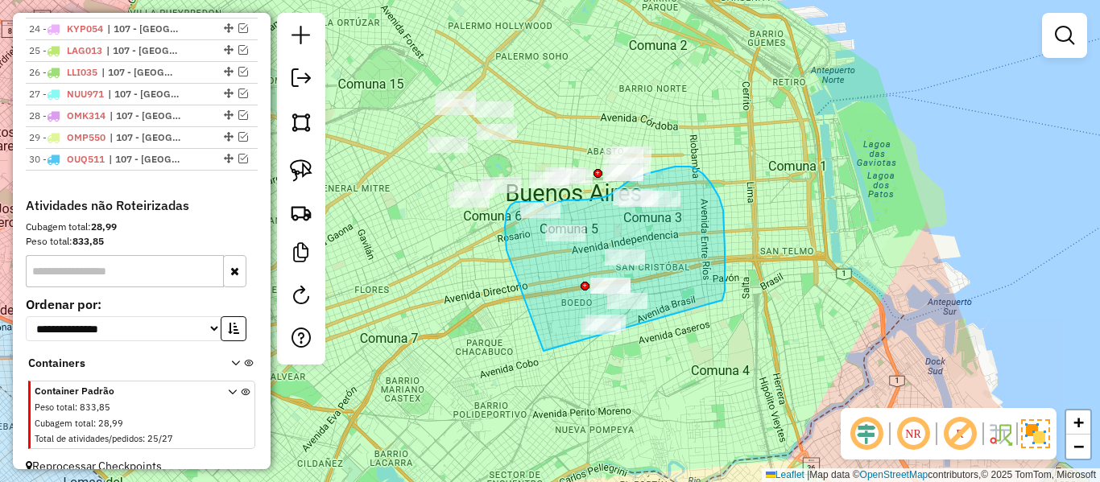
drag, startPoint x: 722, startPoint y: 300, endPoint x: 591, endPoint y: 375, distance: 151.1
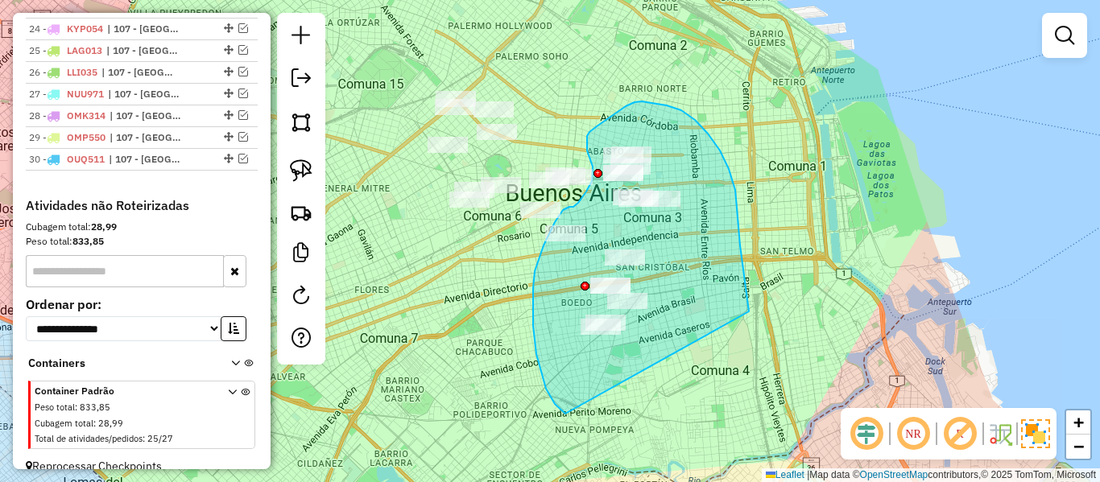
drag, startPoint x: 729, startPoint y: 169, endPoint x: 590, endPoint y: 419, distance: 286.1
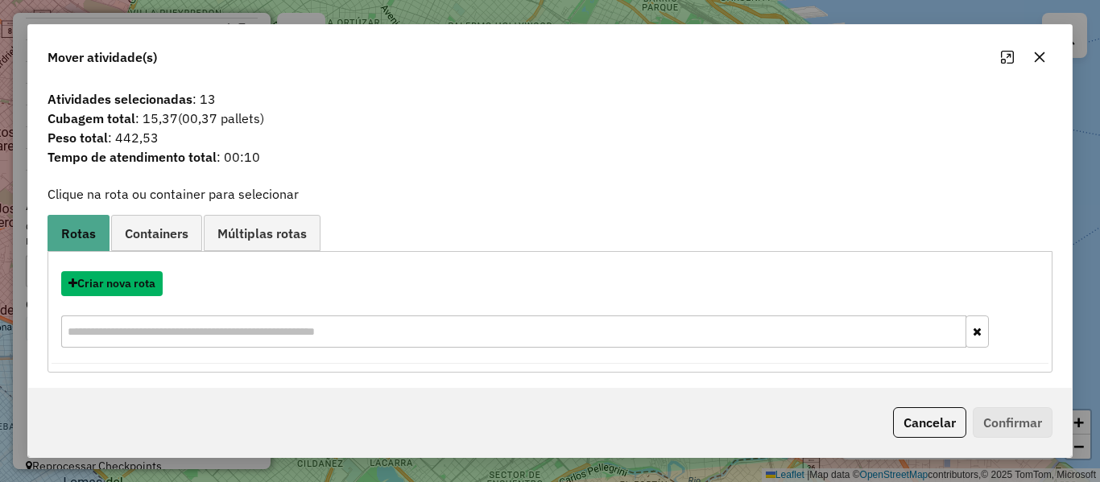
click at [134, 282] on button "Criar nova rota" at bounding box center [111, 283] width 101 height 25
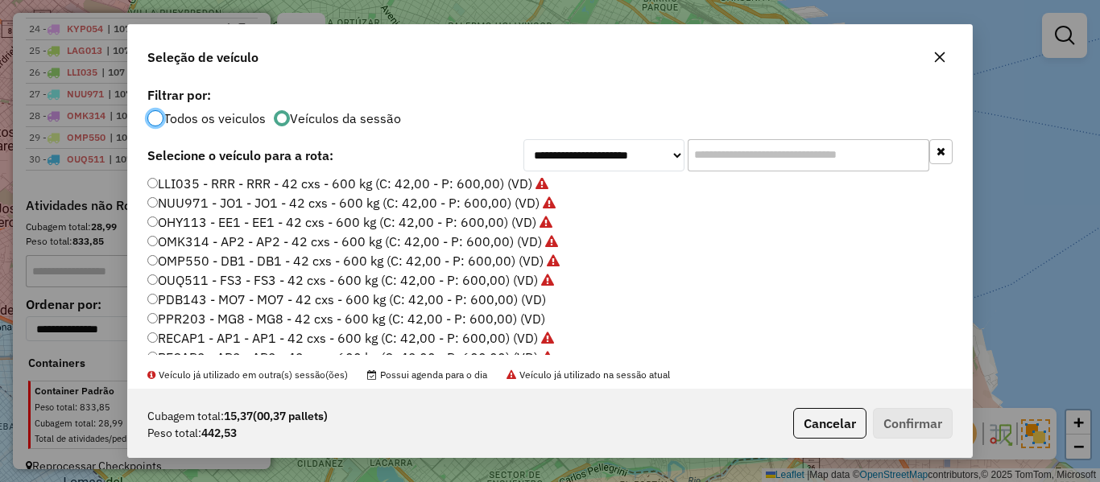
scroll to position [441, 0]
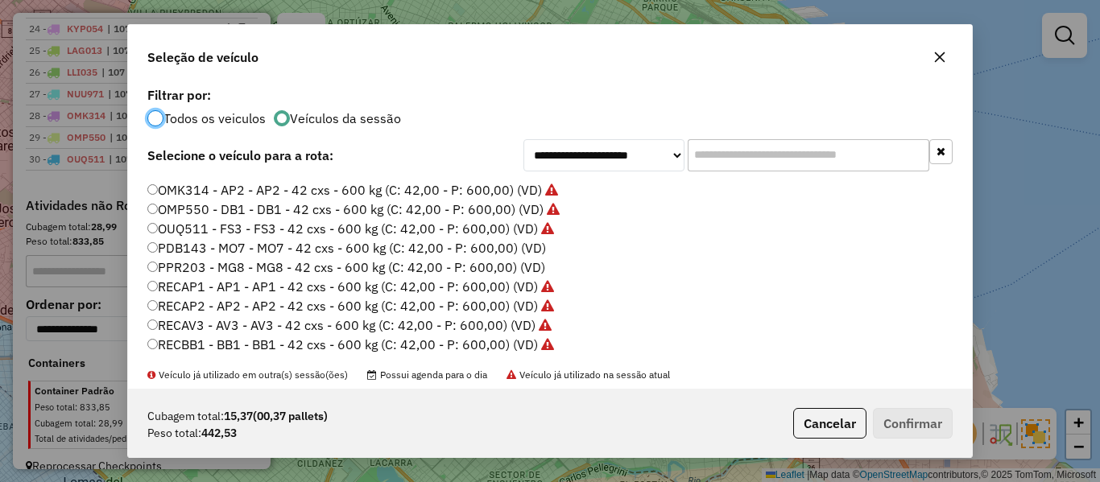
click at [533, 247] on label "PDB143 - MO7 - MO7 - 42 cxs - 600 kg (C: 42,00 - P: 600,00) (VD)" at bounding box center [346, 247] width 398 height 19
click at [924, 429] on button "Confirmar" at bounding box center [913, 423] width 80 height 31
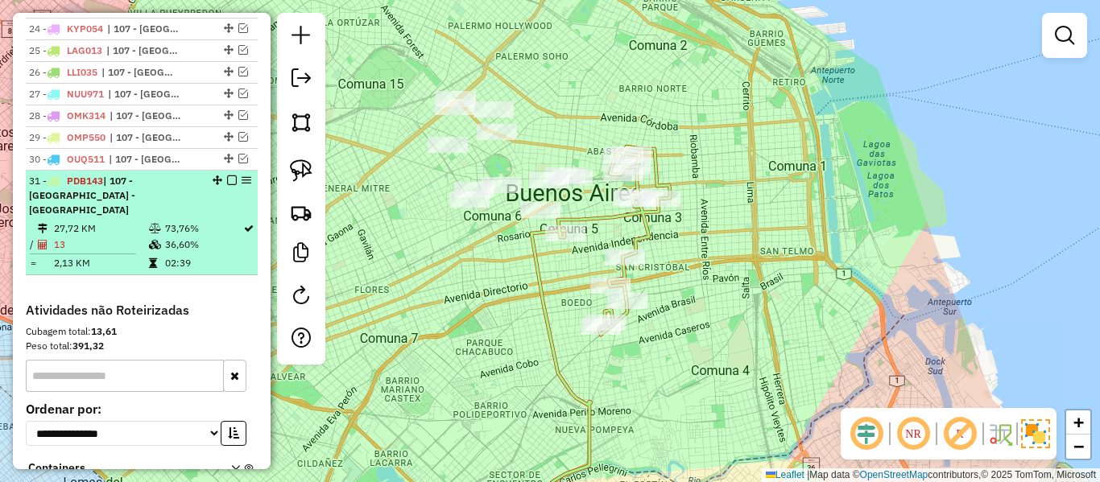
click at [227, 181] on em at bounding box center [232, 180] width 10 height 10
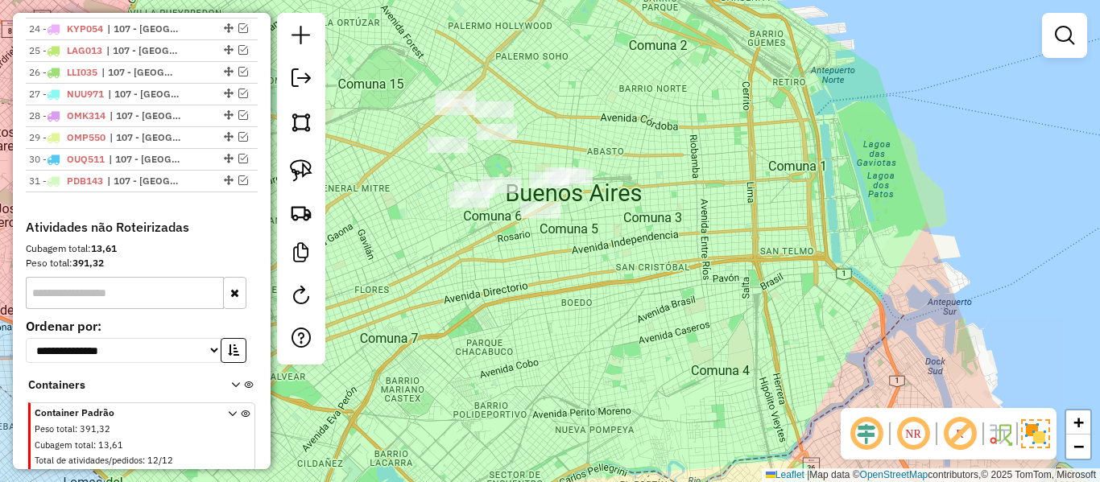
click at [564, 344] on div "Janela de atendimento Grade de atendimento Capacidade Transportadoras Veículos …" at bounding box center [550, 241] width 1100 height 482
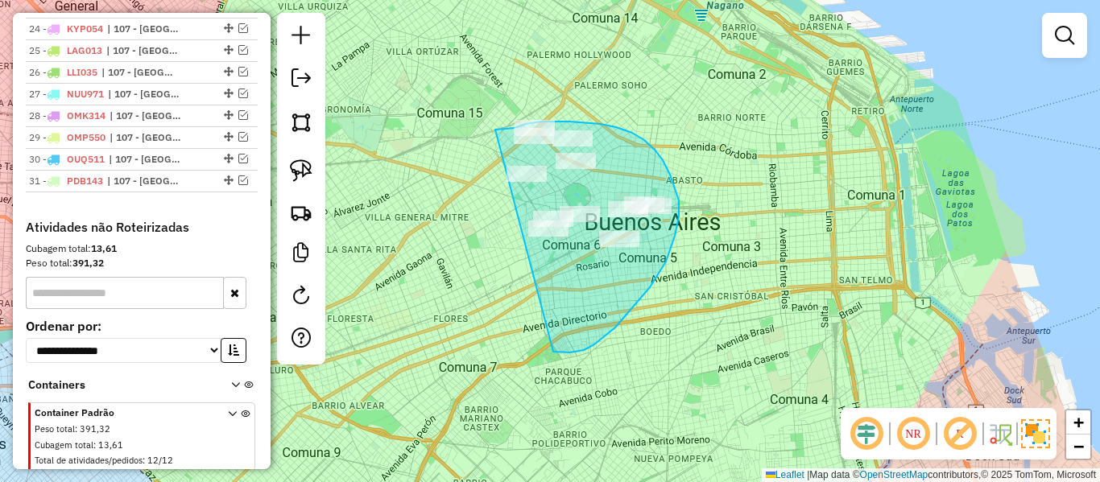
drag, startPoint x: 559, startPoint y: 353, endPoint x: 463, endPoint y: 217, distance: 166.4
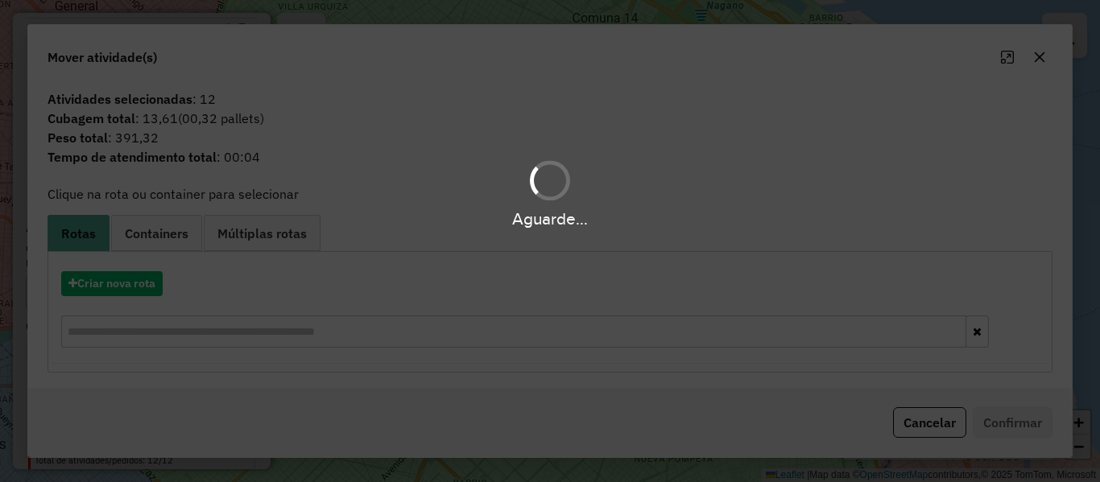
click at [147, 287] on div "Aguarde..." at bounding box center [550, 241] width 1100 height 482
click at [147, 287] on button "Criar nova rota" at bounding box center [111, 283] width 101 height 25
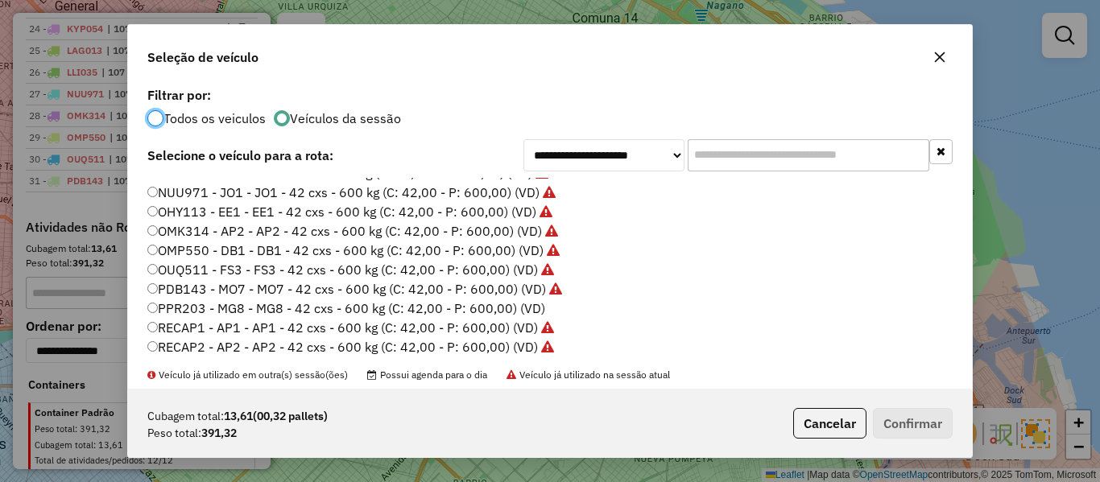
scroll to position [402, 0]
click at [514, 300] on label "PPR203 - MG8 - MG8 - 42 cxs - 600 kg (C: 42,00 - P: 600,00) (VD)" at bounding box center [346, 305] width 398 height 19
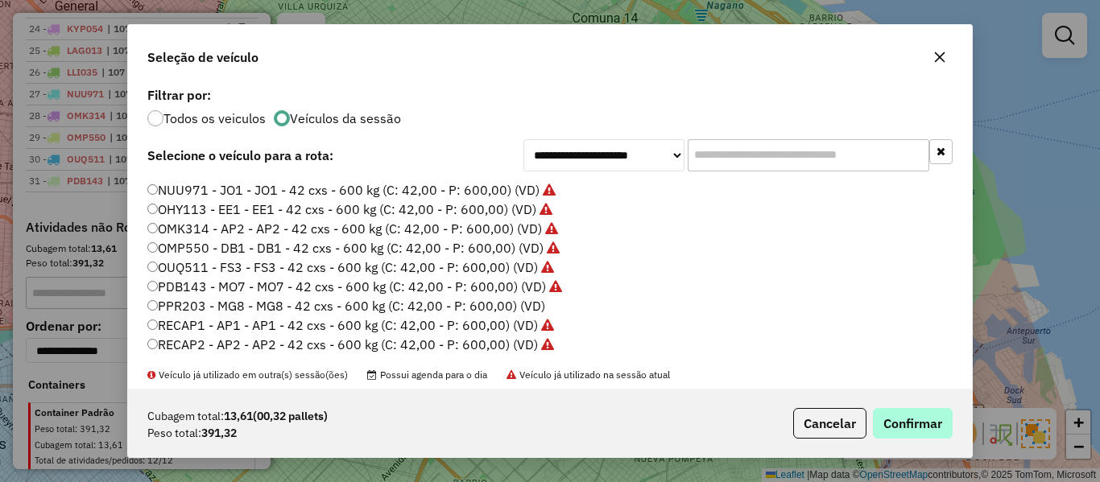
click at [918, 408] on div "Cubagem total: 13,61 (00,32 pallets) Peso total: 391,32 Cancelar Confirmar" at bounding box center [550, 423] width 844 height 69
click at [918, 412] on button "Confirmar" at bounding box center [913, 423] width 80 height 31
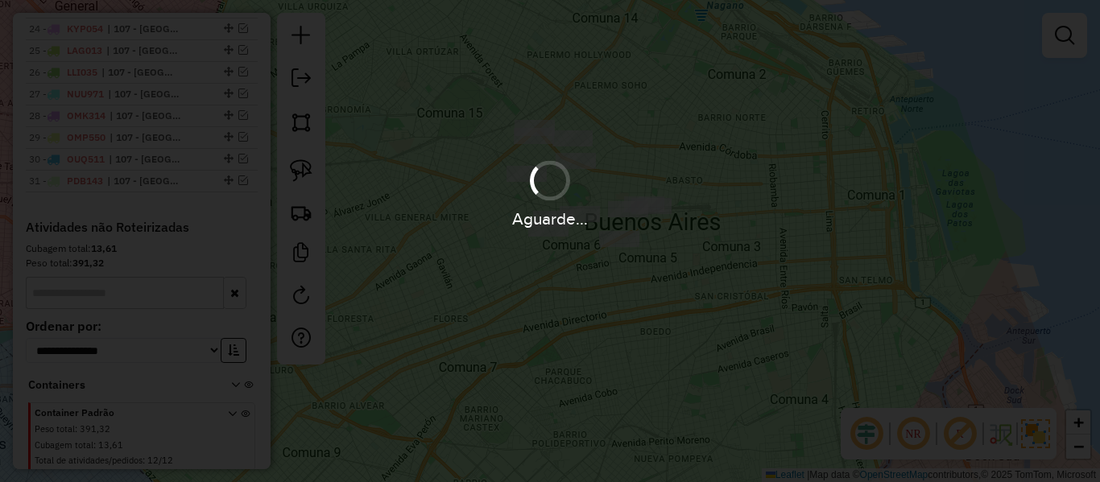
scroll to position [991, 0]
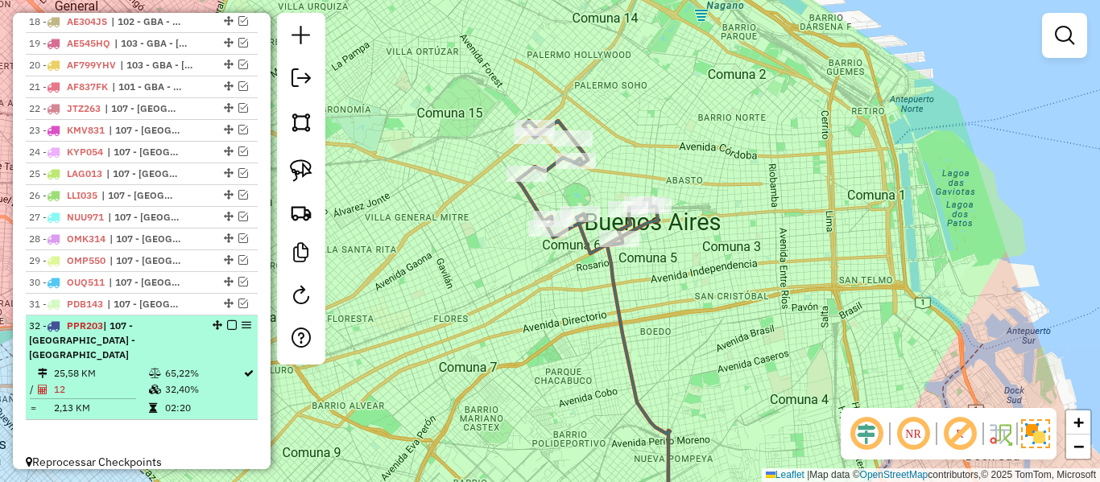
click at [227, 324] on em at bounding box center [232, 325] width 10 height 10
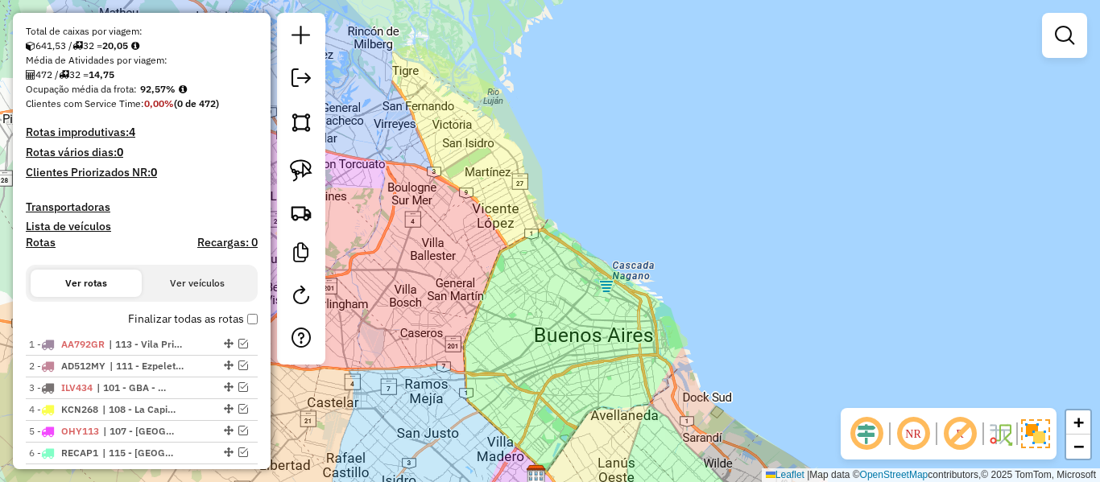
scroll to position [402, 0]
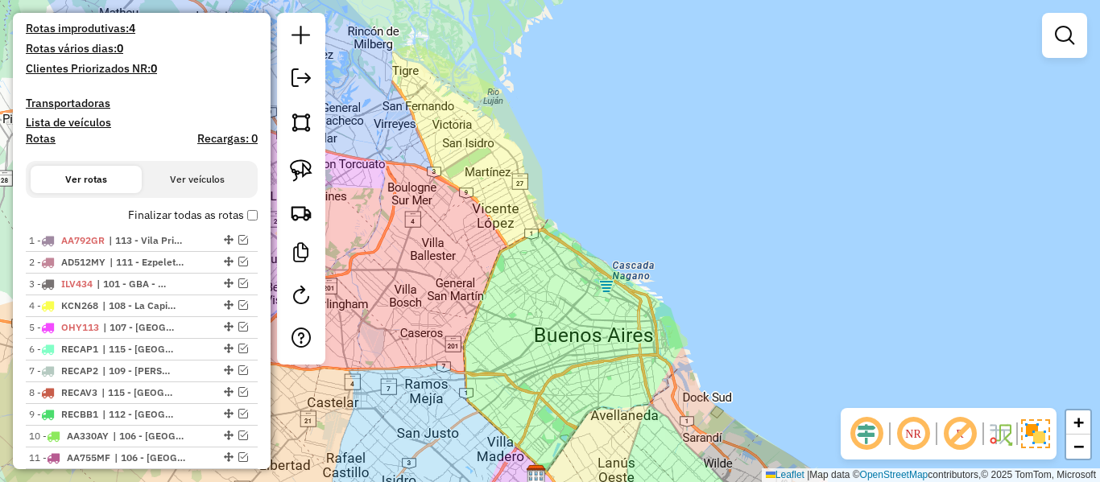
click at [193, 222] on label "Finalizar todas as rotas" at bounding box center [193, 215] width 130 height 17
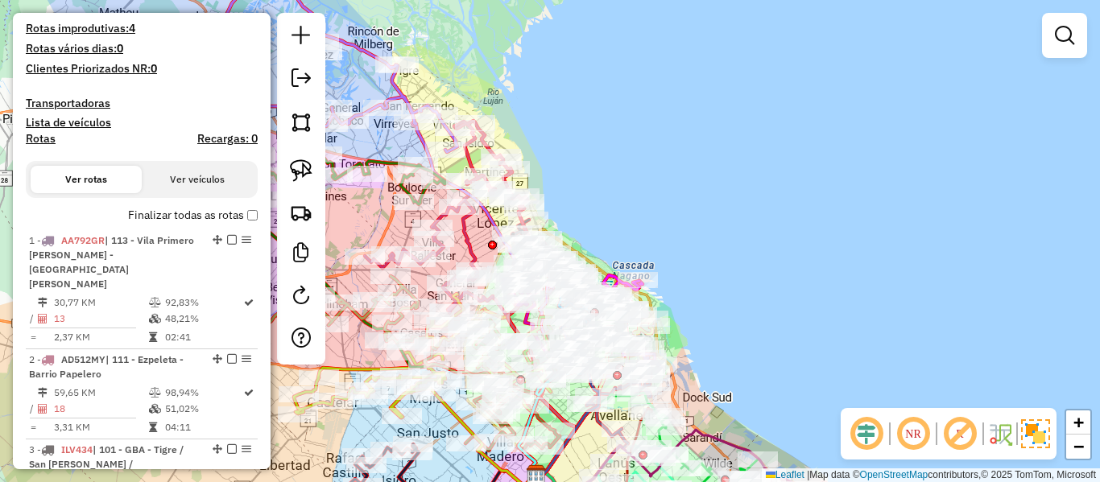
click at [68, 184] on button "Ver rotas" at bounding box center [86, 179] width 111 height 27
click at [108, 181] on button "Ver rotas" at bounding box center [86, 179] width 111 height 27
click at [69, 97] on h4 "Transportadoras" at bounding box center [142, 104] width 232 height 14
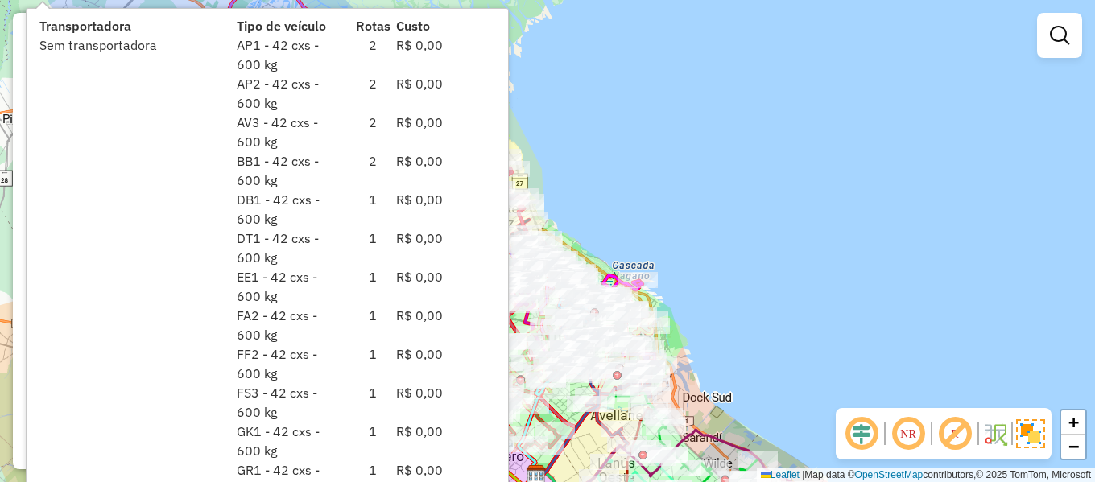
click at [718, 93] on div "Janela de atendimento Grade de atendimento Capacidade Transportadoras Veículos …" at bounding box center [547, 241] width 1095 height 482
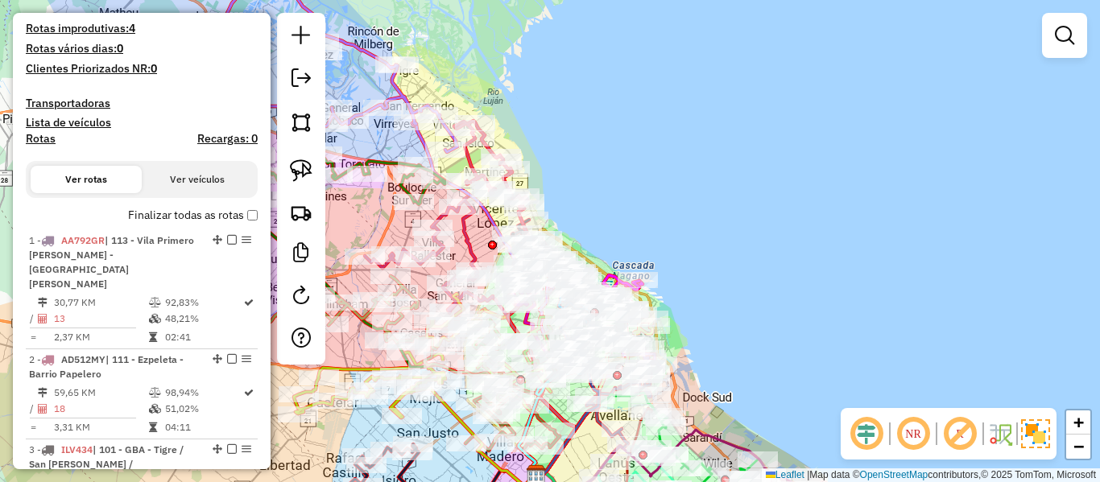
click at [80, 122] on h4 "Lista de veículos" at bounding box center [142, 123] width 232 height 14
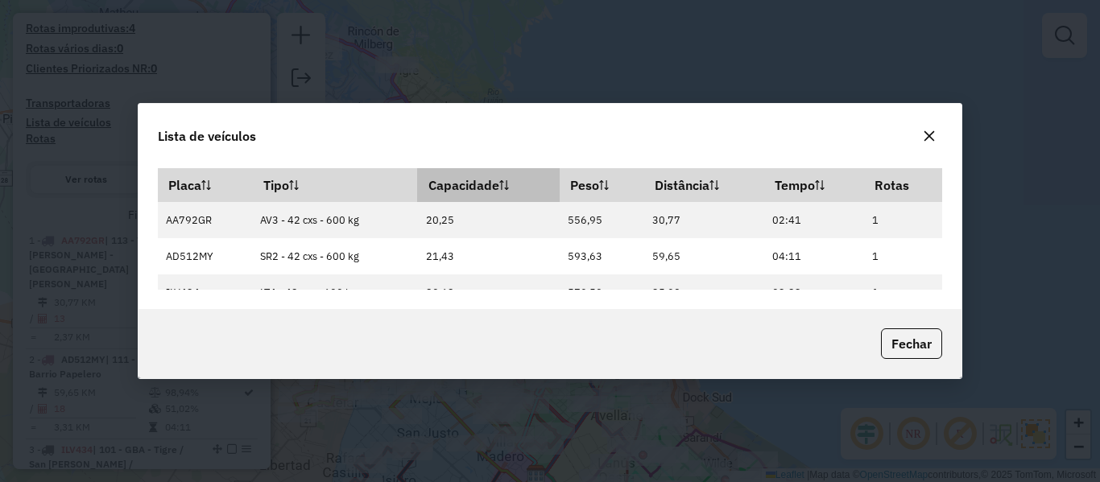
click at [503, 180] on icon at bounding box center [504, 185] width 10 height 10
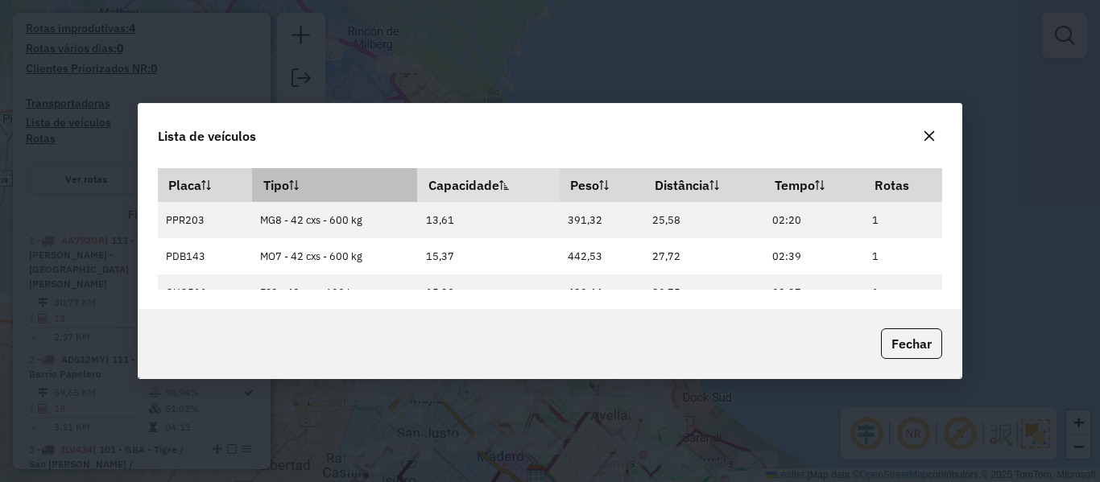
click at [382, 188] on th "Tipo" at bounding box center [334, 185] width 165 height 34
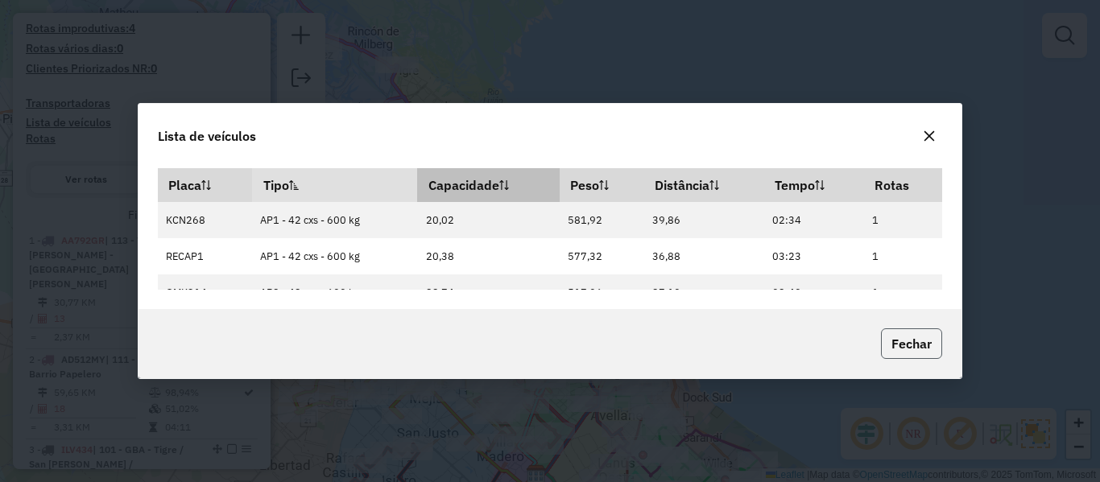
drag, startPoint x: 919, startPoint y: 345, endPoint x: 704, endPoint y: 303, distance: 219.6
click at [918, 345] on button "Fechar" at bounding box center [911, 343] width 61 height 31
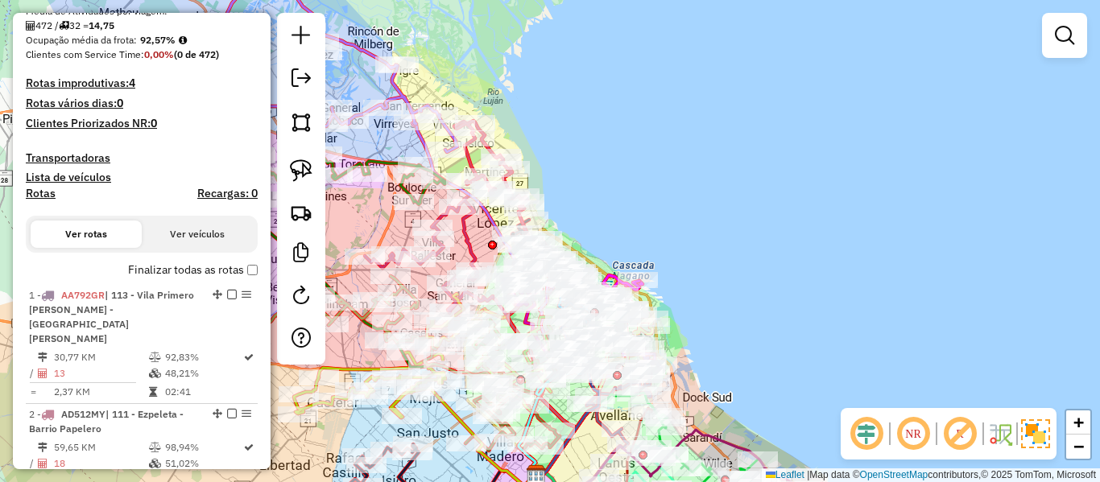
scroll to position [322, 0]
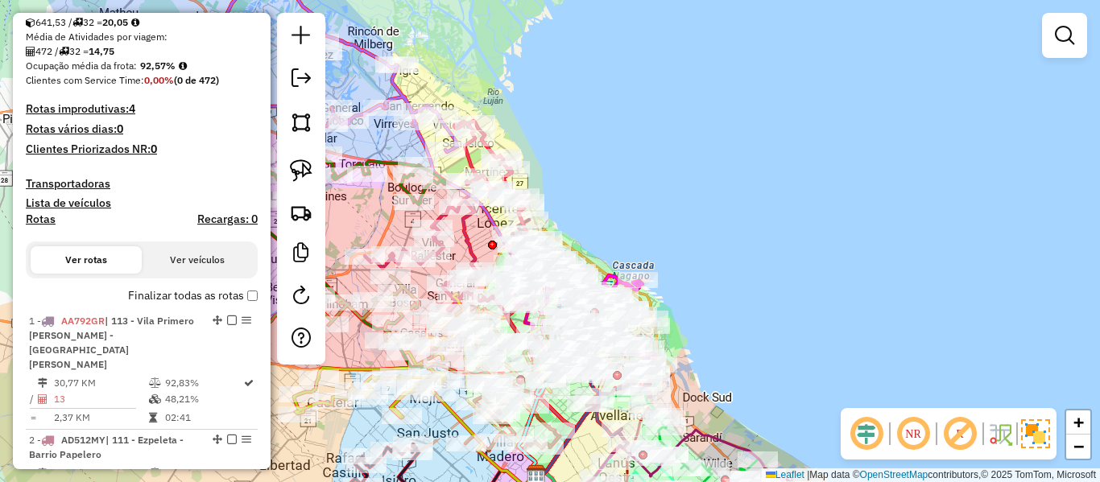
click at [200, 256] on button "Ver veículos" at bounding box center [197, 259] width 111 height 27
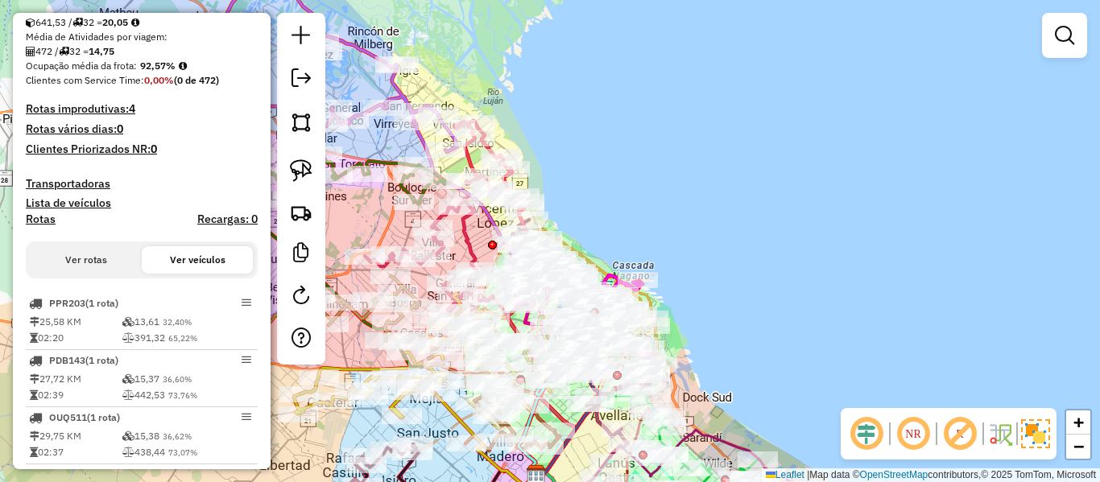
click at [86, 259] on button "Ver rotas" at bounding box center [86, 259] width 111 height 27
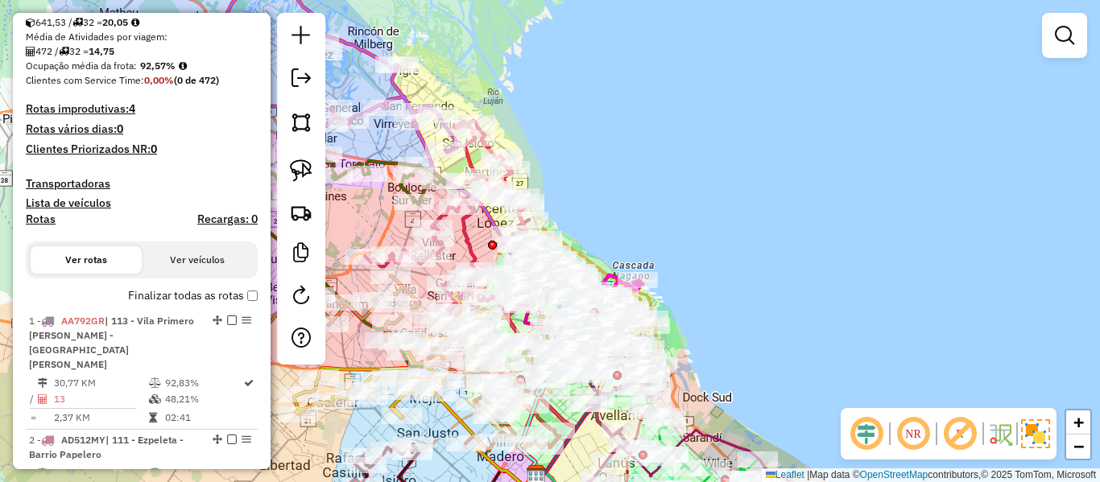
click at [47, 219] on h4 "Rotas" at bounding box center [41, 220] width 30 height 14
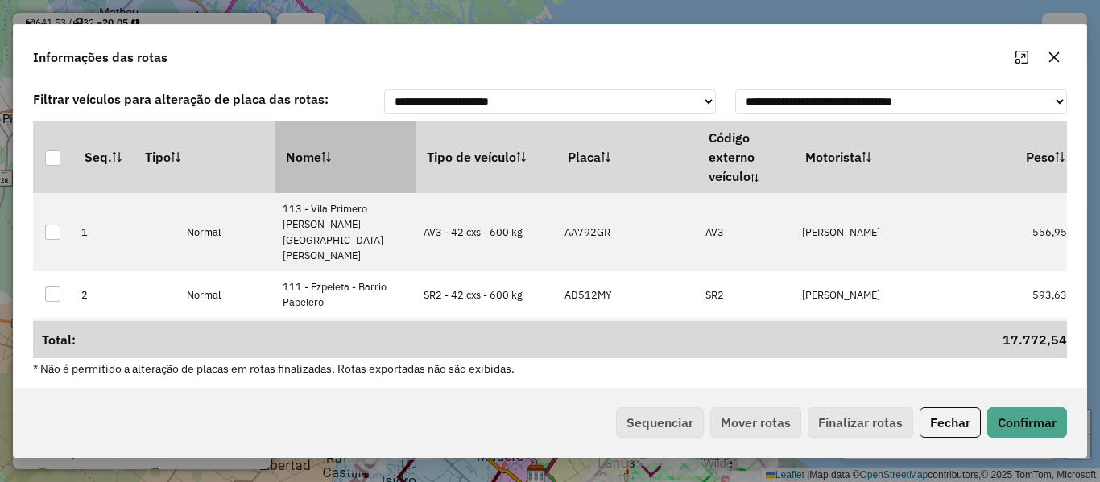
click at [352, 167] on th "Nome" at bounding box center [344, 157] width 141 height 72
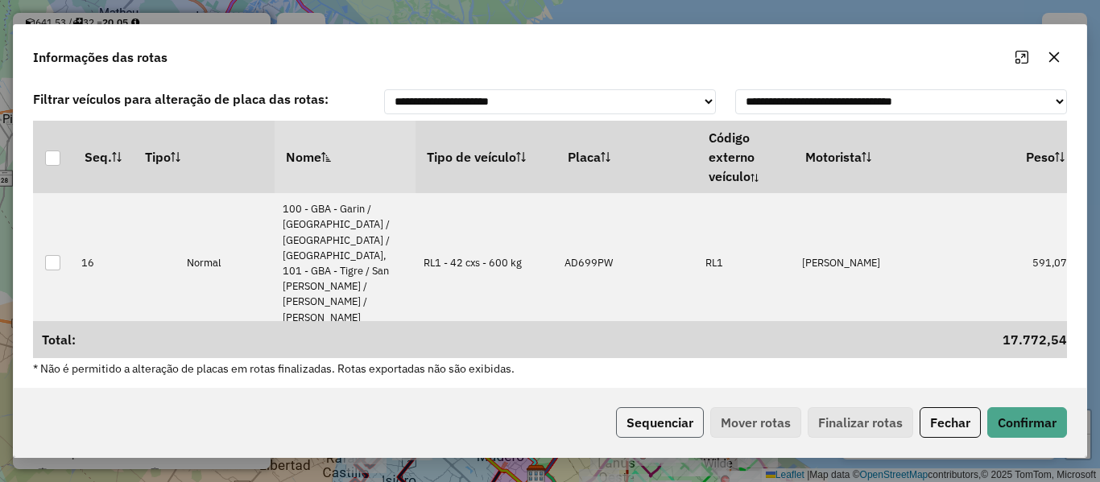
click at [682, 423] on button "Sequenciar" at bounding box center [660, 422] width 88 height 31
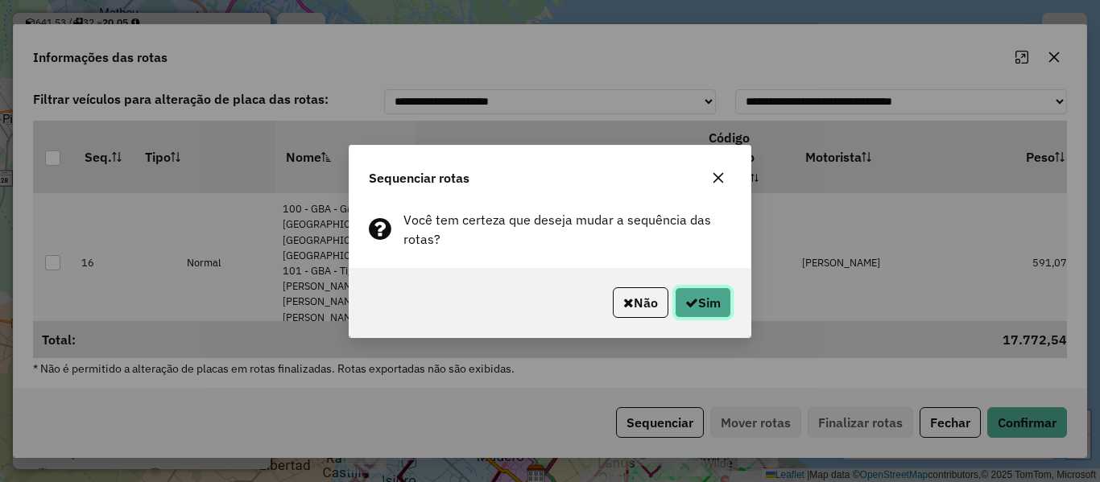
click at [702, 305] on button "Sim" at bounding box center [703, 302] width 56 height 31
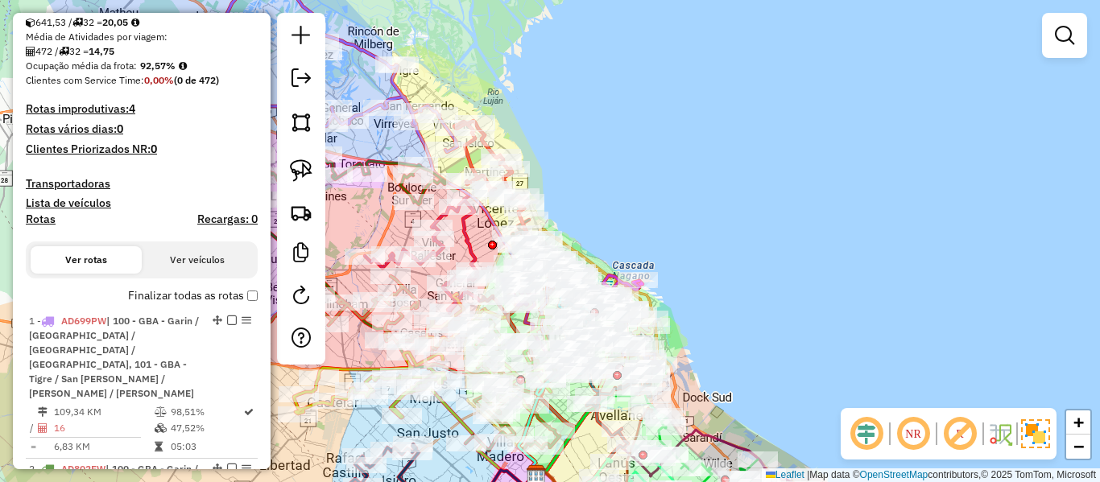
click at [179, 291] on label "Finalizar todas as rotas" at bounding box center [193, 295] width 130 height 17
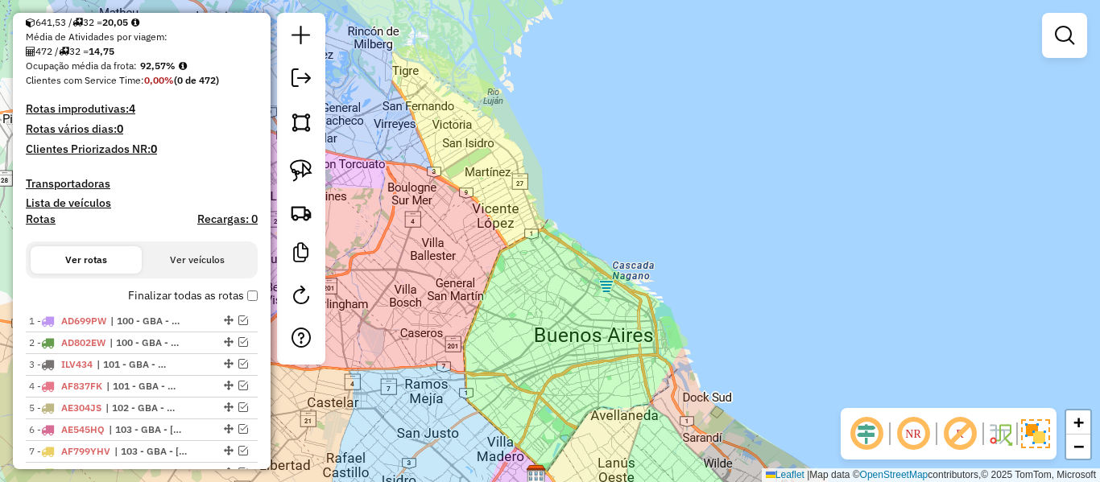
click at [179, 291] on label "Finalizar todas as rotas" at bounding box center [193, 295] width 130 height 17
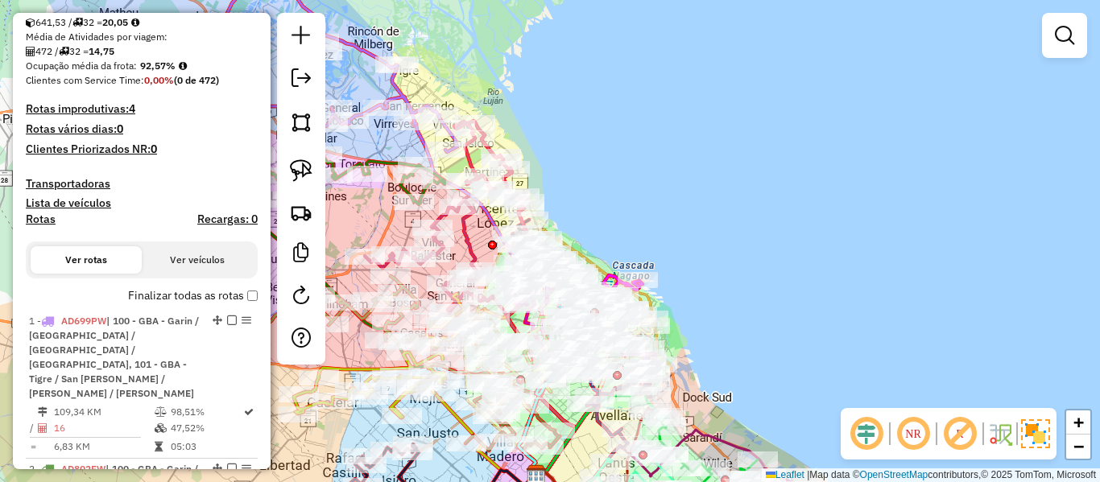
click at [43, 219] on h4 "Rotas" at bounding box center [41, 220] width 30 height 14
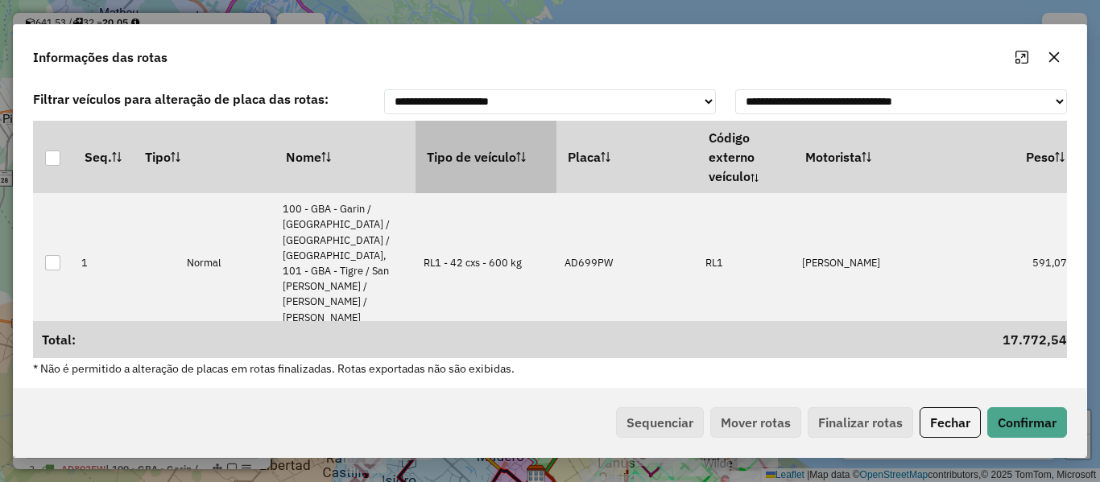
click at [469, 167] on th "Tipo de veículo" at bounding box center [485, 157] width 141 height 72
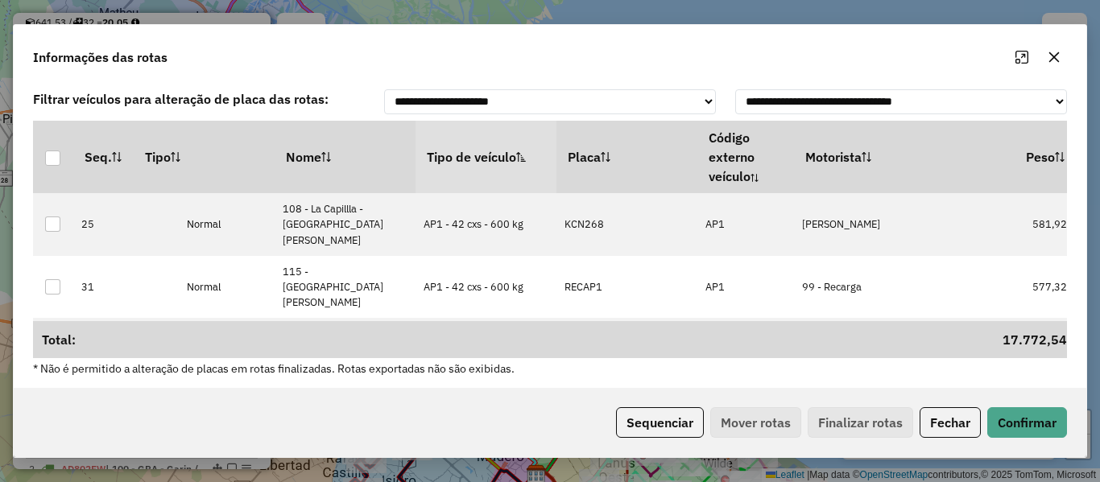
click at [469, 167] on th "Tipo de veículo" at bounding box center [485, 157] width 141 height 72
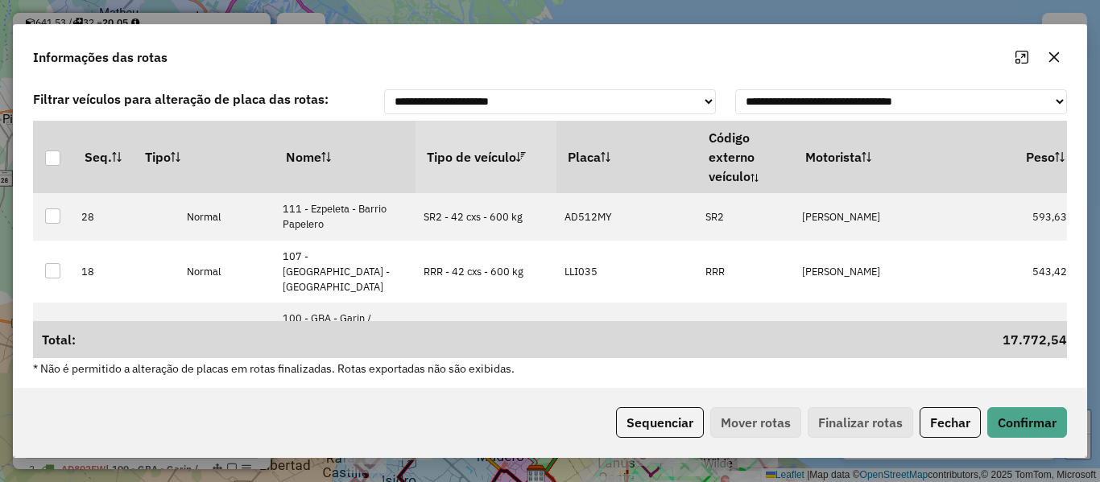
click at [469, 167] on th "Tipo de veículo" at bounding box center [485, 157] width 141 height 72
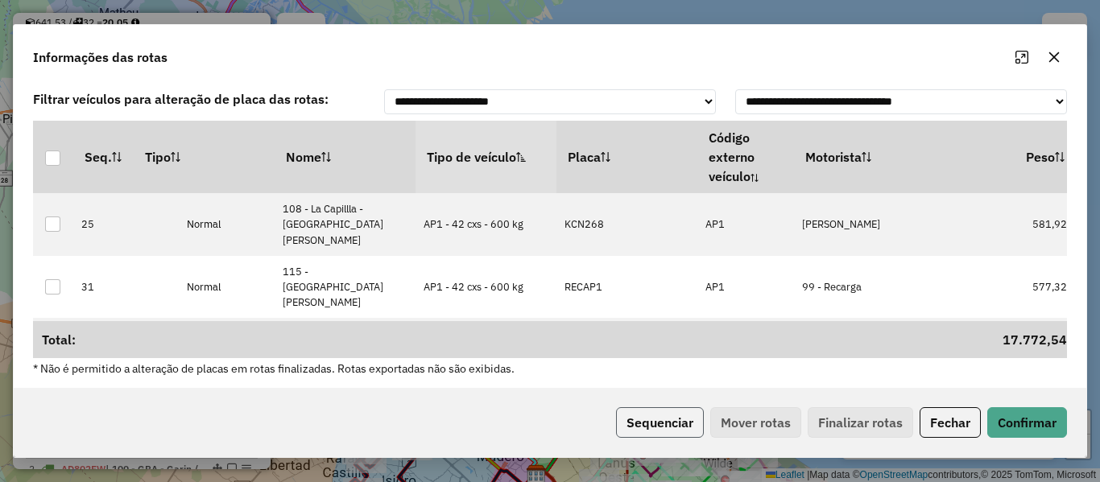
click at [650, 415] on button "Sequenciar" at bounding box center [660, 422] width 88 height 31
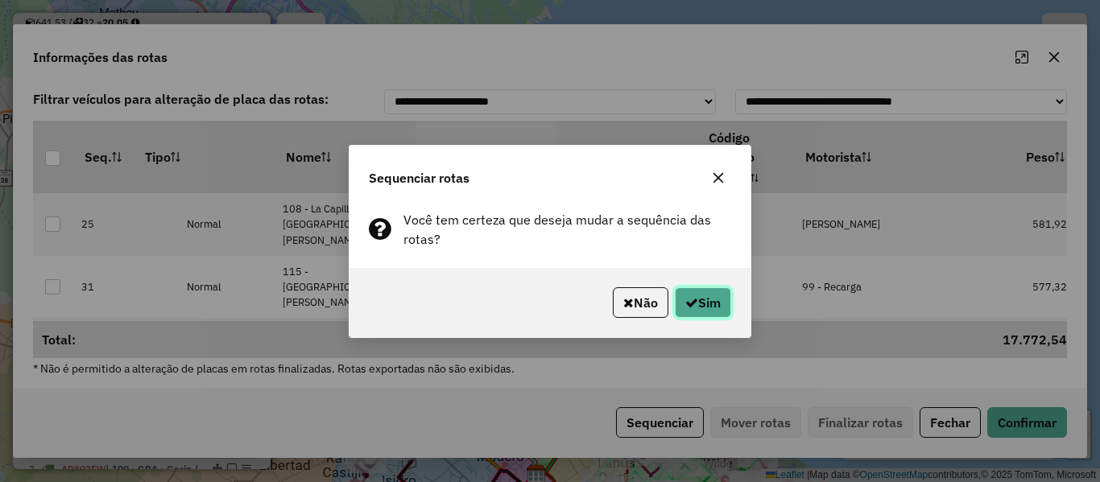
click at [704, 310] on button "Sim" at bounding box center [703, 302] width 56 height 31
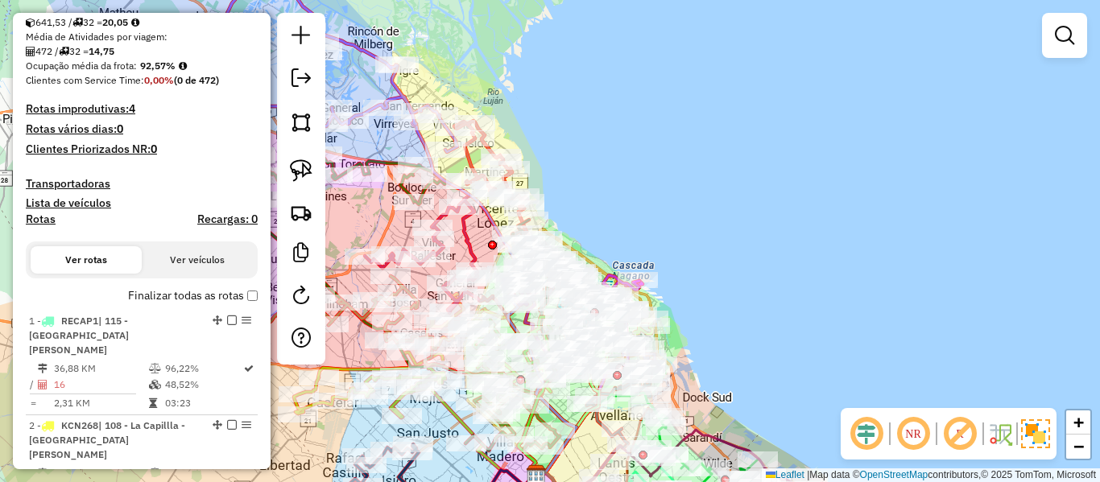
click at [163, 289] on label "Finalizar todas as rotas" at bounding box center [193, 295] width 130 height 17
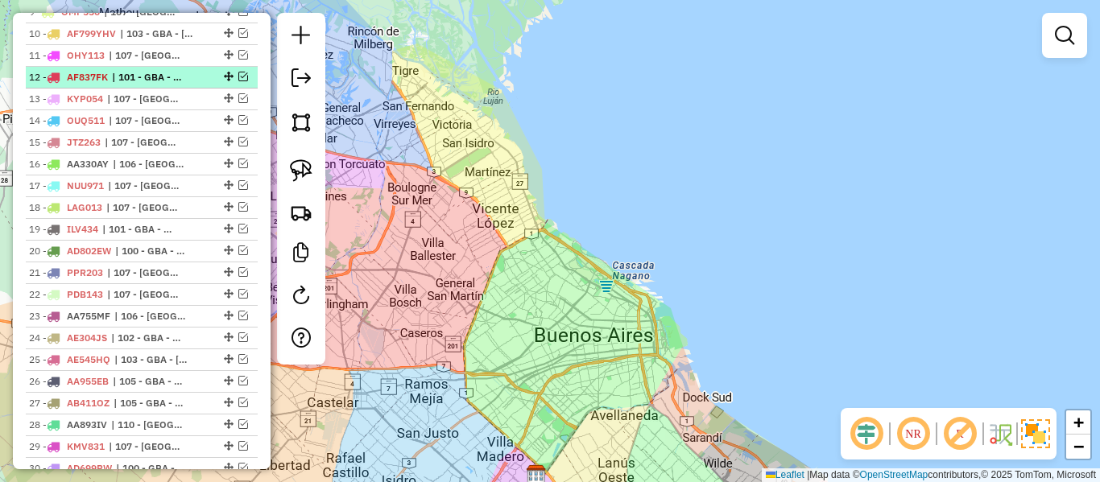
scroll to position [923, 0]
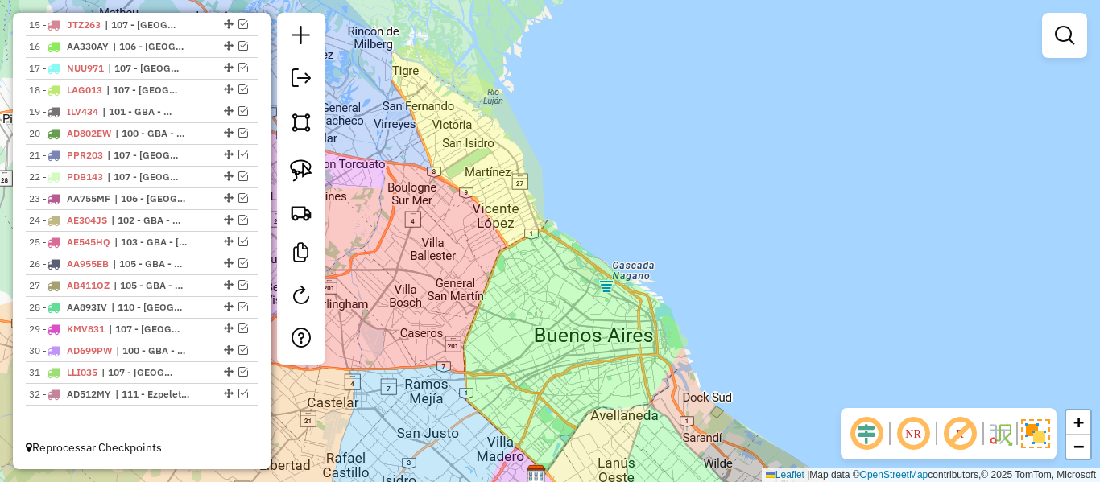
click at [608, 172] on div "Janela de atendimento Grade de atendimento Capacidade Transportadoras Veículos …" at bounding box center [550, 241] width 1100 height 482
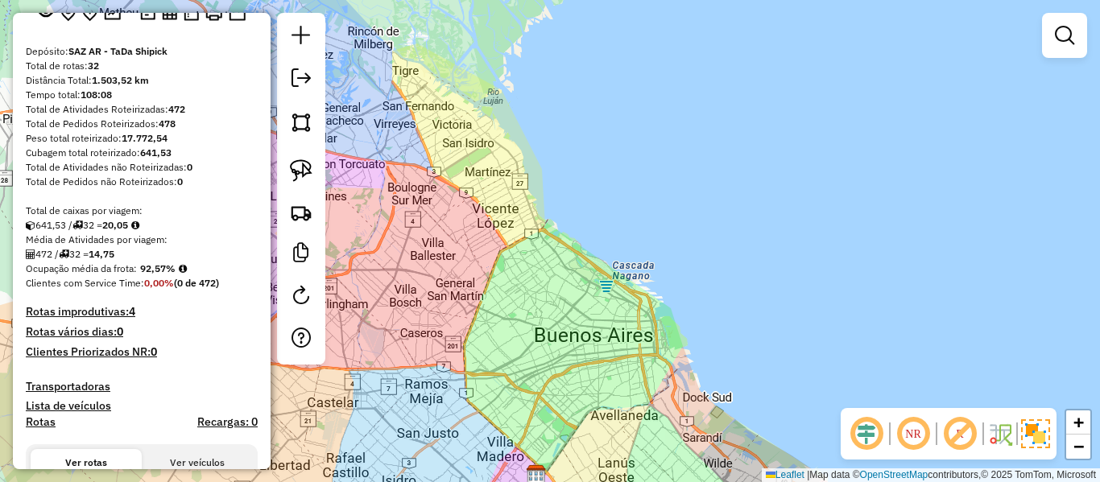
scroll to position [37, 0]
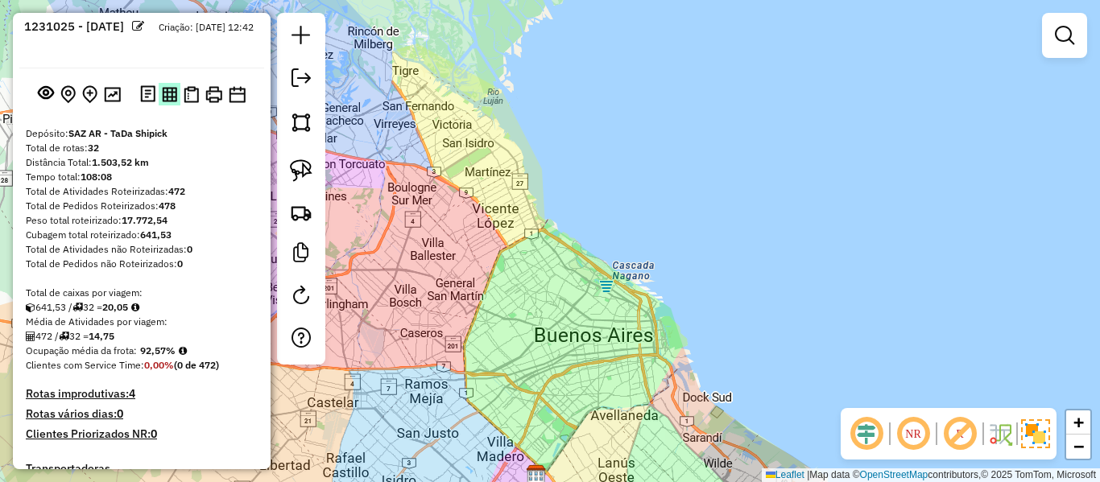
click at [166, 96] on img at bounding box center [169, 94] width 15 height 15
click at [191, 90] on img at bounding box center [191, 94] width 15 height 17
click at [214, 97] on img at bounding box center [213, 94] width 17 height 17
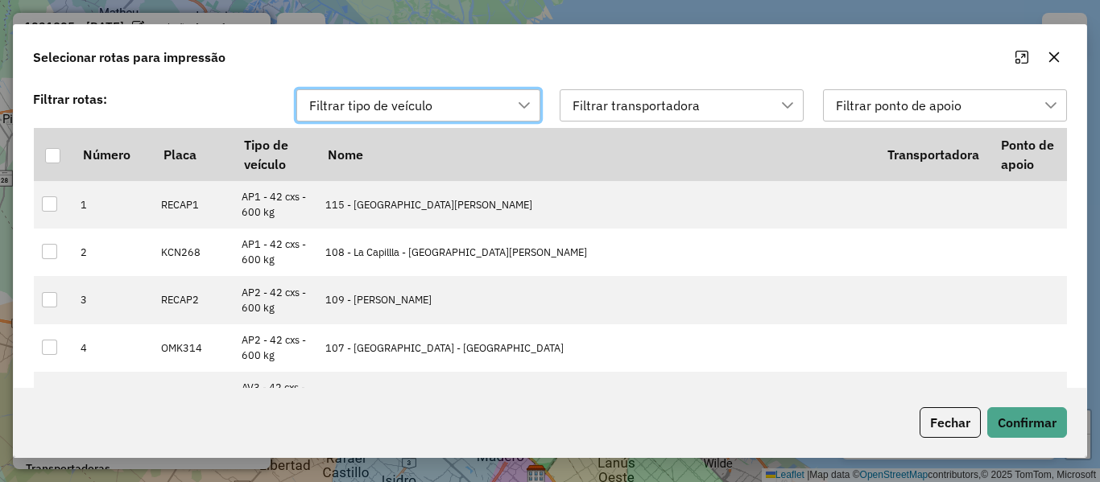
scroll to position [12, 73]
click at [56, 158] on div at bounding box center [52, 155] width 15 height 15
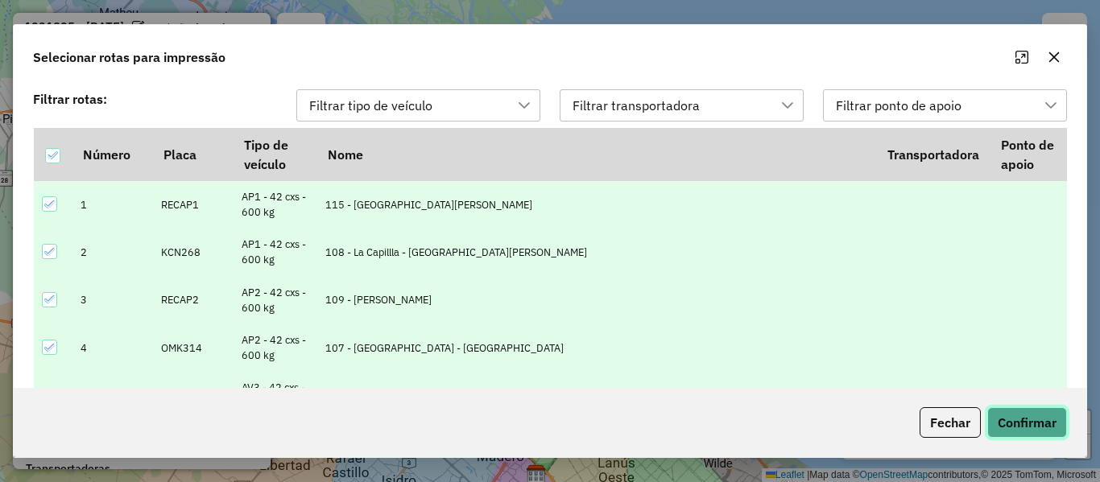
click at [1002, 411] on button "Confirmar" at bounding box center [1027, 422] width 80 height 31
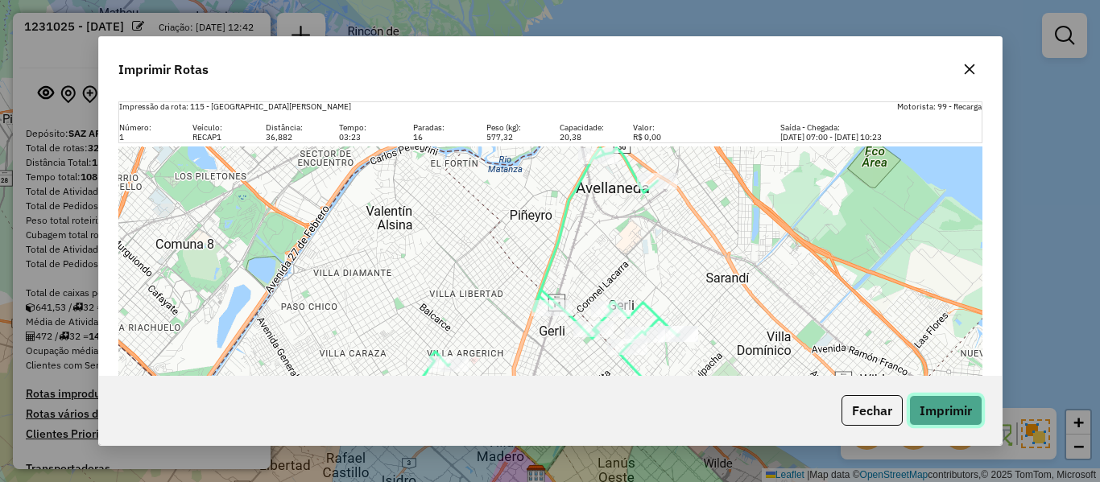
click at [943, 407] on button "Imprimir" at bounding box center [945, 410] width 73 height 31
drag, startPoint x: 968, startPoint y: 73, endPoint x: 977, endPoint y: 79, distance: 10.5
click at [969, 73] on icon "button" at bounding box center [969, 69] width 13 height 13
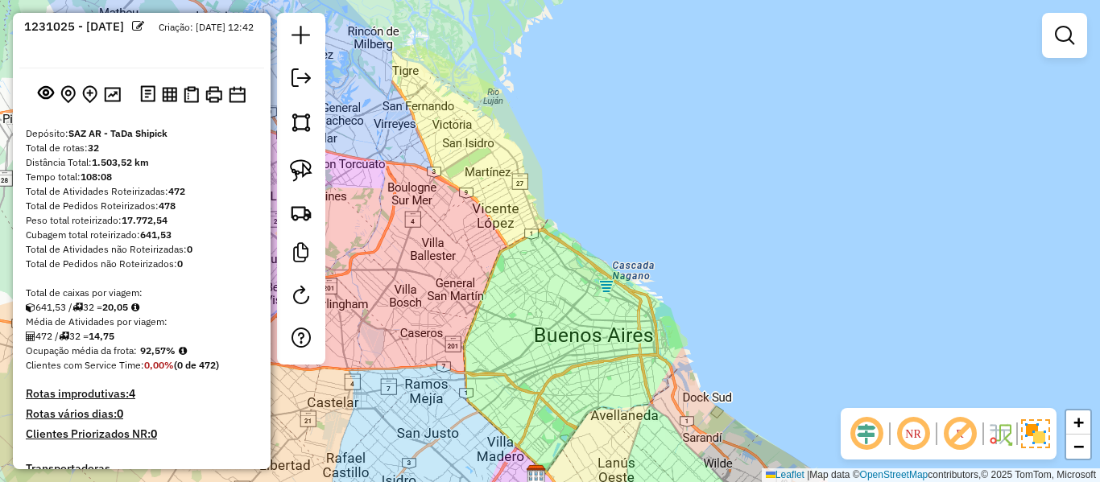
click at [471, 194] on div "Janela de atendimento Grade de atendimento Capacidade Transportadoras Veículos …" at bounding box center [550, 241] width 1100 height 482
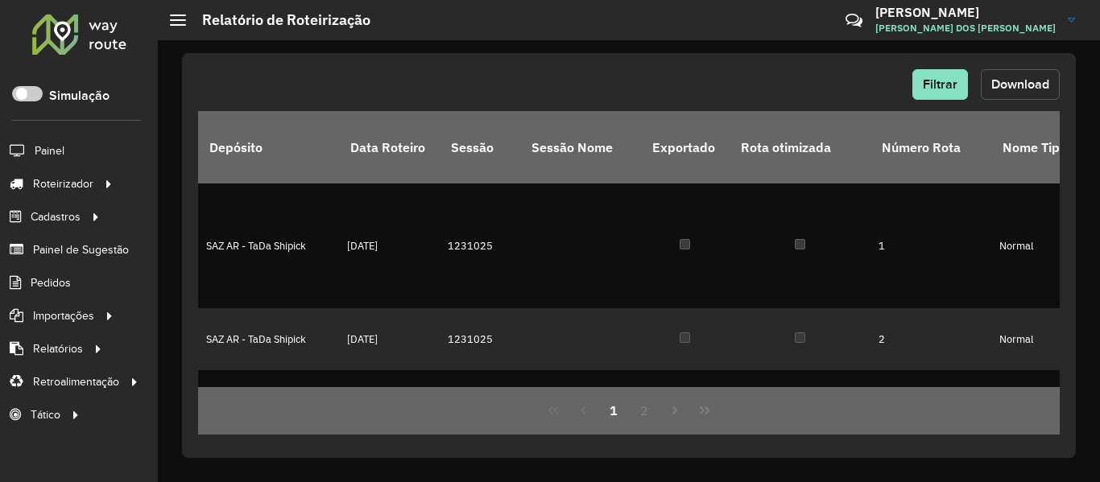
click at [1026, 77] on span "Download" at bounding box center [1020, 84] width 58 height 14
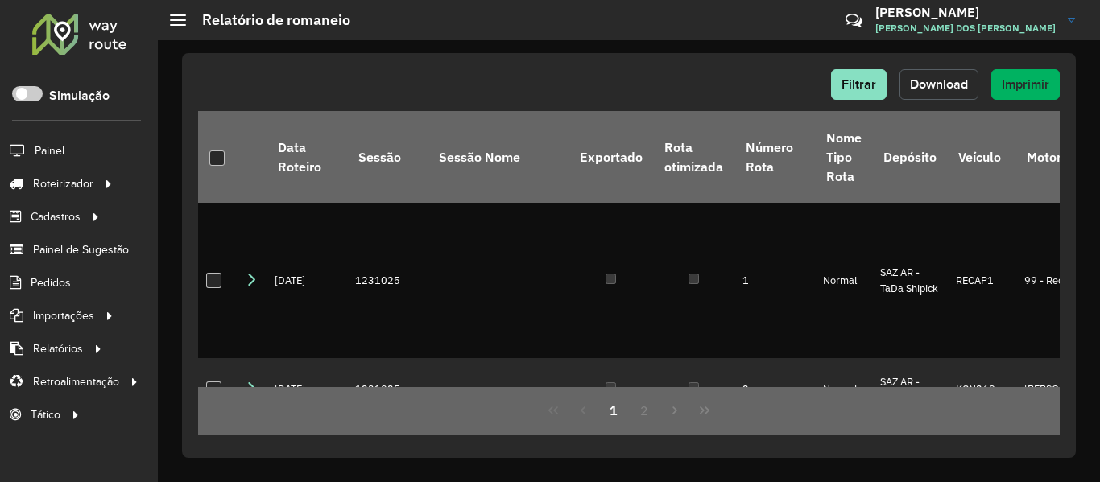
click at [962, 79] on span "Download" at bounding box center [939, 84] width 58 height 14
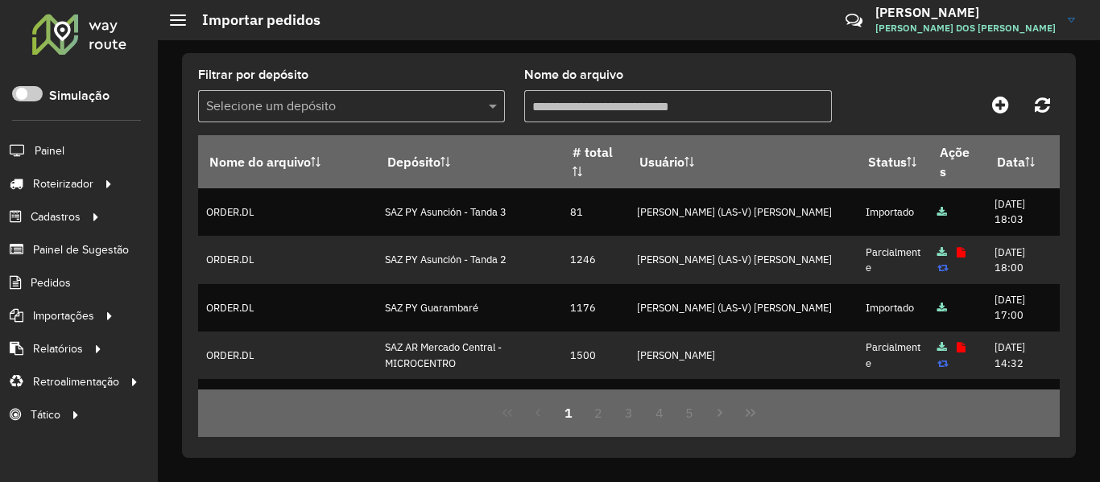
click at [93, 43] on div at bounding box center [79, 34] width 97 height 42
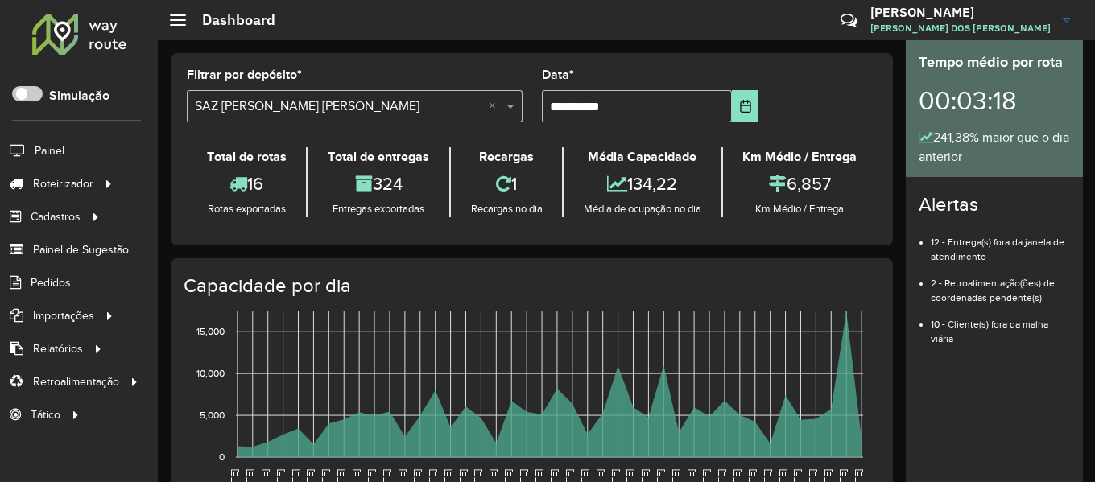
click at [77, 28] on div at bounding box center [79, 34] width 97 height 42
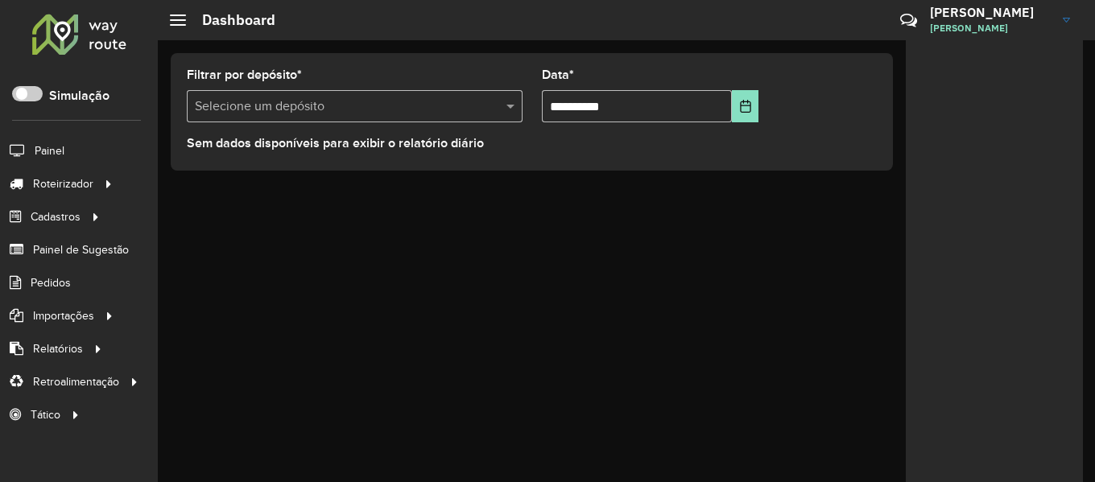
click at [76, 34] on div at bounding box center [79, 34] width 97 height 42
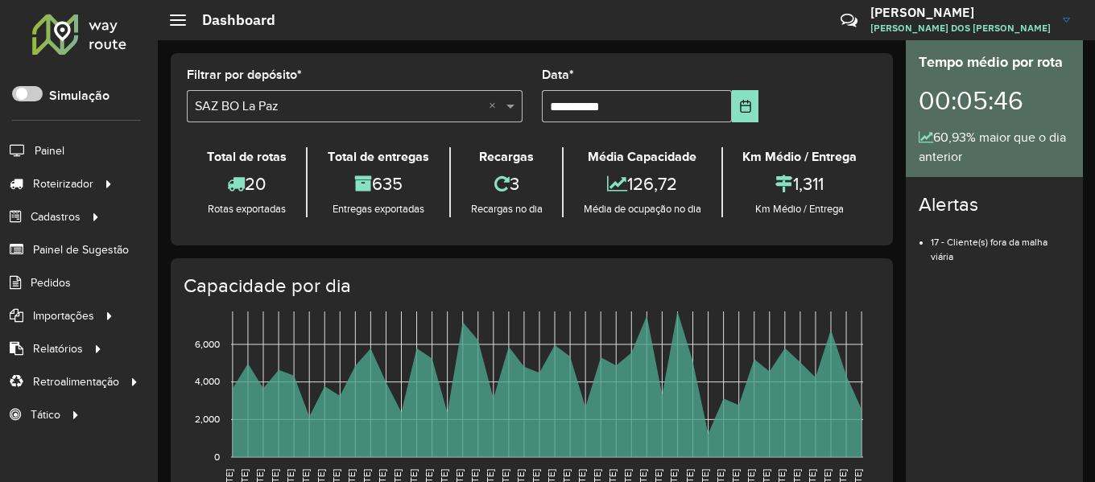
click at [92, 43] on div at bounding box center [79, 34] width 97 height 42
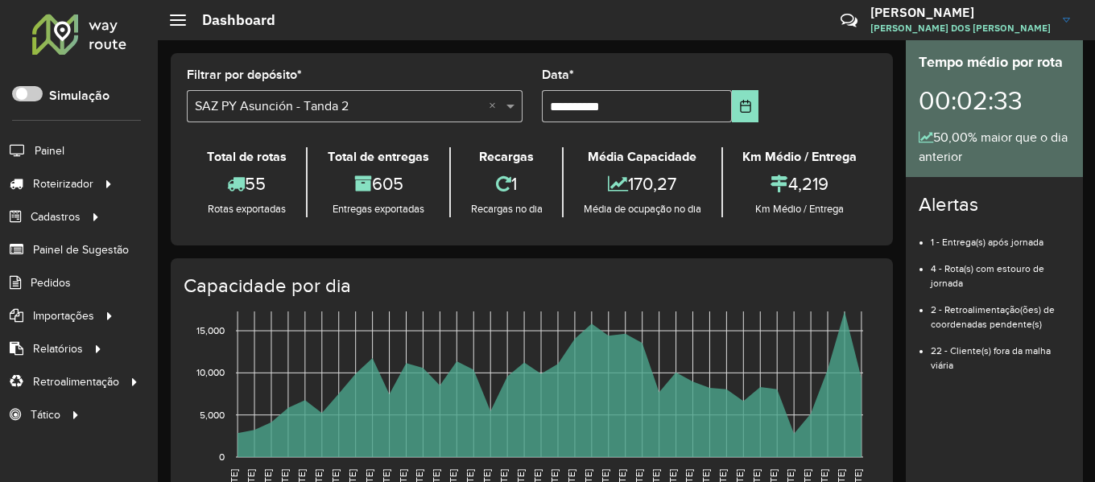
click at [81, 26] on div at bounding box center [79, 34] width 97 height 42
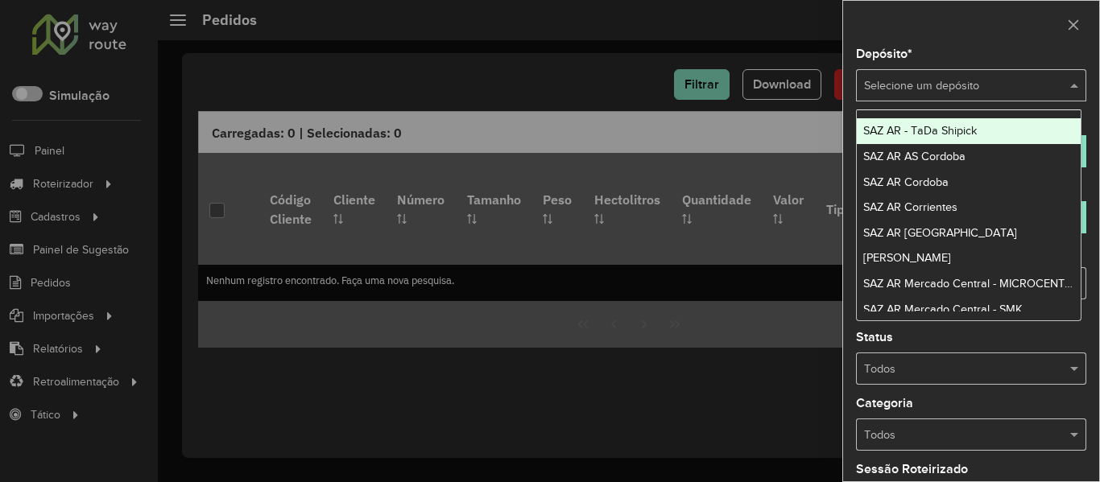
click at [960, 89] on input "text" at bounding box center [955, 86] width 182 height 18
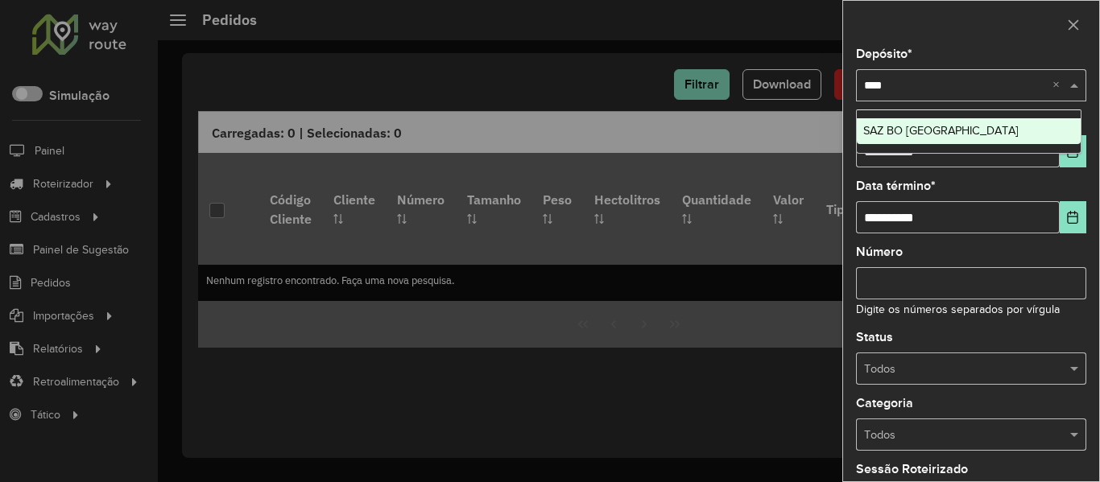
type input "*****"
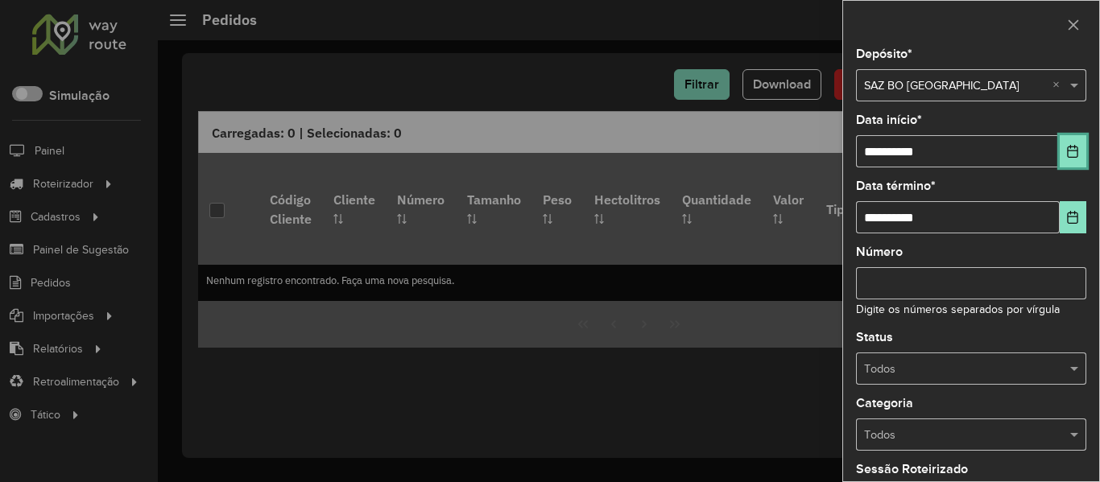
click at [1071, 152] on icon "Choose Date" at bounding box center [1072, 151] width 13 height 13
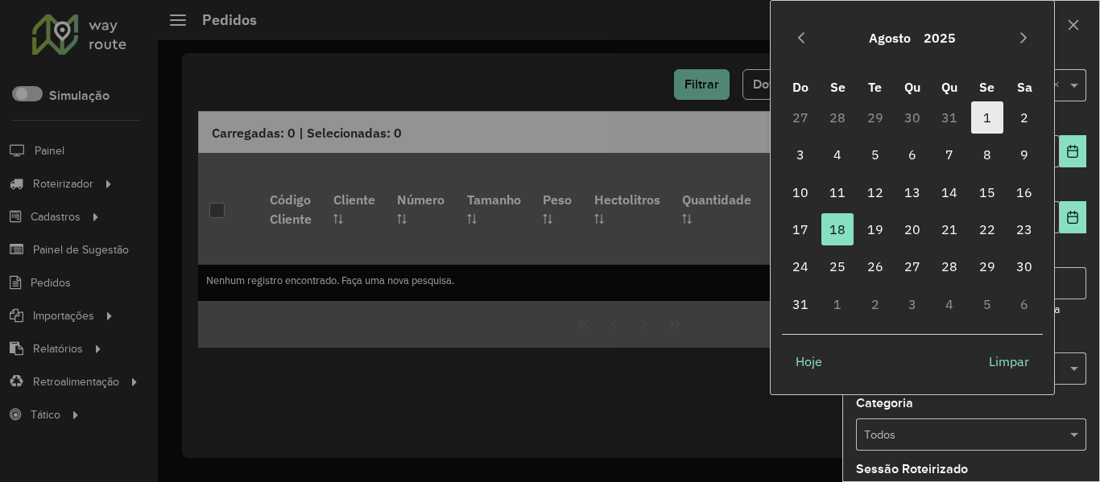
click at [995, 117] on span "1" at bounding box center [987, 117] width 32 height 32
type input "**********"
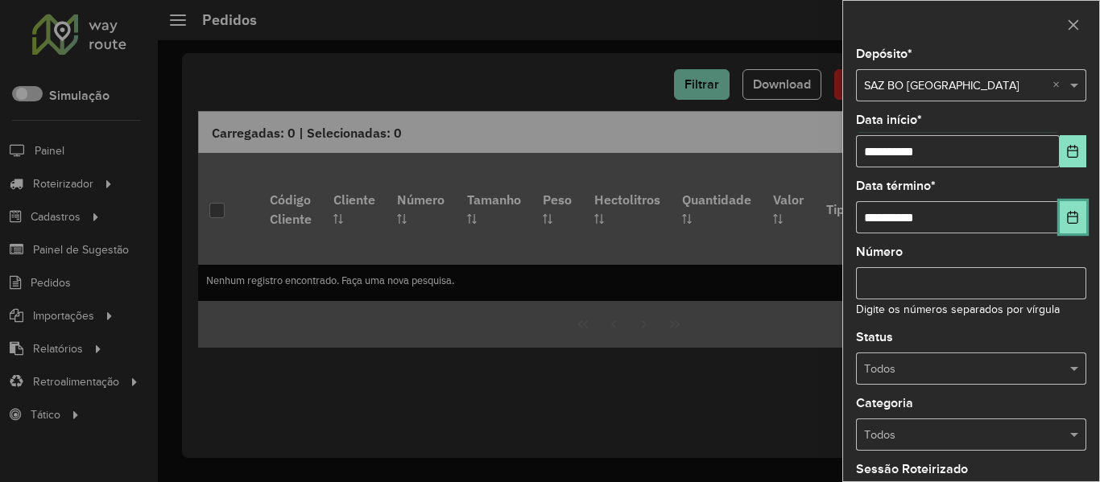
click at [1061, 209] on button "Choose Date" at bounding box center [1072, 217] width 27 height 32
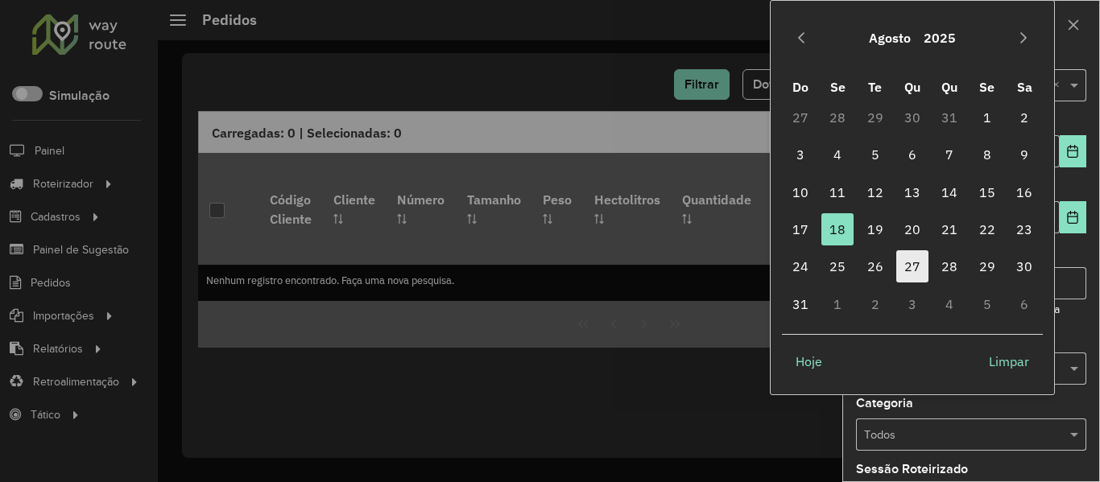
click at [910, 258] on span "27" at bounding box center [912, 266] width 32 height 32
type input "**********"
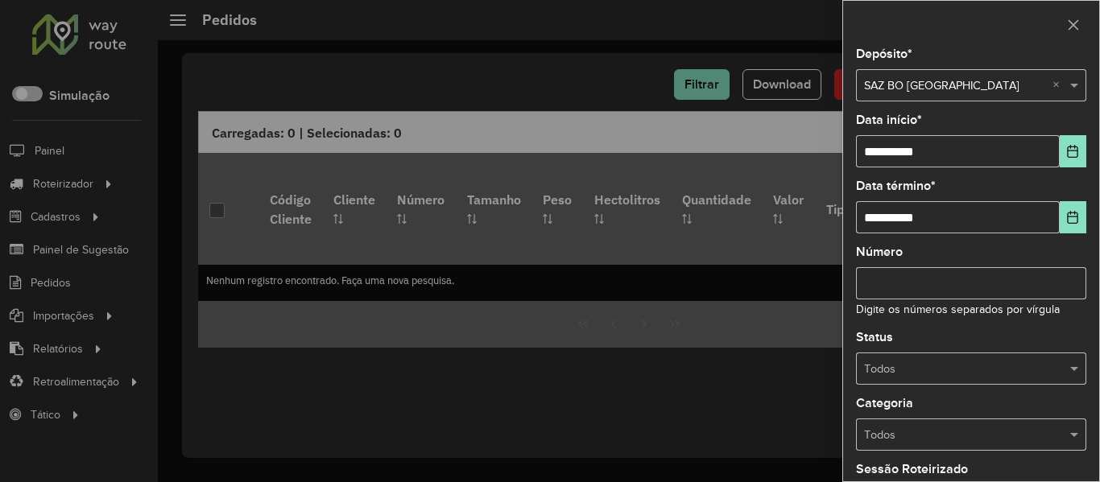
click at [1045, 287] on input "Número" at bounding box center [971, 283] width 230 height 32
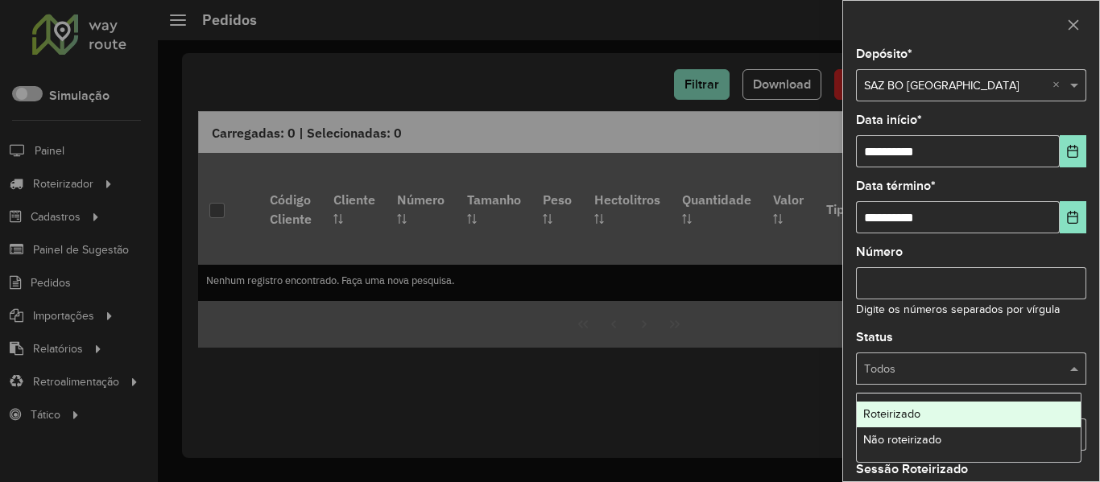
click at [1027, 364] on input "text" at bounding box center [955, 370] width 182 height 18
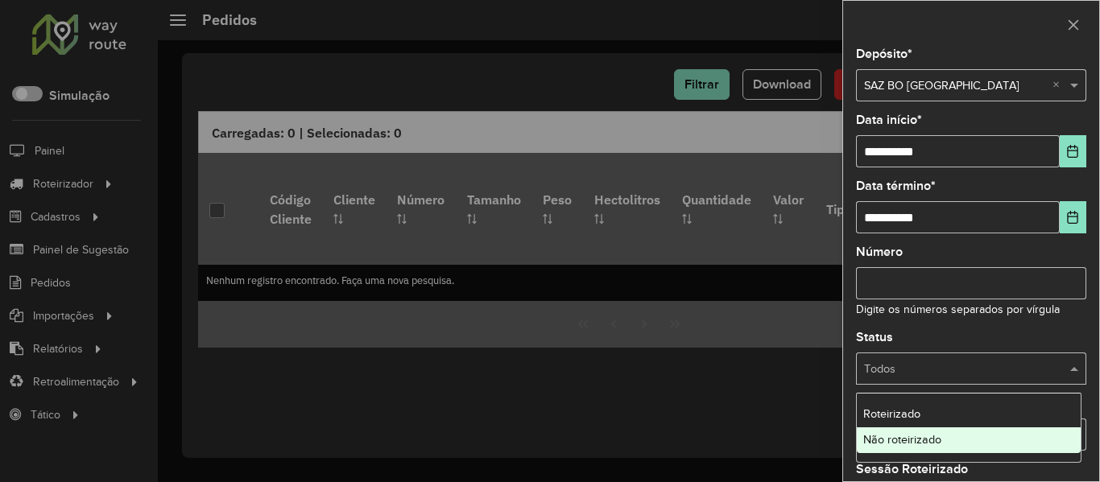
click at [927, 440] on span "Não roteirizado" at bounding box center [902, 439] width 78 height 13
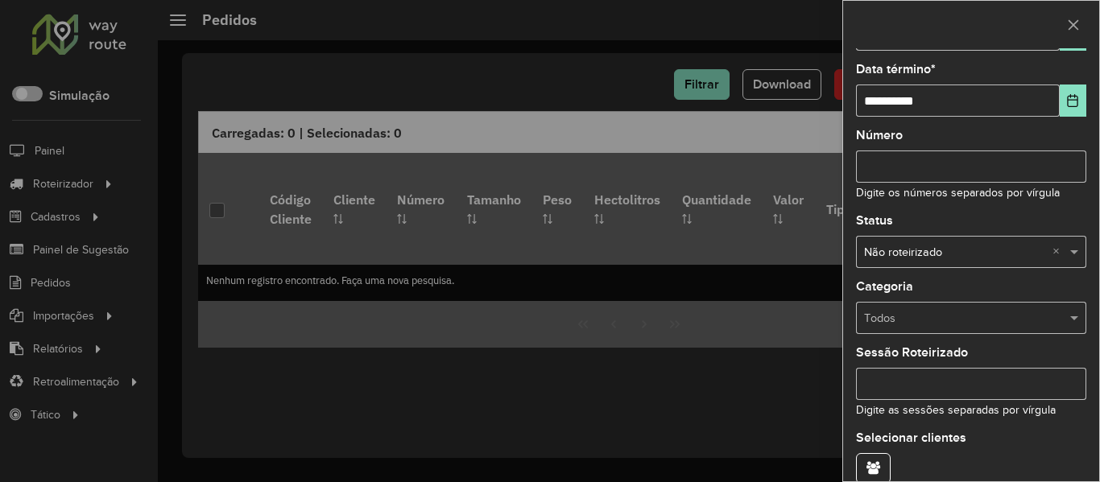
scroll to position [196, 0]
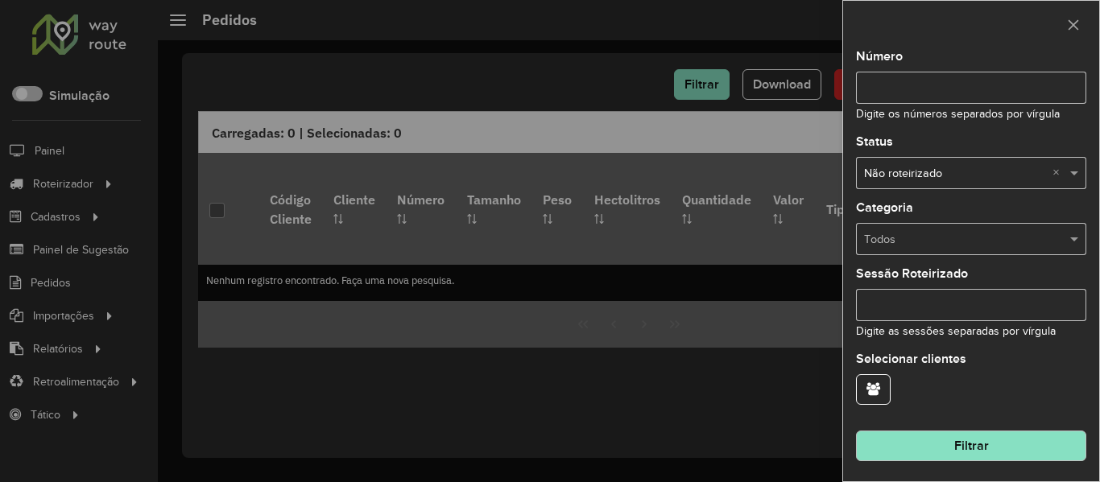
click at [1004, 440] on button "Filtrar" at bounding box center [971, 446] width 230 height 31
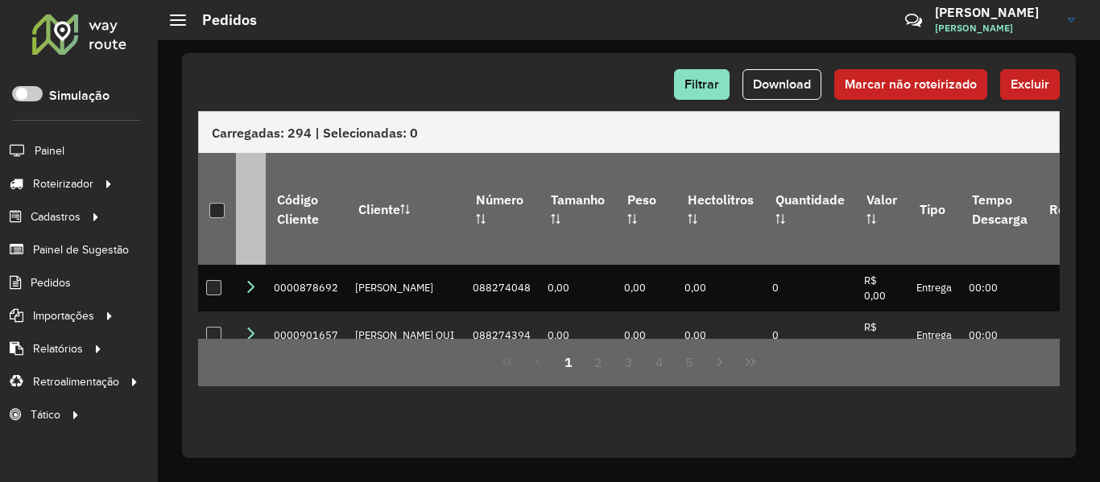
drag, startPoint x: 216, startPoint y: 205, endPoint x: 238, endPoint y: 201, distance: 22.9
click at [216, 204] on div at bounding box center [216, 210] width 15 height 15
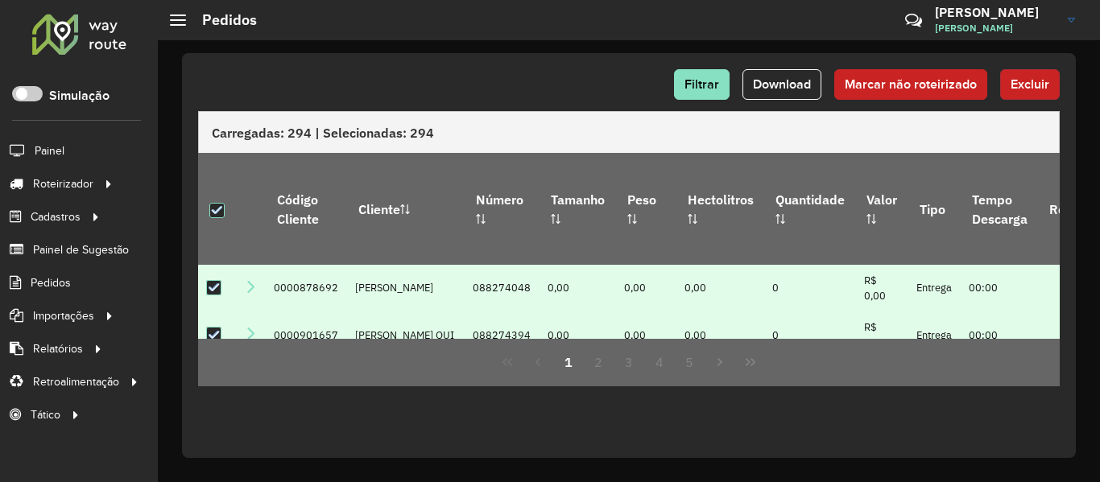
click at [1038, 85] on span "Excluir" at bounding box center [1029, 84] width 39 height 14
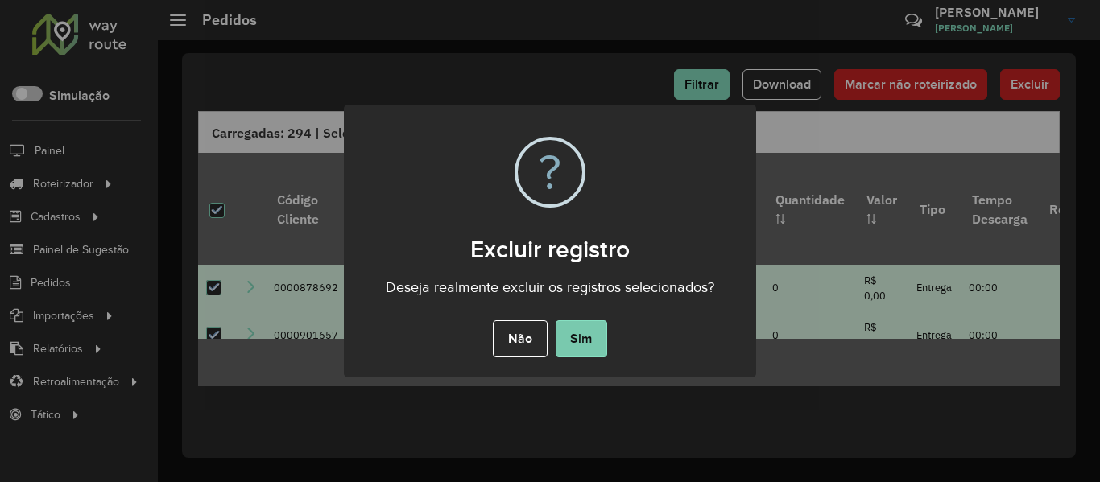
click at [576, 332] on button "Sim" at bounding box center [581, 338] width 52 height 37
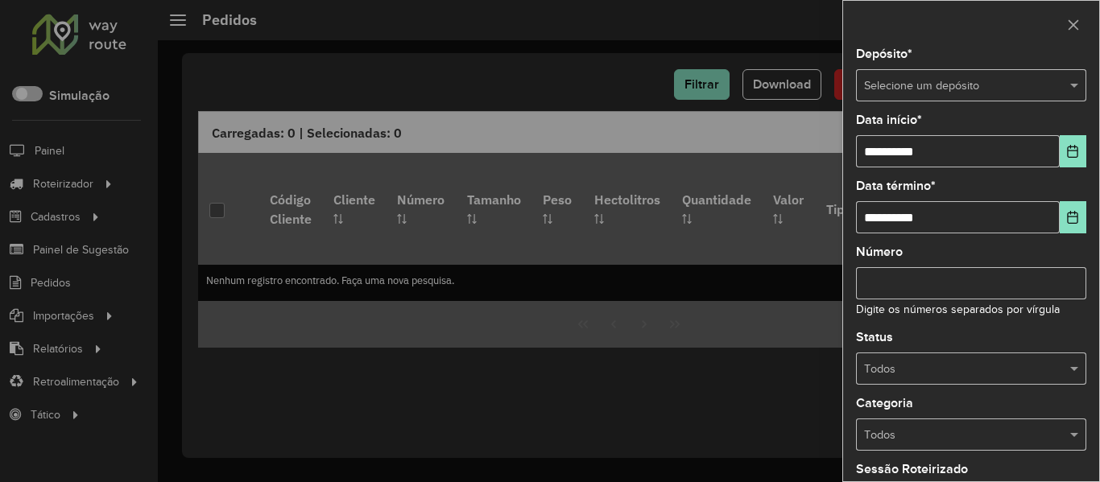
click at [888, 77] on input "text" at bounding box center [955, 86] width 182 height 18
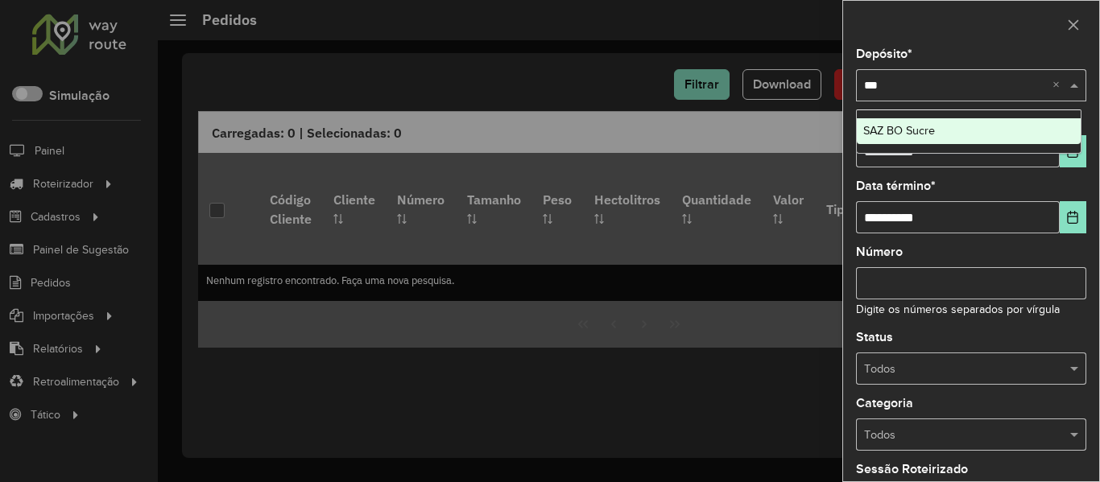
type input "****"
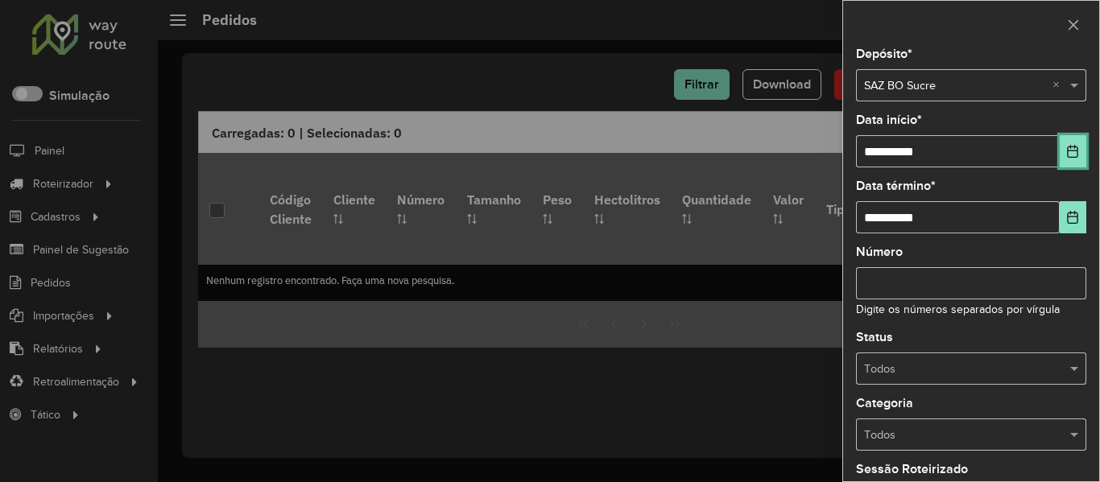
click at [1073, 152] on icon "Choose Date" at bounding box center [1072, 151] width 10 height 13
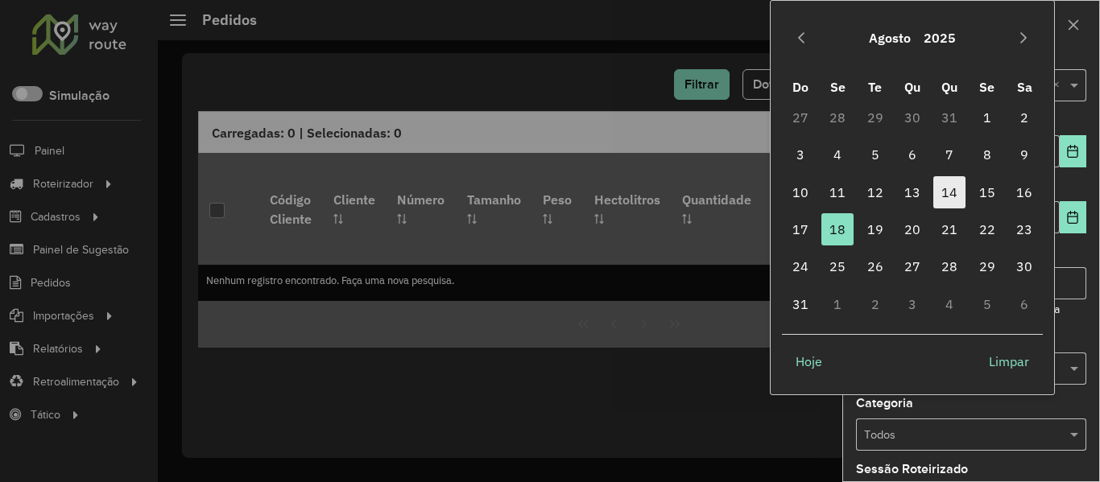
click at [945, 189] on span "14" at bounding box center [949, 192] width 32 height 32
type input "**********"
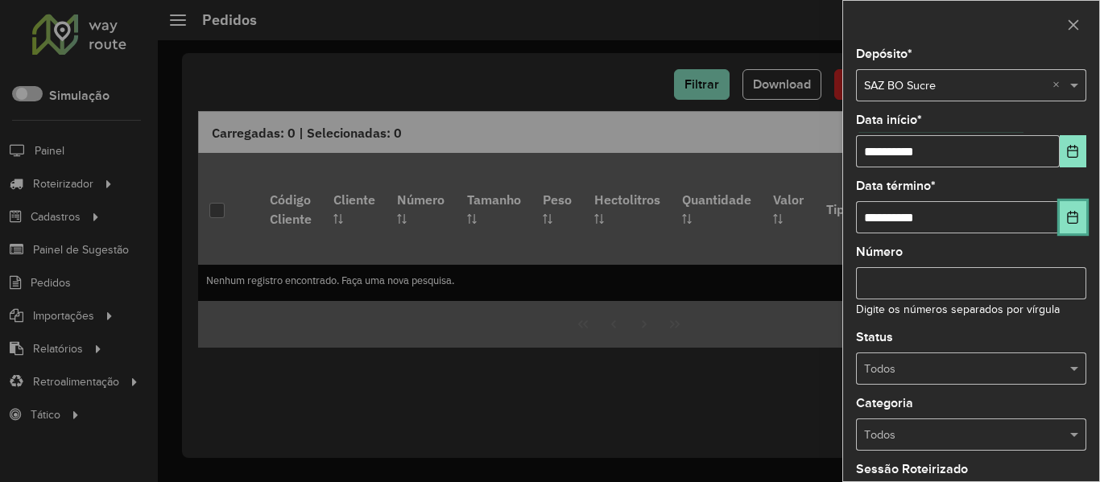
click at [1075, 215] on button "Choose Date" at bounding box center [1072, 217] width 27 height 32
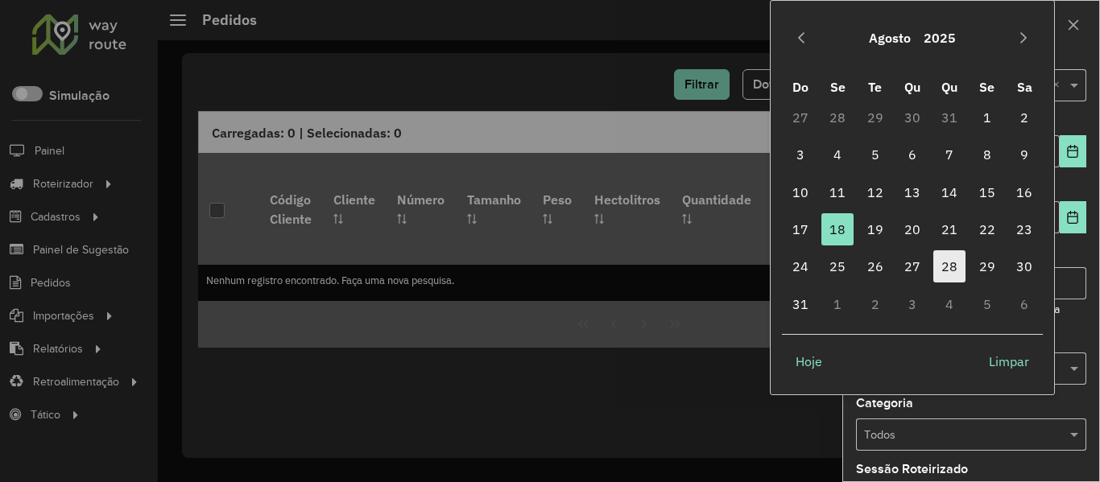
click at [948, 271] on span "28" at bounding box center [949, 266] width 32 height 32
type input "**********"
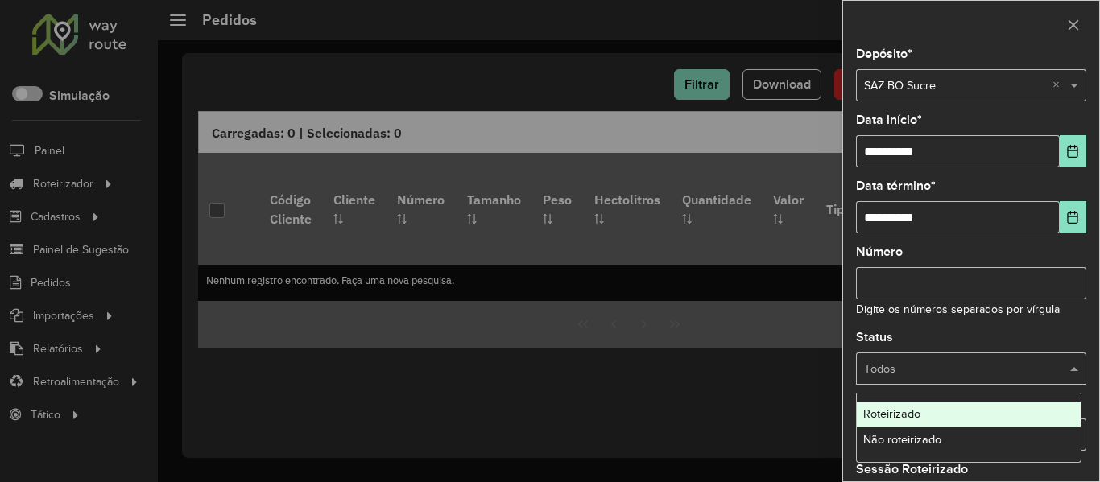
click at [975, 375] on input "text" at bounding box center [955, 370] width 182 height 18
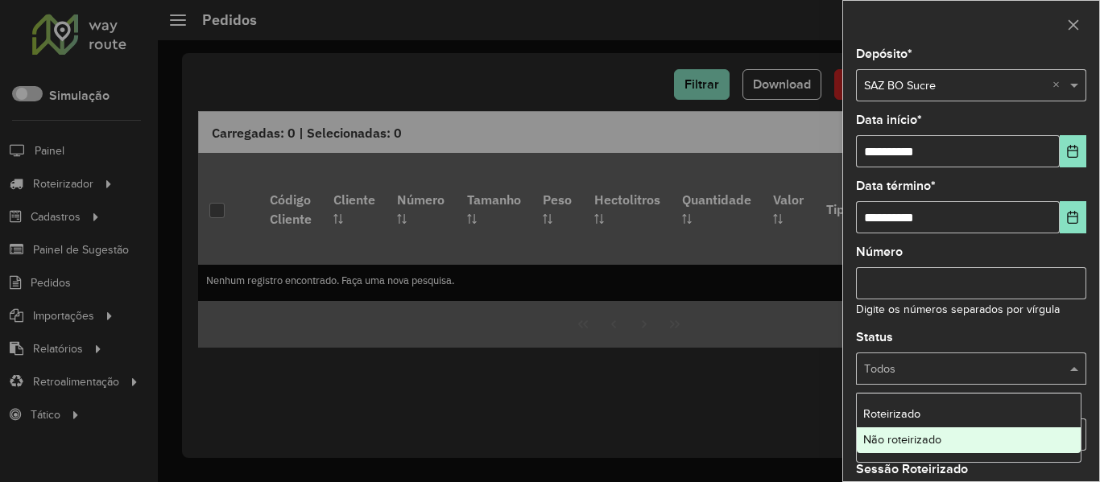
click at [914, 438] on span "Não roteirizado" at bounding box center [902, 439] width 78 height 13
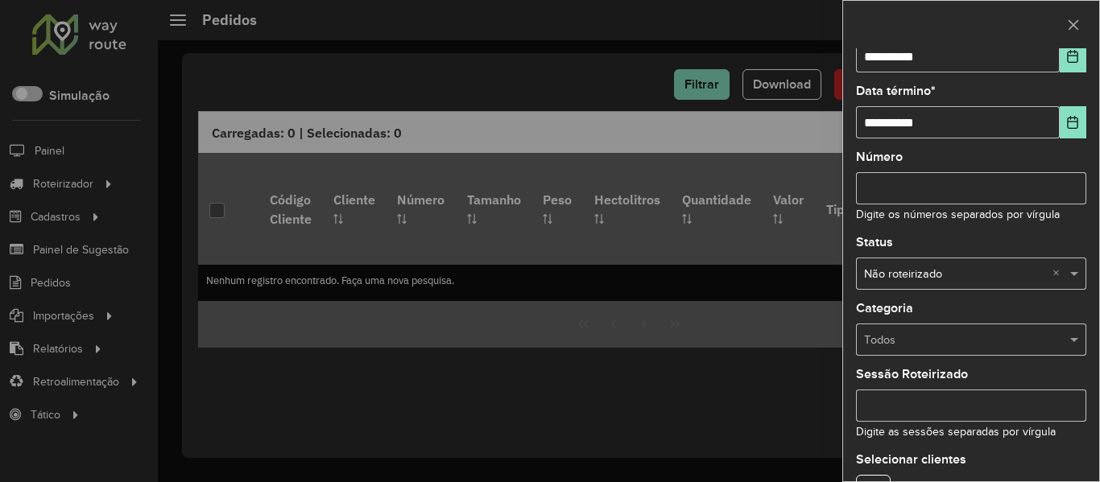
scroll to position [196, 0]
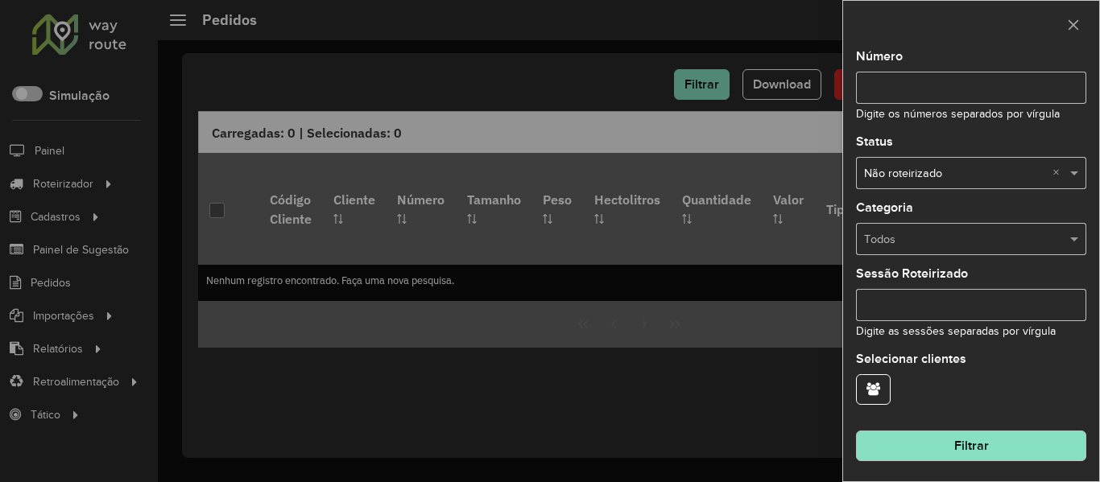
click at [944, 431] on button "Filtrar" at bounding box center [971, 446] width 230 height 31
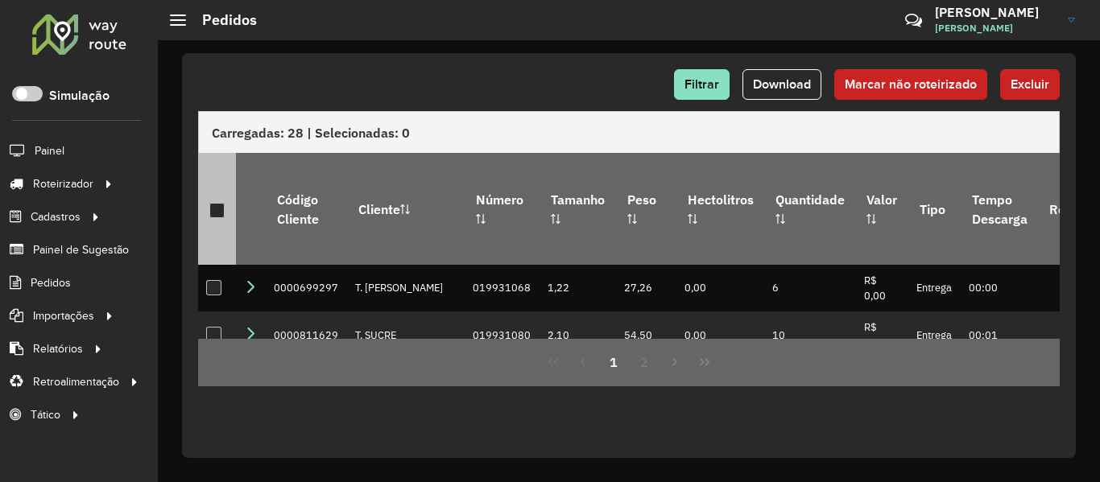
click at [221, 204] on div at bounding box center [216, 210] width 15 height 15
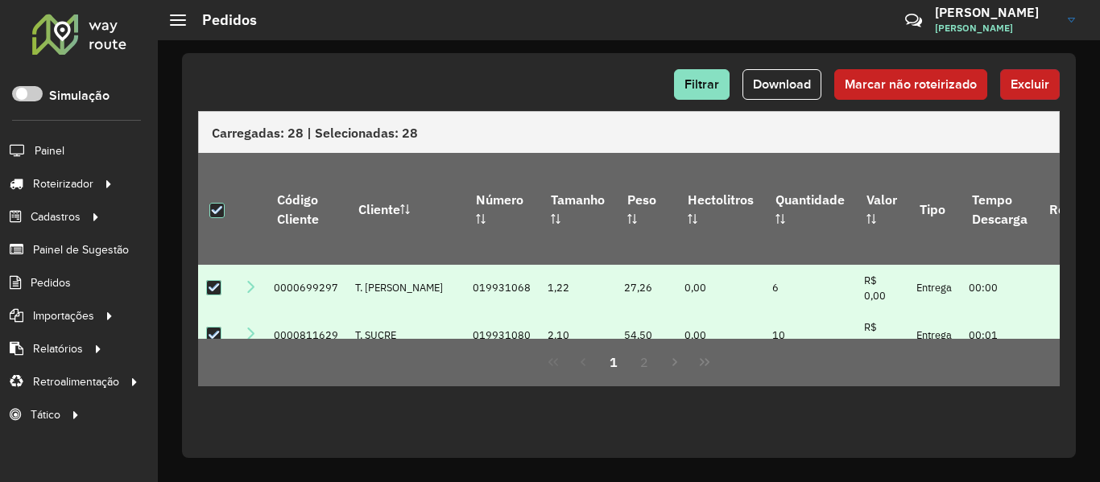
click at [1022, 91] on button "Excluir" at bounding box center [1030, 84] width 60 height 31
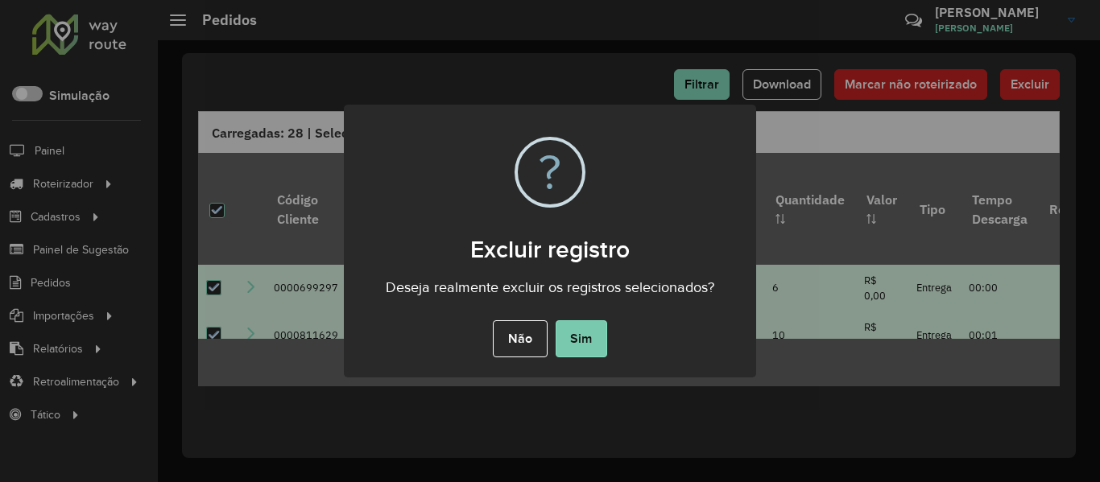
click at [603, 334] on button "Sim" at bounding box center [581, 338] width 52 height 37
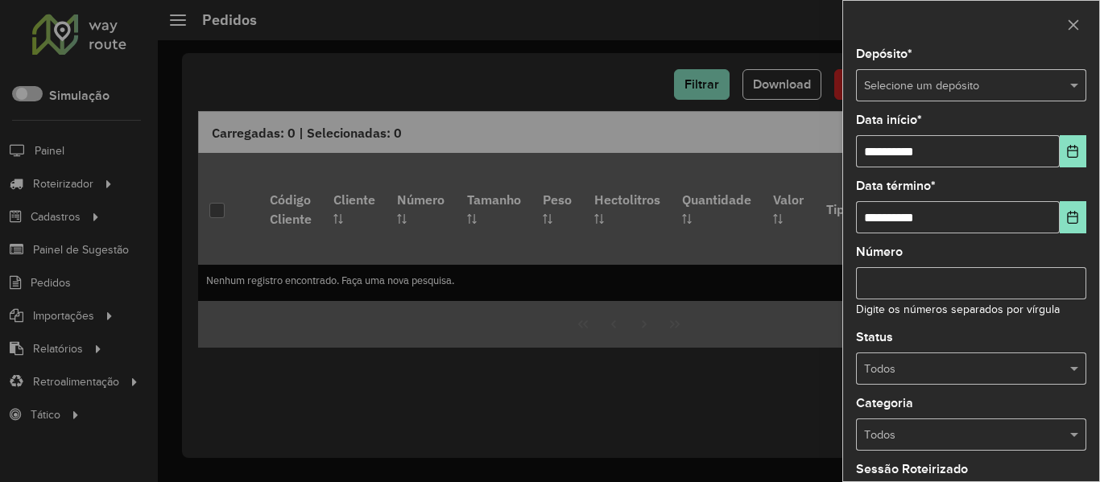
click at [957, 75] on div "Selecione um depósito" at bounding box center [971, 85] width 230 height 32
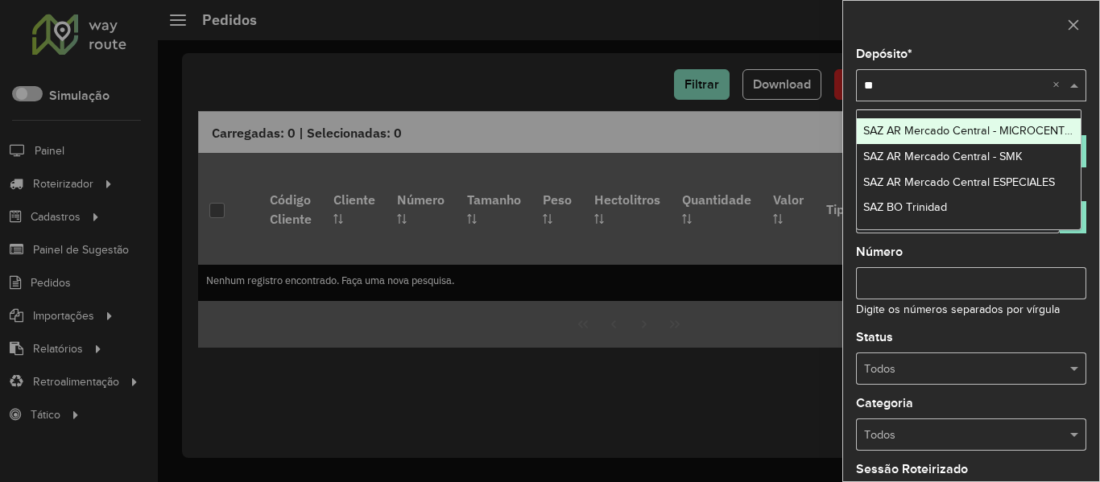
type input "***"
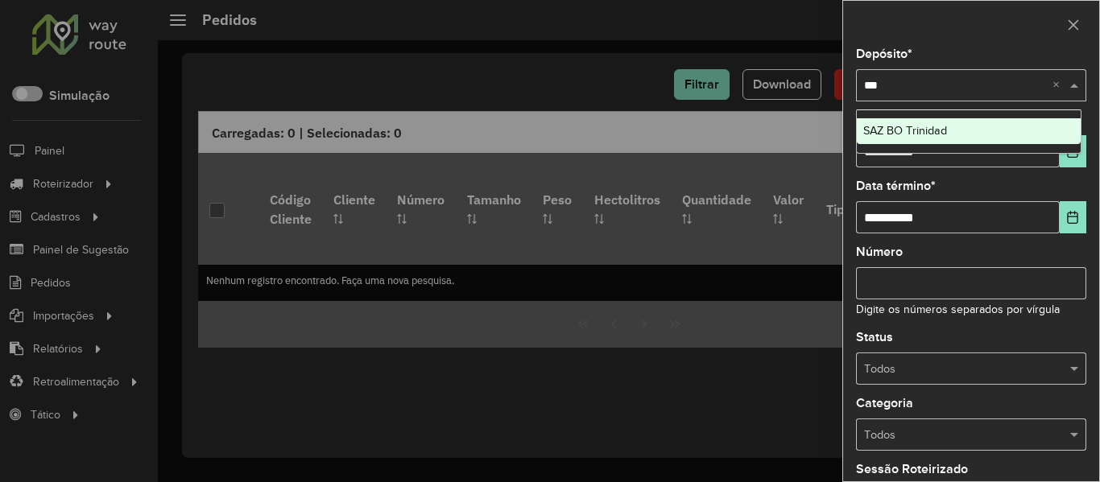
click at [942, 126] on span "SAZ BO Trinidad" at bounding box center [905, 130] width 84 height 13
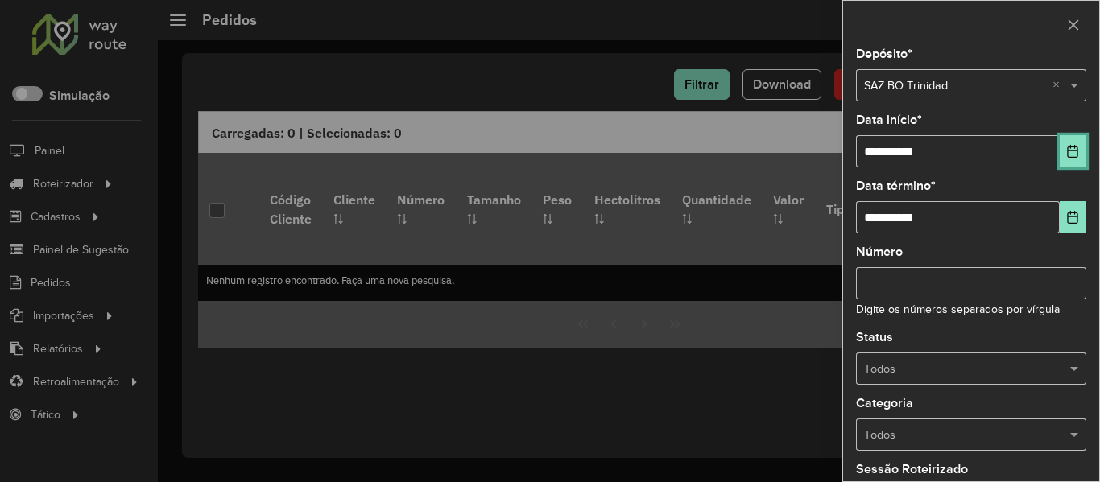
click at [1075, 159] on button "Choose Date" at bounding box center [1072, 151] width 27 height 32
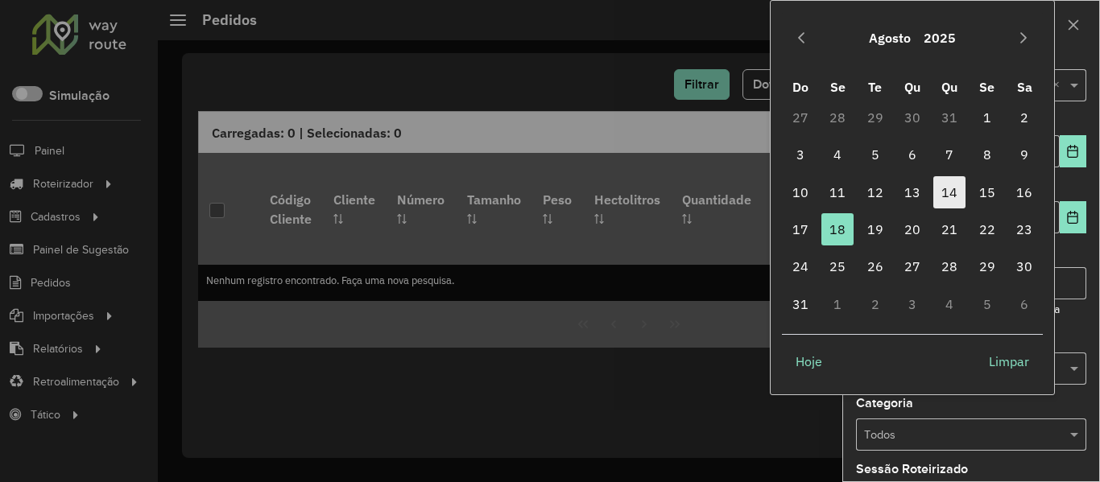
click at [950, 191] on span "14" at bounding box center [949, 192] width 32 height 32
type input "**********"
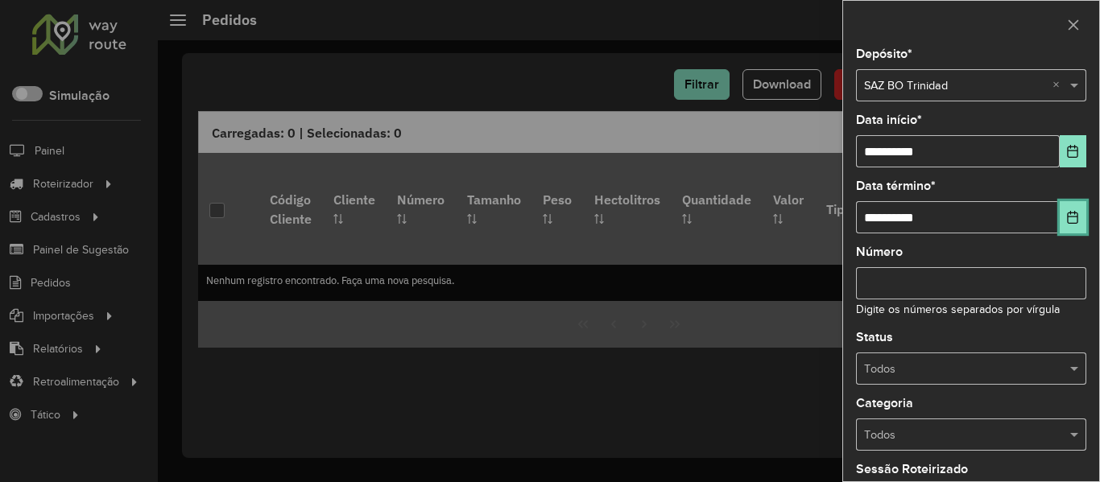
click at [1066, 212] on icon "Choose Date" at bounding box center [1072, 217] width 13 height 13
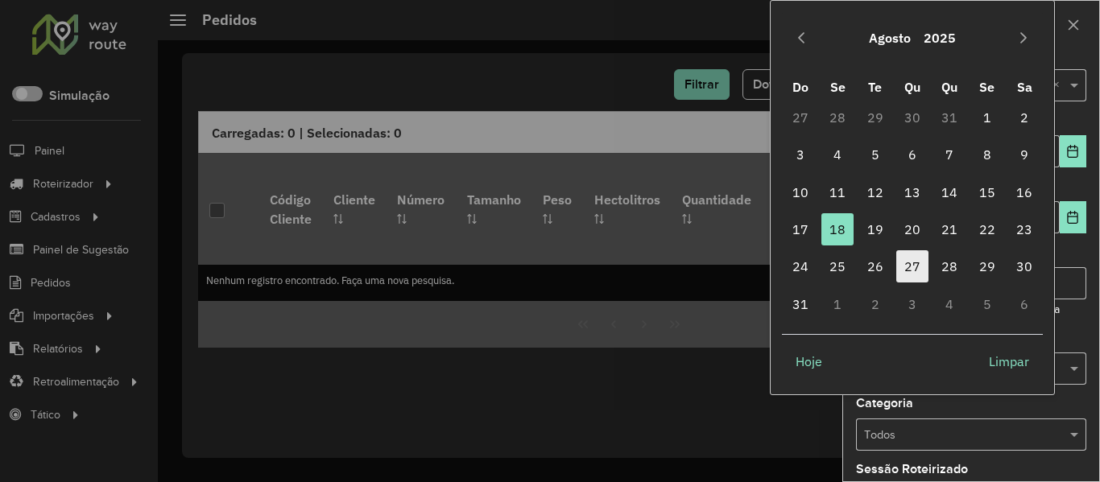
click at [909, 267] on span "27" at bounding box center [912, 266] width 32 height 32
type input "**********"
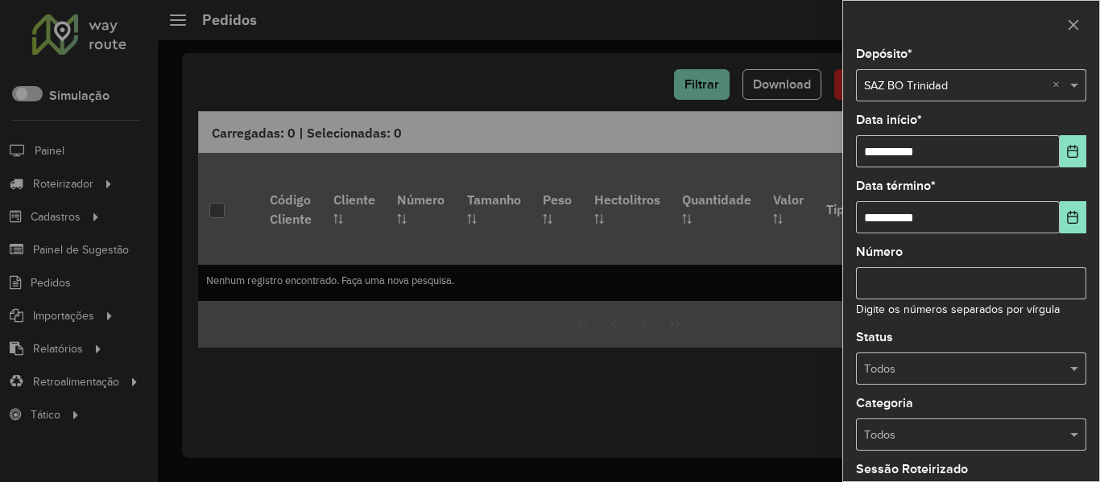
click at [976, 368] on input "text" at bounding box center [955, 370] width 182 height 18
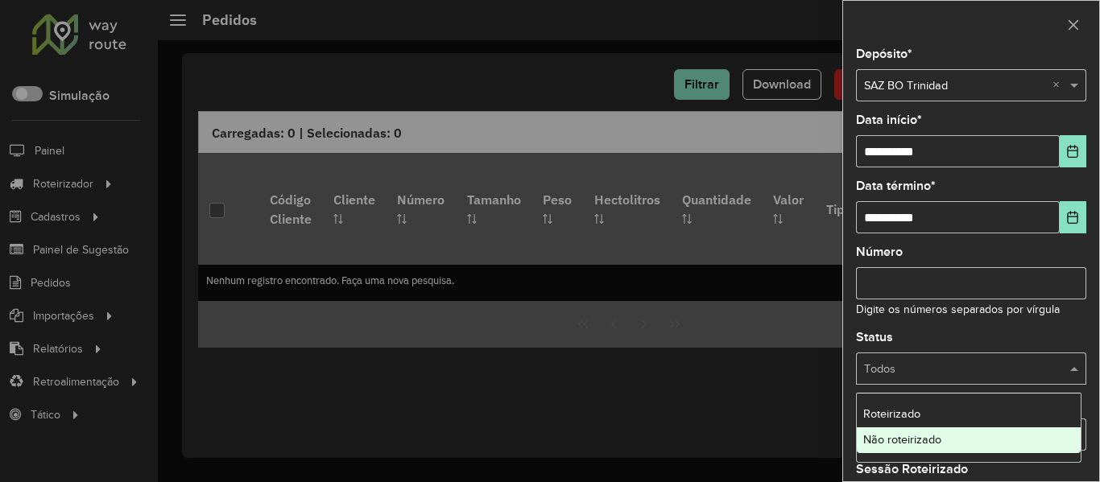
click at [939, 431] on div "Não roteirizado" at bounding box center [968, 440] width 224 height 26
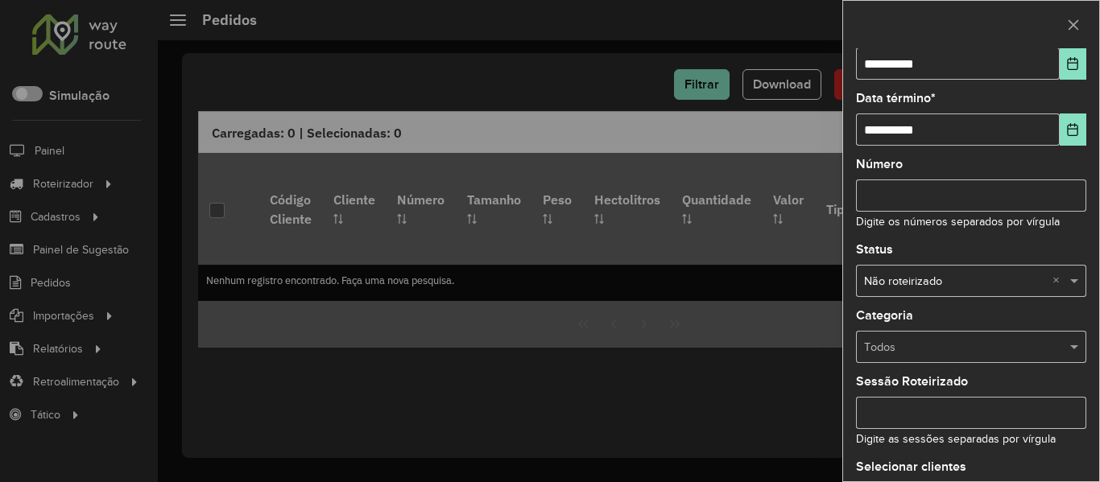
scroll to position [196, 0]
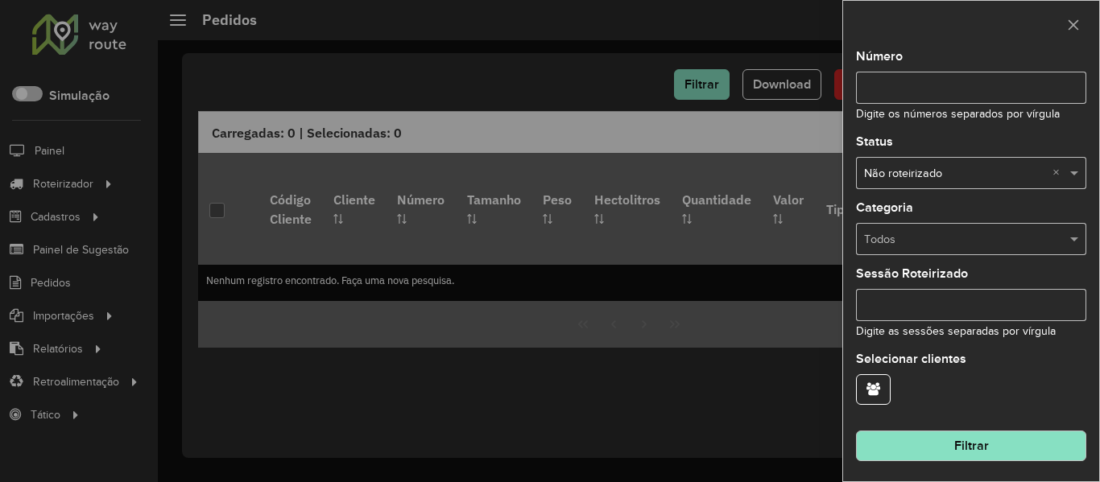
click at [964, 430] on hb-field-button "Filtrar" at bounding box center [971, 439] width 230 height 43
drag, startPoint x: 961, startPoint y: 440, endPoint x: 843, endPoint y: 120, distance: 340.8
click at [960, 439] on button "Filtrar" at bounding box center [971, 446] width 230 height 31
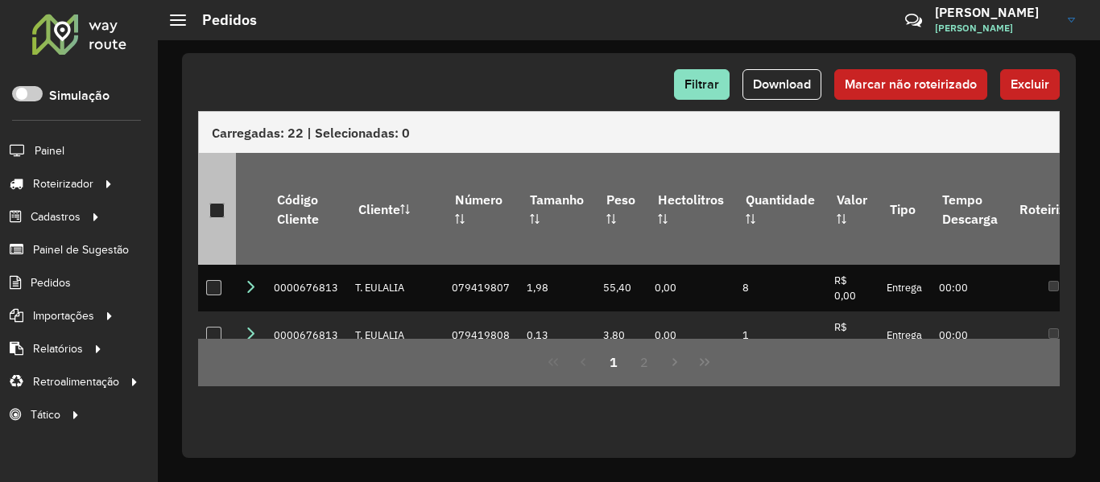
click at [217, 204] on div at bounding box center [216, 210] width 15 height 15
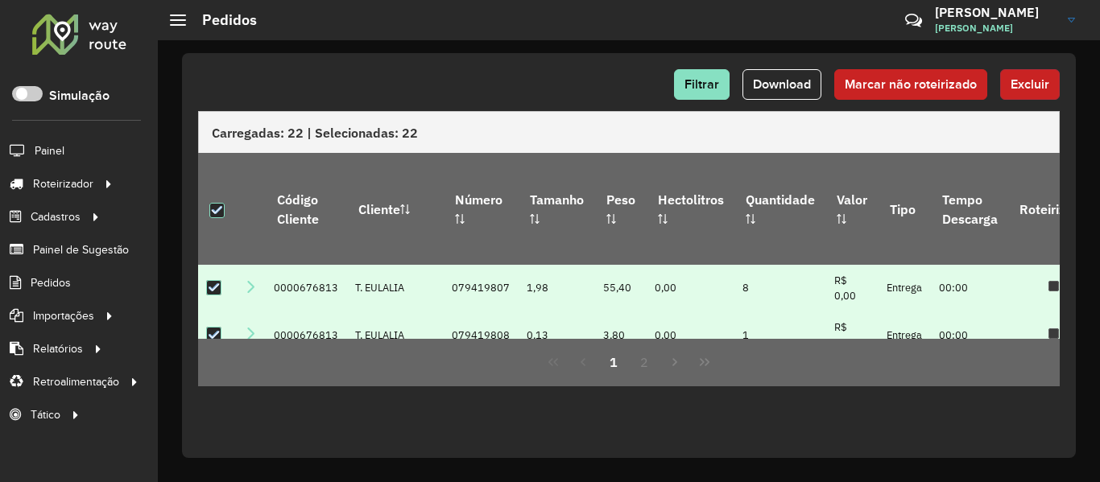
click at [1017, 74] on button "Excluir" at bounding box center [1030, 84] width 60 height 31
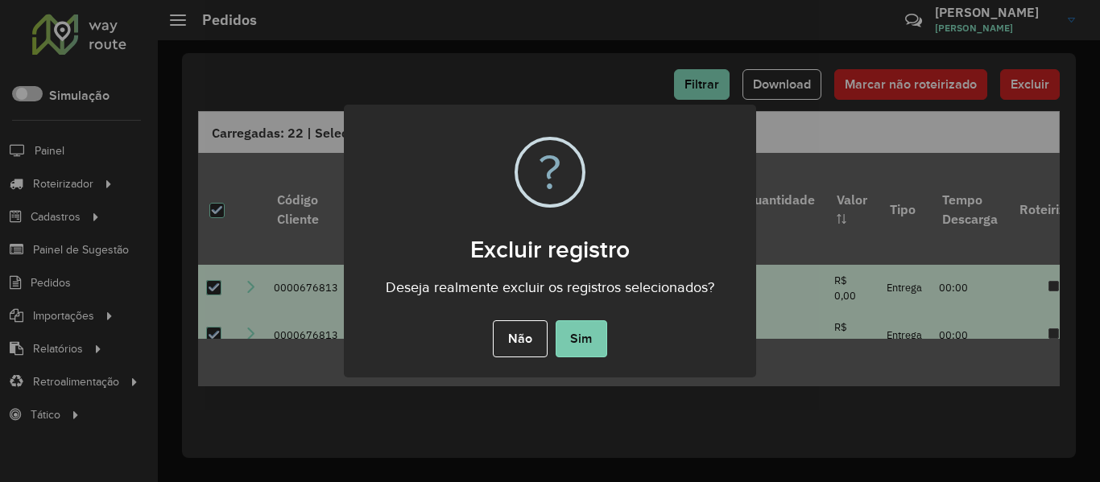
click at [573, 328] on button "Sim" at bounding box center [581, 338] width 52 height 37
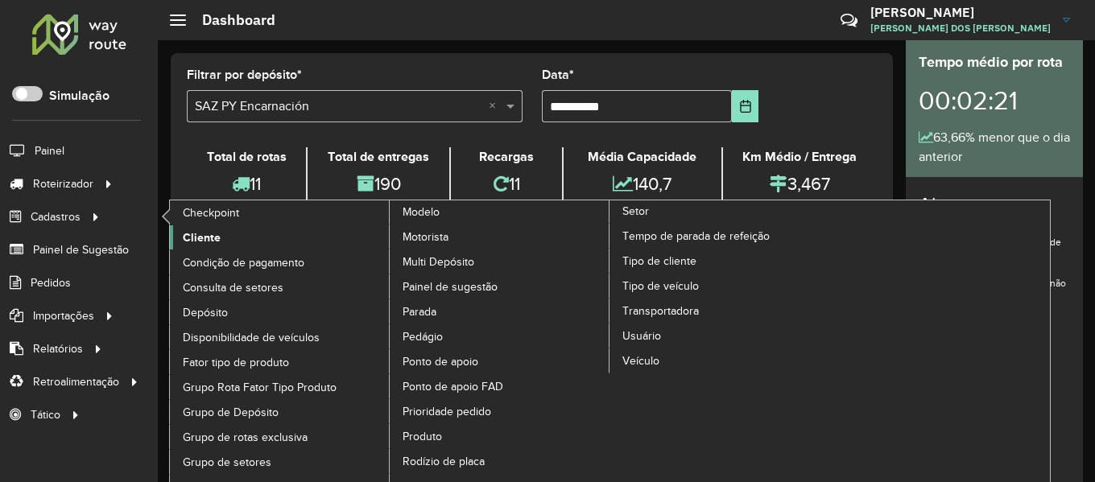
click at [225, 242] on link "Cliente" at bounding box center [280, 237] width 221 height 24
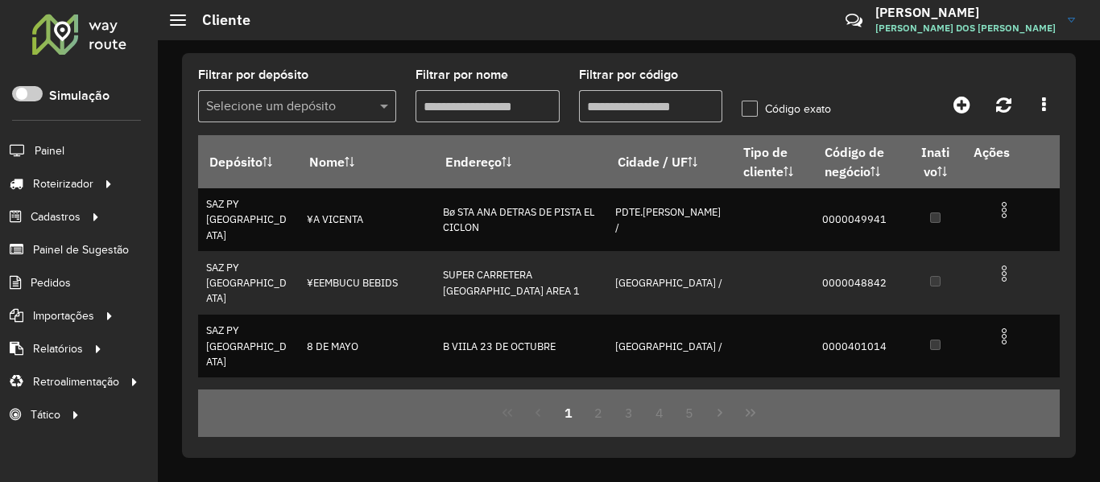
drag, startPoint x: 622, startPoint y: 109, endPoint x: 655, endPoint y: 121, distance: 34.9
click at [622, 109] on input "Filtrar por código" at bounding box center [651, 106] width 144 height 32
paste input "******"
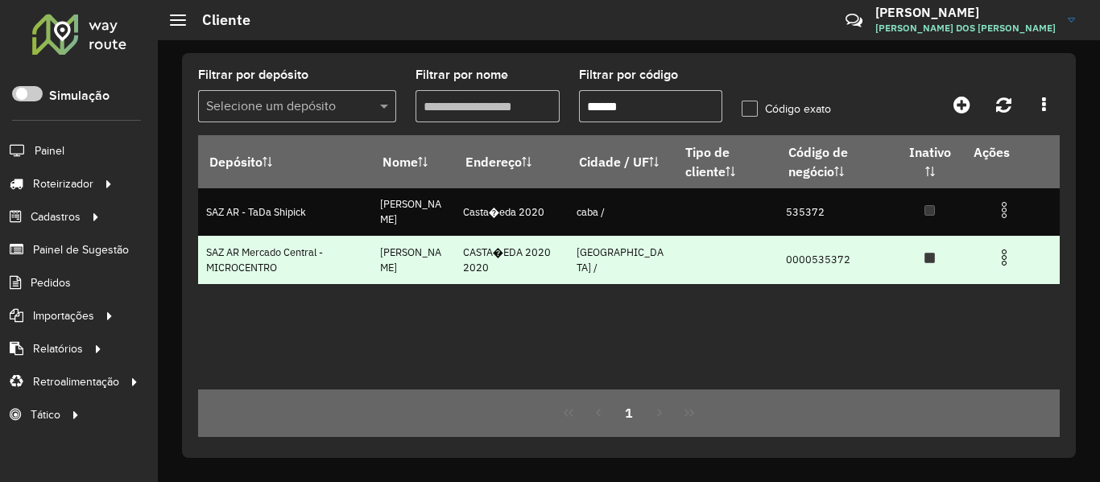
type input "******"
click at [840, 250] on td "0000535372" at bounding box center [837, 259] width 120 height 47
copy td "0000535372"
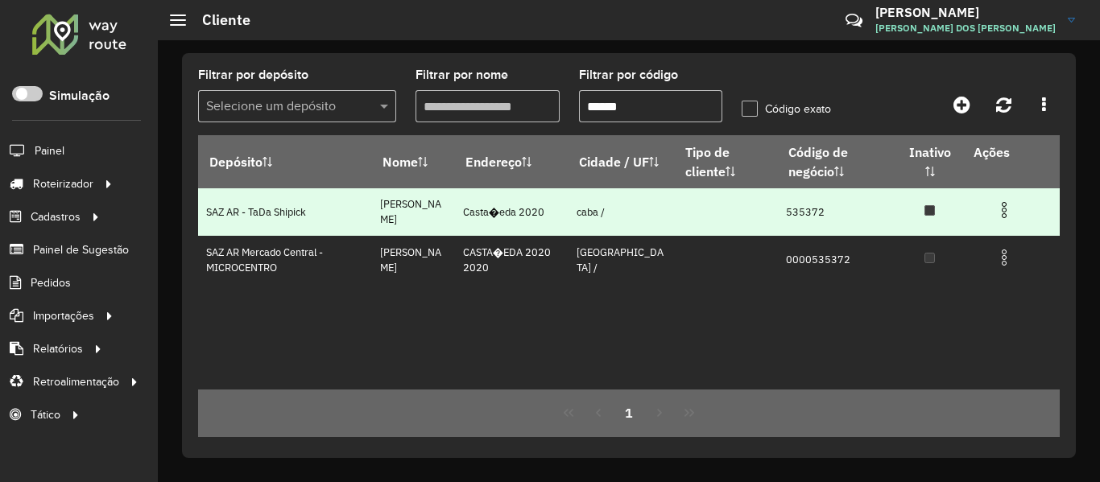
click at [998, 210] on img at bounding box center [1003, 209] width 19 height 19
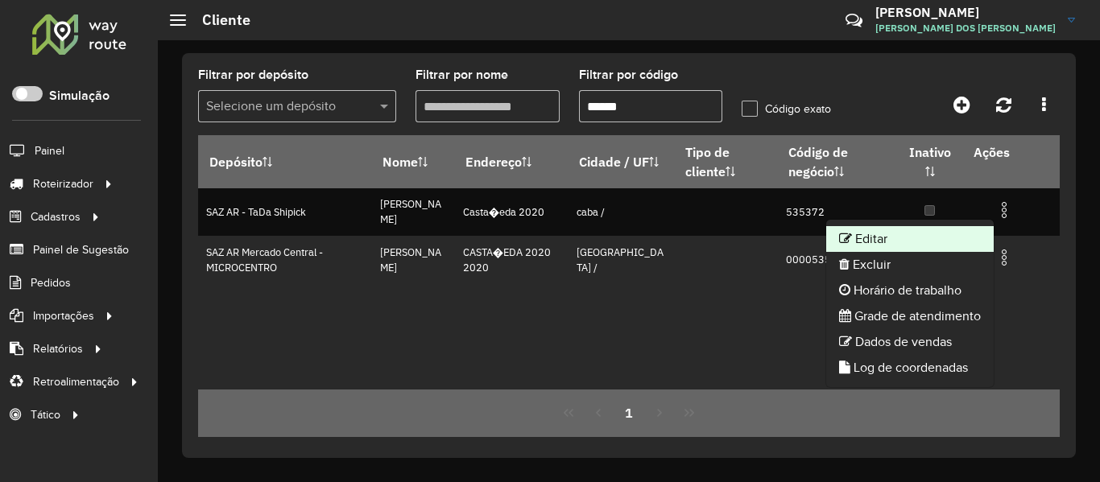
click at [910, 236] on li "Editar" at bounding box center [909, 239] width 167 height 26
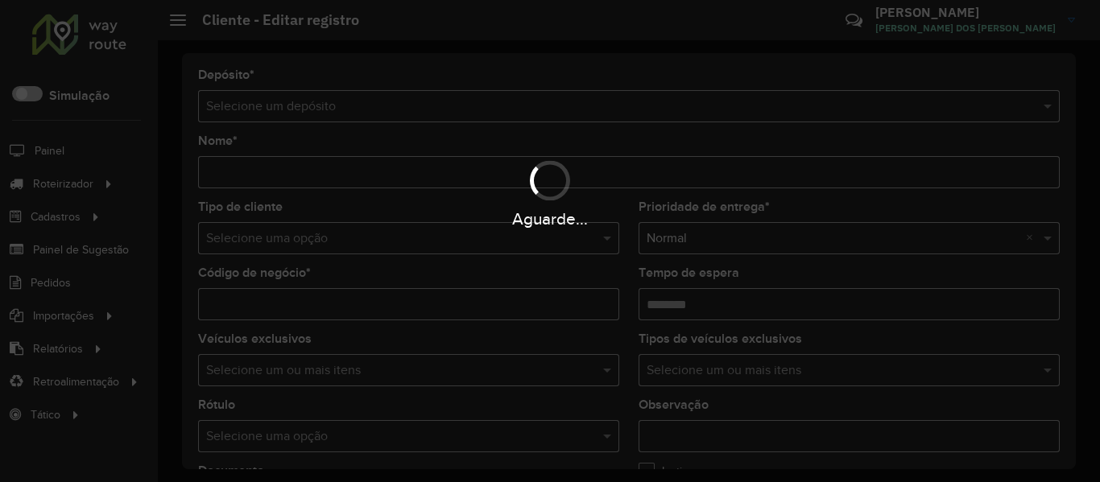
type input "**********"
type input "******"
type input "********"
type input "**********"
type input "****"
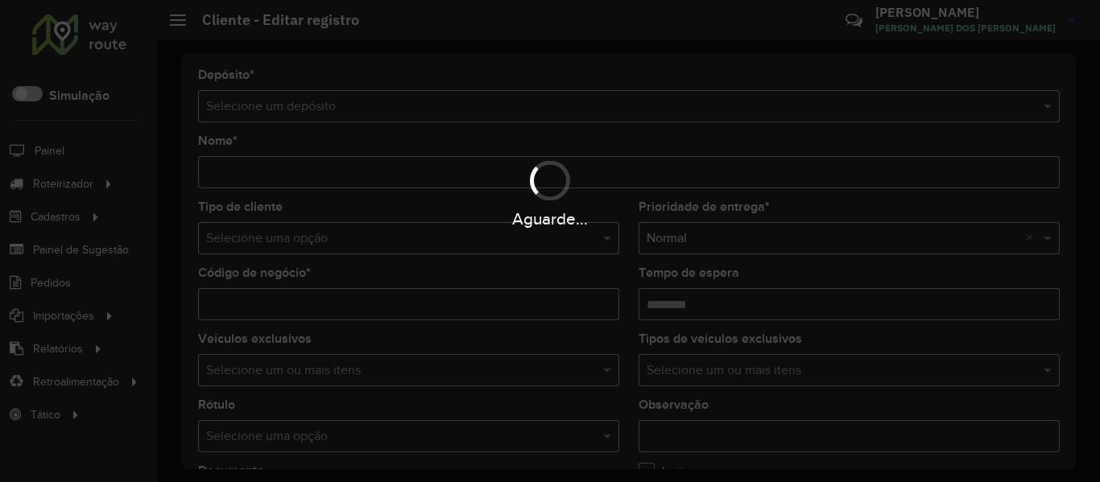
type input "**********"
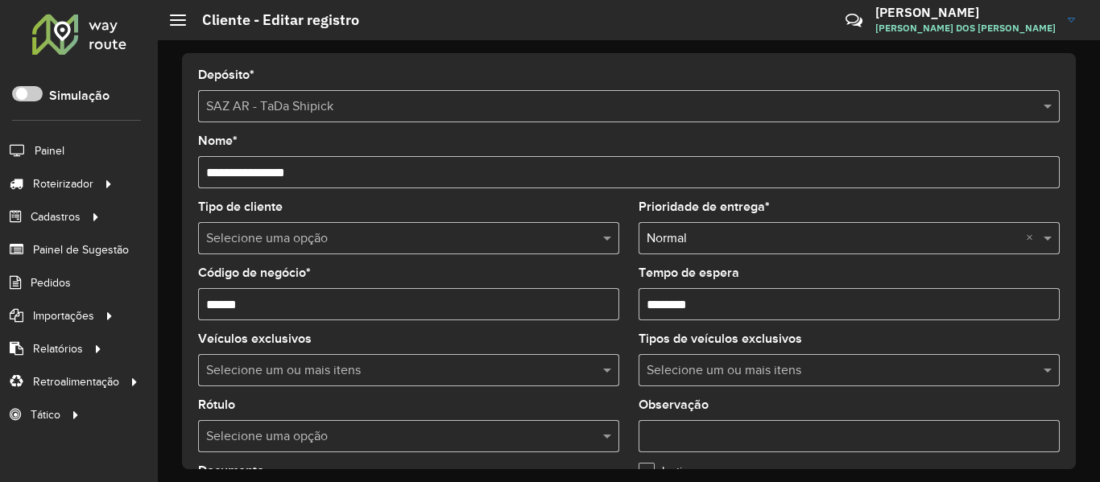
click at [299, 311] on input "******" at bounding box center [408, 304] width 421 height 32
paste input "****"
type input "**********"
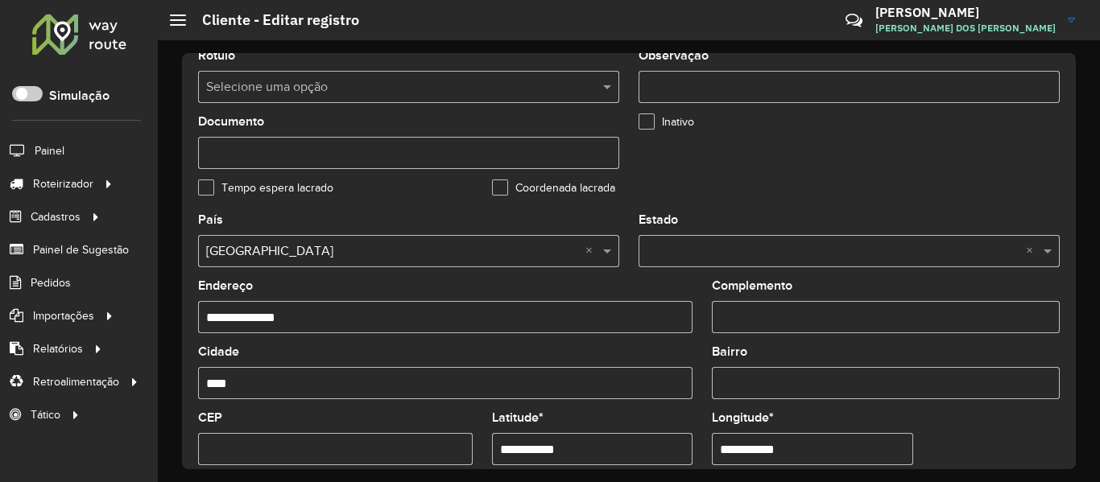
scroll to position [563, 0]
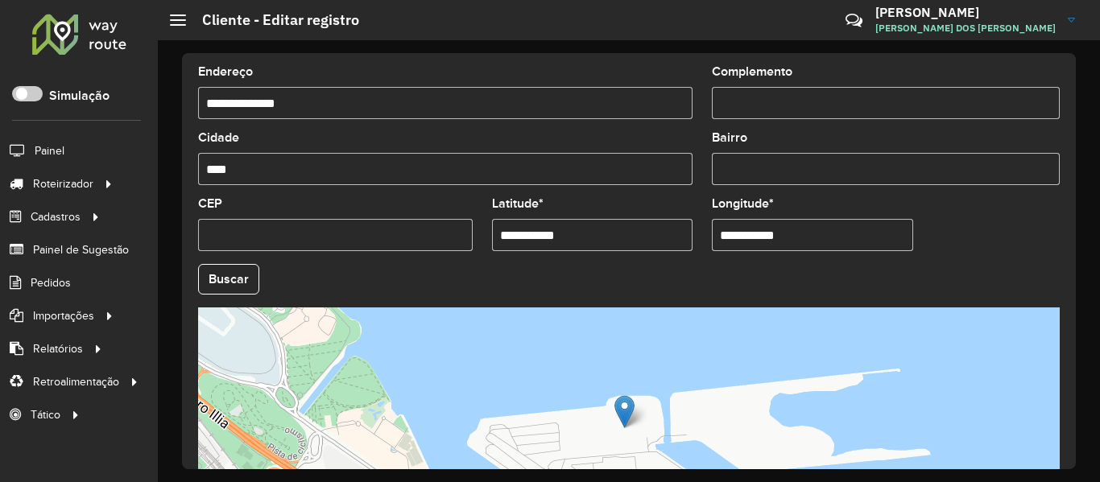
click at [608, 226] on input "**********" at bounding box center [592, 235] width 201 height 32
paste input "*******"
type input "**********"
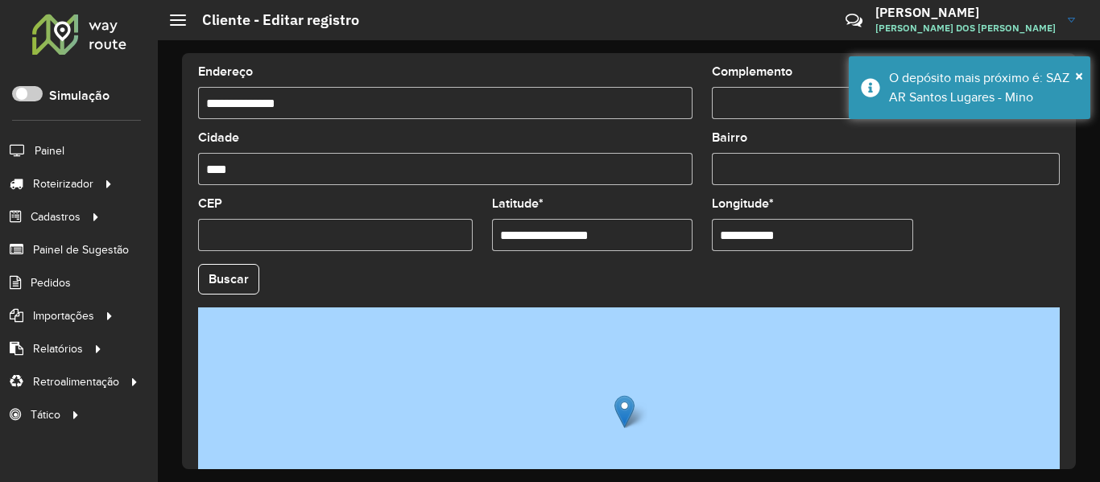
click at [820, 220] on input "**********" at bounding box center [812, 235] width 201 height 32
click at [823, 233] on input "**********" at bounding box center [812, 235] width 201 height 32
paste input "********"
paste input "text"
type input "**********"
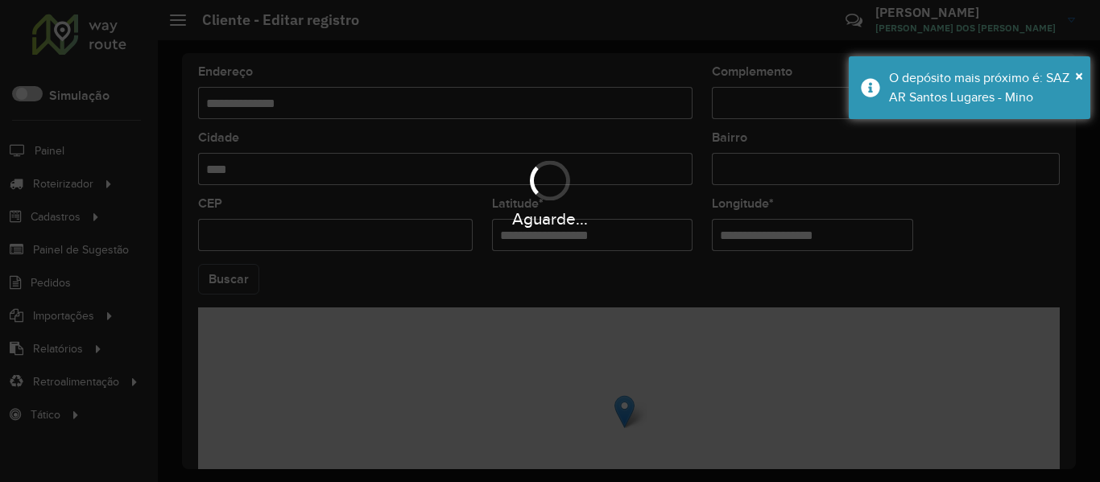
click at [227, 285] on hb-app "Aguarde... Pop-up bloqueado! Seu navegador bloqueou automáticamente a abertura …" at bounding box center [550, 241] width 1100 height 482
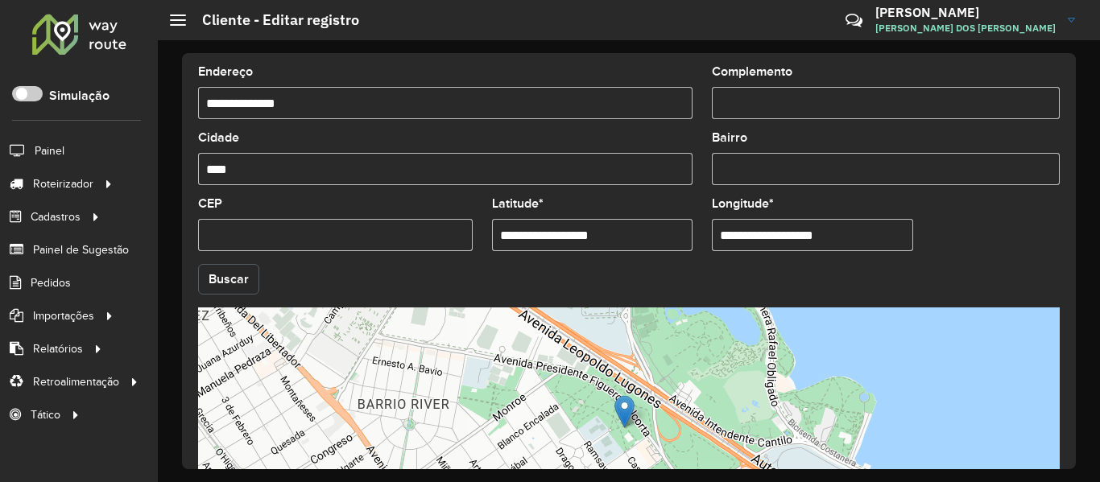
click at [228, 283] on button "Buscar" at bounding box center [228, 279] width 61 height 31
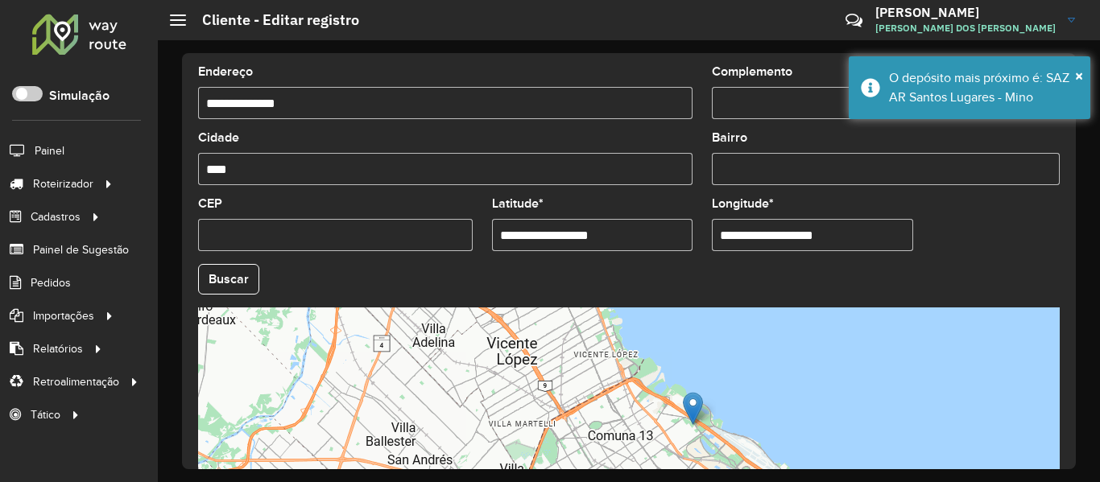
scroll to position [643, 0]
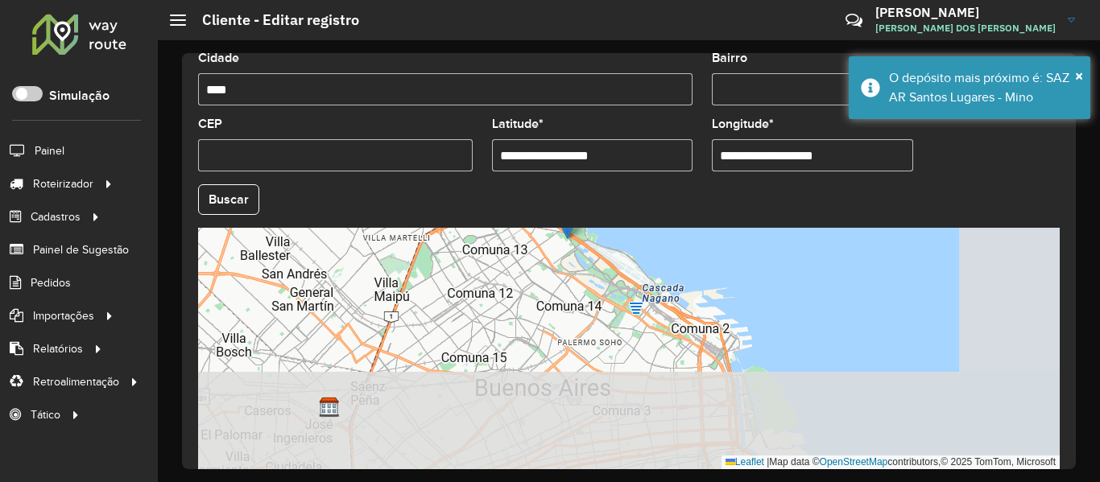
drag, startPoint x: 792, startPoint y: 422, endPoint x: 672, endPoint y: 322, distance: 156.0
click at [667, 316] on div "Leaflet | Map data © OpenStreetMap contributors,© 2025 TomTom, Microsoft" at bounding box center [628, 348] width 861 height 241
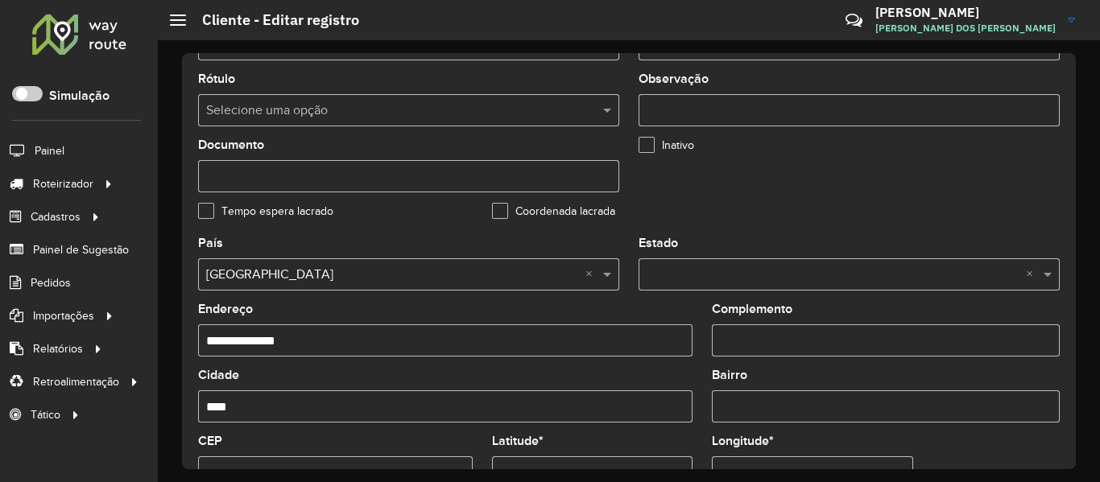
scroll to position [321, 0]
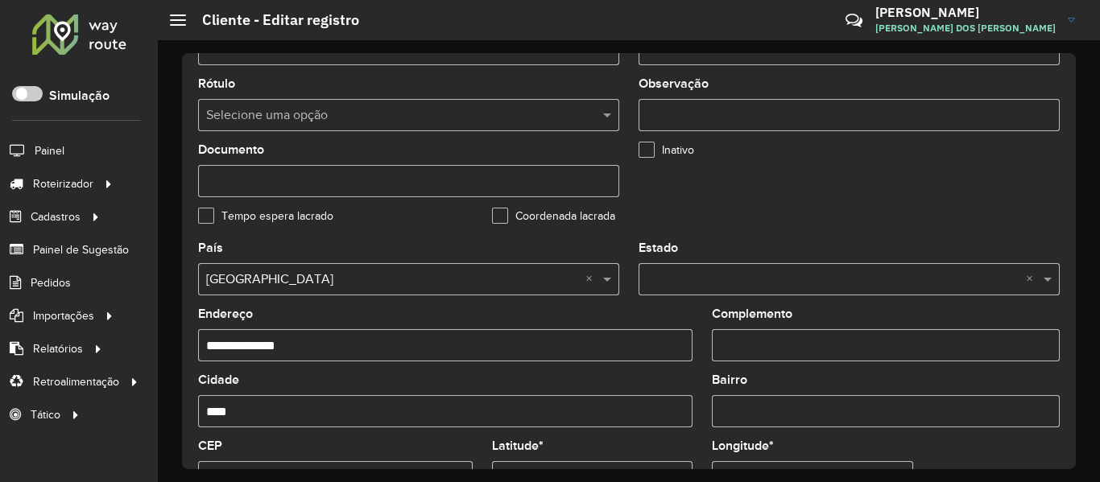
click at [563, 217] on label "Coordenada lacrada" at bounding box center [553, 216] width 123 height 17
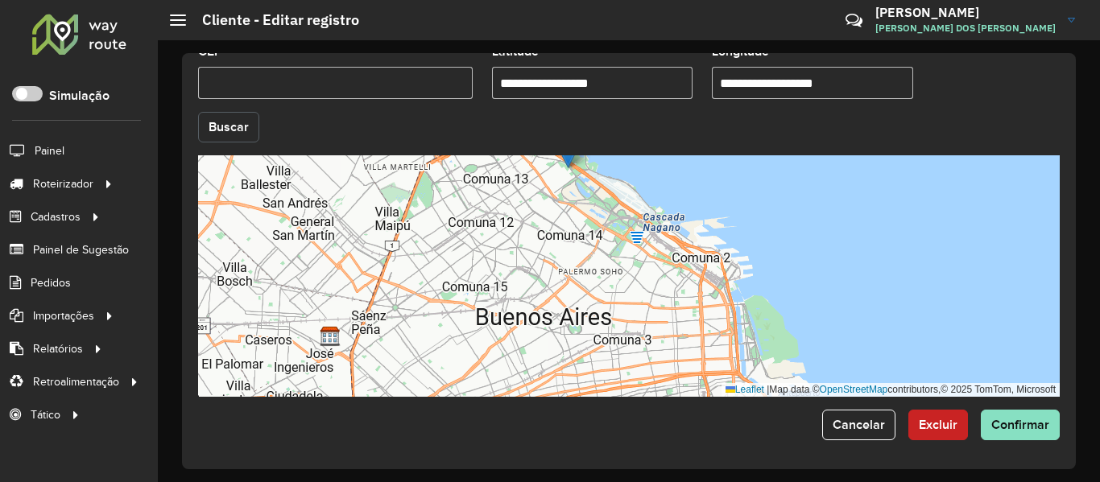
click at [222, 130] on button "Buscar" at bounding box center [228, 127] width 61 height 31
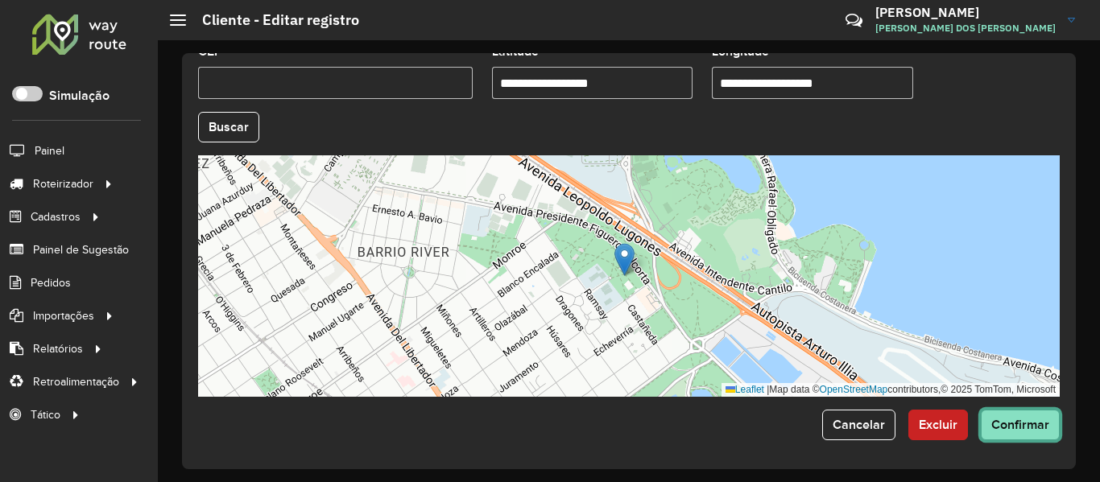
click at [1013, 423] on span "Confirmar" at bounding box center [1020, 425] width 58 height 14
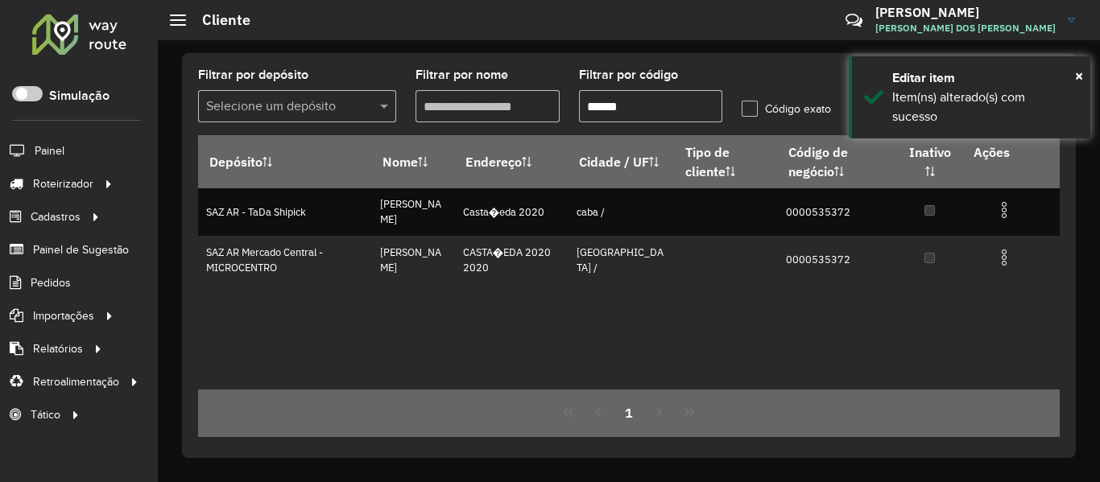
click at [660, 90] on input "******" at bounding box center [651, 106] width 144 height 32
paste input "text"
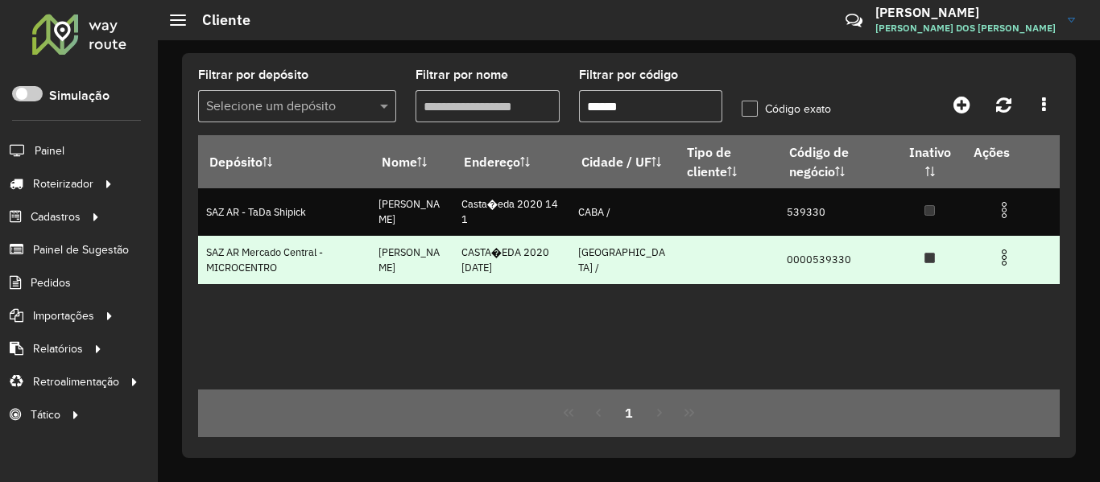
type input "******"
click at [811, 252] on td "0000539330" at bounding box center [837, 259] width 119 height 47
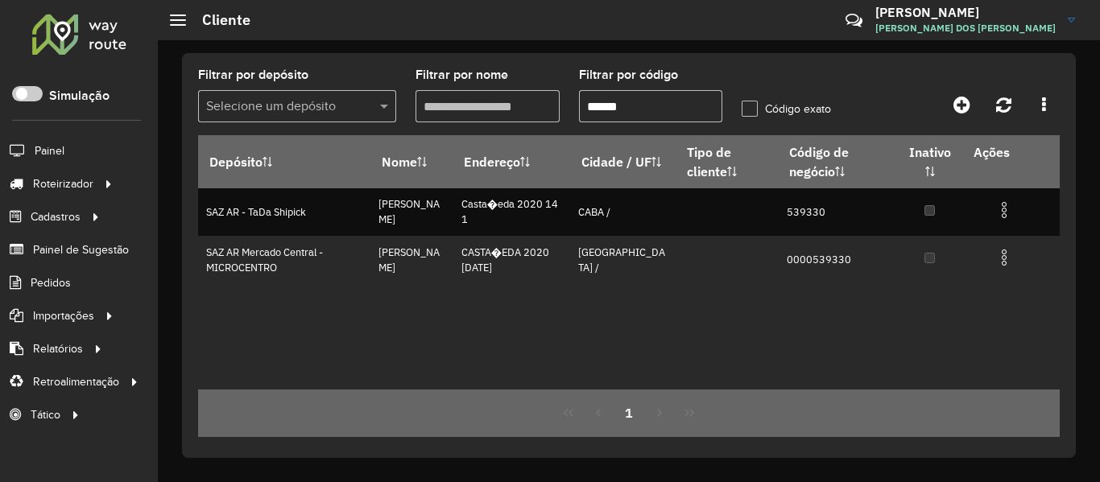
copy td "0000539330"
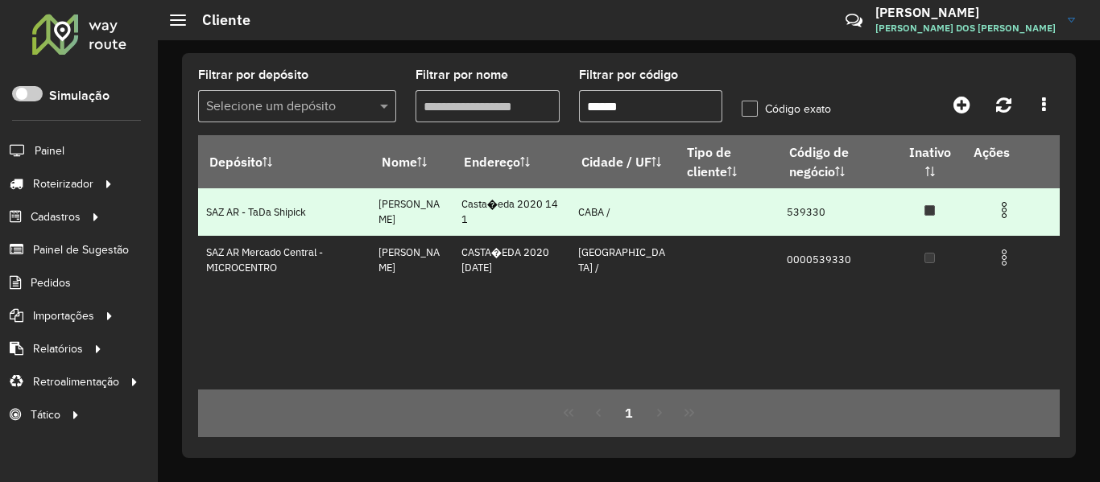
click at [1006, 217] on img at bounding box center [1003, 209] width 19 height 19
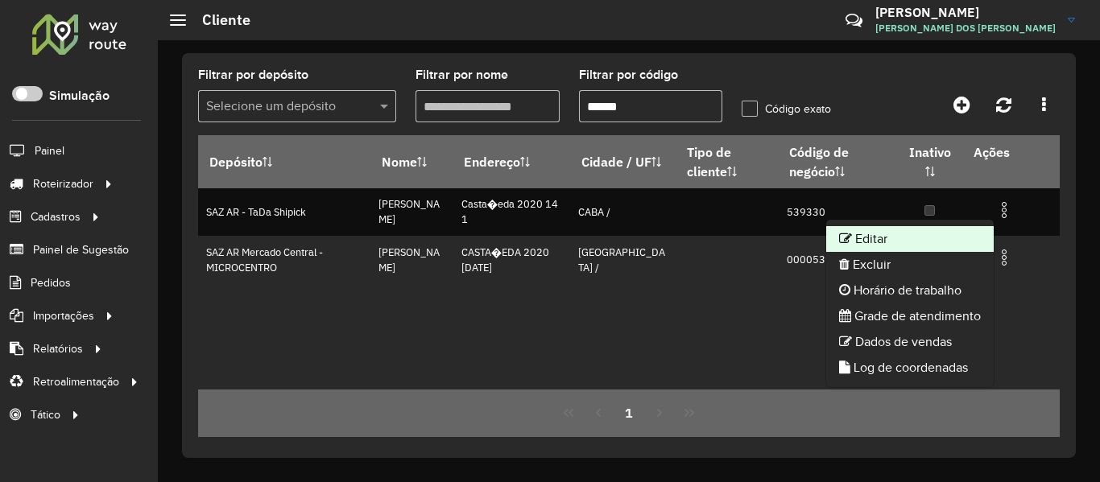
click at [900, 238] on li "Editar" at bounding box center [909, 239] width 167 height 26
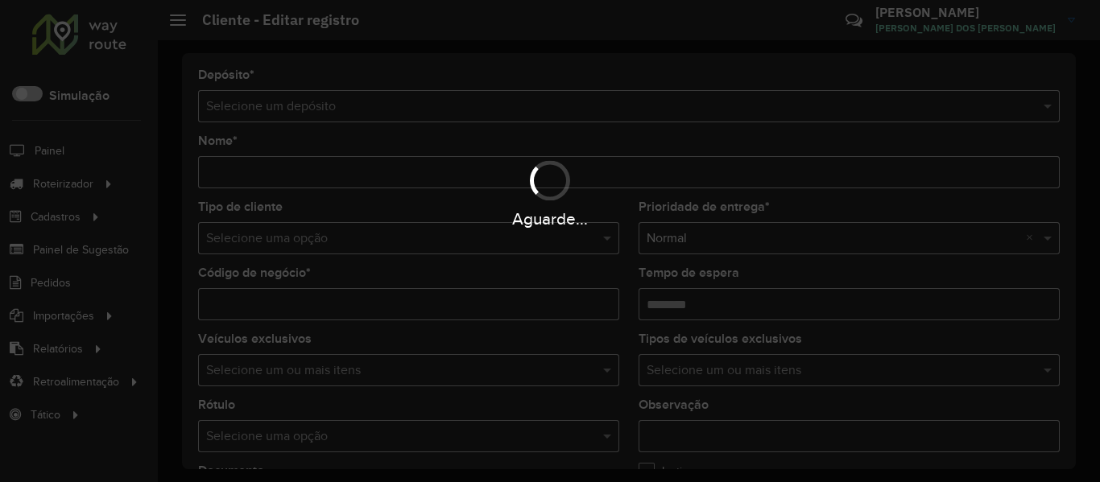
type input "**********"
type input "******"
type input "********"
type input "**********"
type input "****"
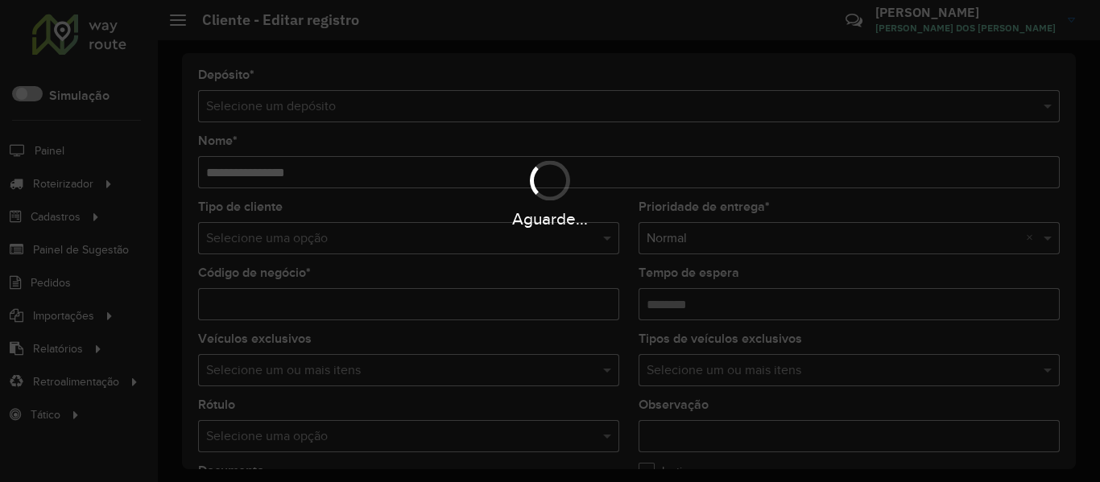
type input "**********"
click at [345, 304] on div "Aguarde..." at bounding box center [550, 241] width 1100 height 482
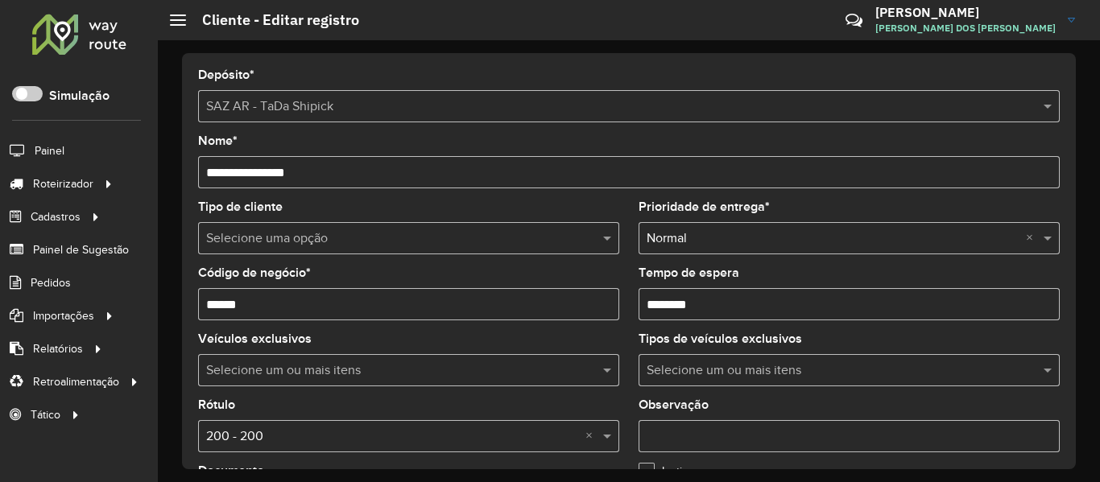
click at [345, 304] on input "******" at bounding box center [408, 304] width 421 height 32
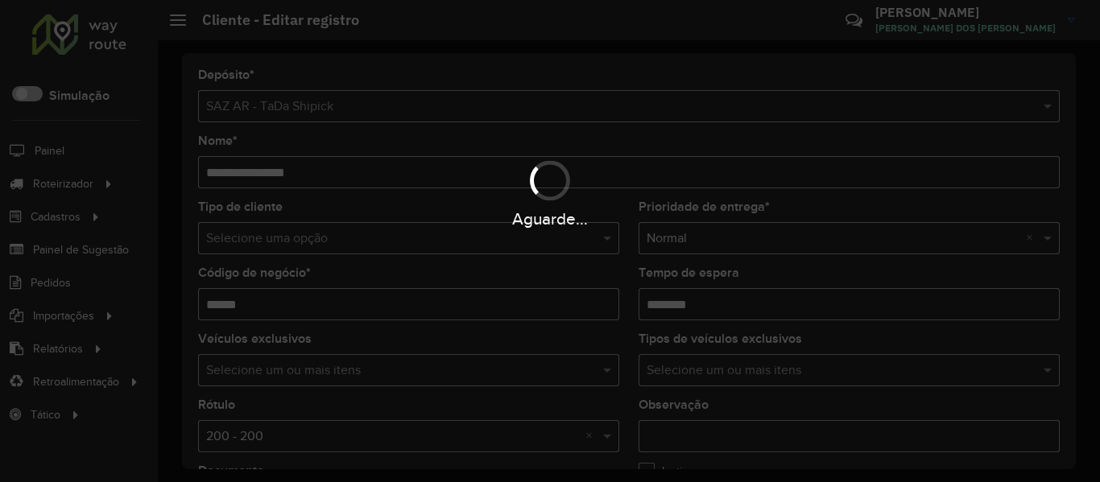
paste input "****"
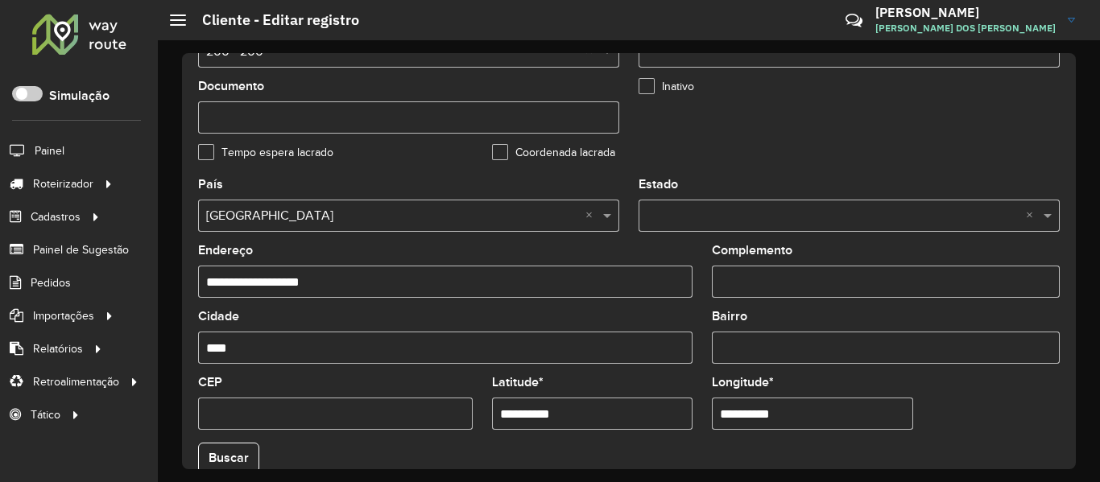
scroll to position [563, 0]
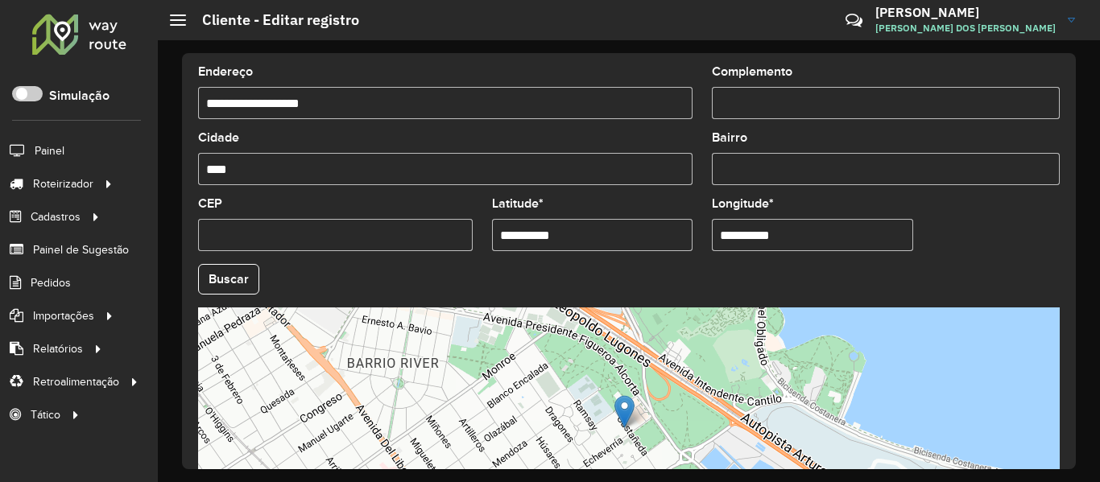
type input "**********"
click at [602, 230] on input "**********" at bounding box center [592, 235] width 201 height 32
paste input "********"
type input "**********"
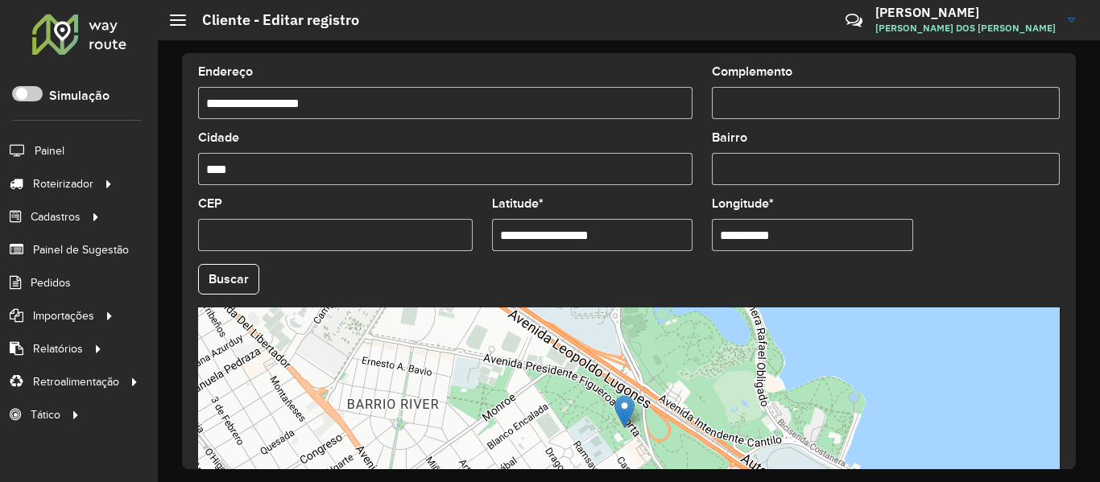
click at [807, 233] on input "**********" at bounding box center [812, 235] width 201 height 32
paste input "*********"
type input "**********"
click at [235, 275] on hb-app "Aguarde... Pop-up bloqueado! Seu navegador bloqueou automáticamente a abertura …" at bounding box center [550, 241] width 1100 height 482
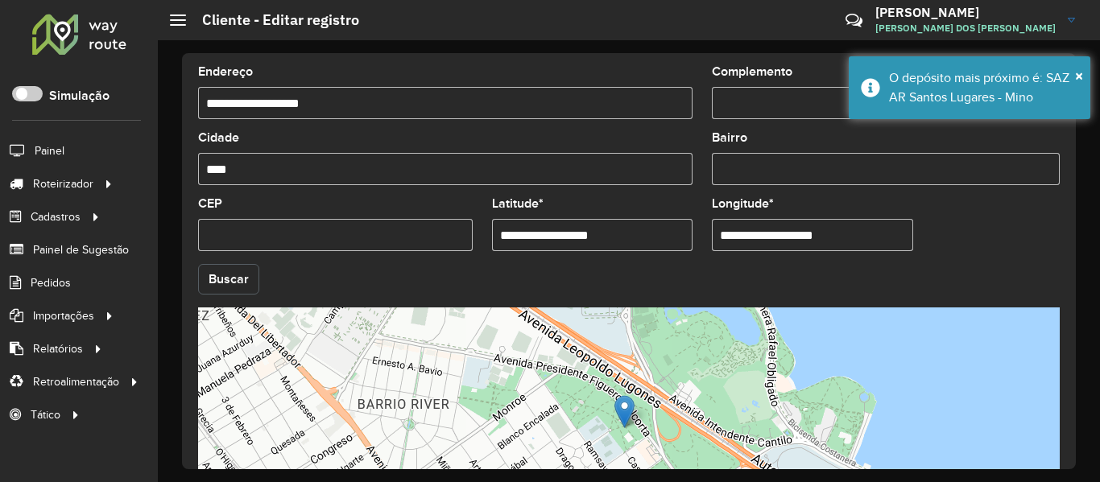
click at [238, 278] on button "Buscar" at bounding box center [228, 279] width 61 height 31
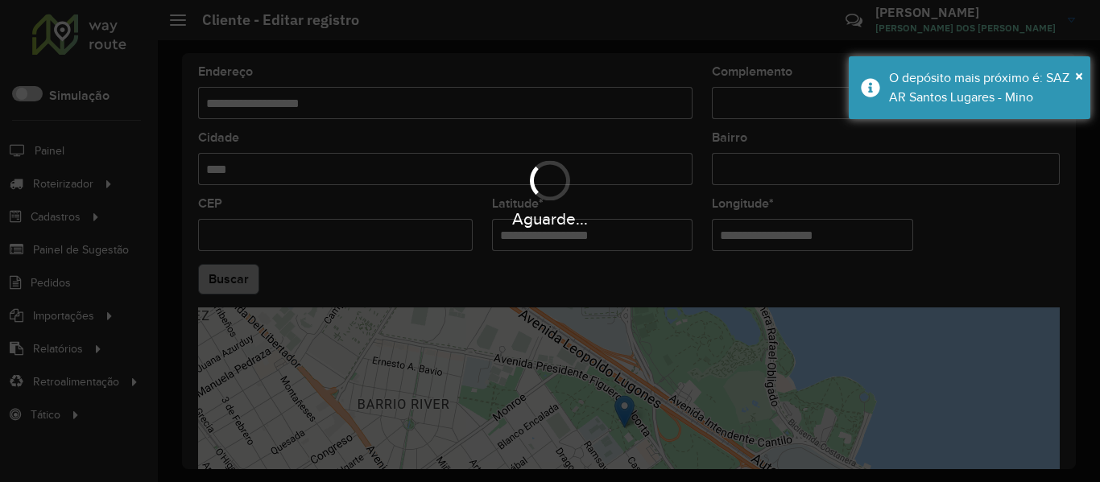
click at [238, 278] on div "Aguarde..." at bounding box center [550, 241] width 1100 height 482
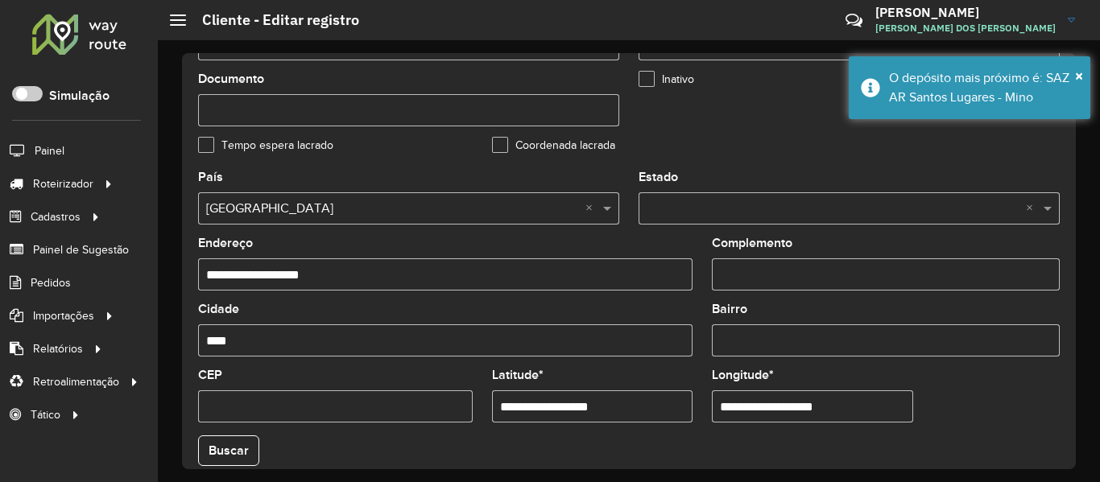
scroll to position [241, 0]
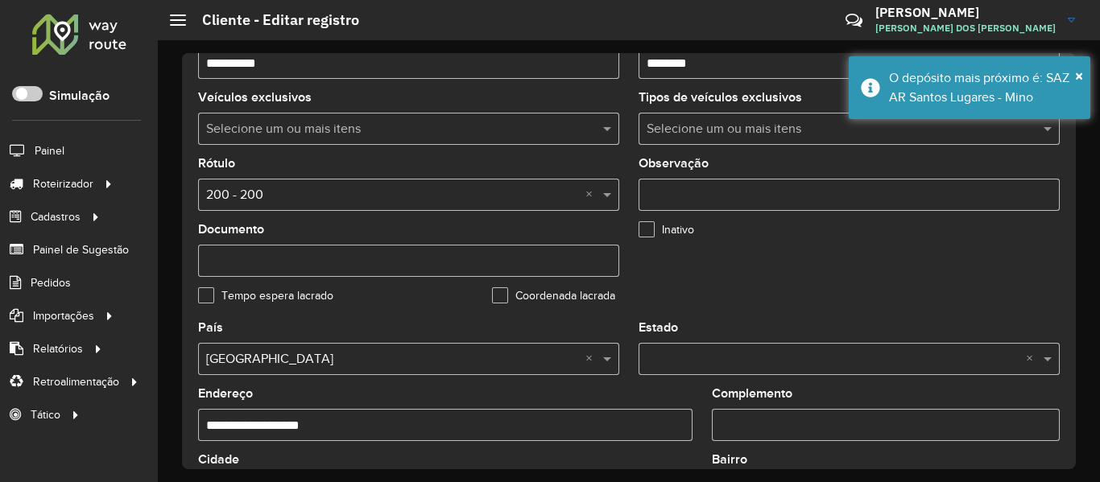
click at [521, 295] on label "Coordenada lacrada" at bounding box center [553, 295] width 123 height 17
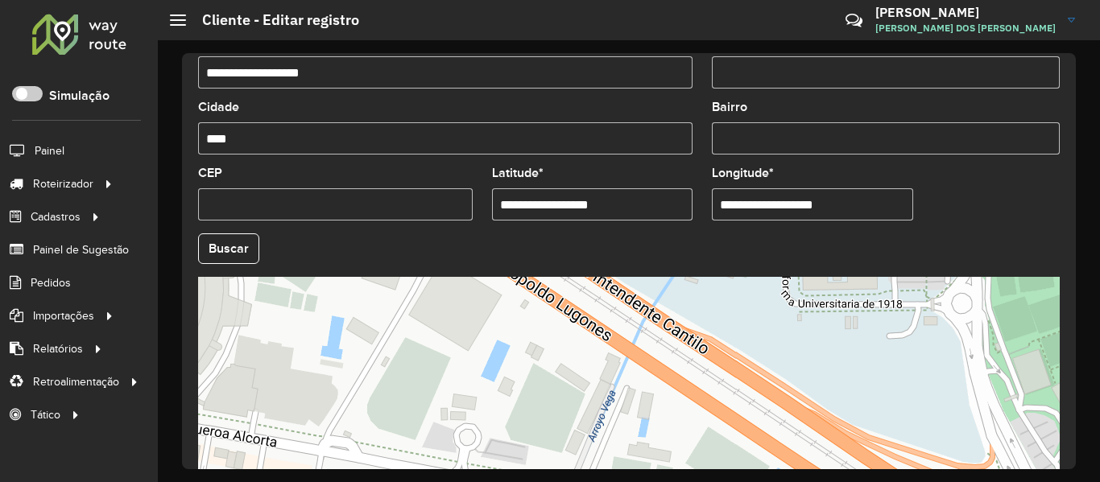
scroll to position [716, 0]
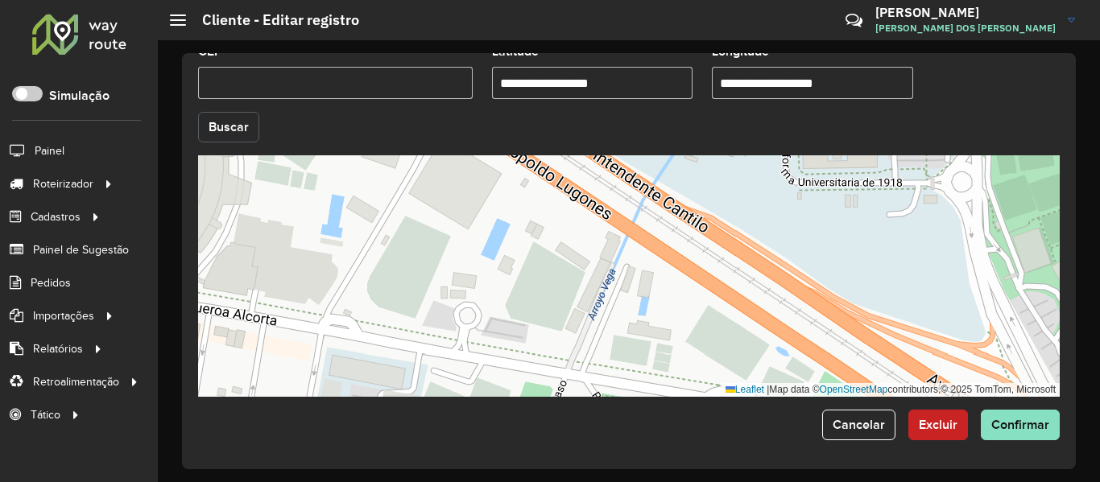
click at [249, 127] on button "Buscar" at bounding box center [228, 127] width 61 height 31
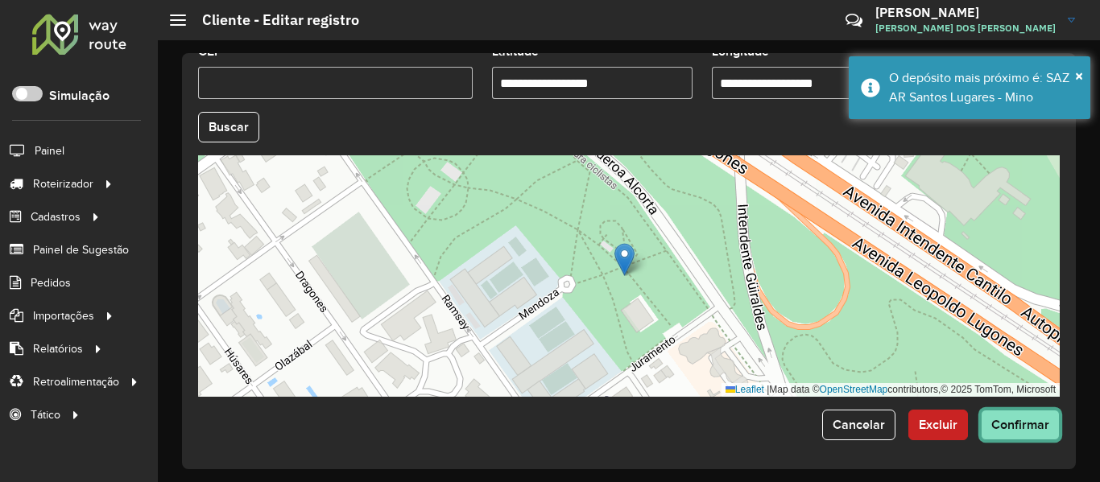
click at [1043, 423] on span "Confirmar" at bounding box center [1020, 425] width 58 height 14
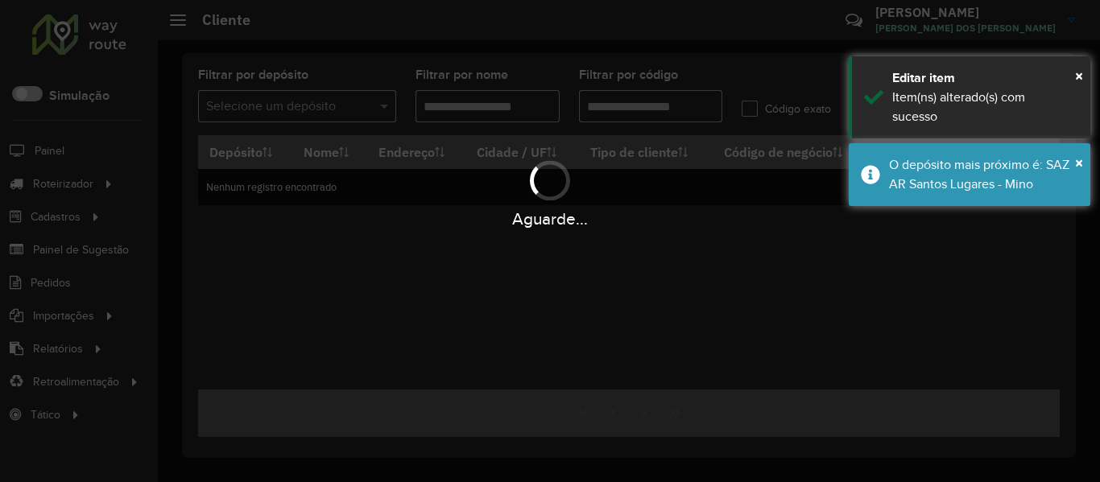
type input "******"
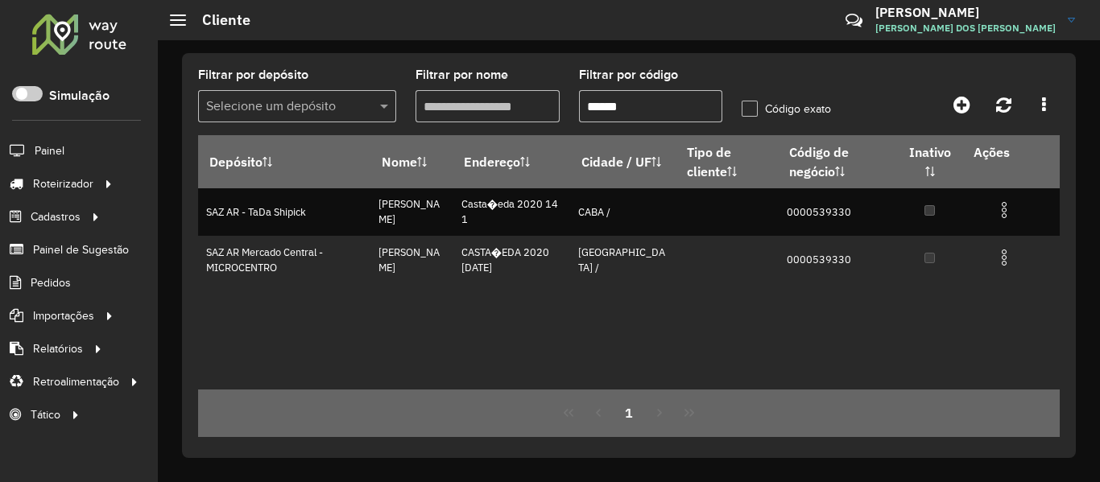
click at [98, 41] on div at bounding box center [79, 34] width 97 height 42
